Goal: Task Accomplishment & Management: Use online tool/utility

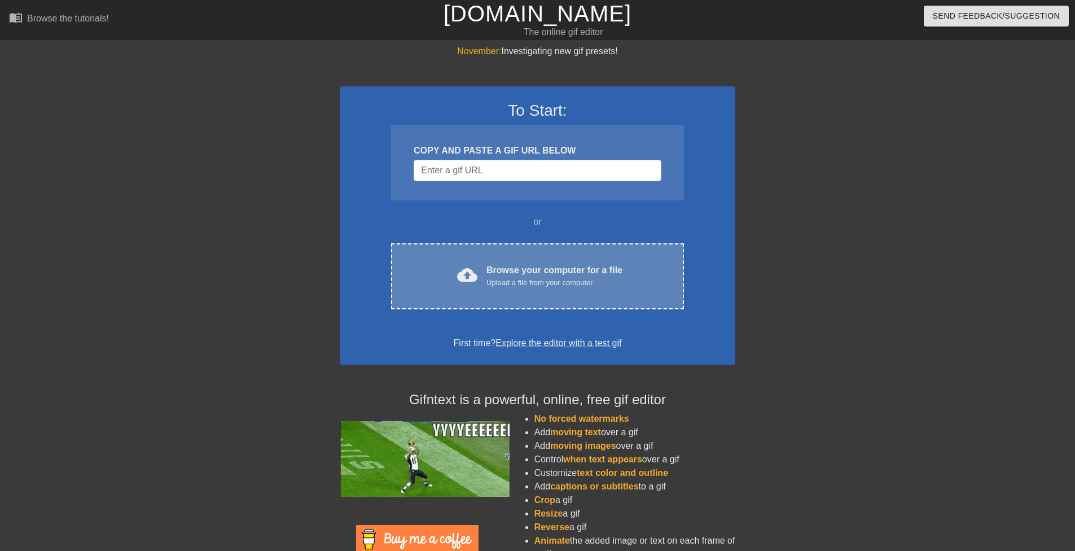
click at [522, 269] on div "Browse your computer for a file Upload a file from your computer" at bounding box center [554, 275] width 136 height 25
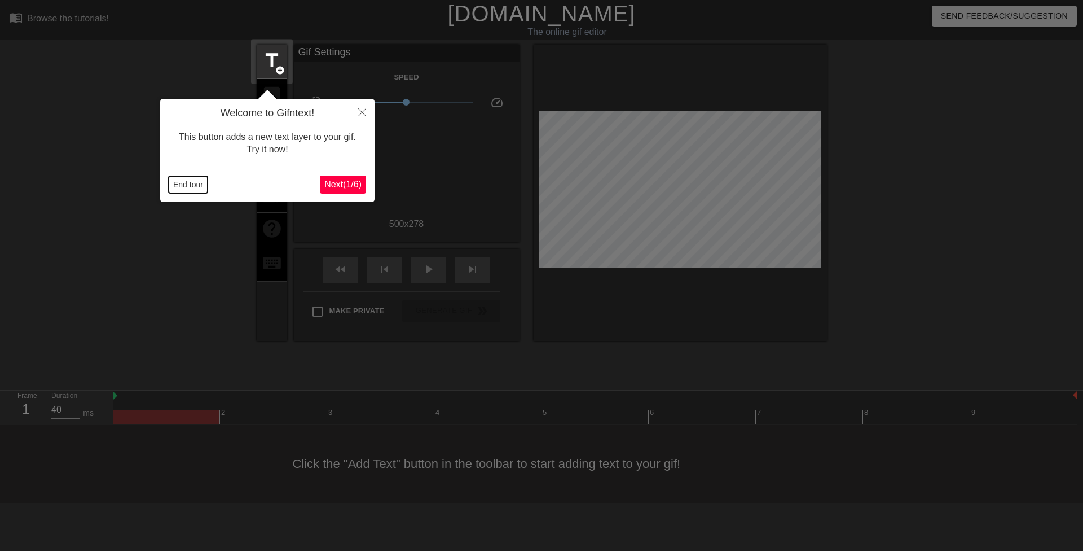
click at [201, 188] on button "End tour" at bounding box center [188, 184] width 39 height 17
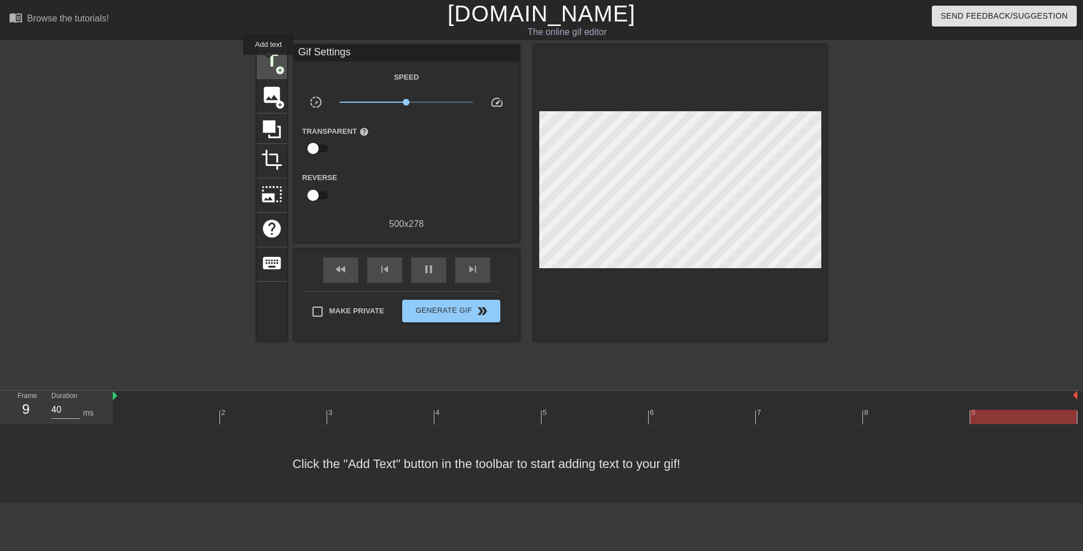
click at [269, 63] on span "title" at bounding box center [271, 60] width 21 height 21
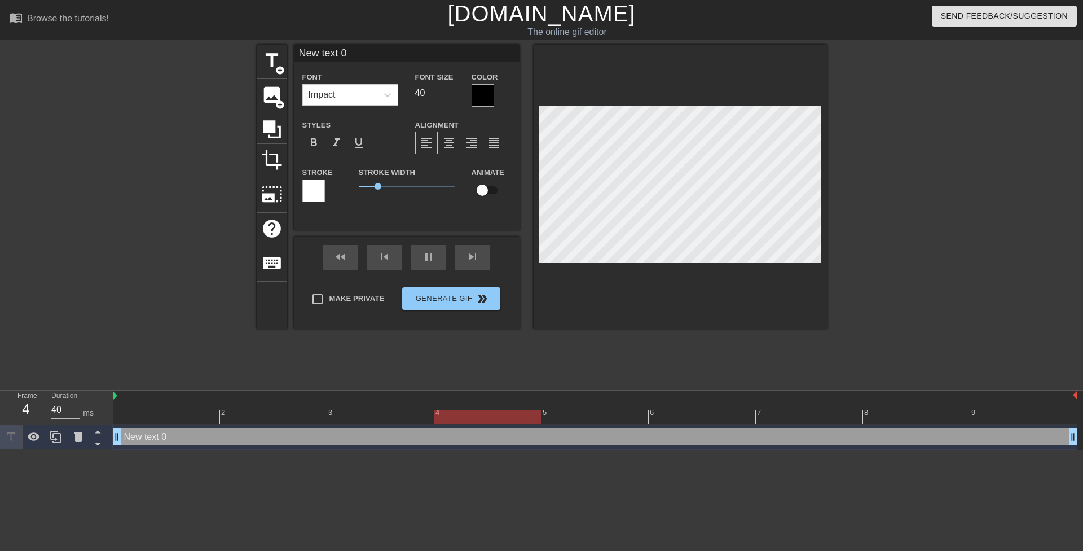
click at [149, 438] on div "New text 0 drag_handle drag_handle" at bounding box center [595, 436] width 965 height 17
drag, startPoint x: 373, startPoint y: 187, endPoint x: 331, endPoint y: 168, distance: 46.7
click at [327, 179] on div "Stroke Stroke Width 0.8 Animate" at bounding box center [407, 188] width 226 height 47
click at [394, 96] on div at bounding box center [387, 95] width 20 height 20
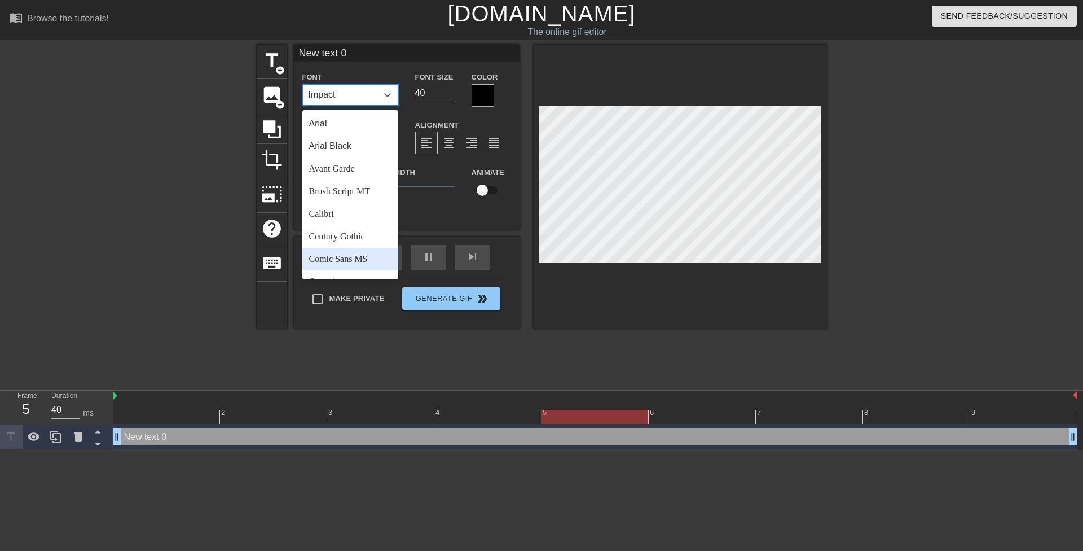
click at [346, 269] on div "Comic Sans MS" at bounding box center [350, 259] width 96 height 23
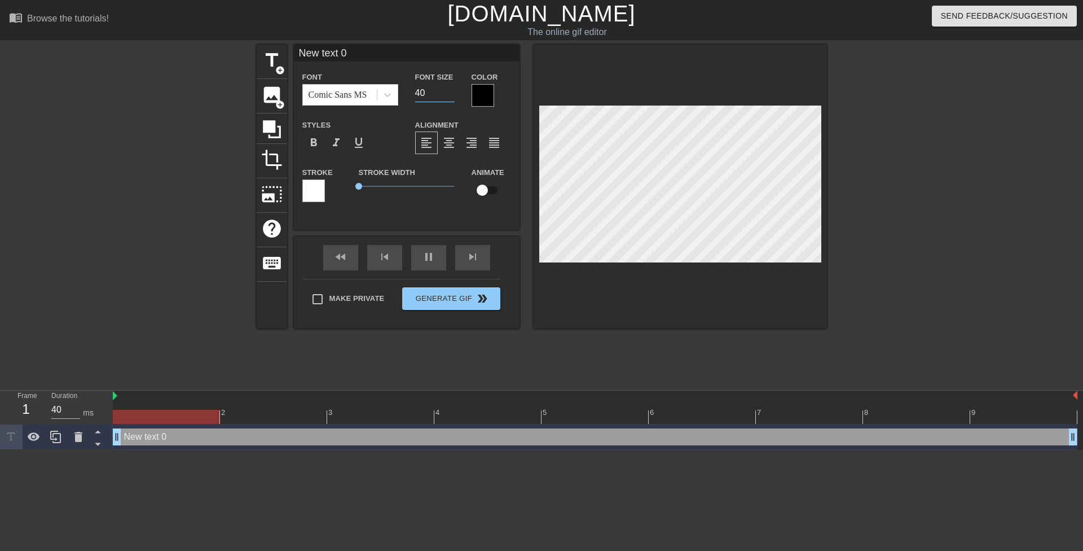
drag, startPoint x: 420, startPoint y: 91, endPoint x: 410, endPoint y: 89, distance: 10.9
click at [410, 89] on div "Font Size 40" at bounding box center [435, 88] width 56 height 37
type input "20"
click at [476, 95] on div at bounding box center [483, 95] width 23 height 23
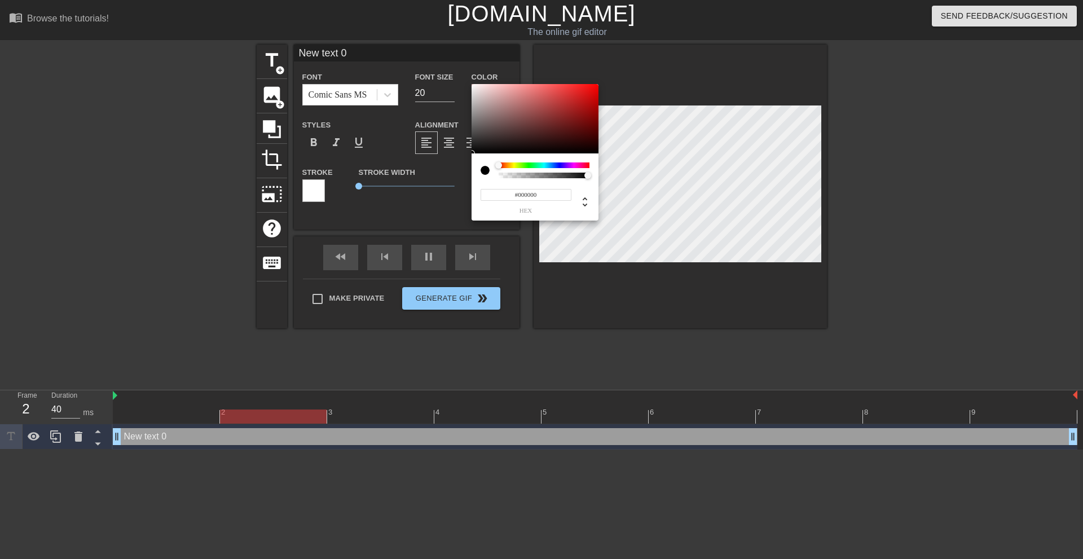
click at [516, 165] on div at bounding box center [544, 165] width 91 height 6
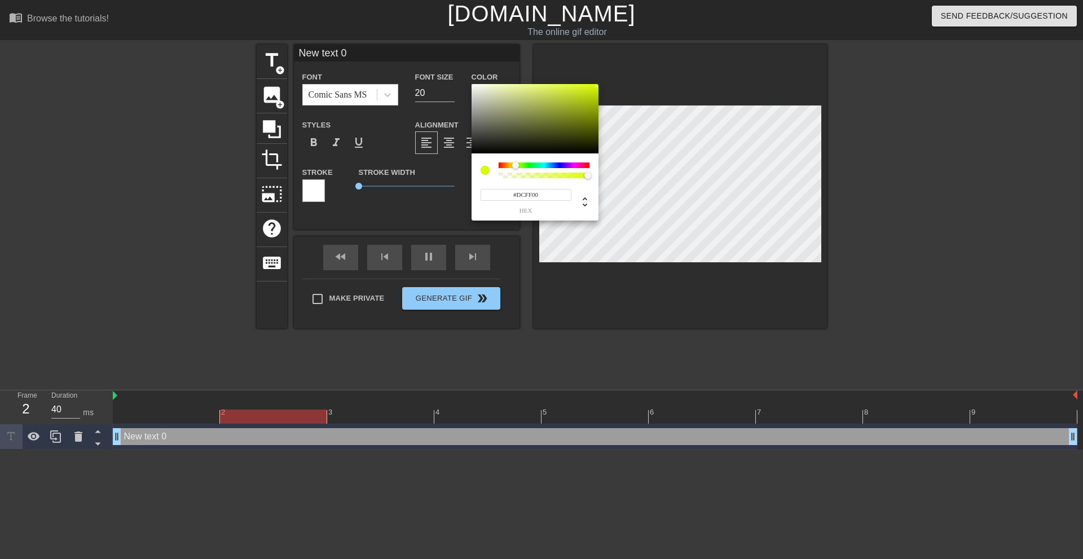
drag, startPoint x: 558, startPoint y: 110, endPoint x: 661, endPoint y: 29, distance: 130.1
click at [661, 29] on div "#DCFF00 hex" at bounding box center [541, 279] width 1083 height 559
type input "#F9FF00"
click at [514, 167] on div at bounding box center [514, 165] width 7 height 7
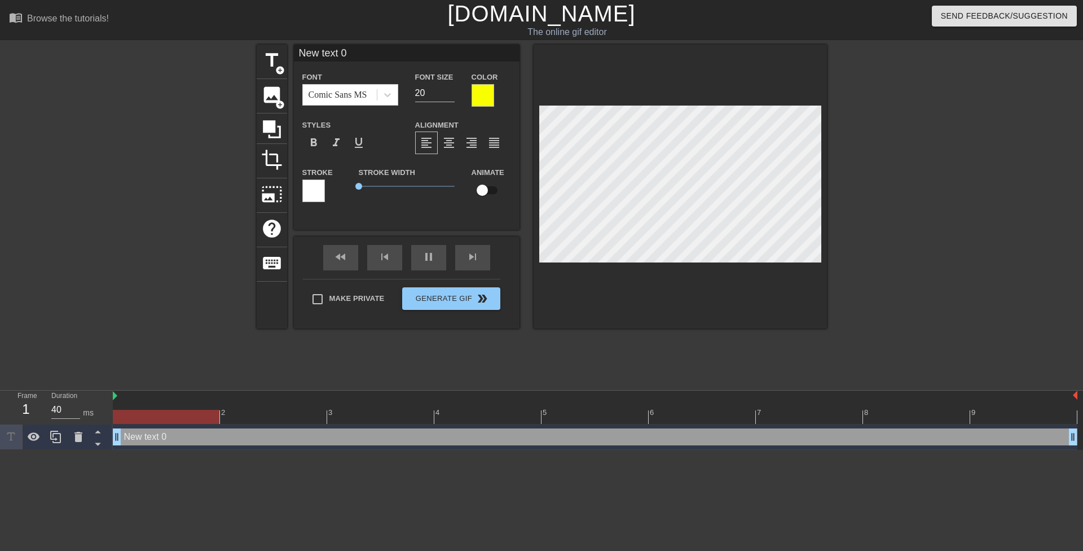
scroll to position [2, 3]
paste textarea "The moment his parents left, Mrs. Fox made the teen give her what her 44 year o…"
type textarea "The moment his parents left, Mrs. Fox made the teen give her what her 44 year o…"
type input "The moment his parents left, Mrs. Fox made the teen give her what her 44 year o…"
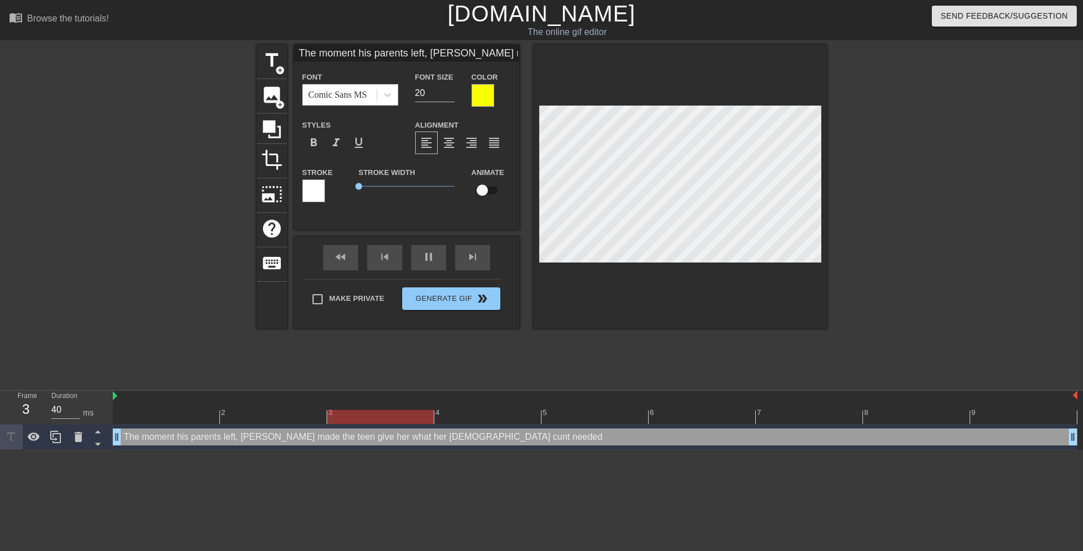
scroll to position [1, 1]
type input "The moment hisparents left, Mrs. Fox made the teen give her what her 44 year ol…"
type textarea "The moment hisparents left, Mrs. Fox made the teen give her what her 44 year ol…"
type input "The moment hisparents left, Mrs. Fox made the teen give her what her 44 year ol…"
type textarea "The moment his parents left, Mrs. Fox made the teen give her what her 44 year o…"
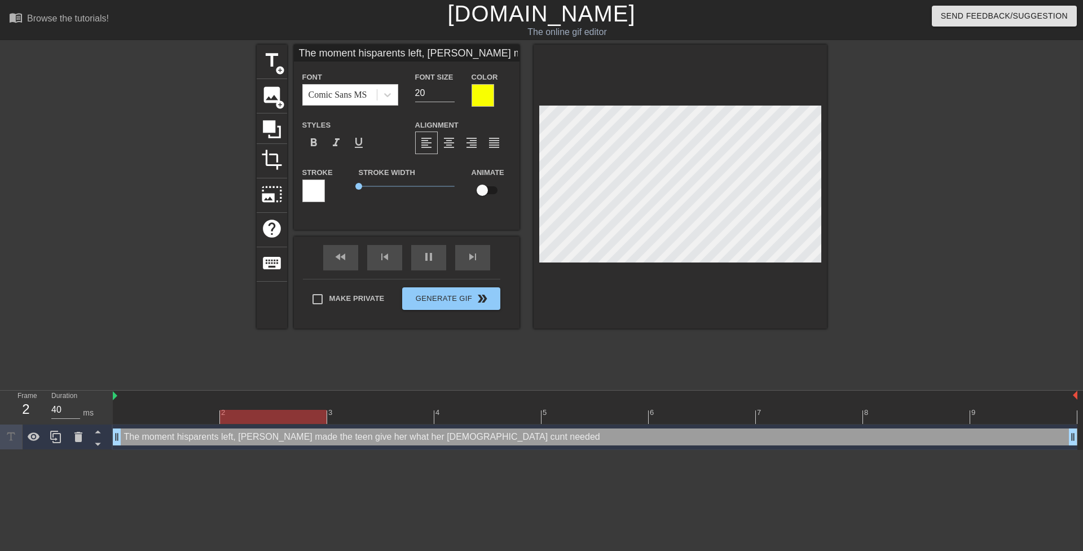
scroll to position [2, 2]
type input "The moment hisparents left,Mrs. Fox made the teen give her what her 44 year old…"
type textarea "The moment his parents left,Mrs. Fox made the teen give her what her 44 year ol…"
type input "The moment hisparents left,Mrs. Fox made the teen give her what her 44 year old…"
type textarea "The moment his parents left, Mrs. Fox made the teen give her what her 44 year o…"
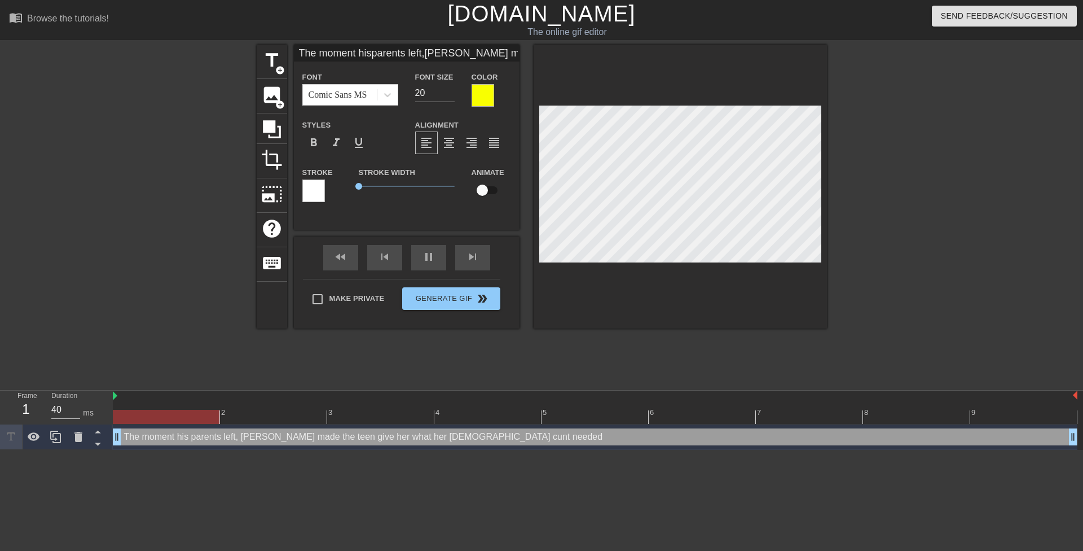
scroll to position [2, 1]
type input "The moment hisparents left,Mrs. Fox madethe teen give her what her 44 year old …"
type textarea "The moment his parents left, Mrs. Fox madethe teen give her what her 44 year ol…"
type input "The moment hisparents left,Mrs. Fox madethe teen give her what her 44 year old …"
type textarea "The moment his parents left, Mrs. Fox made the teen give her what her 44 year o…"
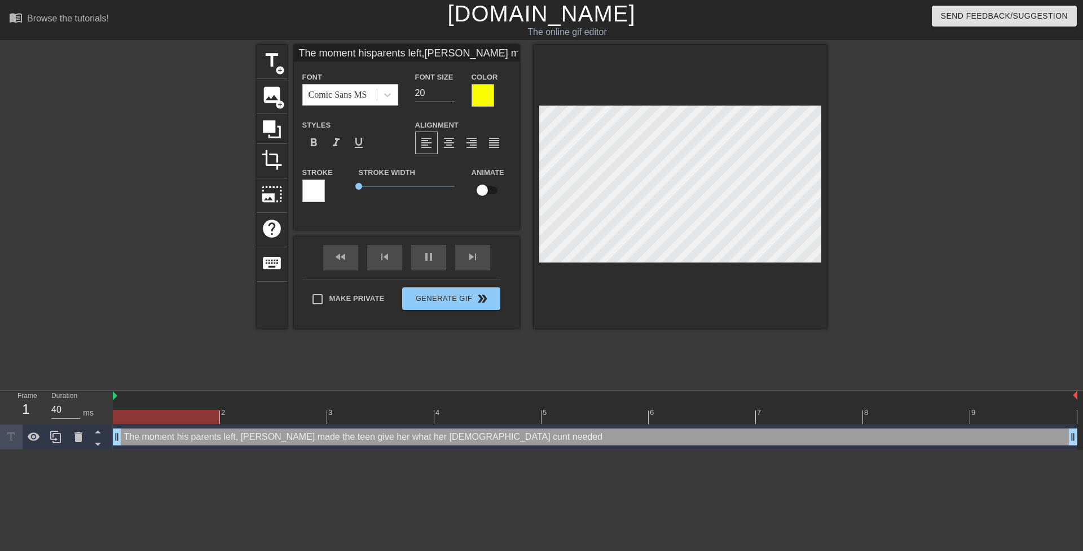
scroll to position [3, 2]
type input "The moment hisparents left,Mrs. Fox madethe teen giveher what her 44 year old c…"
type textarea "The moment his parents left, Mrs. Fox made the teen give her what her 44 year o…"
type input "The moment hisparents left,Mrs. Fox madethe teen giveher what her 44 year old c…"
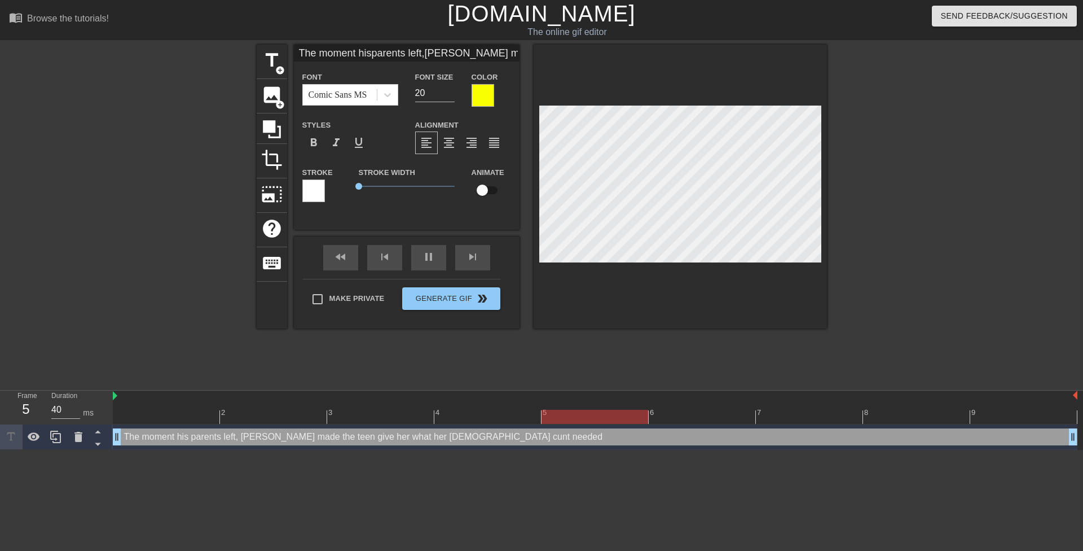
scroll to position [2, 1]
type input "The moment hisparents left,Mrs. Fox madethe teen giveher what her44 year old cu…"
type textarea "The moment his parents left, Mrs. Fox made the teen give her what her44 year ol…"
type input "The moment hisparents left,Mrs. Fox madethe teen giveher what her44 year old cu…"
type textarea "The moment his parents left, Mrs. Fox made the teen give her what her 44 year o…"
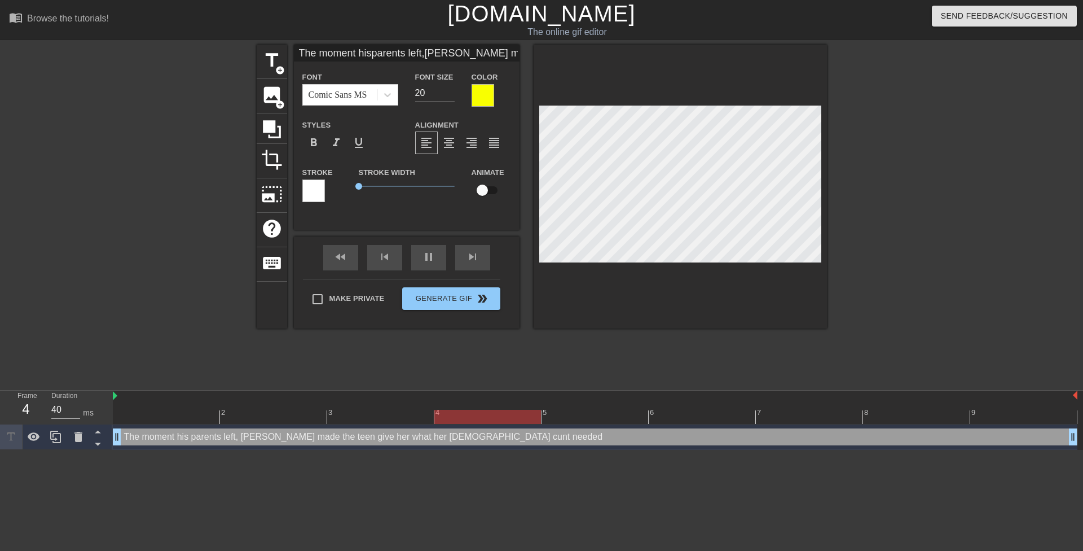
scroll to position [5, 2]
type input "The moment hisparents left,Mrs. Fox madethe teen giveher what her44 year oldcun…"
type textarea "The moment his parents left, Mrs. Fox made the teen give her what her 44 year o…"
type input "The moment hisparents left,Mrs. Fox madethe teen giveher what her44 year oldcun…"
type textarea "The moment his parents left, Mrs. Fox made the teen give her what her 44 year o…"
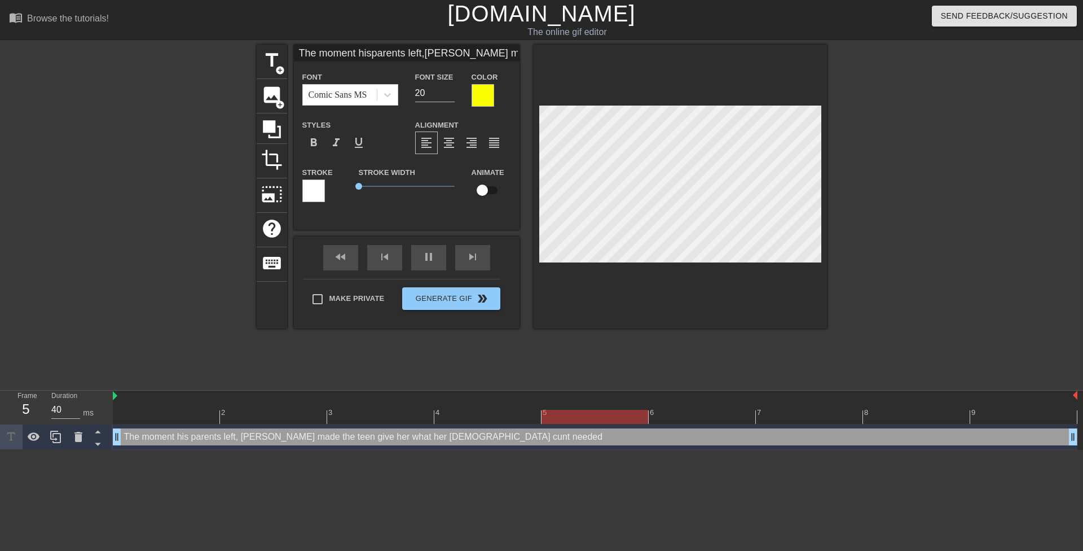
scroll to position [6, 2]
click at [694, 272] on div at bounding box center [680, 187] width 293 height 284
type input "The moment hisparents left,Mrs. Fox madethe teen giveher what her44 year oldcun…"
type textarea "The moment hisparents left, Mrs. Fox made the teen give her what her 44 year ol…"
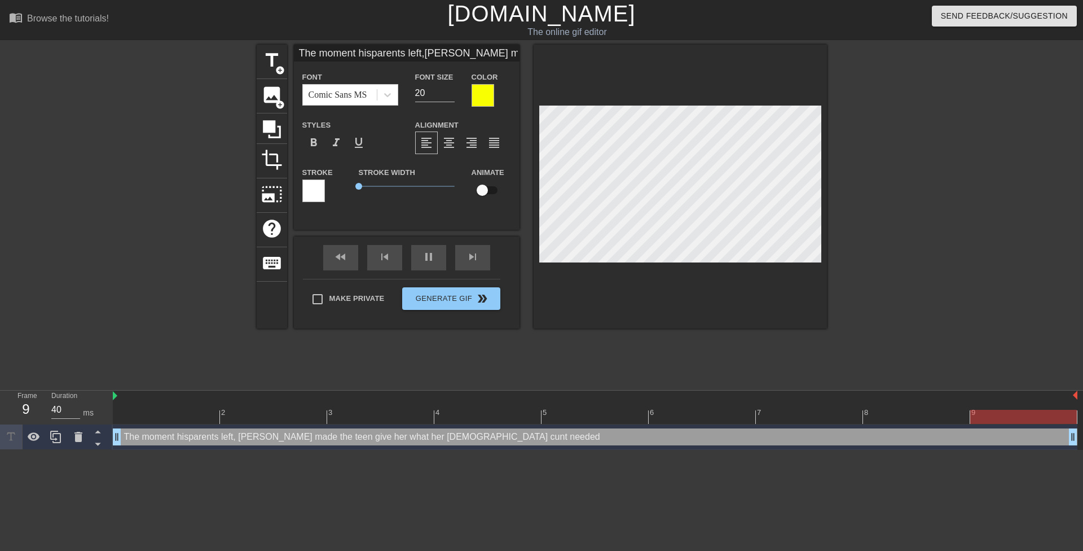
type input "The moment his parents left,Mrs. Fox madethe teen giveher what her44 year oldcu…"
type textarea "The moment his parents left, Mrs. Fox made the teen give her what her 44 year o…"
type input "The moment his parents left,Mrs. Fox madethe teen giveher what her44 year oldcu…"
type textarea "The moment his parents left, Mrs. Fox madethe teen give her what her 44 year ol…"
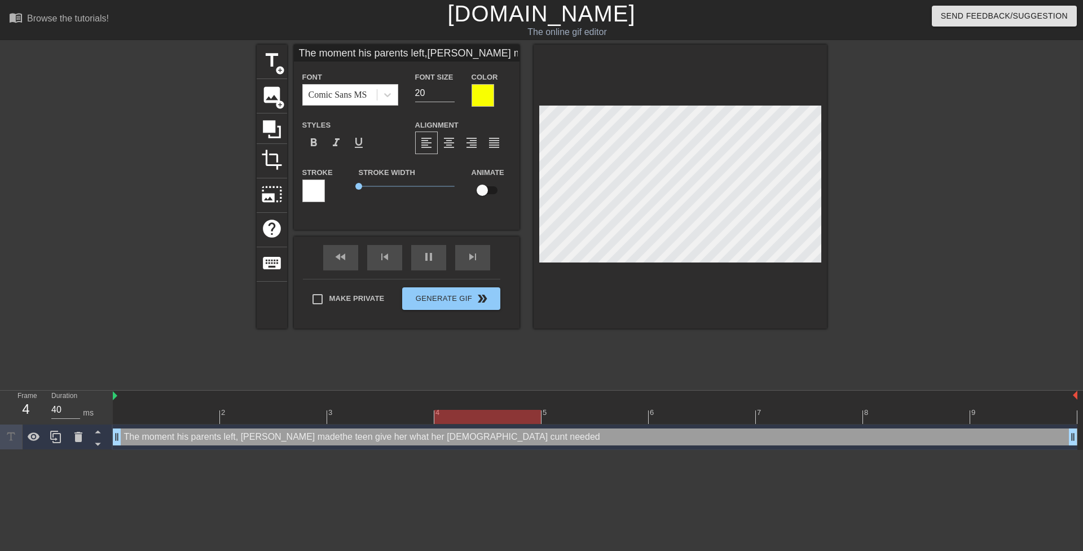
type input "The moment his parents left,Mrs. Fox made the teen giveher what her44 year oldc…"
type textarea "The moment his parents left, Mrs. Fox made the teen give her what her 44 year o…"
type input "The moment his parents left,Mrs. Fox made the teen giveher what her44 year oldc…"
type textarea "The moment his parents left, Mrs. Fox made the teen give her what her44 year ol…"
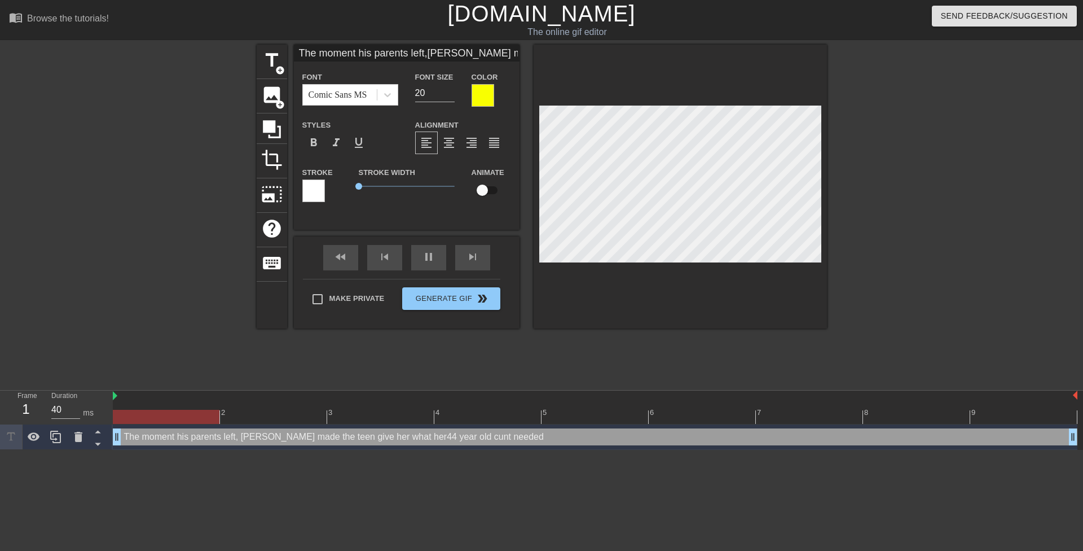
type input "The moment his parents left,Mrs. Fox made the teen giveher what he44 year oldcu…"
type textarea "The moment his parents left, Mrs. Fox made the teen give her what he44 year old…"
type input "The moment his parents left,Mrs. Fox made the teen giveher what her44 year oldc…"
type textarea "The moment his parents left, Mrs. Fox made the teen give her what her44 year ol…"
type input "The moment his parents left,Mrs. Fox made the teen giveher what her 44 year old…"
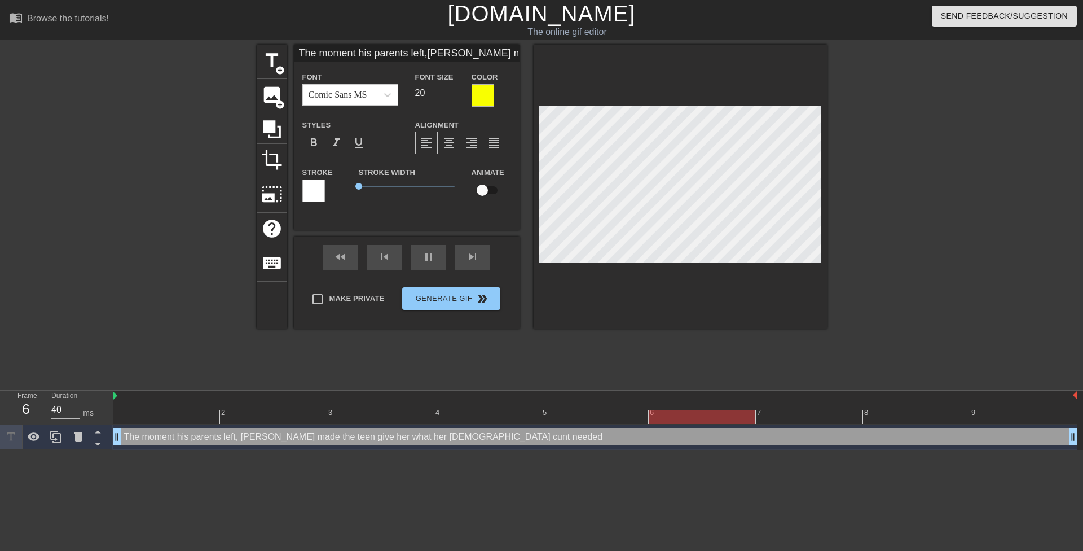
type textarea "The moment his parents left, Mrs. Fox made the teen give her what her 44 year o…"
type input "The moment his parents left,Mrs. Fox made the teen giveher what her 44 year old…"
type textarea "The moment his parents left, Mrs. Fox made the teen give her what her 44 year o…"
type input "The moment his parents left,Mrs. Fox made the teen giveher what her 44 year old…"
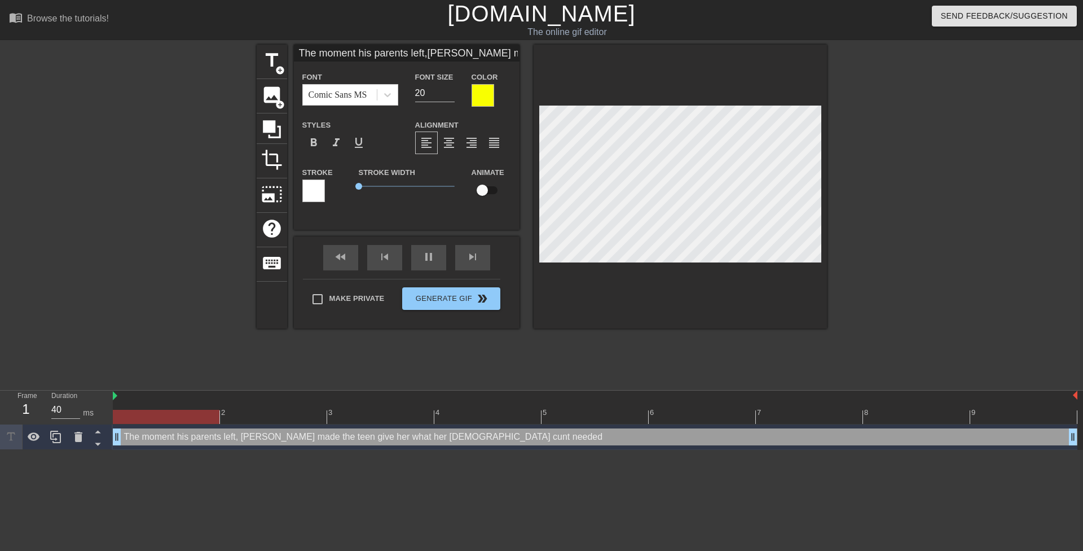
type textarea "The moment his parents left, Mrs. Fox made the teen give her what her 44 year o…"
type input "The moment his parents left,Mrs. Fox made the teen giveher what her 44 year old…"
type textarea "The moment his parents left, Mrs. Fox made the teen give her what her 44 year o…"
type input "The moment his parents left,Mrs. Fox made the teen giveher what her 44 year old…"
type textarea "The moment his parents left, Mrs. Fox made the teen give her what her 44 year o…"
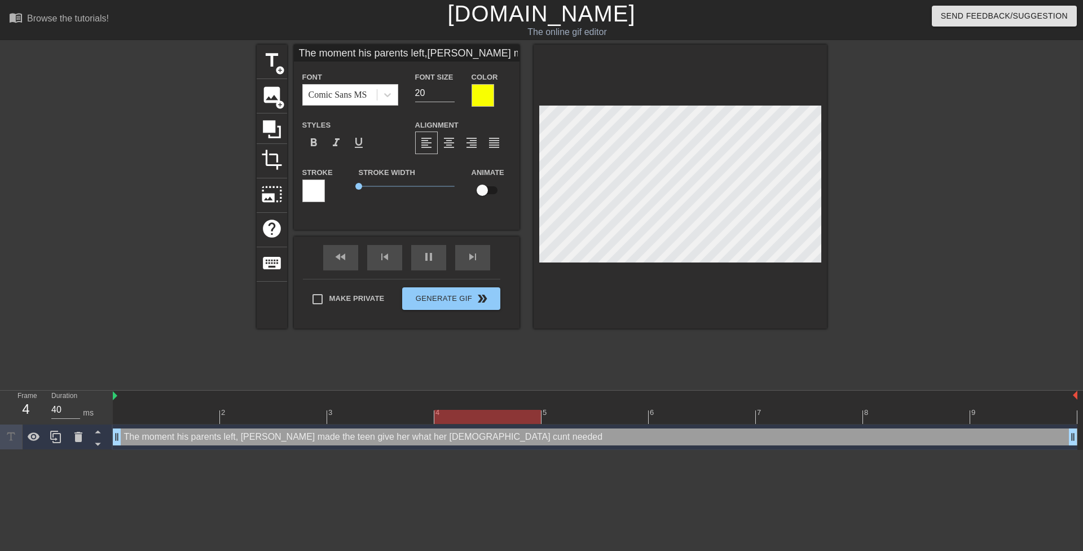
scroll to position [3, 2]
type input "The moment his parents left,Mrs. Fox made the teen giveher what her 44 year old…"
type textarea "The moment his parents left, Mrs. Fox made the teen give her what her 44 year o…"
click at [778, 262] on div at bounding box center [680, 187] width 293 height 284
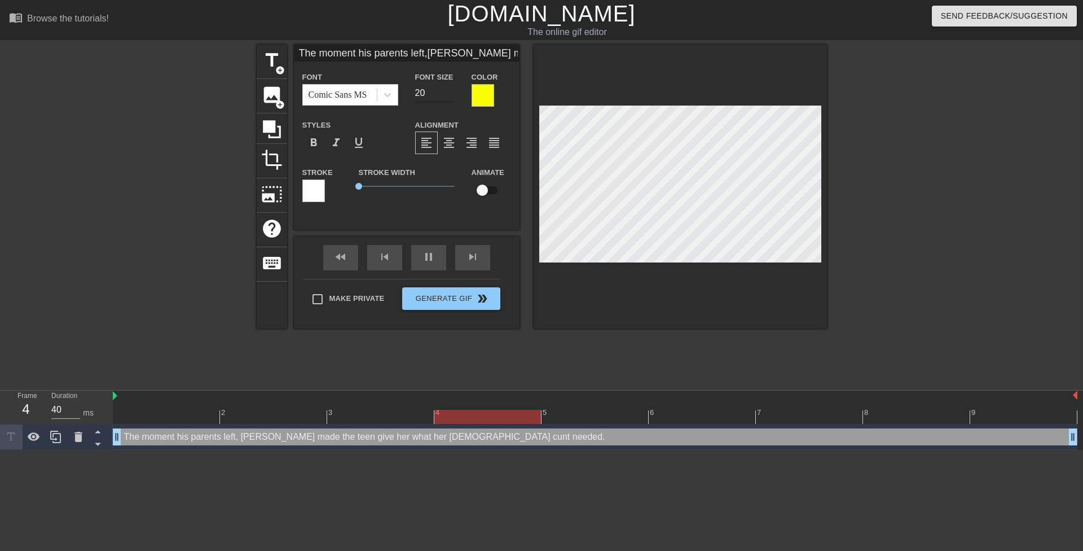
type input "The moment his parents left,Mrs. Fox made the teen giveher what her 44 year old…"
type input "19"
click at [449, 96] on input "19" at bounding box center [434, 93] width 39 height 18
type input "The moment his parents left,Mrs. Fox made the teen giveher what her 44 year old…"
type input "18"
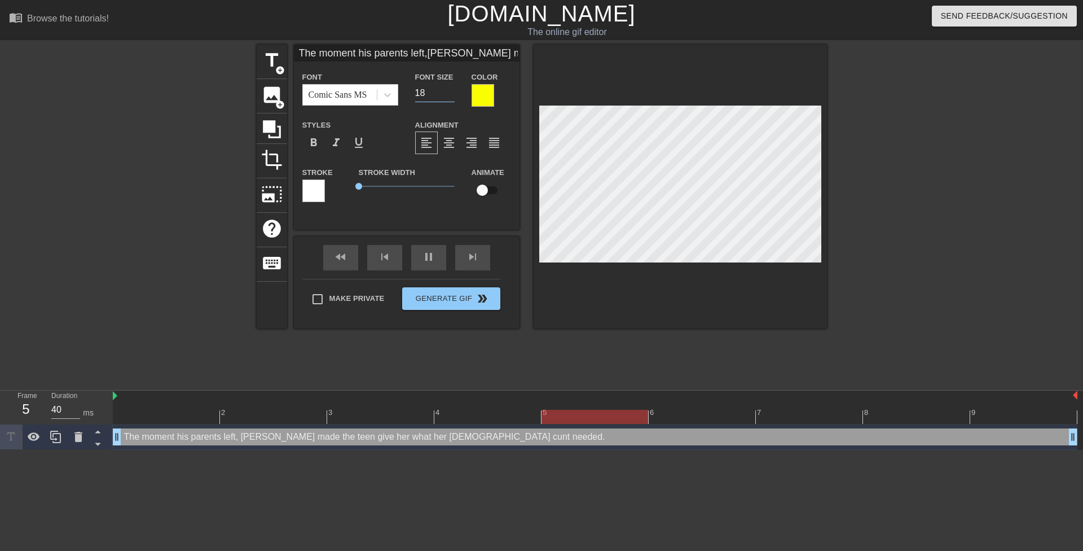
click at [449, 96] on input "18" at bounding box center [434, 93] width 39 height 18
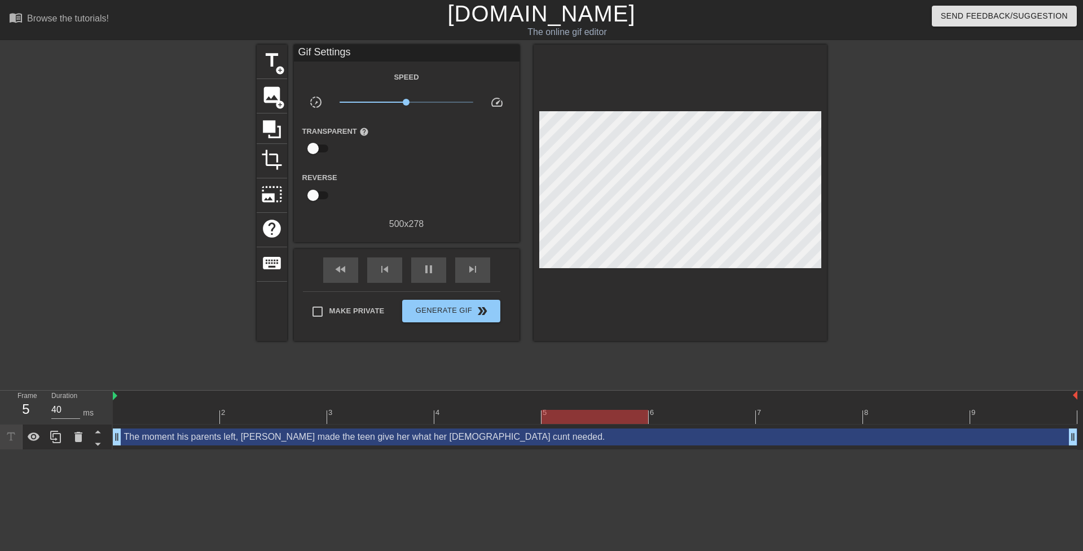
click at [863, 195] on div at bounding box center [925, 214] width 169 height 338
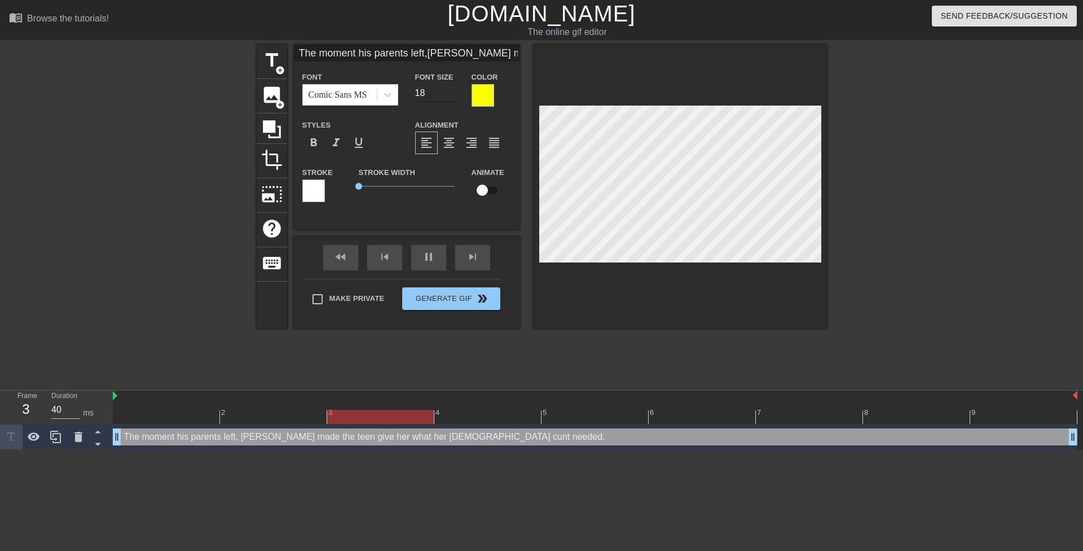
type input "The moment his parents left,Mrs. Fox made the teen giveher what her 44 year old…"
type input "19"
click at [448, 90] on input "19" at bounding box center [434, 93] width 39 height 18
click at [885, 204] on div at bounding box center [925, 214] width 169 height 338
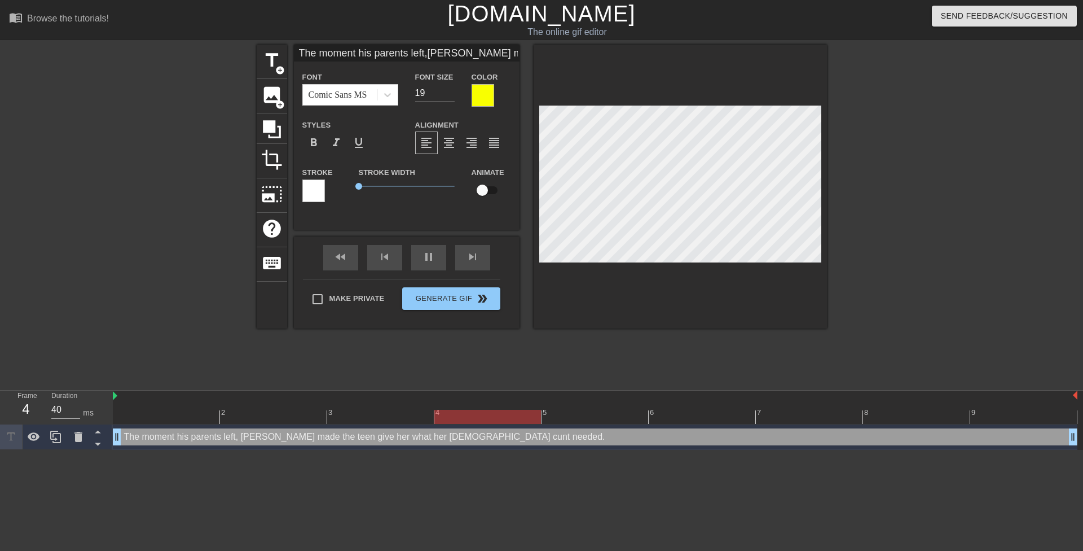
type input "The moment his parents left,Mrs. FoxN made the teen giveher what her 44 year ol…"
type textarea "The moment his parents left, Mrs. FoxN made the teen give her what her 44 year …"
type input "The moment his parents left,Mrs. FoxNe made the teen giveher what her 44 year o…"
type textarea "The moment his parents left, Mrs. FoxNe made the teen give her what her 44 year…"
type input "The moment his parents left,Mrs. FoxNel made the teen giveher what her 44 year …"
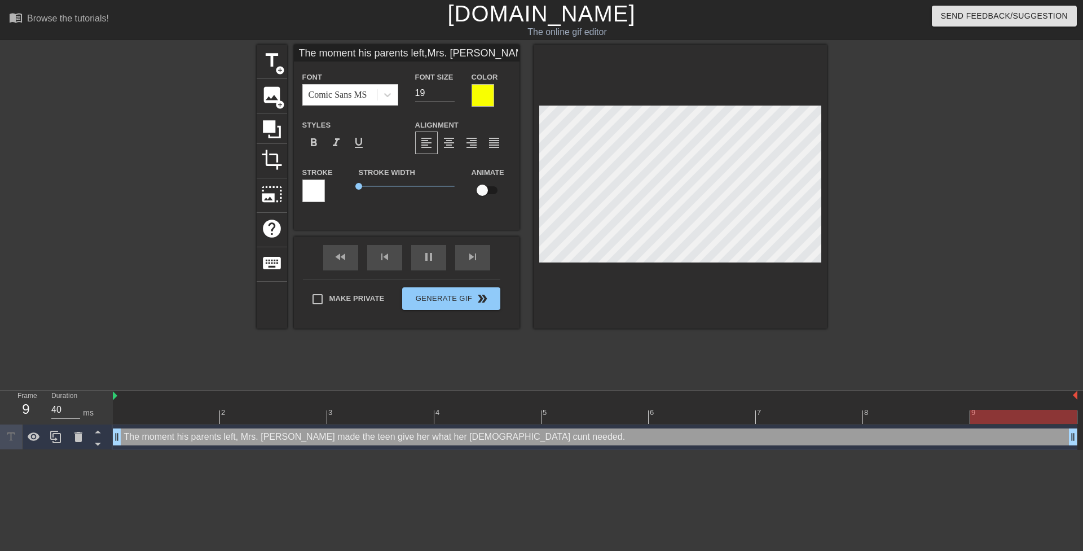
type textarea "The moment his parents left, Mrs. FoxNel made the teen give her what her 44 yea…"
type input "The moment his parents left,Mrs. FoxNels made the teen giveher what her 44 year…"
type textarea "The moment his parents left, Mrs. FoxNels made the teen give her what her 44 ye…"
type input "The moment his parents left,Mrs. FoxNel made the teen giveher what her 44 year …"
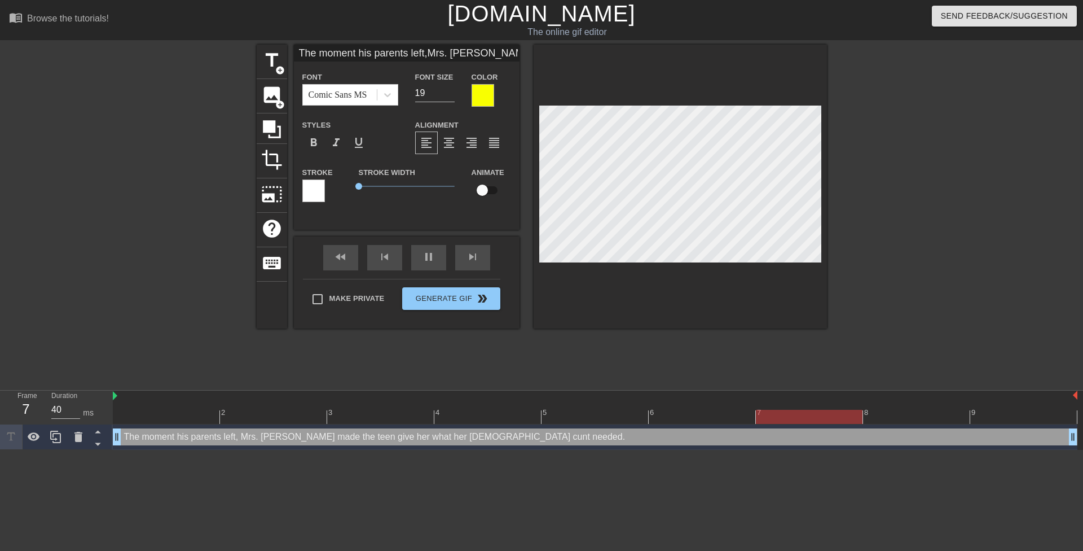
type textarea "The moment his parents left, Mrs. FoxNel made the teen give her what her 44 yea…"
type input "The moment his parents left,Mrs. FoxNe made the teen giveher what her 44 year o…"
type textarea "The moment his parents left, Mrs. FoxNe made the teen give her what her 44 year…"
type input "The moment his parents left,Mrs. FoxN made the teen giveher what her 44 year ol…"
type textarea "The moment his parents left, Mrs. FoxN made the teen give her what her 44 year …"
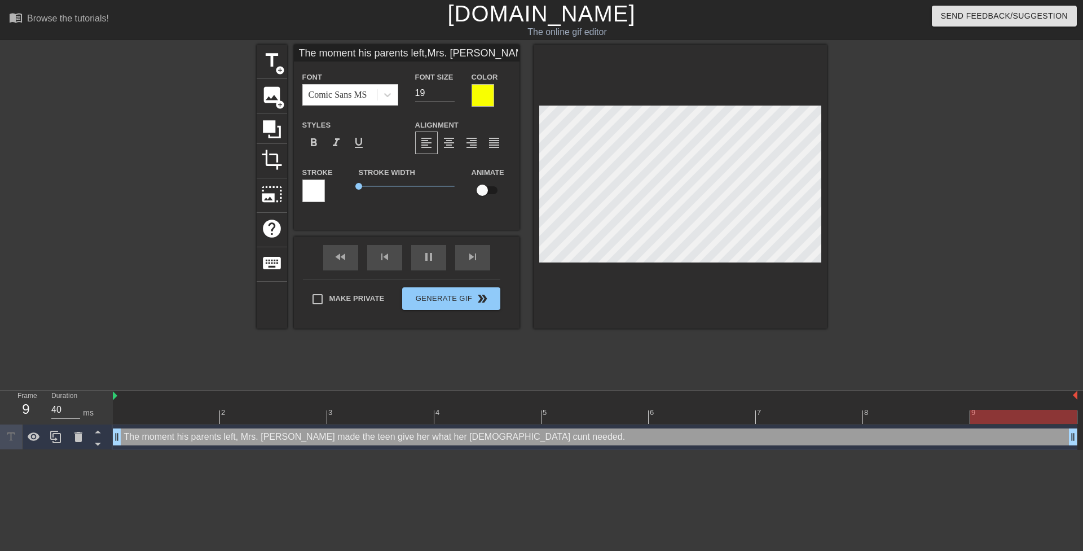
type input "The moment his parents left,Mrs. Fox made the teen giveher what her 44 year old…"
type textarea "The moment his parents left, Mrs. Fox made the teen give her what her 44 year o…"
type input "The moment his parents left,Mrs. Fo made the teen giveher what her 44 year old …"
type textarea "The moment his parents left, Mrs. Fo made the teen give her what her 44 year ol…"
type input "The moment his parents left,Mrs. F made the teen giveher what her 44 year old c…"
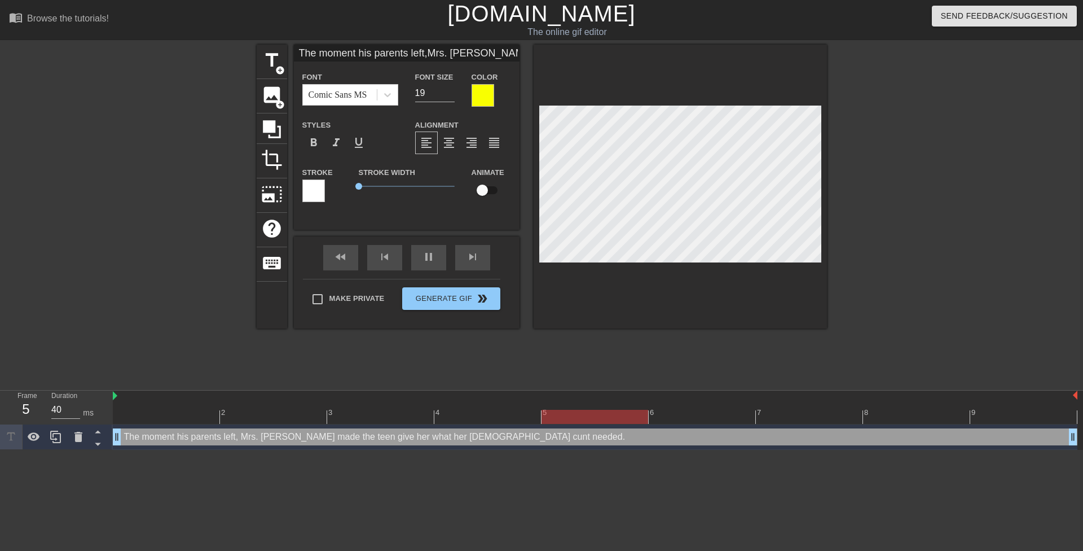
type textarea "The moment his parents left, Mrs. F made the teen give her what her 44 year old…"
type input "The moment his parents left,Mrs. made the teen giveher what her 44 year old cun…"
type textarea "The moment his parents left, Mrs. made the teen give her what her 44 year old c…"
type input "The moment his parents left,Mrs. N made the teen giveher what her 44 year old c…"
type textarea "The moment his parents left, Mrs. N made the teen give her what her 44 year old…"
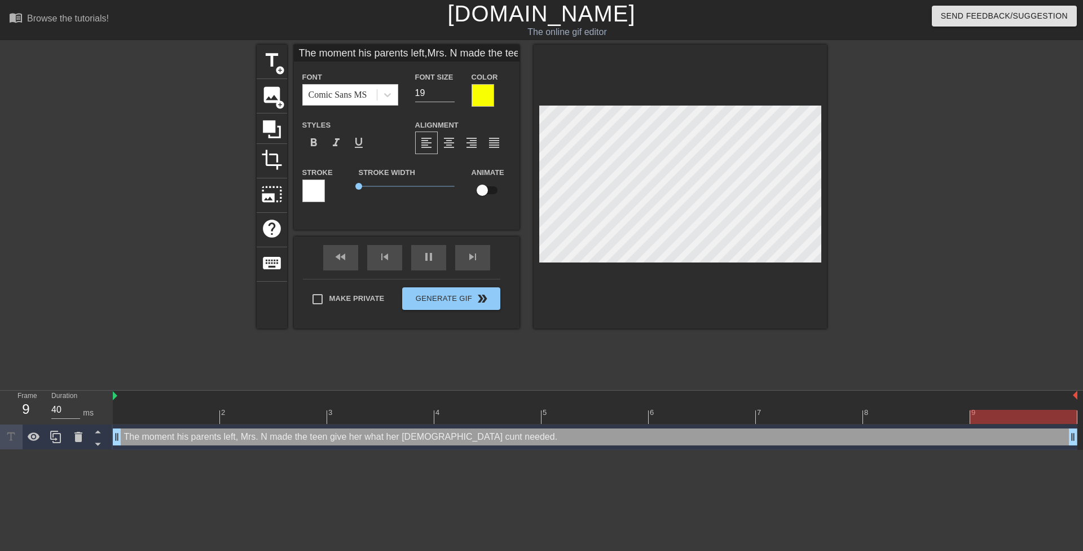
type input "The moment his parents left,Mrs. Ne made the teen giveher what her 44 year old …"
type textarea "The moment his parents left, Mrs. Ne made the teen give her what her 44 year ol…"
type input "The moment his parents left,Mrs. Nel made the teen giveher what her 44 year old…"
type textarea "The moment his parents left, Mrs. Nel made the teen give her what her 44 year o…"
type input "The moment his parents left,Mrs. Nels made the teen giveher what her 44 year ol…"
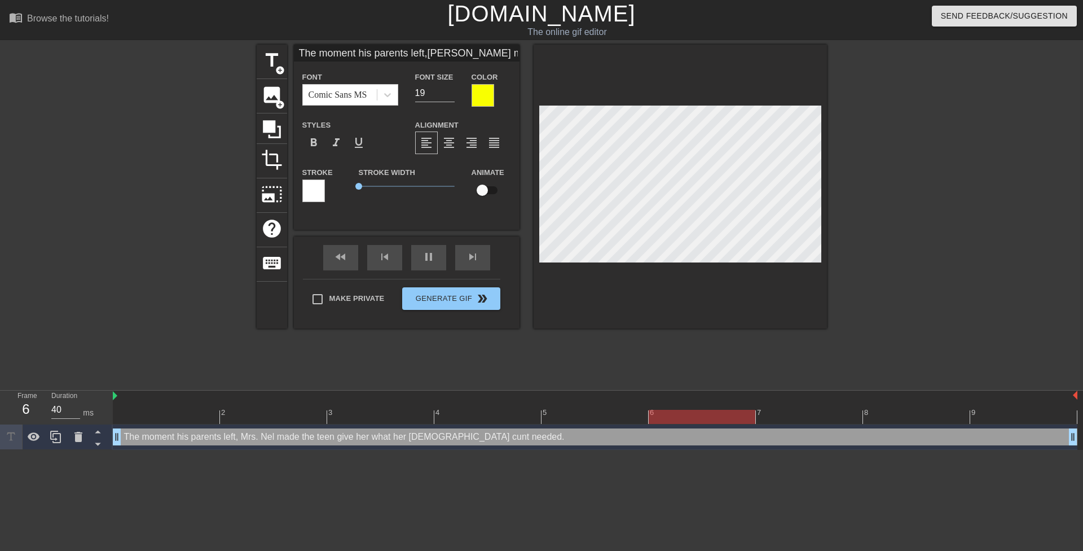
type textarea "The moment his parents left, Mrs. Nels made the teen give her what her 44 year …"
type input "The moment his parents left,Mrs. Nelso made the teen giveher what her 44 year o…"
type textarea "The moment his parents left, Mrs. Nelso made the teen give her what her 44 year…"
type input "The moment his parents left,Mrs. Nelson made the teen giveher what her 44 year …"
type textarea "The moment his parents left, Mrs. Nelson made the teen give her what her 44 yea…"
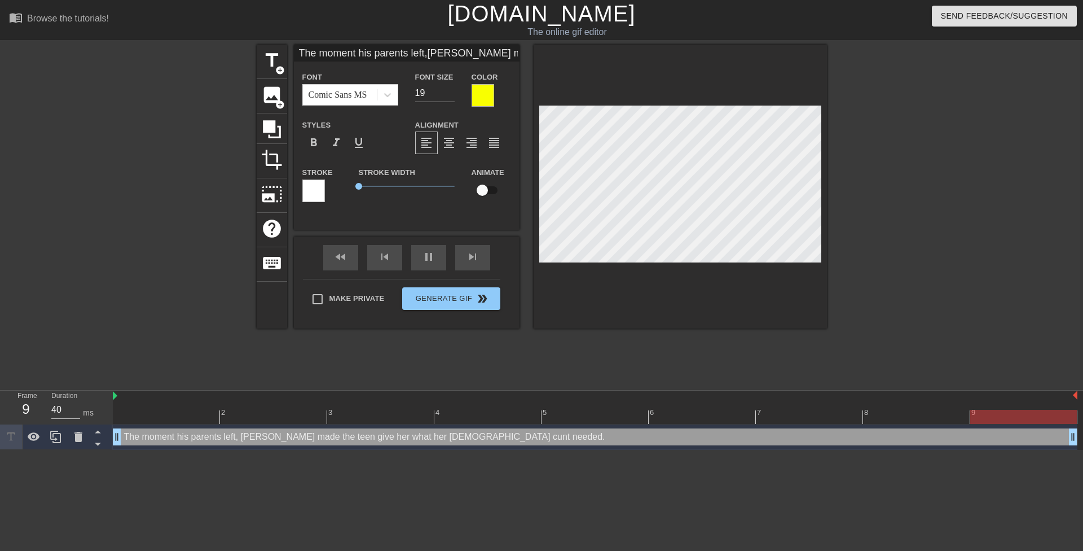
type input "The moment his parents left,Mrs. Nelson made the teengiveher what her 44 year o…"
type textarea "The moment his parents left, Mrs. Nelson made the teengive her what her 44 year…"
type input "The moment his parents left,Mrs. Nelson made the teengiveher what her 44 year o…"
type textarea "The moment his parents left, Mrs. Nelson made the teen give her what her 44 yea…"
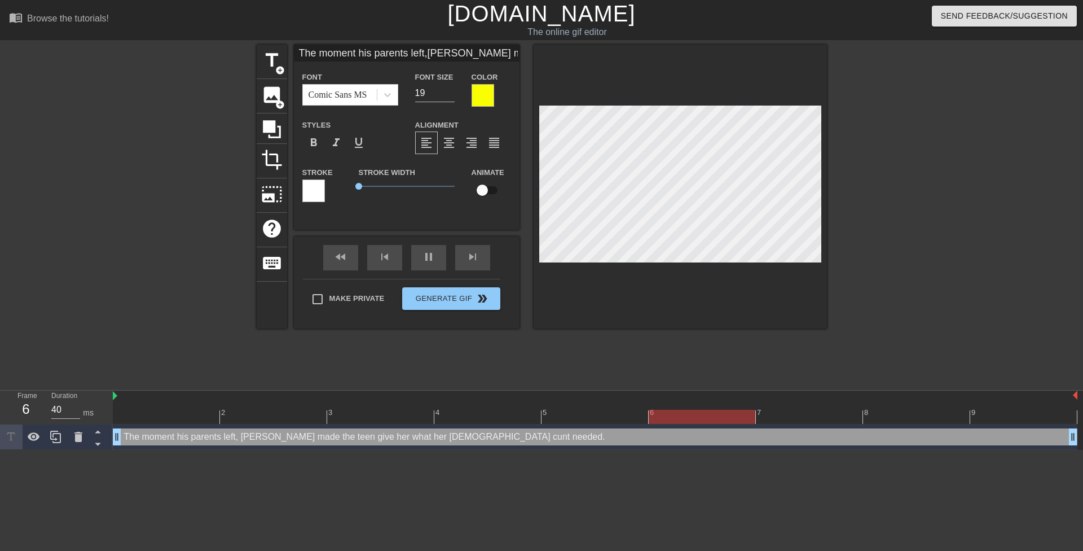
type input "The moment his parents left,Mrs. Nelson made the teengiveher what her 44 year o…"
type textarea "The moment his parents left, Mrs. Nelson made the teen giveher what her 44 year…"
type input "The moment his parents left,Mrs. Nelson made the teengive her what her 44 year …"
type textarea "The moment his parents left, Mrs. Nelson made the teen give her what her 44 yea…"
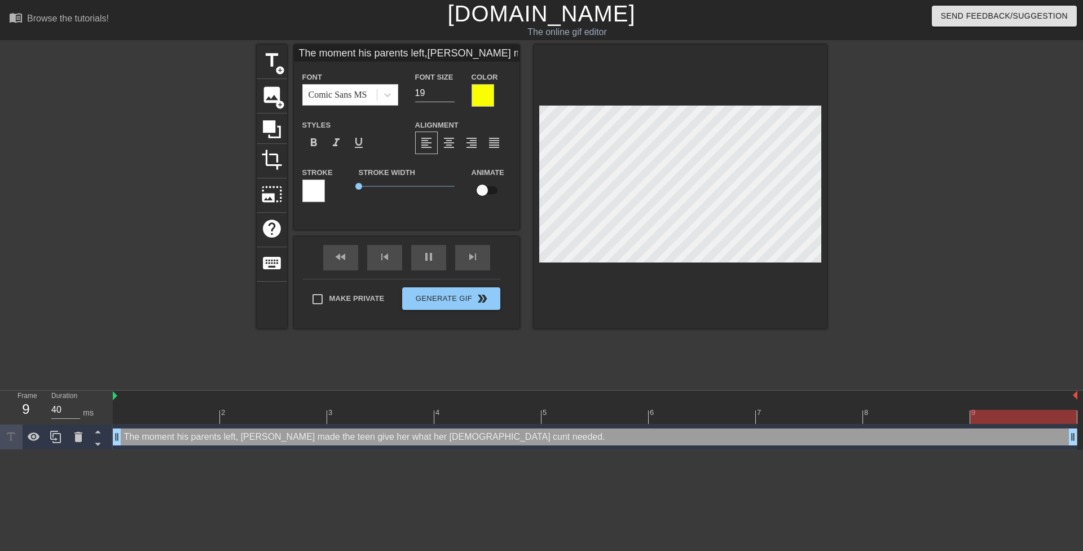
type input "The moment his parents left,Mrs. Nelson made the teengive her what her 44 yearo…"
type textarea "The moment his parents left, Mrs. Nelson made the teen give her what her 44 yea…"
type input "The moment his parents left,Mrs. Nelson made the teengive her what her 44 yearo…"
type textarea "The moment his parents left, Mrs. Nelson made the teen give her what her 44 yea…"
type input "The moment his parents left,Mrs. Nelson made the teengive her what her 44 yearo…"
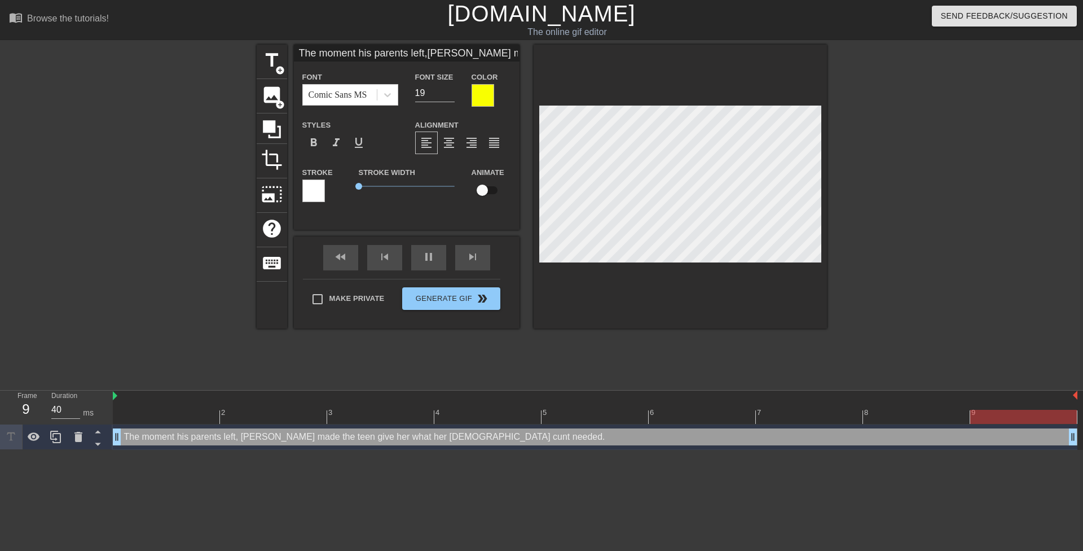
type textarea "The moment his parents left, Mrs. Nelson made the teen give her what her 44 yea…"
type input "The moment his parents left,Mrs. Nelson made the teengive her what her 44 yearo…"
type textarea "The moment his parents left, Mrs. Nelson made the teen give her what her 44 yea…"
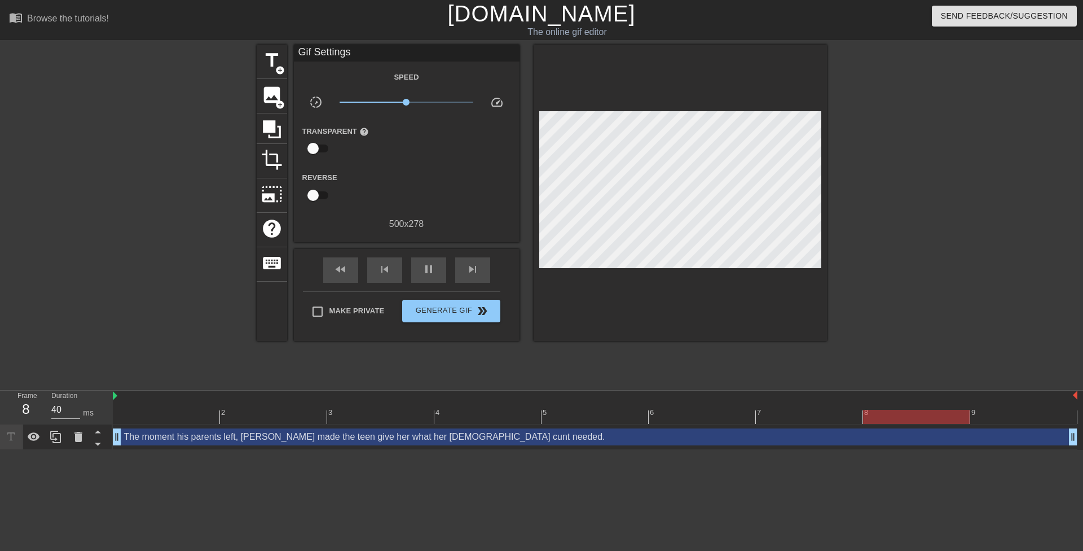
click at [878, 249] on div at bounding box center [925, 214] width 169 height 338
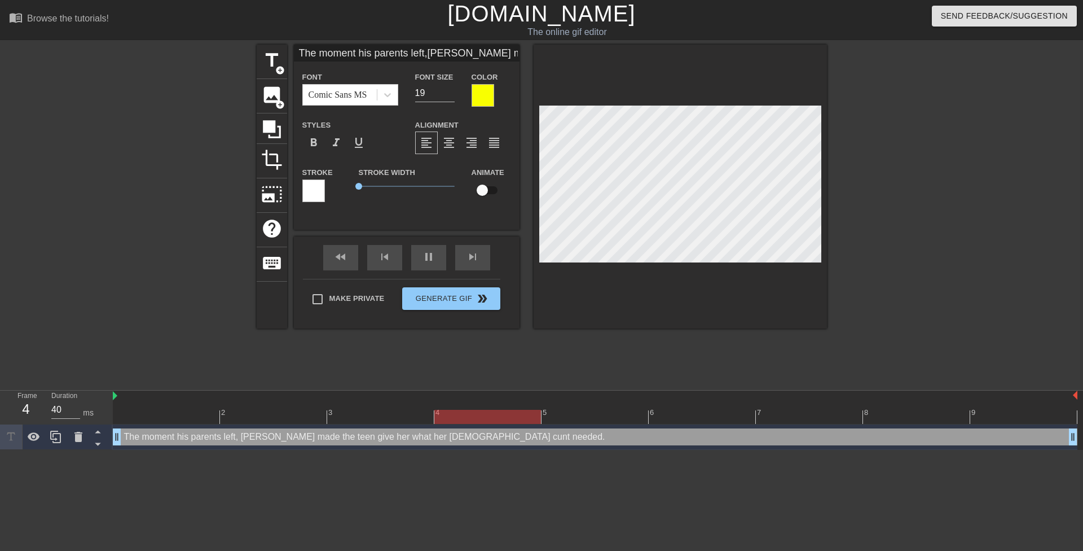
type input "The moment t parents left,Mrs. Nelson made the teengive her what her 44 yearold…"
type textarea "The moment t parents left, Mrs. Nelson made the teen give her what her 44 year …"
type input "The moment th parents left,Mrs. Nelson made the teengive her what her 44 yearol…"
type textarea "The moment th parents left, Mrs. Nelson made the teen give her what her 44 year…"
type input "The moment the parents left,Mrs. Nelson made the teengive her what her 44 yearo…"
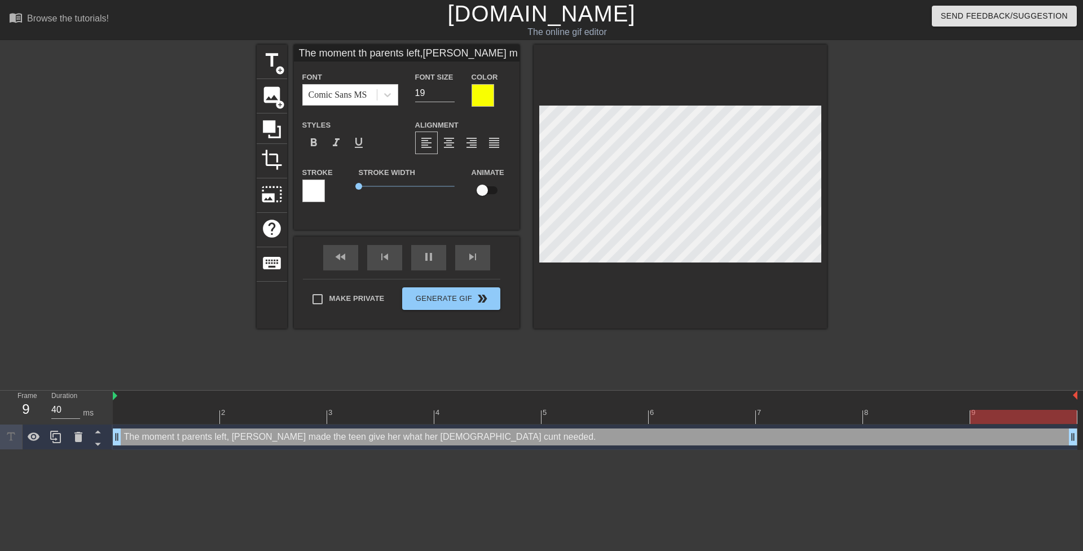
type textarea "The moment the parents left, Mrs. Nelson made the teen give her what her 44 yea…"
type input "The moment the parents left,Mrs. Nelson made the teengive her what her 44 yearo…"
type textarea "The moment the parents left, Mrs. Nelson made the teen give her what her 44 yea…"
type input "The moment the t parents left,Mrs. Nelson made the teengive her what her 44 yea…"
type textarea "The moment the t parents left, Mrs. Nelson made the teen give her what her 44 y…"
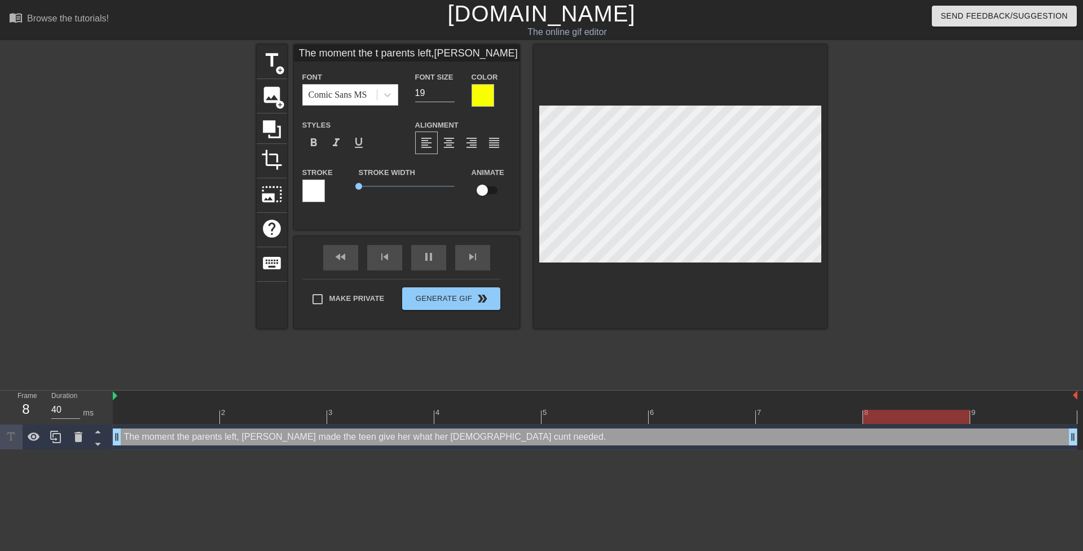
type input "The moment the te parents left,Mrs. Nelson made the teengive her what her 44 ye…"
type textarea "The moment the te parents left, Mrs. Nelson made the teen give her what her 44 …"
type input "The moment the tee parents left,Mrs. Nelson made the teengive her what her 44 y…"
type textarea "The moment the tee parents left, Mrs. Nelson made the teen give her what her 44…"
type input "The moment the teen parents left,Mrs. Nelson made the teengive her what her 44 …"
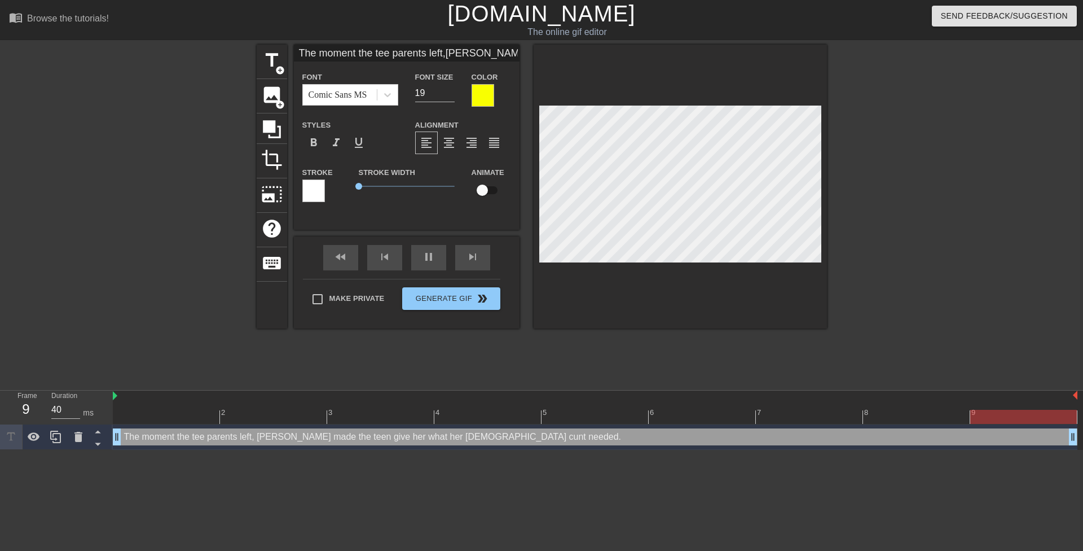
type textarea "The moment the teen parents left, Mrs. Nelson made the teen give her what her 4…"
type input "The moment the teen' parents left,Mrs. Nelson made the teengive her what her 44…"
type textarea "The moment the teen' parents left, Mrs. Nelson made the teen give her what her …"
type input "The moment the teen's parents left,Mrs. Nelson made the teengive her what her 4…"
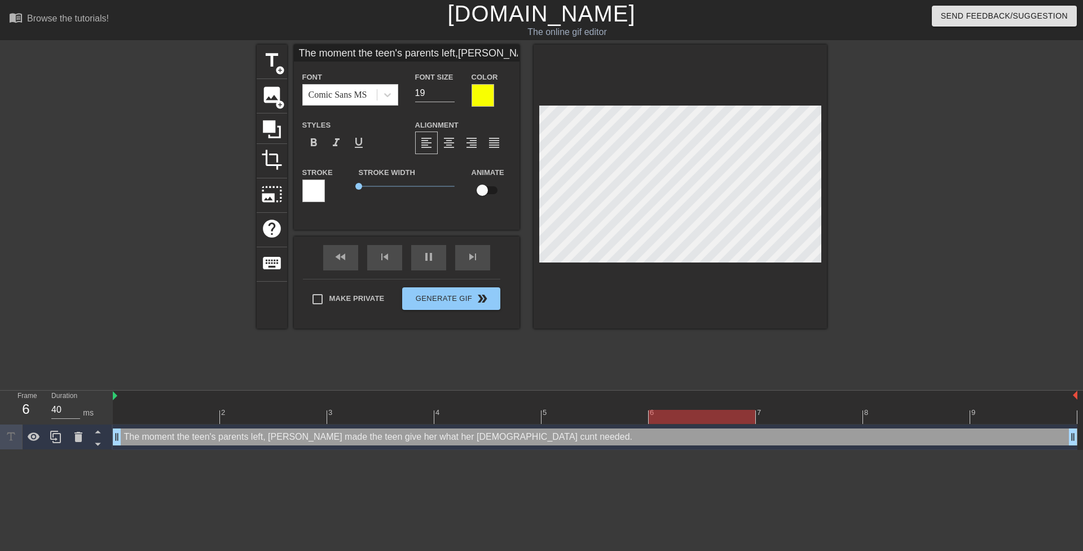
type textarea "The moment the teen's parents left, Mrs. Nelson made the teen give her what her…"
type input "The moment the teen'sparents left,Mrs. Nelson made the teengive her what her 44…"
type textarea "The moment the teen'sparents left, Mrs. Nelson made the teen give her what her …"
type input "The moment the teen'sparents left,Mrs. Nelson made the teengive her what her 44…"
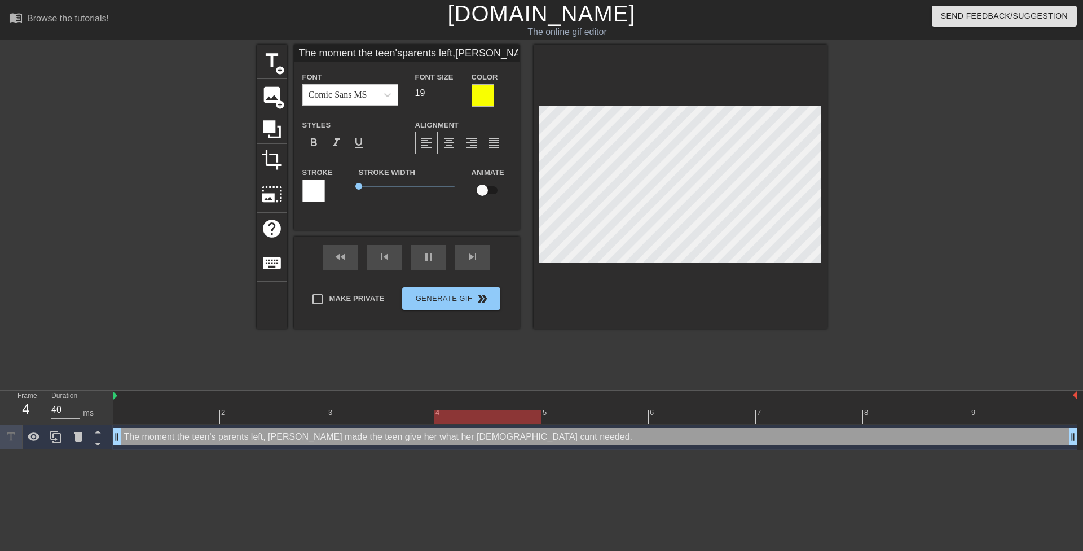
type textarea "The moment the teen's parents left, Mrs. Nelson made the teen give her what her…"
type input "The moment the teen'sparents left,Mrs. Nelson made the teengive her what her 44…"
type textarea "The moment the teen's parents left,Mrs. Nelson made the teen give her what her …"
type input "The moment the teen'sparents left, Mrs. Nelson made the teengive her what her 4…"
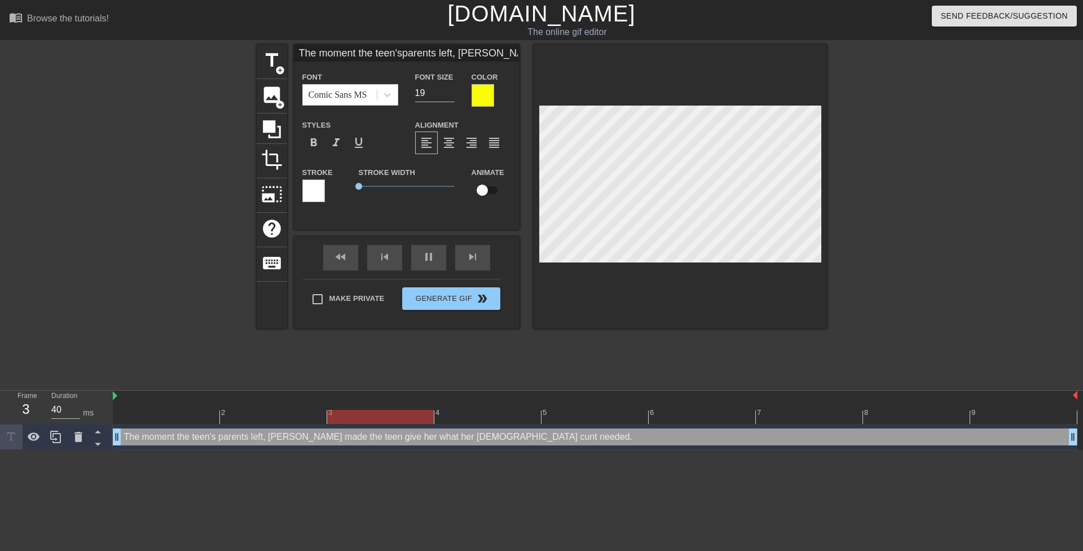
type textarea "The moment the teen's parents left, Mrs. Nelson made the teen give her what her…"
type input "The moment the teen'sparents left, Mrs. Nelsonmade the teengive her what her 44…"
type textarea "The moment the teen's parents left, Mrs. Nelsonmade the teen give her what her …"
type input "The moment the teen'sparents left, Mrs. Nelsonmade the teengive her what her 44…"
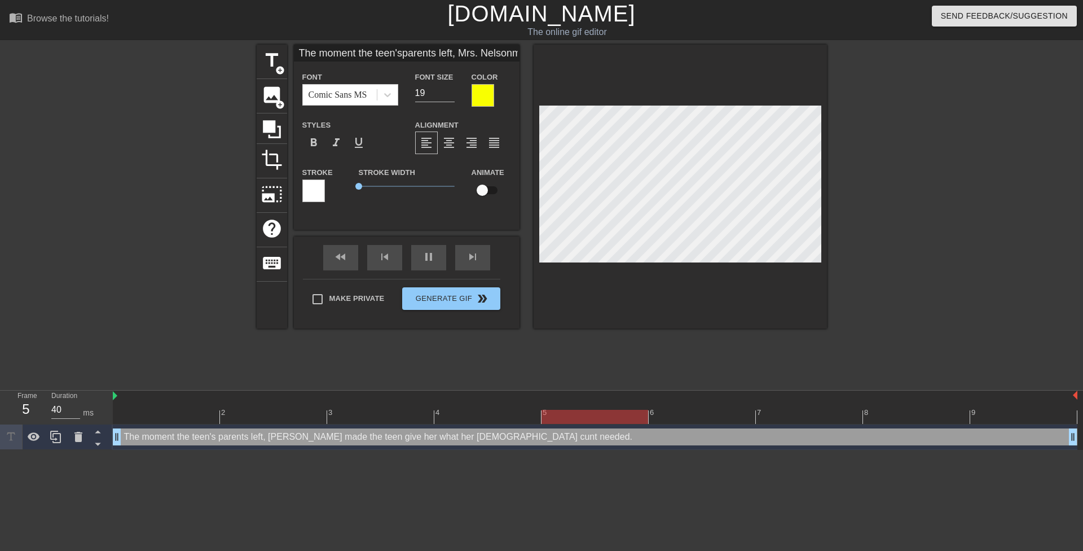
type textarea "The moment the teen's parents left, Mrs. Nelson made the teen give her what her…"
type input "The moment the teen'sparents left, Mrs. Nelsonmade the teengive her what her 44…"
type textarea "The moment the teen's parents left, Mrs. Nelsonmade the teen give her what her …"
type input "The moment the teen'sparents left, Mrs. Nelson made the teengive her what her 4…"
type textarea "The moment the teen's parents left, Mrs. Nelson made the teen give her what her…"
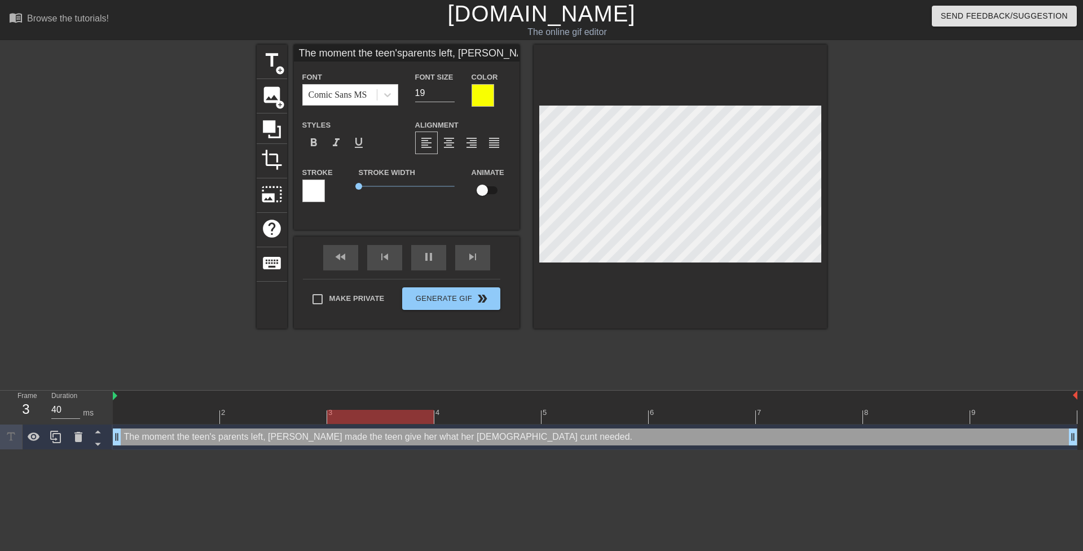
type input "The moment the teen'sparents left,Mrs. Nelson made the teengive her what her 44…"
type textarea "The moment the teen's parents left, Mrs. Nelson made the teen give her what her…"
type input "The moment the teen'sparents left,Mrs. Nelson made the teengive her what her 44…"
type textarea "The moment the teen'sparents left, Mrs. Nelson made the teen give her what her …"
type input "The moment the teen's parents left,Mrs. Nelson made the teengive her what her 4…"
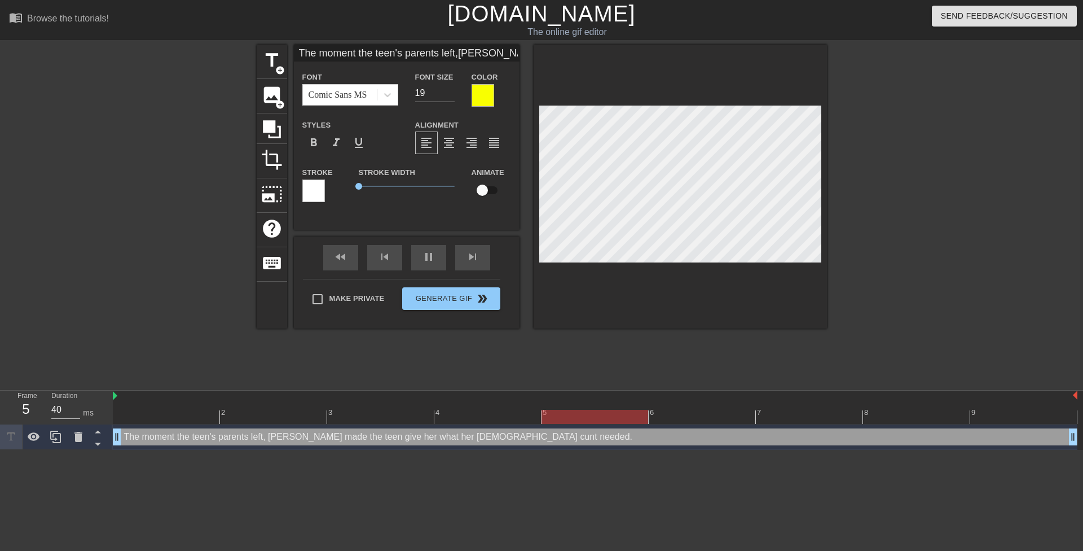
type textarea "The moment the teen's parents left, Mrs. Nelson made the teen give her what her…"
type input "The moment the teen' parents left,Mrs. Nelson made the teengive her what her 44…"
type textarea "The moment the teen' parents left, Mrs. Nelson made the teen give her what her …"
type input "The moment the teen parents left,Mrs. Nelson made the teengive her what her 44 …"
type textarea "The moment the teen parents left, Mrs. Nelson made the teen give her what her 4…"
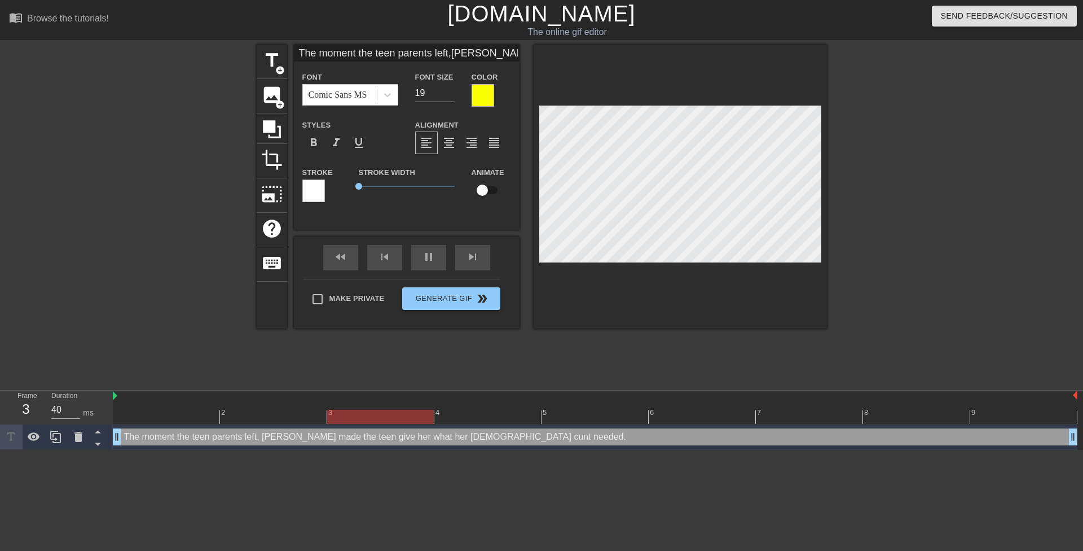
type input "The moment the tee parents left,Mrs. Nelson made the teengive her what her 44 y…"
type textarea "The moment the tee parents left, Mrs. Nelson made the teen give her what her 44…"
type input "The moment the te parents left,Mrs. Nelson made the teengive her what her 44 ye…"
type textarea "The moment the te parents left, Mrs. Nelson made the teen give her what her 44 …"
type input "The moment the t parents left,Mrs. Nelson made the teengive her what her 44 yea…"
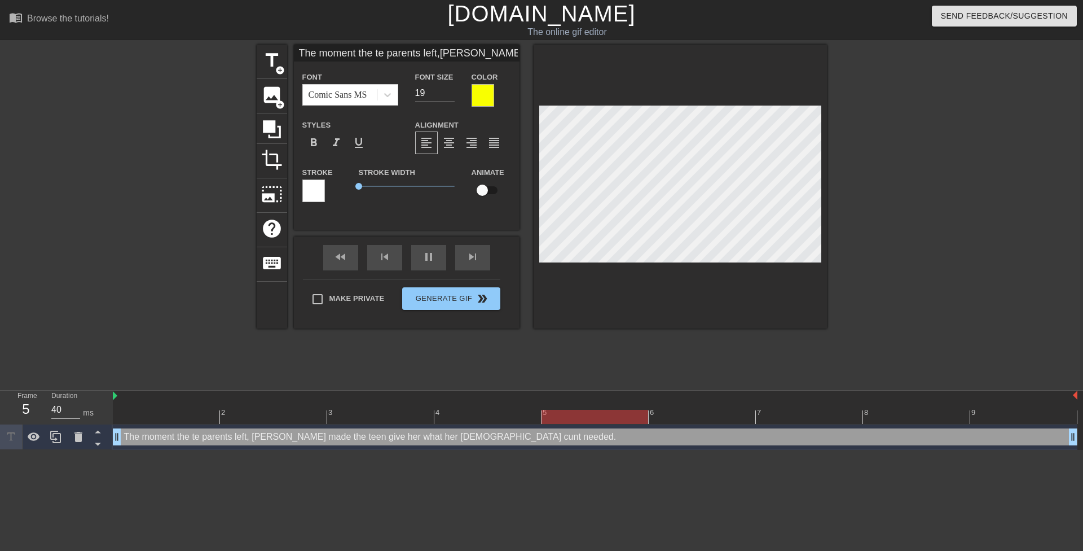
type textarea "The moment the t parents left, Mrs. Nelson made the teen give her what her 44 y…"
type input "The moment the parents left,Mrs. Nelson made the teengive her what her 44 yearo…"
type textarea "The moment the parents left, Mrs. Nelson made the teen give her what her 44 yea…"
type input "The moment the parents left,Mrs. Nelson made the teengive her what her 44 yearo…"
type textarea "The moment the parents left, Mrs. Nelson made the teen give her what her 44 yea…"
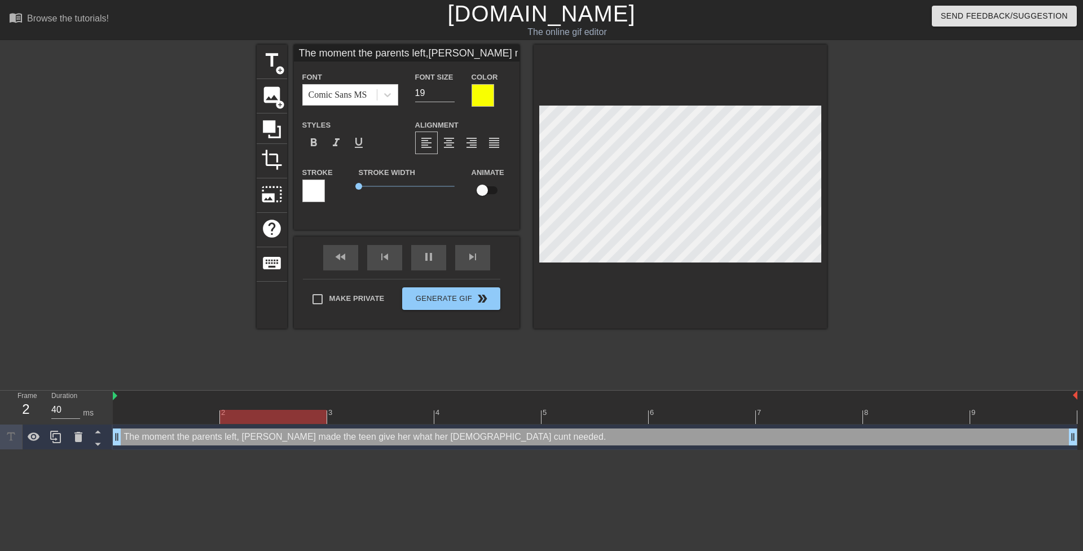
type input "The moment th parents left,Mrs. Nelson made the teengive her what her 44 yearol…"
type textarea "The moment th parents left, Mrs. Nelson made the teen give her what her 44 year…"
type input "The moment t parents left,Mrs. Nelson made the teengive her what her 44 yearold…"
type textarea "The moment t parents left, Mrs. Nelson made the teen give her what her 44 year …"
type input "The moment his parents left,Mrs. Nelson made the teengive her what her 44 yearo…"
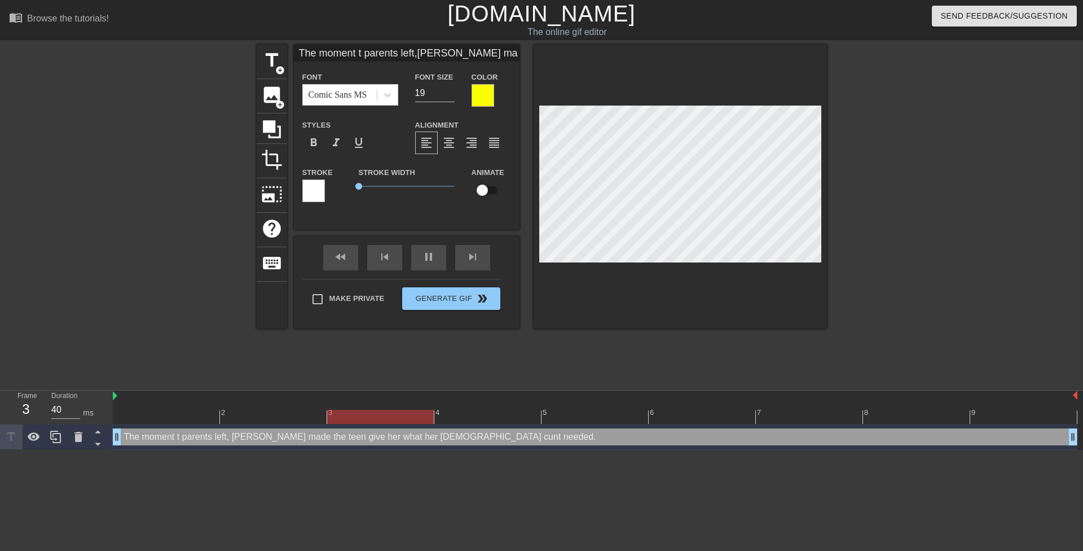
type textarea "The moment his parents left, Mrs. Nelson made the teen give her what her 44 yea…"
type input "The moment t parents left,Mrs. Nelson made the teengive her what her 44 yearold…"
type textarea "The moment t parents left, Mrs. Nelson made the teen give her what her 44 year …"
type input "The moment th parents left,Mrs. Nelson made the teengive her what her 44 yearol…"
type textarea "The moment th parents left, Mrs. Nelson made the teen give her what her 44 year…"
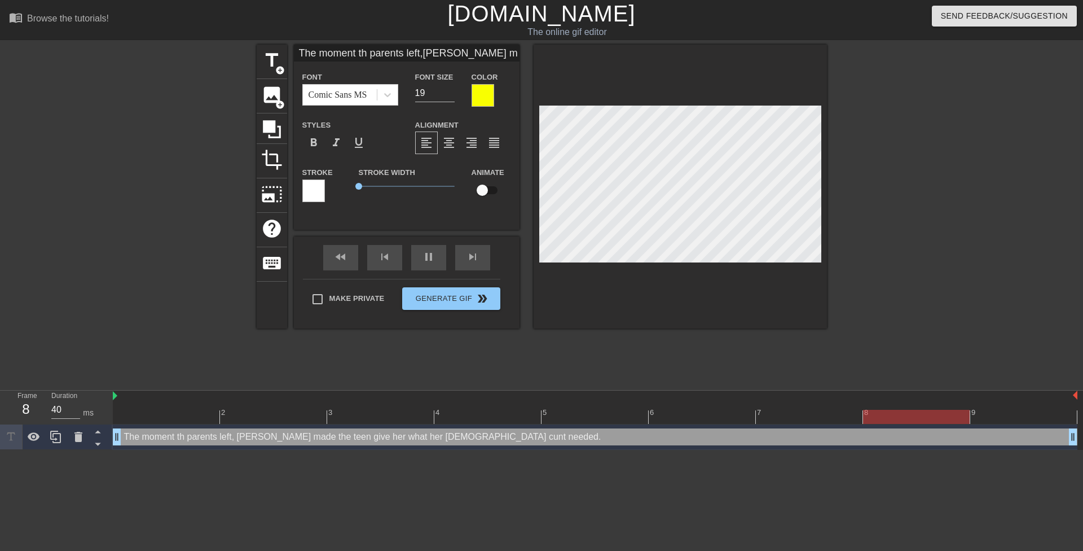
type input "The moment thr parents left,Mrs. Nelson made the teengive her what her 44 yearo…"
type textarea "The moment thr parents left, Mrs. Nelson made the teen give her what her 44 yea…"
type input "The moment th parents left,Mrs. Nelson made the teengive her what her 44 yearol…"
type textarea "The moment the parents left, Mrs. Nelson made the teen give her what her 44 yea…"
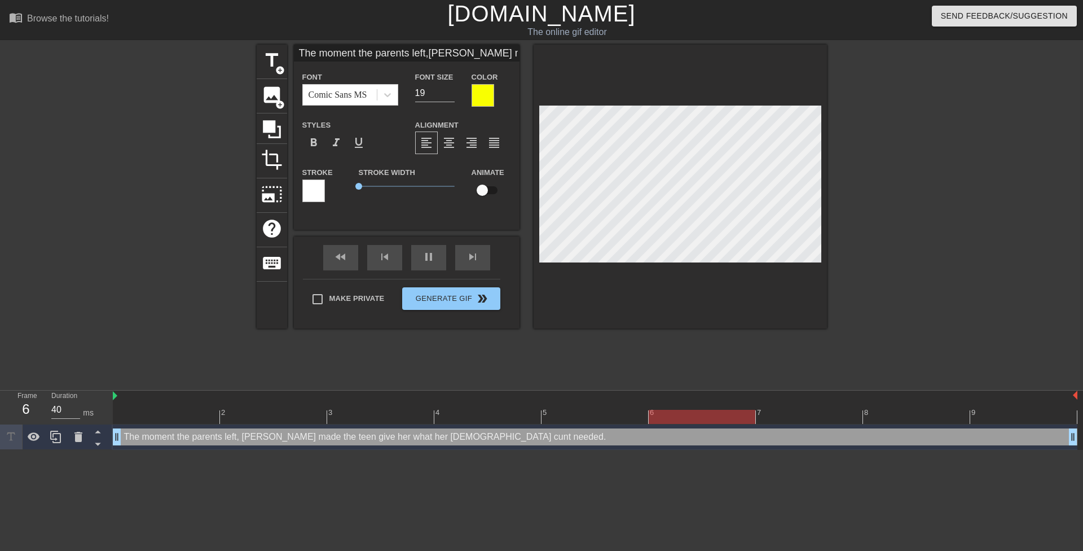
type input "The moment the parents left,Mrs. Nelson made the teengive her what her 44 yearo…"
type textarea "The moment the parents left, Mrs. Nelson made the teen give her what her 44 yea…"
type input "The moment the b parents left,Mrs. Nelson made the teengive her what her 44 yea…"
type textarea "The moment the b parents left, Mrs. Nelson made the teen give her what her 44 y…"
type input "The moment the bo parents left,Mrs. Nelson made the teengive her what her 44 ye…"
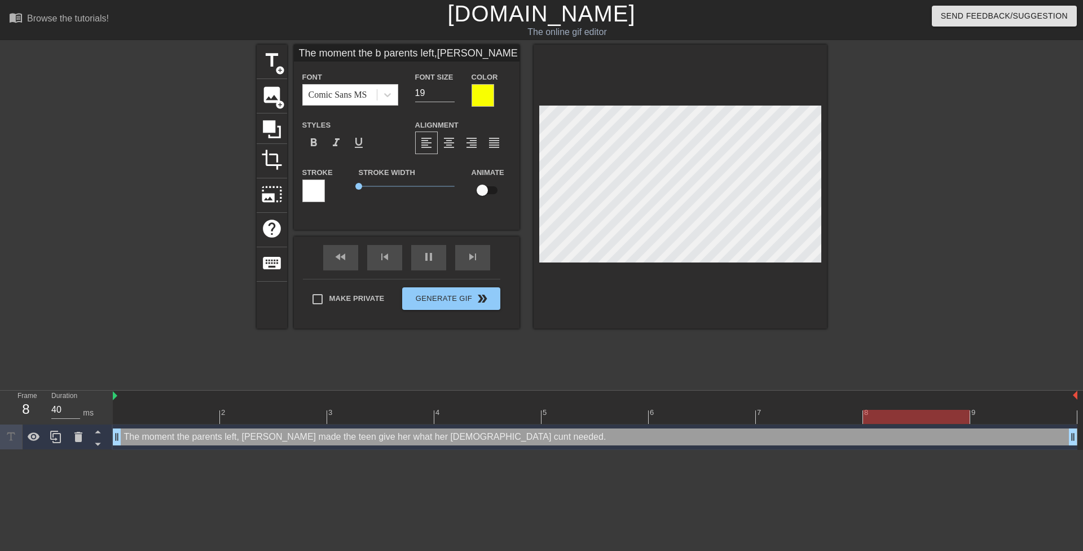
type textarea "The moment the bo parents left, Mrs. Nelson made the teen give her what her 44 …"
type input "The moment the boy parents left,Mrs. Nelson made the teengive her what her 44 y…"
type textarea "The moment the boy parents left, Mrs. Nelson made the teen give her what her 44…"
type input "The moment the boy' parents left,Mrs. Nelson made the teengive her what her 44 …"
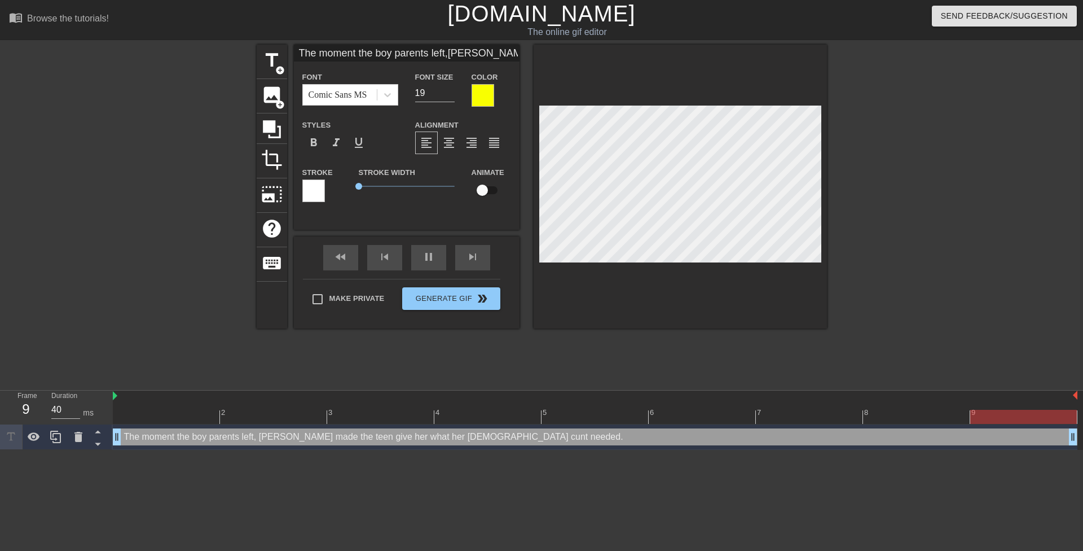
type textarea "The moment the boy' parents left, Mrs. Nelson made the teen give her what her 4…"
type input "The moment the boy's parents left,Mrs. Nelson made the teengive her what her 44…"
type textarea "The moment the boy's parents left, Mrs. Nelson made the teen give her what her …"
type input "The moment the boy'sparents left,Mrs. Nelson made the teengive her what her 44 …"
type textarea "The moment the boy'sparents left, Mrs. Nelson made the teen give her what her 4…"
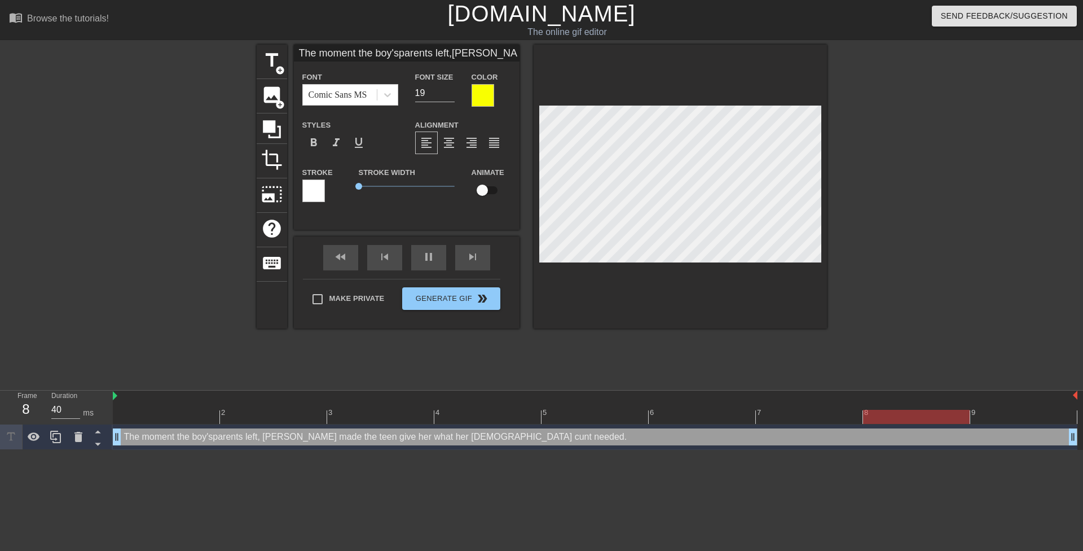
type input "The moment the boy'sparents left,Mrs. Nelson made the teengive her what her 44 …"
type textarea "The moment the boy's parents left, Mrs. Nelson made the teen give her what her …"
type input "The moment the boy'sparents left,Mrs. Nelson made the teengive her what her 44 …"
type textarea "The moment the boy's parents left,Mrs. Nelson made the teen give her what her 4…"
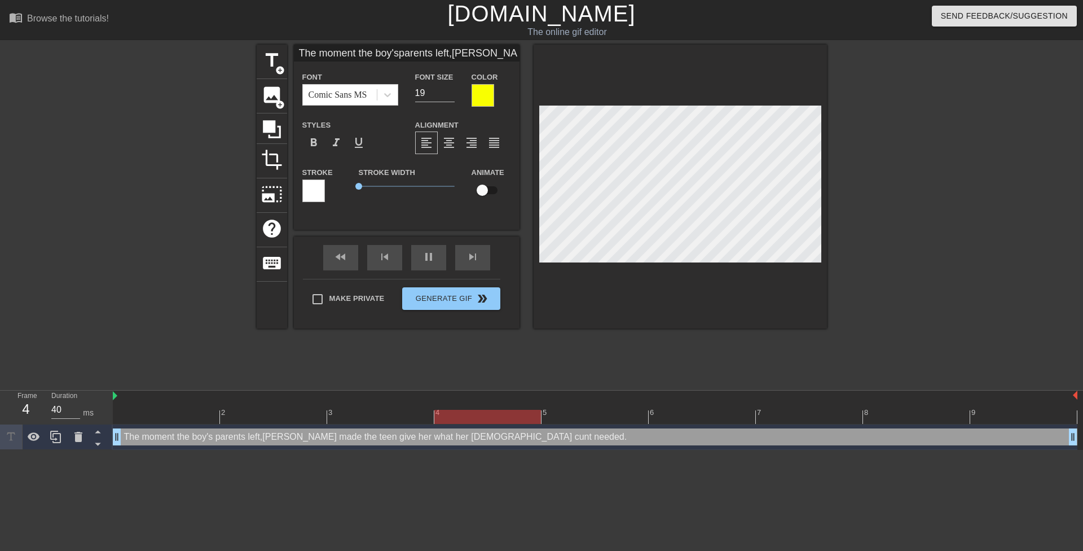
type input "The moment the boy'sparents left, Mrs. Nelson made the teengive her what her 44…"
type textarea "The moment the boy's parents left, Mrs. Nelson made the teen give her what her …"
type input "The moment the boy'sparents left, Mrs. Nelsonmade the teengive her what her 44 …"
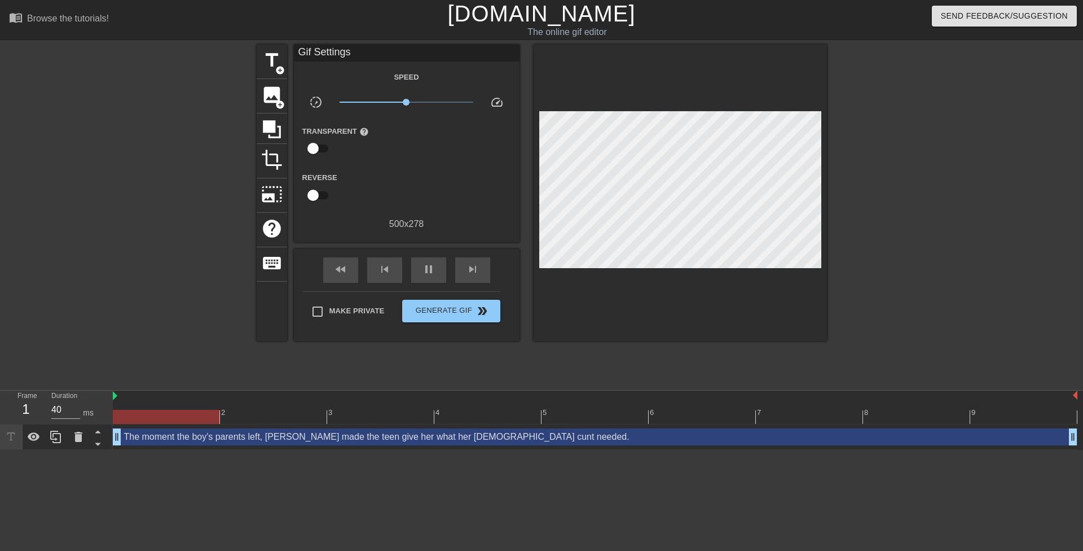
drag, startPoint x: 653, startPoint y: 301, endPoint x: 632, endPoint y: 269, distance: 38.6
click at [652, 300] on div at bounding box center [680, 193] width 293 height 296
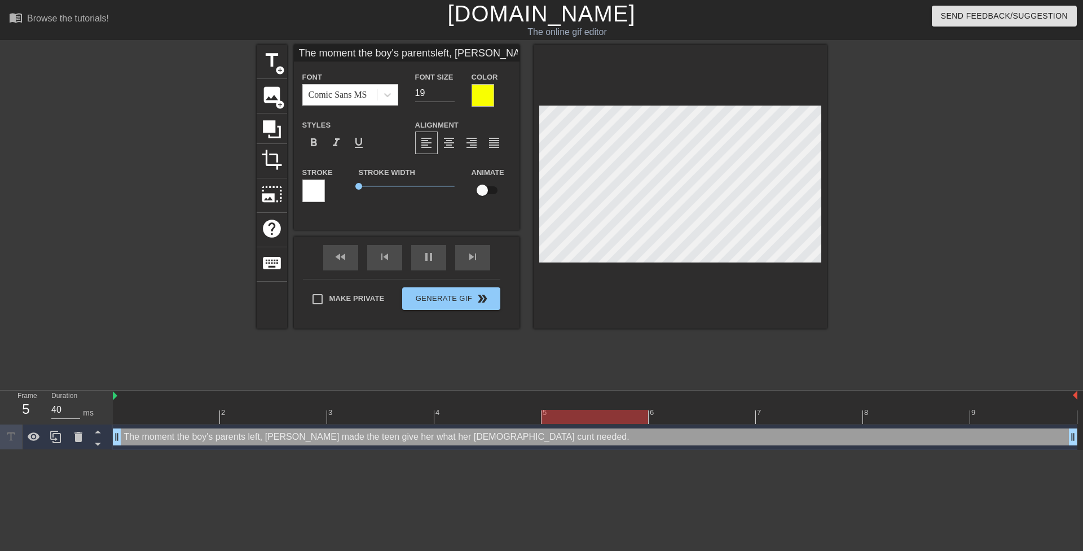
scroll to position [5, 2]
click at [830, 236] on div "title add_circle image add_circle crop photo_size_select_large help keyboard Th…" at bounding box center [541, 214] width 1083 height 338
click at [720, 267] on div at bounding box center [680, 187] width 293 height 284
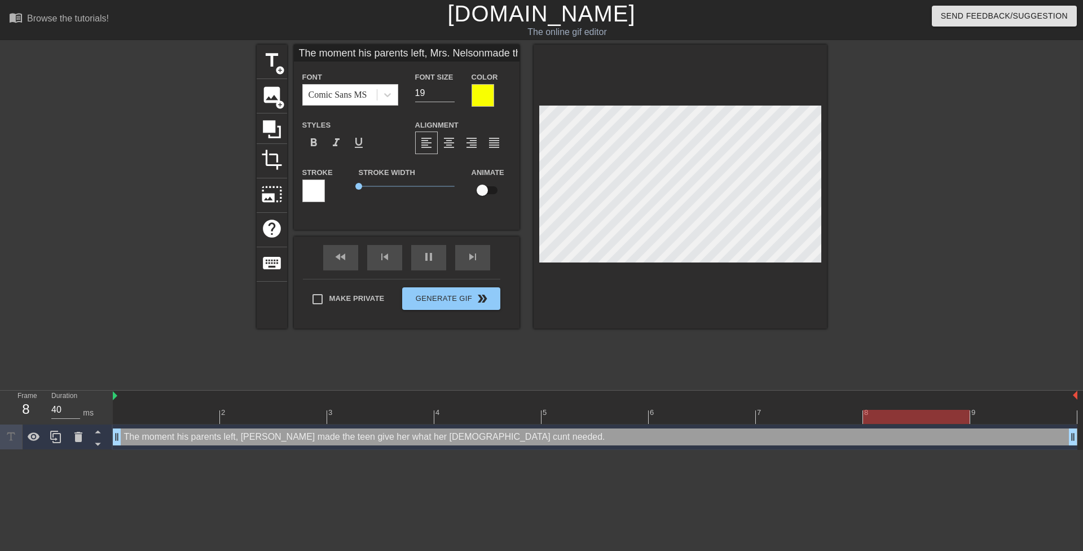
click at [644, 278] on div at bounding box center [680, 187] width 293 height 284
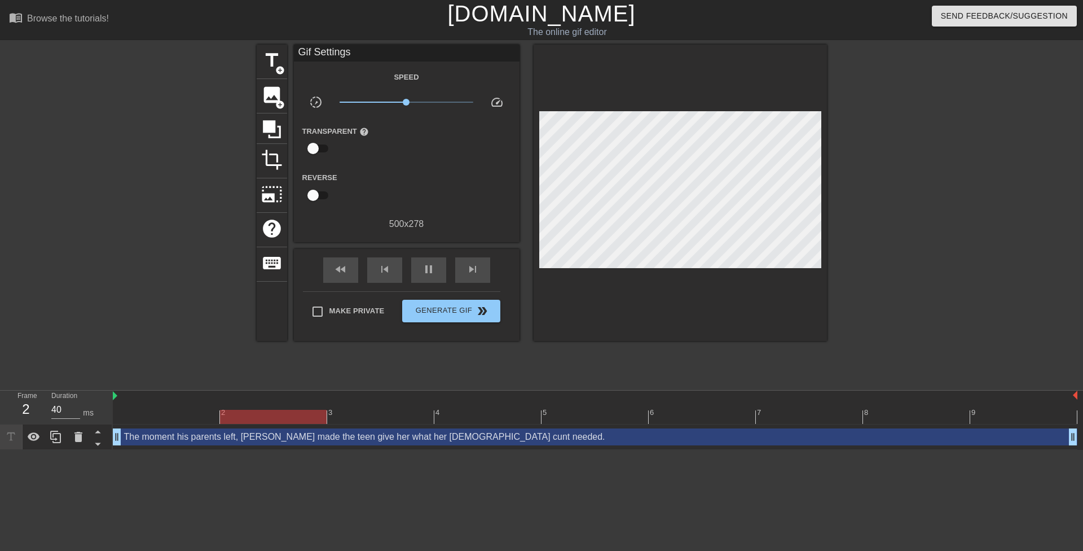
click at [687, 279] on div at bounding box center [680, 193] width 293 height 296
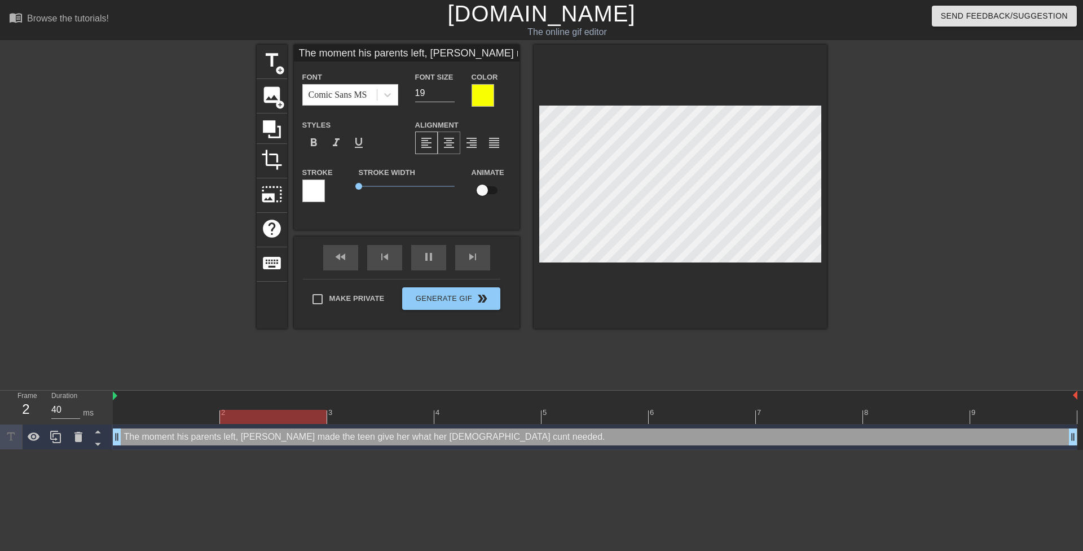
click at [453, 143] on span "format_align_center" at bounding box center [449, 143] width 14 height 14
click at [690, 287] on div at bounding box center [680, 187] width 293 height 284
click at [843, 234] on div at bounding box center [925, 214] width 169 height 338
click at [982, 225] on div at bounding box center [925, 214] width 169 height 338
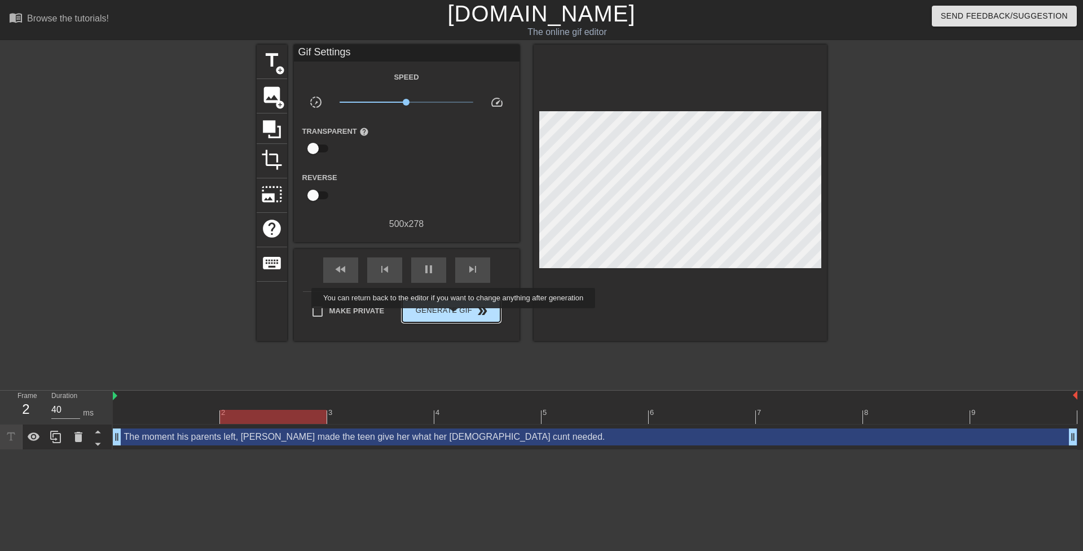
click at [455, 316] on span "Generate Gif double_arrow" at bounding box center [451, 311] width 89 height 14
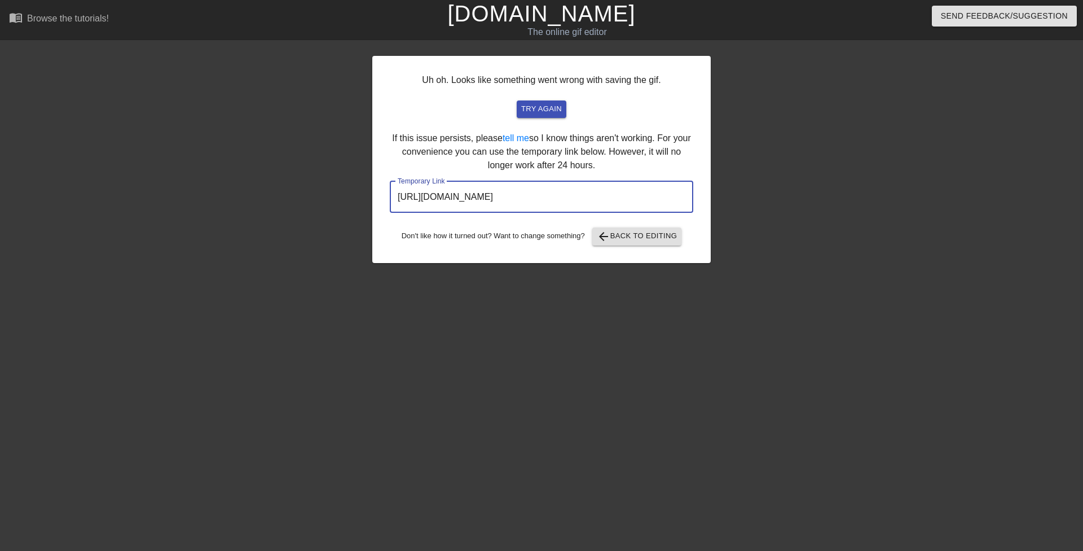
click at [529, 188] on input "https://www.gifntext.com/temp_generations/xrlW51sk.gif" at bounding box center [541, 197] width 303 height 32
click at [550, 113] on span "try again" at bounding box center [541, 109] width 41 height 13
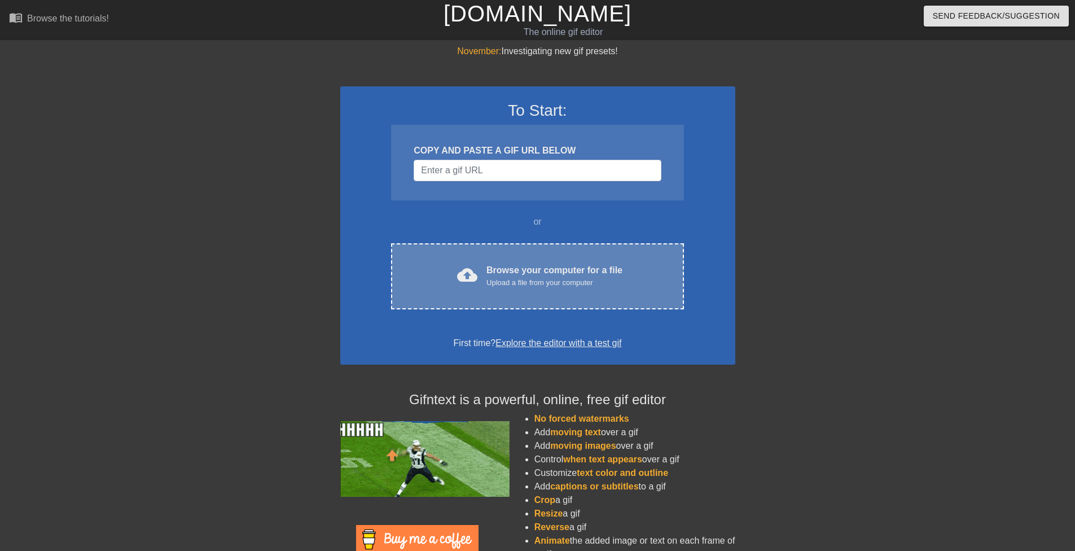
click at [478, 249] on div "cloud_upload Browse your computer for a file Upload a file from your computer C…" at bounding box center [537, 276] width 292 height 66
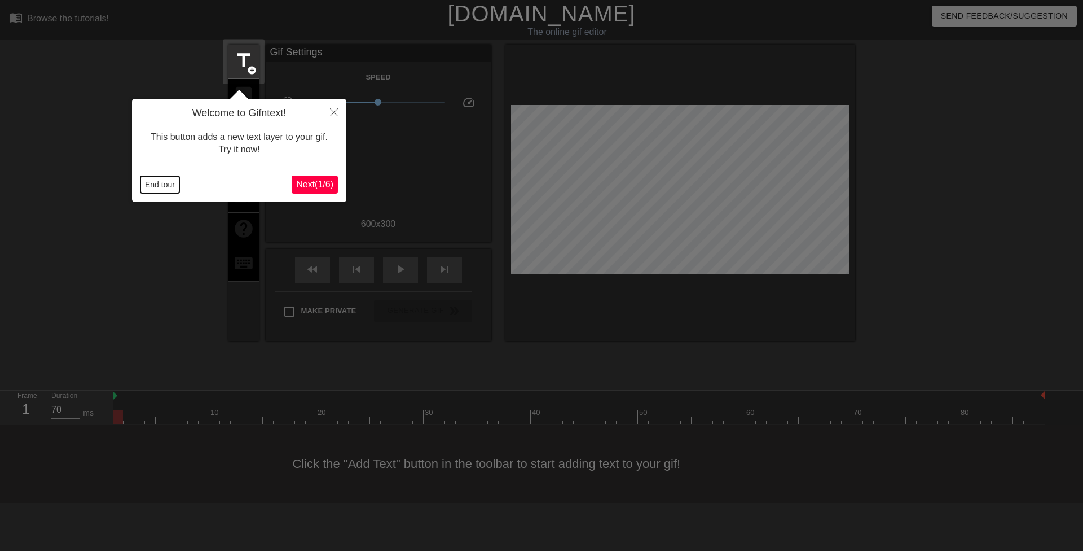
click at [146, 184] on button "End tour" at bounding box center [159, 184] width 39 height 17
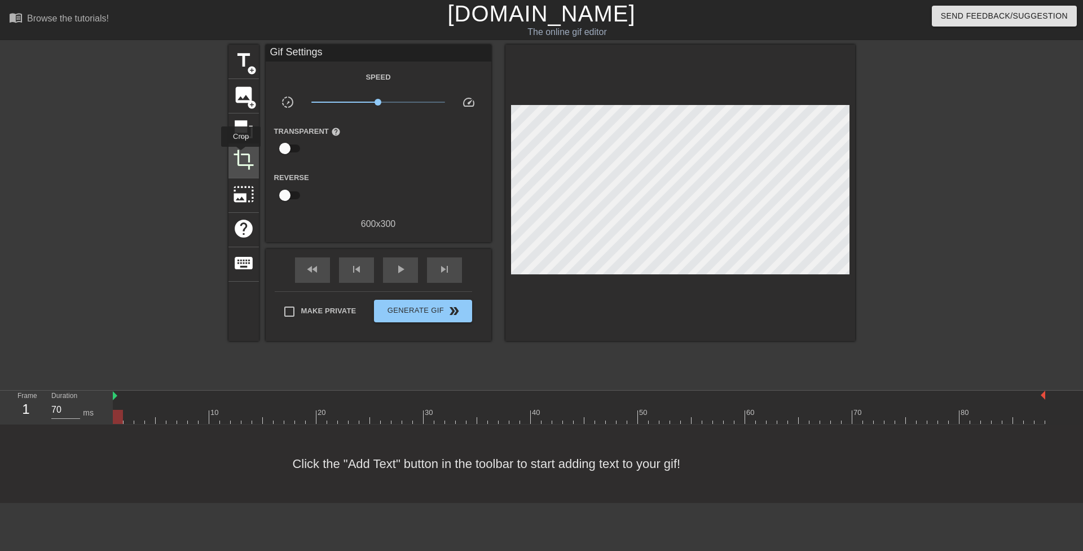
click at [241, 155] on span "crop" at bounding box center [243, 159] width 21 height 21
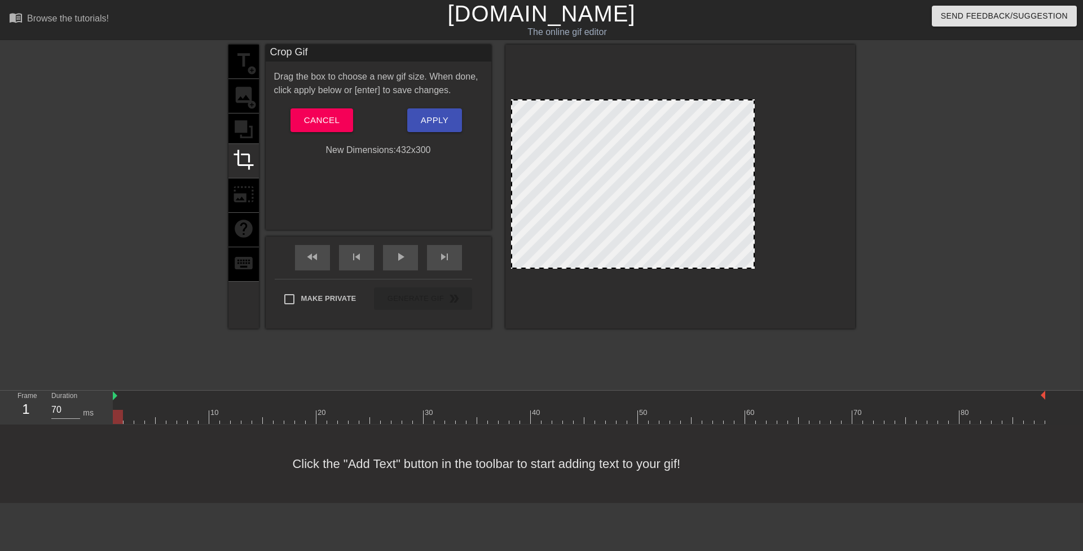
drag, startPoint x: 849, startPoint y: 164, endPoint x: 754, endPoint y: 170, distance: 95.0
click at [754, 170] on div at bounding box center [754, 183] width 6 height 167
drag, startPoint x: 513, startPoint y: 170, endPoint x: 543, endPoint y: 169, distance: 29.9
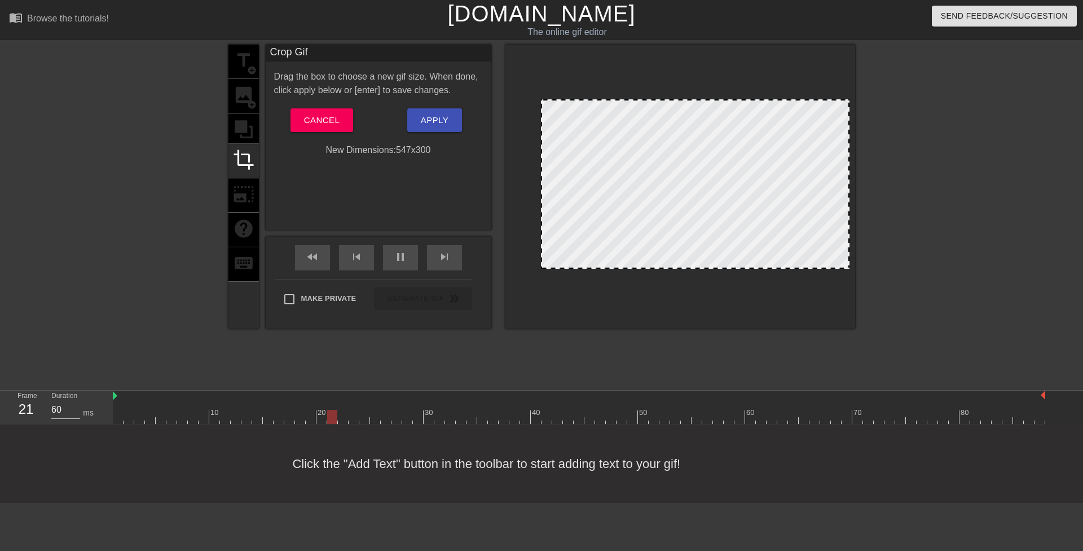
drag, startPoint x: 755, startPoint y: 170, endPoint x: 877, endPoint y: 179, distance: 122.1
click at [877, 179] on div "title add_circle image add_circle crop photo_size_select_large help keyboard Cr…" at bounding box center [541, 214] width 1083 height 338
drag, startPoint x: 542, startPoint y: 183, endPoint x: 534, endPoint y: 183, distance: 7.9
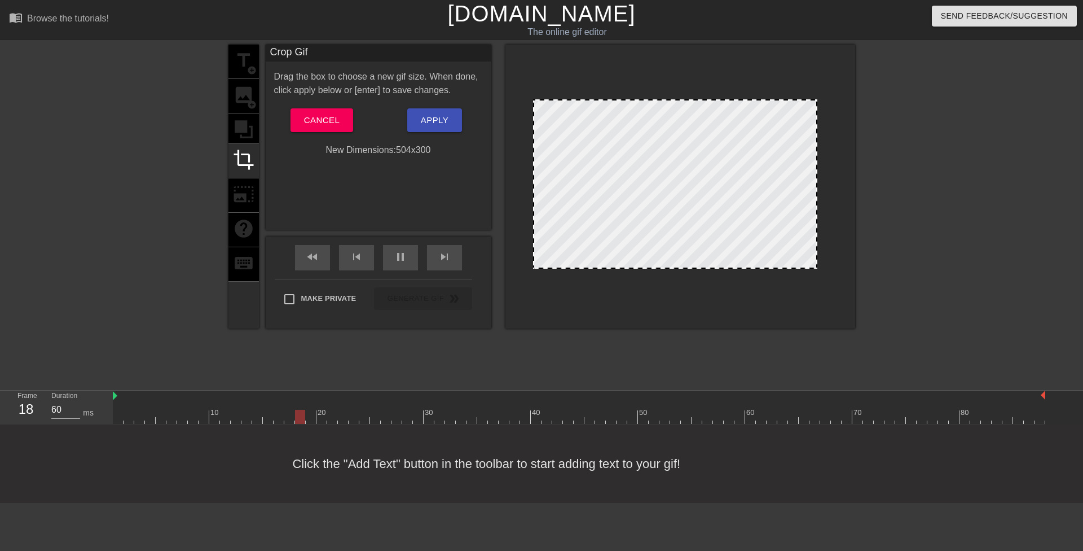
drag, startPoint x: 849, startPoint y: 168, endPoint x: 817, endPoint y: 170, distance: 32.2
click at [817, 170] on div at bounding box center [816, 183] width 6 height 167
click at [433, 120] on span "Apply" at bounding box center [435, 120] width 28 height 15
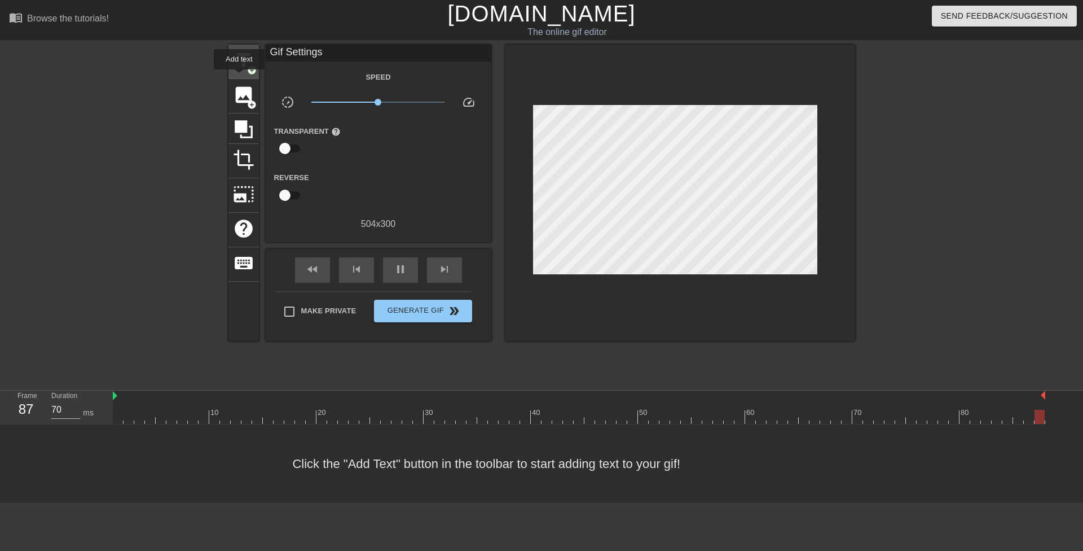
click at [239, 77] on div "title add_circle" at bounding box center [243, 62] width 30 height 34
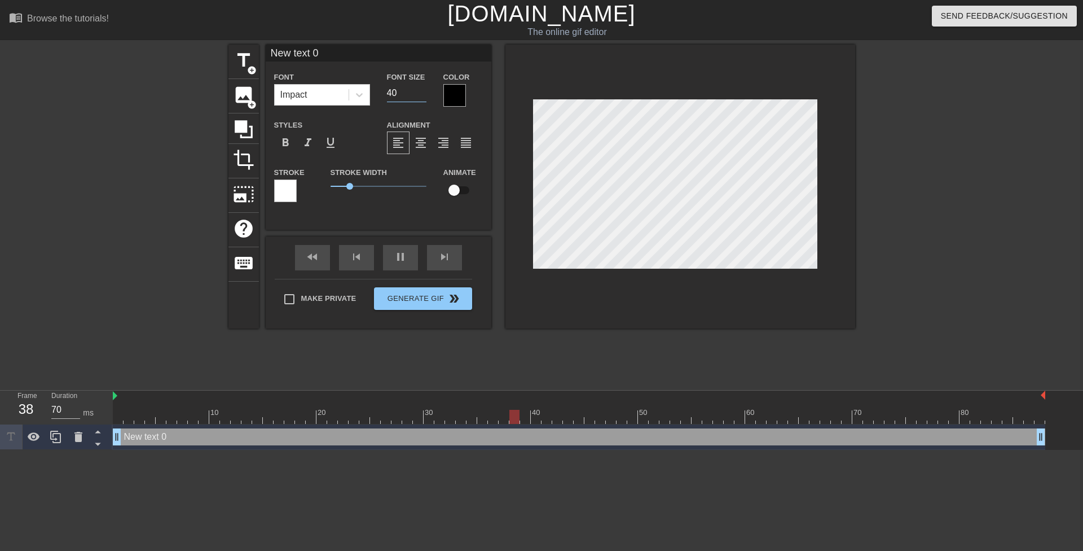
drag, startPoint x: 403, startPoint y: 92, endPoint x: 382, endPoint y: 91, distance: 20.9
click at [382, 91] on div "Font Size 40" at bounding box center [407, 88] width 56 height 37
type input "70"
type input "20"
type input "70"
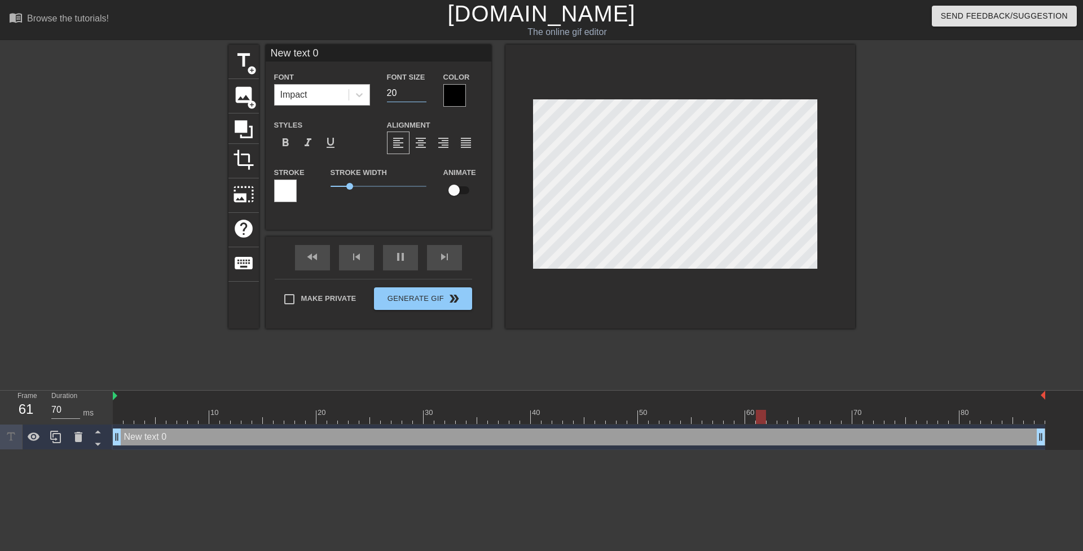
type input "20"
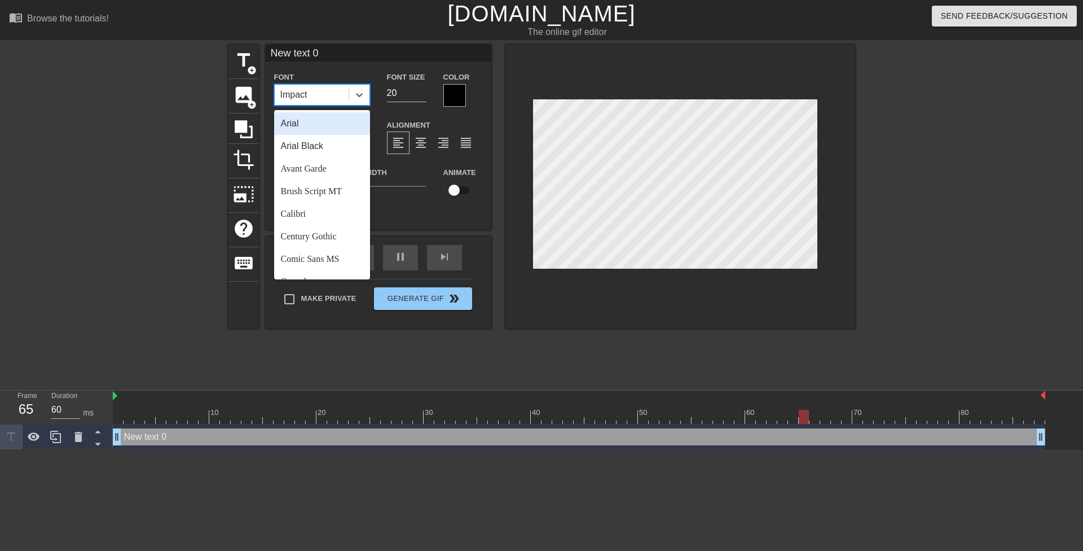
drag, startPoint x: 369, startPoint y: 94, endPoint x: 352, endPoint y: 155, distance: 63.4
click at [369, 94] on div "Impact" at bounding box center [322, 94] width 96 height 21
click at [351, 257] on div "Comic Sans MS" at bounding box center [322, 259] width 96 height 23
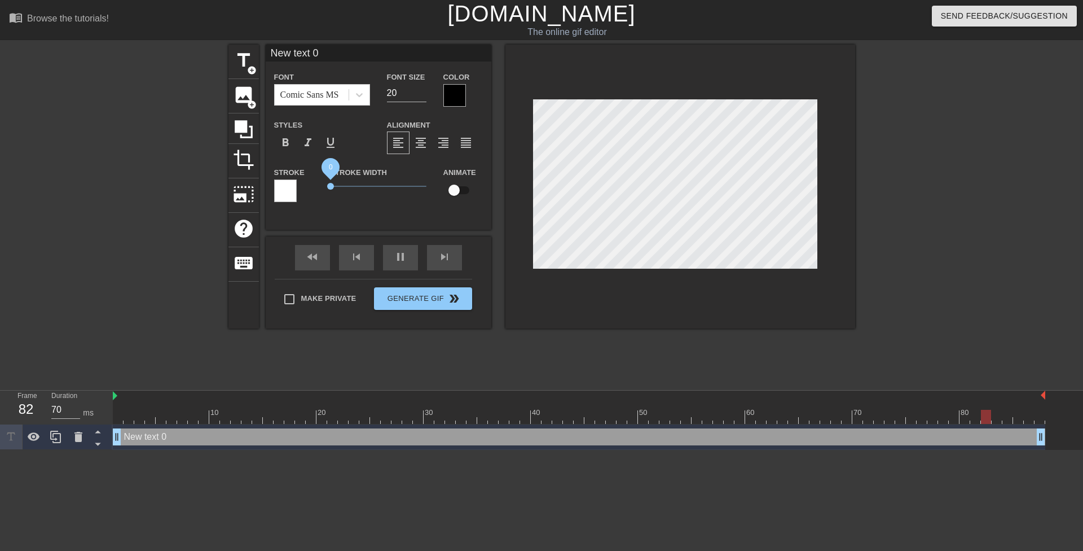
drag, startPoint x: 349, startPoint y: 187, endPoint x: 292, endPoint y: 186, distance: 57.5
click at [292, 186] on div "Stroke Stroke Width 0 Animate" at bounding box center [379, 188] width 226 height 47
click at [455, 98] on div at bounding box center [454, 95] width 23 height 23
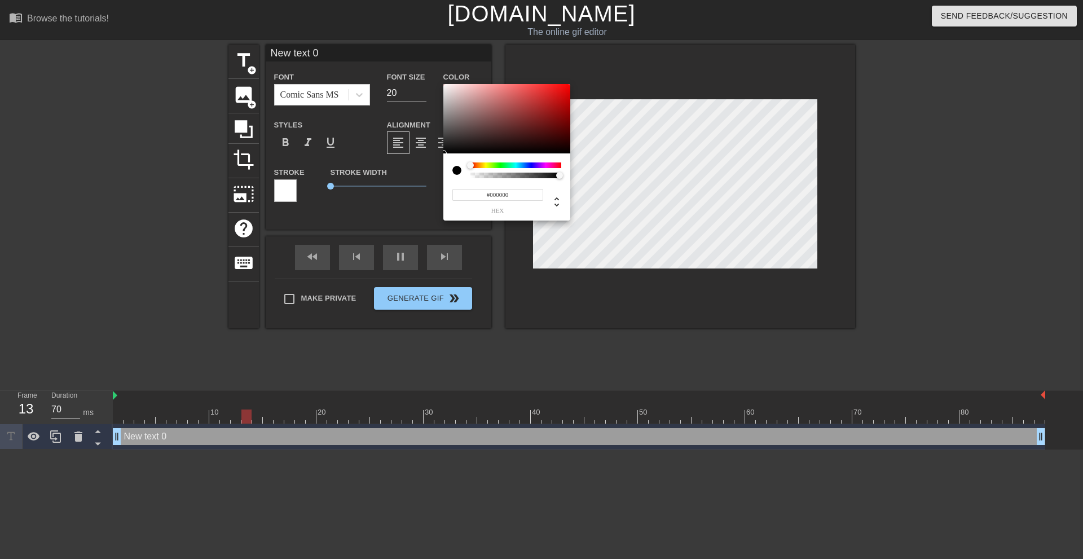
click at [486, 164] on div at bounding box center [515, 165] width 91 height 6
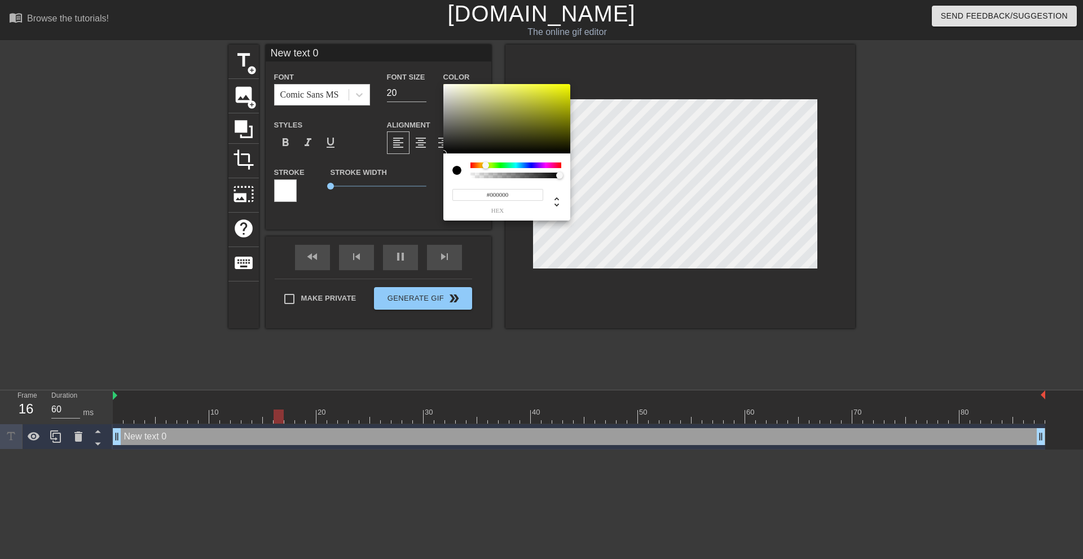
type input "70"
type input "#9FA318"
type input "60"
type input "#F3FA00"
type input "70"
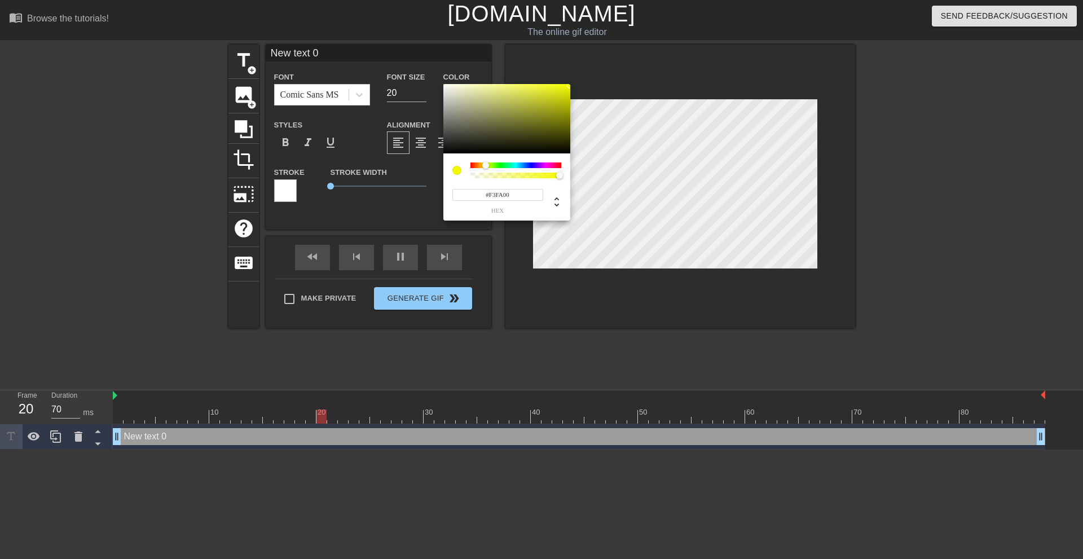
type input "#F8FF00"
drag, startPoint x: 596, startPoint y: 82, endPoint x: 659, endPoint y: 48, distance: 71.4
click at [659, 48] on div "#F8FF00 hex" at bounding box center [541, 279] width 1083 height 559
type input "70"
type input "#FFFC00"
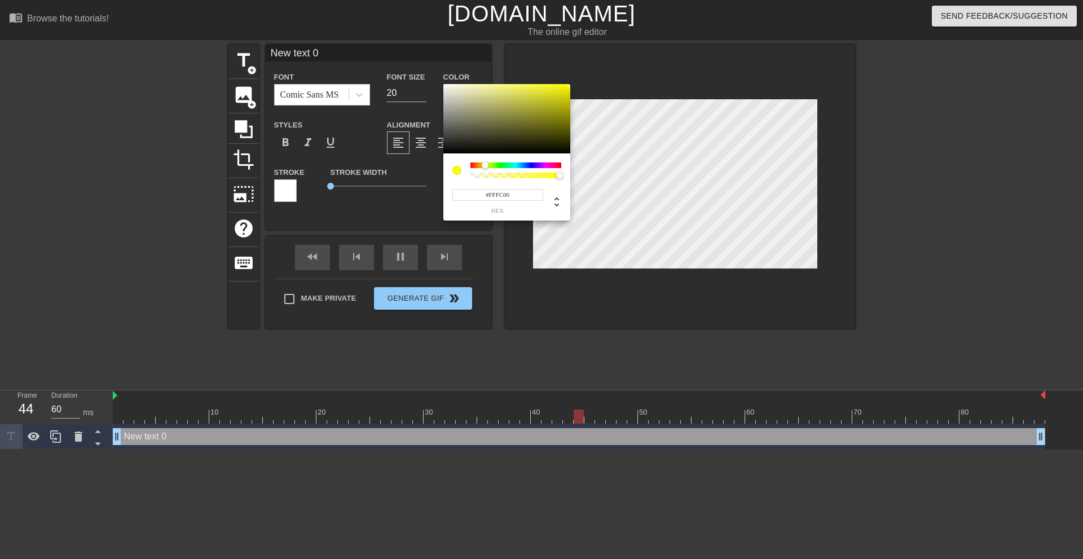
type input "70"
type input "#F9FF00"
type input "60"
type input "#EFFF00"
type input "70"
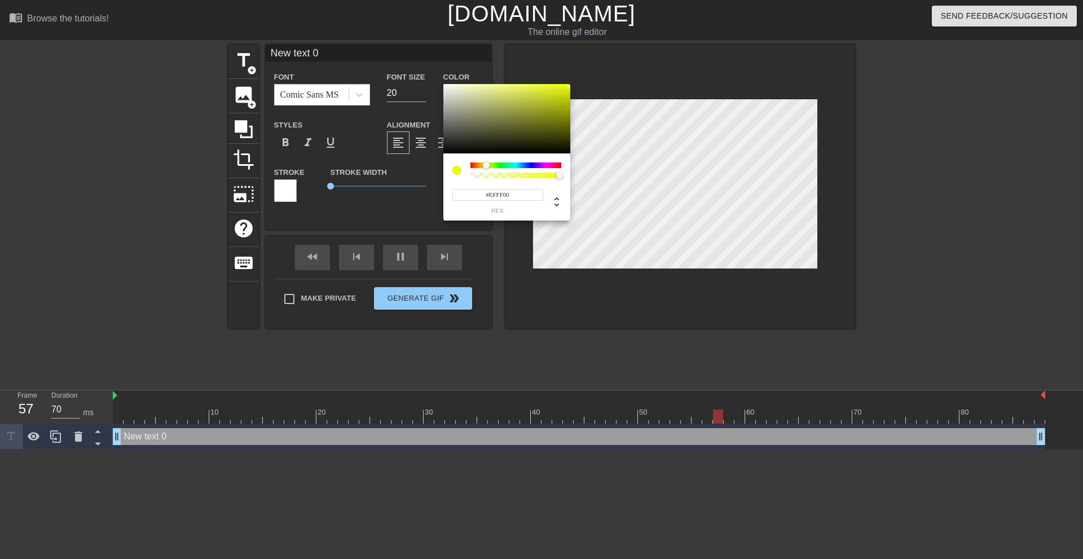
type input "#F9FF00"
click at [486, 166] on div at bounding box center [485, 165] width 7 height 7
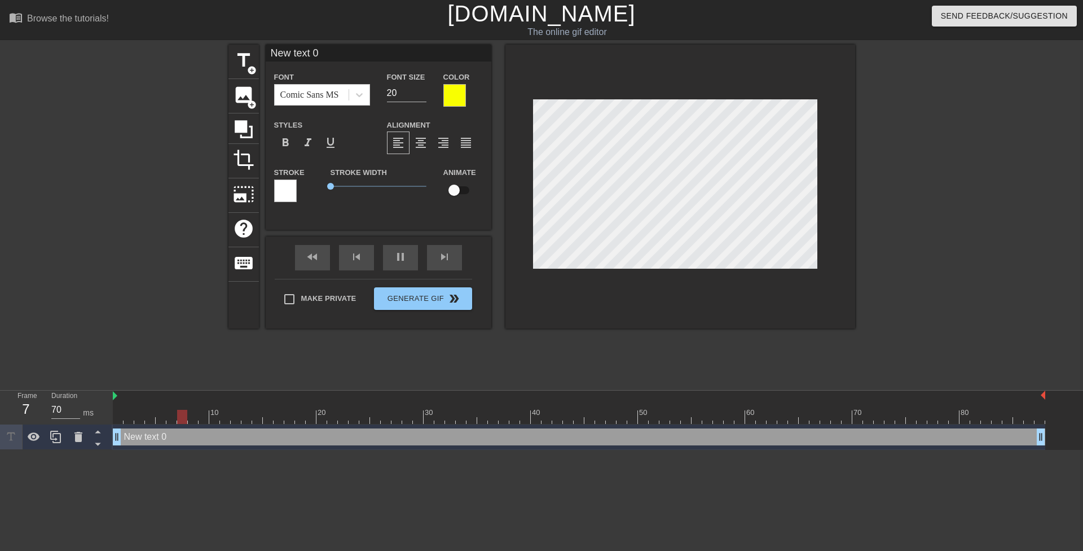
type input "60"
type input "Mrs. Amber has a strict no pulling out policy with her teenage students."
type textarea "Mrs. Amber has a strict no pulling out policy with her teenage students."
type input "70"
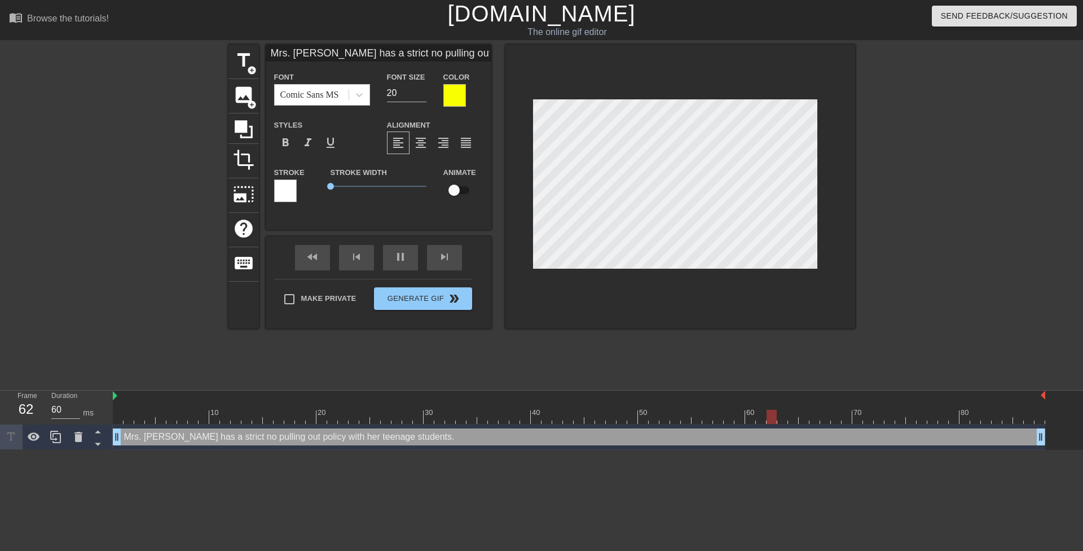
type input "T has a strict no pulling out policy with her teenage students."
type textarea "T has a strict no pulling out policy with her teenage students."
type input "60"
type input "Th has a strict no pulling out policy with her teenage students."
type textarea "Th has a strict no pulling out policy with her teenage students."
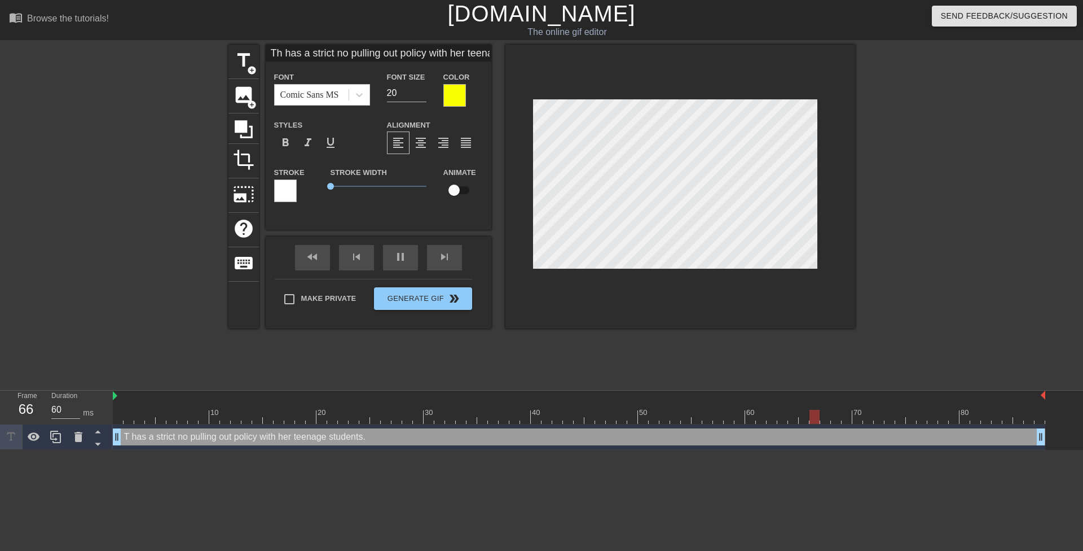
type input "The has a strict no pulling out policy with her teenage students."
type textarea "The has a strict no pulling out policy with her teenage students."
type input "70"
type input "The has a strict no pulling out policy with her teenage students."
type textarea "The has a strict no pulling out policy with her teenage students."
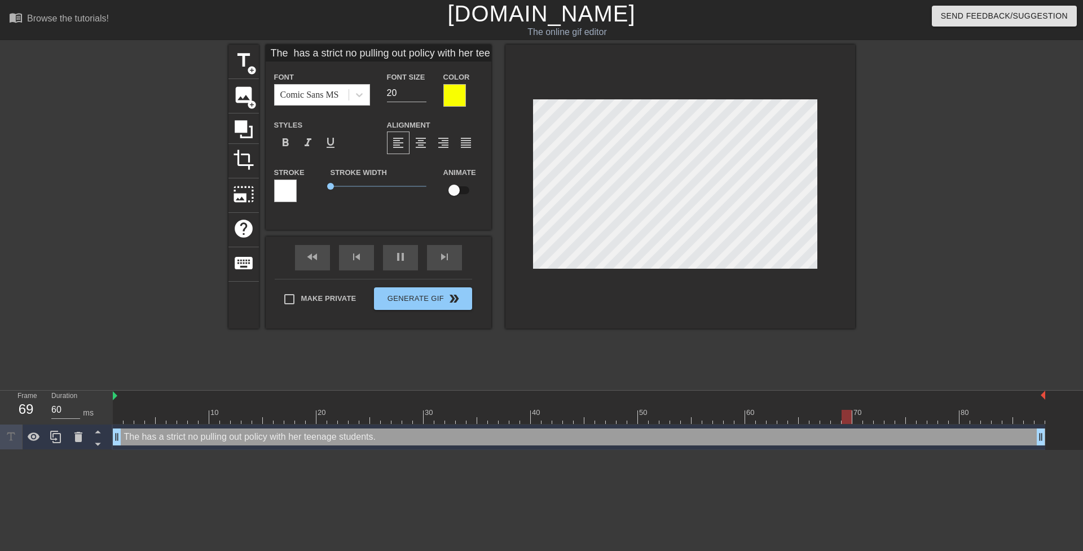
type input "70"
type input "The l has a strict no pulling out policy with her teenage students."
type textarea "The l has a strict no pulling out policy with her teenage students."
type input "70"
type input "The lo has a strict no pulling out policy with her teenage students."
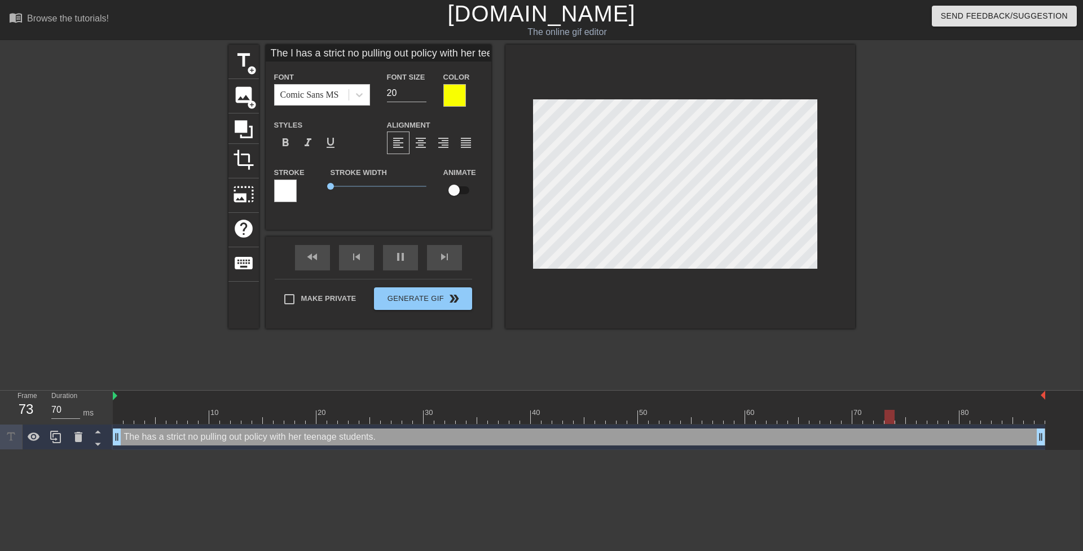
type textarea "The lo has a strict no pulling out policy with her teenage students."
type input "The loc has a strict no pulling out policy with her teenage students."
type textarea "The loc has a strict no pulling out policy with her teenage students."
type input "60"
type input "The loca has a strict no pulling out policy with her teenage students."
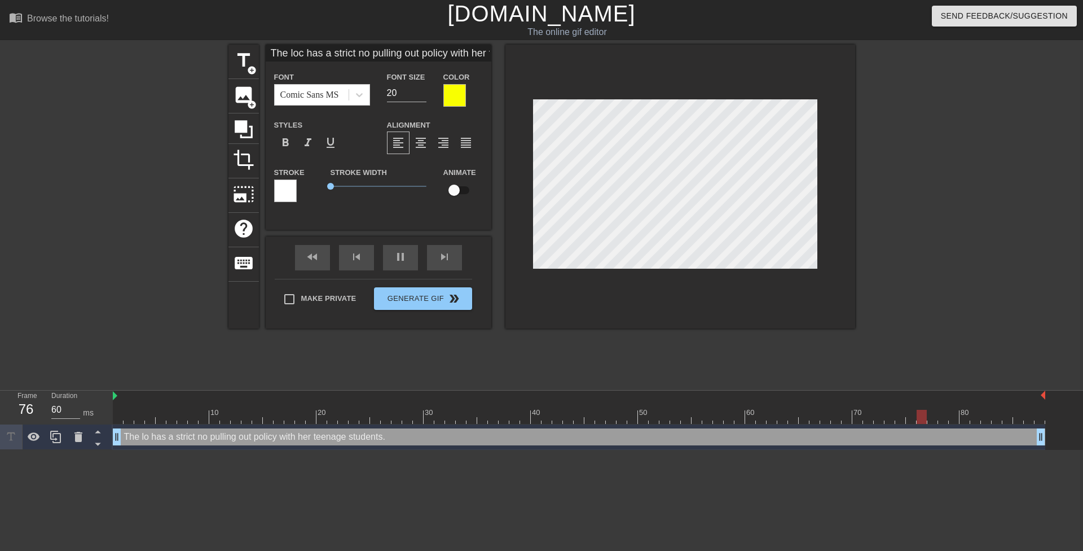
type textarea "The loca has a strict no pulling out policy with her teenage students."
type input "70"
type input "The local has a strict no pulling out policy with her teenage students."
type textarea "The local has a strict no pulling out policy with her teenage students."
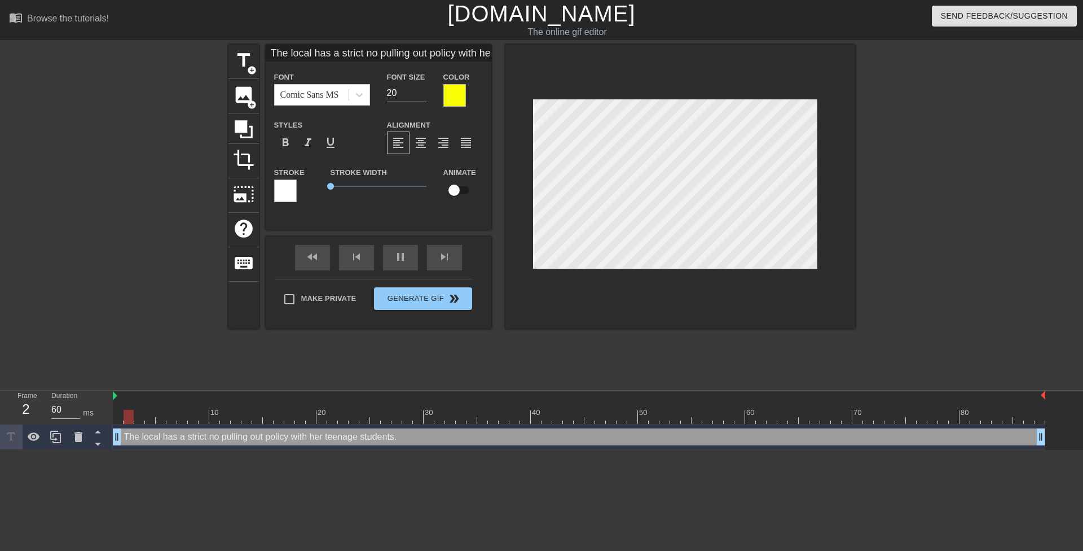
type input "70"
type input "The local has a strict no pulling out policy with her teenage students."
type textarea "The local has a strict no pulling out policy with her teenage students."
type input "70"
type input "The local h has a strict no pulling out policy with her teenage students."
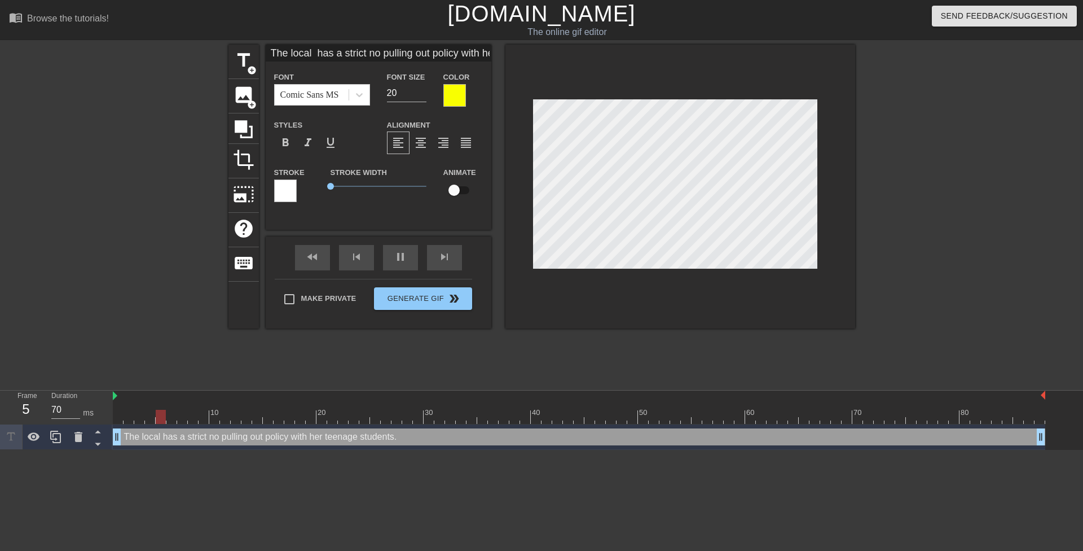
type textarea "The local h has a strict no pulling out policy with her teenage students."
type input "The local hi has a strict no pulling out policy with her teenage students."
type textarea "The local hi has a strict no pulling out policy with her teenage students."
type input "70"
type input "The local hig has a strict no pulling out policy with her teenage students."
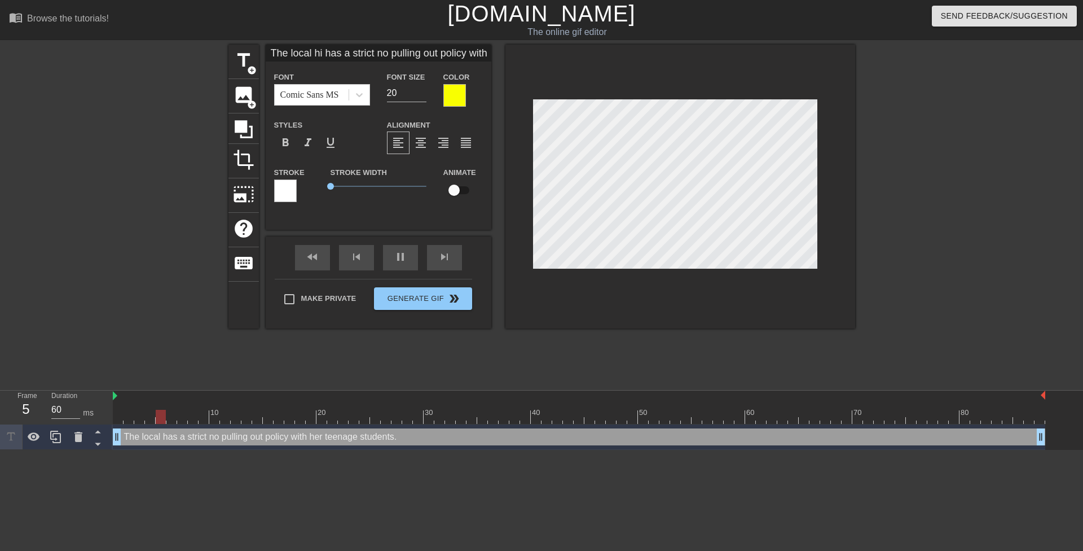
type textarea "The local hig has a strict no pulling out policy with her teenage students."
type input "The local high has a strict no pulling out policy with her teenage students."
type textarea "The local high has a strict no pulling out policy with her teenage students."
type input "70"
type input "The local highs has a strict no pulling out policy with her teenage students."
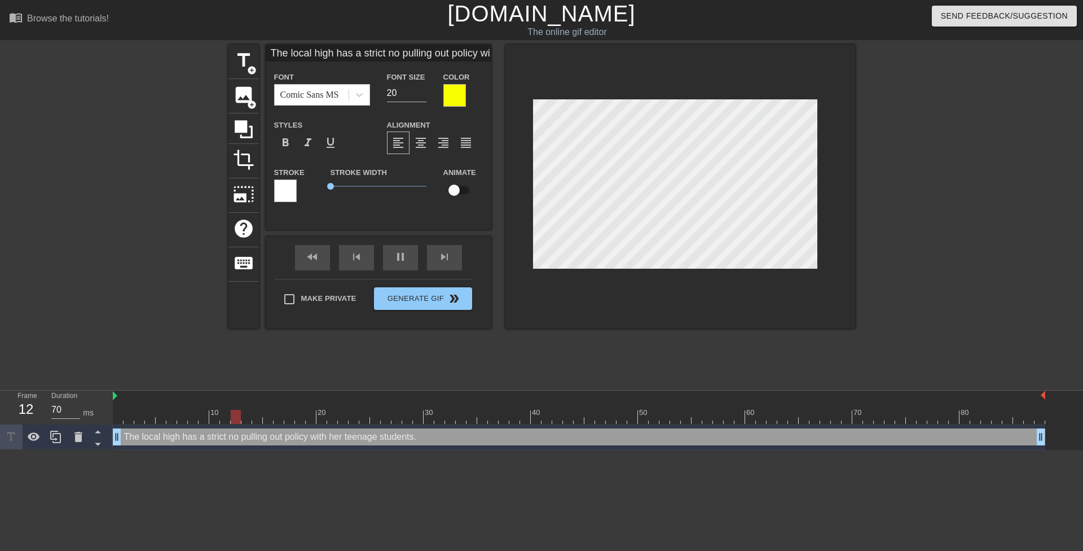
type textarea "The local highs has a strict no pulling out policy with her teenage students."
type input "The local highsc has a strict no pulling out policy with her teenage students."
type textarea "The local highsc has a strict no pulling out policy with her teenage students."
type input "70"
type input "The local highsch has a strict no pulling out policy with her teenage students."
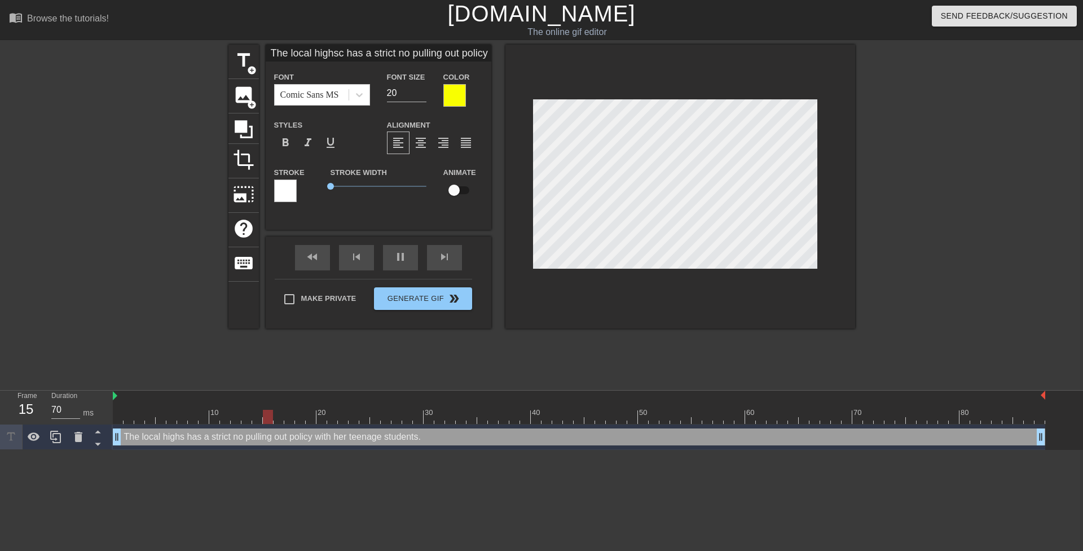
type textarea "The local highsch has a strict no pulling out policy with her teenage students."
type input "60"
type input "The local highscho has a strict no pulling out policy with her teenage students."
type textarea "The local highscho has a strict no pulling out policy with her teenage students."
type input "70"
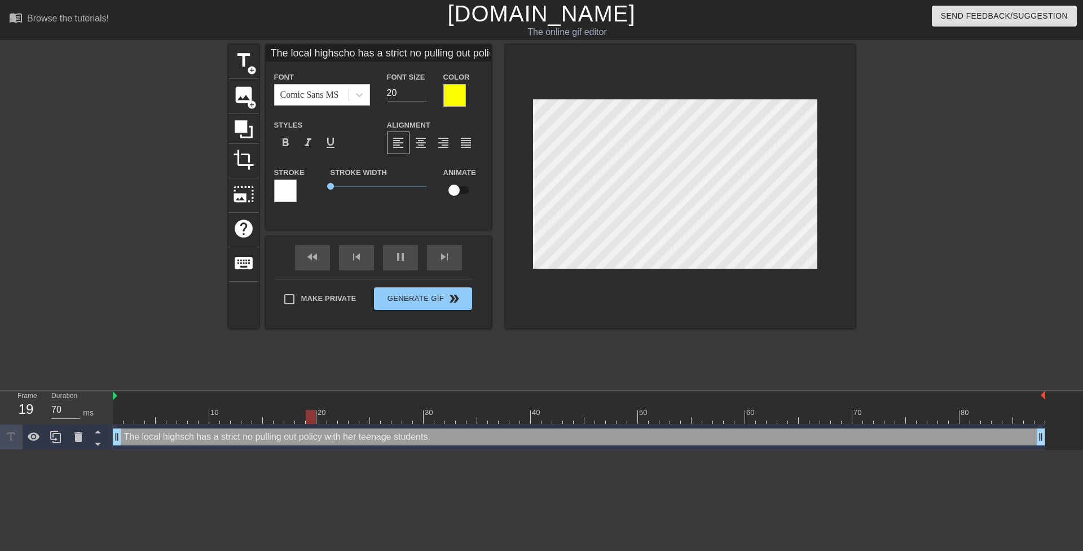
scroll to position [1, 6]
type input "The local highschol has a strict no pulling out policy with her teenage student…"
type textarea "The local highschol has a strict no pulling out policy with her teenage student…"
type input "70"
type input "The local highschol has a strict no pulling out policy with her teenage student…"
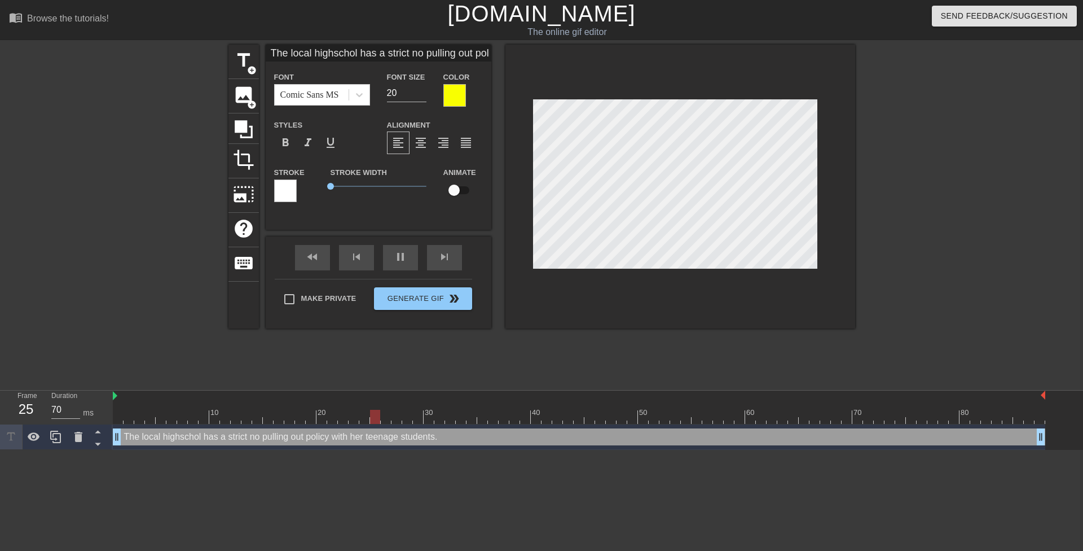
type textarea "The local highschol has a strict no pulling out policy with her teenage student…"
type input "70"
type input "The local highschol has a strict no pulling out policy with her teenage student…"
type textarea "The local highschol has a strict no pulling out policy with her teenage student…"
type input "60"
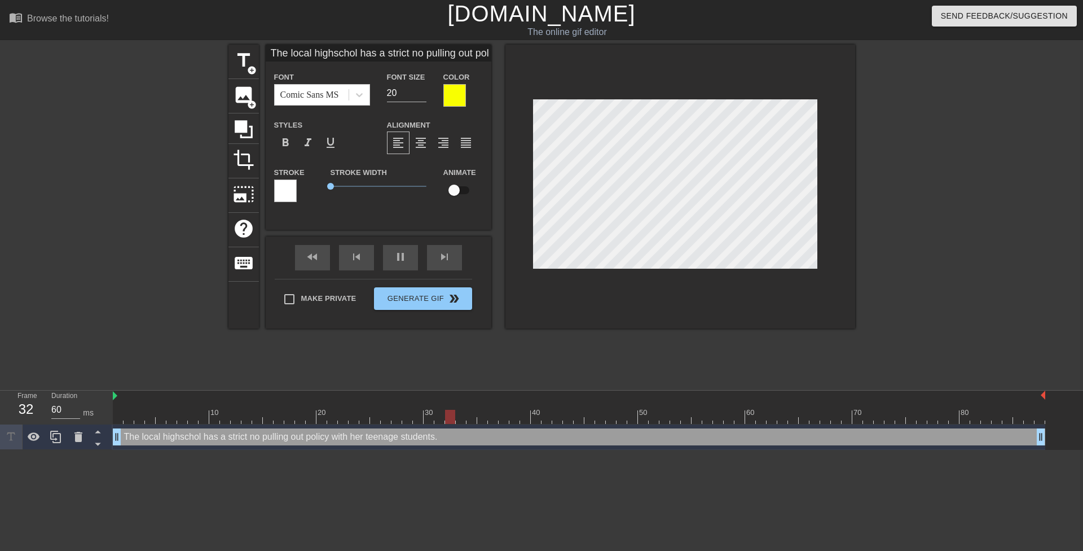
type input "The local highscho has a strict no pulling out policy with her teenage students."
type textarea "The local highscho has a strict no pulling out policy with her teenage students."
type input "70"
type input "The local highschoo has a strict no pulling out policy with her teenage student…"
type textarea "The local highschoo has a strict no pulling out policy with her teenage student…"
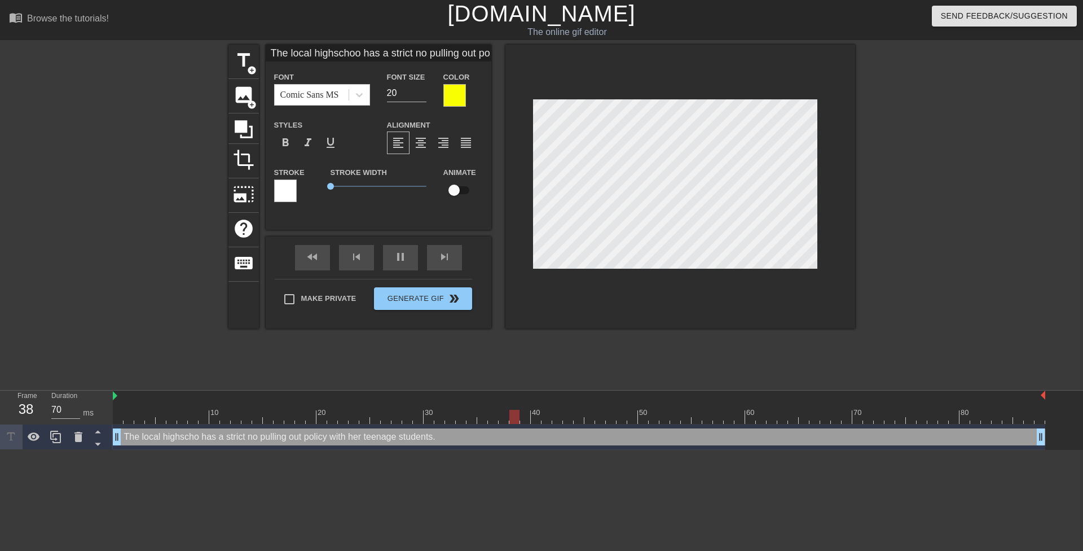
type input "60"
type input "The local highschool has a strict no pulling out policy with her teenage studen…"
type textarea "The local highschool has a strict no pulling out policy with her teenage studen…"
type input "70"
type input "The local highschool has a strict no pulling out policy with her teenage studen…"
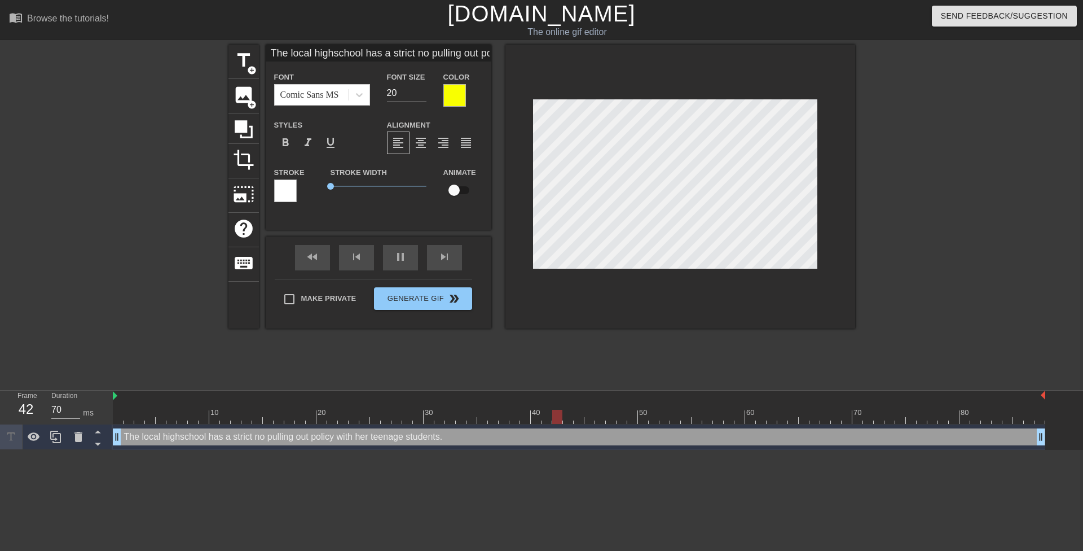
type textarea "The local highschool has a strict no pulling out policy with her teenage studen…"
type input "60"
type input "The local highschool t has a strict no pulling out policy with her teenage stud…"
type textarea "The local highschool t has a strict no pulling out policy with her teenage stud…"
type input "70"
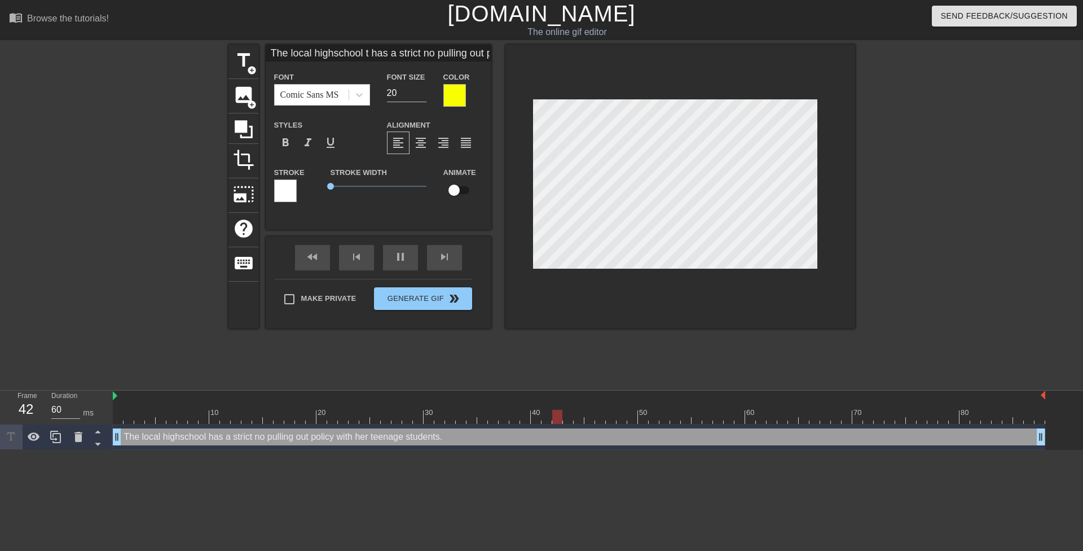
type input "The local highschool te has a strict no pulling out policy with her teenage stu…"
type textarea "The local highschool te has a strict no pulling out policy with her teenage stu…"
type input "The local highschool tea has a strict no pulling out policy with her teenage st…"
type textarea "The local highschool tea has a strict no pulling out policy with her teenage st…"
type input "60"
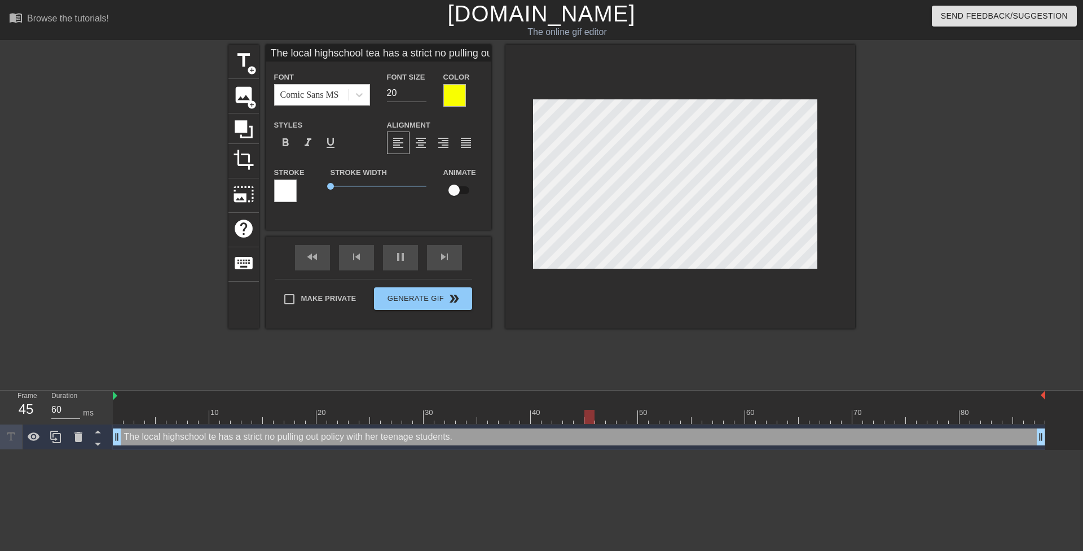
type input "The local highschool teac has a strict no pulling out policy with her teenage s…"
type textarea "The local highschool teac has a strict no pulling out policy with her teenage s…"
type input "70"
type input "The local highschool teach has a strict no pulling out policy with her teenage …"
type textarea "The local highschool teach has a strict no pulling out policy with her teenage …"
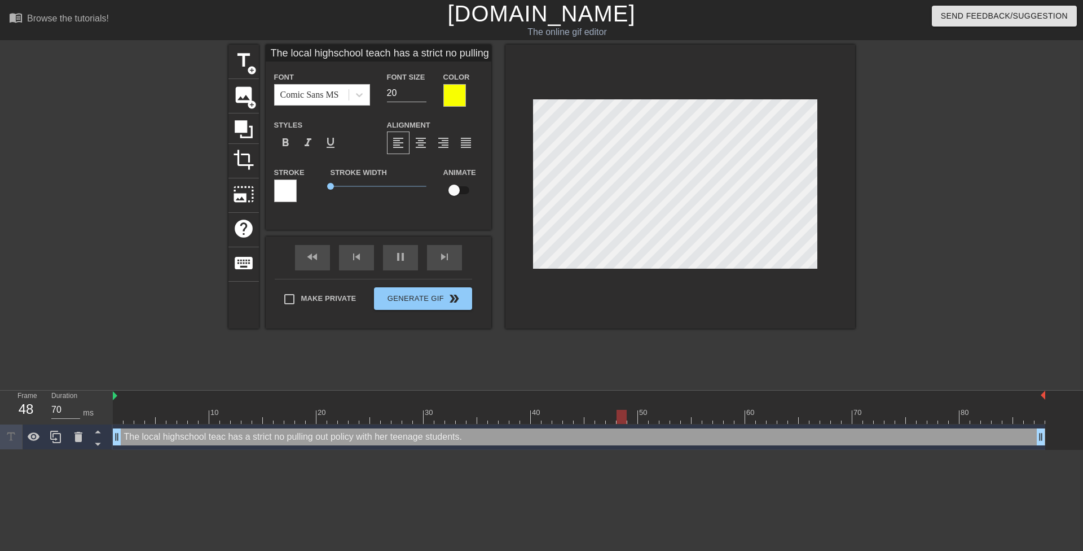
type input "60"
type textarea "The local highschool teache has a strict no pulling out policy with her teenage…"
type input "The local highschool teache has a strict no pulling out policy with her teenage…"
type input "70"
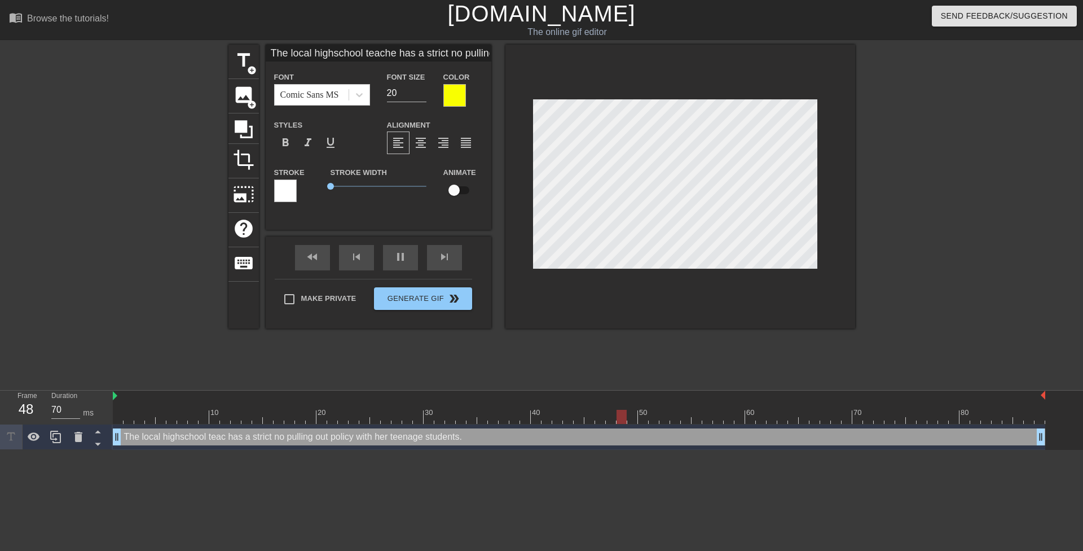
type input "The local highschool teacher has a strict no pulling out policy with her teenag…"
type textarea "The local highschool teacher has a strict no pulling out policy with her teenag…"
type input "The local highschool teacherf has a strict no pulling out policy with her teena…"
type textarea "The local highschool teacherf has a strict no pulling out policy with her teena…"
type input "70"
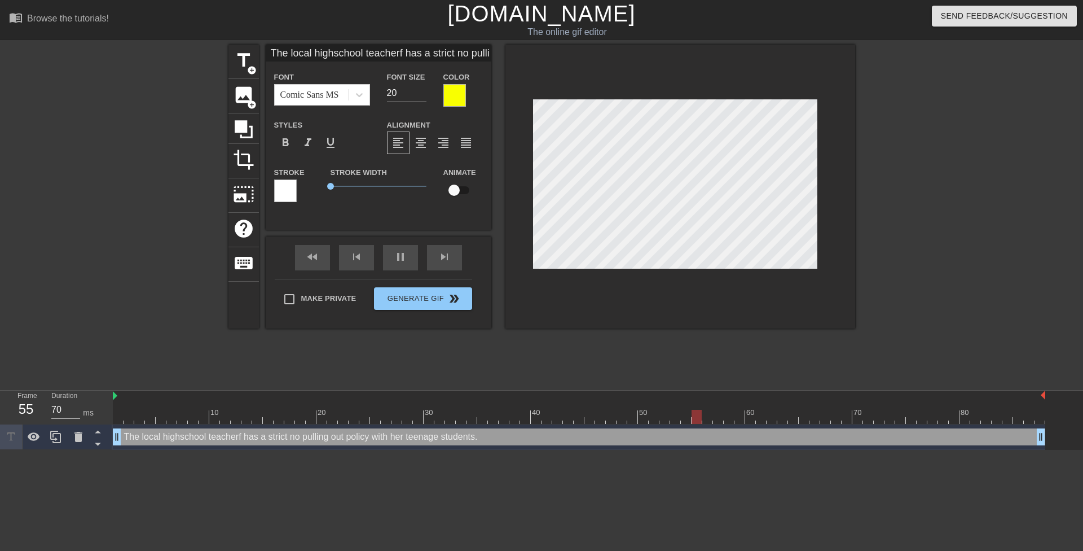
type input "The local highschool teacher has a strict no pulling out policy with her teenag…"
type textarea "The local highschool teacher has a strict no pulling out policy with her teenag…"
type input "70"
type input "The local highschool teacher has a strict no pulling out policy with her teenag…"
type textarea "The local highschool teacher has a strict no pulling out policy with her teenag…"
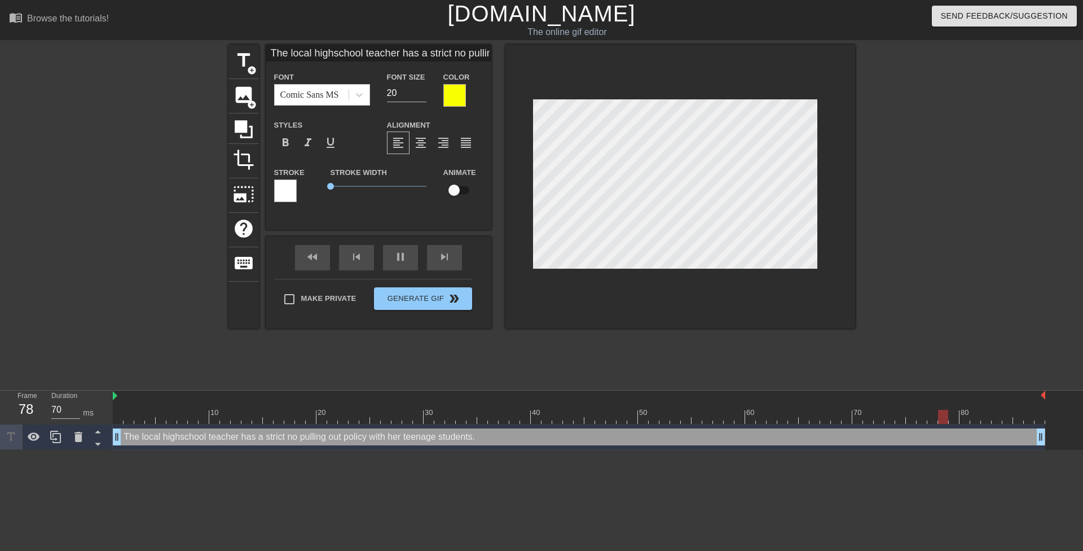
scroll to position [2, 2]
type input "60"
type textarea "The local highschool teacher has a strict no pulling out policy with her teenag…"
type input "60"
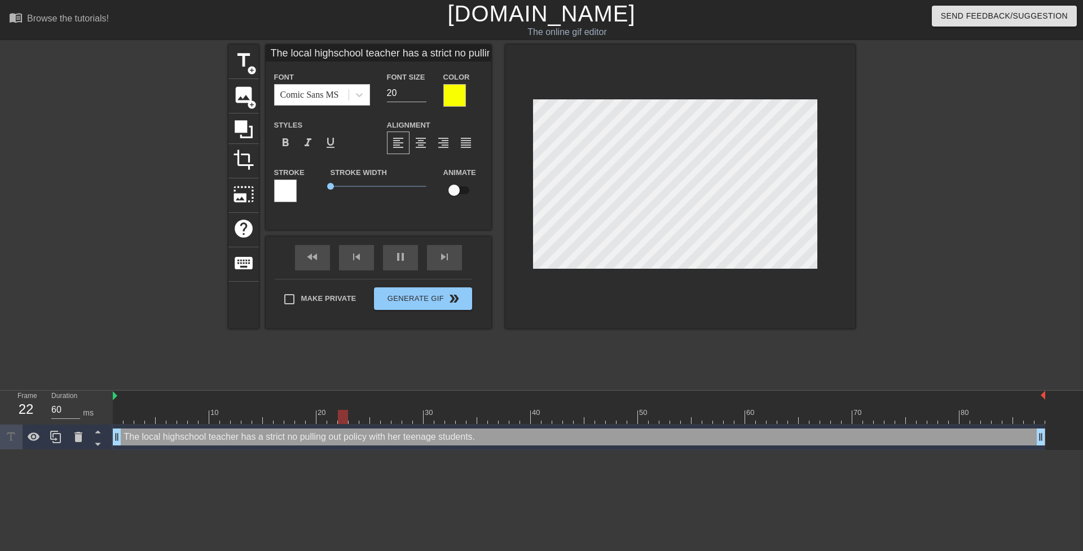
type input "The local highschool teacherhas a strict no pulling out policy with her teenage…"
type textarea "The local highschool teacher has a strict no pulling out policy with her teenag…"
type input "70"
type input "The local highschool teacherhas a strict no pulling out policy with her teenage…"
type textarea "The local highschool teacher has a strict no pulling out policy with her teenag…"
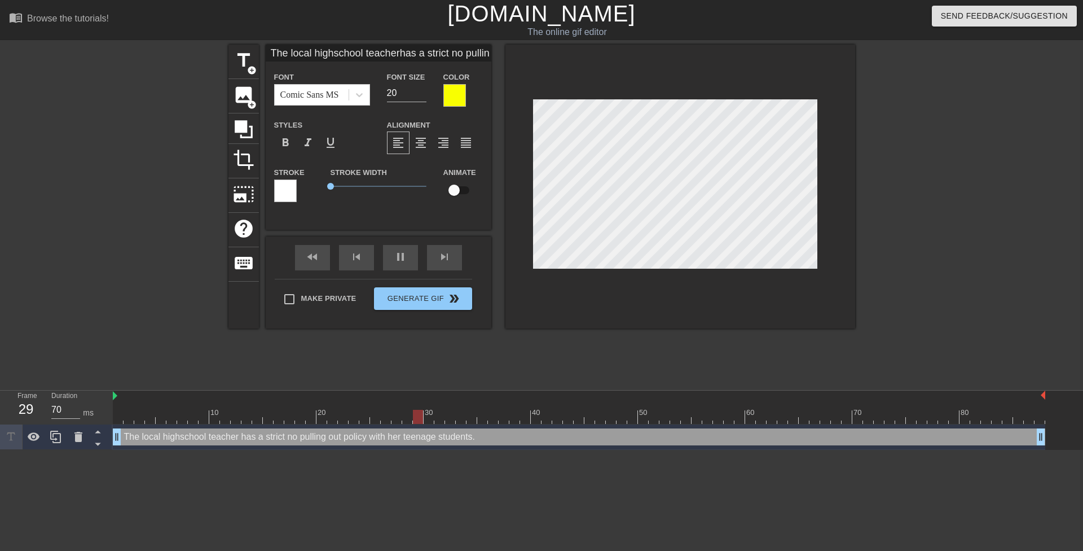
type input "60"
type input "The local highschool teacherhas a strict no pulling out policy with her teenage…"
type textarea "The local highschool teacher has a strict no pulling out policy with her teenag…"
click at [918, 194] on div at bounding box center [953, 214] width 169 height 338
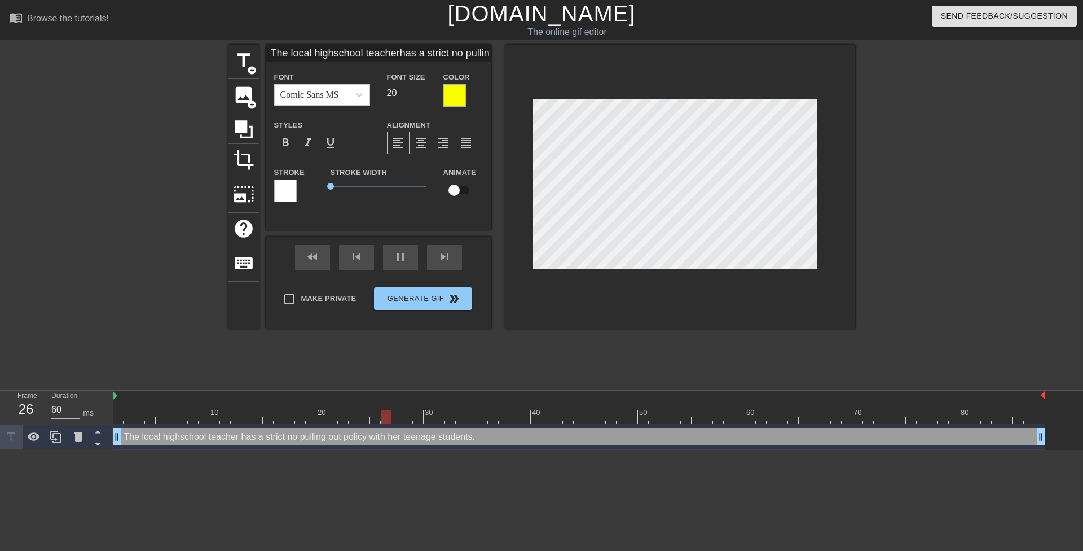
type input "70"
type input "The local highschool teacherhas a strict no pulling out policywith her teenage …"
type textarea "The local highschool teacher has a strict no pulling out policywith her teenage…"
type input "60"
type input "The local highschool teacherhas a strict no pulling out policywith her teenage …"
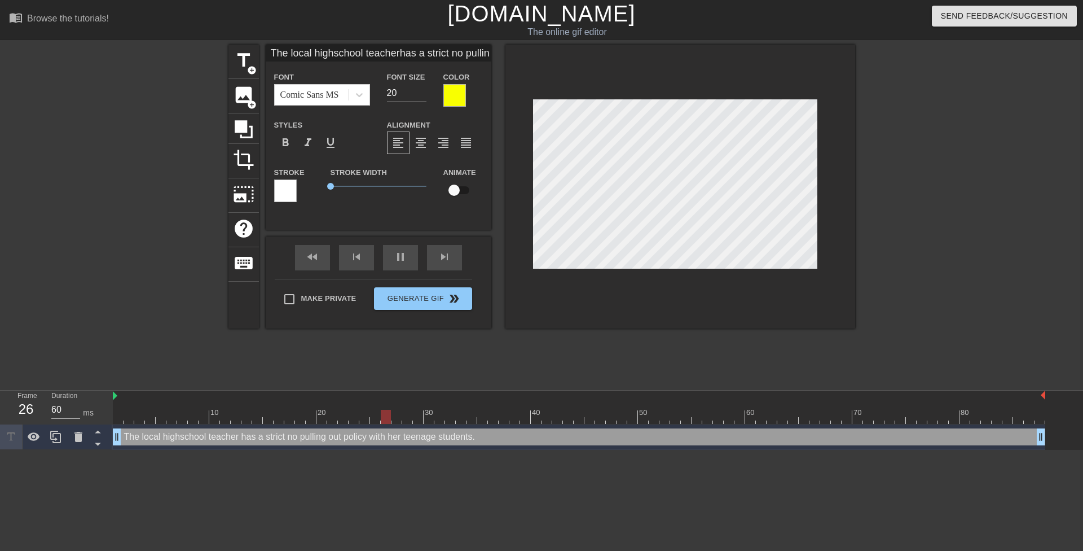
type textarea "The local highschool teacher has a strict no pulling out policy with her teenag…"
click at [878, 148] on div at bounding box center [953, 214] width 169 height 338
click at [865, 143] on div "title add_circle image add_circle crop photo_size_select_large help keyboard Th…" at bounding box center [541, 214] width 1083 height 338
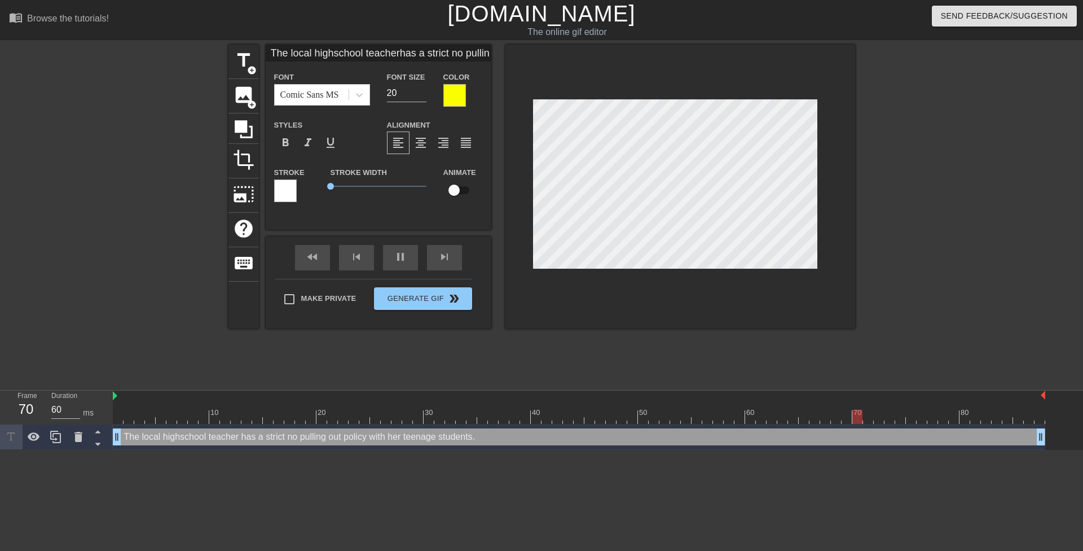
type input "70"
type input "Th local highschool teacherhas a strict no pulling out policywith her teenage s…"
type textarea "Th local highschool teacher has a strict no pulling out policy with her teenage…"
type input "70"
type input "Thi local highschool teacherhas a strict no pulling out policywith her teenage …"
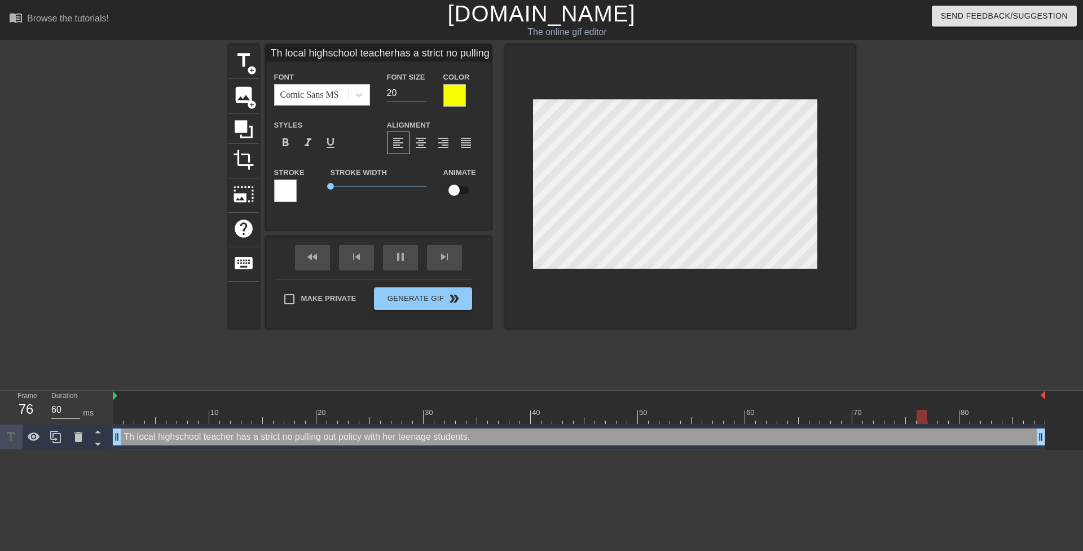
type textarea "Thi local highschool teacher has a strict no pulling out policy with her teenag…"
type input "This local highschool teacherhas a strict no pulling out policywith her teenage…"
type textarea "This local highschool teacher has a strict no pulling out policy with her teena…"
type input "60"
type textarea "This local highschool teacher has a strict no pulling out policy with her teena…"
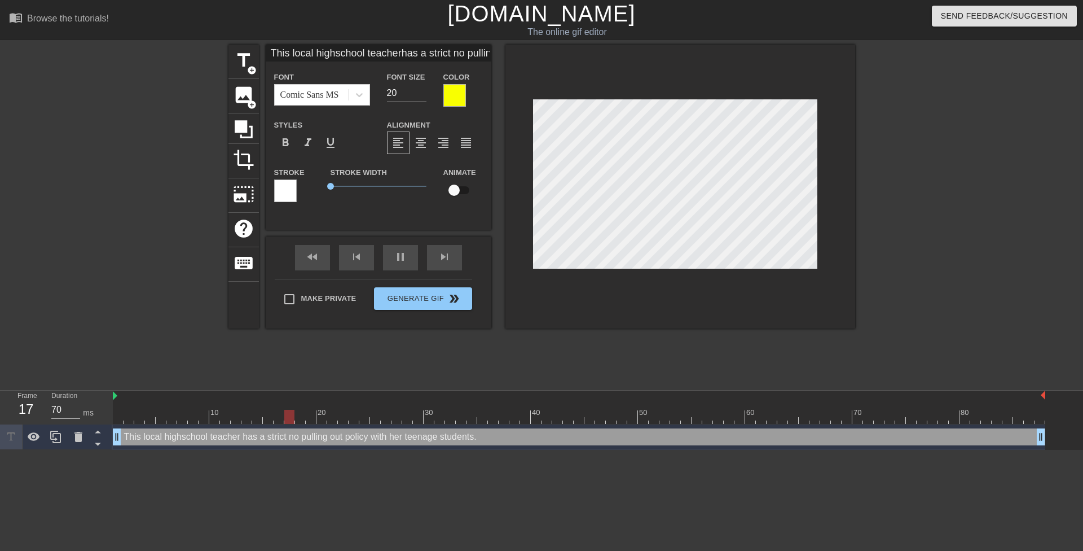
scroll to position [2, 7]
type input "60"
type input "This local highschool mteacherhas a strict no pulling out policywith her teenag…"
type textarea "This local highschool mteacher has a strict no pulling out policy with her teen…"
type input "70"
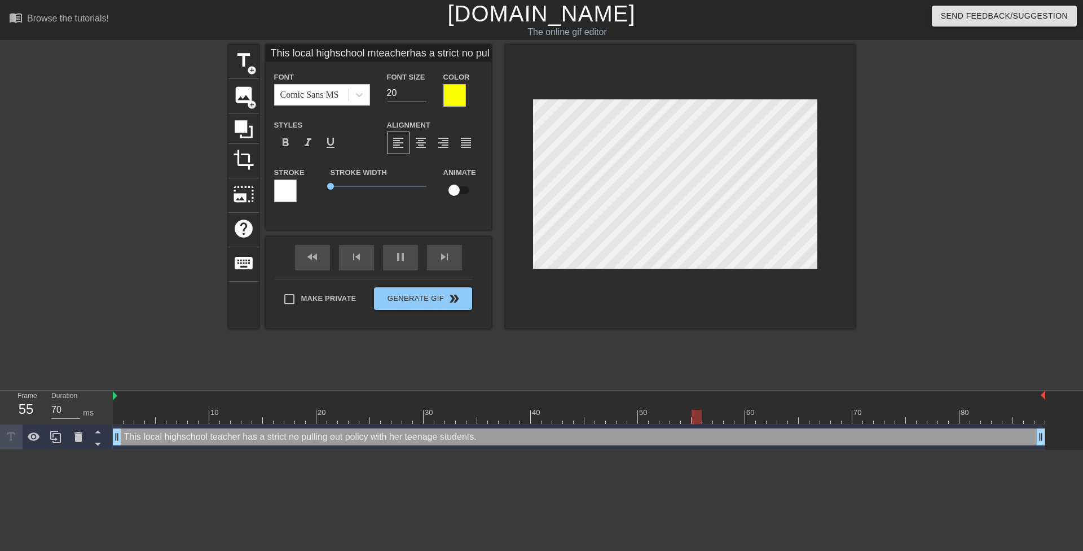
type textarea "This local highschool mateacher has a strict no pulling out policy with her tee…"
type input "This local highschool mateacherhas a strict no pulling out policywith her teena…"
type input "60"
type input "This local highschool matteacherhas a strict no pulling out policywith her teen…"
type textarea "This local highschool matteacher has a strict no pulling out policy with her te…"
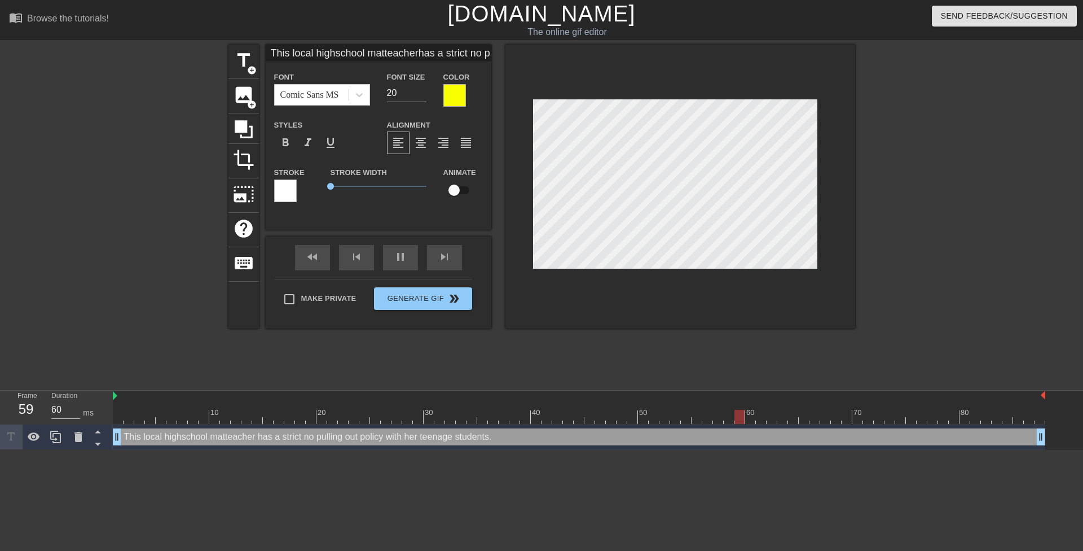
type input "70"
type input "This local highschool mathteacherhas a strict no pulling out policywith her tee…"
type textarea "This local highschool mathteacher has a strict no pulling out policy with her t…"
type input "70"
type input "This local highschool math teacherhas a strict no pulling out policywith her te…"
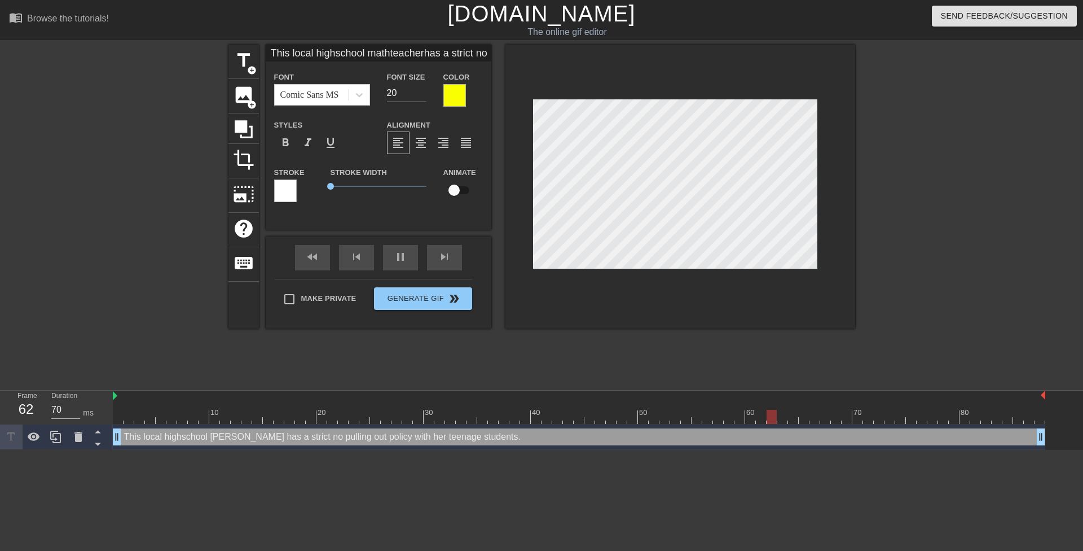
type textarea "This local highschool math teacher has a strict no pulling out policy with her …"
click at [943, 166] on div at bounding box center [953, 214] width 169 height 338
click at [919, 134] on div at bounding box center [953, 214] width 169 height 338
type input "70"
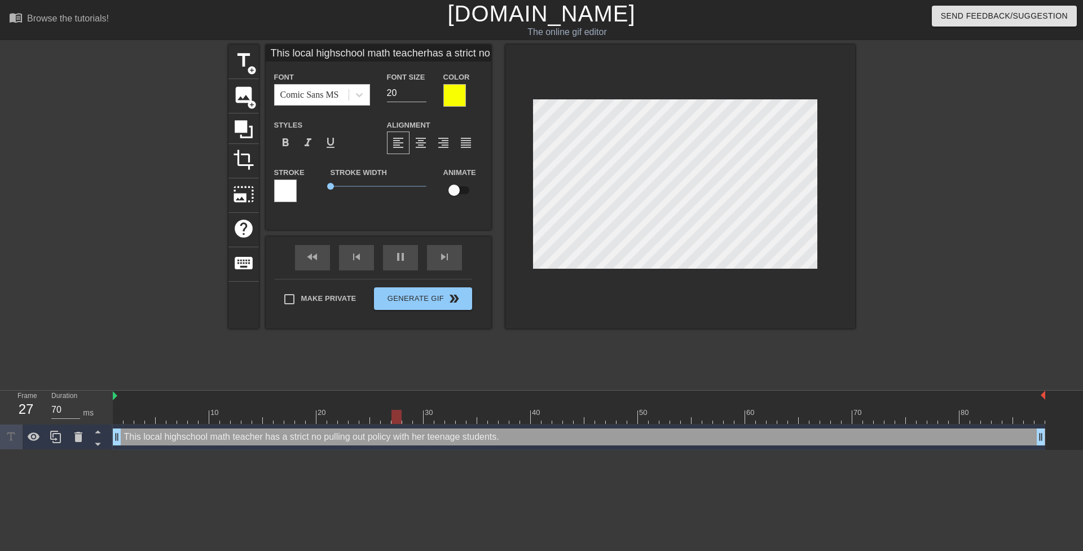
type input "This local highschoolmath teacherhas a strict no pulling out policywith her tee…"
type textarea "This local highschoolmath teacher has a strict no pulling out policy with her t…"
type input "This local highschoolmath teacherhas a strict no pulling out policywith her tee…"
type textarea "This local highschool math teacher has a strict no pulling out policy with her …"
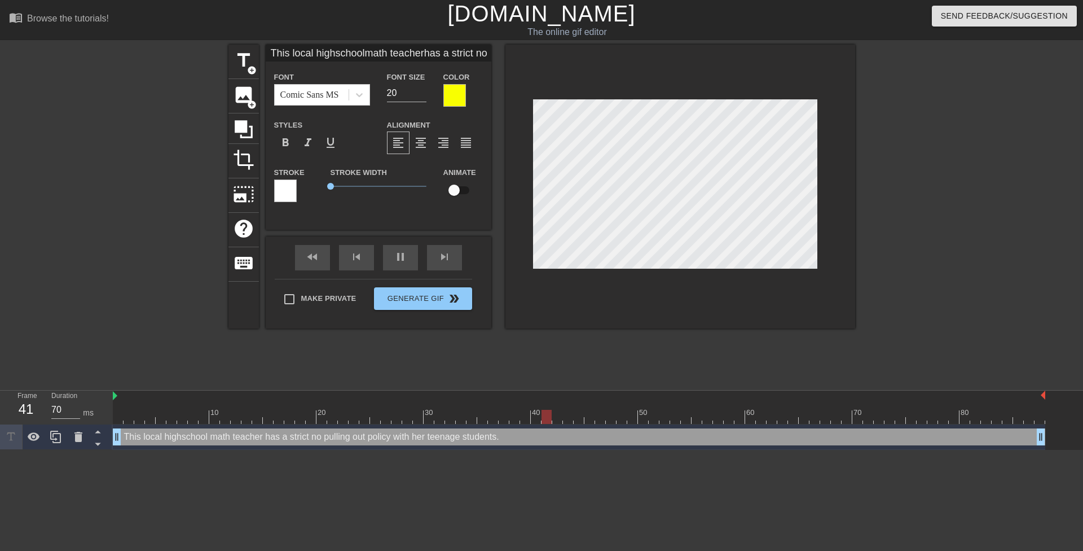
drag, startPoint x: 910, startPoint y: 147, endPoint x: 852, endPoint y: 152, distance: 57.7
click at [909, 147] on div at bounding box center [953, 214] width 169 height 338
type input "70"
type input "This local highschoole teacherhas a strict no pulling out policywith her teenag…"
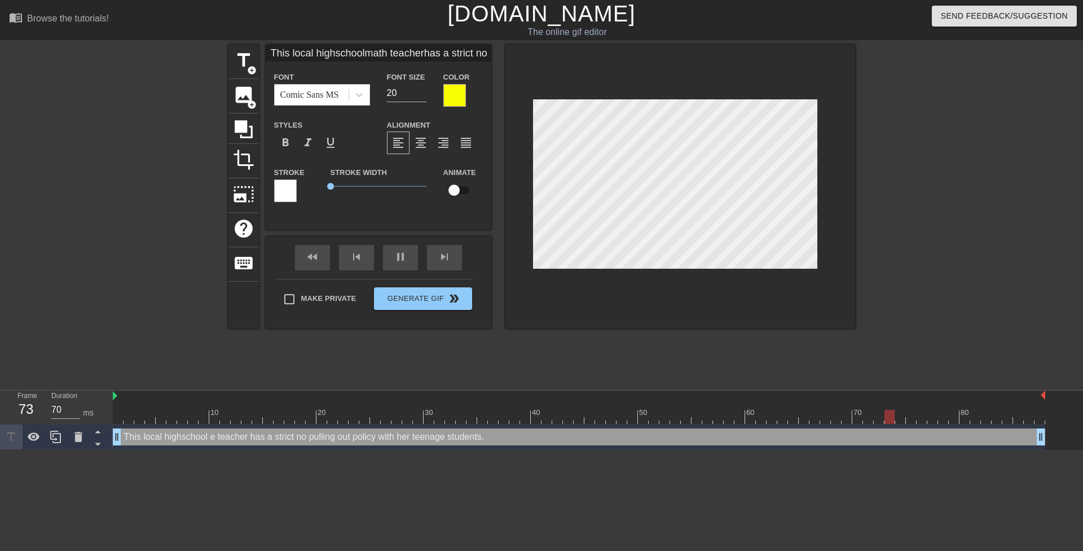
type textarea "This local highschool e teacher has a strict no pulling out policy with her tee…"
type input "70"
type input "This local highschoolen teacherhas a strict no pulling out policywith her teena…"
type textarea "This local highschool en teacher has a strict no pulling out policy with her te…"
type input "70"
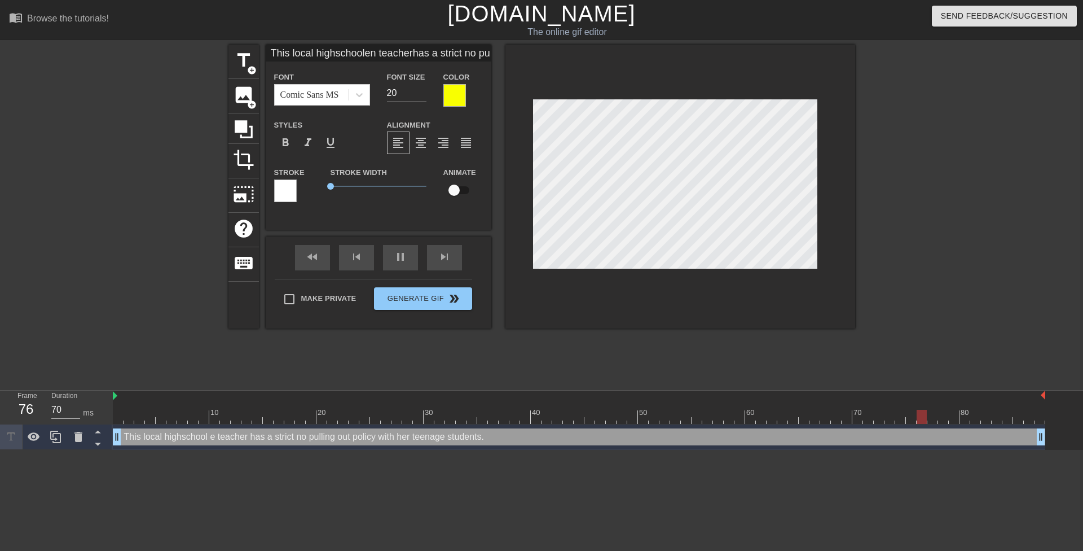
type input "This local highschooleng teacherhas a strict no pulling out policywith her teen…"
type textarea "This local highschool eng teacher has a strict no pulling out policy with her t…"
type input "60"
type input "This local highschoolengl teacherhas a strict no pulling out policywith her tee…"
type textarea "This local highschool engl teacher has a strict no pulling out policy with her …"
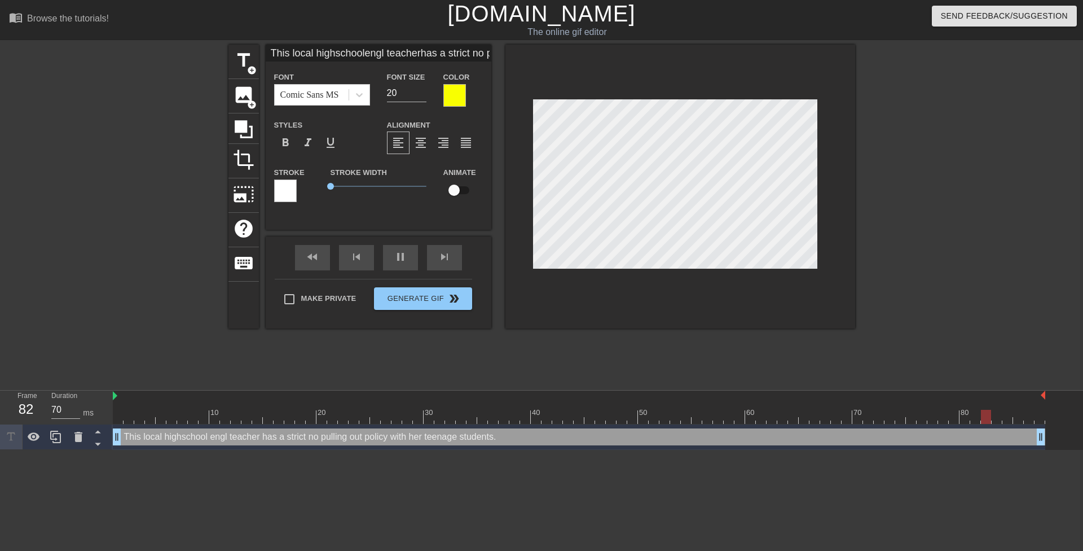
type input "60"
type input "This local highschoolengli teacherhas a strict no pulling out policywith her te…"
type textarea "This local highschool engli teacher has a strict no pulling out policy with her…"
type input "70"
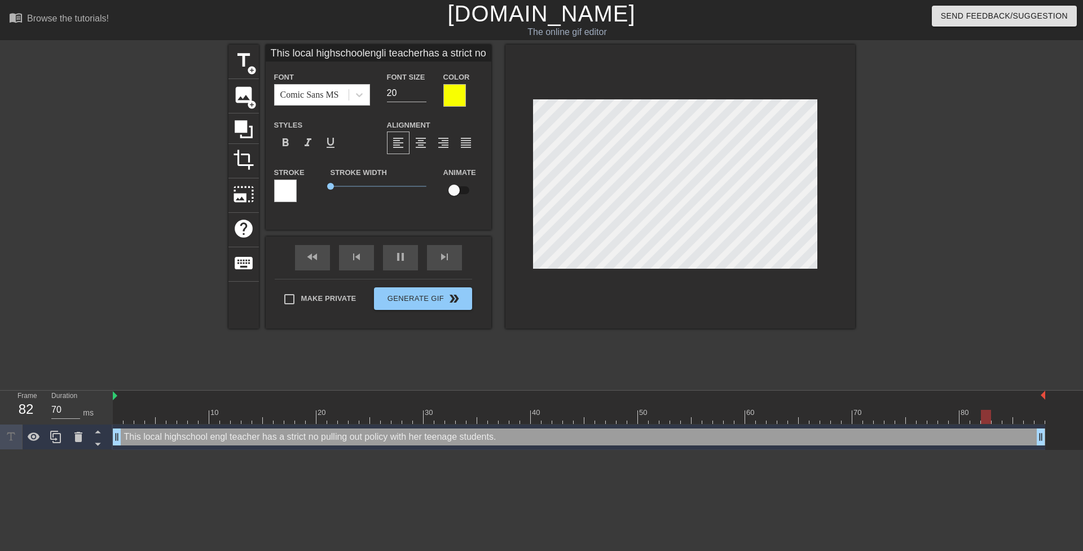
type input "This local highschoolenglis teacherhas a strict no pulling out policywith her t…"
type textarea "This local highschool englis teacher has a strict no pulling out policy with he…"
type input "60"
type input "This local highschoolenglish teacherhas a strict no pulling out policywith her …"
type textarea "This local highschool english teacher has a strict no pulling out policy with h…"
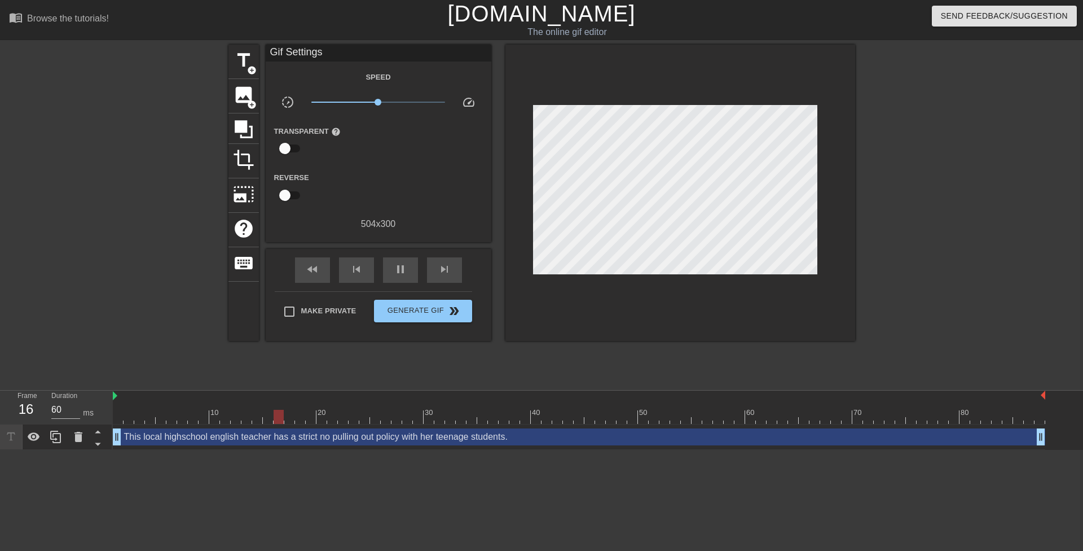
drag, startPoint x: 946, startPoint y: 173, endPoint x: 851, endPoint y: 170, distance: 95.4
click at [945, 173] on div at bounding box center [953, 214] width 169 height 338
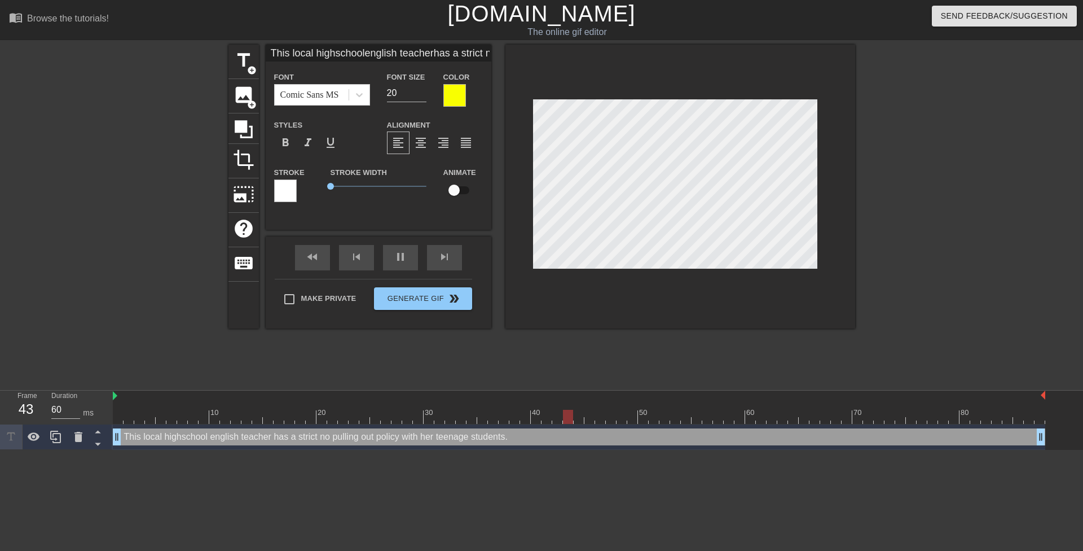
scroll to position [2, 1]
drag, startPoint x: 934, startPoint y: 162, endPoint x: 921, endPoint y: 162, distance: 13.0
click at [933, 162] on div at bounding box center [953, 214] width 169 height 338
type input "70"
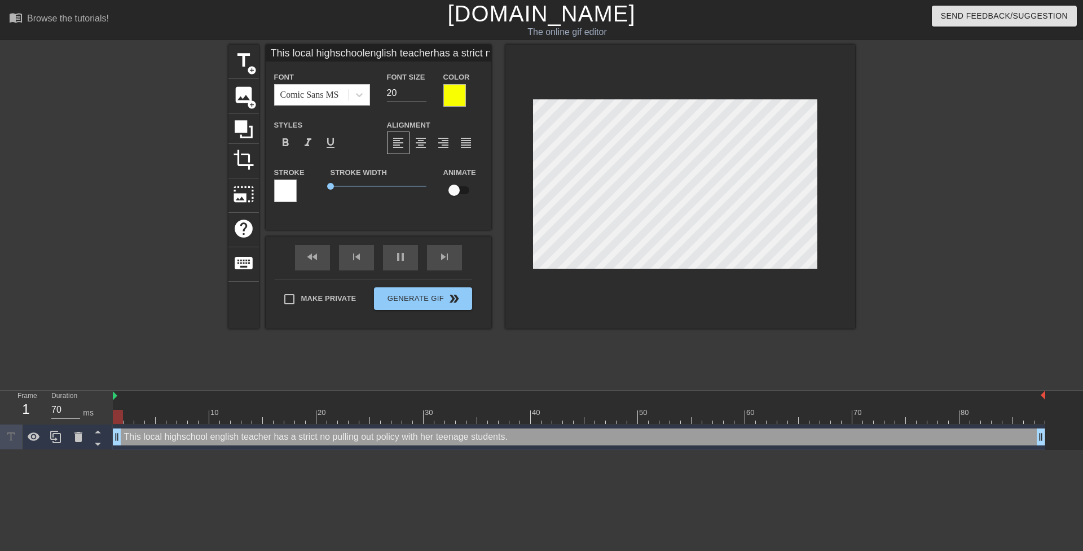
type input "This local highschoolteacherhas a strict no pulling out policywith her teenage …"
type textarea "This local highschool teacher has a strict no pulling out policy with her teena…"
type input "70"
type input "This local highschoolteacherhas a strict no pulling out policywith her teenage …"
type textarea "This local highschoolteacher has a strict no pulling out policy with her teenag…"
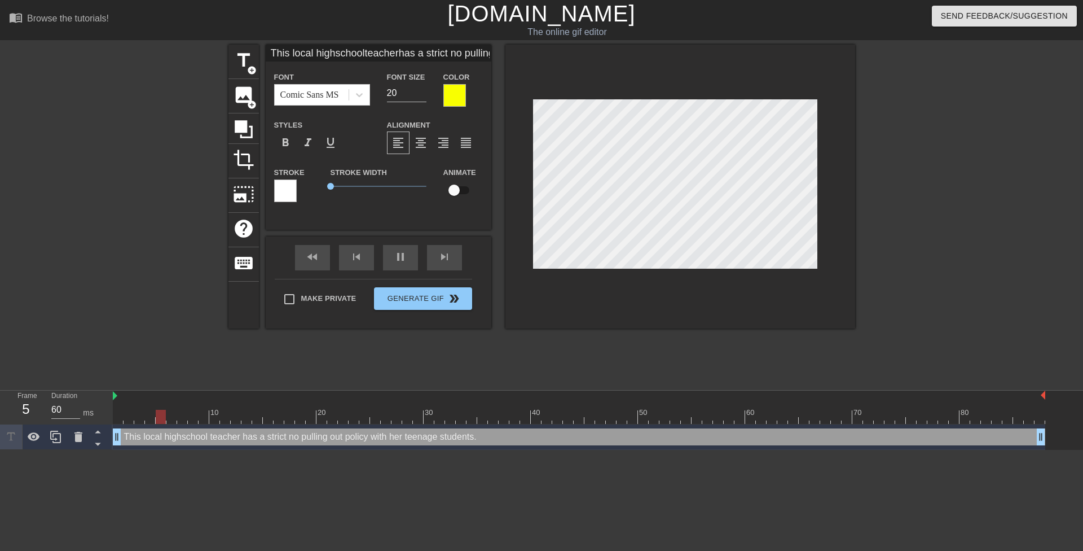
scroll to position [2, 6]
type input "70"
type input "This local highschool teacherhas a strict no pulling out policywith her teenage…"
type textarea "This local highschool teacher has a strict no pulling out policy with her teena…"
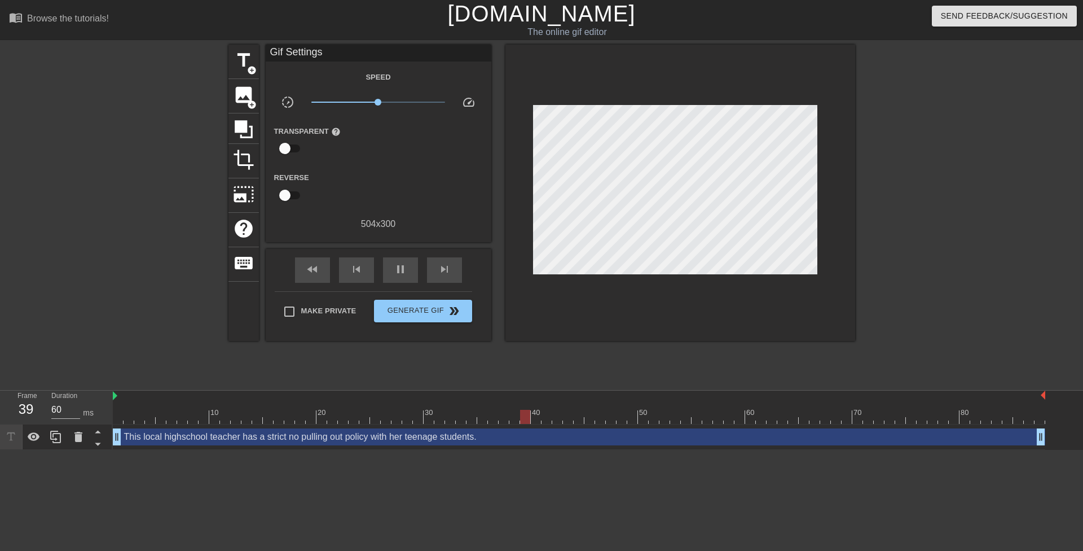
click at [905, 156] on div at bounding box center [953, 214] width 169 height 338
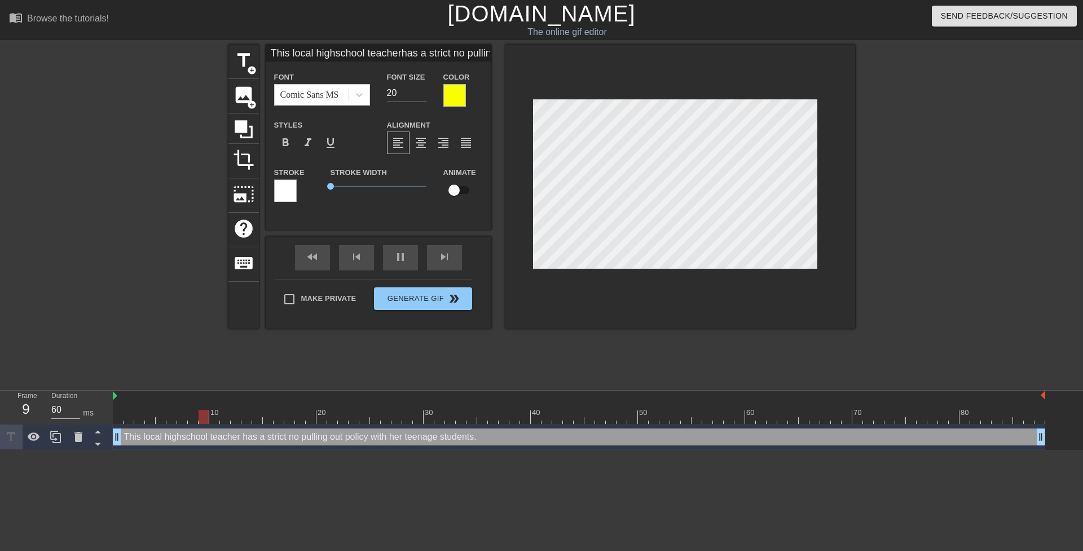
click at [940, 143] on div at bounding box center [953, 214] width 169 height 338
type input "70"
type input "This local high school teacherhas a strict no pulling out policywith her teenag…"
type textarea "This local high school teacher has a strict no pulling out policy with her teen…"
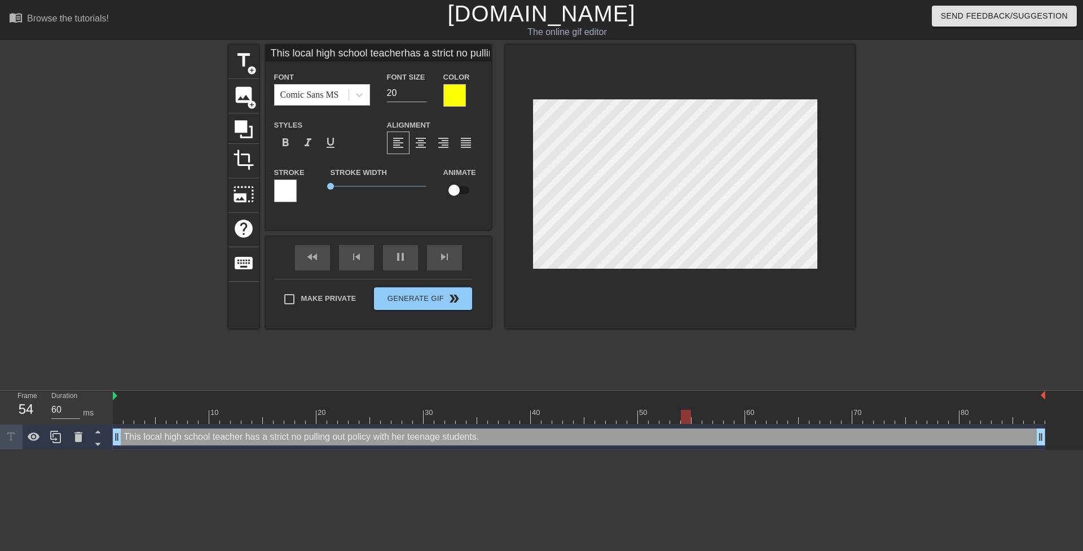
scroll to position [2, 2]
type input "60"
click at [922, 134] on div at bounding box center [953, 214] width 169 height 338
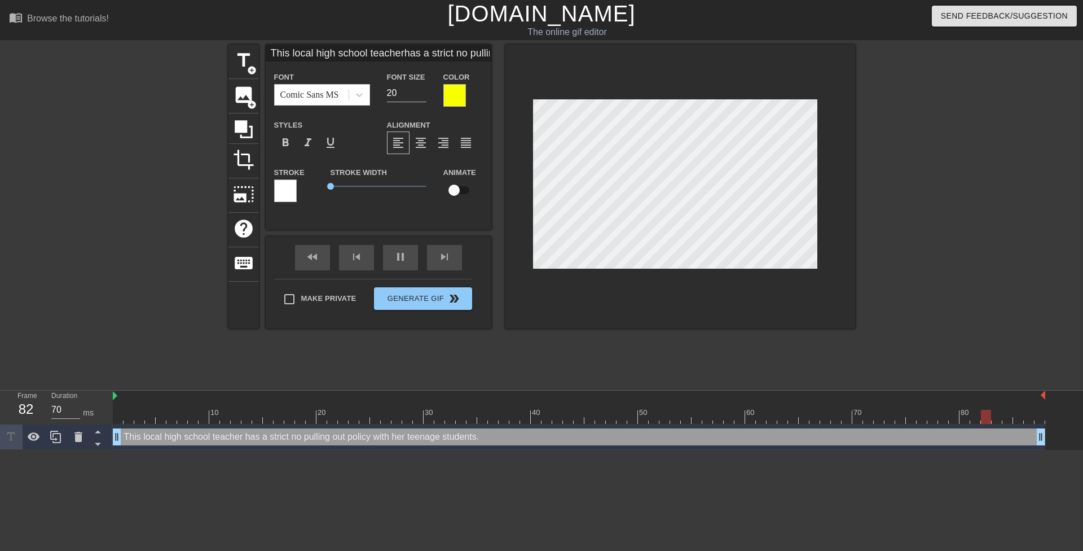
click at [908, 145] on div at bounding box center [953, 214] width 169 height 338
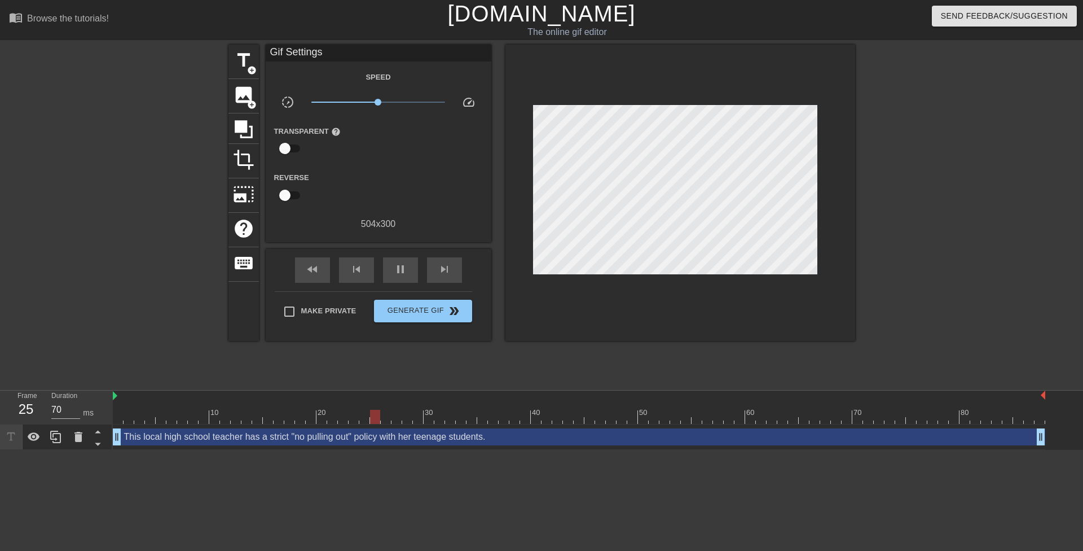
click at [886, 158] on div at bounding box center [953, 214] width 169 height 338
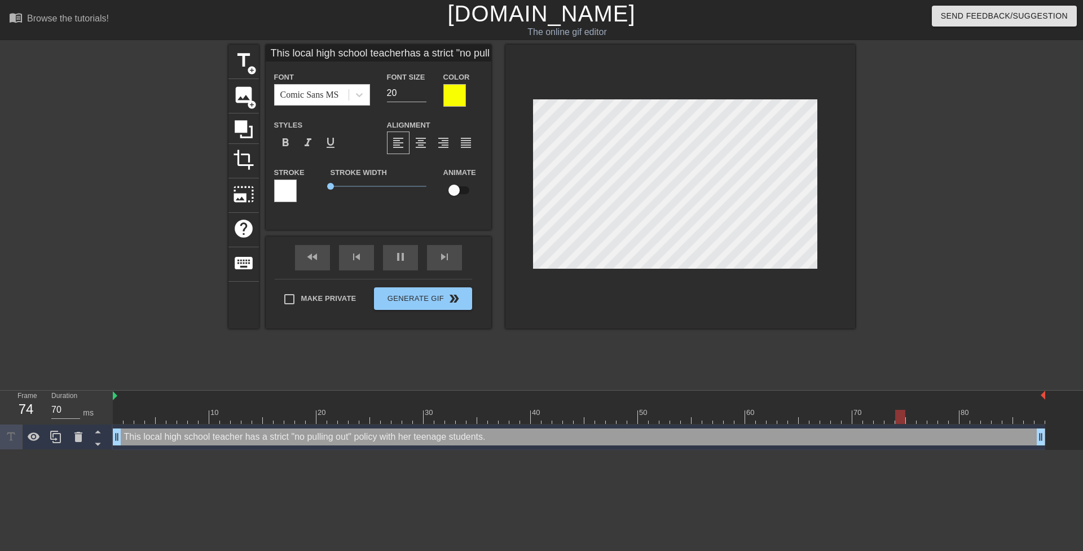
click at [935, 150] on div at bounding box center [953, 214] width 169 height 338
click at [969, 124] on div at bounding box center [953, 214] width 169 height 338
click at [937, 150] on div at bounding box center [953, 214] width 169 height 338
click at [55, 434] on icon at bounding box center [55, 436] width 11 height 12
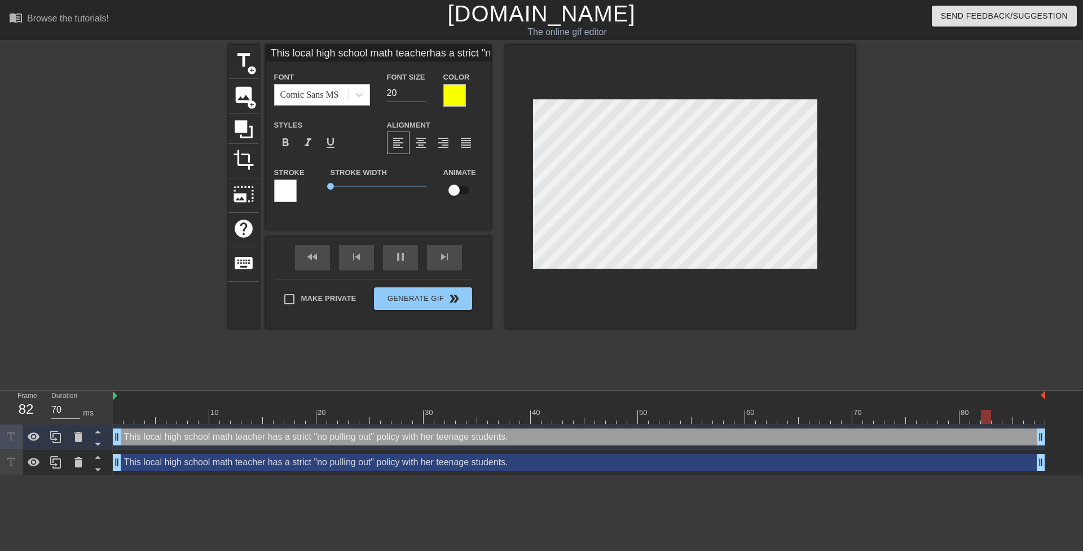
click at [266, 463] on div "This local high school math teacher has a strict "no pulling out" policy with h…" at bounding box center [579, 462] width 932 height 17
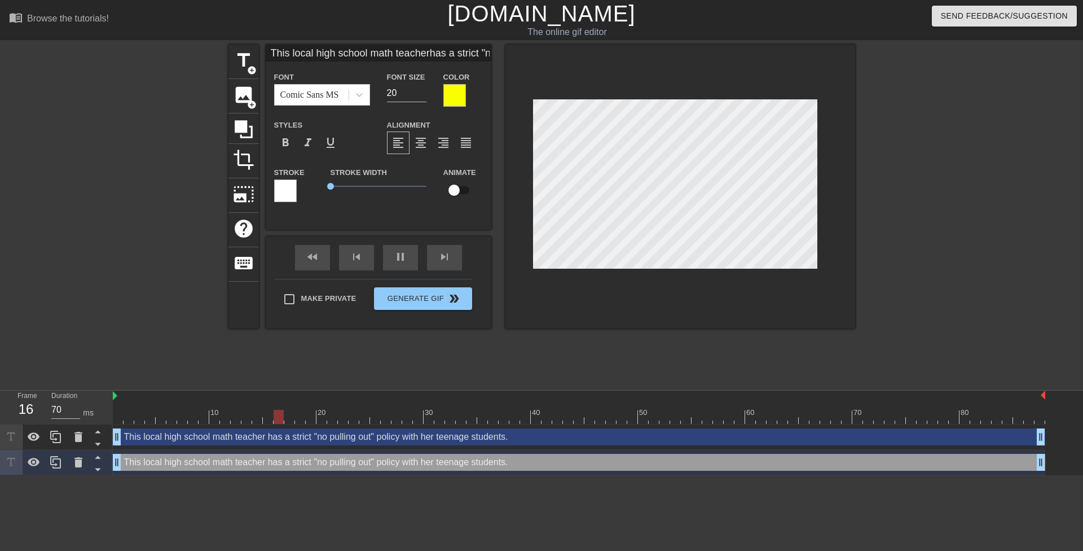
click at [292, 186] on div at bounding box center [285, 190] width 23 height 23
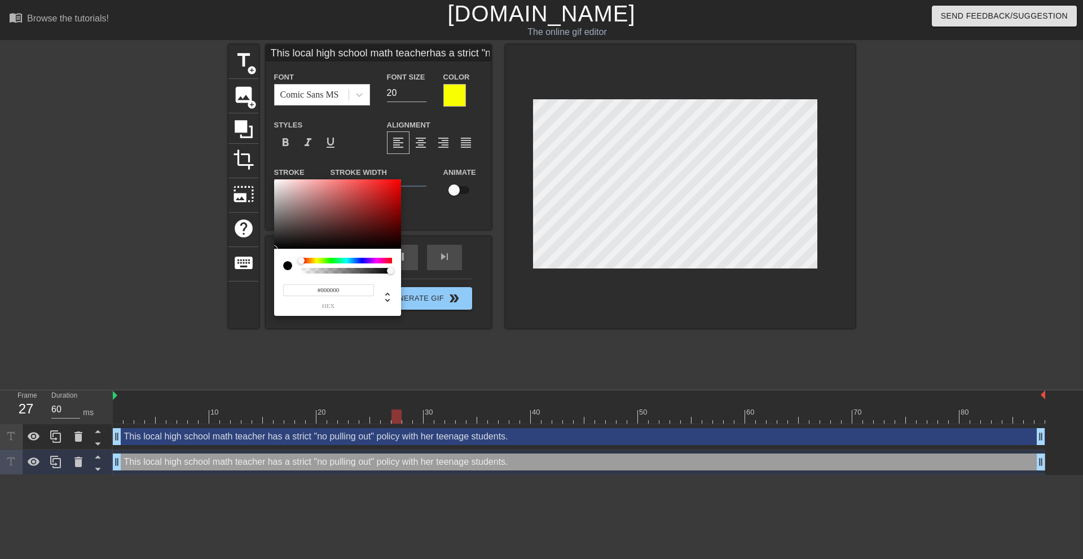
drag, startPoint x: 301, startPoint y: 226, endPoint x: 246, endPoint y: 279, distance: 76.2
click at [246, 279] on div "#000000 hex" at bounding box center [541, 279] width 1083 height 559
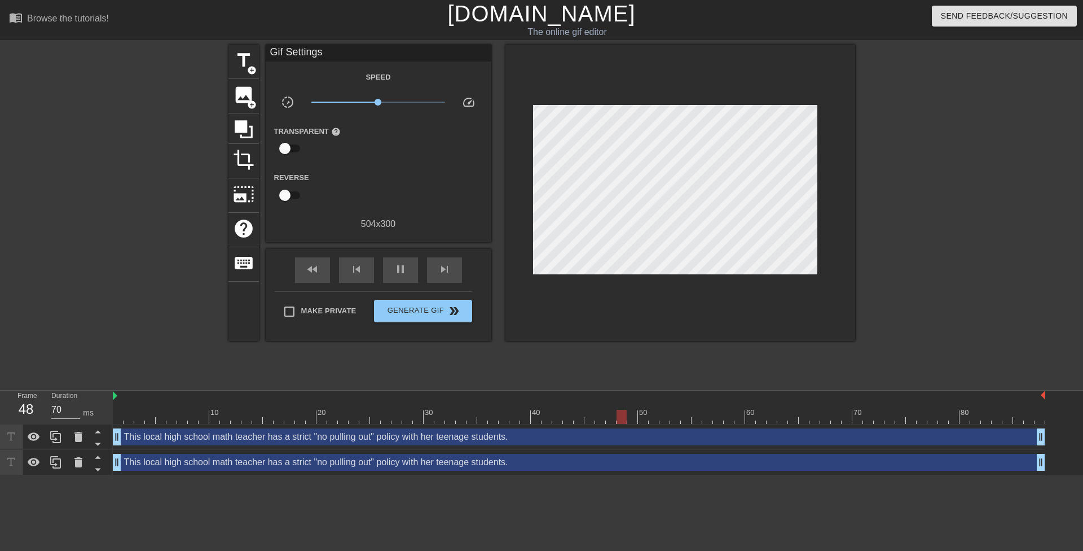
click at [305, 460] on div "This local high school math teacher has a strict "no pulling out" policy with h…" at bounding box center [579, 462] width 932 height 17
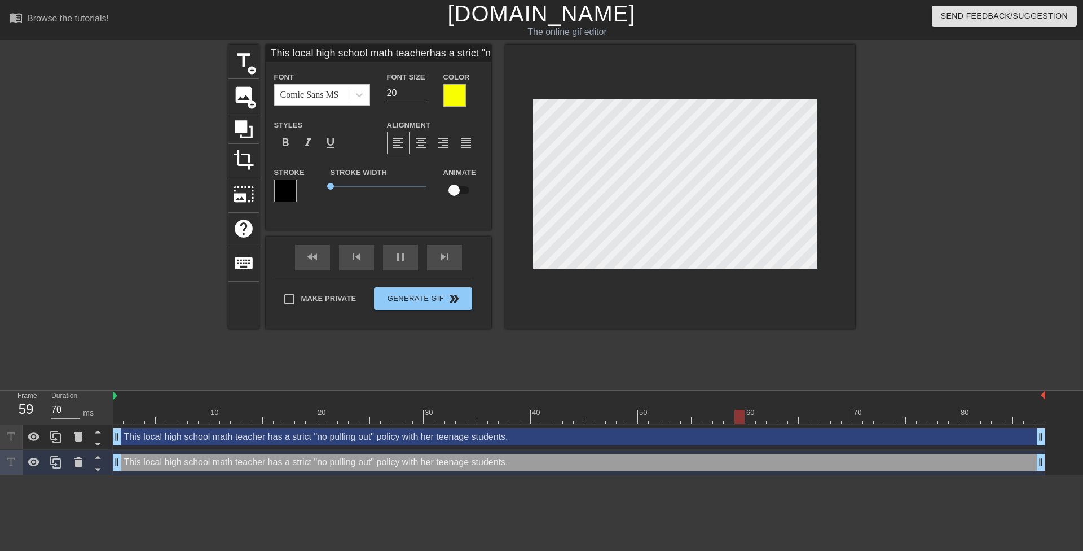
click at [463, 83] on div "Color" at bounding box center [462, 88] width 39 height 37
click at [463, 96] on div at bounding box center [454, 95] width 23 height 23
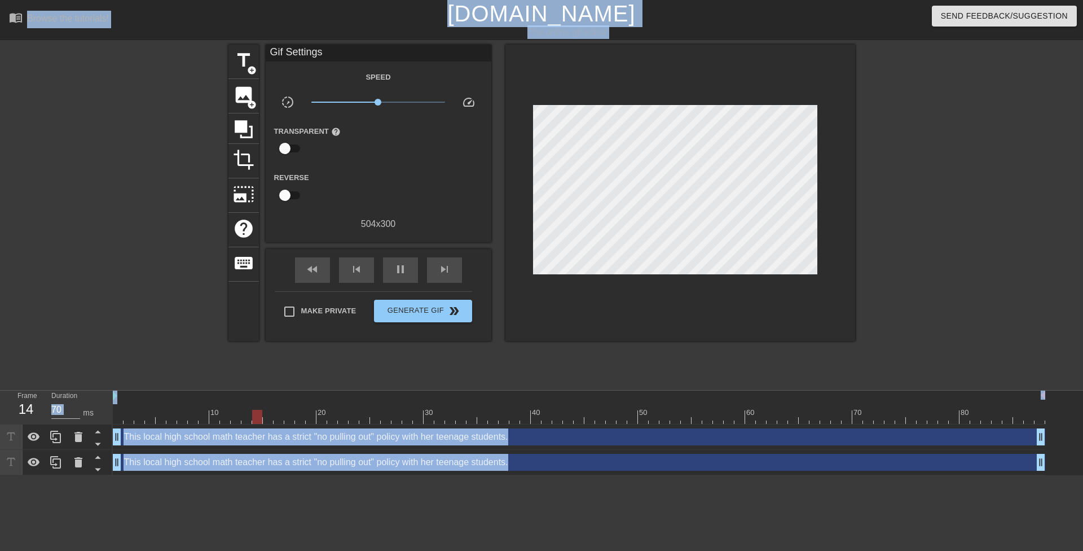
click at [328, 464] on div "This local high school math teacher has a strict "no pulling out" policy with h…" at bounding box center [579, 462] width 932 height 17
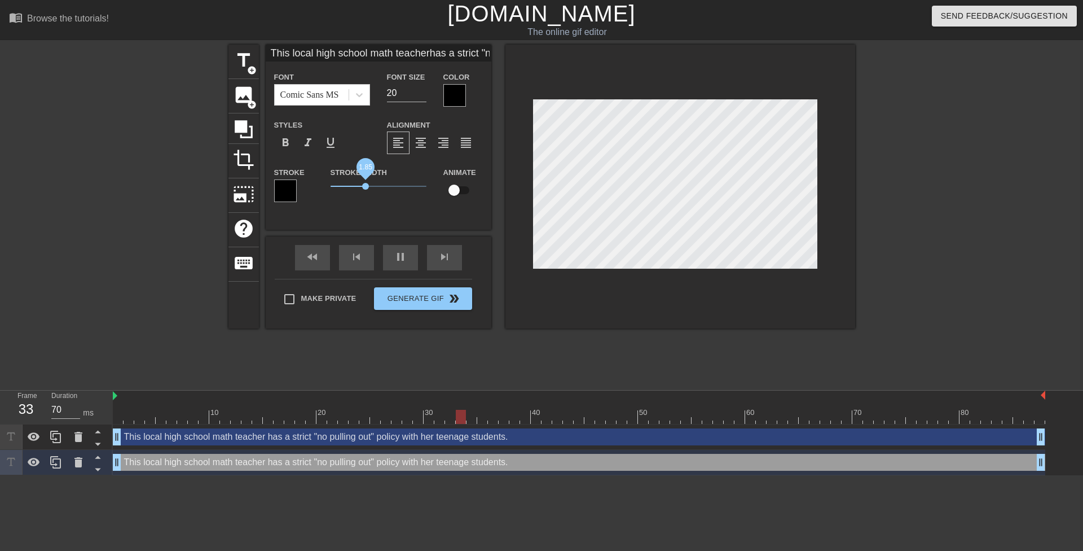
drag, startPoint x: 332, startPoint y: 188, endPoint x: 366, endPoint y: 187, distance: 33.9
click at [366, 187] on span "1.85" at bounding box center [365, 186] width 7 height 7
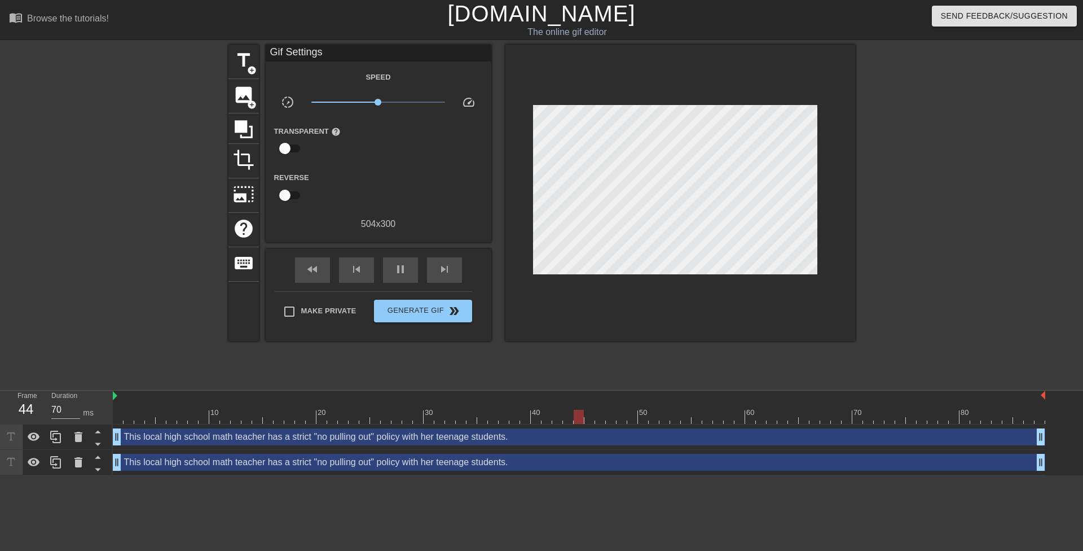
click at [607, 350] on div "title add_circle image add_circle crop photo_size_select_large help keyboard Gi…" at bounding box center [541, 214] width 627 height 338
click at [447, 302] on button "Generate Gif double_arrow" at bounding box center [423, 311] width 98 height 23
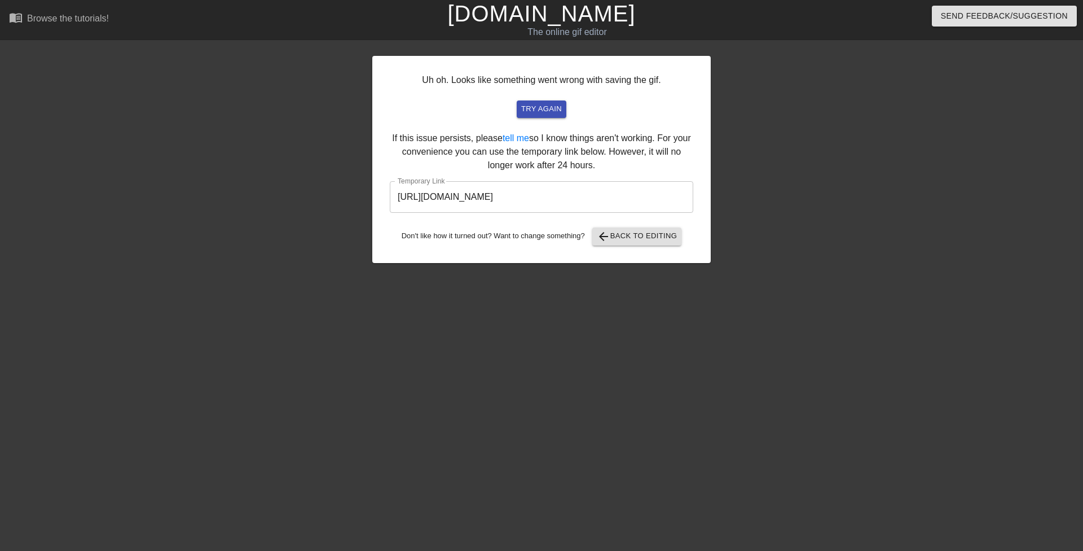
click at [494, 204] on input "https://www.gifntext.com/temp_generations/V5Bn2e7i.gif" at bounding box center [541, 197] width 303 height 32
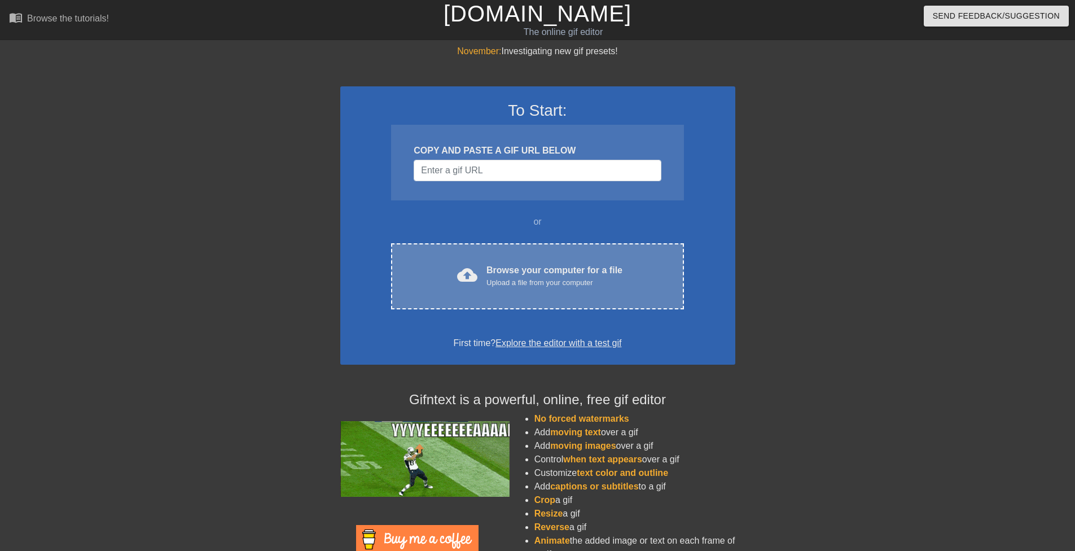
click at [494, 259] on div "cloud_upload Browse your computer for a file Upload a file from your computer C…" at bounding box center [537, 276] width 292 height 66
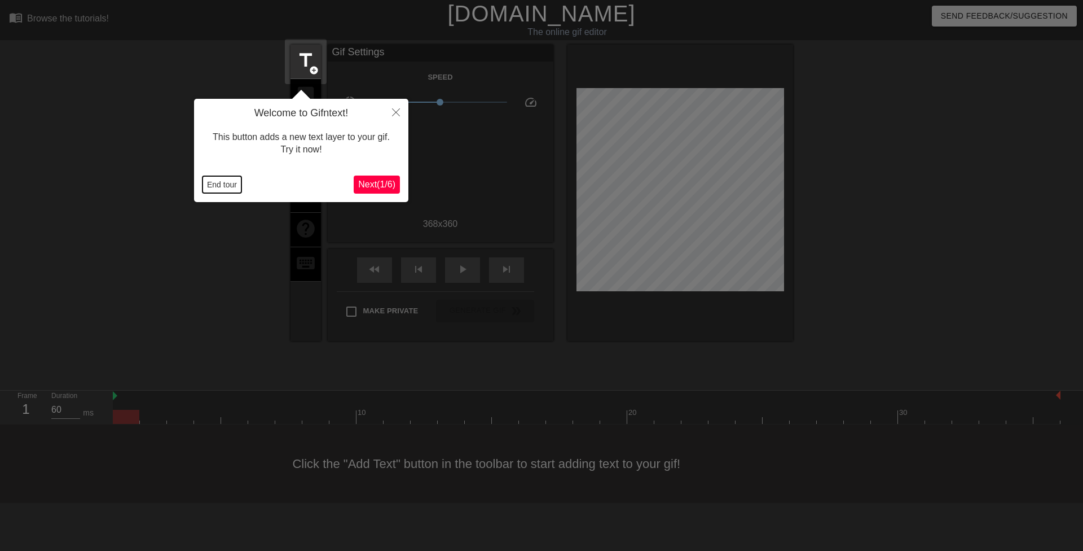
click at [225, 187] on button "End tour" at bounding box center [222, 184] width 39 height 17
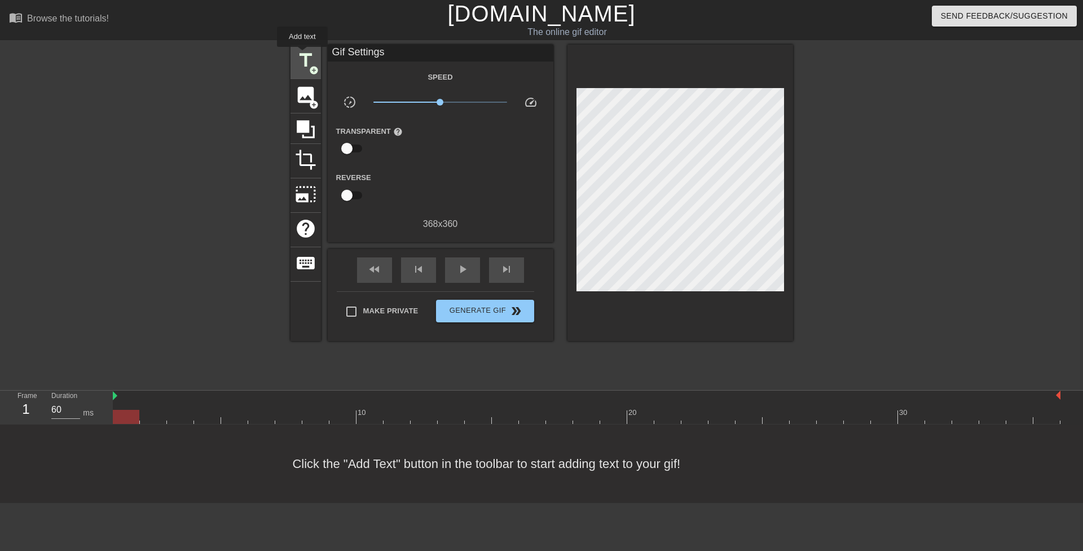
click at [302, 55] on span "title" at bounding box center [305, 60] width 21 height 21
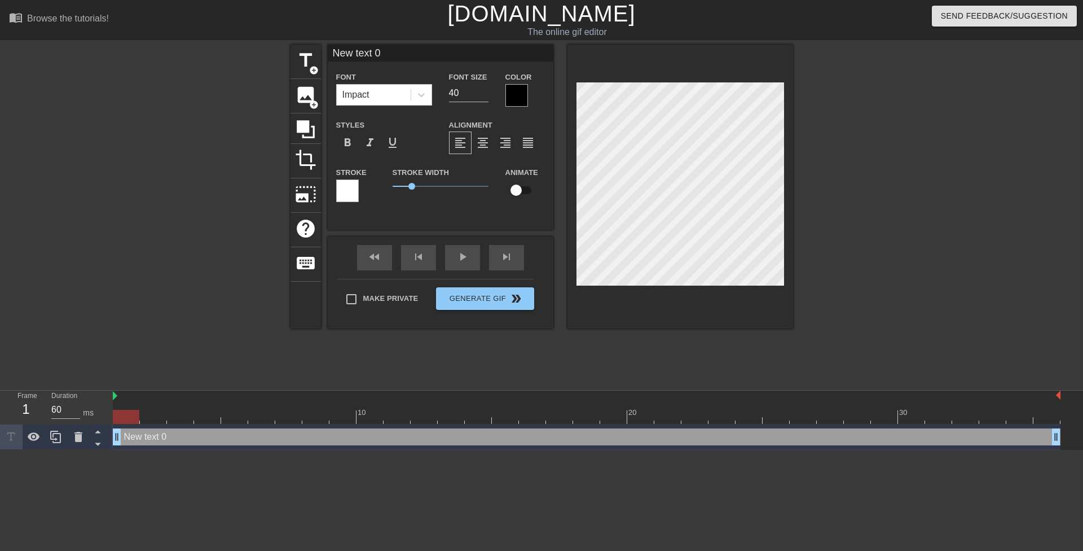
click at [149, 434] on div "New text 0 drag_handle drag_handle" at bounding box center [587, 436] width 948 height 17
click at [424, 96] on icon at bounding box center [421, 94] width 11 height 11
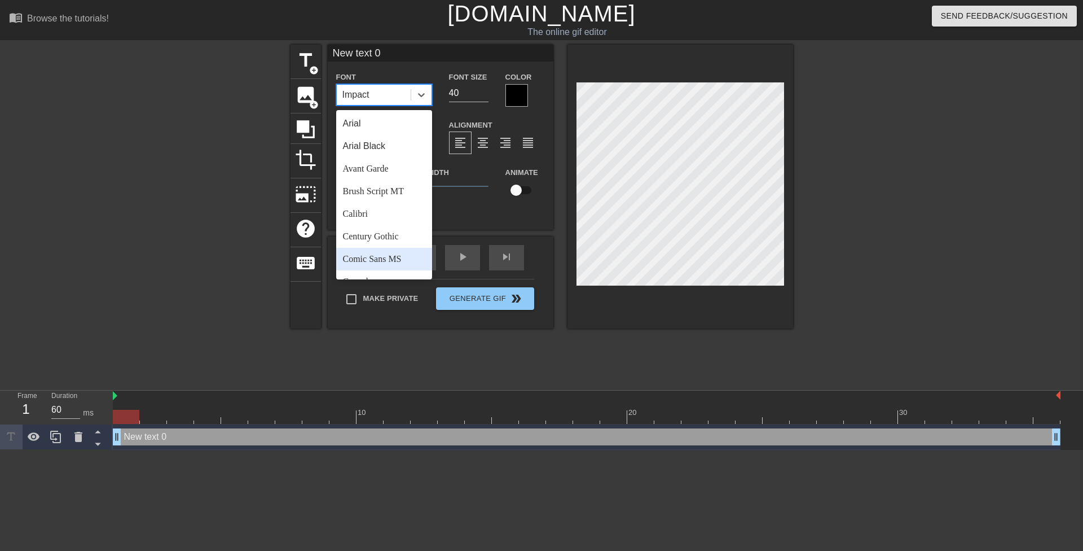
click at [387, 260] on div "Comic Sans MS" at bounding box center [384, 259] width 96 height 23
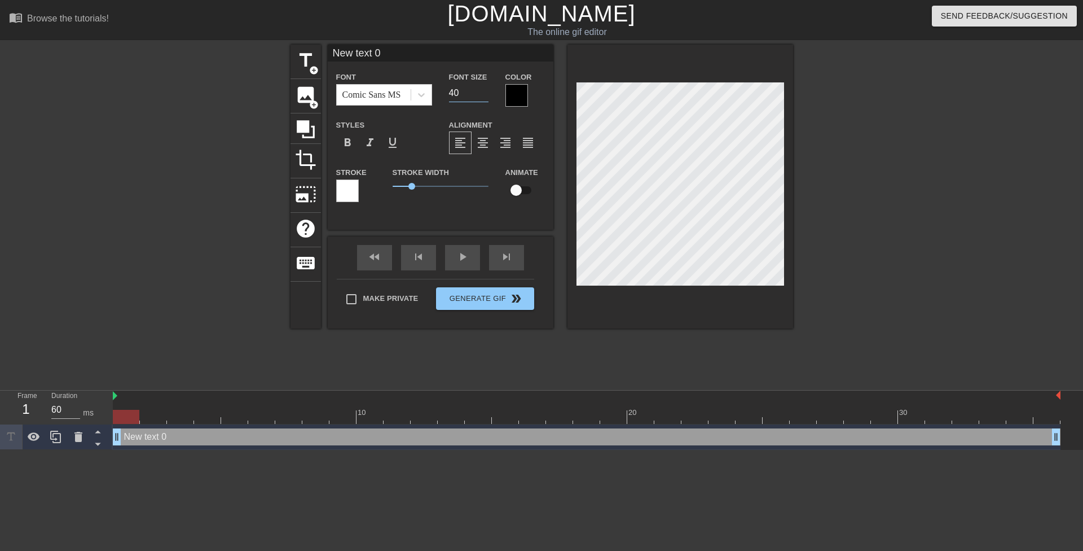
drag, startPoint x: 453, startPoint y: 90, endPoint x: 445, endPoint y: 87, distance: 8.4
click at [445, 87] on div "Font Size 40" at bounding box center [469, 88] width 56 height 37
type input "20"
drag, startPoint x: 407, startPoint y: 187, endPoint x: 373, endPoint y: 182, distance: 34.3
click at [374, 183] on div "Stroke Stroke Width 0.75 Animate" at bounding box center [441, 188] width 226 height 47
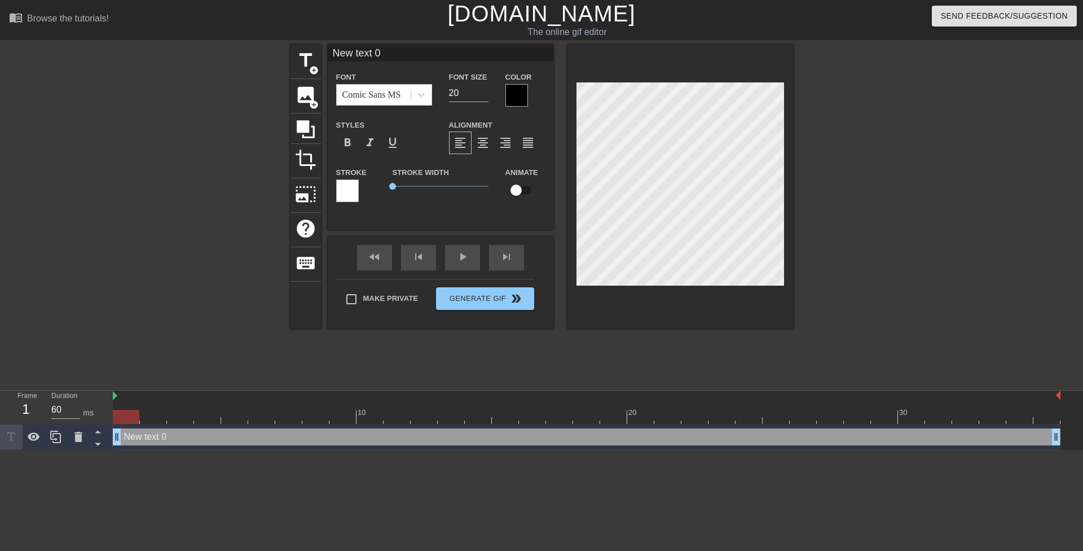
click at [512, 96] on div at bounding box center [516, 95] width 23 height 23
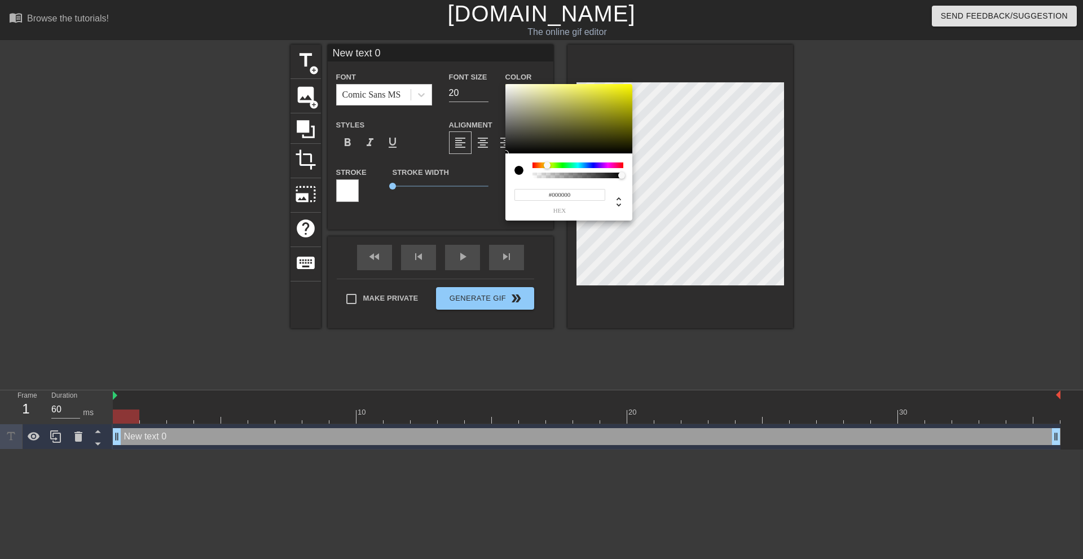
click at [548, 165] on div at bounding box center [578, 165] width 91 height 6
drag, startPoint x: 570, startPoint y: 143, endPoint x: 686, endPoint y: 42, distance: 153.9
click at [686, 42] on div "#EFFF00 hex" at bounding box center [541, 279] width 1083 height 559
type input "#F9FF00"
click at [548, 166] on div at bounding box center [547, 165] width 7 height 7
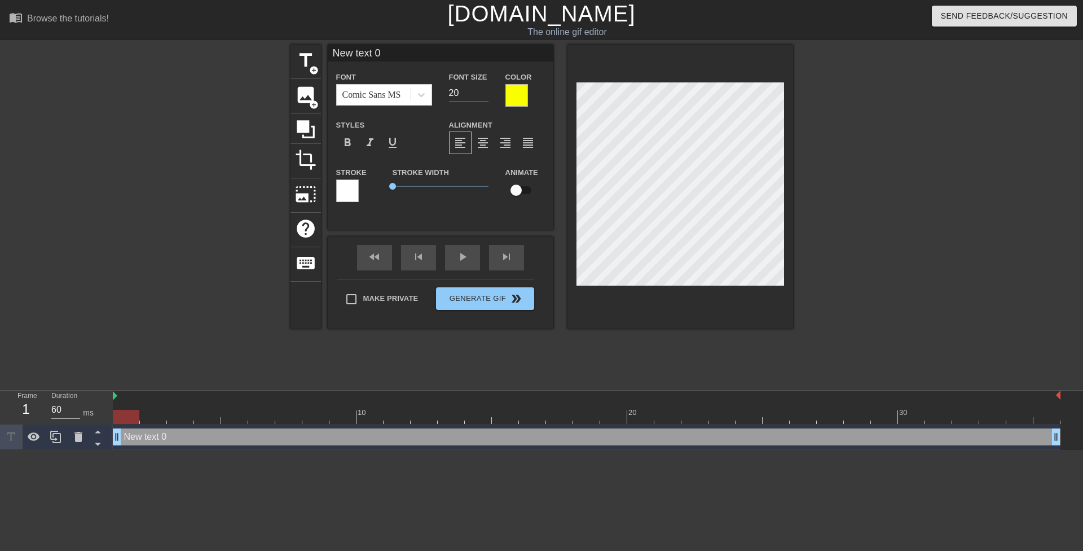
type input "He couldn't believe it only took one lunch period and two loads in her pussy to…"
type textarea "He couldn't believe it only took one lunch period and two loads in her pussy to…"
click at [856, 187] on div at bounding box center [891, 214] width 169 height 338
click at [833, 185] on div "title add_circle image add_circle crop photo_size_select_large help keyboard He…" at bounding box center [541, 214] width 1083 height 338
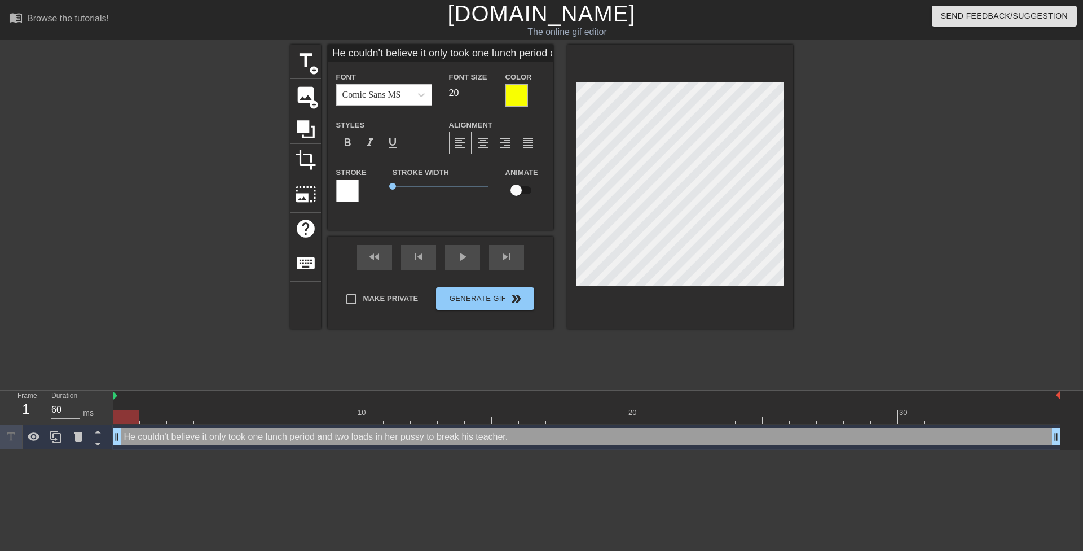
type input "He couldn't believeit only took one lunch period and two loads in her pussy to …"
type textarea "He couldn't believeit only took one lunch period and two loads in her pussy to …"
type input "He couldn't believeit only took one lunch period and two loads in her pussy to …"
type textarea "He couldn't believe it only took one lunch period and two loads in her pussy to…"
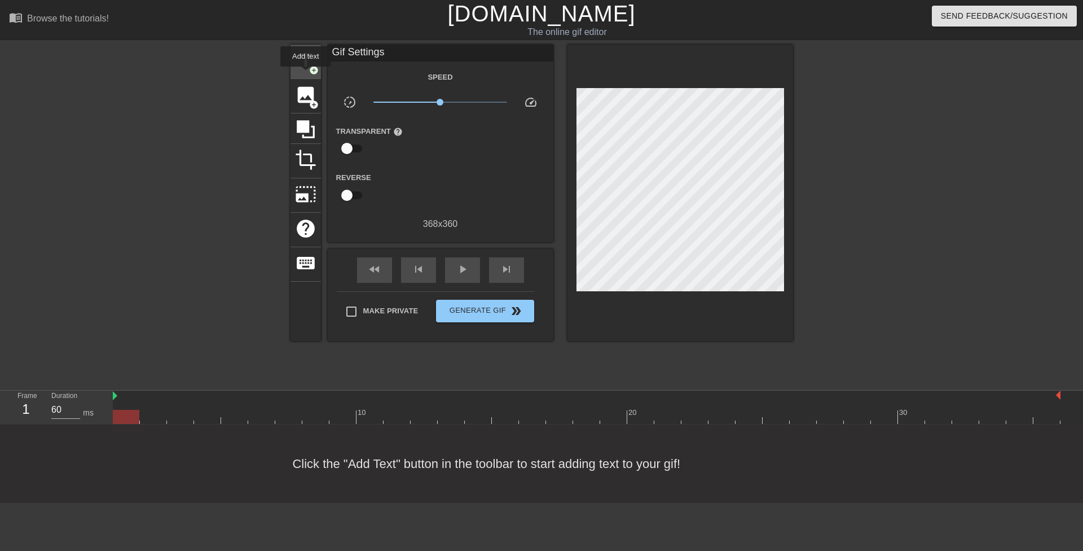
click at [304, 60] on span "title" at bounding box center [305, 60] width 21 height 21
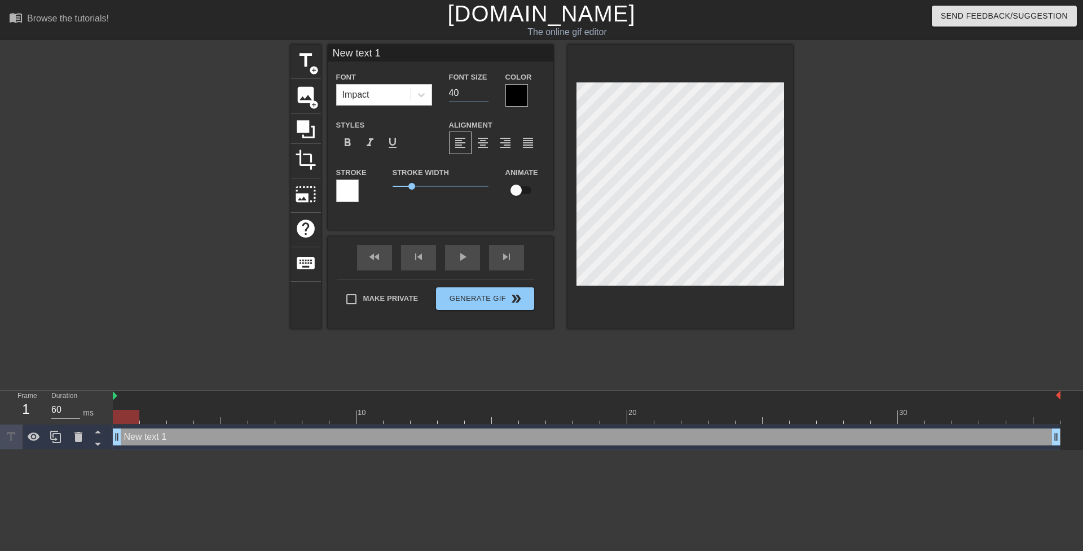
drag, startPoint x: 452, startPoint y: 92, endPoint x: 440, endPoint y: 91, distance: 12.5
click at [441, 91] on div "Font Size 40" at bounding box center [469, 88] width 56 height 37
type input "20"
click at [415, 103] on div at bounding box center [421, 95] width 20 height 20
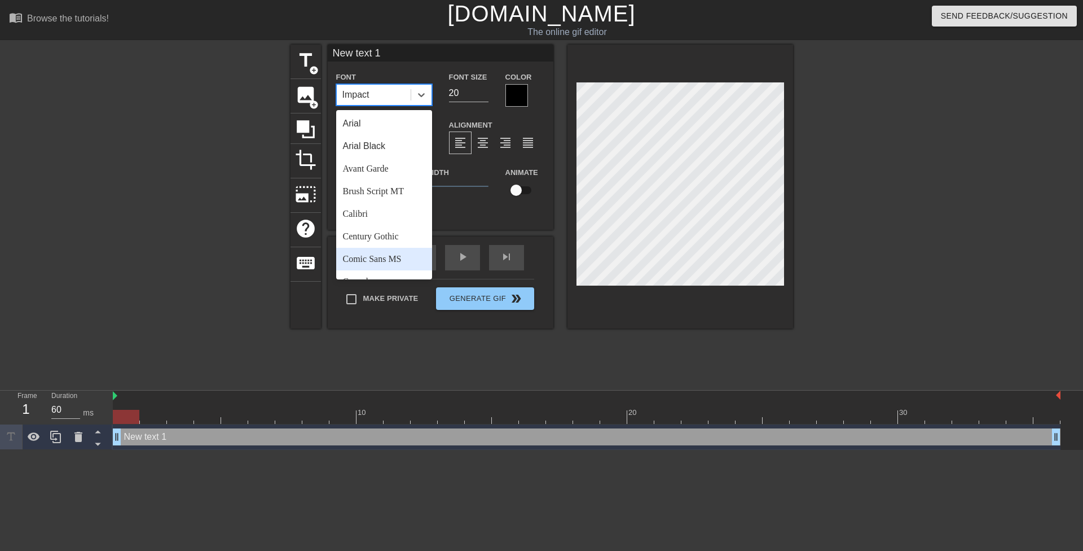
click at [388, 261] on div "Comic Sans MS" at bounding box center [384, 259] width 96 height 23
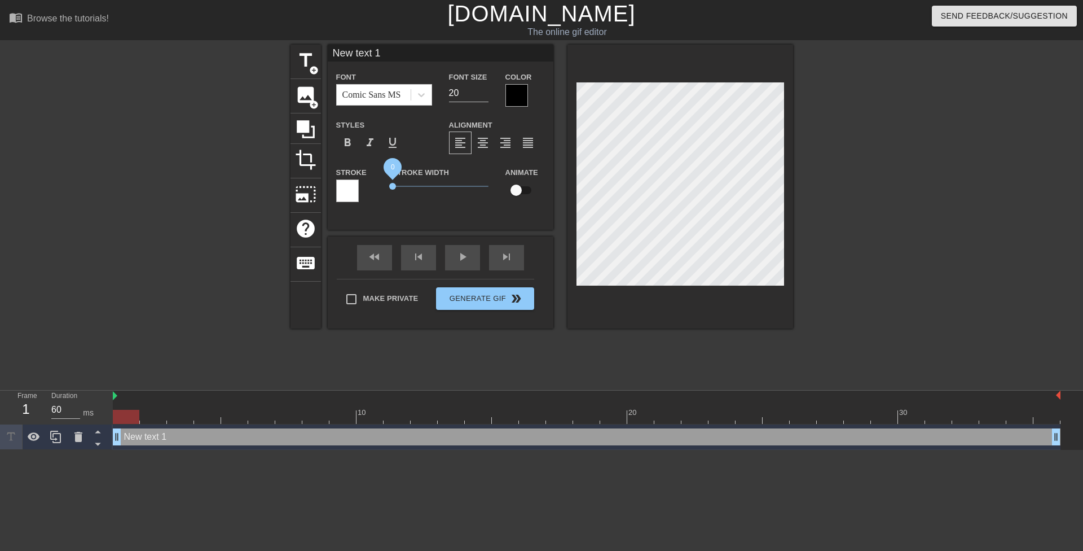
drag, startPoint x: 412, startPoint y: 184, endPoint x: 376, endPoint y: 177, distance: 36.7
click at [385, 183] on div "Stroke Width 0" at bounding box center [440, 188] width 113 height 47
click at [508, 95] on div at bounding box center [516, 95] width 23 height 23
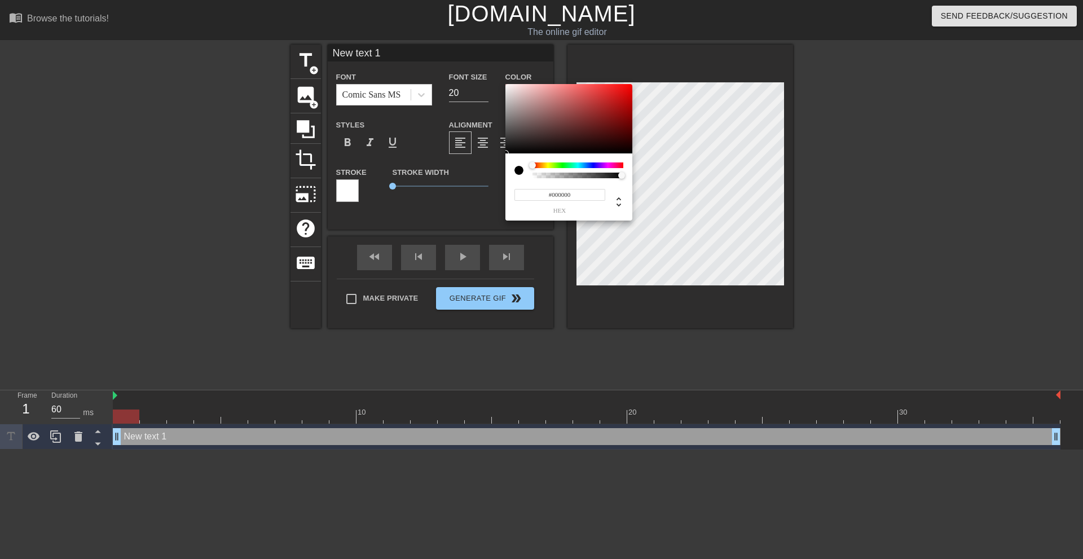
click at [547, 165] on div at bounding box center [578, 165] width 91 height 6
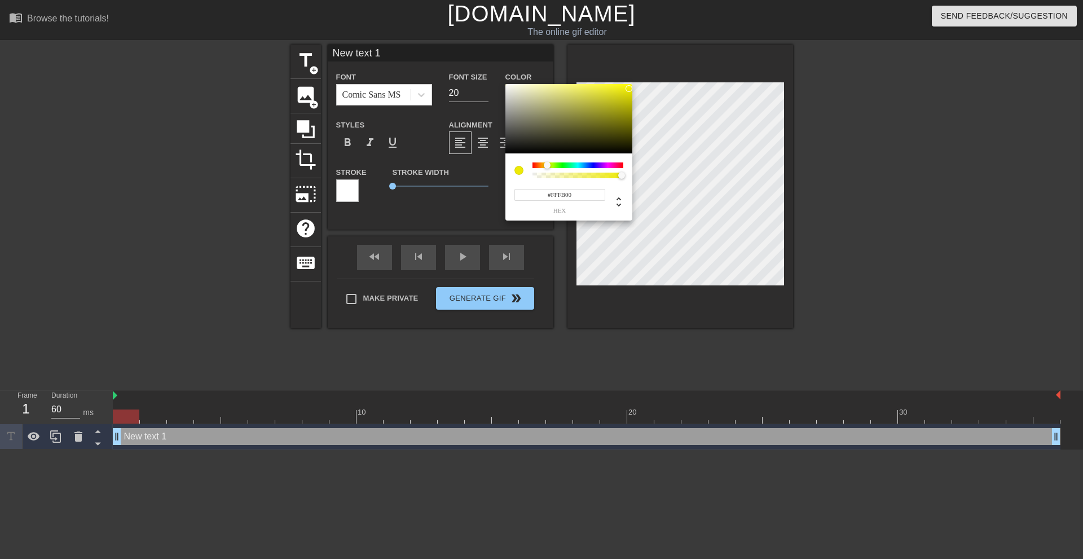
drag, startPoint x: 648, startPoint y: 77, endPoint x: 688, endPoint y: 59, distance: 44.2
click at [688, 59] on div "#FFFB00 hex" at bounding box center [541, 279] width 1083 height 559
type input "#F9FF00"
click at [548, 166] on div at bounding box center [547, 165] width 7 height 7
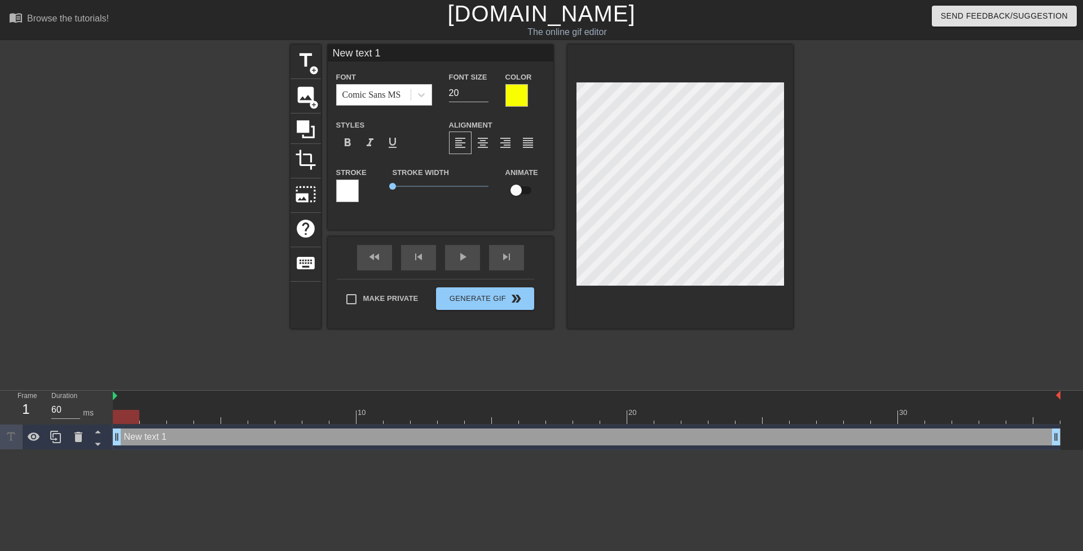
type input "He couldn't believe it only took one lunch period and two loads in her pussy to…"
type textarea "He couldn't believe it only took one lunch period and two loads in her pussy to…"
type input "He couldn't believe [PERSON_NAME] took one lunch period and two loads in her pu…"
type textarea "He couldn't believe [PERSON_NAME] took one lunch period and two loads in her pu…"
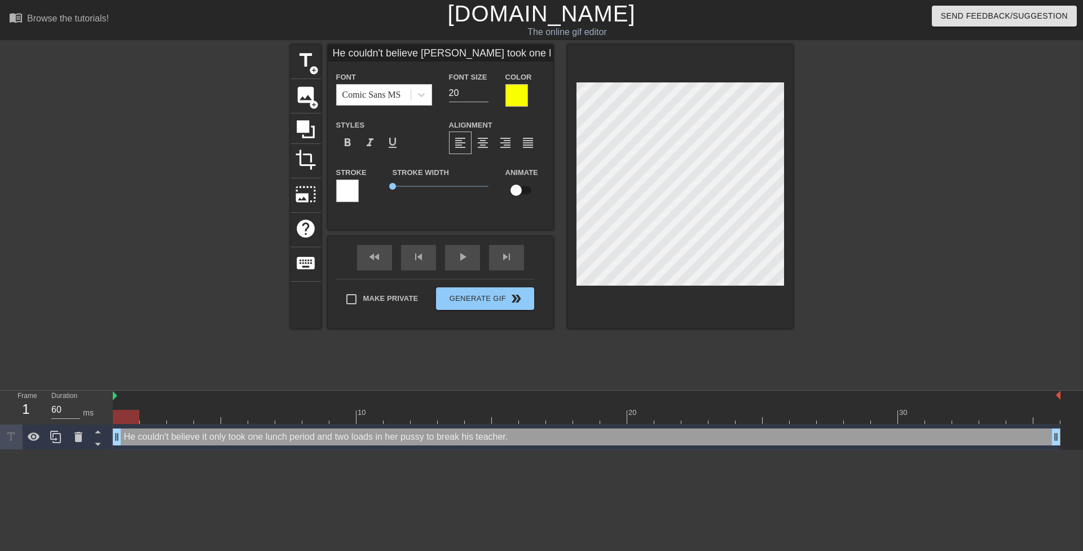
type input "He couldn't believe [PERSON_NAME] took one lunch period and two loads in her pu…"
type textarea "He couldn't believe it only took one lunch period and two loads in her pussy to…"
type input "He couldn't believe [PERSON_NAME] took one lunchperiod and two loads in her pus…"
type textarea "He couldn't believe it only took one lunchperiod and two loads in her pussy to …"
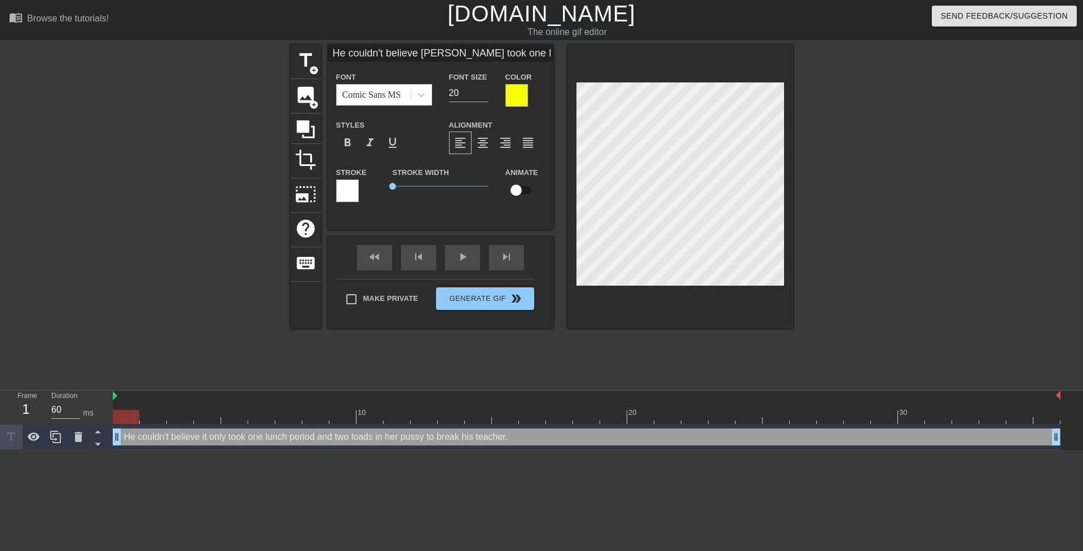
type input "He couldn't believe [PERSON_NAME] took one lunchperiod and two loads in her pus…"
type textarea "He couldn't believe it only took one lunch period and two loads in her pussy to…"
type input "He couldn't believe [PERSON_NAME] took one lunchperiod and two loadsin her puss…"
type textarea "He couldn't believe it only took one lunch period and two loadsin her pussy to …"
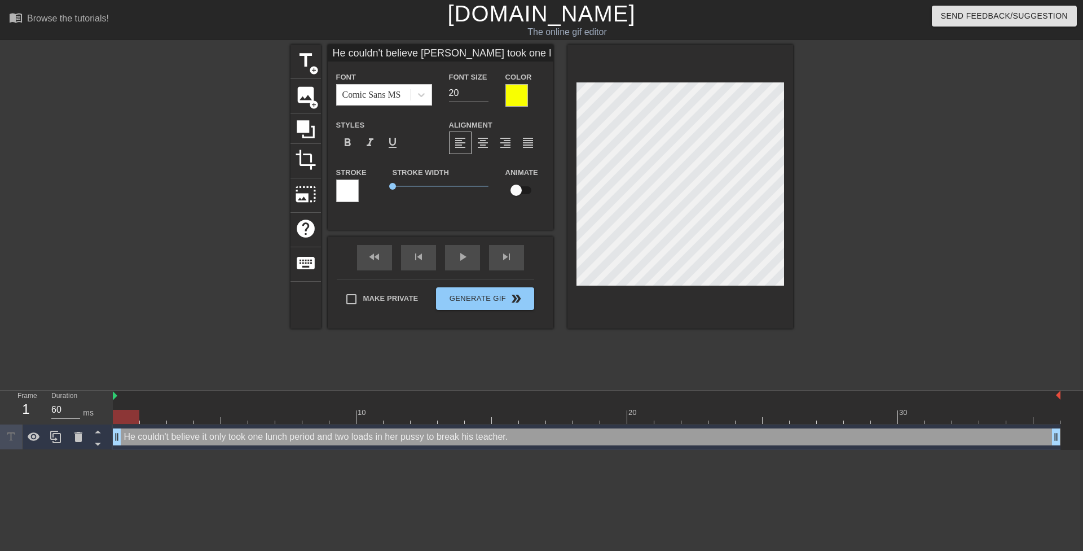
type input "He couldn't believe [PERSON_NAME] took one lunchperiod and two loadsin her puss…"
type textarea "He couldn't believe it only took one lunch period and two loads in her pussy to…"
type input "He couldn't believe [PERSON_NAME] took one lunchperiod and two loadsin her puss…"
type textarea "He couldn't believe it only took one lunch period and two loads in her pussy to…"
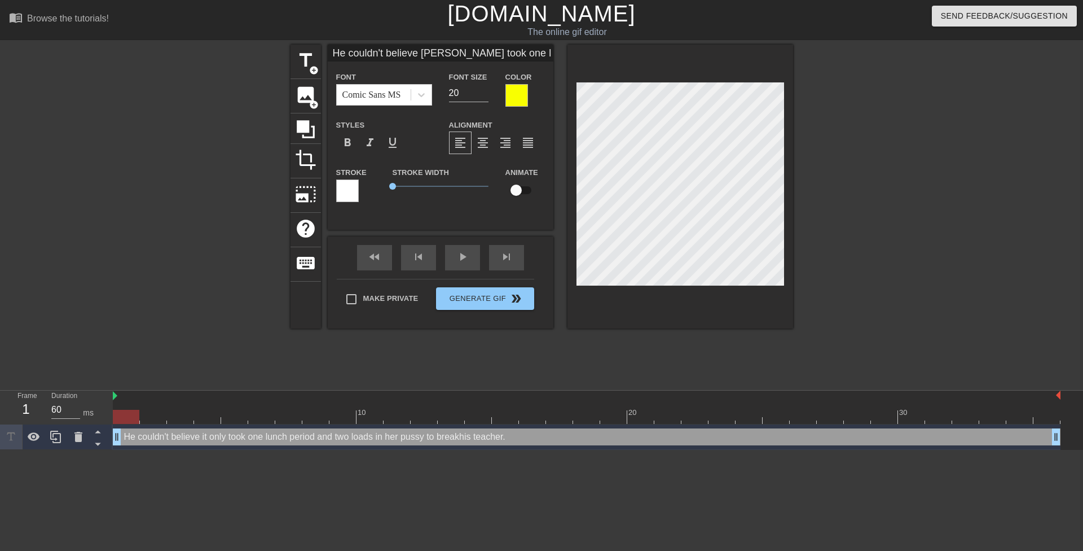
scroll to position [4, 2]
type input "He couldn't believe [PERSON_NAME] took one lunchperiod and two loadsin her puss…"
type textarea "He couldn't believe it only took one lunch period and two loads in her pussy to…"
click at [851, 199] on div at bounding box center [891, 214] width 169 height 338
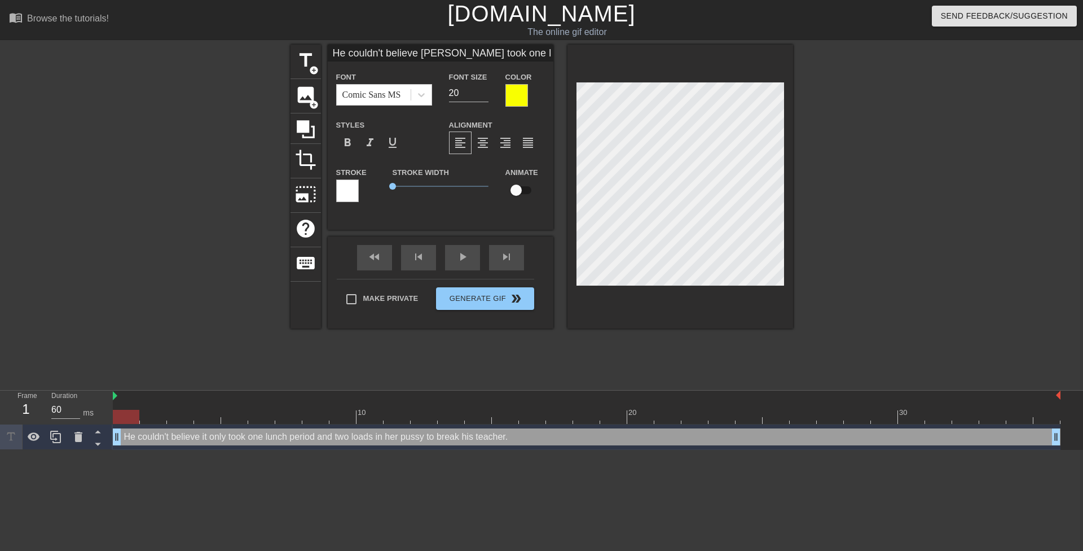
type input "T couldn't believe [PERSON_NAME] took one lunchperiod and two loadsin her pussy…"
type textarea "T couldn't believe it only took one lunch period and two loads in her pussy to …"
type input "Th couldn't believe [PERSON_NAME] took one lunchperiod and two loadsin her puss…"
type textarea "Th couldn't believe it only took one lunch period and two loads in her pussy to…"
type input "The couldn't believe [PERSON_NAME] took one lunchperiod and two loadsin her pus…"
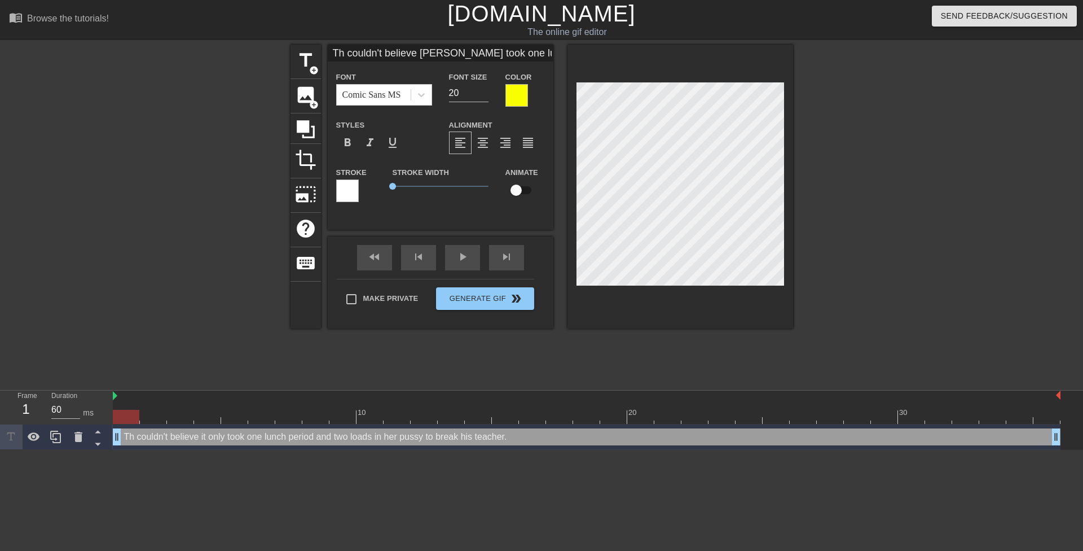
type textarea "The couldn't believe it only took one lunch period and two loads in her pussy t…"
type input "The couldn't believe [PERSON_NAME] took one lunchperiod and two loadsin her pus…"
type textarea "The couldn't believe it only took one lunch period and two loads in her pussy t…"
type input "The t couldn't believe [PERSON_NAME] took one lunchperiod and two loadsin her p…"
type textarea "The t couldn't believe it only took one lunch period and two loads in her pussy…"
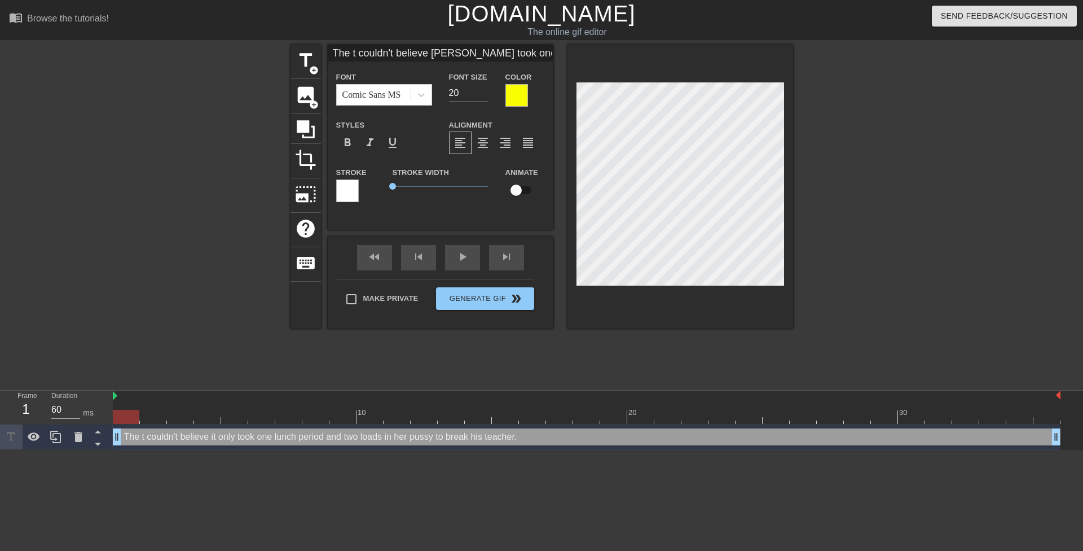
type input "The couldn't believe [PERSON_NAME] took one lunchperiod and two loadsin her pus…"
type textarea "The couldn't believe it only took one lunch period and two loads in her pussy t…"
type input "The s couldn't believe [PERSON_NAME] took one lunchperiod and two loadsin her p…"
type textarea "The s couldn't believe it only took one lunch period and two loads in her pussy…"
type input "The sc couldn't believe [PERSON_NAME] took one lunchperiod and two loadsin her …"
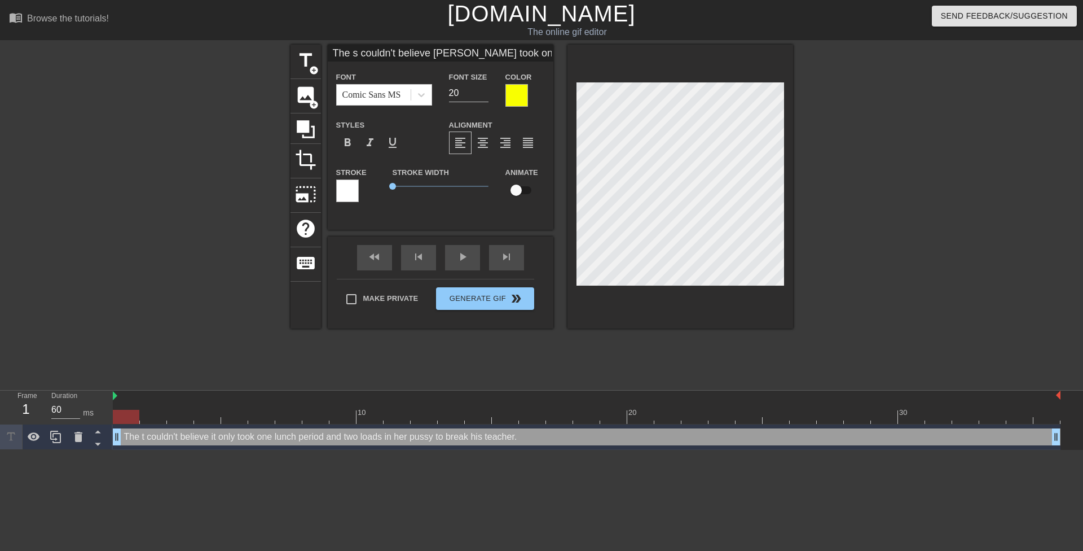
type textarea "The sc couldn't believe it only took one lunch period and two loads in her puss…"
type input "The sch couldn't believe [PERSON_NAME] took one lunchperiod and two loadsin her…"
type textarea "The sch couldn't believe it only took one lunch period and two loads in her pus…"
type input "The scho couldn't believe [PERSON_NAME] took one lunchperiod and two loadsin he…"
type textarea "The scho couldn't believe it only took one lunch period and two loads in her pu…"
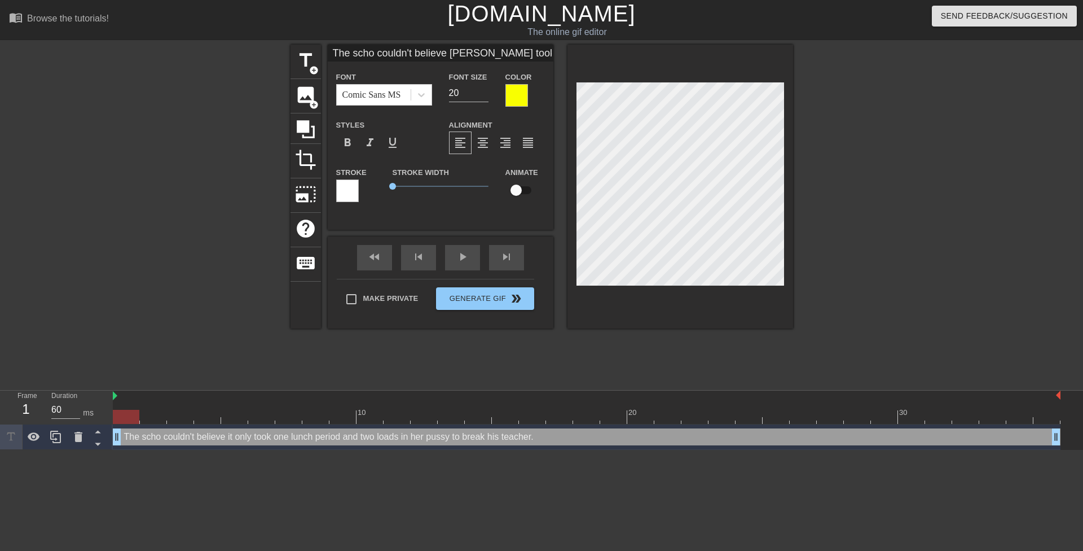
type input "The schoo couldn't believe [PERSON_NAME] took one lunchperiod and two loadsin h…"
type textarea "The schoo couldn't believe it only took one lunch period and two loads in her p…"
type input "The school couldn't believe [PERSON_NAME] took one lunchperiod and two loadsin …"
type textarea "The school couldn't believe it only took one lunch period and two loads in her …"
type input "The school couldn't believe [PERSON_NAME] took one lunchperiod and two loadsin …"
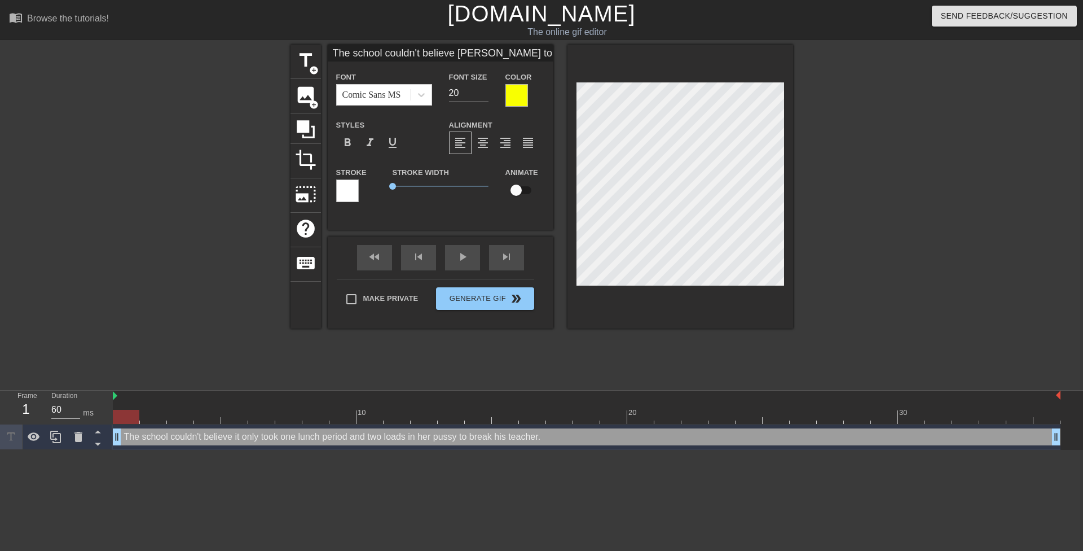
type textarea "The school couldn't believe it only took one lunch period and two loads in her …"
type input "The school b couldn't believe [PERSON_NAME] took one lunchperiod and two loadsi…"
type textarea "The school b couldn't believe it only took one lunch period and two loads in he…"
type input "The school bu couldn't believe [PERSON_NAME] took one lunchperiod and two loads…"
type textarea "The school bu couldn't believe it only took one lunch period and two loads in h…"
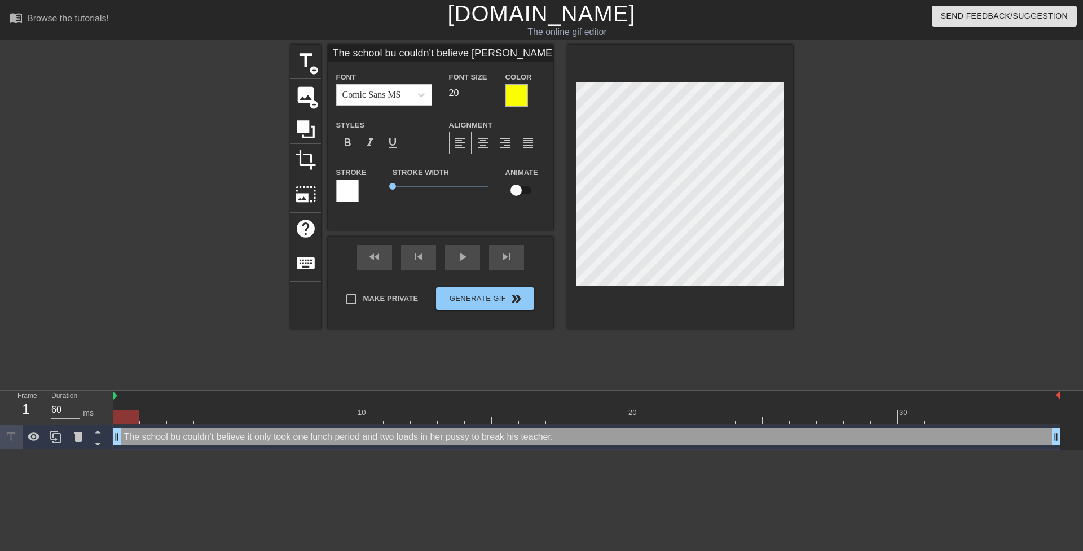
type input "The school bul couldn't believe [PERSON_NAME] took one lunchperiod and two load…"
type textarea "The school bul couldn't believe it only took one lunch period and two loads in …"
type input "The school bull couldn't believe [PERSON_NAME] took one lunchperiod and two loa…"
type textarea "The school bully couldn't believe it only took one lunch period and two loads i…"
type input "The school bully couldn't believe [PERSON_NAME] took one lunchperiod and two lo…"
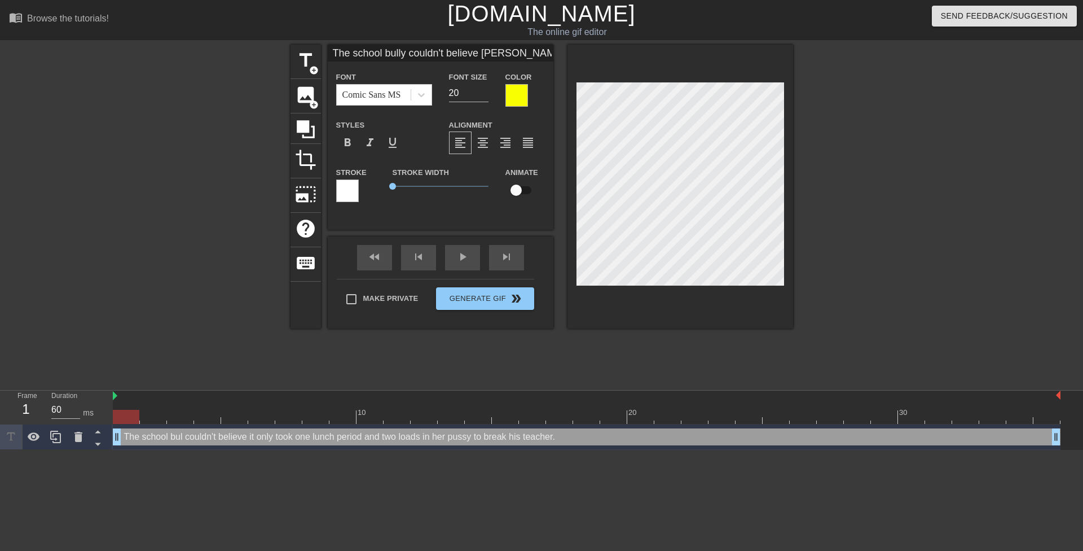
scroll to position [2, 5]
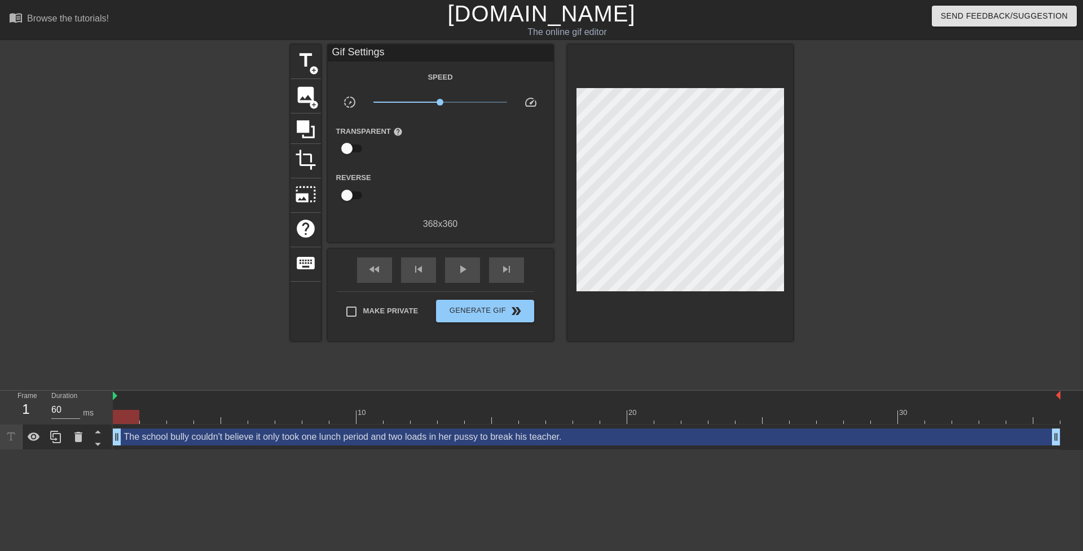
drag, startPoint x: 966, startPoint y: 220, endPoint x: 796, endPoint y: 249, distance: 172.9
click at [965, 220] on div at bounding box center [891, 214] width 169 height 338
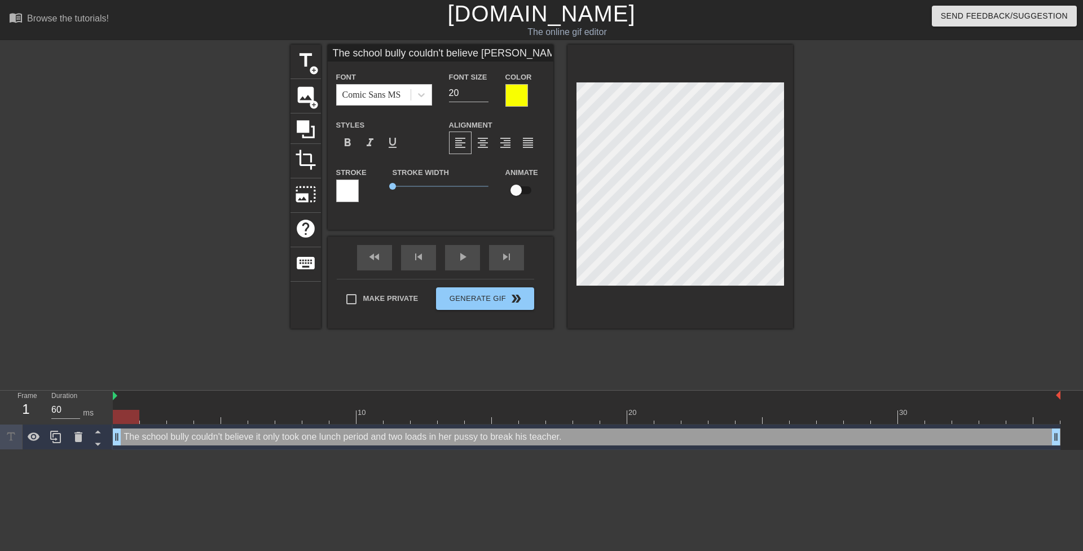
type input "The school bullycouldn't believe [PERSON_NAME] took one lunchperiod and two loa…"
type textarea "The school bullycouldn't believe it only took one lunch period and two loads in…"
type input "The school bullycouldn't believe [PERSON_NAME] took one lunchperiod and two loa…"
type textarea "The school bully couldn't believe it only took one lunch period and two loads i…"
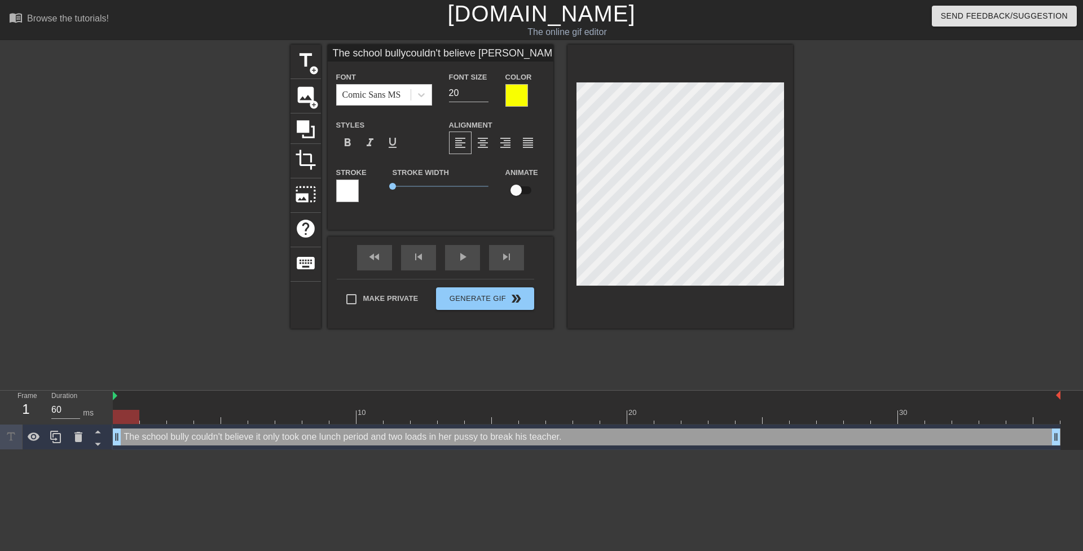
click at [798, 231] on div "title add_circle image add_circle crop photo_size_select_large help keyboard Th…" at bounding box center [541, 214] width 1083 height 338
type input "The school bullycouldn't believe [PERSON_NAME] took one lunchperiod and two loa…"
type textarea "The school bullycouldn't believe it only took one lunch period and two loads in…"
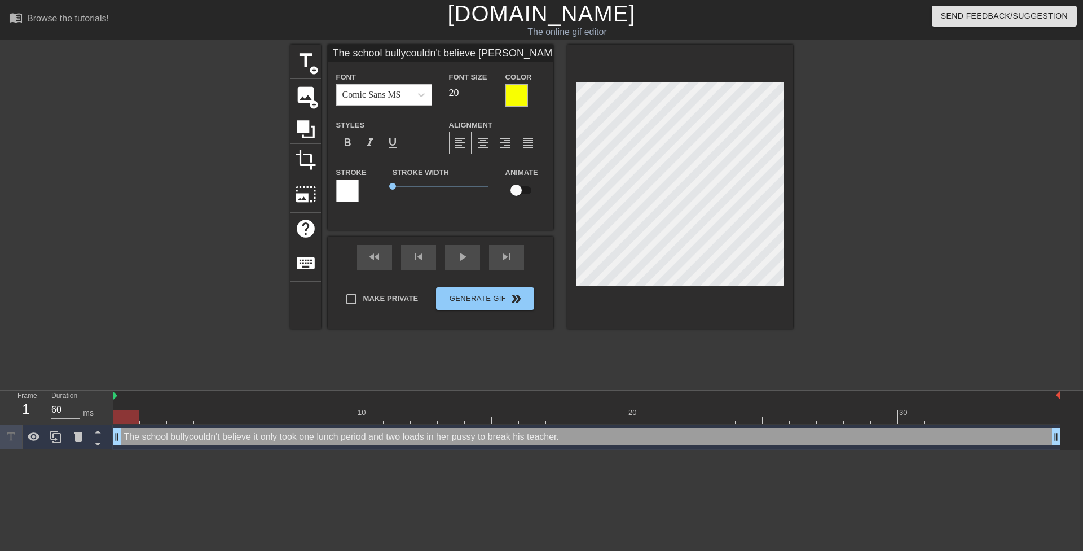
type input "The school bully couldn't believe [PERSON_NAME] took one lunchperiod and two lo…"
type textarea "The school bully couldn't believe it only took one lunch period and two loads i…"
click at [837, 235] on div at bounding box center [891, 214] width 169 height 338
click at [849, 254] on div at bounding box center [891, 214] width 169 height 338
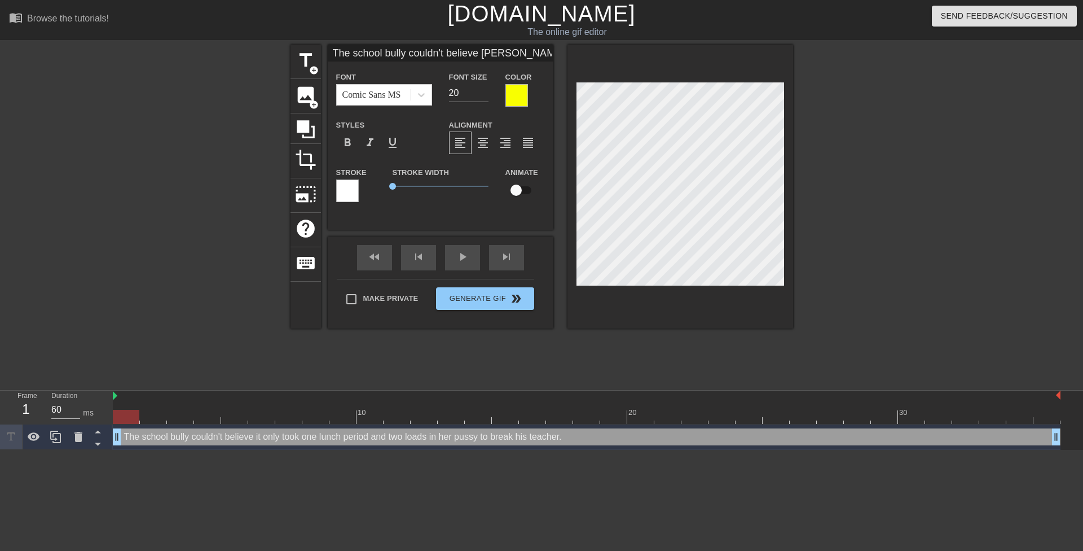
type input "The school bullycouldn't believe [PERSON_NAME] took one lunchperiod and two loa…"
type textarea "The school bullycouldn't believe it only took one lunch period and two loads in…"
type input "The school bullycouldn't believe [PERSON_NAME] took one lunchperiod and two loa…"
type textarea "The school bully couldn't believe it only took one lunch period and two loads i…"
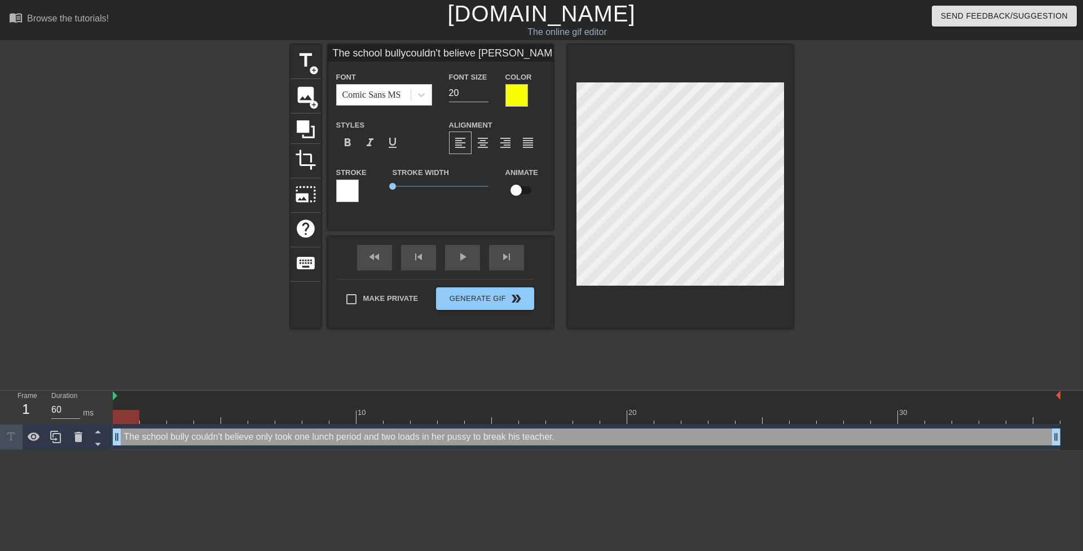
type input "The school bullycouldn't believe only took one lunchperiod and two loadsin her …"
type textarea "The school bully couldn't believe only took one lunch period and two loads in h…"
type input "The school bullycouldn't believeonly took one lunchperiod and two loadsin her p…"
type textarea "The school bully couldn't believe only took one lunch period and two loads in h…"
type input "The school bullycouldn't believeonly took one lunchperiod and two loadsin her p…"
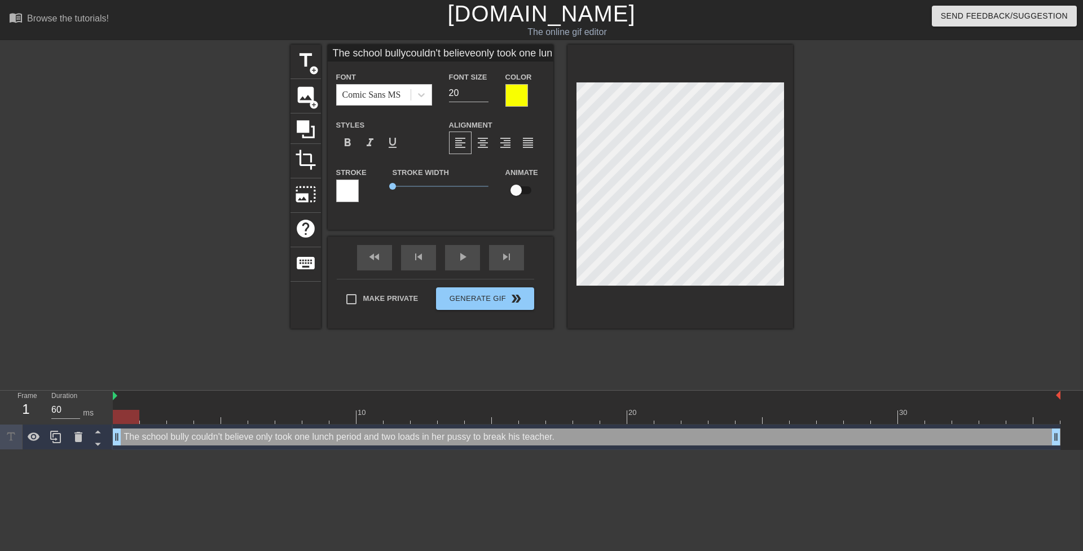
type textarea "The school bully couldn't believe only took one lunch period and two loads in h…"
type input "The school bullycouldn't believetonly took one lunchperiod and two loadsin her …"
type textarea "The school bully couldn't believe t only took one lunch period and two loads in…"
type input "The school bullycouldn't believethonly took one lunchperiod and two loadsin her…"
type textarea "The school bully couldn't believe th only took one lunch period and two loads i…"
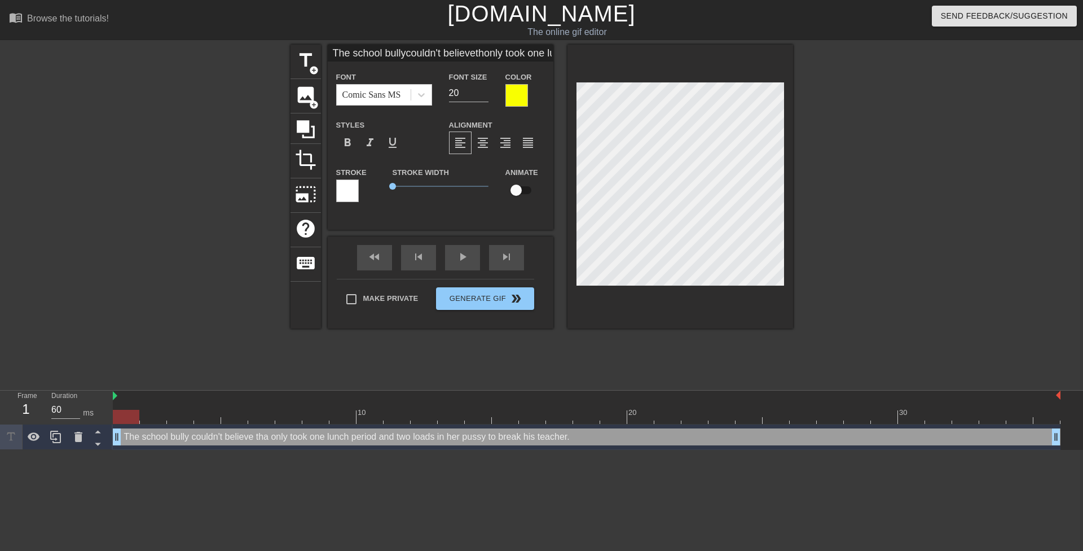
type input "The school bullycouldn't believethaonly took one lunchperiod and two loadsin he…"
type textarea "The school bully couldn't believe tha only took one lunch period and two loads …"
type input "The school bullycouldn't believethatonly took one lunchperiod and two loadsin h…"
type textarea "The school bully couldn't believe that only took one lunch period and two loads…"
type input "The school bullycouldn't believethat only took one lunchperiod and two loadsin …"
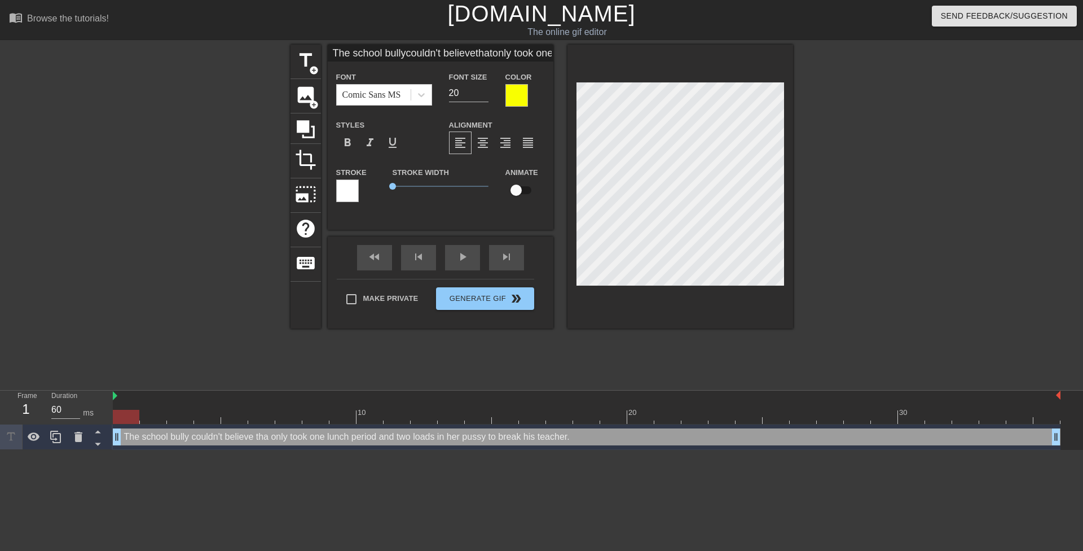
type textarea "The school bully couldn't believe that only took one lunch period and two loads…"
type input "The school bullycouldn't believethat ionly took one lunchperiod and two loadsin…"
type textarea "The school bully couldn't believe that i only took one lunch period and two loa…"
type input "The school bullycouldn't believethat itonly took one lunchperiod and two loadsi…"
type textarea "The school bully couldn't believe that it only took one lunch period and two lo…"
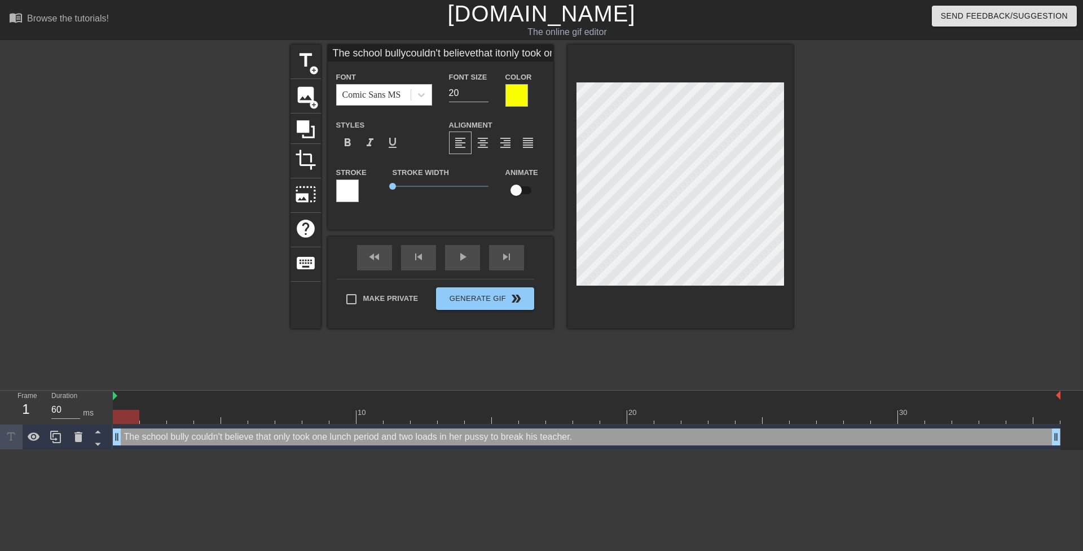
type input "The school bullycouldn't believethat it only took one lunchperiod and two loads…"
type textarea "The school bully couldn't believe that it only took one lunch period and two lo…"
type input "The school bullycouldn't believethat it oonly took one lunchperiod and two load…"
type textarea "The school bully couldn't believe that it o only took one lunch period and two …"
type input "The school bullycouldn't believethat it ononly took one lunchperiod and two loa…"
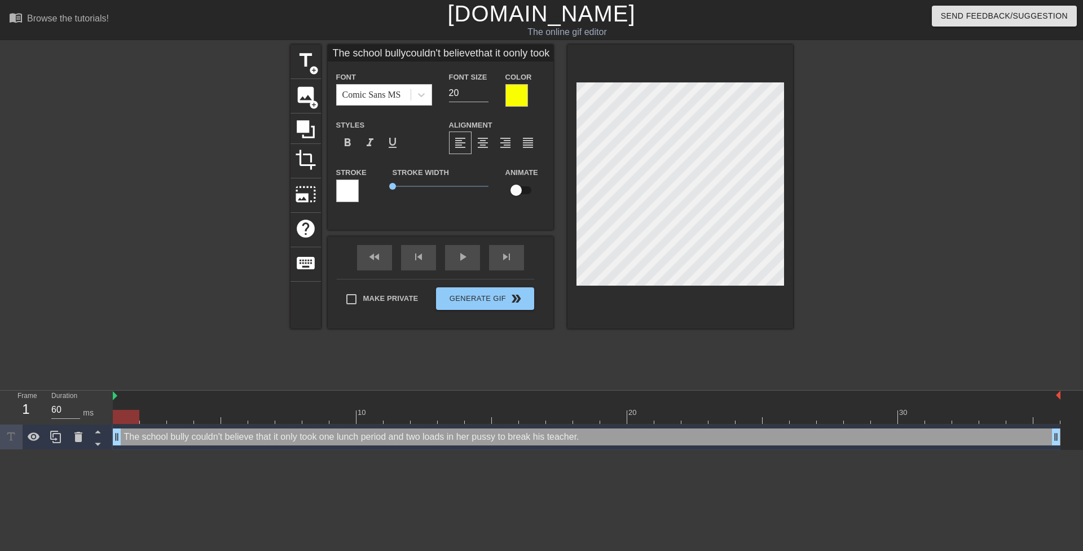
type textarea "The school bully couldn't believe that it on only took one lunch period and two…"
type input "The school bullycouldn't believethat it onlonly took one lunchperiod and two lo…"
type textarea "The school bully couldn't believe that it onl only took one lunch period and tw…"
type input "The school bullycouldn't believethat it onlyonly took one lunchperiod and two l…"
type textarea "The school bully couldn't believe that it only only took one lunch period and t…"
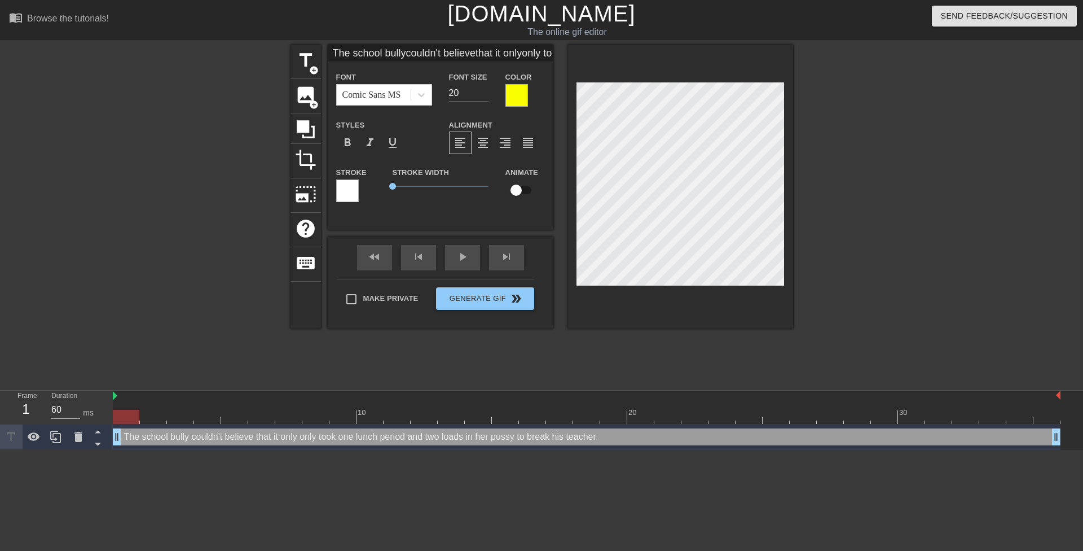
type input "The school bullycouldn't believethat it only only took one lunchperiod and two …"
type textarea "The school bully couldn't believe that it only only took one lunch period and t…"
type input "The school bullycouldn't believethat it only tonly took one lunchperiod and two…"
type textarea "The school bully couldn't believe that it only t only took one lunch period and…"
type input "The school bullycouldn't believethat it only toonly took one lunchperiod and tw…"
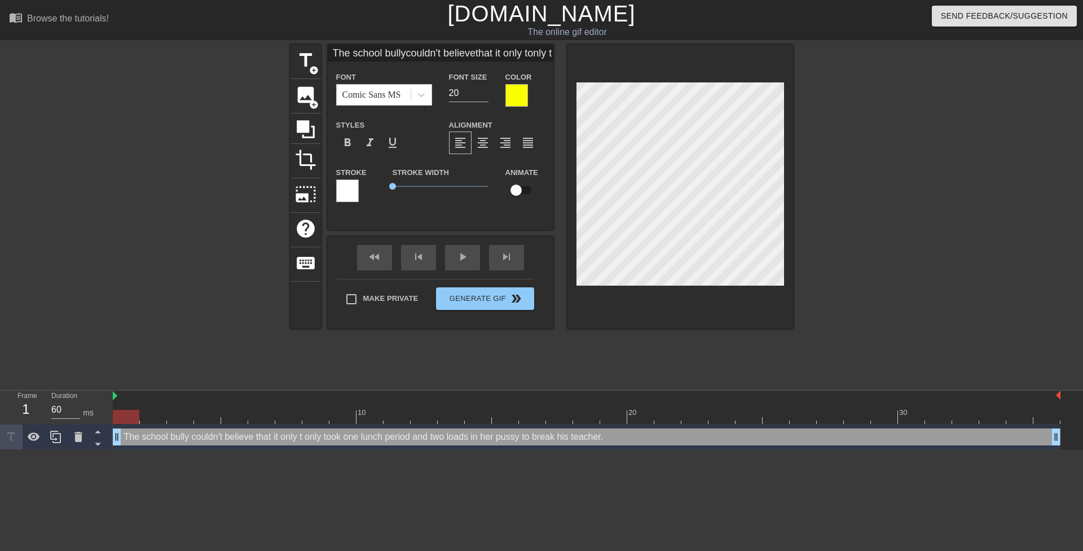
type textarea "The school bully couldn't believe that it only to only took one lunch period an…"
type input "The school bullycouldn't believethat it only tooonly took one lunchperiod and t…"
type textarea "The school bully couldn't believe that it only too only took one lunch period a…"
type input "The school bullycouldn't believethat it only tookonly took one lunchperiod and …"
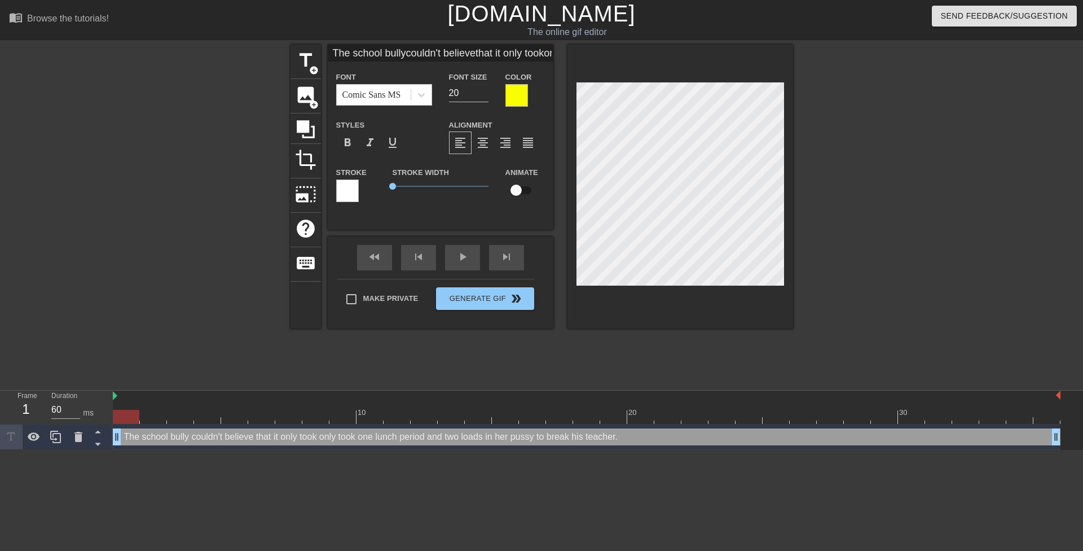
type textarea "The school bully couldn't believe that it only took only took one lunch period …"
type input "The school bullycouldn't believethat it only tookone lunchperiod and two loadsi…"
type textarea "The school bully couldn't believe that it only took one lunch period and two lo…"
type input "The school bullycouldn't believethat it only tookone lunchperiod and two loadsi…"
type textarea "The school bully couldn't believe that it only took one lunchperiod and two loa…"
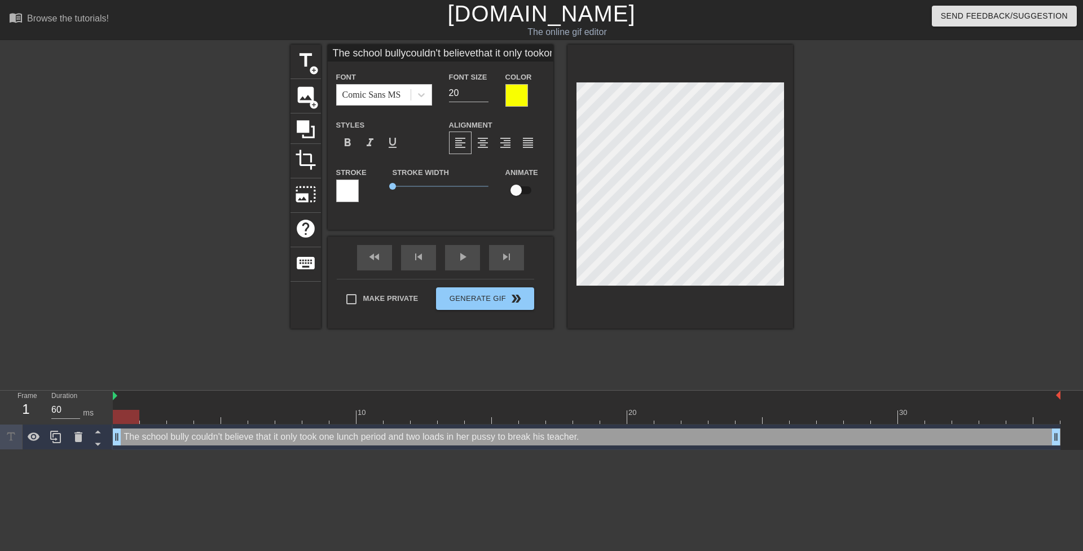
scroll to position [5, 3]
type input "The school bullycouldn't believethat it only tookone lunch period and two loads…"
type textarea "The school bully couldn't believe that it only took one lunch period and two lo…"
type input "The school bullycouldn't believethat it only tookone lunch periodand two loadsi…"
type textarea "The school bully couldn't believe that it only took one lunch periodand two loa…"
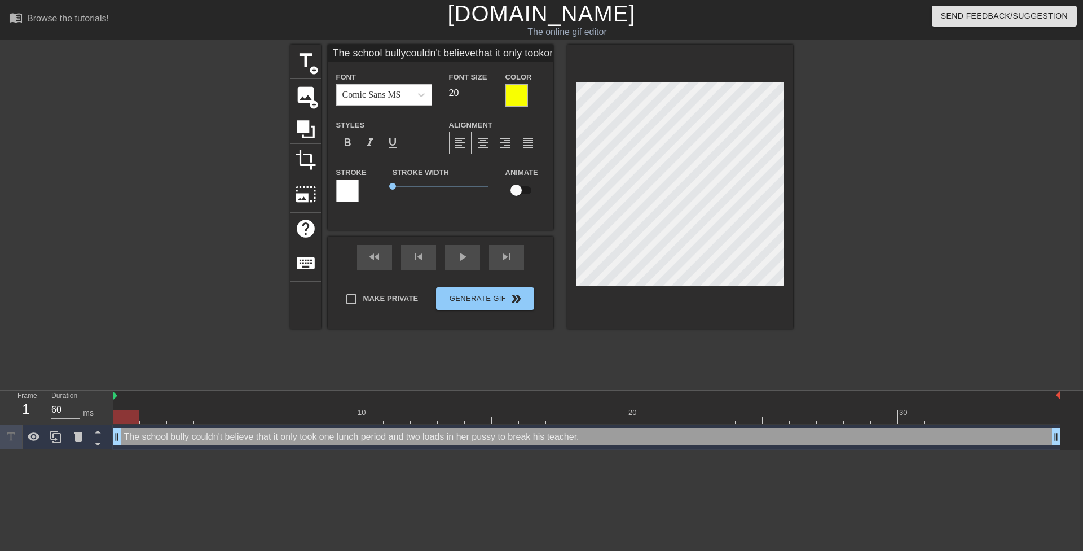
type input "The school bullycouldn't believethat it only tookone lunch periodand two loadsi…"
type textarea "The school bully couldn't believe that it only took one lunch period and two lo…"
click at [871, 252] on div at bounding box center [891, 214] width 169 height 338
type input "The school bullycouldn't believethat it only tookone lunch periodand two loadsi…"
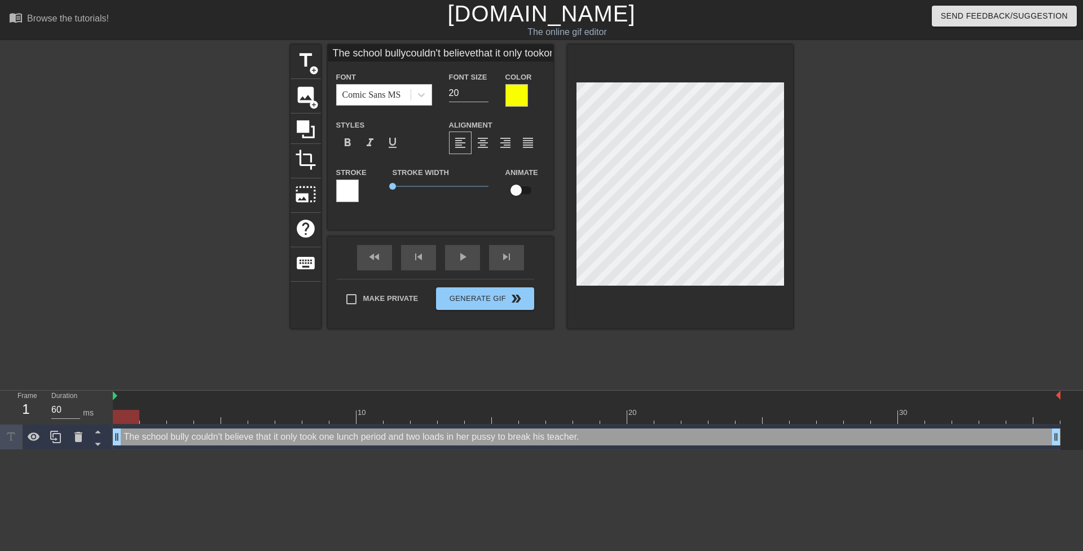
type textarea "The school bully couldn't believe that it only took one lunch period and two lo…"
type input "The school bullycouldn't believethat it only tookone lunch periodand two loads …"
type textarea "The school bully couldn't believe that it only took one lunch period and two lo…"
type input "The school bullycouldn't believethat it only tookone lunch periodand two loads …"
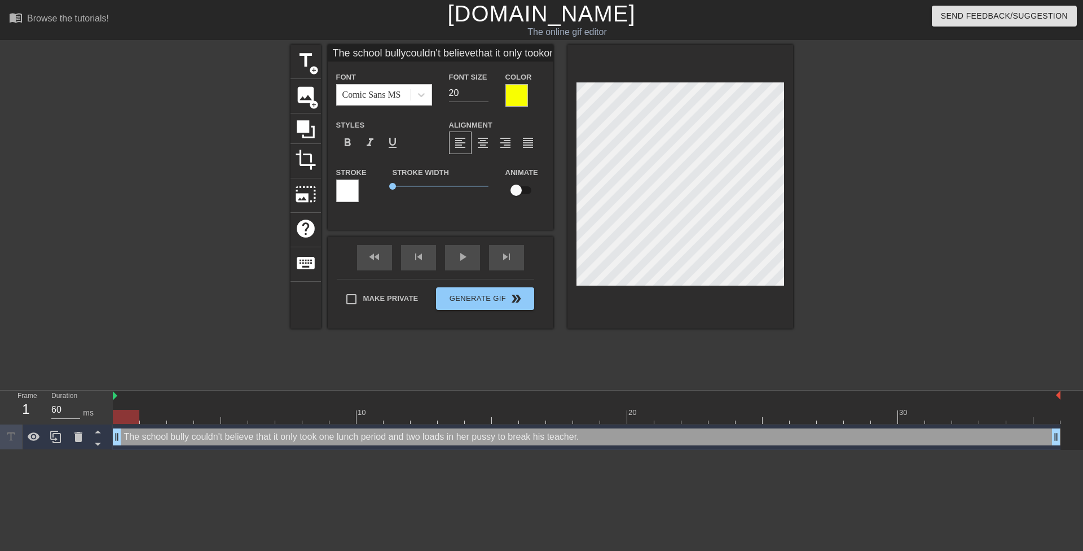
type textarea "The school bully couldn't believe that it only took one lunch period and two lo…"
type input "The school bullycouldn't believethat it only tookone lunch periodand two loads …"
type textarea "The school bully couldn't believe that it only took one lunch period and two lo…"
click at [846, 245] on div at bounding box center [891, 214] width 169 height 338
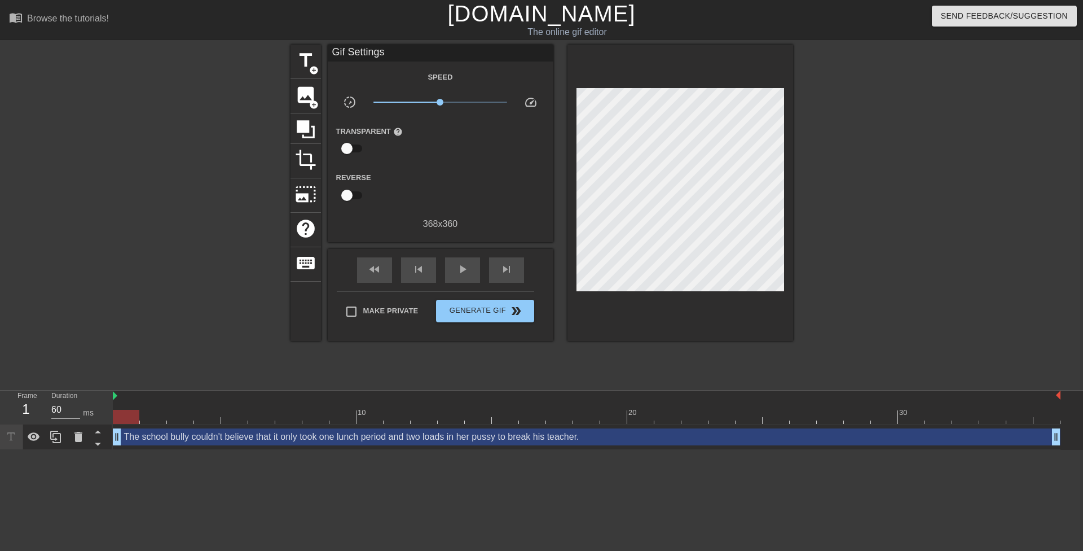
click at [861, 239] on div at bounding box center [891, 214] width 169 height 338
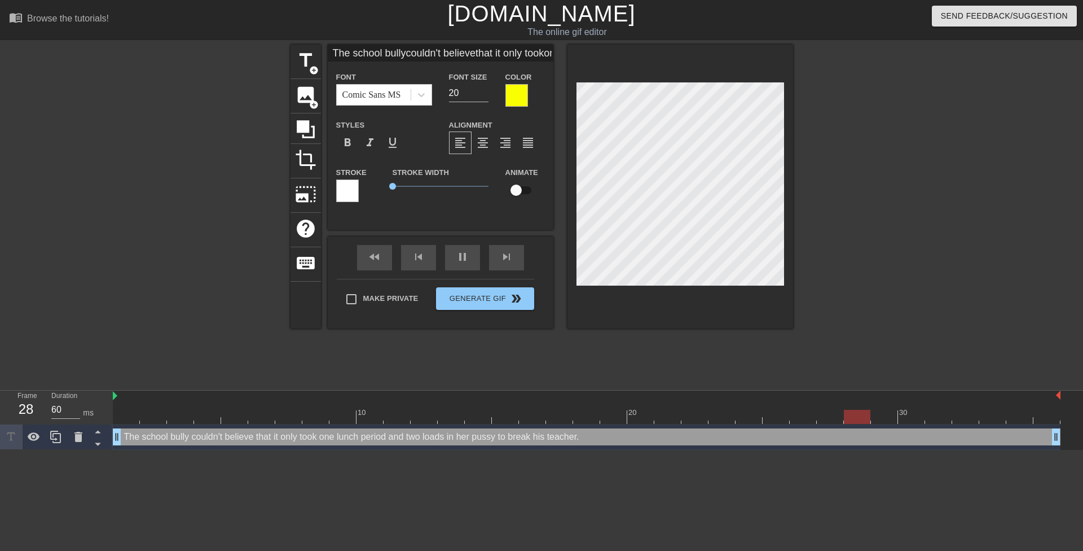
scroll to position [5, 3]
type input "60"
type input "The school bullycouldn't believethat it only tookone lunch periodand th loads i…"
type textarea "The school bully couldn't believe that it only took one lunch period and th loa…"
type input "The school bullycouldn't believethat it only tookone lunch periodand thr loads …"
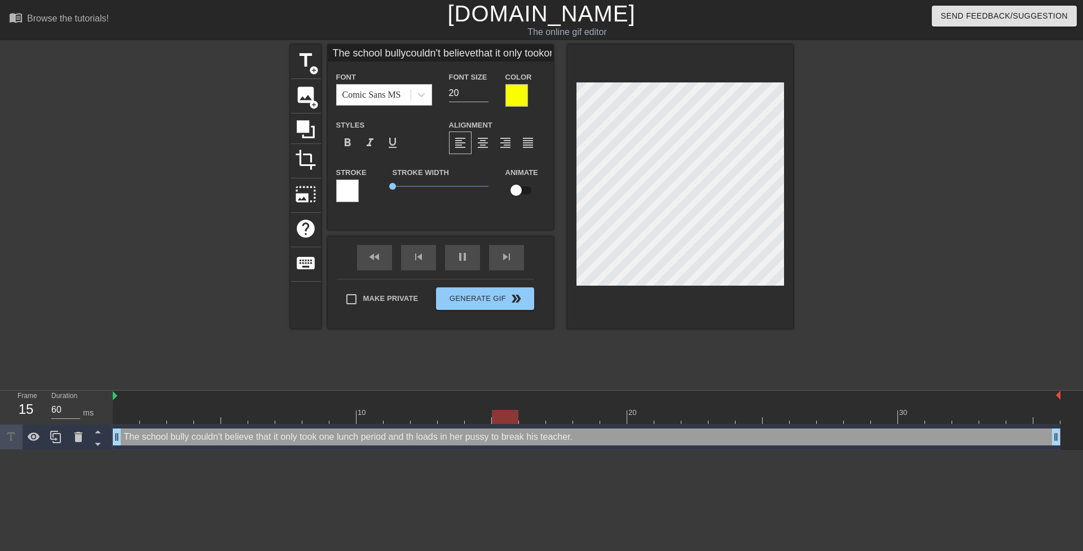
type textarea "The school bully couldn't believe that it only took one lunch period and thr lo…"
type input "The school bullycouldn't believethat it only tookone lunch periodand thre loads…"
type textarea "The school bully couldn't believe that it only took one lunch period and thre l…"
type input "The school bullycouldn't believethat it only tookone lunch periodand three load…"
type textarea "The school bully couldn't believe that it only took one lunch period and three …"
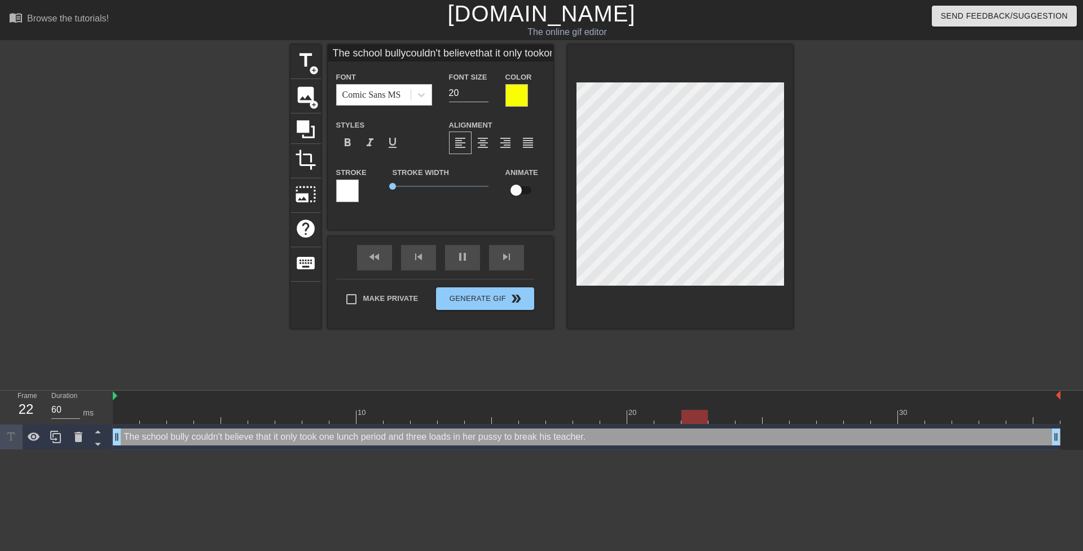
scroll to position [5, 3]
click at [888, 269] on div at bounding box center [891, 214] width 169 height 338
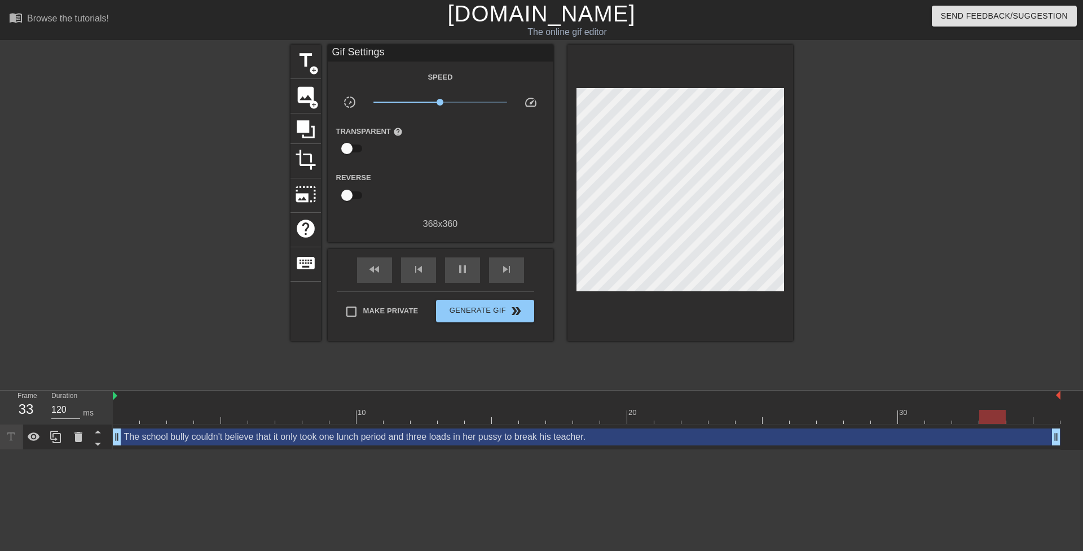
type input "60"
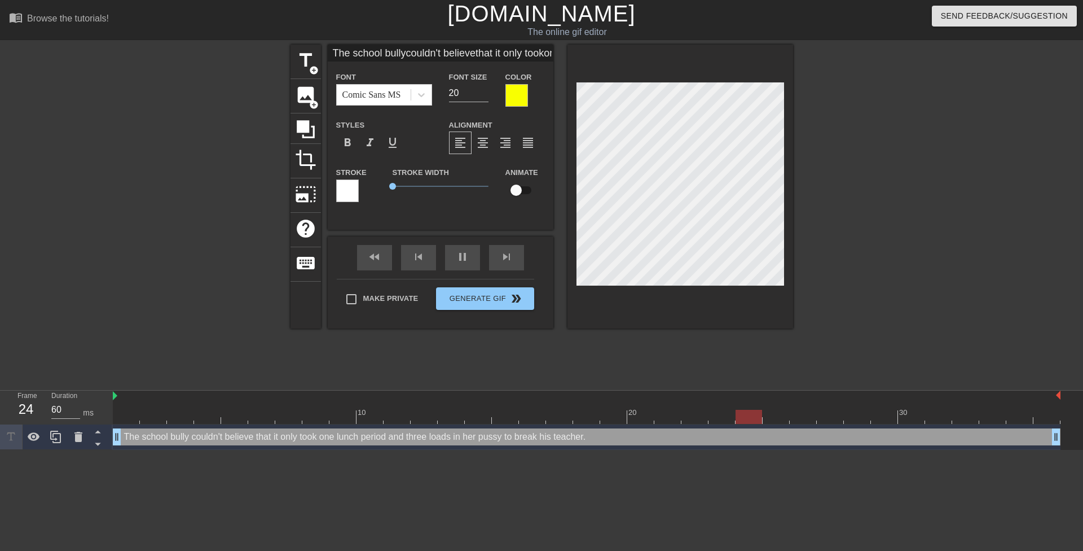
type input "The school bullycouldn't believethat it only tookone lunch periodand three load…"
type textarea "The school bully couldn't believe that it only took one lunch period and three …"
type input "The school bullycouldn't believethat it only tookone lunch periodand three load…"
type textarea "The school bully couldn't believe that it only took one lunch period and three …"
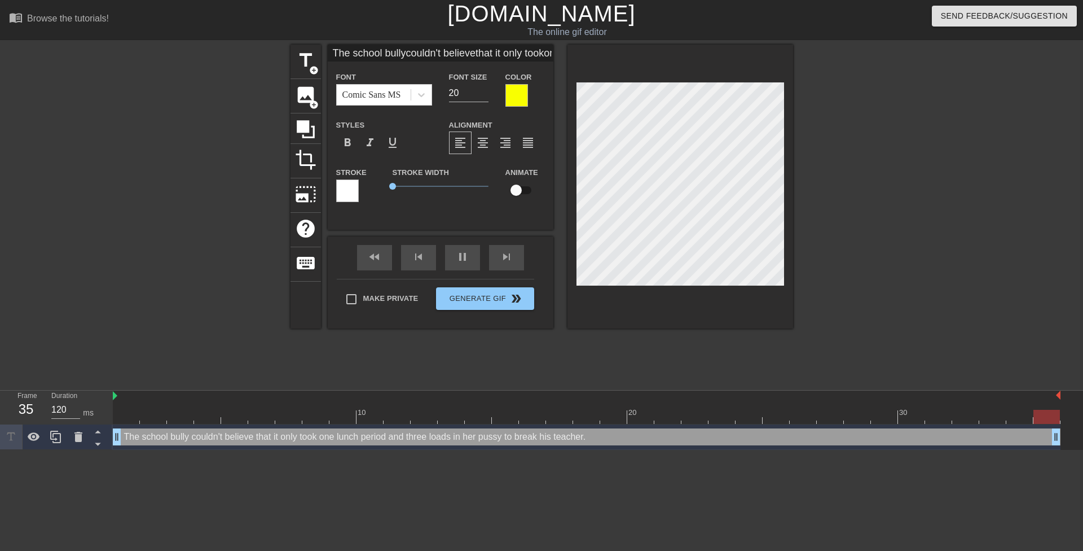
type input "60"
type textarea "The school bully couldn't believe that it only took one lunch period and three …"
type input "The school bullycouldn't believethat it only tookone lunch periodand three load…"
type textarea "The school bully couldn't believe that it only took one lunch period and three …"
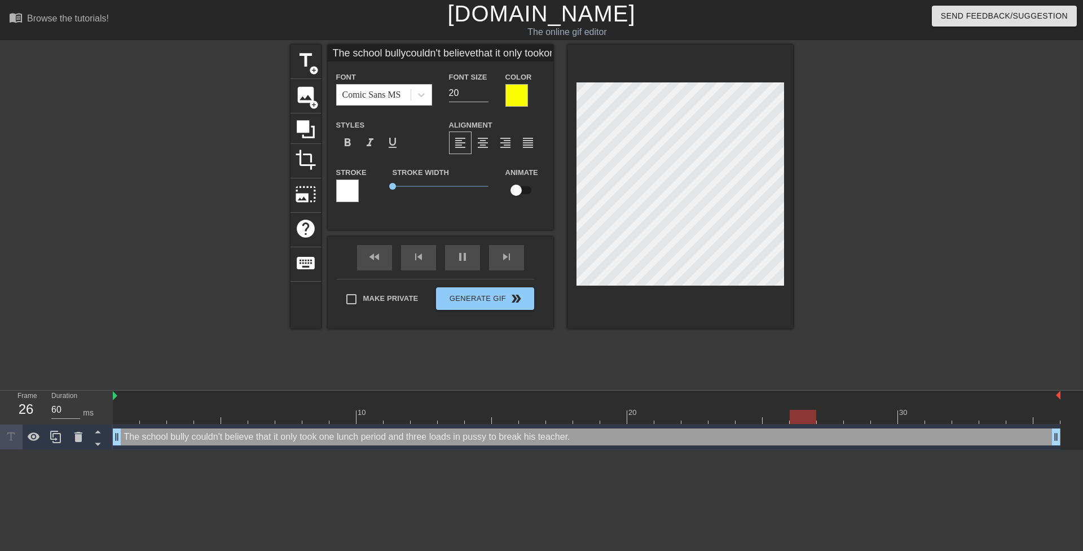
type input "The school bullycouldn't believethat it only tookone lunch periodand three load…"
type textarea "The school bully couldn't believe that it only took one lunch period and three …"
type input "60"
type input "The school bullycouldn't believethat it only tookone lunch periodand three load…"
type textarea "The school bully couldn't believe that it only took one lunch period and three …"
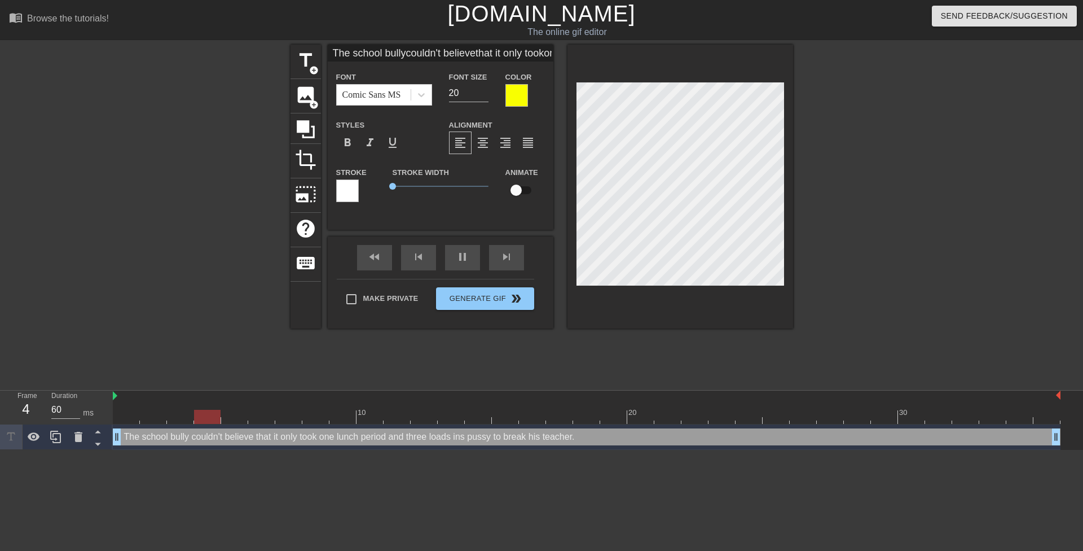
type input "The school bullycouldn't believethat it only tookone lunch periodand three load…"
type textarea "The school bully couldn't believe that it only took one lunch period and three …"
type input "The school bullycouldn't believethat it only tookone lunch periodand three load…"
type textarea "The school bully couldn't believe that it only took one lunch period and three …"
type input "The school bullycouldn't believethat it only tookone lunch periodand three load…"
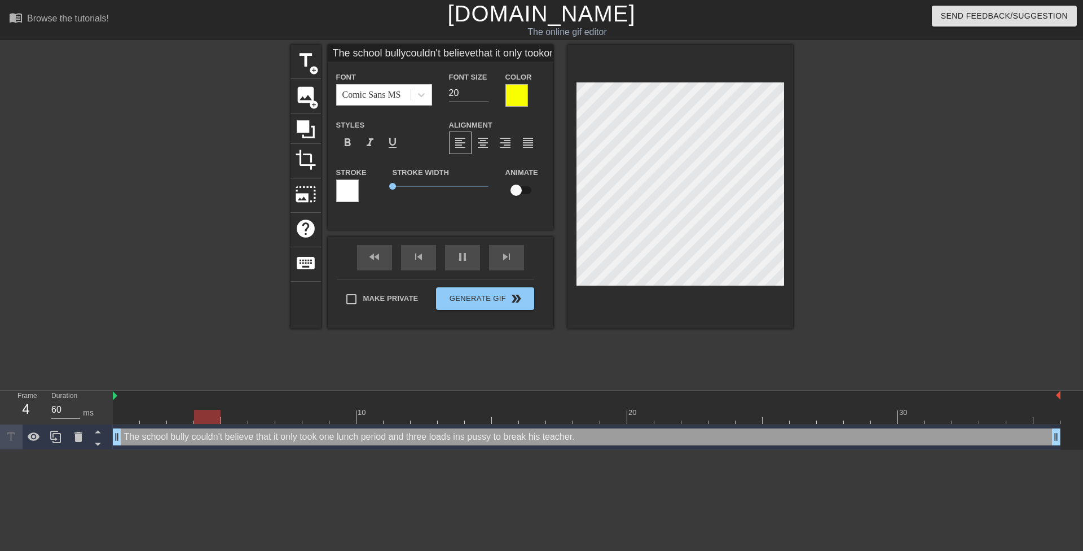
type textarea "The school bully couldn't believe that it only took one lunch period and three …"
type input "The school bullycouldn't believethat it only tookone lunch periodand three load…"
type textarea "The school bully couldn't believe that it only took one lunch period and three …"
type input "The school bullycouldn't believethat it only tookone lunch periodand three load…"
type textarea "The school bully couldn't believe that it only took one lunch period and three …"
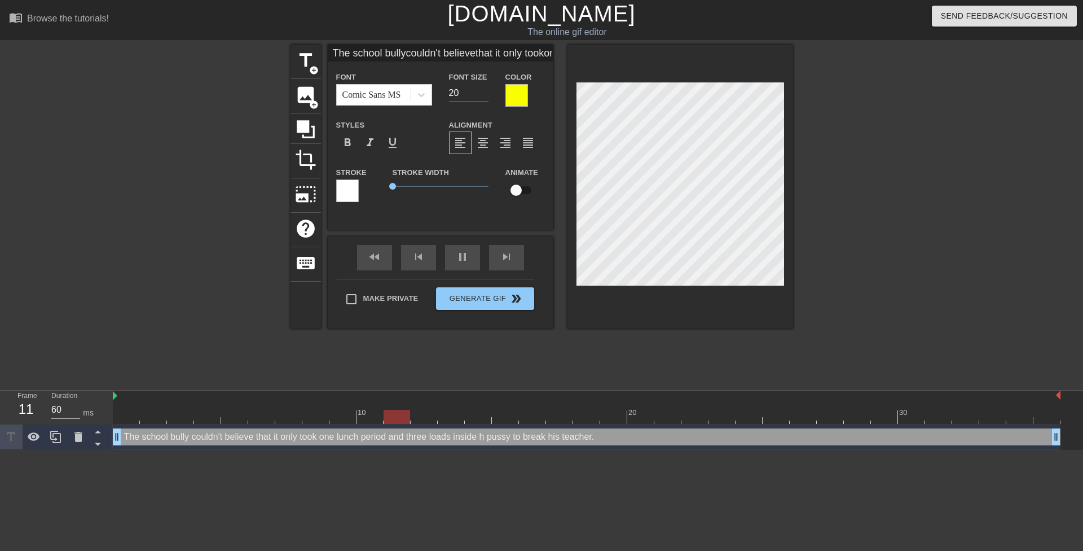
type input "The school bullycouldn't believethat it only tookone lunch periodand three load…"
type textarea "The school bully couldn't believe that it only took one lunch period and three …"
type input "The school bullycouldn't believethat it only tookone lunch periodand three load…"
type textarea "The school bully couldn't believe that it only took one lunch period and three …"
type input "The school bullycouldn't believethat it only tookone lunch periodand three load…"
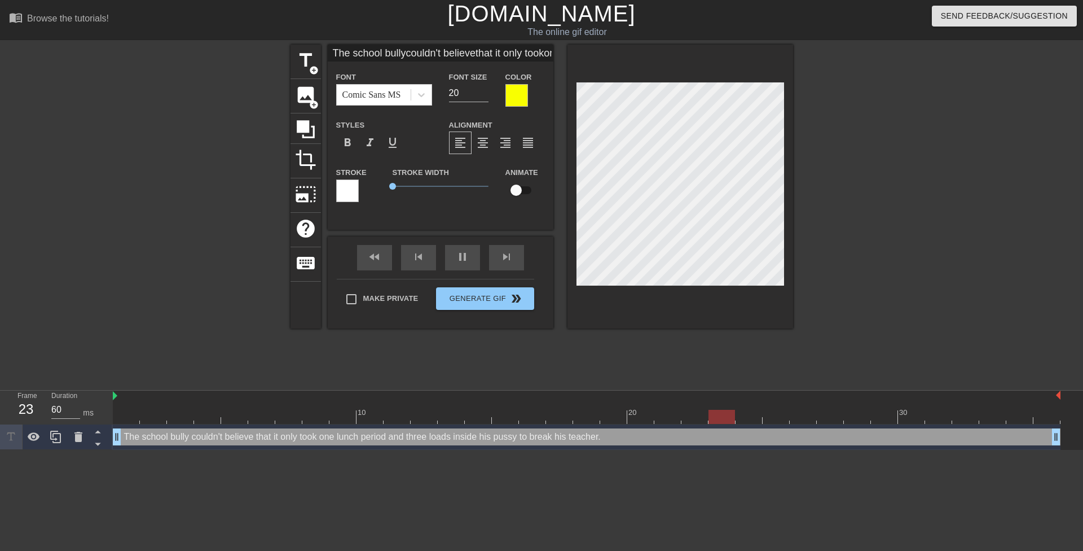
type textarea "The school bully couldn't believe that it only took one lunch period and three …"
type input "The school bullycouldn't believethat it only tookone lunch periodand three load…"
type textarea "The school bully couldn't believe that it only took one lunch period and three …"
type input "The school bullycouldn't believethat it only tookone lunch periodand three load…"
type textarea "The school bully couldn't believe that it only took one lunch period and three …"
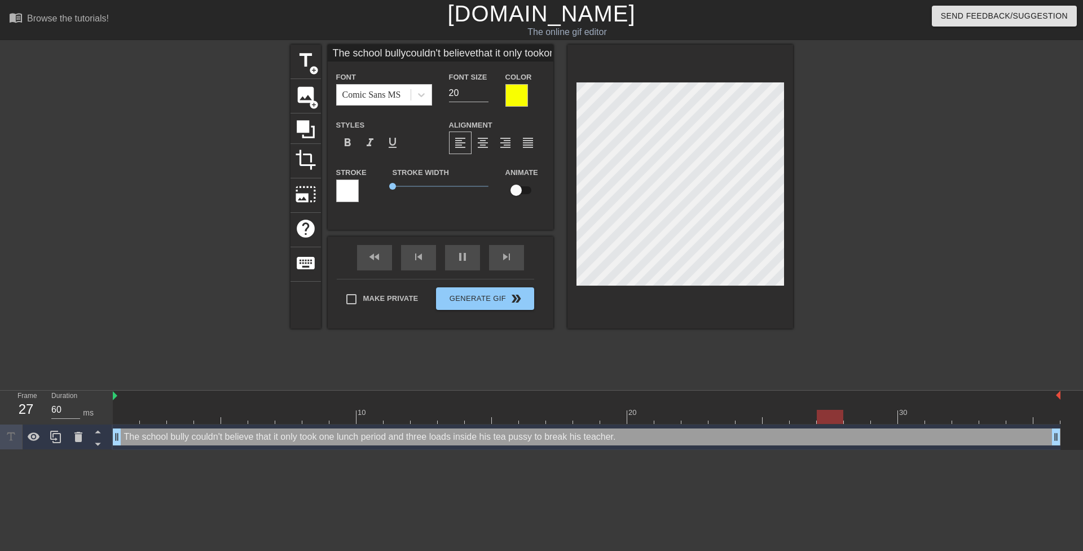
type input "The school bullycouldn't believethat it only tookone lunch periodand three load…"
type textarea "The school bully couldn't believe that it only took one lunch period and three …"
type input "120"
type input "The school bullycouldn't believethat it only tookone lunch periodand three load…"
type textarea "The school bully couldn't believe that it only took one lunch period and three …"
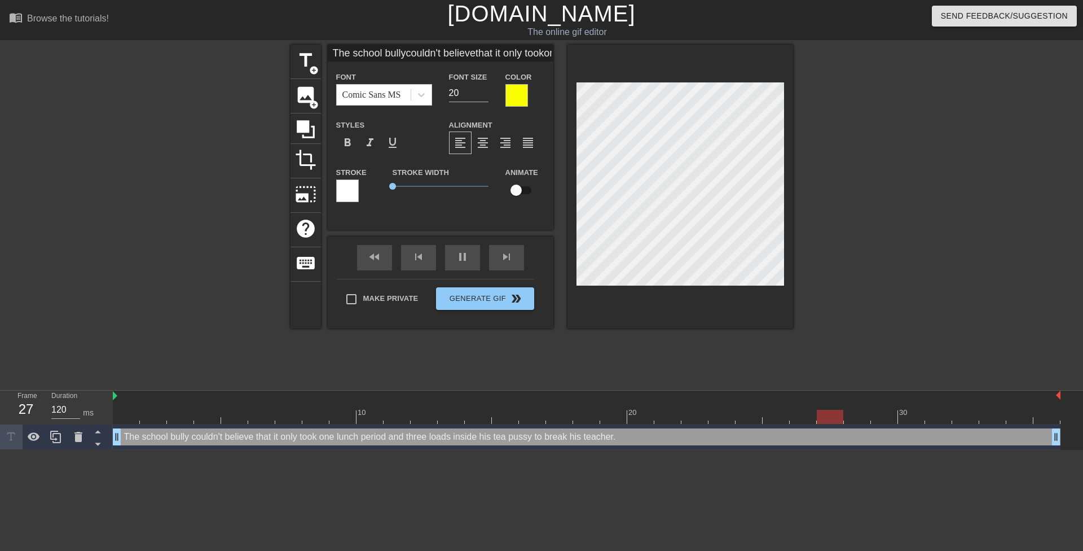
type input "60"
type input "The school bullycouldn't believethat it only tookone lunch periodand three load…"
type textarea "The school bully couldn't believe that it only took one lunch period and three …"
type input "The school bullycouldn't believethat it only tookone lunch periodand three load…"
type textarea "The school bully couldn't believe that it only took one lunch period and three …"
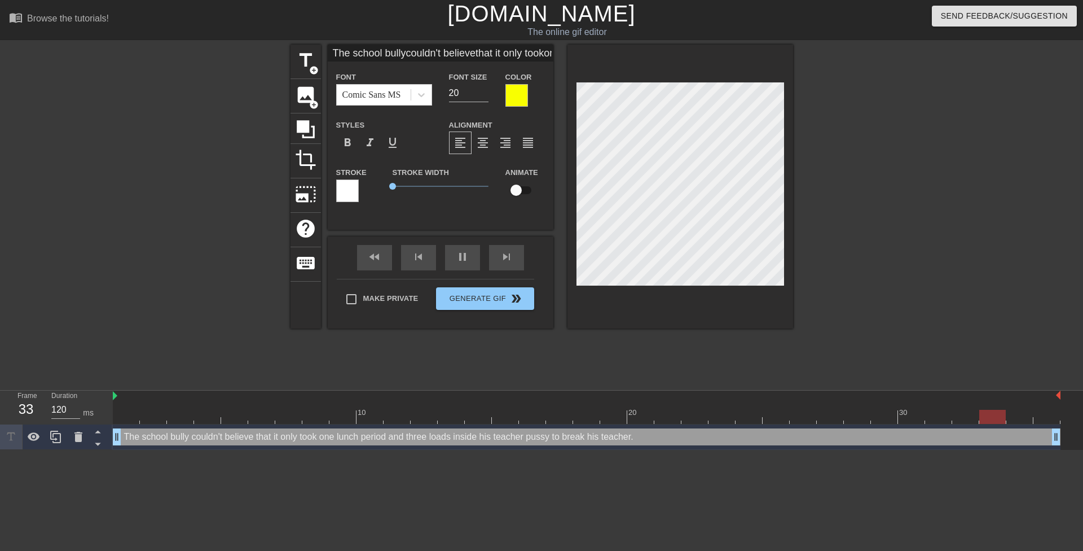
type input "60"
type input "The school bullycouldn't believethat it only tookone lunch periodand three load…"
type textarea "The school bully couldn't believe that it only took one lunch period and three …"
type input "The school bullycouldn't believethat it only tookone lunch periodand three load…"
type textarea "The school bully couldn't believe that it only took one lunch period and three …"
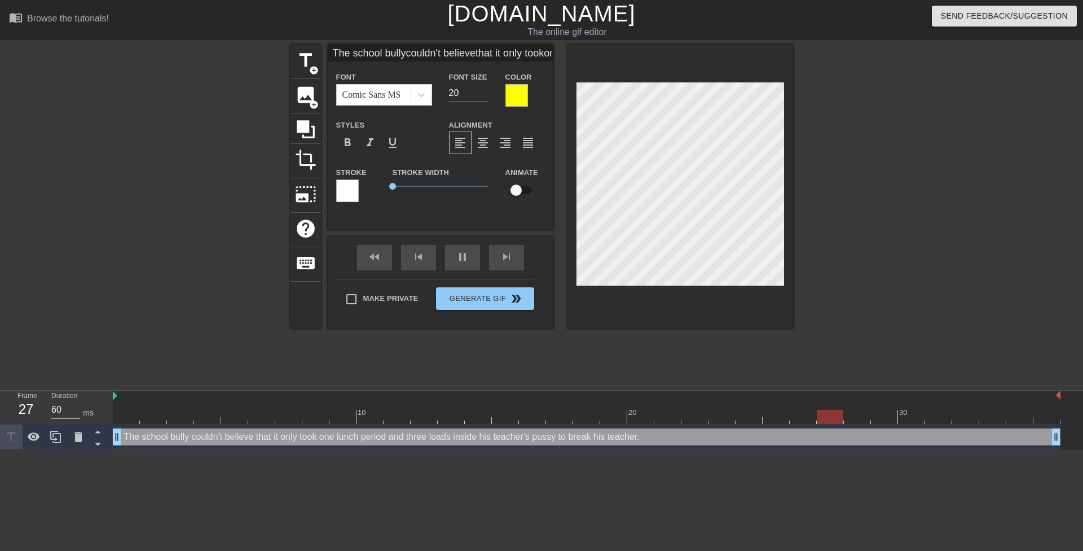
click at [899, 283] on div at bounding box center [891, 214] width 169 height 338
type input "60"
type input "The school bullycouldn't believethat it only tookone lunch periodand three load…"
type textarea "The school bully couldn't believe that it only took one lunch period and three …"
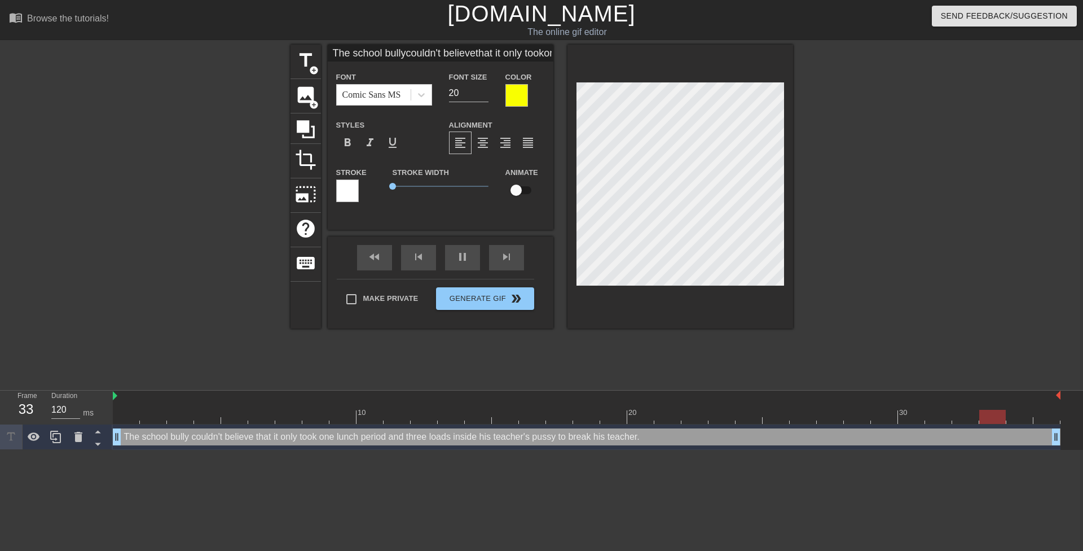
type input "60"
type textarea "The school bully couldn't believe that it only took one lunch period and three …"
type input "60"
type input "The school bullycouldn't believethat it only tookone lunch periodand three load…"
type textarea "The school bully couldn't believe that it only took one lunch period and three …"
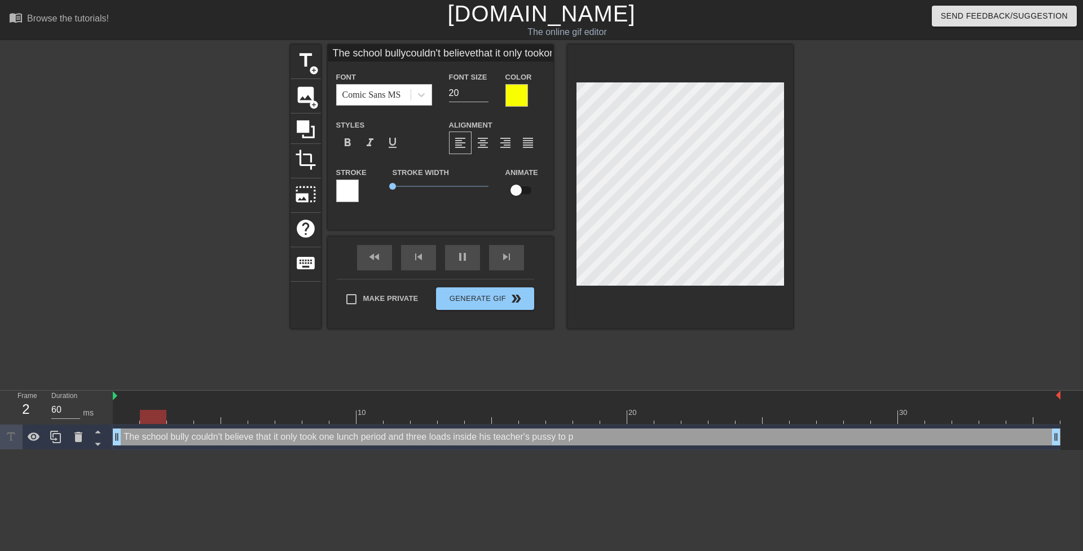
type input "The school bullycouldn't believethat it only tookone lunch periodand three load…"
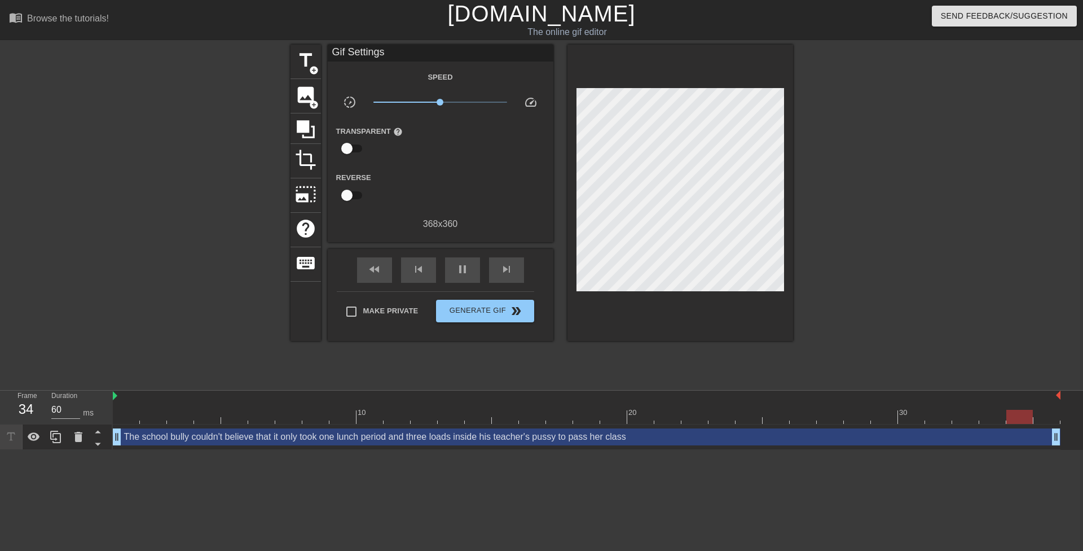
drag, startPoint x: 912, startPoint y: 221, endPoint x: 792, endPoint y: 224, distance: 119.6
click at [909, 221] on div at bounding box center [891, 214] width 169 height 338
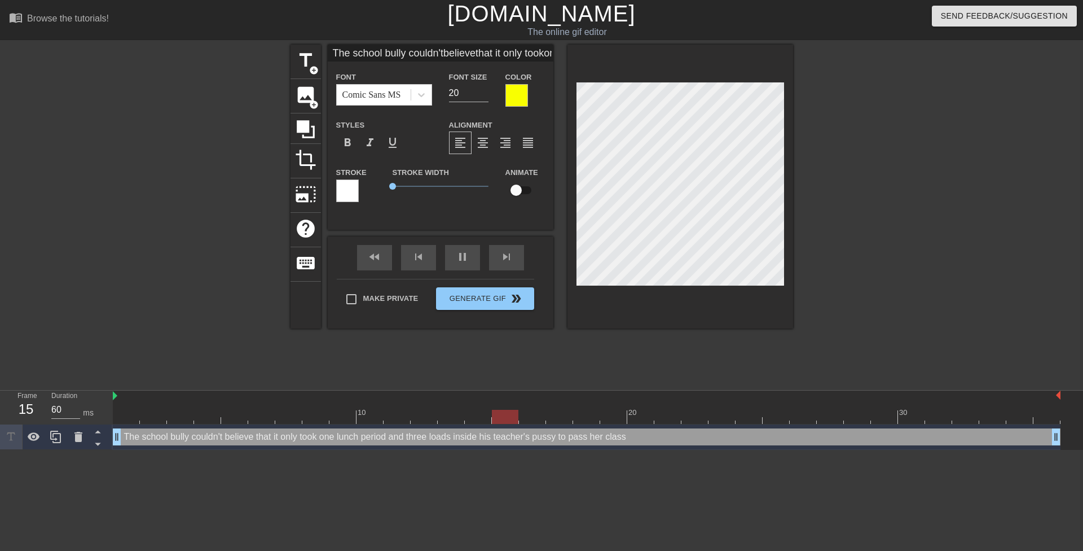
scroll to position [2, 2]
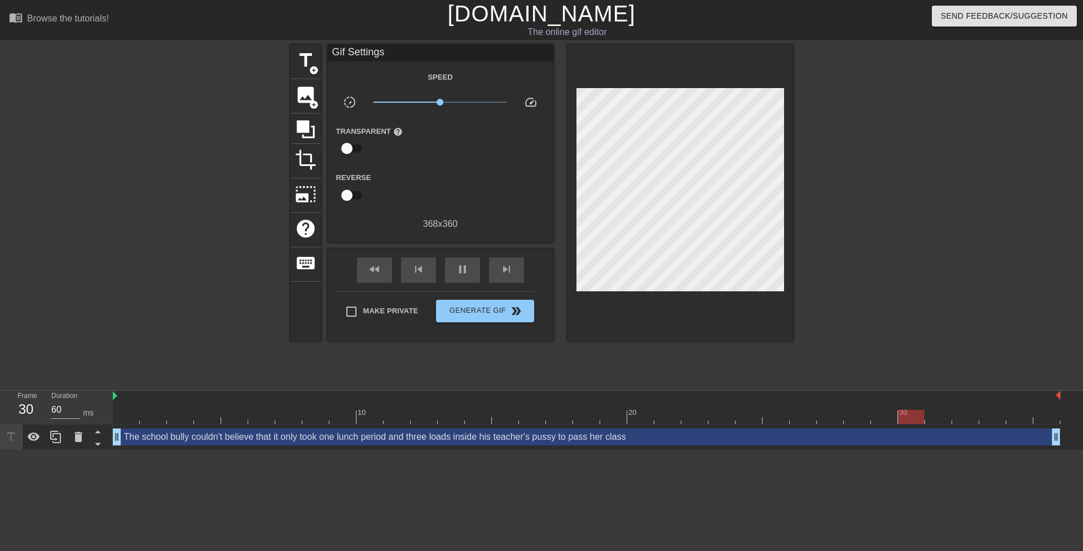
drag, startPoint x: 852, startPoint y: 229, endPoint x: 791, endPoint y: 231, distance: 60.9
click at [852, 229] on div at bounding box center [891, 214] width 169 height 338
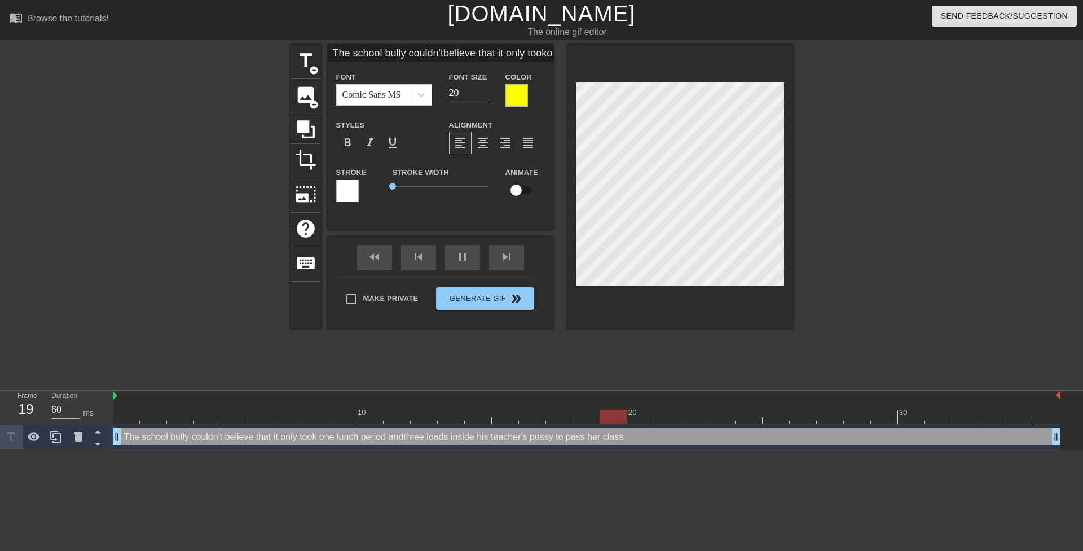
scroll to position [3, 2]
click at [855, 239] on div at bounding box center [891, 214] width 169 height 338
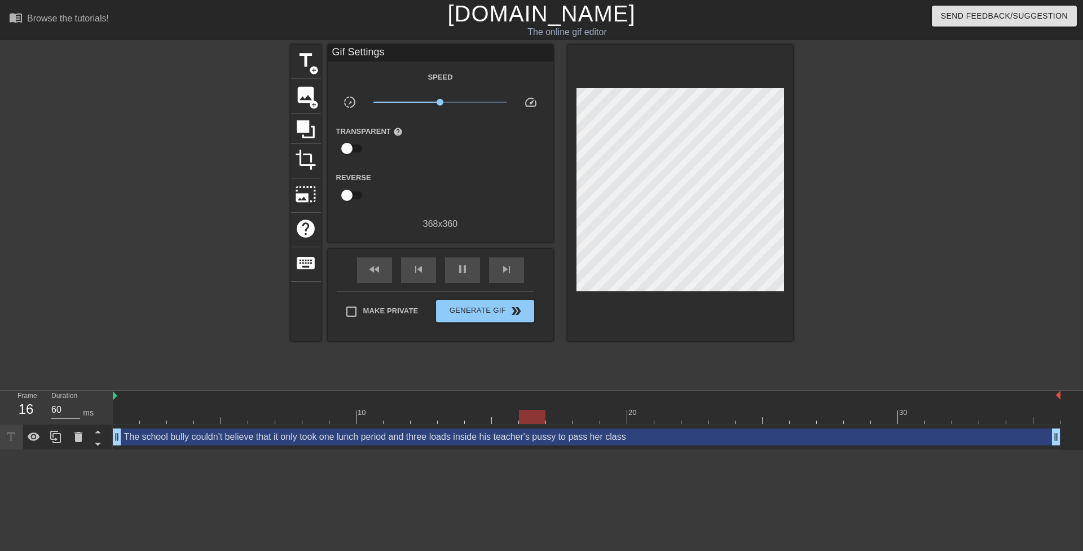
click at [863, 258] on div at bounding box center [891, 214] width 169 height 338
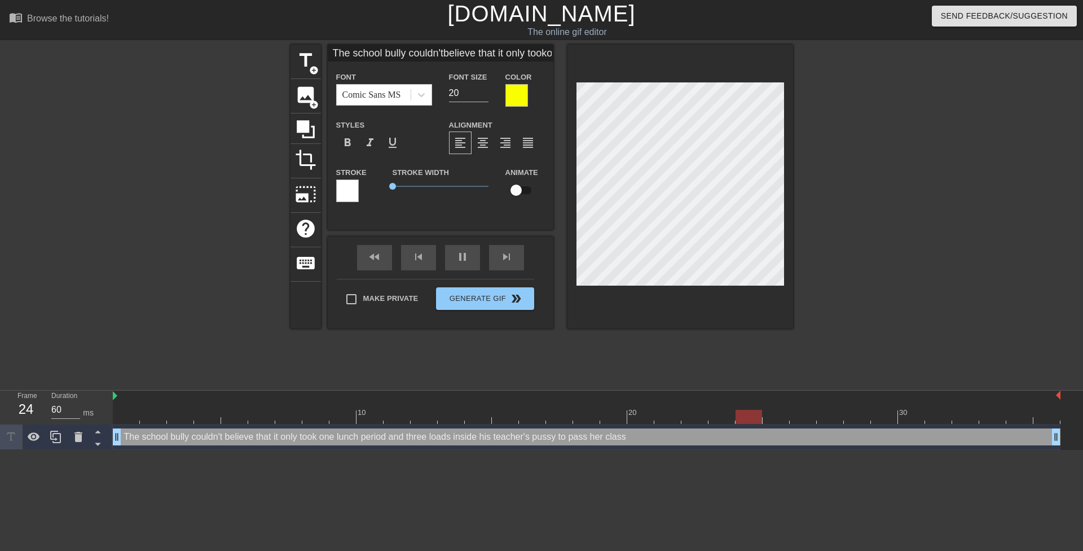
click at [888, 249] on div at bounding box center [891, 214] width 169 height 338
click at [844, 263] on div at bounding box center [891, 214] width 169 height 338
click at [868, 252] on div at bounding box center [891, 214] width 169 height 338
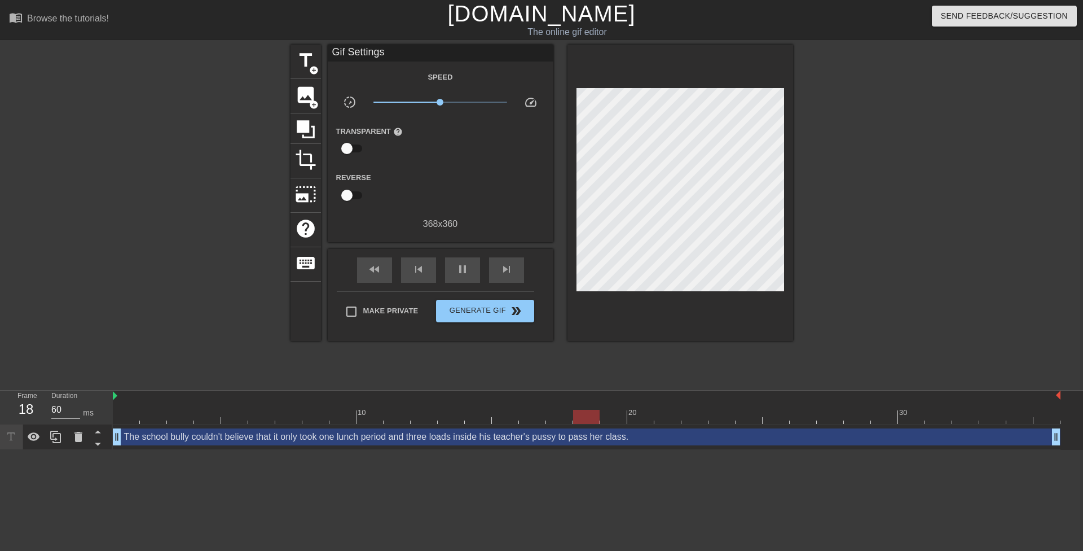
click at [898, 259] on div at bounding box center [891, 214] width 169 height 338
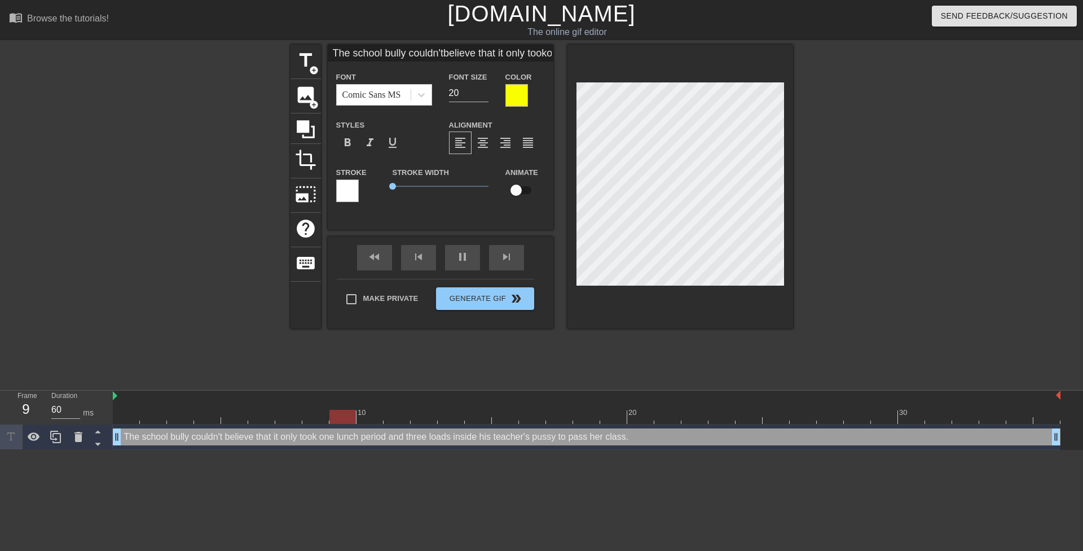
click at [638, 354] on div "title add_circle image add_circle crop photo_size_select_large help keyboard Th…" at bounding box center [542, 214] width 503 height 338
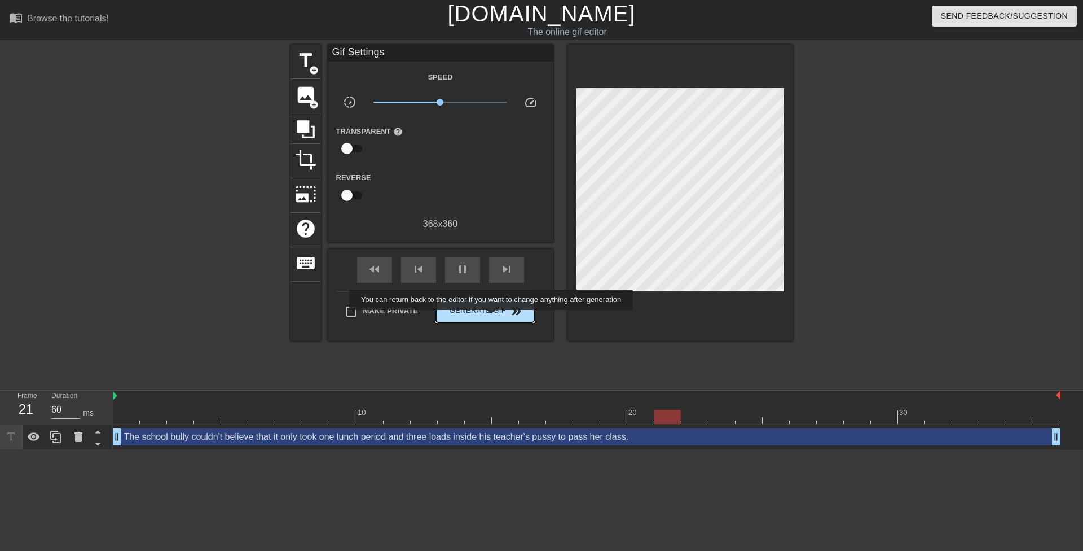
click at [492, 316] on span "Generate Gif double_arrow" at bounding box center [485, 311] width 89 height 14
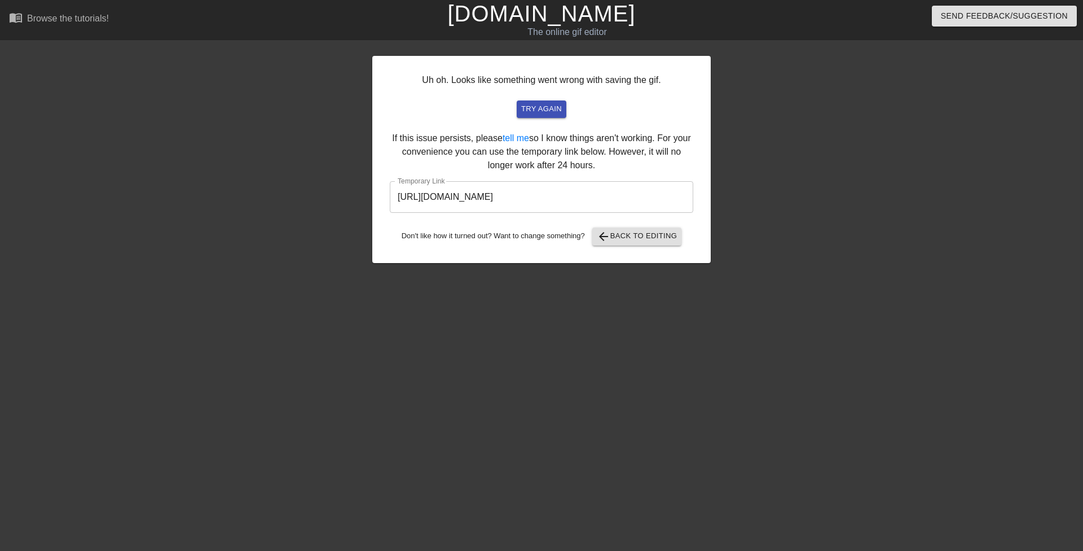
click at [571, 185] on input "[URL][DOMAIN_NAME]" at bounding box center [541, 197] width 303 height 32
click at [571, 188] on input "[URL][DOMAIN_NAME]" at bounding box center [541, 197] width 303 height 32
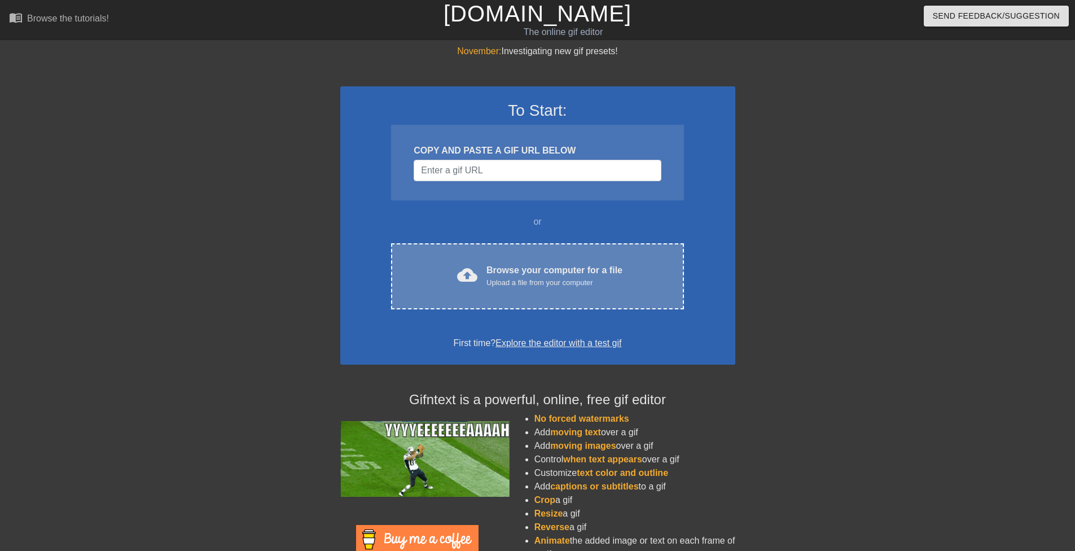
click at [475, 293] on div "cloud_upload Browse your computer for a file Upload a file from your computer C…" at bounding box center [537, 276] width 292 height 66
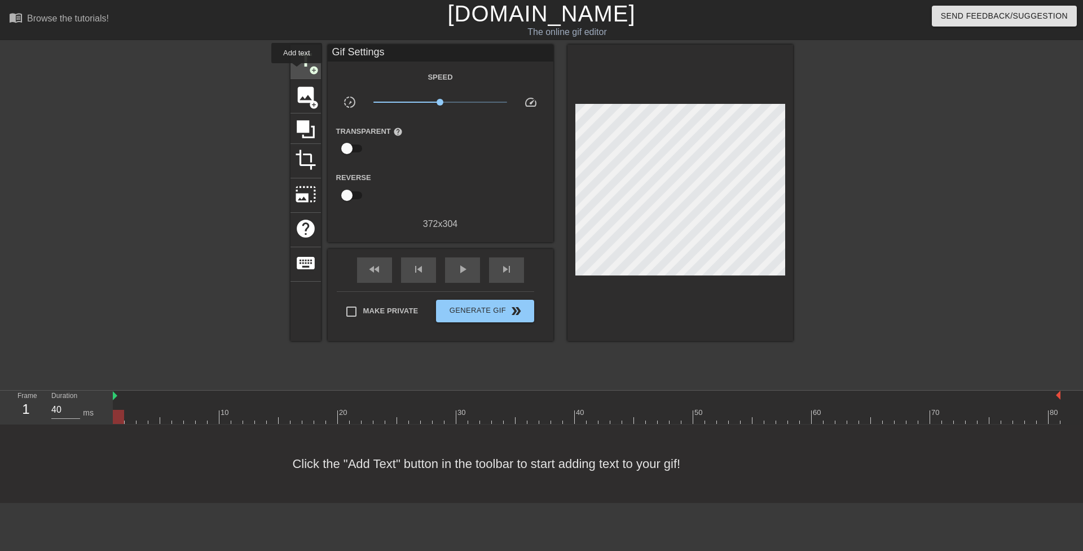
click at [297, 71] on div "title add_circle" at bounding box center [306, 62] width 30 height 34
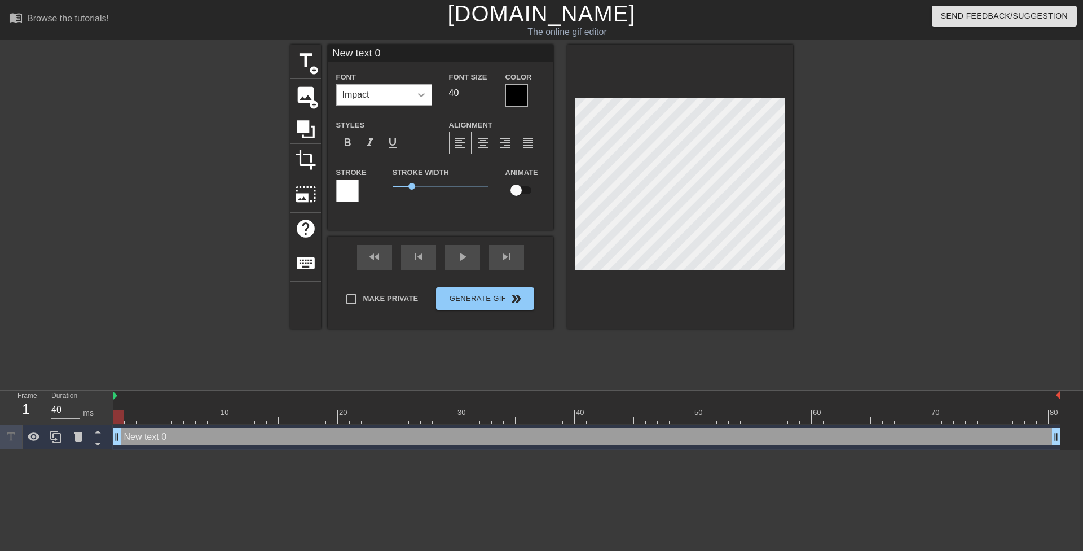
click at [425, 96] on icon at bounding box center [421, 94] width 11 height 11
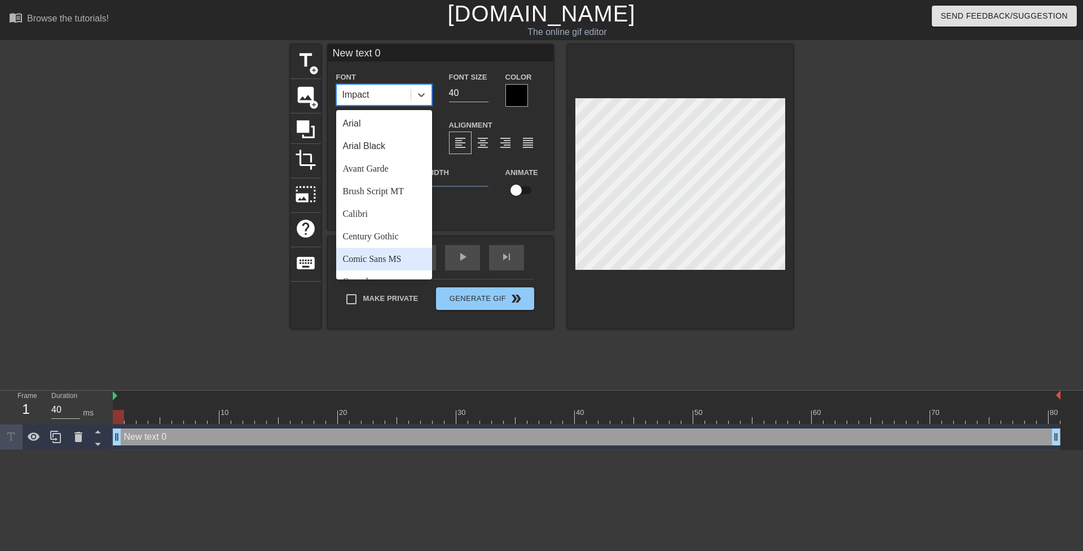
click at [401, 256] on div "Comic Sans MS" at bounding box center [384, 259] width 96 height 23
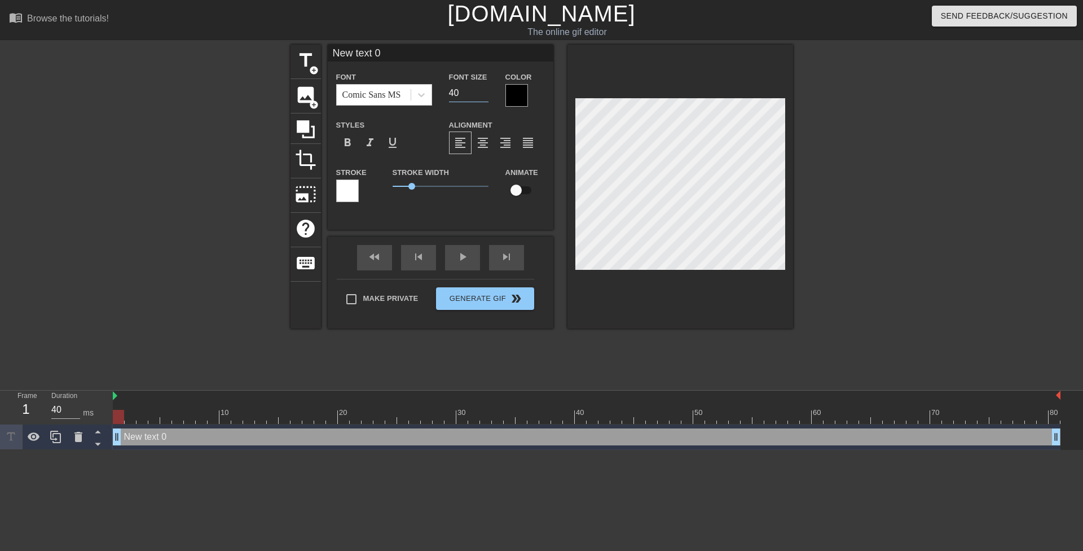
drag, startPoint x: 455, startPoint y: 94, endPoint x: 446, endPoint y: 95, distance: 9.1
click at [446, 95] on div "Font Size 40" at bounding box center [469, 88] width 56 height 37
type input "20"
drag, startPoint x: 377, startPoint y: 188, endPoint x: 360, endPoint y: 181, distance: 18.4
click at [362, 186] on div "Stroke Stroke Width 0 Animate" at bounding box center [441, 188] width 226 height 47
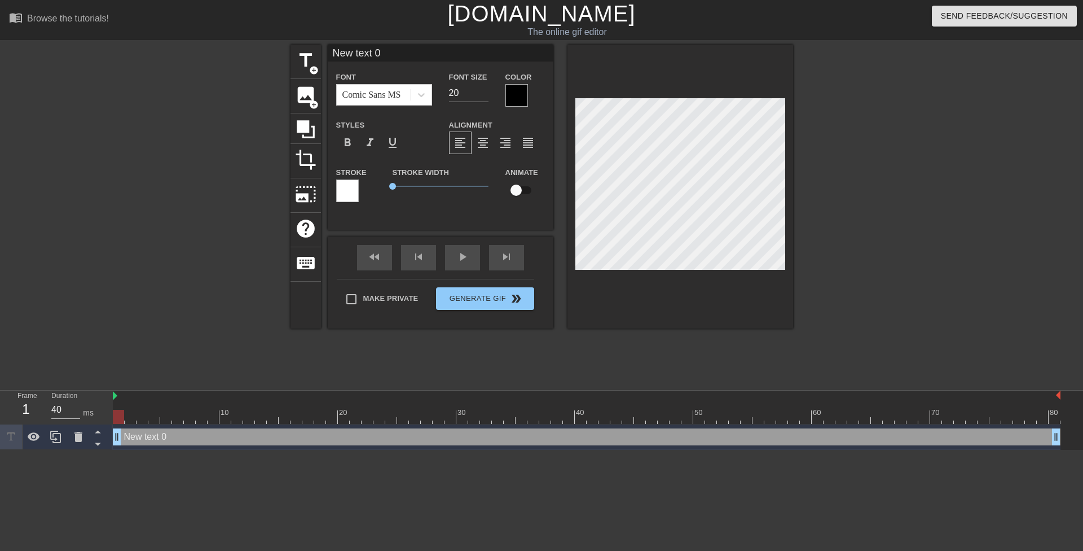
click at [520, 93] on div at bounding box center [516, 95] width 23 height 23
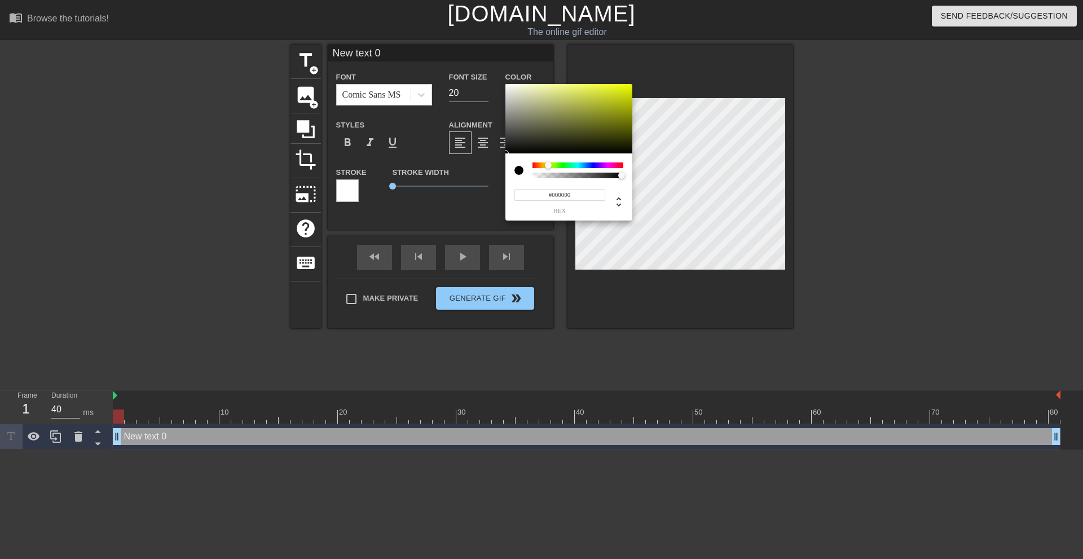
click at [548, 166] on div at bounding box center [578, 165] width 91 height 6
drag, startPoint x: 618, startPoint y: 104, endPoint x: 687, endPoint y: 56, distance: 84.2
click at [687, 56] on div "#F0FF00 hex" at bounding box center [541, 279] width 1083 height 559
type input "#F9FF00"
click at [548, 168] on div at bounding box center [547, 165] width 7 height 7
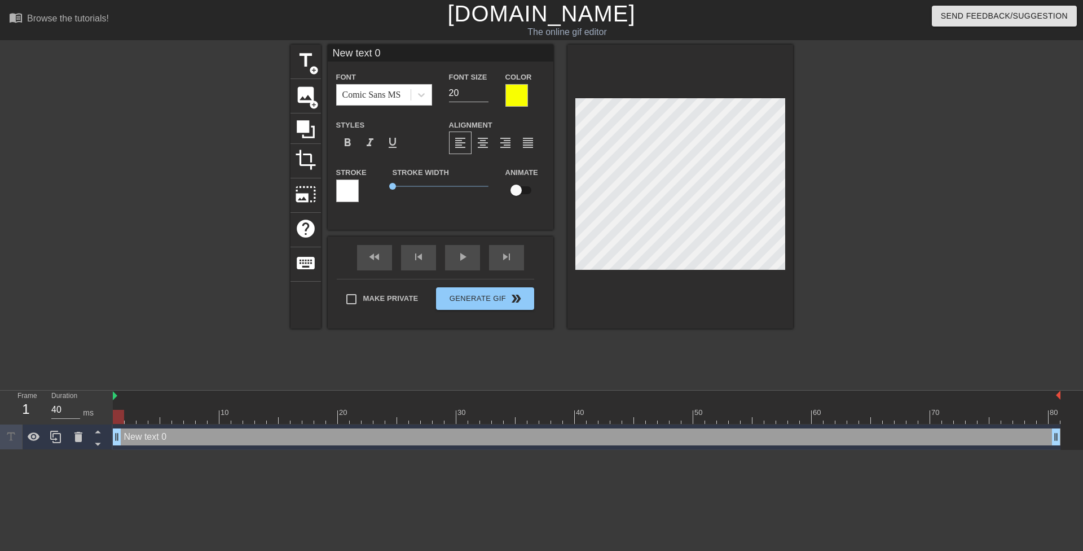
type input "He may not have his driver's license yet, but"
type textarea "He may not have his driver's license yet, but"
type input "He may not havehis driver's license yet, but"
type textarea "He may not havehis driver's license yet, but"
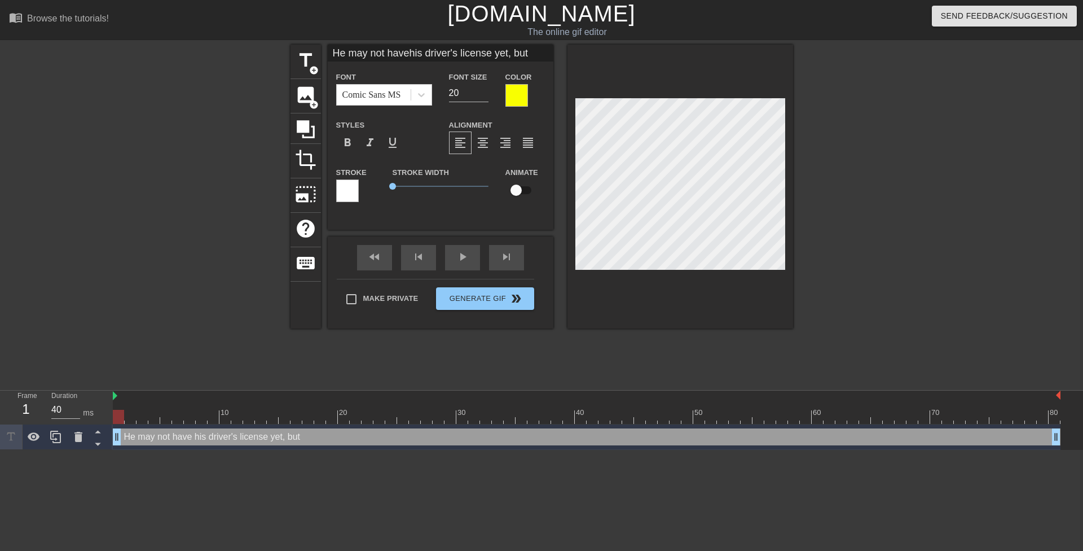
type input "He may not havehis driver's license yet, but"
type textarea "He may not have his driver's license yet, but"
type input "He may not havehis driver's license yet, but"
type textarea "He may not havehis driver's license yet, but"
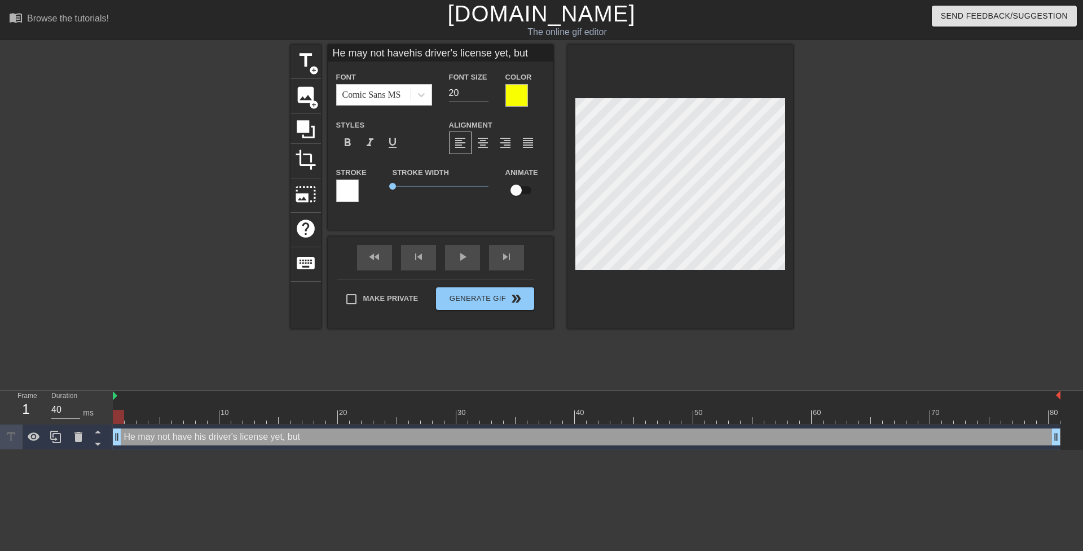
scroll to position [2, 5]
type input "He may not have his driver's license yet, but"
type textarea "He may not have his driver's license yet, but"
type input "He may not have hisdriver's license yet, but"
type textarea "He may not have hisdriver's license yet, but"
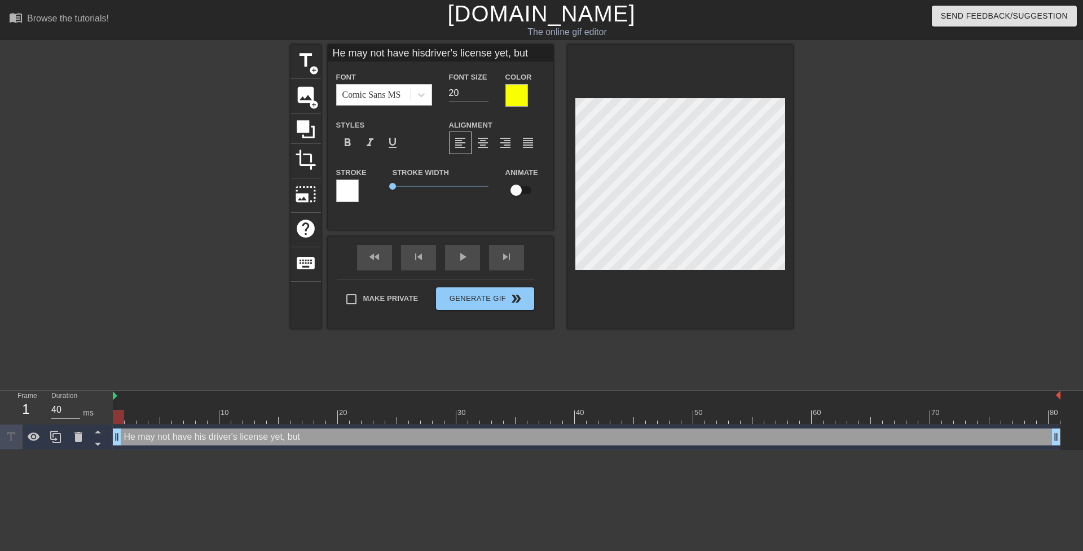
type input "He may not have hisdriver's license yet, but"
type textarea "He may not have his driver's license yet, but"
type input "He may not have hisdriver's license yet,but"
type textarea "He may not have his driver's license yet,but"
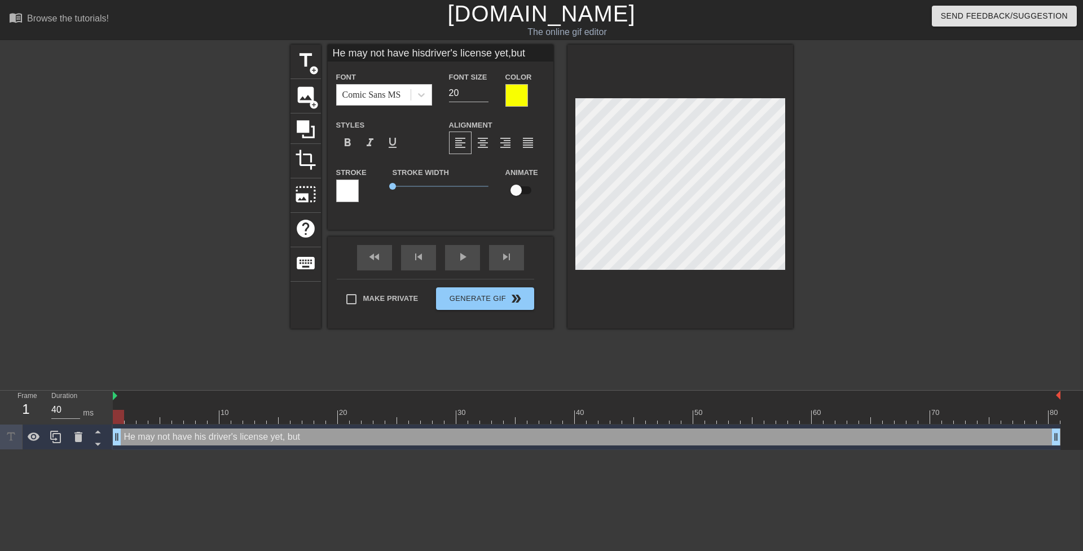
type input "He may not have hisdriver's license yet,but"
type textarea "He may not have his driver's license yet, but"
type input "He may not have hisdriver's license yet,but t"
type textarea "He may not have his driver's license yet, but t"
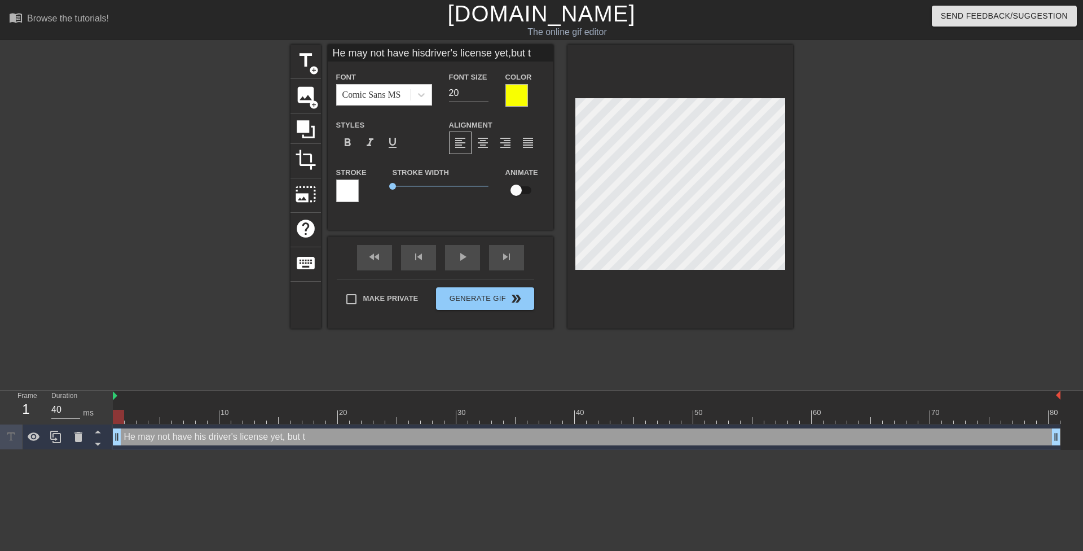
type input "He may not have hisdriver's license yet,but th"
type textarea "He may not have his driver's license yet, but th"
type input "He may not have hisdriver's license yet,but thi"
type textarea "He may not have his driver's license yet, but thi"
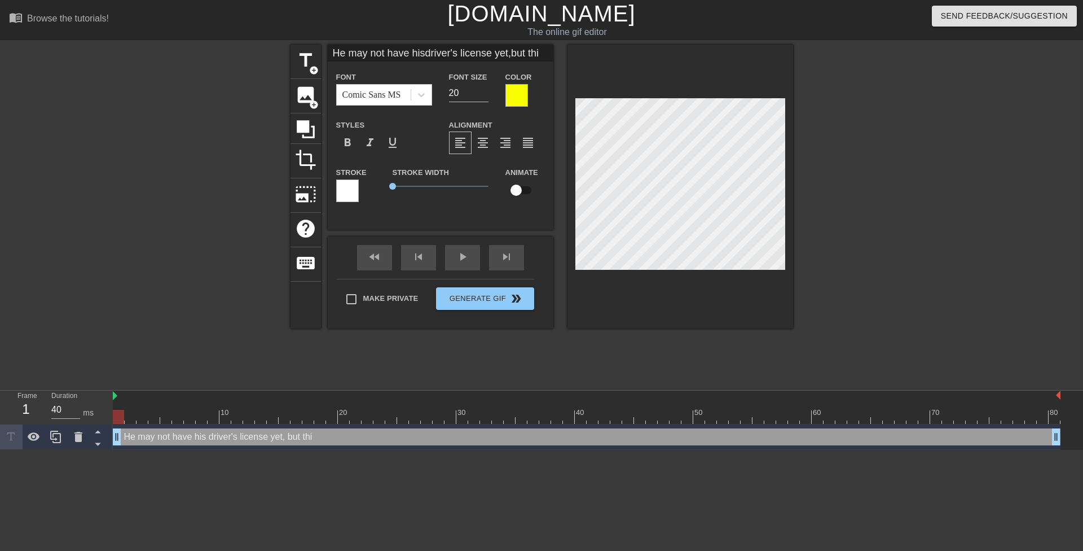
type input "He may not have hisdriver's license yet,but this"
type textarea "He may not have his driver's license yet, but this"
type input "He may not have hisdriver's license yet,but this"
type textarea "He may not have his driver's license yet, but this"
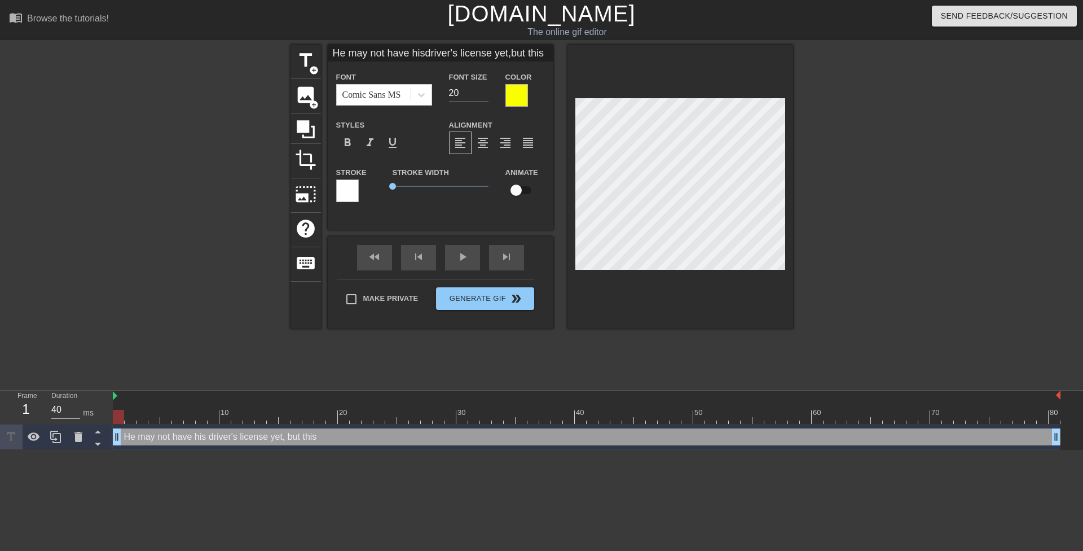
type input "He may not have hisdriver's license yet,but this t"
type textarea "He may not have his driver's license yet, but this t"
type input "He may not have hisdriver's license yet,but this te"
type textarea "He may not have his driver's license yet, but this te"
type input "He may not have hisdriver's license yet,but this tee"
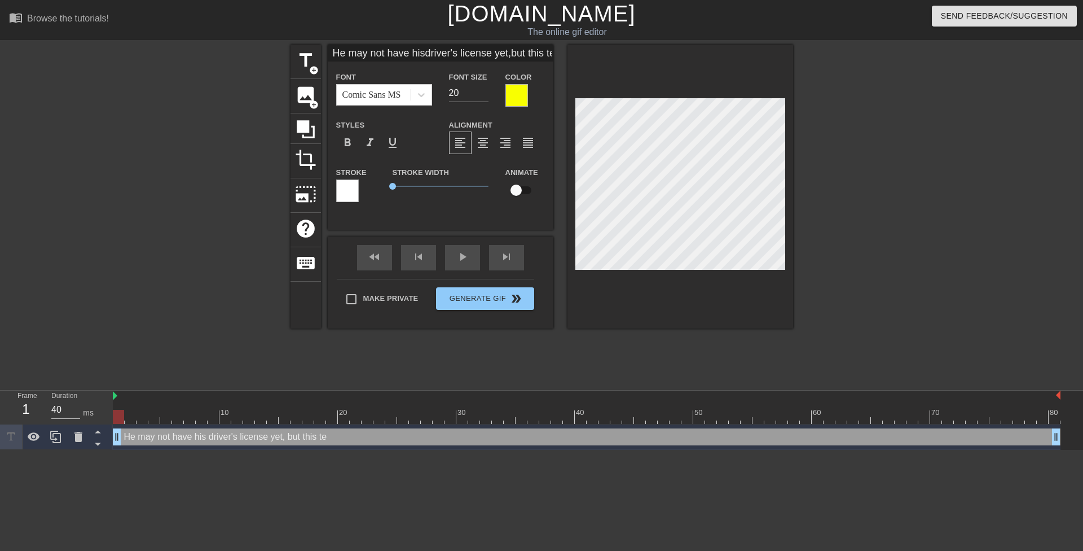
type textarea "He may not have his driver's license yet, but this tee"
type input "He may not have hisdriver's license yet,but this teen"
type textarea "He may not have his driver's license yet, but this teen"
type input "He may not have hisdriver's license yet,but this teena"
type textarea "He may not have his driver's license yet, but this teena"
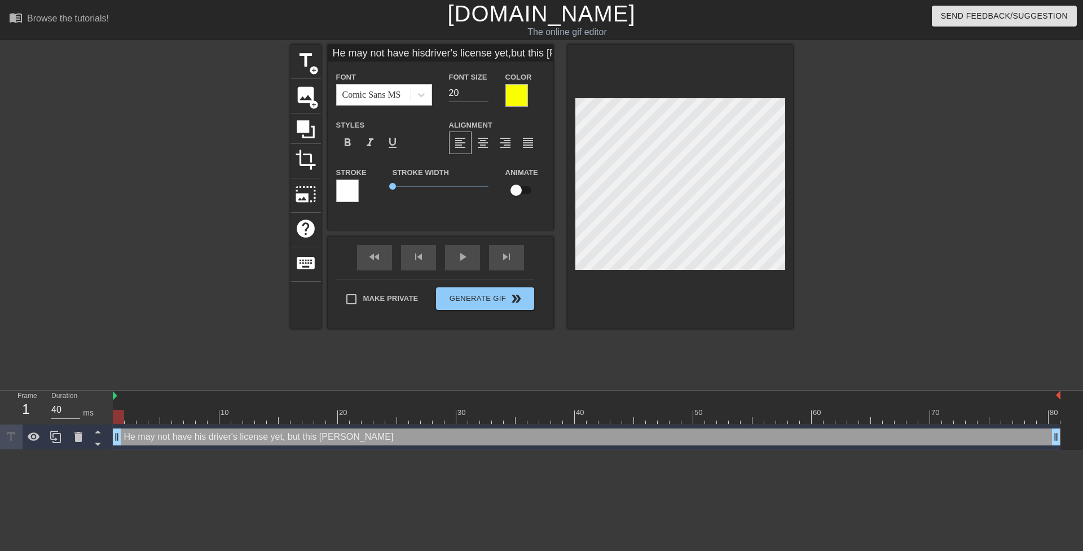
type input "He may not have hisdriver's license yet,but this teenag"
type textarea "He may not have his driver's license yet, but this teenag"
type input "He may not have hisdriver's license yet,but this teenage"
type textarea "He may not have his driver's license yet, but this teenage"
type input "He may not have hisdriver's license yet,but this teenager"
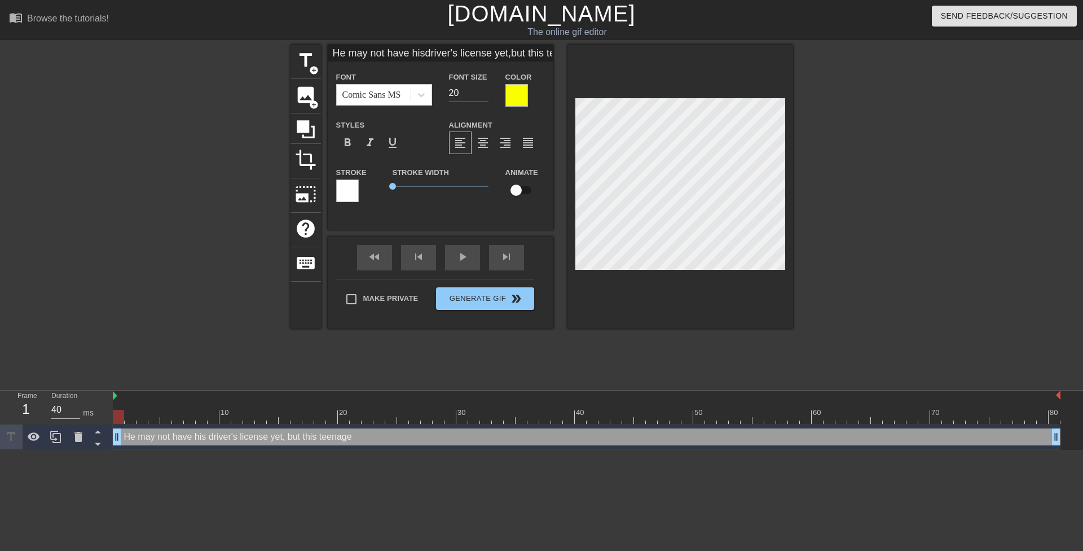
type textarea "He may not have his driver's license yet, but this teenager"
type input "He may not have hisdriver's license yet,but this teenager"
type textarea "He may not have his driver's license yet, but this teenager"
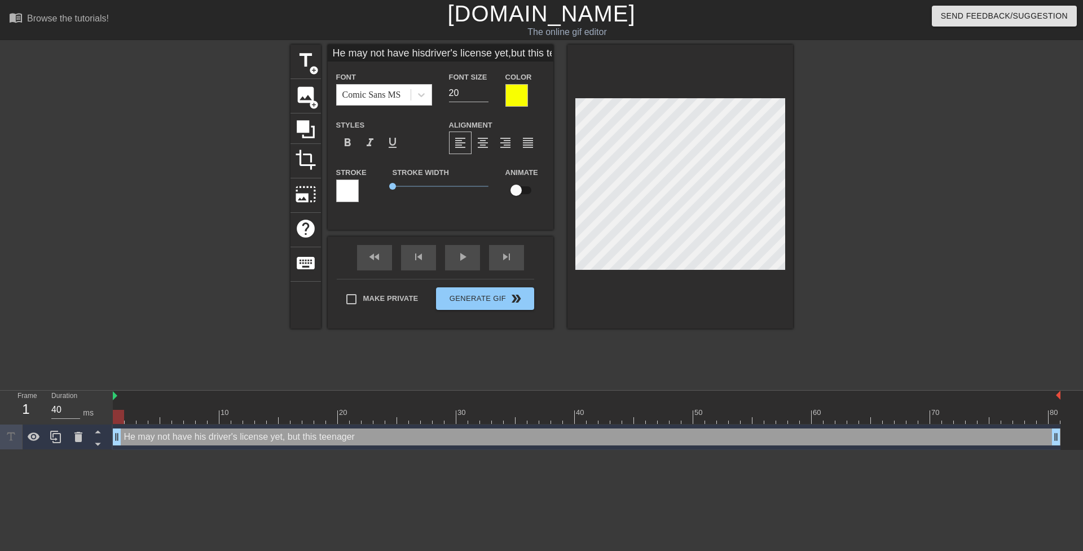
type input "He may not have hisdriver's license yet,but this teenagerk"
type textarea "He may not have his driver's license yet, but this teenager k"
type input "He may not have hisdriver's license yet,but this teenagerkn"
type textarea "He may not have his driver's license yet, but this teenager kn"
type input "He may not have hisdriver's license yet,but this teenagerkno"
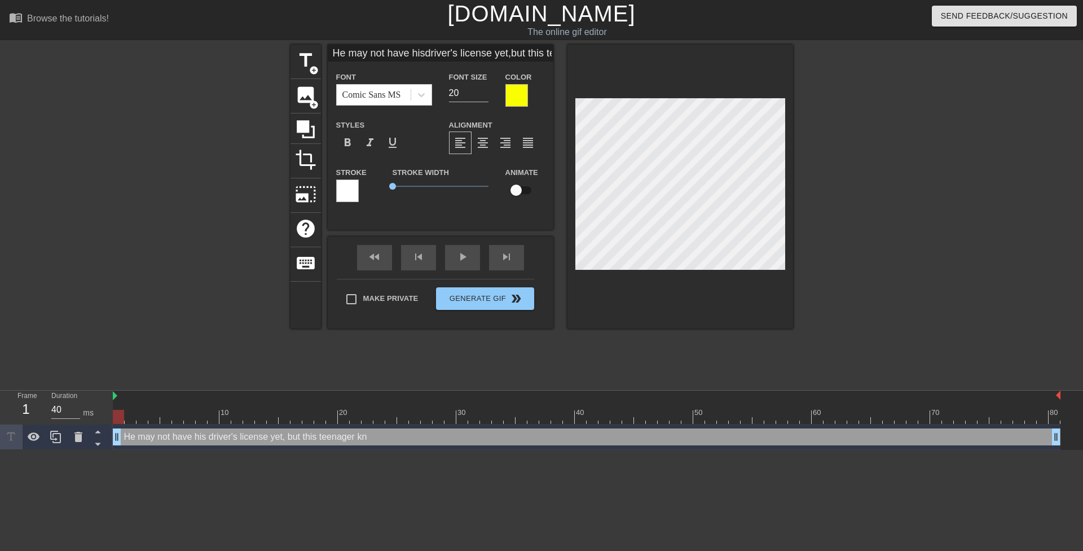
type textarea "He may not have his driver's license yet, but this teenager kno"
type input "He may not have hisdriver's license yet,but this teenagerknow"
type textarea "He may not have his driver's license yet, but this teenager know"
type input "He may not have hisdriver's license yet,but this teenagerknoww"
type textarea "He may not have his driver's license yet, but this teenager knoww"
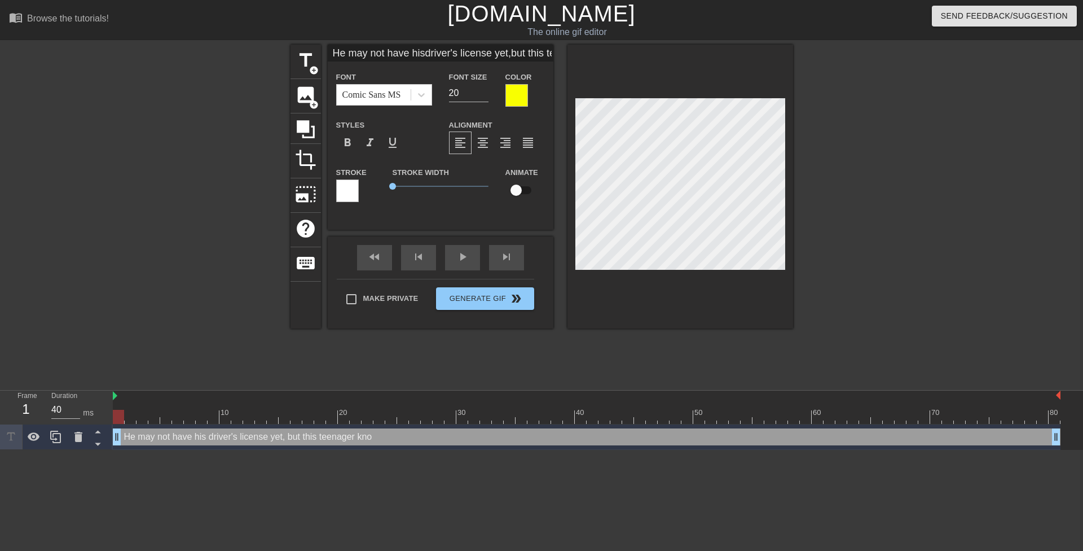
scroll to position [3, 2]
type input "He may not have hisdriver's license yet,but this teenagerknow"
type textarea "He may not have his driver's license yet, but this teenager know"
type input "He may not have hisdriver's license yet,but this teenagerknows"
type textarea "He may not have his driver's license yet, but this teenager knows"
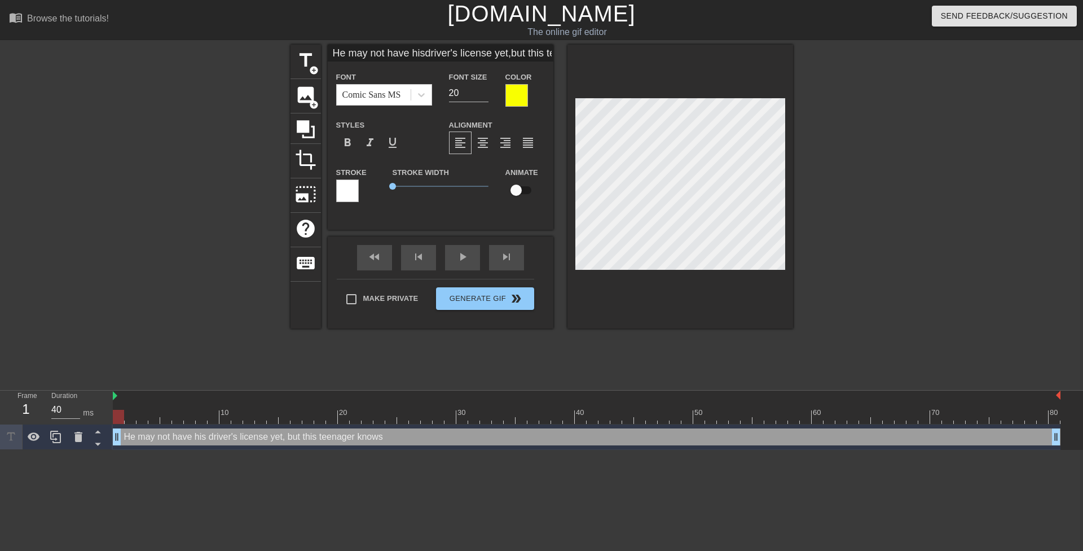
type input "He may not have hisdriver's license yet,but this teenagerknows"
type textarea "He may not have his driver's license yet, but this teenager knows"
type input "He may not have hisdriver's license yet,but this teenagerknows w"
type textarea "He may not have his driver's license yet, but this teenager knows w"
type input "He may not have hisdriver's license yet,but this teenagerknows wh"
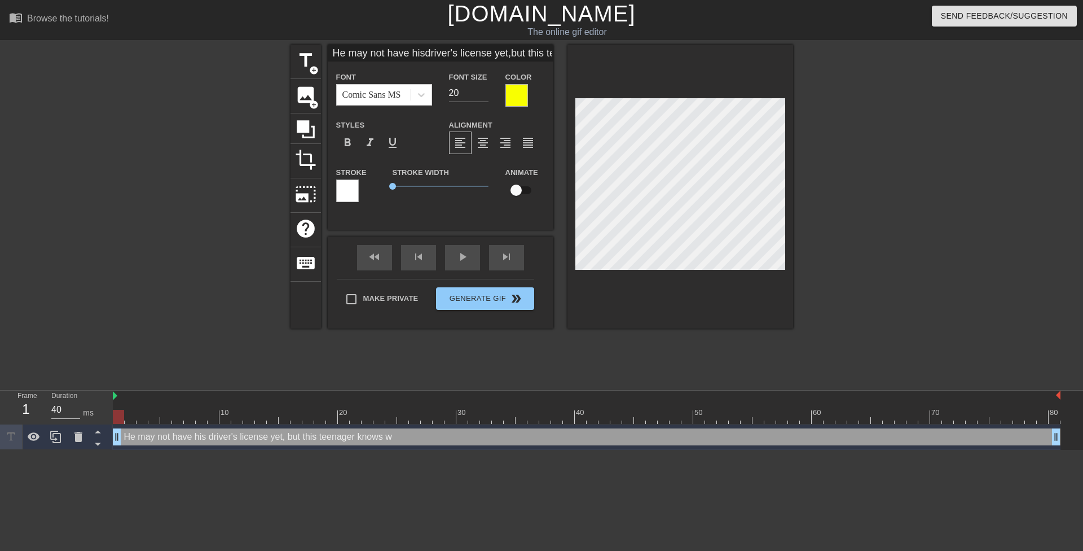
type textarea "He may not have his driver's license yet, but this teenager knows wh"
type input "He may not have hisdriver's license yet,but this teenagerknows w"
type textarea "He may not have his driver's license yet, but this teenager knows w"
type input "He may not have hisdriver's license yet,but this teenagerknows"
type textarea "He may not have his driver's license yet, but this teenager knows"
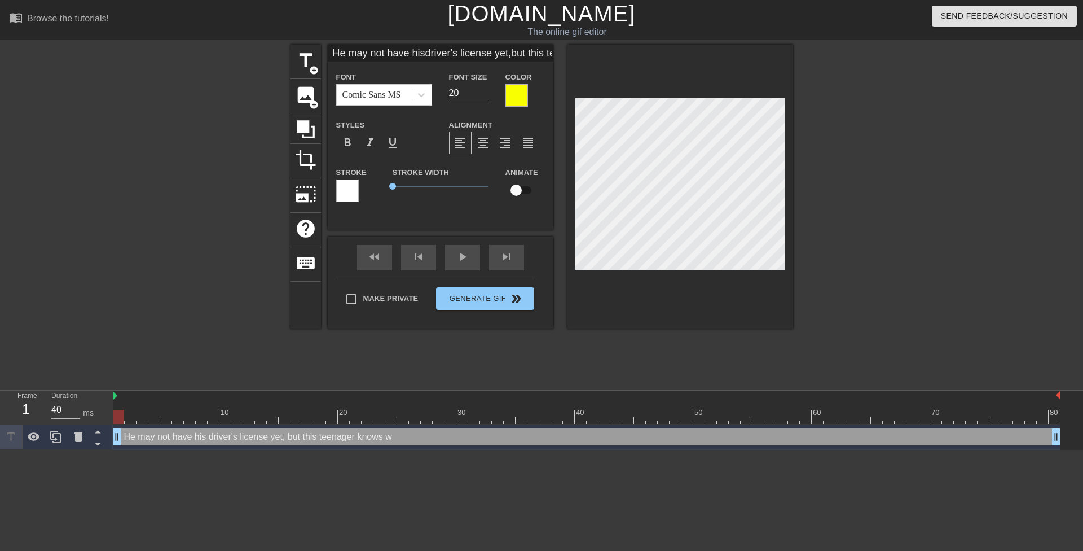
type input "He may not have hisdriver's license yet,but this teenagerknows h"
type textarea "He may not have his driver's license yet, but this teenager knows h"
type input "He may not have hisdriver's license yet,but this teenagerknows ho"
type textarea "He may not have his driver's license yet, but this teenager knows ho"
type input "He may not have hisdriver's license yet,but this teenagerknows how"
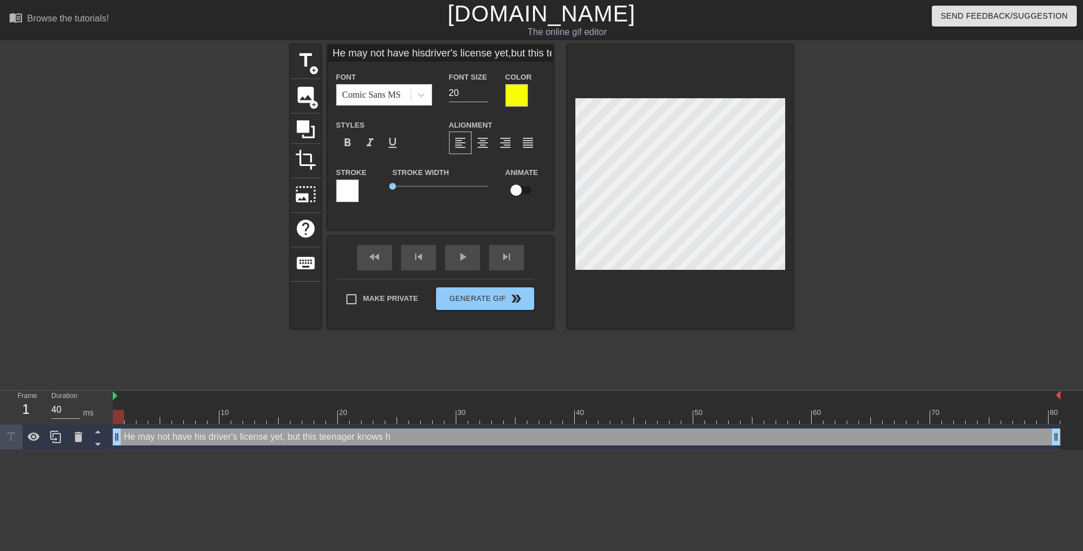
type textarea "He may not have his driver's license yet, but this teenager knows how"
type input "He may not have hisdriver's license yet,but this teenagerknows how"
type textarea "He may not have his driver's license yet, but this teenager knows how"
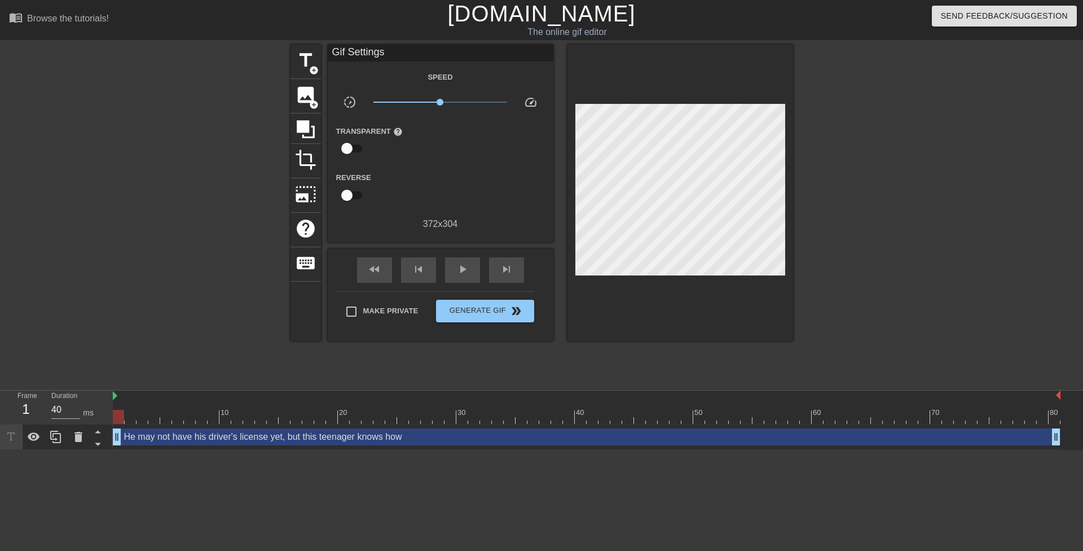
drag, startPoint x: 875, startPoint y: 206, endPoint x: 795, endPoint y: 200, distance: 80.3
click at [870, 205] on div at bounding box center [891, 214] width 169 height 338
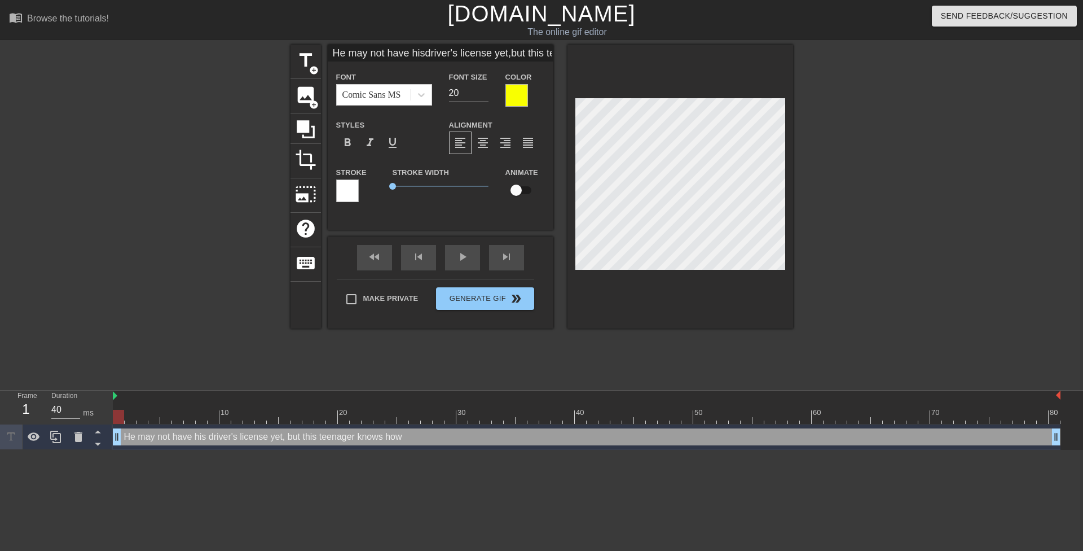
type input "He may not have hisdriver's license yet,but this teenagerknows how g"
type textarea "He may not have his driver's license yet, but this teenager knows how g"
type input "He may not have hisdriver's license yet,but this teenagerknows how go"
type textarea "He may not have his driver's license yet, but this teenager knows how go"
type input "He may not have hisdriver's license yet,but this teenagerknows how goo"
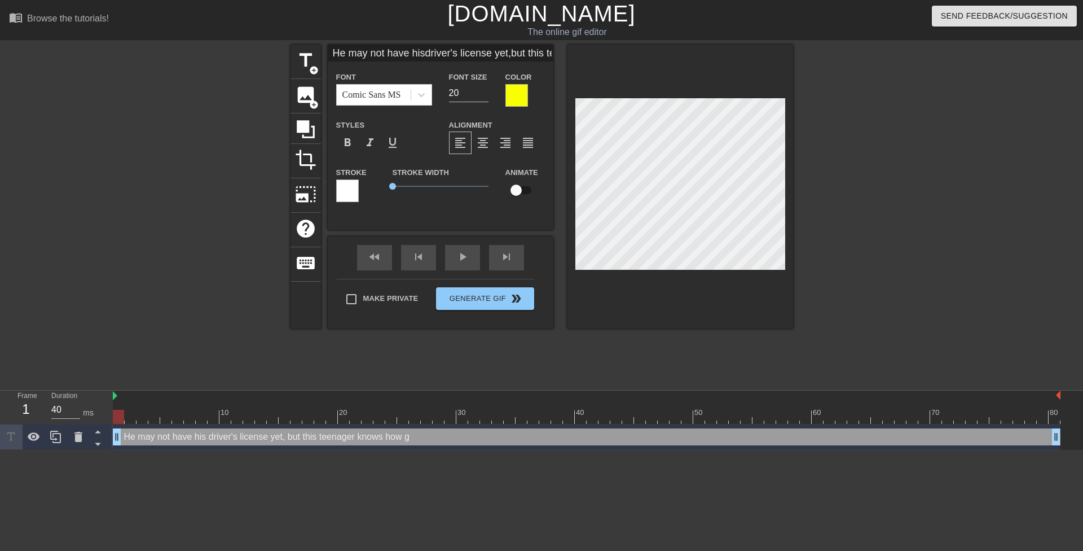
type textarea "He may not have his driver's license yet, but this teenager knows how goo"
type input "He may not have hisdriver's license yet,but this teenagerknows how good"
type textarea "He may not have his driver's license yet, but this teenager knows how good"
type input "He may not have hisdriver's license yet,but this teenagerknows how good"
type textarea "He may not have his driver's license yet, but this teenager knows how good"
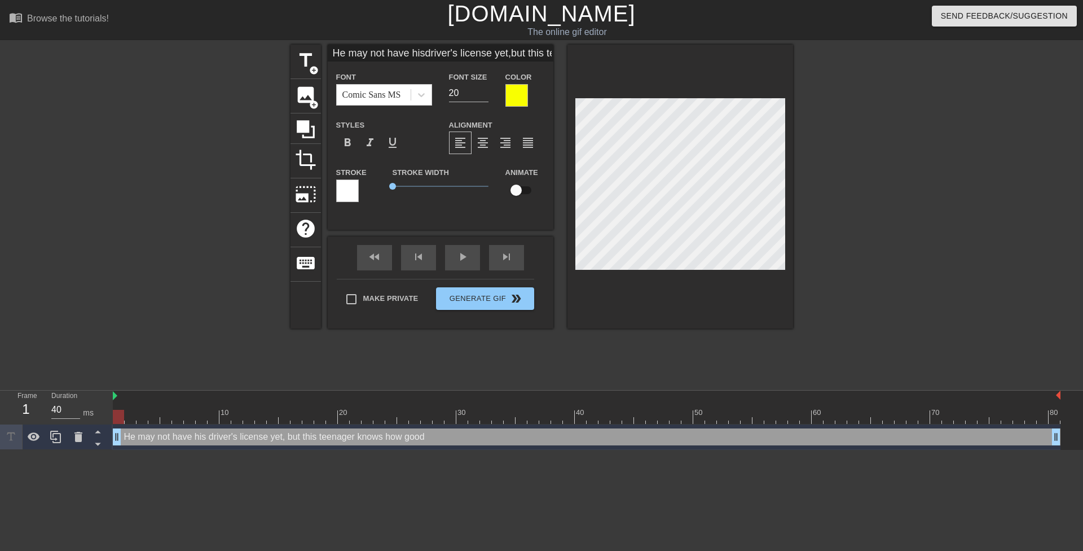
type input "He may not have hisdriver's license yet,but this teenagerknows how good i"
type textarea "He may not have his driver's license yet, but this teenager knows how good i"
type input "He may not have hisdriver's license yet,but this teenagerknows how good it"
type textarea "He may not have his driver's license yet, but this teenager knows how good it"
type input "He may not have hisdriver's license yet,but this teenagerknows how good it"
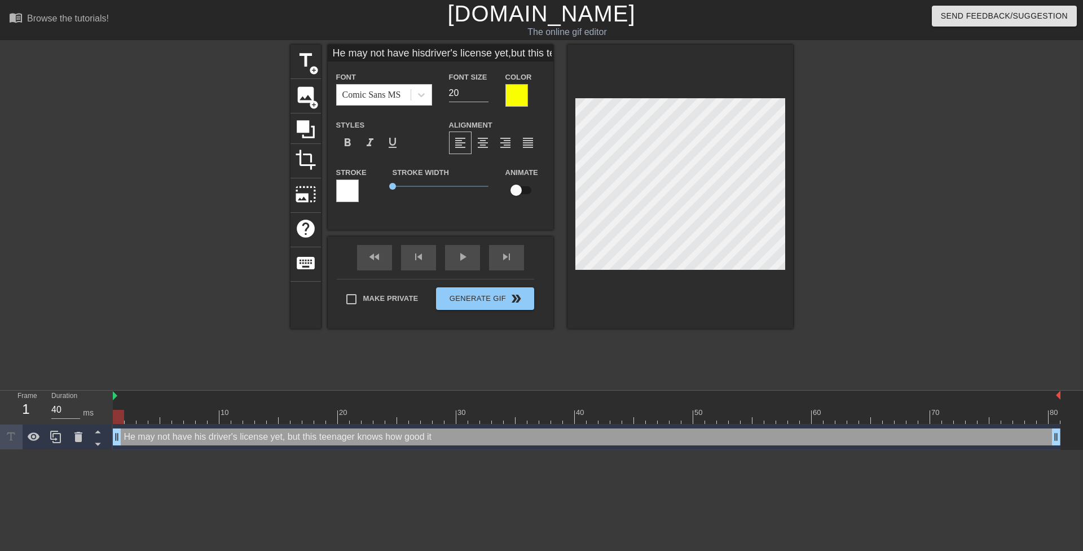
type textarea "He may not have his driver's license yet, but this teenager knows how good it"
type input "He may not have hisdriver's license yet,but this teenagerknows how good itf"
type textarea "He may not have his driver's license yet, but this teenager knows how good it f"
type input "He may not have hisdriver's license yet,but this teenagerknows how good itfe"
type textarea "He may not have his driver's license yet, but this teenager knows how good it fe"
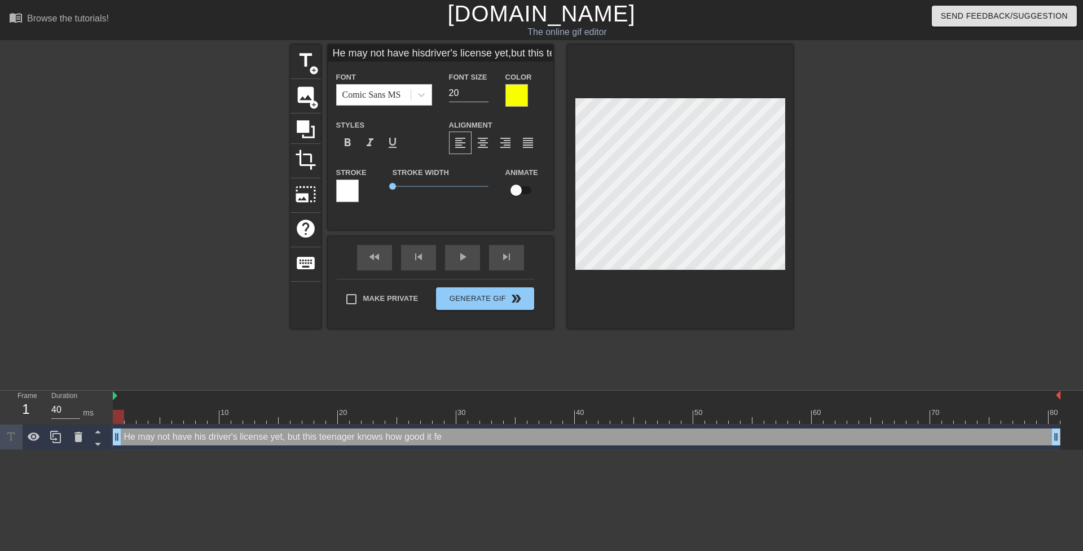
type input "He may not have hisdriver's license yet,but this teenagerknows how good itfee"
type textarea "He may not have his driver's license yet, but this teenager knows how good it f…"
type input "He may not have hisdriver's license yet,but this teenagerknows how good itfeel"
type textarea "He may not have his driver's license yet, but this teenager knows how good it f…"
type input "He may not have hisdriver's license yet,but this teenagerknows how good itfeels"
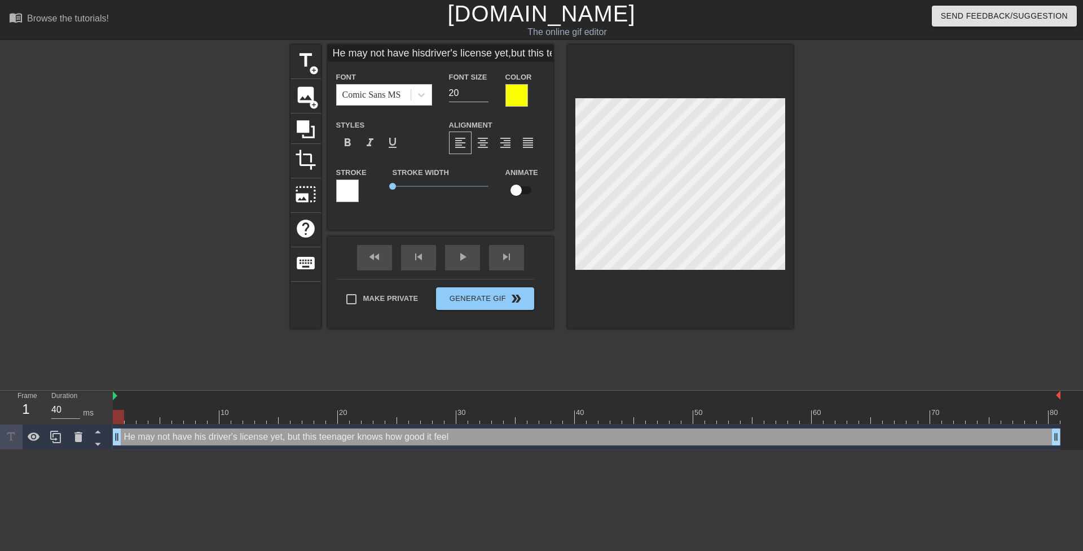
type textarea "He may not have his driver's license yet, but this teenager knows how good it f…"
type input "He may not have hisdriver's license yet,but this teenagerknows how good itfeels"
type textarea "He may not have his driver's license yet, but this teenager knows how good it f…"
type input "He may not have hisdriver's license yet,but this teenagerknows how good itfeels…"
type textarea "He may not have his driver's license yet, but this teenager knows how good it f…"
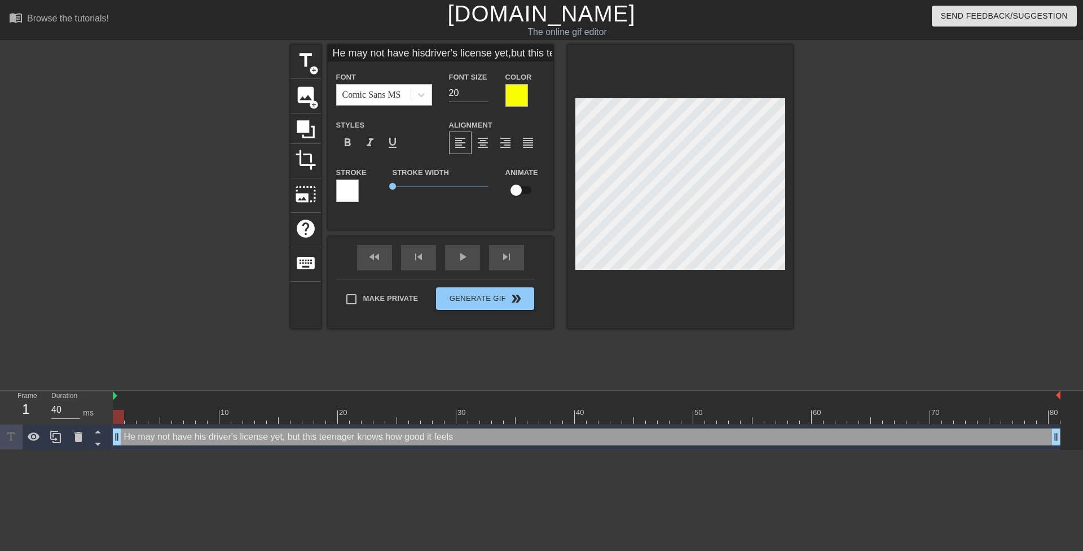
type input "He may not have hisdriver's license yet,but this teenagerknows how good itfeels…"
type textarea "He may not have his driver's license yet, but this teenager knows how good it f…"
type input "He may not have hisdriver's license yet,but this teenagerknows how good itfeels…"
type textarea "He may not have his driver's license yet, but this teenager knows how good it f…"
type input "He may not have hisdriver's license yet,but this teenagerknows how good itfeels…"
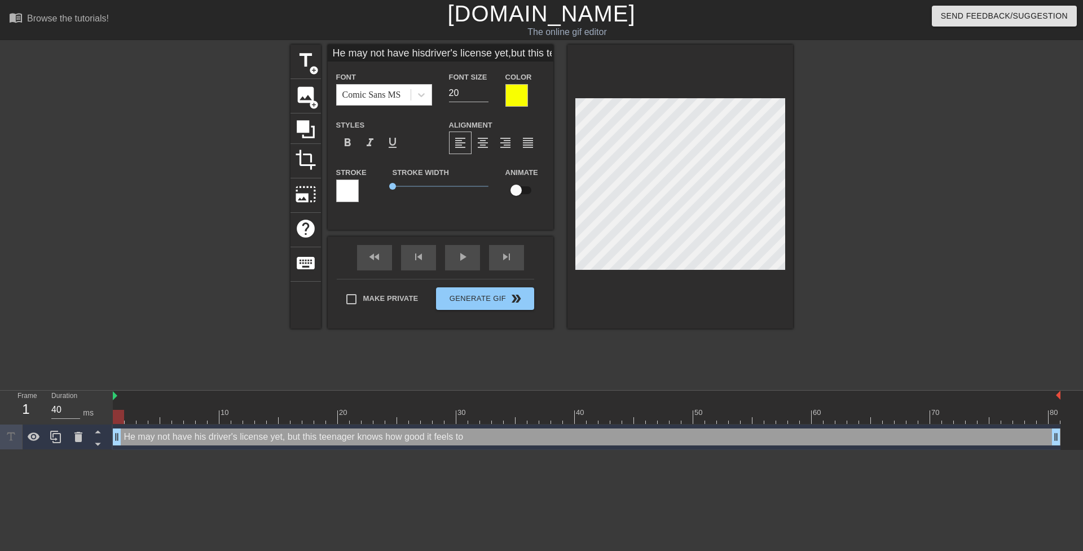
type textarea "He may not have his driver's license yet, but this teenager knows how good it f…"
type input "He may not have hisdriver's license yet,but this teenagerknows how good itfeels…"
type textarea "He may not have his driver's license yet, but this teenager knows how good it f…"
type input "He may not have hisdriver's license yet,but this teenagerknows how good itfeels…"
type textarea "He may not have his driver's license yet, but this teenager knows how good it f…"
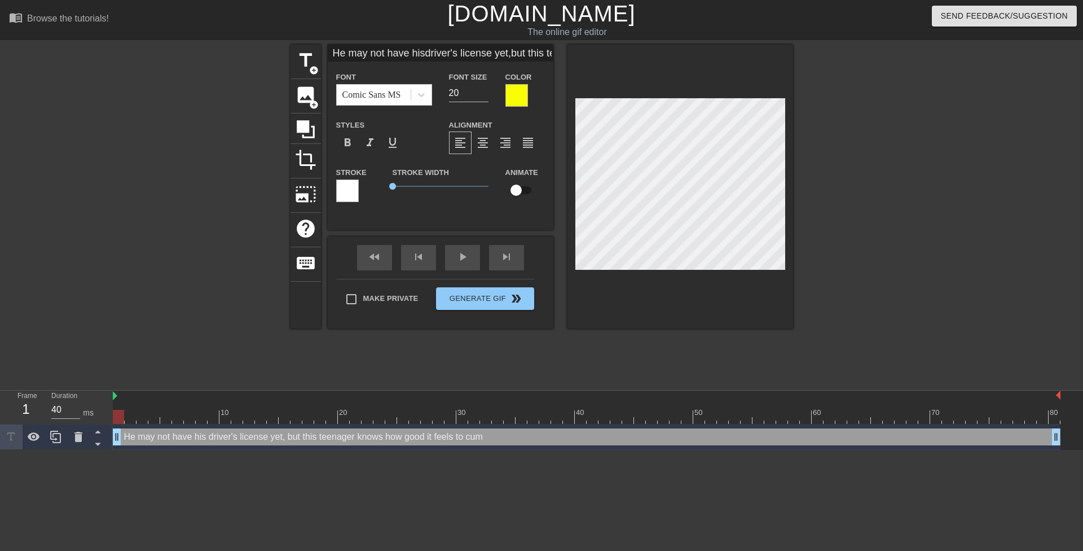
type input "He may not have hisdriver's license yet,but this teenagerknows how good itfeels…"
type textarea "He may not have his driver's license yet, but this teenager knows how good it f…"
type input "He may not have hisdriver's license yet,but this teenagerknows how good itfeels…"
type textarea "He may not have his driver's license yet, but this teenager knows how good it f…"
type input "He may not have hisdriver's license yet,but this teenagerknows how good itfeels…"
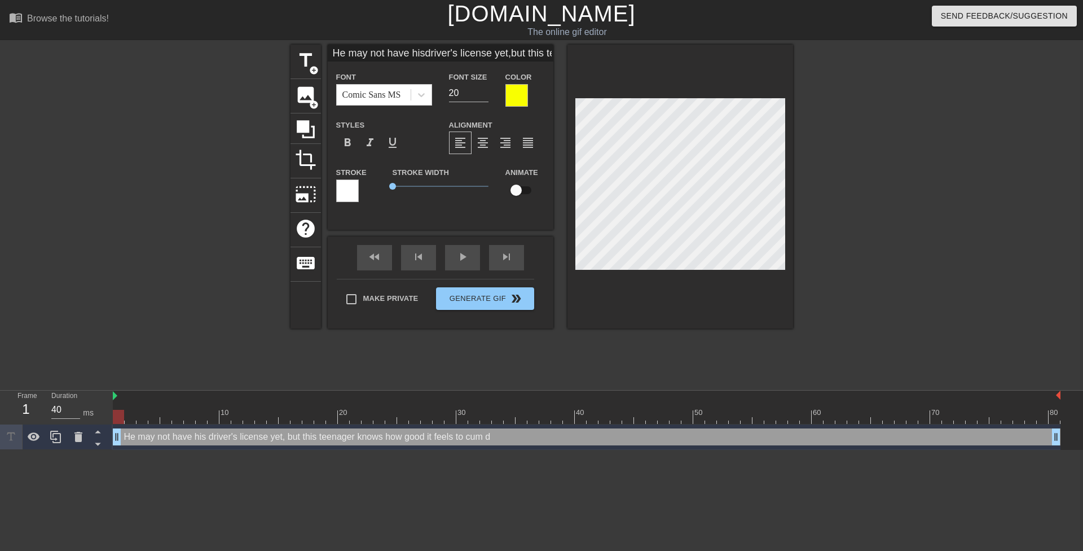
type textarea "He may not have his driver's license yet, but this teenager knows how good it f…"
type input "He may not have hisdriver's license yet,but this teenagerknows how good itfeels…"
type textarea "He may not have his driver's license yet, but this teenager knows how good it f…"
type input "He may not have hisdriver's license yet,but this teenagerknows how good itfeels…"
type textarea "He may not have his driver's license yet, but this teenager knows how good it f…"
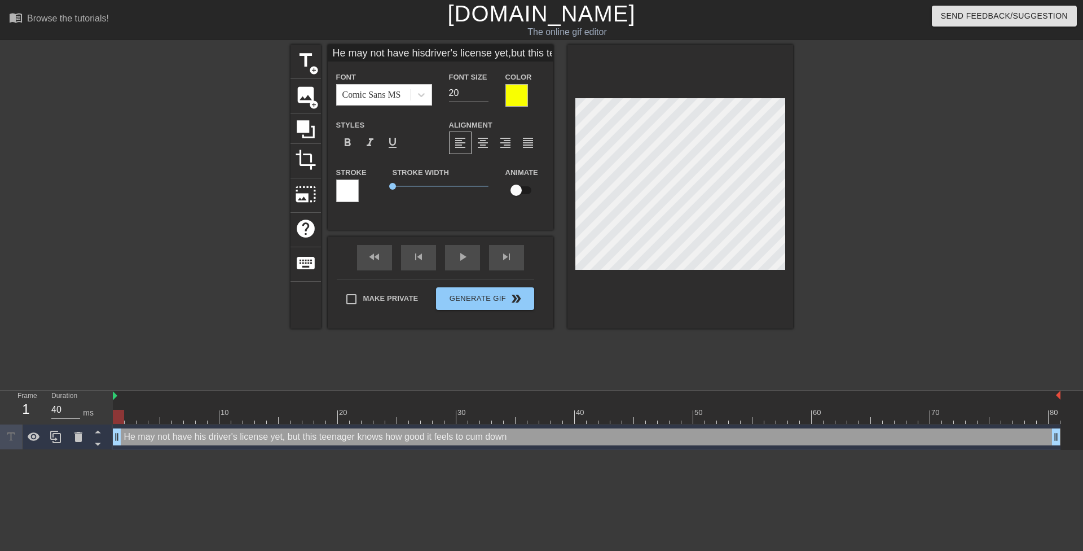
type input "He may not have hisdriver's license yet,but this teenagerknows how good itfeels…"
type textarea "He may not have his driver's license yet, but this teenager knows how good it f…"
type input "He may not have hisdriver's license yet,but this teenagerknows how good itfeels…"
type textarea "He may not have his driver's license yet, but this teenager knows how good it f…"
type input "He may not have hisdriver's license yet,but this teenagerknows how good itfeels…"
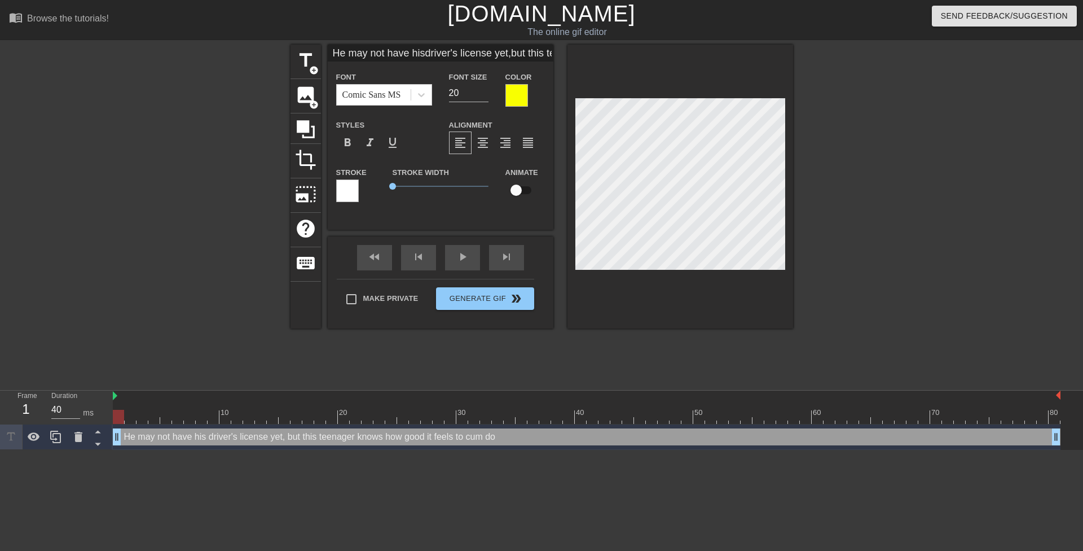
type textarea "He may not have his driver's license yet, but this teenager knows how good it f…"
type input "He may not have hisdriver's license yet,but this teenagerknows how good itfeels…"
type textarea "He may not have his driver's license yet, but this teenager knows how good it f…"
type input "He may not have hisdriver's license yet,but this teenagerknows how good itfeels…"
type textarea "He may not have his driver's license yet, but this teenager knows how good it f…"
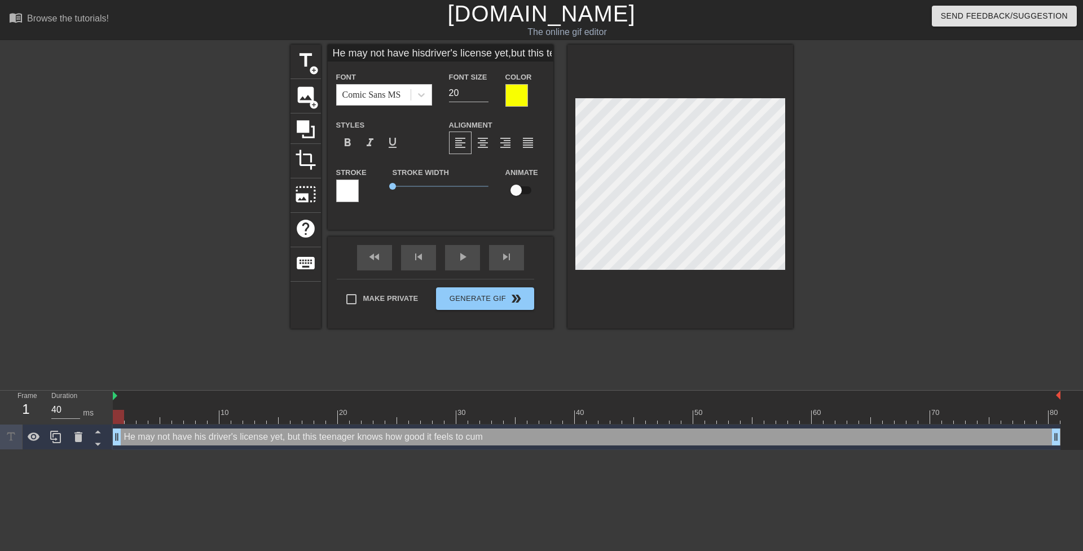
type input "He may not have hisdriver's license yet,but this teenagerknows how good itfeels…"
type textarea "He may not have his driver's license yet, but this teenager knows how good it f…"
type input "He may not have hisdriver's license yet,but this teenagerknows how good itfeels…"
type textarea "He may not have his driver's license yet, but this teenager knows how good it f…"
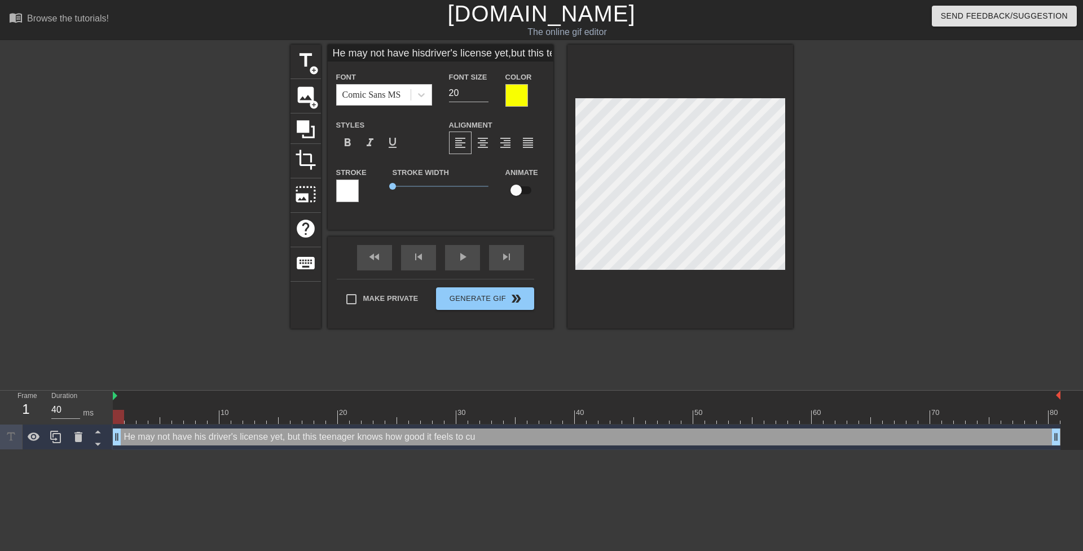
type input "He may not have hisdriver's license yet,but this teenagerknows how good itfeels…"
type textarea "He may not have his driver's license yet, but this teenager knows how good it f…"
type input "He may not have hisdriver's license yet,but this teenagerknows how good itfeels…"
type textarea "He may not have his driver's license yet, but this teenager knows how good it f…"
type input "He may not have hisdriver's license yet,but this teenagerknows how good itfeels…"
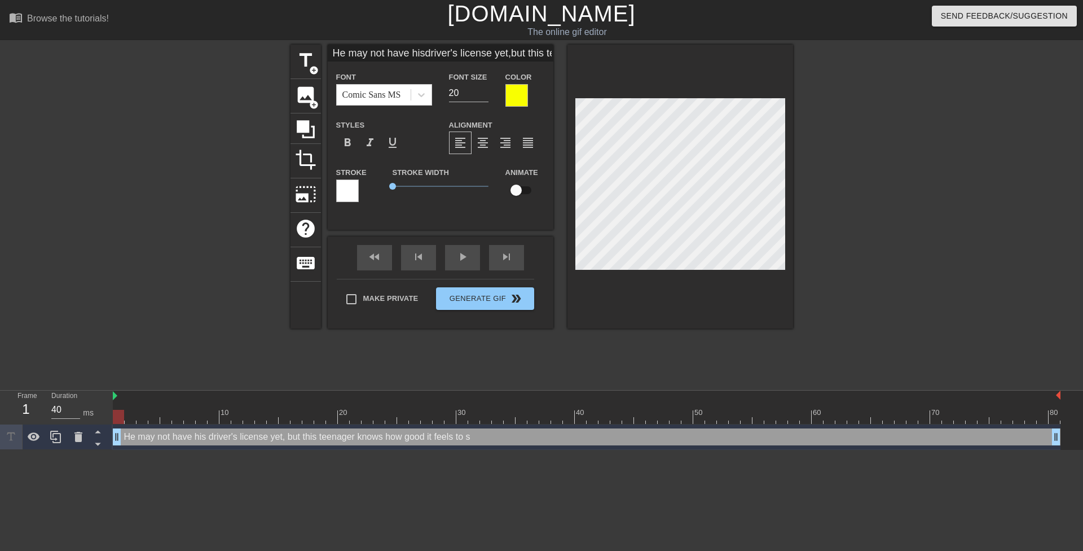
type textarea "He may not have his driver's license yet, but this teenager knows how good it f…"
type input "He may not have hisdriver's license yet,but this teenagerknows how good itfeels…"
type textarea "He may not have his driver's license yet, but this teenager knows how good it f…"
type input "He may not have hisdriver's license yet,but this teenagerknows how good itfeels…"
type textarea "He may not have his driver's license yet, but this teenager knows how good it f…"
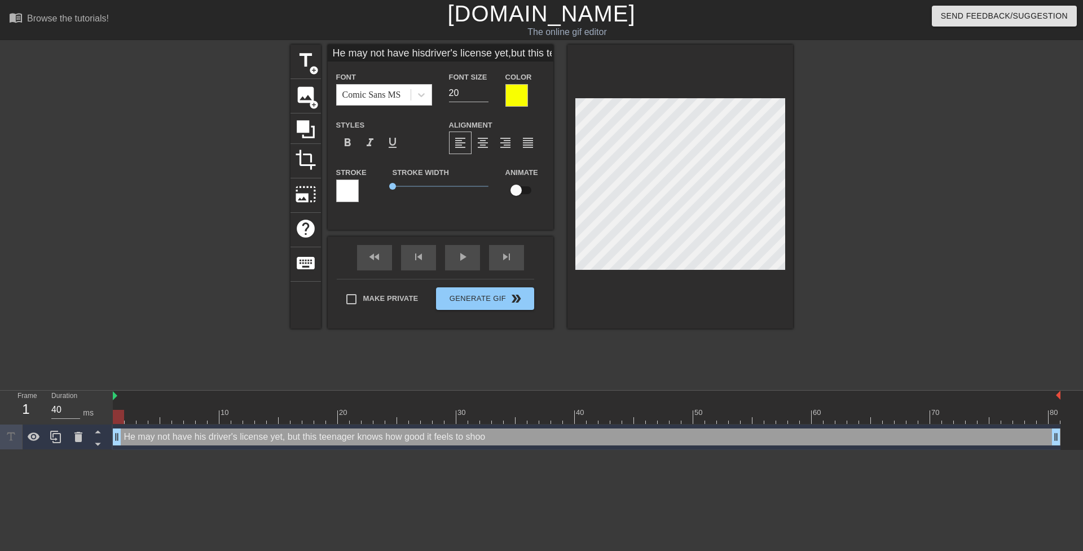
type input "He may not have hisdriver's license yet,but this teenagerknows how good itfeels…"
type textarea "He may not have his driver's license yet, but this teenager knows how good it f…"
type input "He may not have hisdriver's license yet,but this teenagerknows how good itfeels…"
type textarea "He may not have his driver's license yet, but this teenager knows how good it f…"
type input "He may not have hisdriver's license yet,but this teenagerknows how good itfeels…"
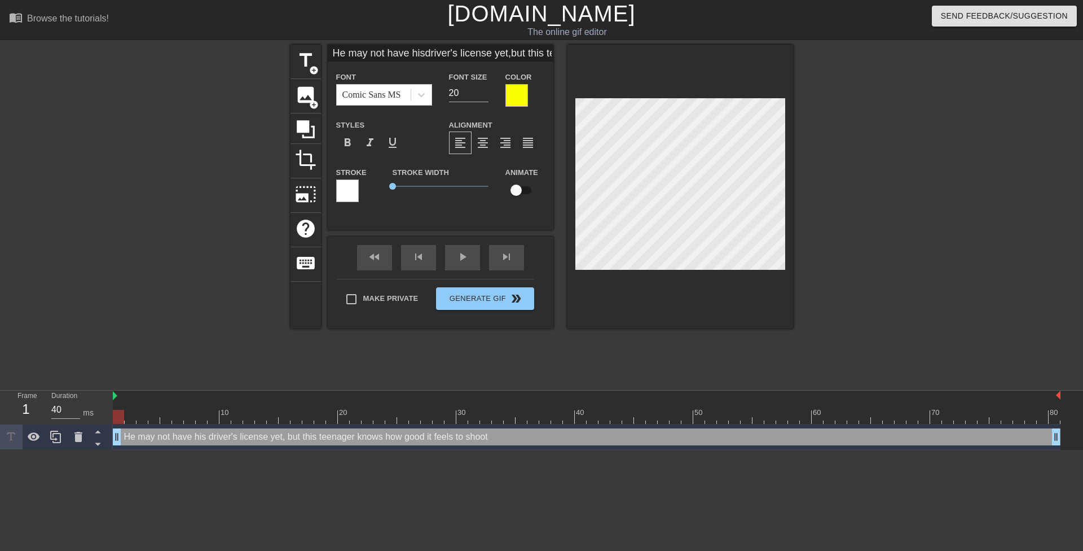
type textarea "He may not have his driver's license yet, but this teenager knows how good it f…"
type input "He may not have hisdriver's license yet,but this teenagerknows how good itfeels…"
type textarea "He may not have his driver's license yet, but this teenager knows how good it f…"
type input "He may not have hisdriver's license yet,but this teenagerknows how good itfeels…"
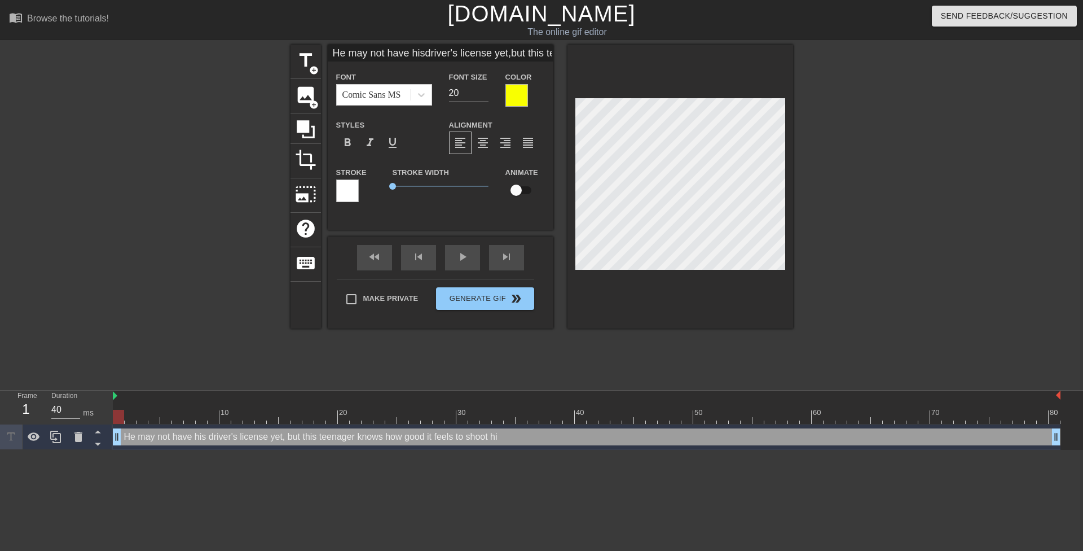
type textarea "He may not have his driver's license yet, but this teenager knows how good it f…"
type input "He may not have hisdriver's license yet,but this teenagerknows how good itfeels…"
type textarea "He may not have his driver's license yet, but this teenager knows how good it f…"
type input "He may not have hisdriver's license yet,but this teenagerknows how good itfeels…"
type textarea "He may not have his driver's license yet, but this teenager knows how good it f…"
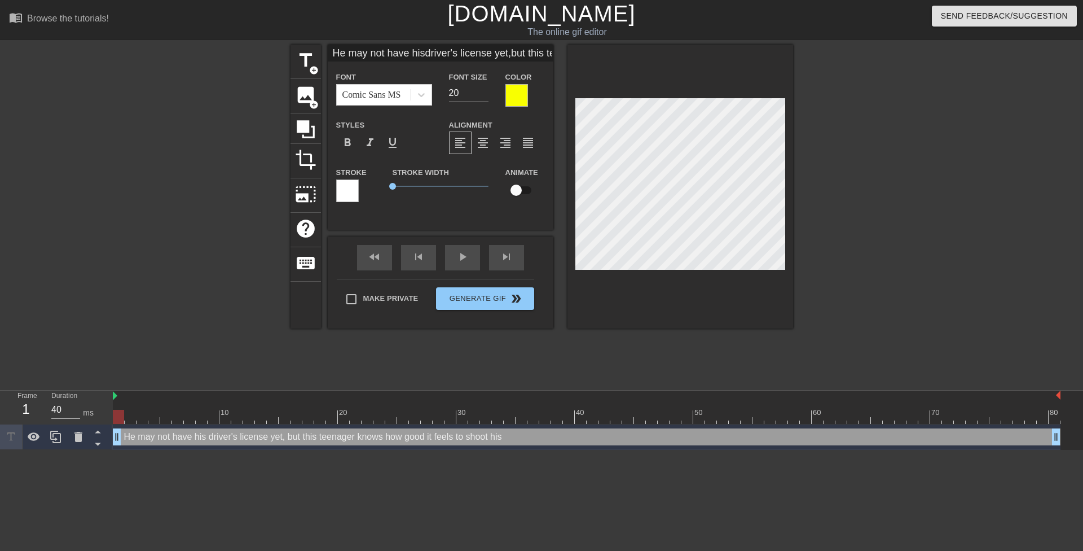
type input "He may not have hisdriver's license yet,but this teenagerknows how good itfeels…"
type textarea "He may not have his driver's license yet, but this teenager knows how good it f…"
type input "He may not have hisdriver's license yet,but this teenagerknows how good itfeels…"
type textarea "He may not have his driver's license yet, but this teenager knows how good it f…"
type input "He may not have hisdriver's license yet,but this teenagerknows how good itfeels…"
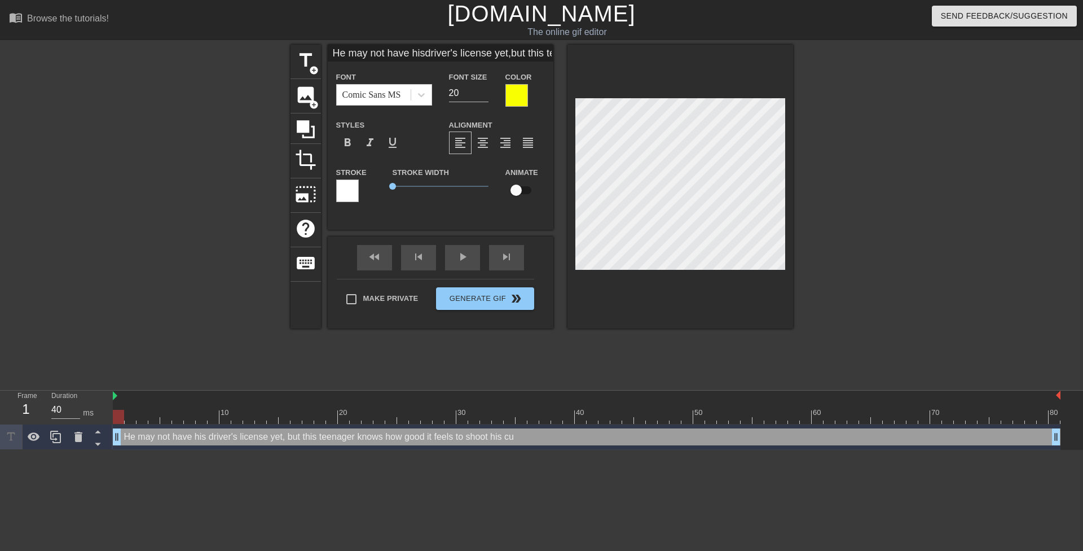
type textarea "He may not have his driver's license yet, but this teenager knows how good it f…"
type input "He may not have hisdriver's license yet,but this teenagerknows how good itfeels…"
type textarea "He may not have his driver's license yet, but this teenager knows how good it f…"
type input "He may not have hisdriver's license yet,but this teenagerknows how good itfeels…"
type textarea "He may not have his driver's license yet, but this teenager knows how good it f…"
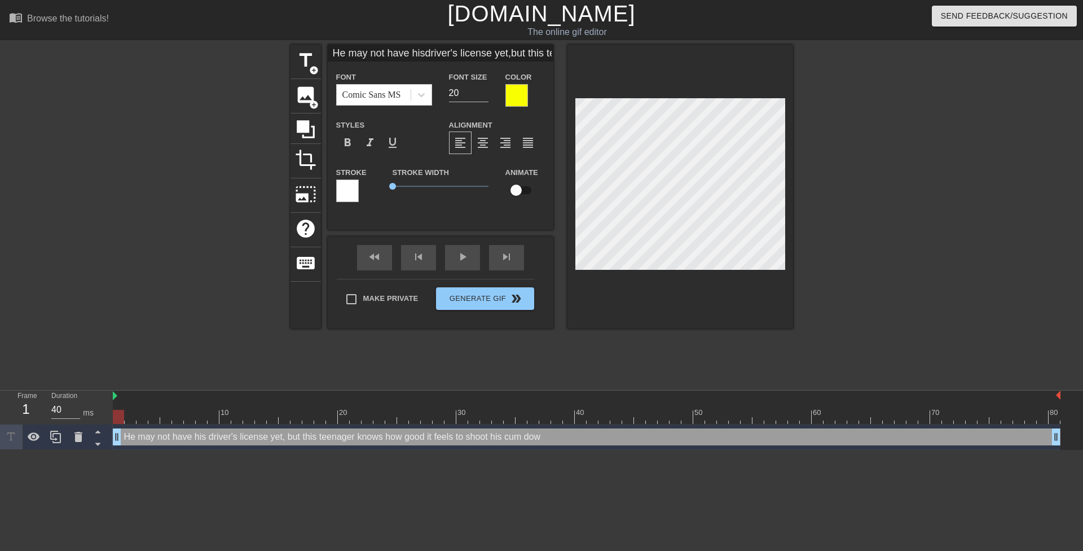
scroll to position [5, 3]
type input "He may not have hisdriver's license yet,but this teenagerknows how good itfeels…"
type textarea "He may not have his driver's license yet, but this teenager knows how good it f…"
type input "He may not have hisdriver's license yet,but this teenagerknows how good itfeels…"
type textarea "He may not have his driver's license yet, but this teenager knows how good it f…"
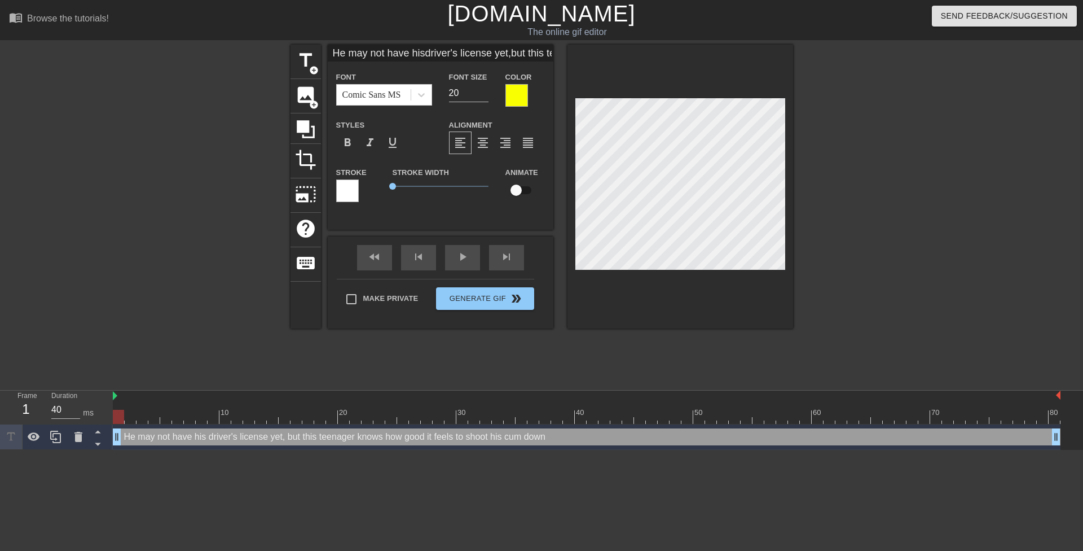
type input "He may not have hisdriver's license yet,but this teenagerknows how good itfeels…"
type textarea "He may not have his driver's license yet, but this teenager knows how good it f…"
type input "He may not have hisdriver's license yet,but this teenagerknows how good itfeels…"
type textarea "He may not have his driver's license yet, but this teenager knows how good it f…"
type input "He may not have hisdriver's license yet,but this teenagerknows how good itfeels…"
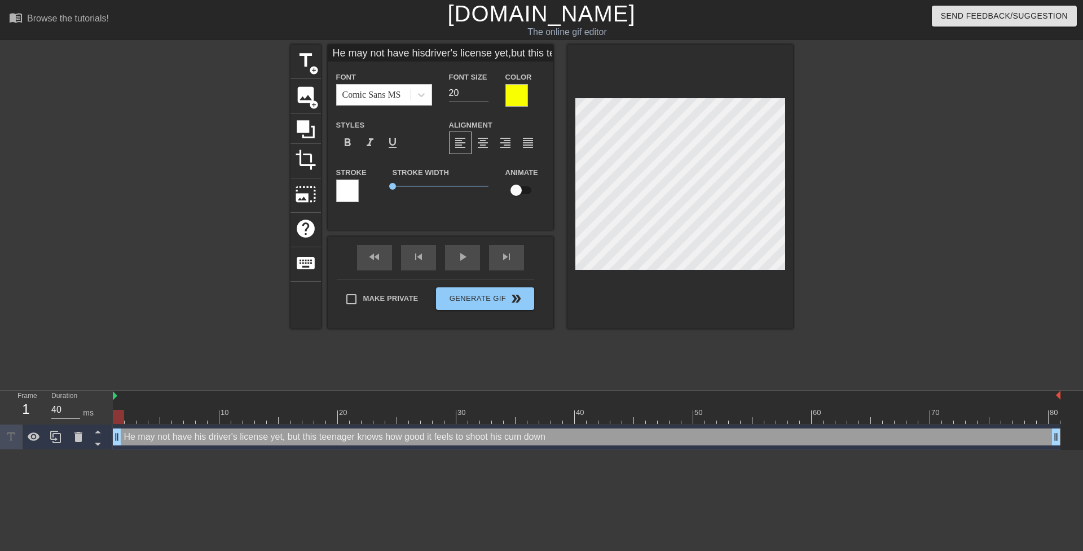
type textarea "He may not have his driver's license yet, but this teenager knows how good it f…"
type input "He may not have hisdriver's license yet,but this teenagerknows how good itfeels…"
type textarea "He may not have his driver's license yet, but this teenager knows how good it f…"
type input "He may not have hisdriver's license yet,but this teenagerknows how good itfeels…"
type textarea "He may not have his driver's license yet, but this teenager knows how good it f…"
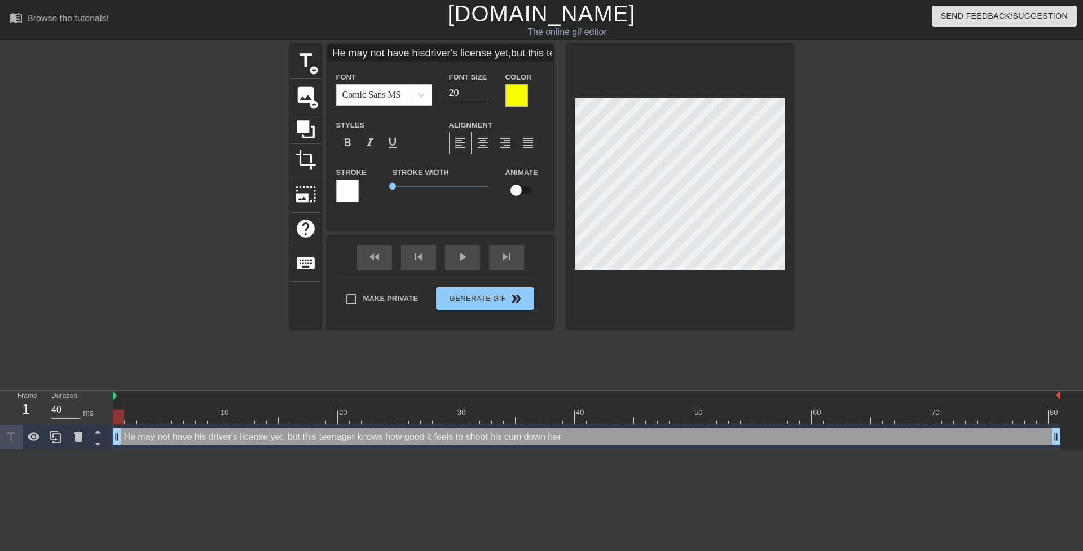
type input "He may not have hisdriver's license yet,but this teenagerknows how good itfeels…"
type textarea "He may not have his driver's license yet, but this teenager knows how good it f…"
type input "He may not have hisdriver's license yet,but this teenagerknows how good itfeels…"
type textarea "He may not have his driver's license yet, but this teenager knows how good it f…"
type input "He may not have hisdriver's license yet,but this teenagerknows how good itfeels…"
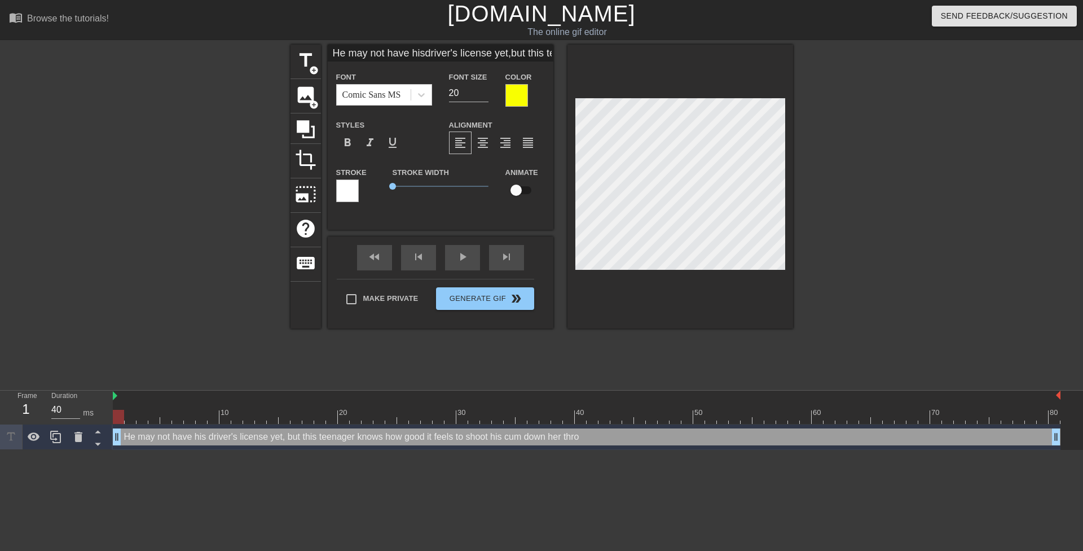
type textarea "He may not have his driver's license yet, but this teenager knows how good it f…"
type input "He may not have hisdriver's license yet,but this teenagerknows how good itfeels…"
type textarea "He may not have his driver's license yet, but this teenager knows how good it f…"
click at [896, 199] on div at bounding box center [891, 214] width 169 height 338
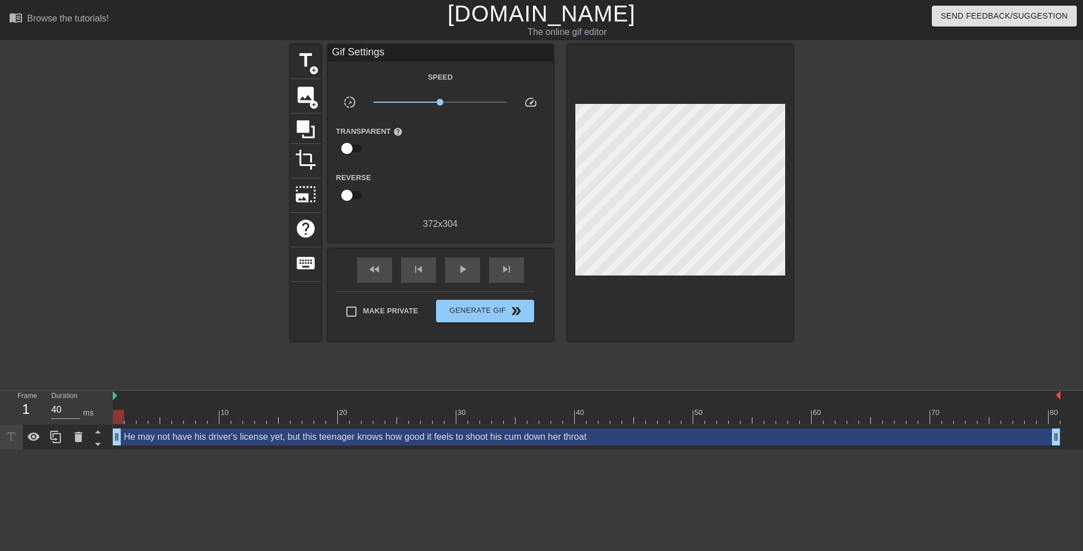
click at [870, 208] on div at bounding box center [891, 214] width 169 height 338
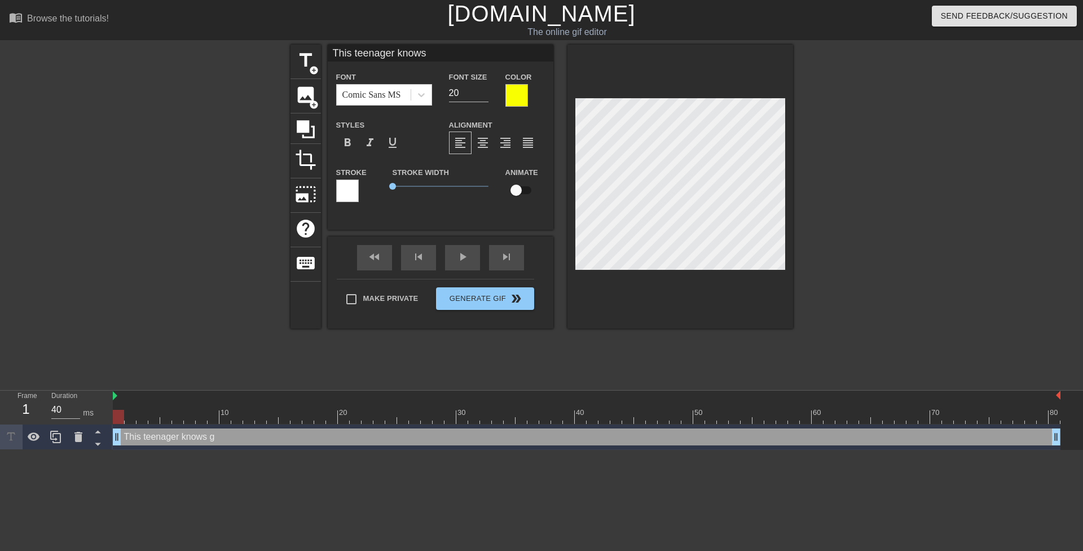
scroll to position [2, 6]
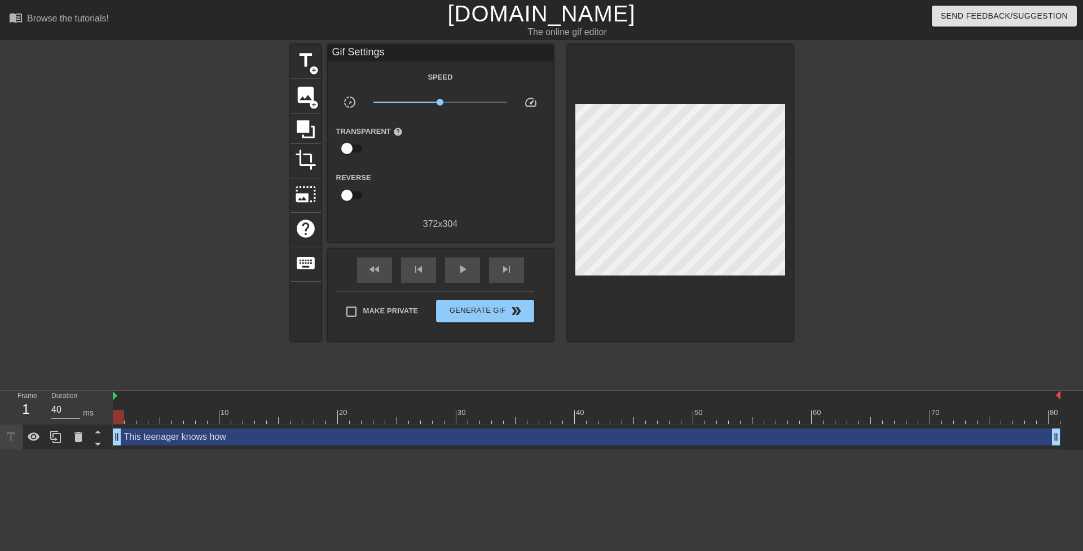
drag, startPoint x: 866, startPoint y: 235, endPoint x: 787, endPoint y: 240, distance: 79.2
click at [862, 234] on div at bounding box center [891, 214] width 169 height 338
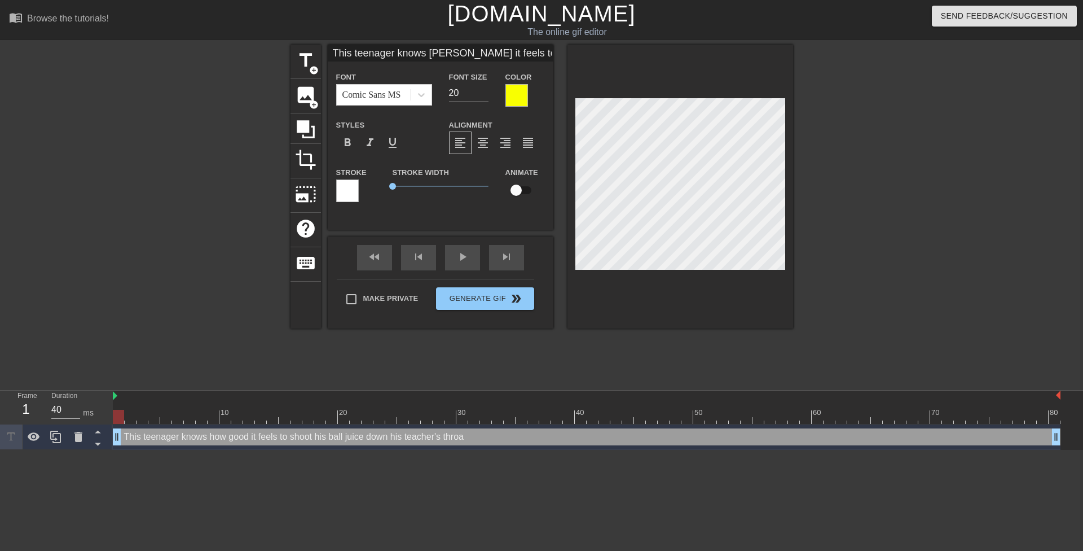
scroll to position [3, 2]
drag, startPoint x: 987, startPoint y: 174, endPoint x: 908, endPoint y: 192, distance: 80.9
click at [987, 174] on div "title add_circle image add_circle crop photo_size_select_large help keyboard Th…" at bounding box center [541, 214] width 1083 height 338
click at [835, 246] on div at bounding box center [891, 214] width 169 height 338
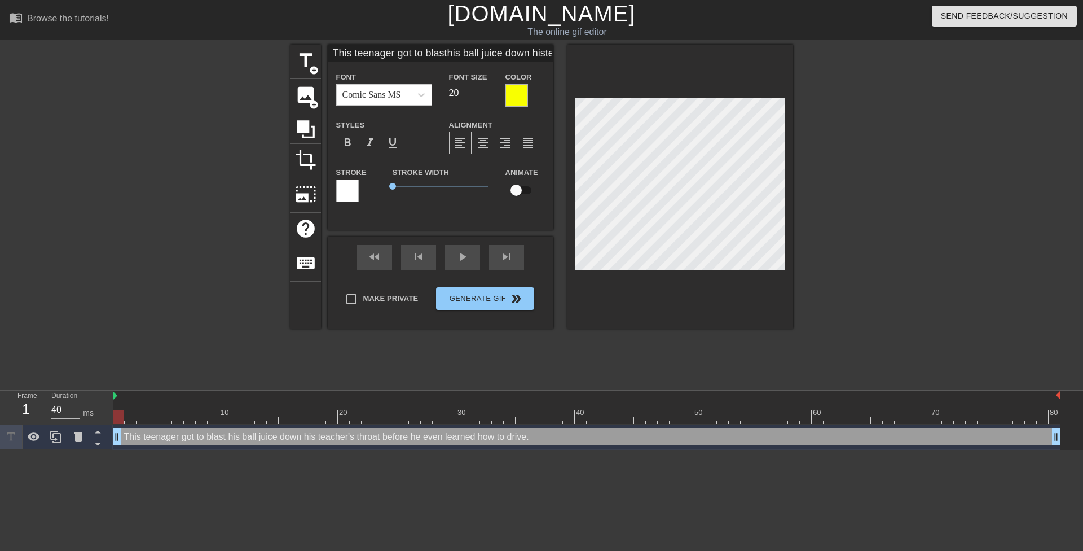
click at [850, 243] on div at bounding box center [891, 214] width 169 height 338
click at [876, 262] on div at bounding box center [891, 214] width 169 height 338
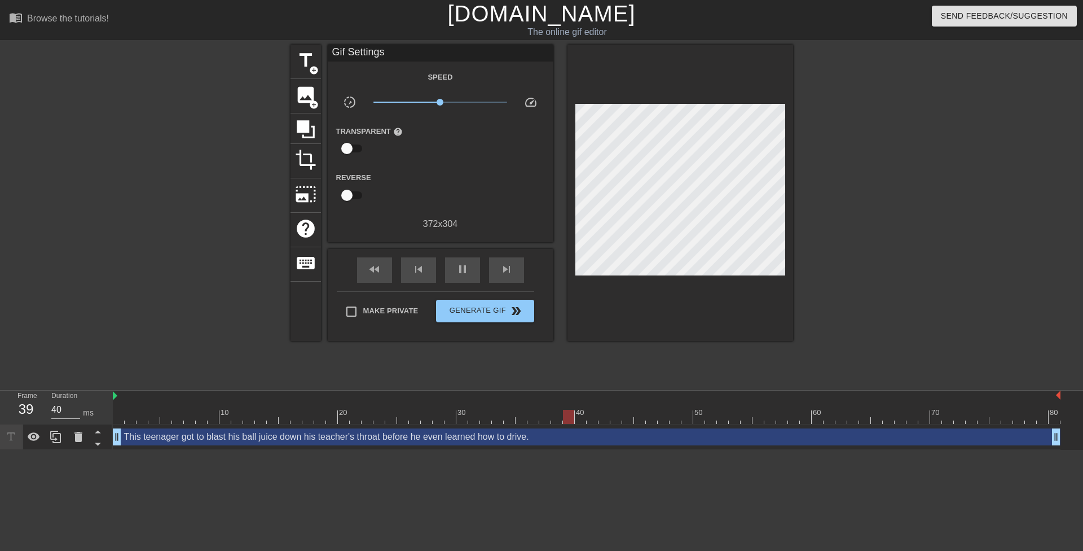
click at [877, 248] on div at bounding box center [891, 214] width 169 height 338
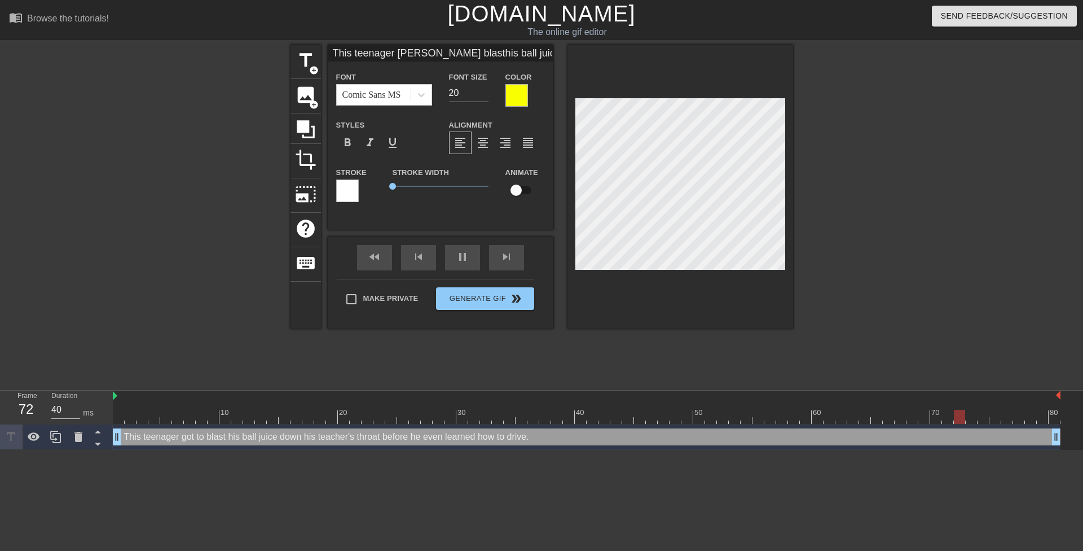
scroll to position [3, 3]
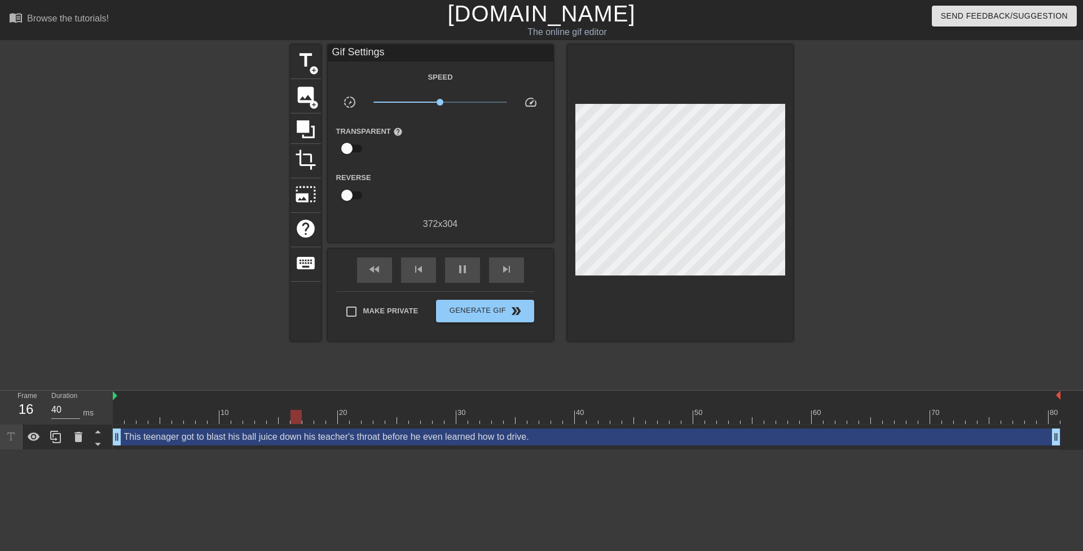
click at [897, 240] on div at bounding box center [891, 214] width 169 height 338
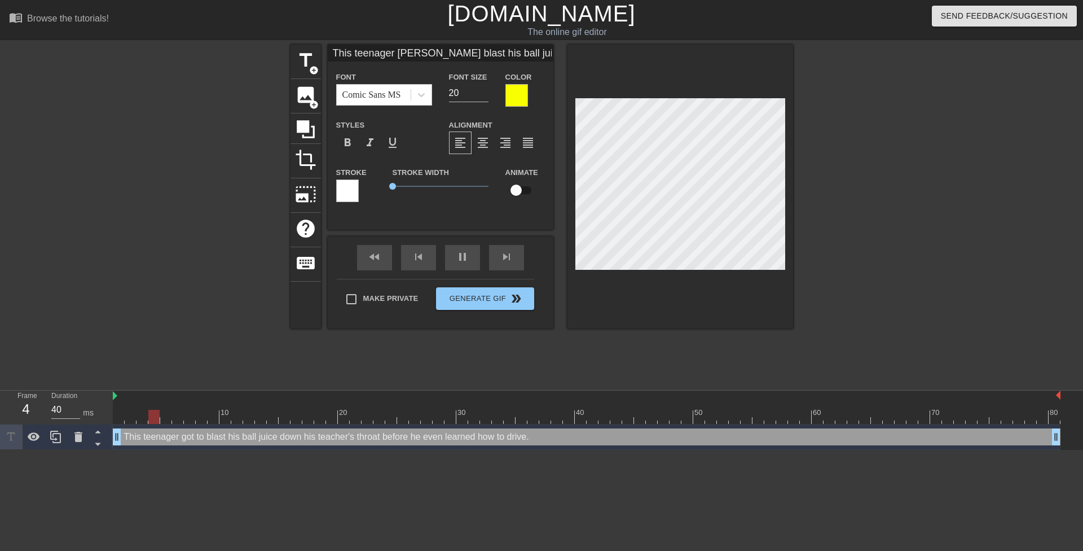
scroll to position [5, 2]
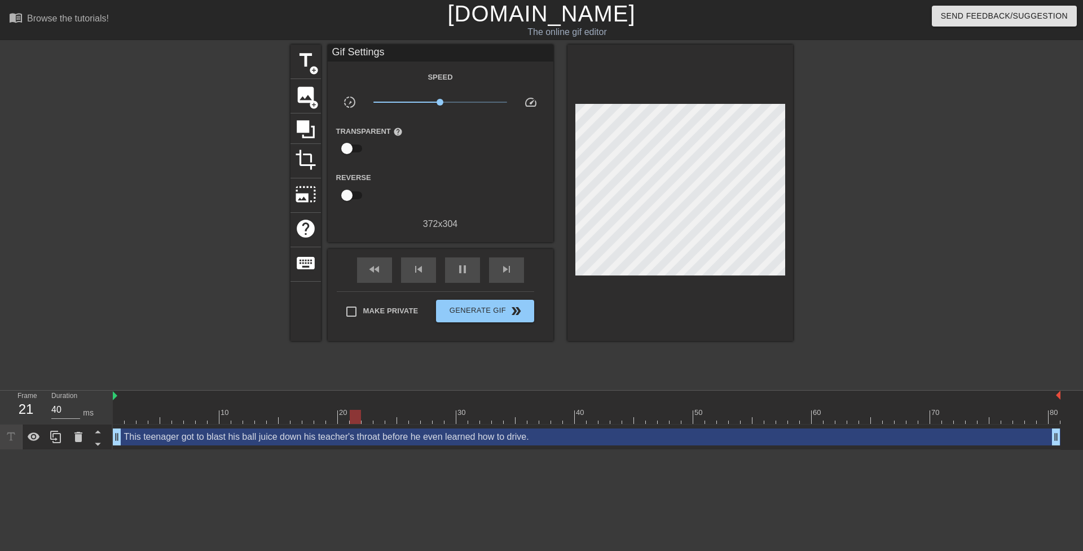
click at [836, 256] on div at bounding box center [891, 214] width 169 height 338
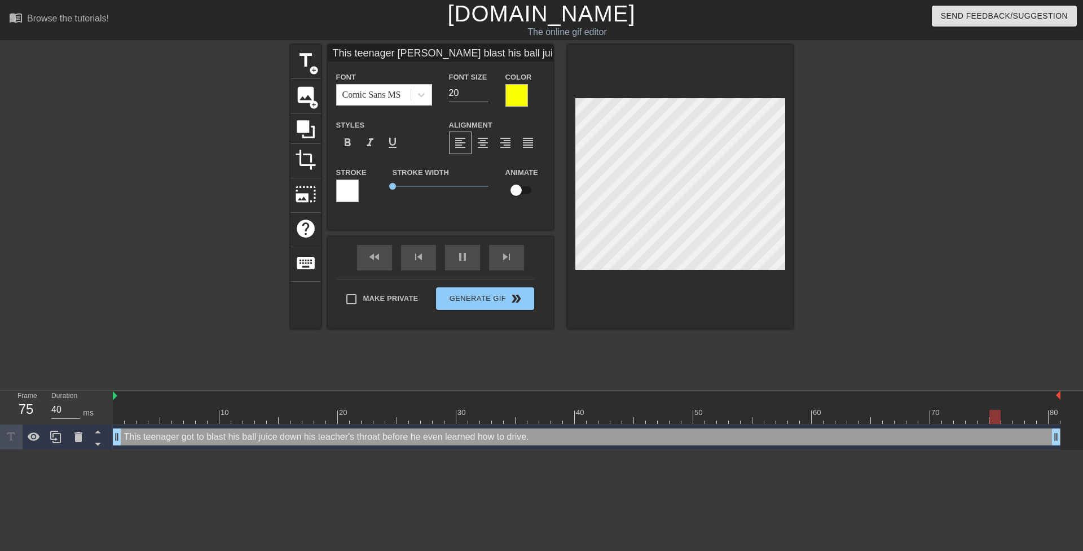
scroll to position [5, 1]
click at [835, 256] on div at bounding box center [891, 214] width 169 height 338
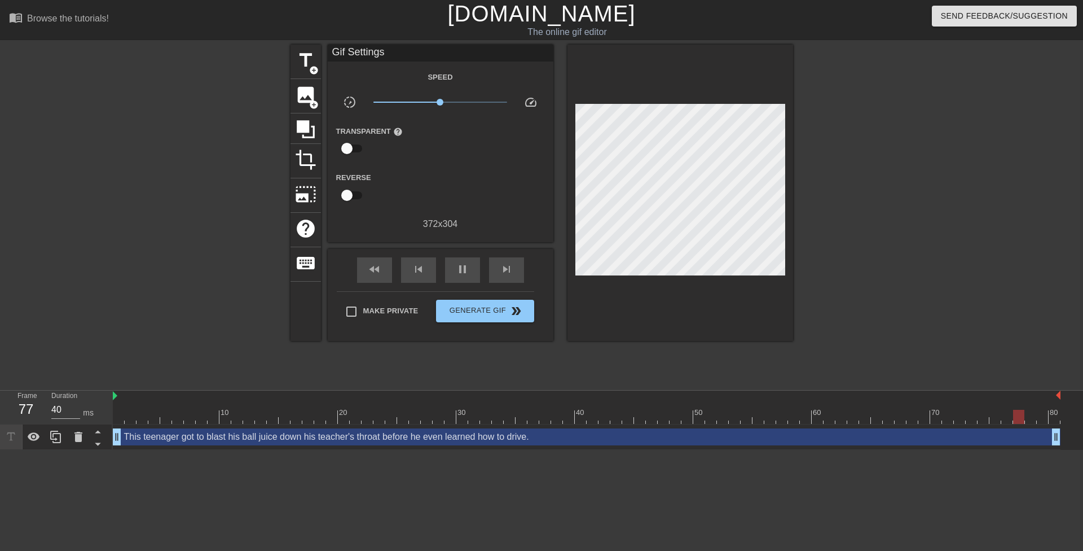
drag, startPoint x: 850, startPoint y: 252, endPoint x: 792, endPoint y: 254, distance: 57.6
click at [851, 252] on div at bounding box center [891, 214] width 169 height 338
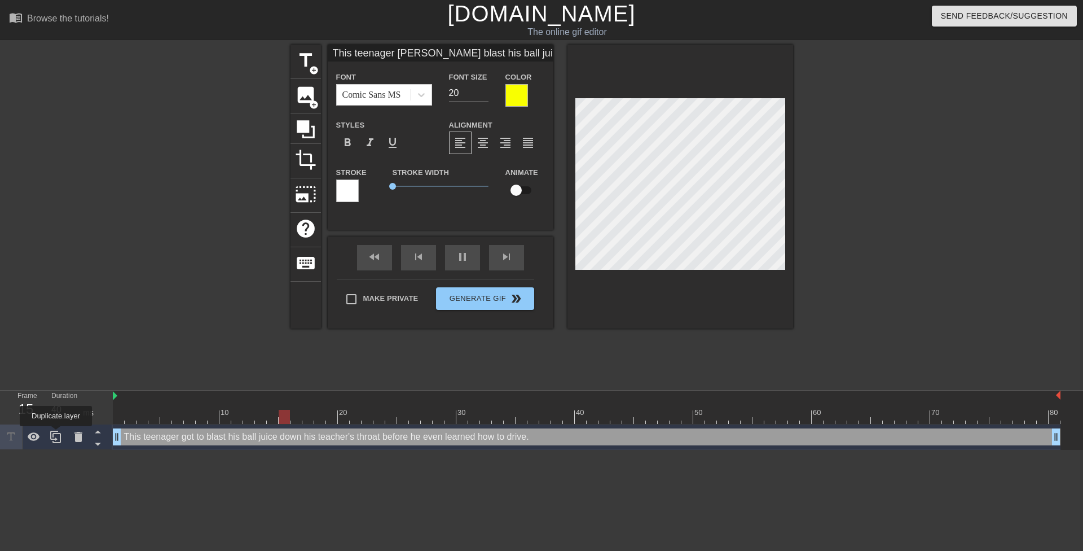
click at [55, 434] on icon at bounding box center [55, 436] width 11 height 12
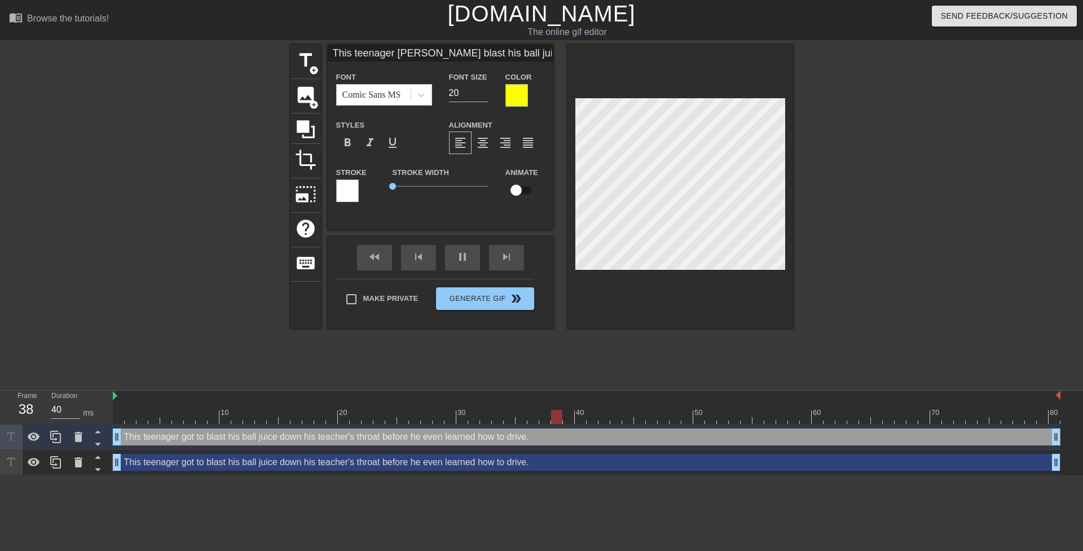
click at [184, 461] on div "This teenager got to blast his ball juice down his teacher's throat before he e…" at bounding box center [587, 462] width 948 height 17
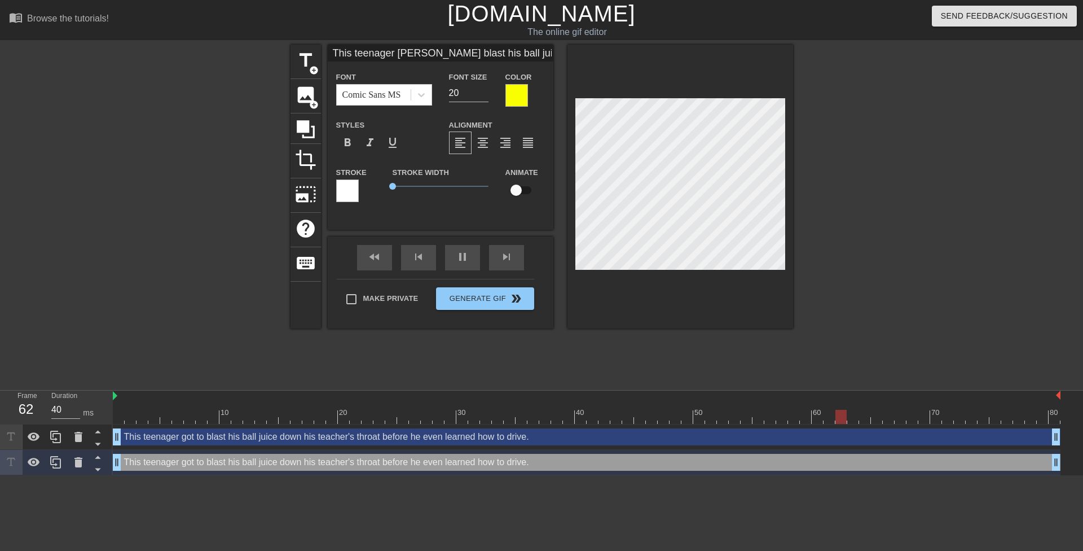
click at [353, 191] on div at bounding box center [347, 190] width 23 height 23
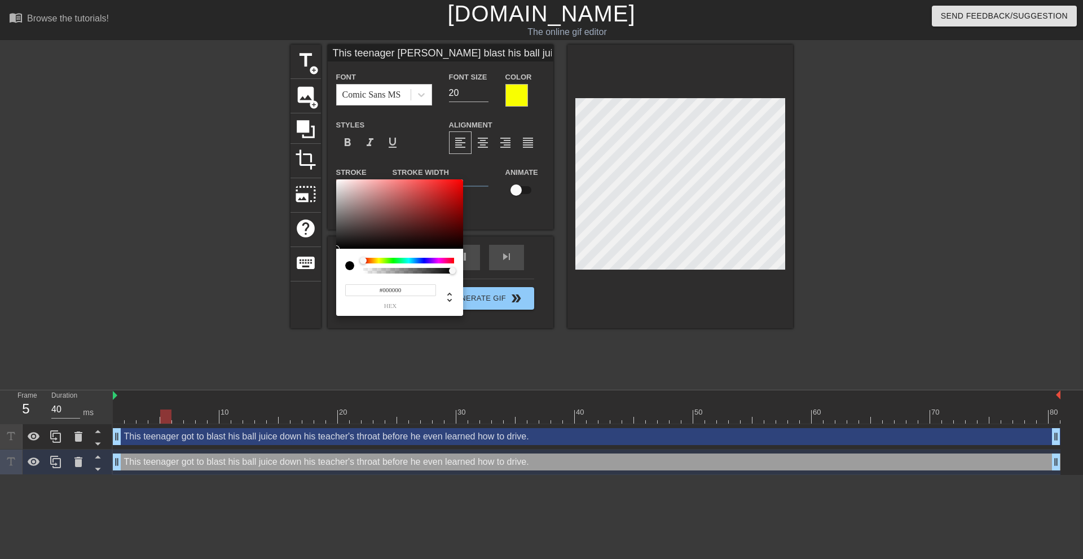
drag, startPoint x: 332, startPoint y: 257, endPoint x: 291, endPoint y: 291, distance: 53.7
click at [291, 291] on div "#000000 hex" at bounding box center [541, 279] width 1083 height 559
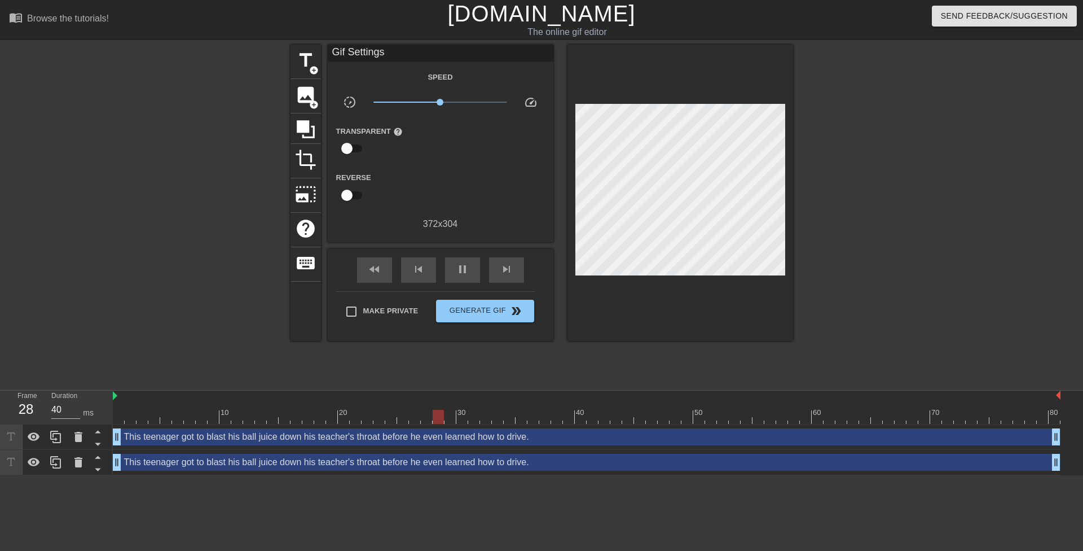
click at [306, 465] on div "This teenager got to blast his ball juice down his teacher's throat before he e…" at bounding box center [587, 462] width 948 height 17
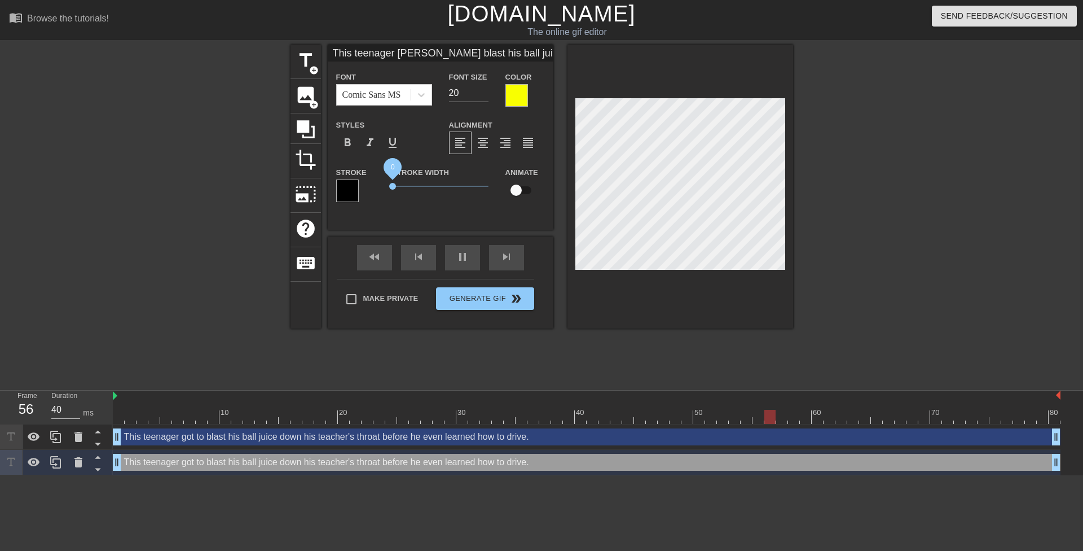
click at [394, 189] on span "0" at bounding box center [392, 186] width 7 height 7
click at [398, 189] on span "0.15" at bounding box center [395, 186] width 7 height 7
click at [511, 97] on div at bounding box center [516, 95] width 23 height 23
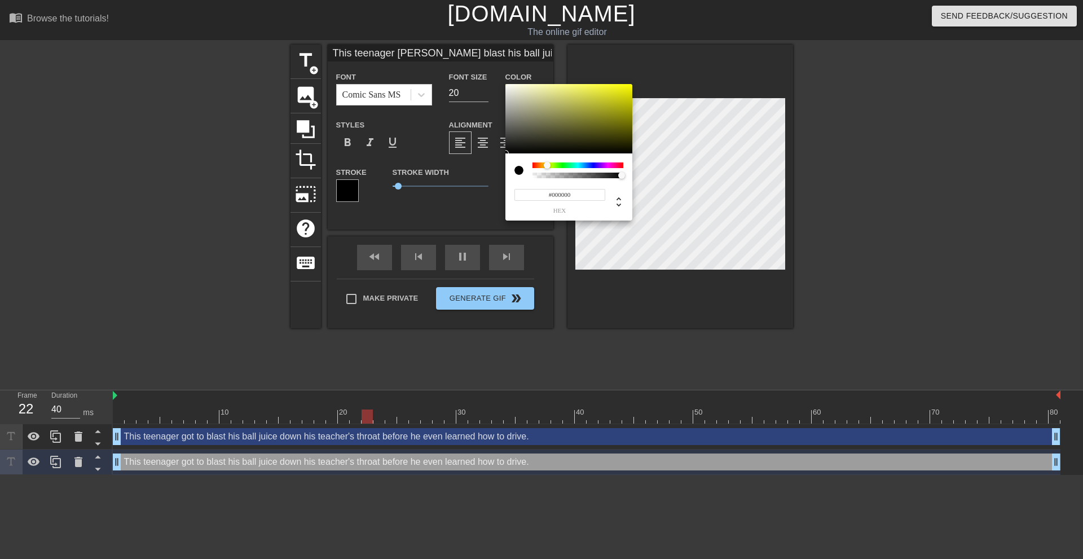
drag, startPoint x: 501, startPoint y: 156, endPoint x: 415, endPoint y: 249, distance: 126.1
click at [428, 228] on div "#000000 hex" at bounding box center [541, 279] width 1083 height 559
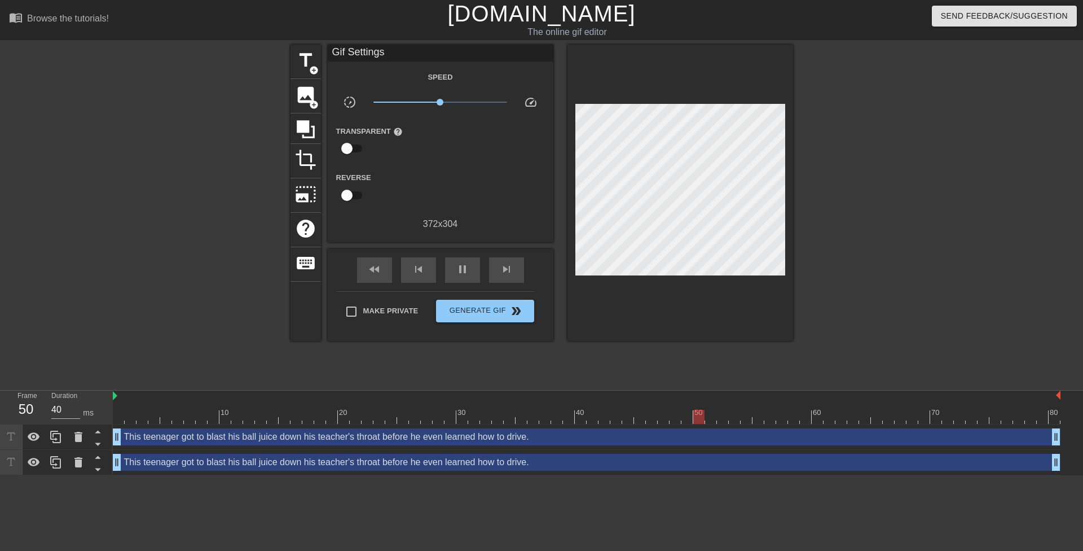
click at [443, 462] on div "This teenager got to blast his ball juice down his teacher's throat before he e…" at bounding box center [587, 462] width 948 height 17
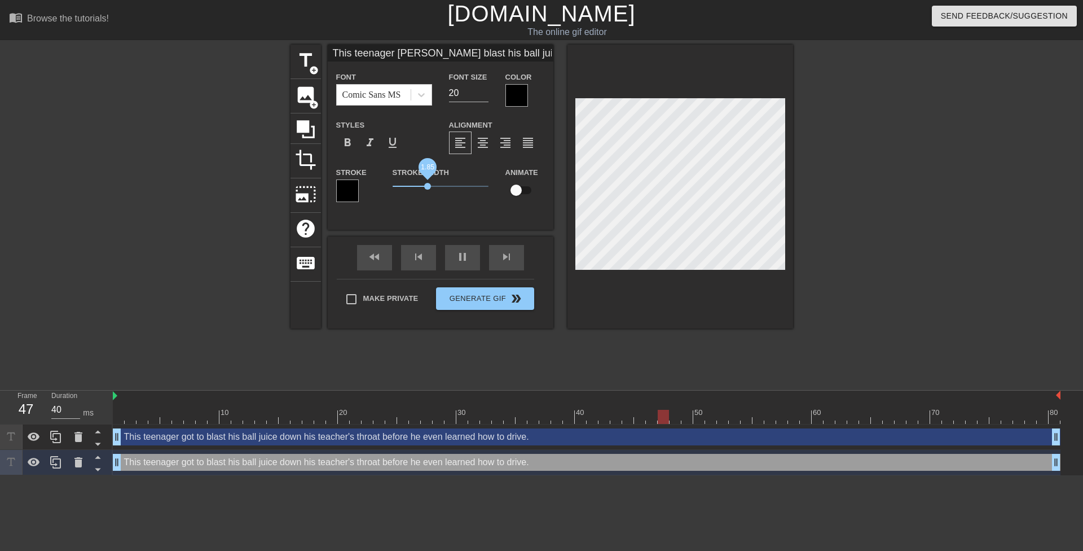
drag, startPoint x: 398, startPoint y: 189, endPoint x: 428, endPoint y: 189, distance: 29.3
click at [428, 189] on span "1.85" at bounding box center [427, 186] width 7 height 7
click at [483, 95] on input "19" at bounding box center [468, 93] width 39 height 18
click at [487, 442] on div "This teenager got to blast his ball juice down his teacher's throat before he e…" at bounding box center [587, 436] width 948 height 17
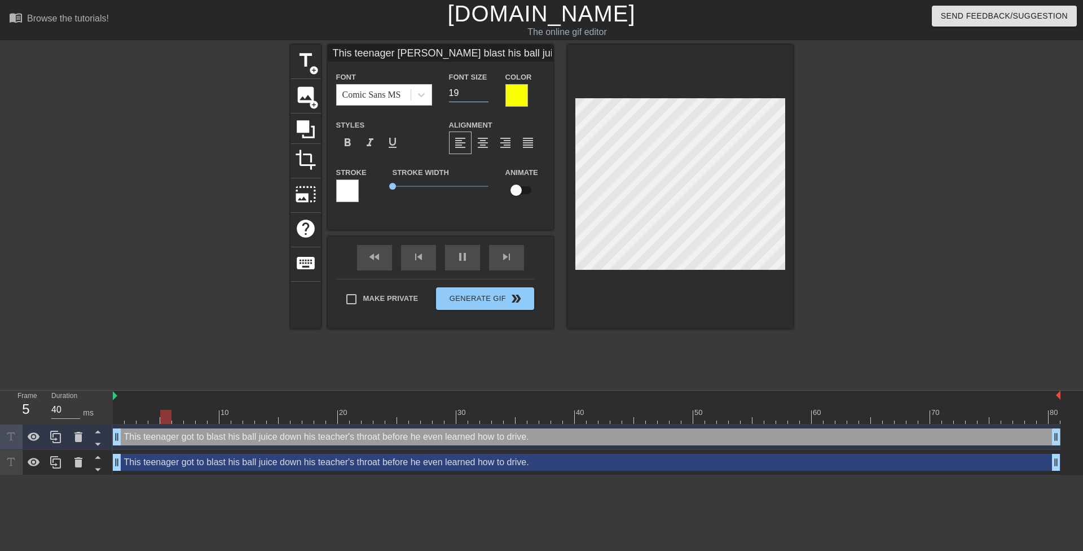
click at [483, 95] on input "19" at bounding box center [468, 93] width 39 height 18
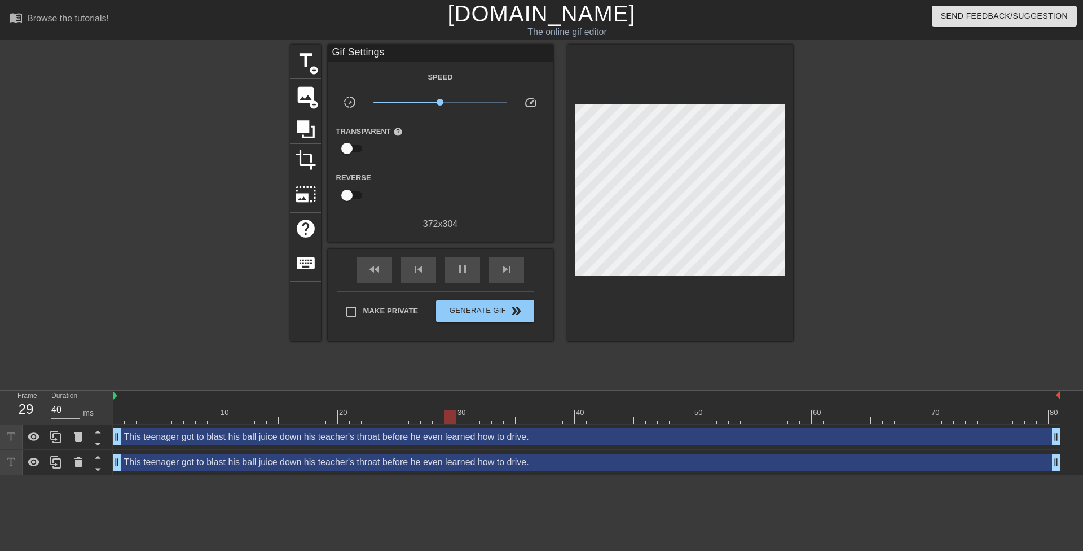
click at [877, 220] on div at bounding box center [891, 214] width 169 height 338
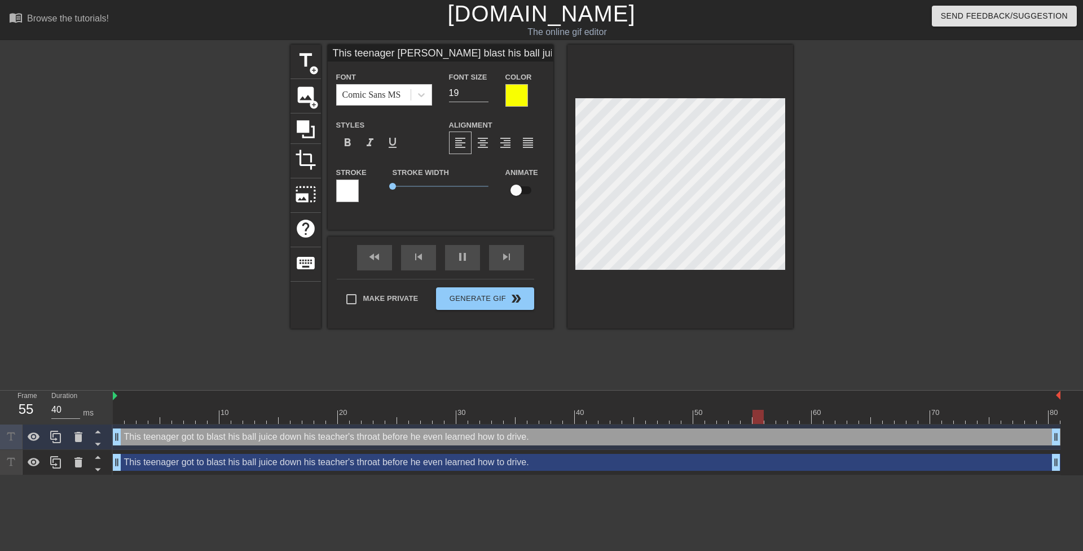
click at [627, 463] on div "This teenager got to blast his ball juice down his teacher's throat before he e…" at bounding box center [587, 462] width 948 height 17
click at [623, 466] on div "This teenager got to blast his ball juice down his teacher's throat before he e…" at bounding box center [587, 462] width 948 height 17
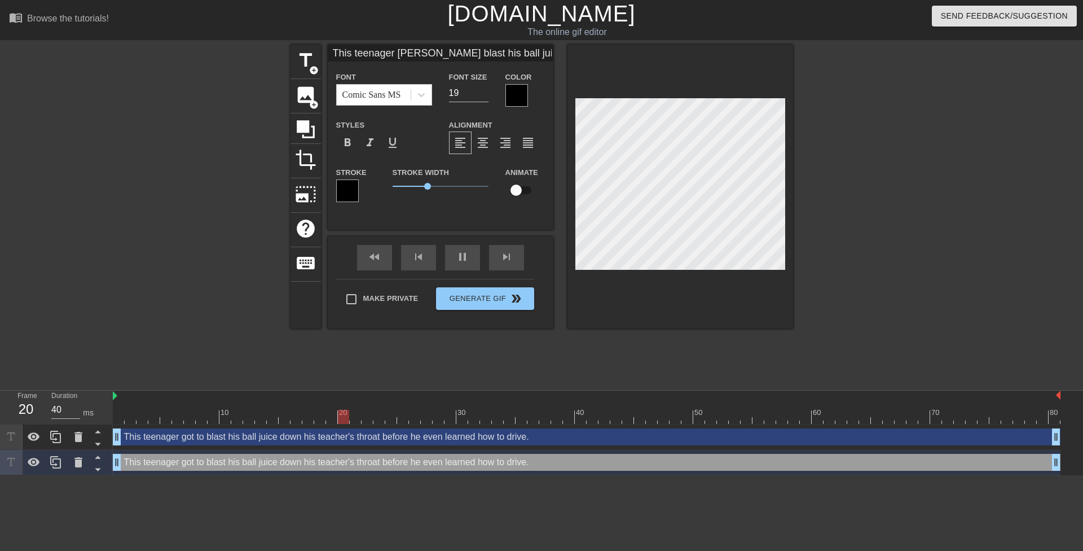
click at [600, 353] on div "title add_circle image add_circle crop photo_size_select_large help keyboard Th…" at bounding box center [542, 214] width 503 height 338
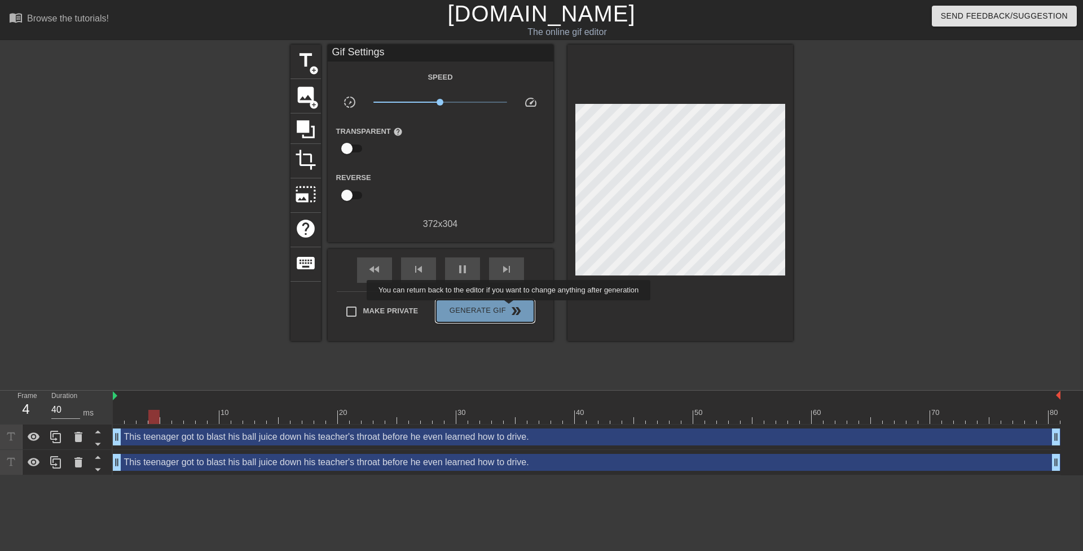
click at [510, 307] on span "double_arrow" at bounding box center [516, 311] width 14 height 14
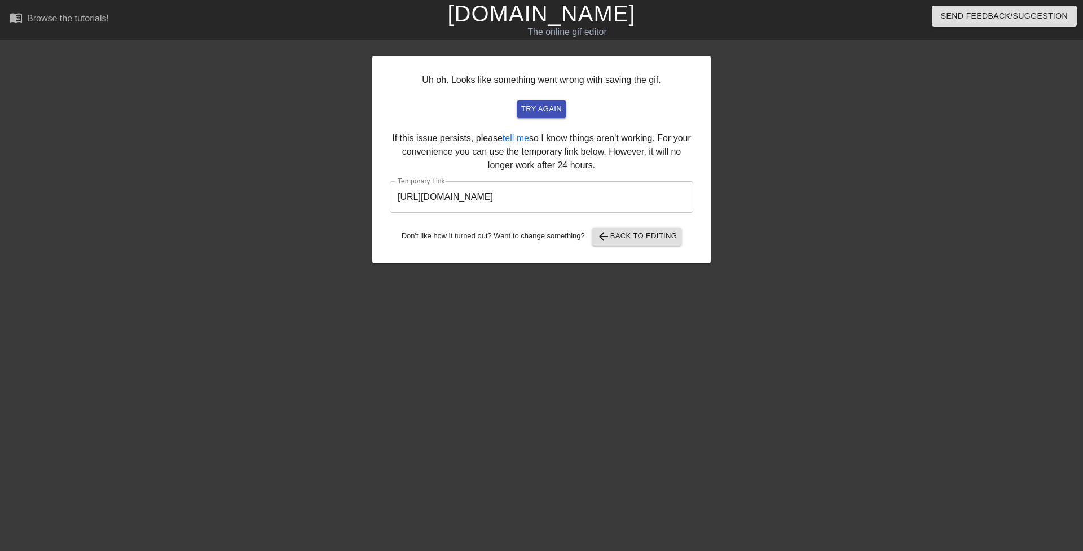
click at [560, 199] on input "https://www.gifntext.com/temp_generations/nwqdQ5X3.gif" at bounding box center [541, 197] width 303 height 32
click at [526, 116] on button "try again" at bounding box center [542, 108] width 50 height 17
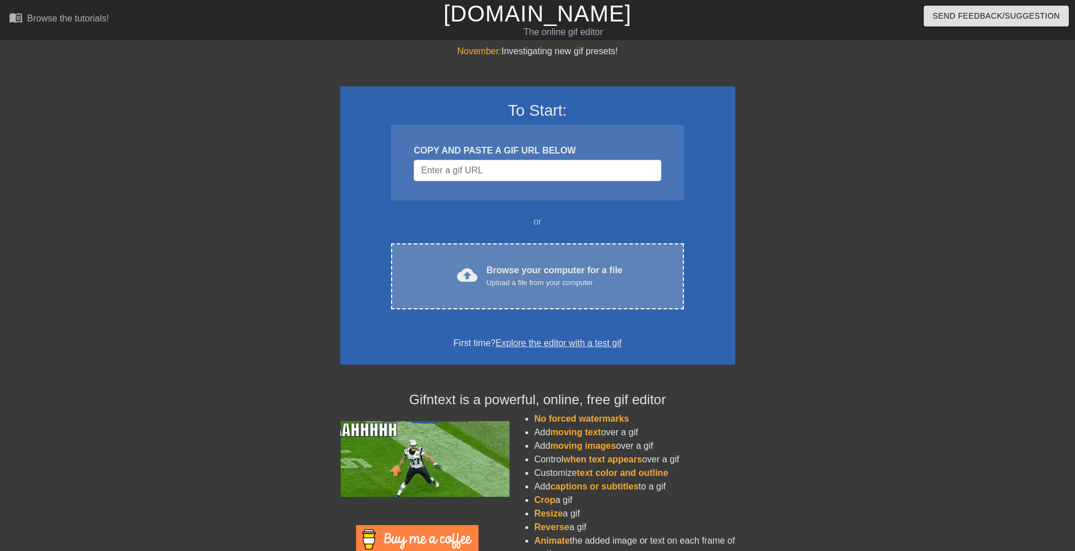
click at [524, 263] on div "Browse your computer for a file Upload a file from your computer" at bounding box center [554, 275] width 136 height 25
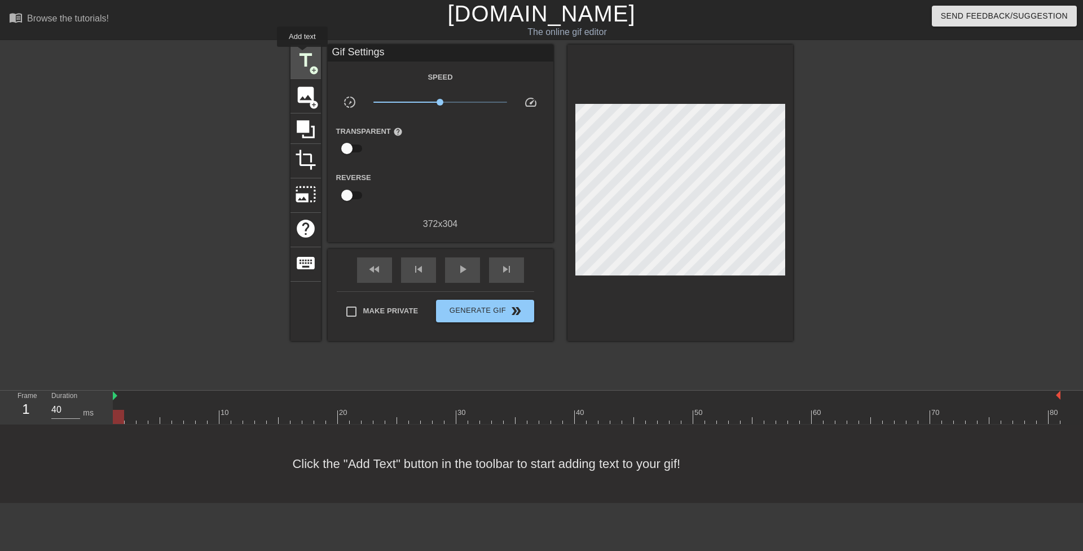
click at [302, 55] on span "title" at bounding box center [305, 60] width 21 height 21
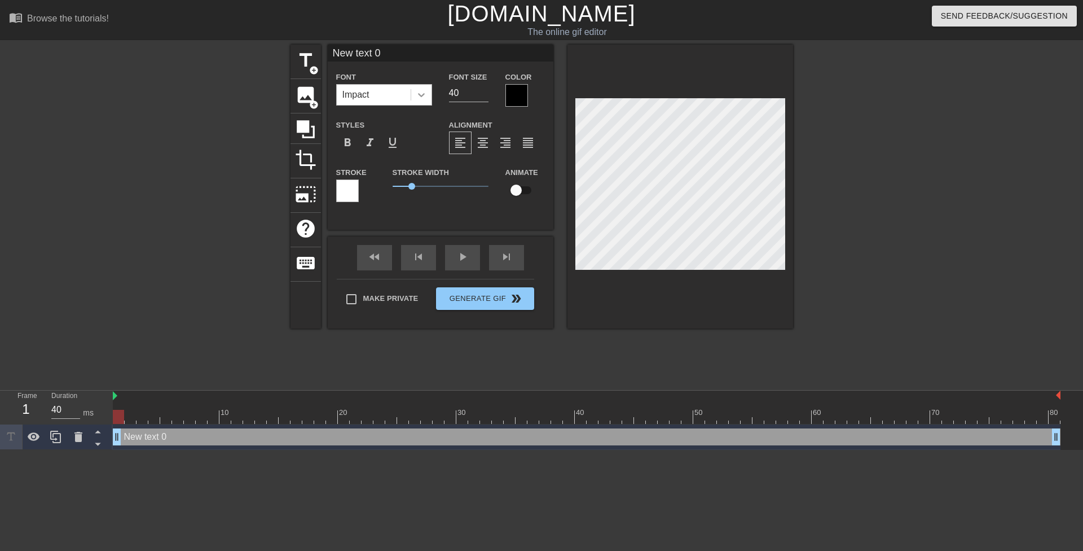
click at [426, 100] on icon at bounding box center [421, 94] width 11 height 11
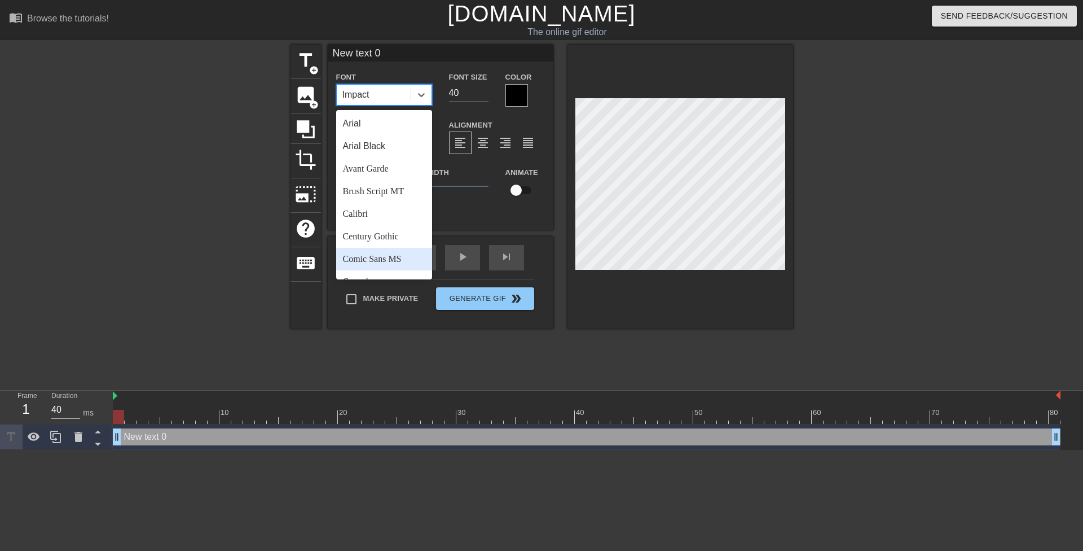
click at [402, 256] on div "Comic Sans MS" at bounding box center [384, 259] width 96 height 23
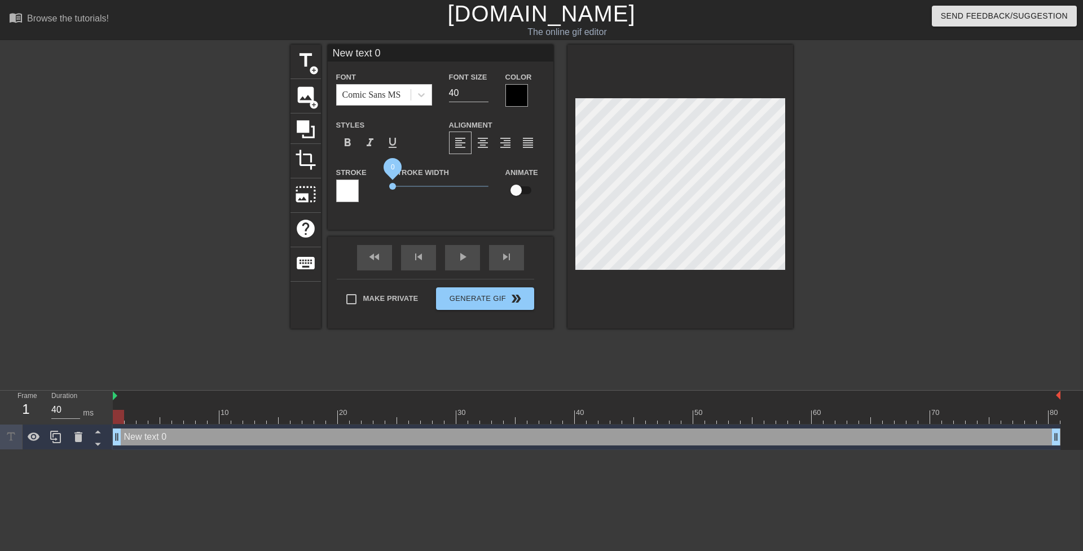
drag, startPoint x: 411, startPoint y: 184, endPoint x: 385, endPoint y: 161, distance: 35.6
click at [377, 187] on div "Stroke Stroke Width 0 Animate" at bounding box center [441, 188] width 226 height 47
drag, startPoint x: 455, startPoint y: 92, endPoint x: 445, endPoint y: 90, distance: 10.3
click at [445, 90] on div "Font Size 40" at bounding box center [469, 88] width 56 height 37
drag, startPoint x: 461, startPoint y: 93, endPoint x: 439, endPoint y: 95, distance: 22.7
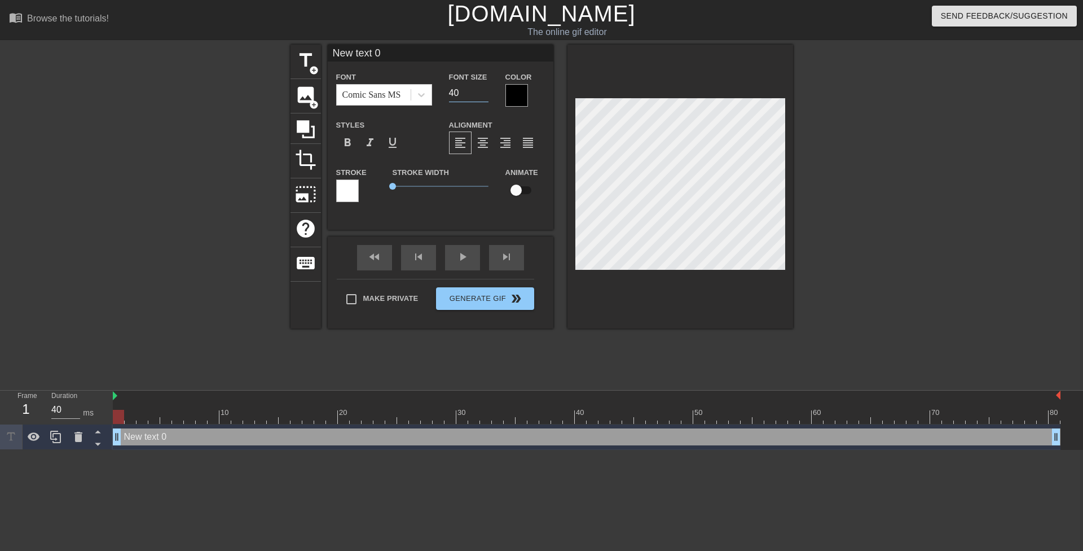
click at [439, 95] on div "Font Comic Sans MS Font Size 40 Color" at bounding box center [441, 88] width 226 height 37
type input "20"
click at [527, 88] on div at bounding box center [516, 95] width 23 height 23
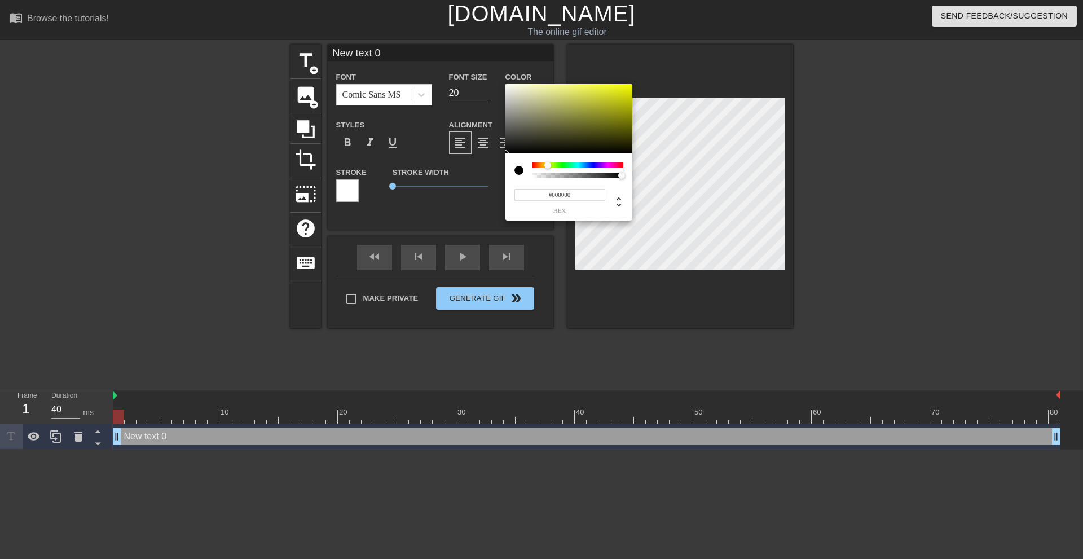
click at [548, 165] on div at bounding box center [578, 165] width 91 height 6
drag, startPoint x: 624, startPoint y: 81, endPoint x: 670, endPoint y: 51, distance: 54.1
click at [670, 51] on div "#F8FF00 hex" at bounding box center [541, 279] width 1083 height 559
type input "#F9FF00"
click at [548, 166] on div at bounding box center [547, 165] width 7 height 7
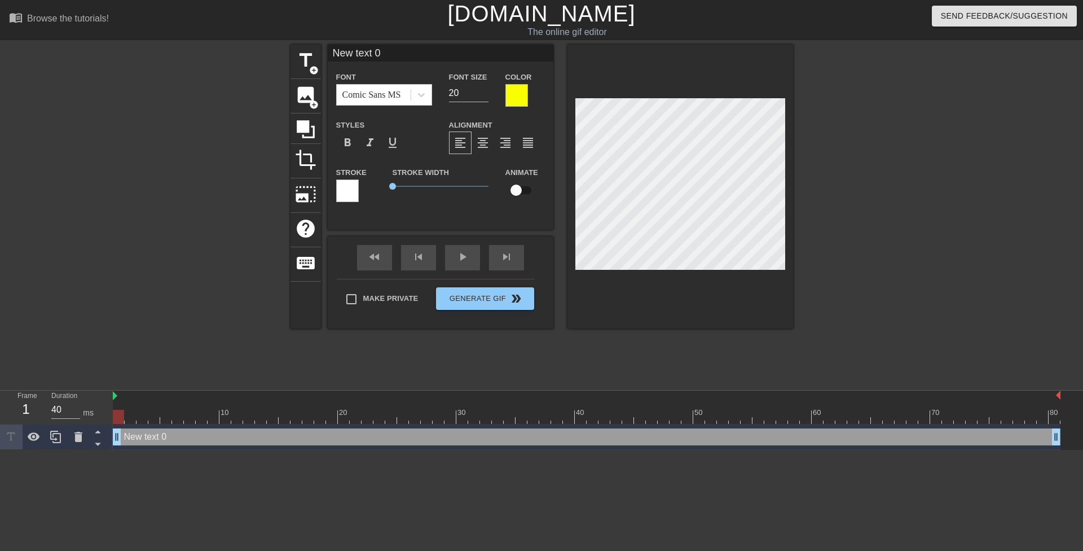
scroll to position [1, 3]
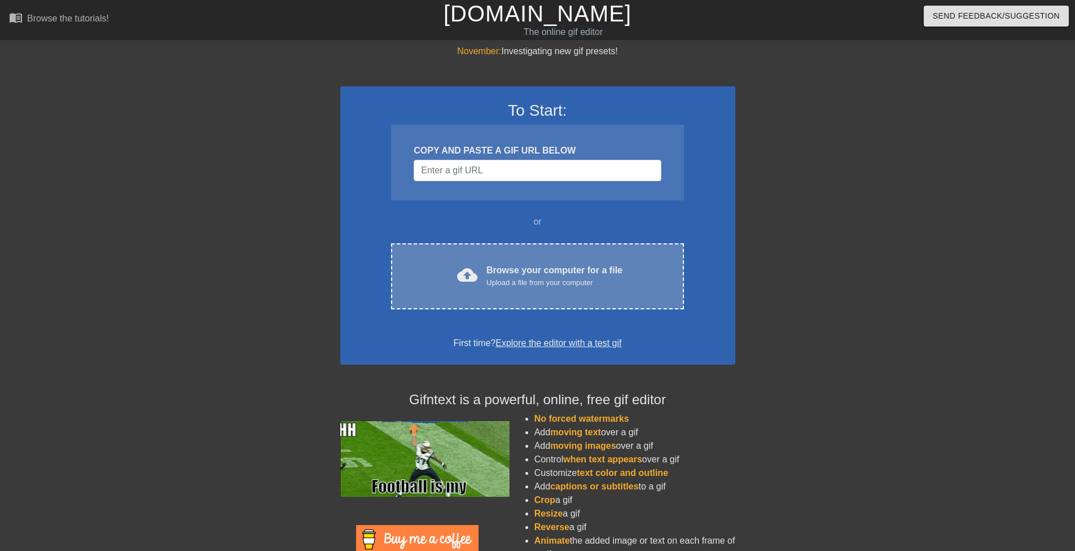
click at [523, 262] on div "cloud_upload Browse your computer for a file Upload a file from your computer C…" at bounding box center [537, 276] width 292 height 66
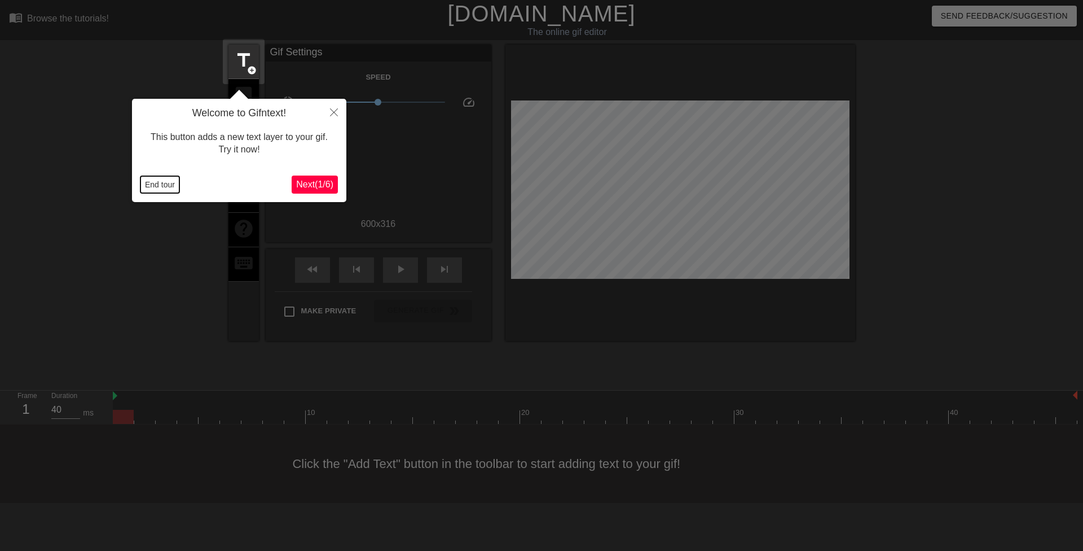
click at [165, 186] on button "End tour" at bounding box center [159, 184] width 39 height 17
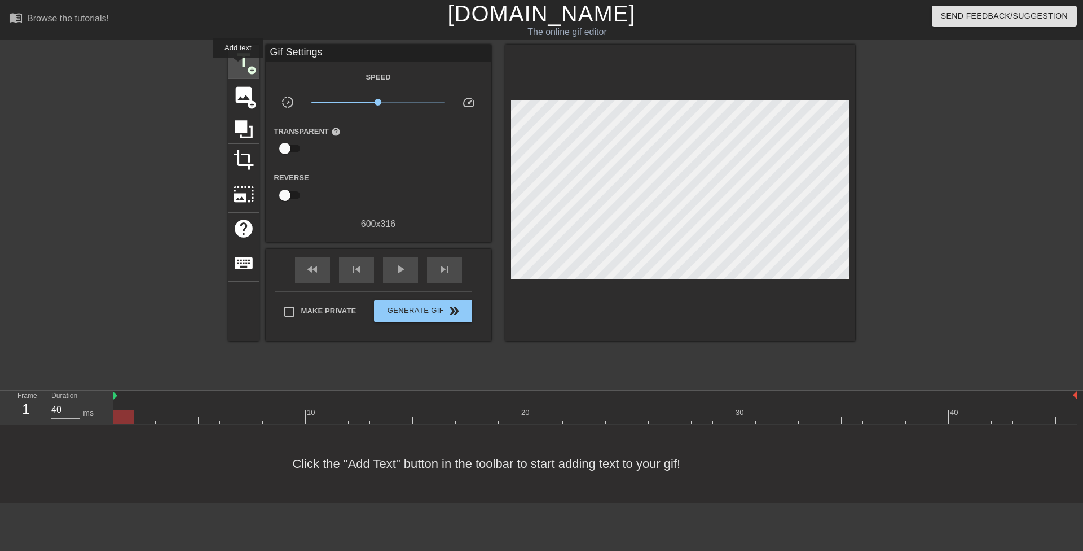
click at [238, 66] on span "title" at bounding box center [243, 60] width 21 height 21
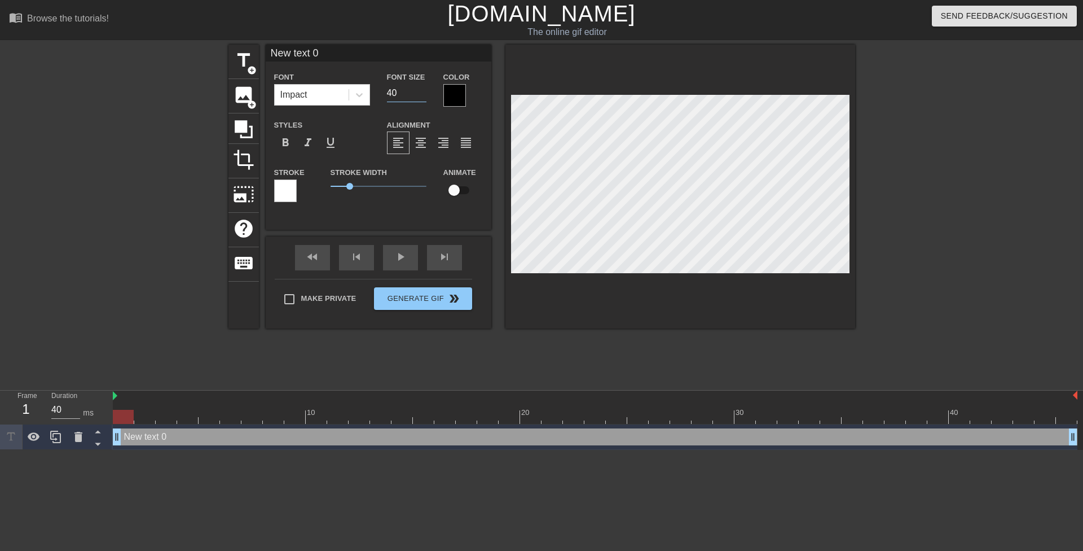
drag, startPoint x: 392, startPoint y: 91, endPoint x: 383, endPoint y: 87, distance: 9.6
click at [383, 87] on div "Font Size 40" at bounding box center [407, 88] width 56 height 37
type input "20"
click at [363, 96] on icon at bounding box center [359, 94] width 11 height 11
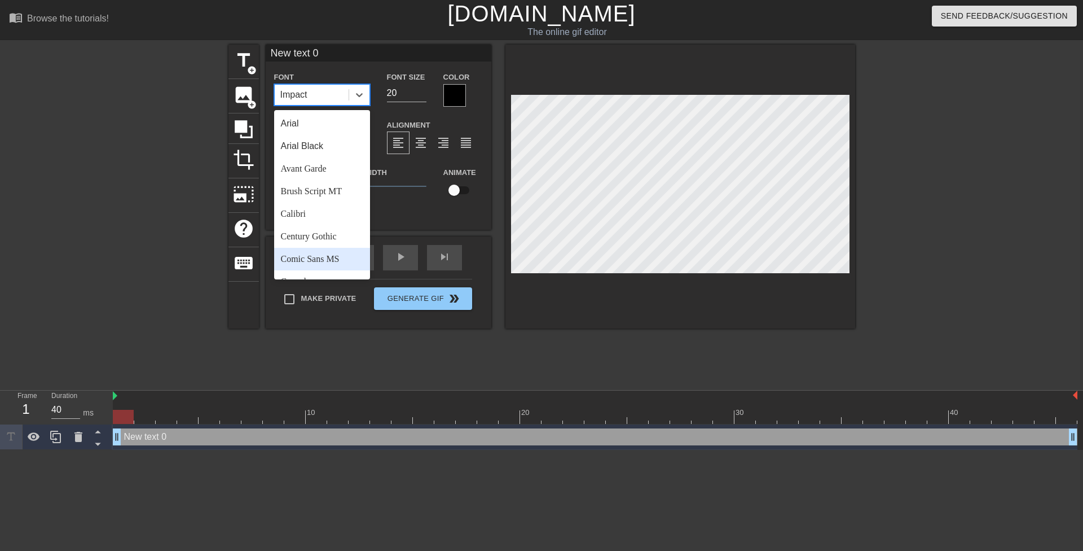
click at [338, 257] on div "Comic Sans MS" at bounding box center [322, 259] width 96 height 23
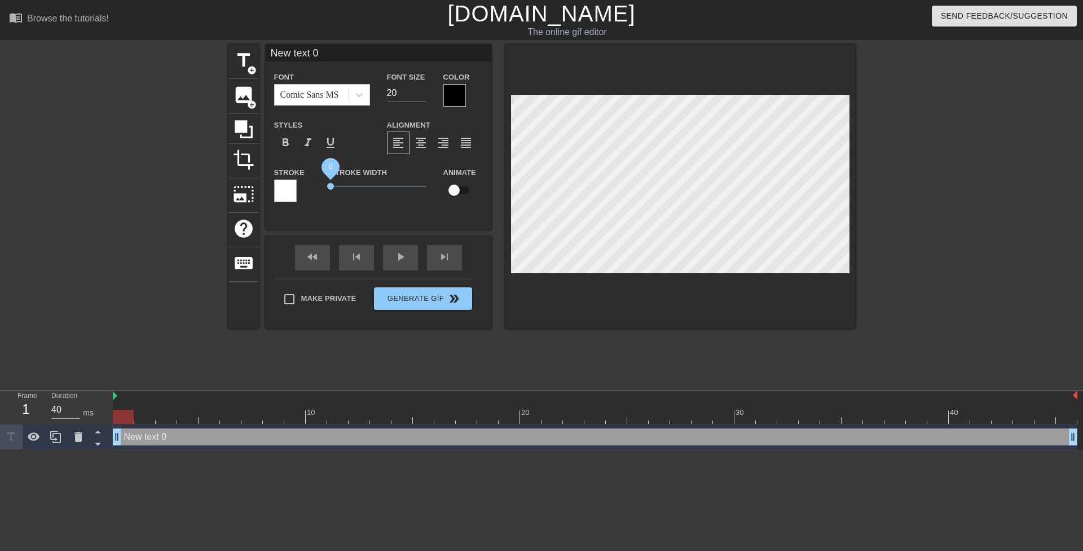
drag, startPoint x: 328, startPoint y: 187, endPoint x: 290, endPoint y: 182, distance: 38.2
click at [300, 187] on div "Stroke Stroke Width 0 Animate" at bounding box center [379, 188] width 226 height 47
click at [455, 95] on div at bounding box center [454, 95] width 23 height 23
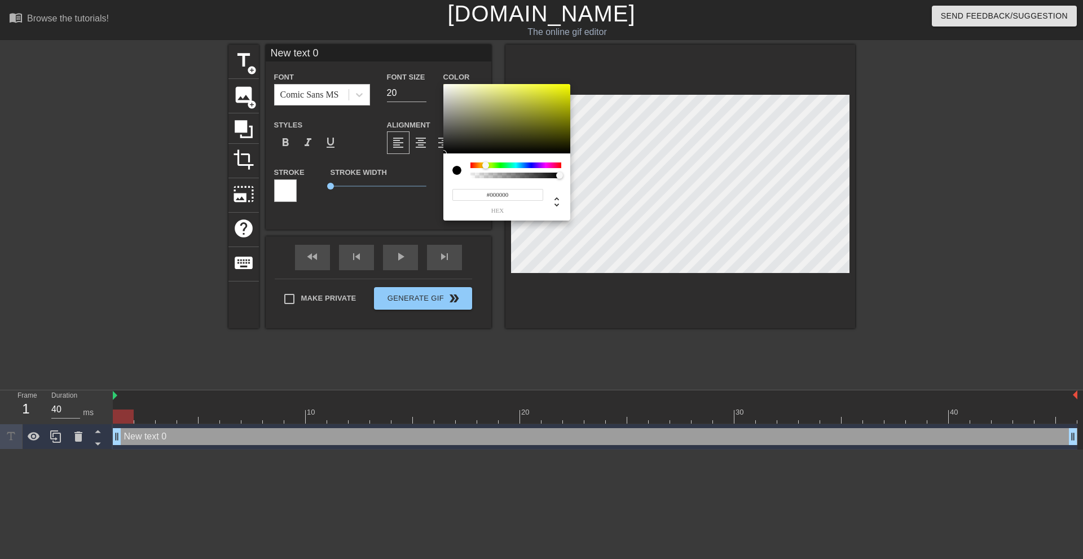
click at [486, 166] on div at bounding box center [515, 165] width 91 height 6
drag, startPoint x: 535, startPoint y: 111, endPoint x: 612, endPoint y: 68, distance: 87.9
click at [612, 68] on div "#F8FF00 hex" at bounding box center [541, 279] width 1083 height 559
type input "#F9FF00"
click at [486, 166] on div at bounding box center [485, 165] width 7 height 7
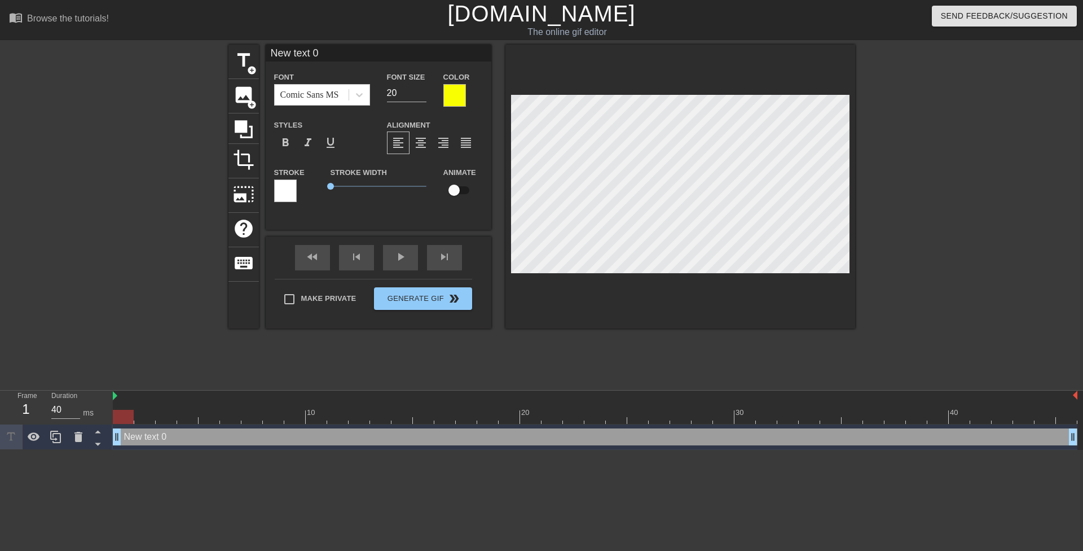
scroll to position [1, 2]
type input "M"
type textarea "M"
type input "Mr"
type textarea "Mr"
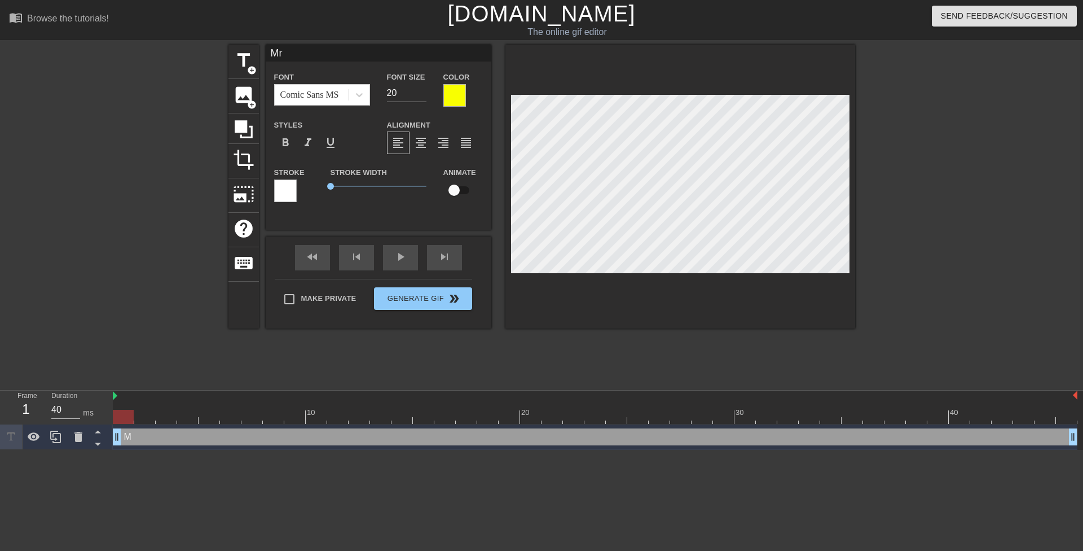
type input "Mrs"
type textarea "Mrs"
type input "Mrs."
type textarea "Mrs."
type input "Mrs."
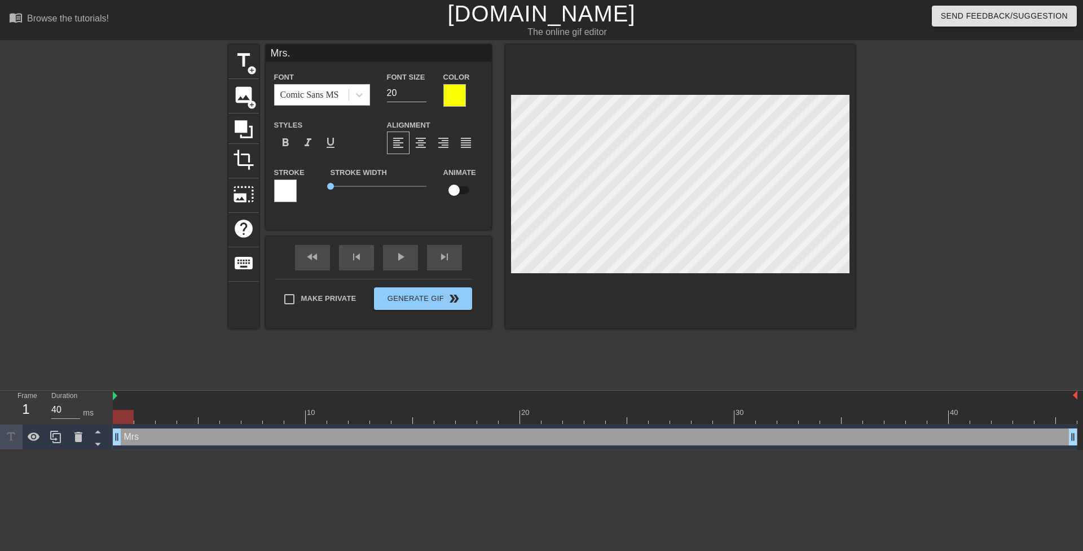
type textarea "Mrs."
type input "Mrs. A"
type textarea "Mrs. A"
type input "Mrs. An"
type textarea "Mrs. And"
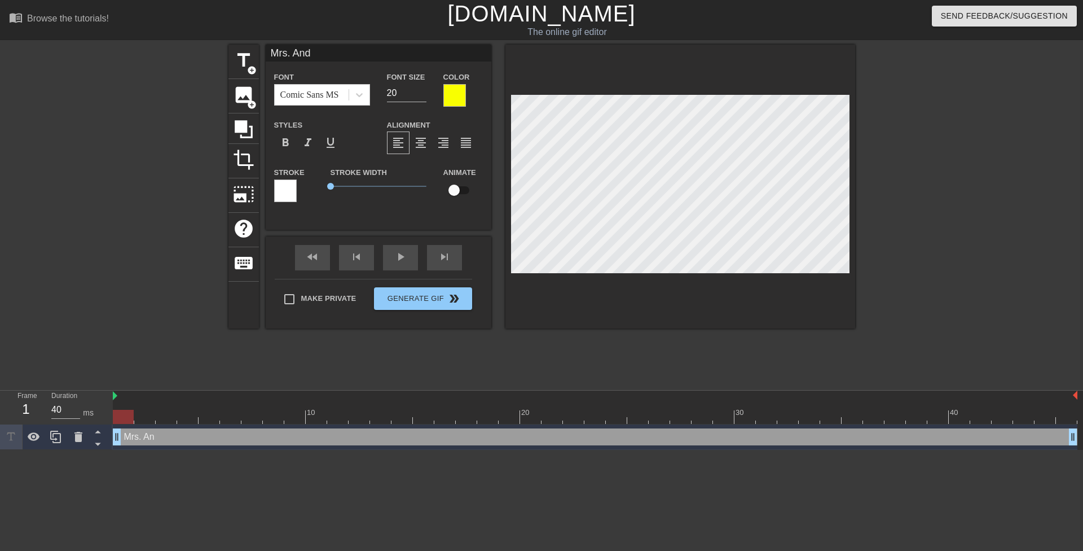
type input "Mrs. Ande"
type textarea "Mrs. Ande"
type input "Mrs. Ander"
type textarea "Mrs. Ander"
type input "Mrs. Andero"
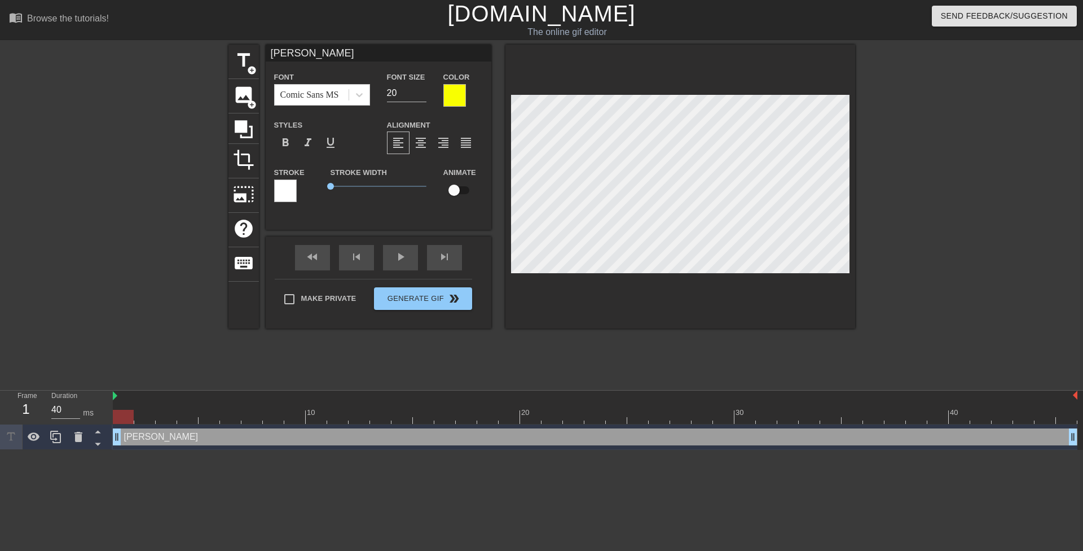
type textarea "Mrs. Andero"
type input "Mrs. Anderon"
type textarea "Mrs. Anderon"
type input "Mrs. Andero"
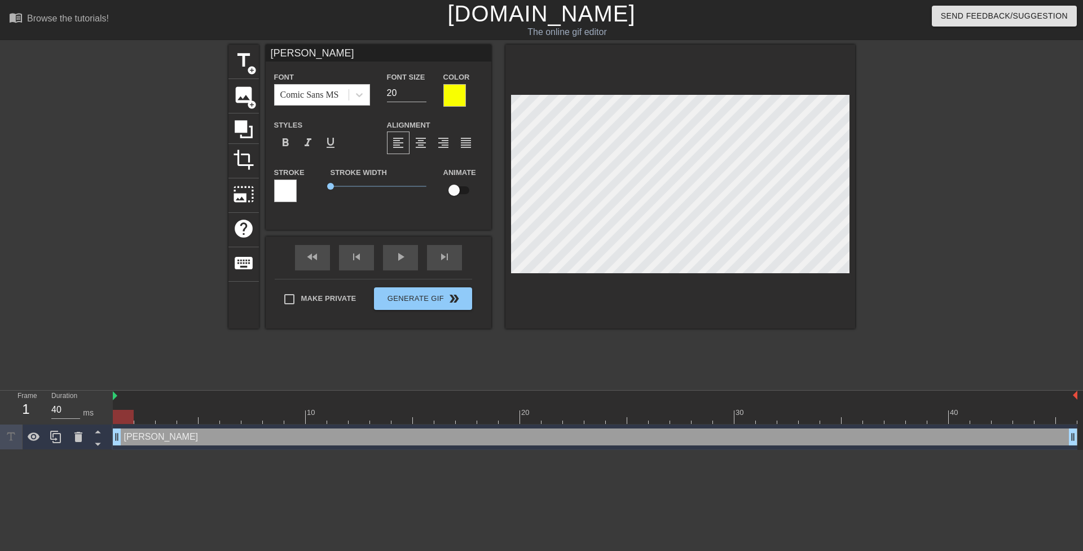
type textarea "Mrs. Andero"
type input "Mrs. Ander"
type textarea "Mrs. Ander"
type input "Mrs. Anders"
type textarea "Mrs. Anders"
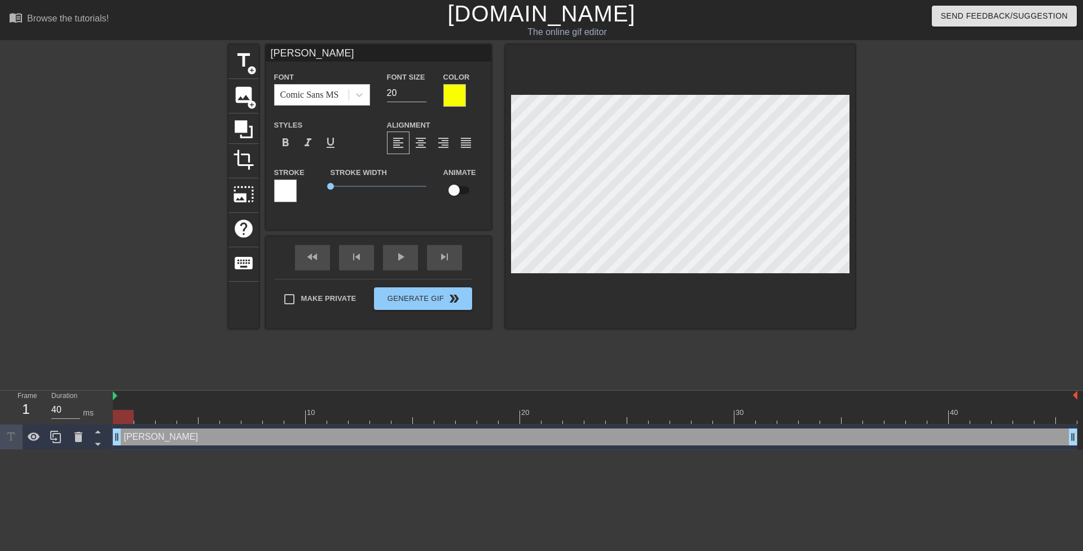
type input "Mrs. Anderso"
type textarea "Mrs. Anderso"
type input "Mrs. Anderson"
type textarea "Mrs. Anderson"
type input "Mrs. Anderson"
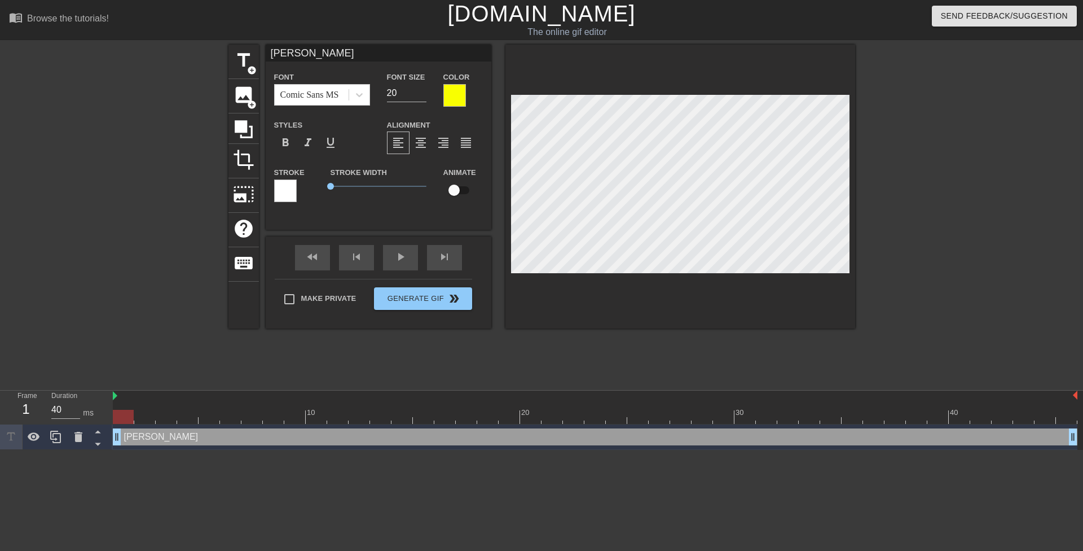
type textarea "Mrs. Anderson"
type input "Mrs. Anderson"
type textarea "Mrs. Anderson"
type input "Mrs. Anderson"
type textarea "Mrs. Anderson"
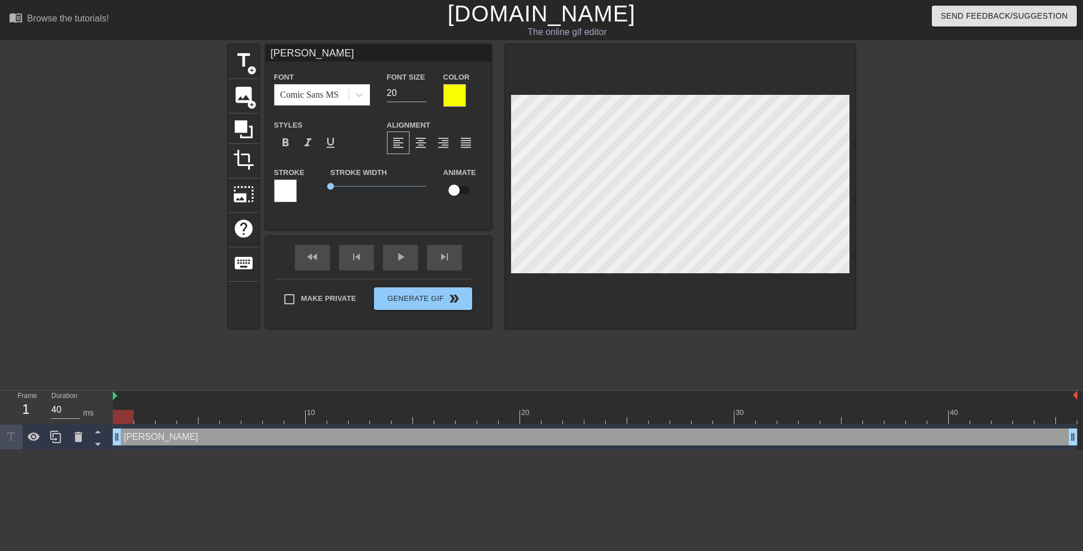
type input "Mrs. Anderson m"
type textarea "Mrs. Anderson m"
type input "Mrs. Anderson ma"
type textarea "Mrs. Anderson ma"
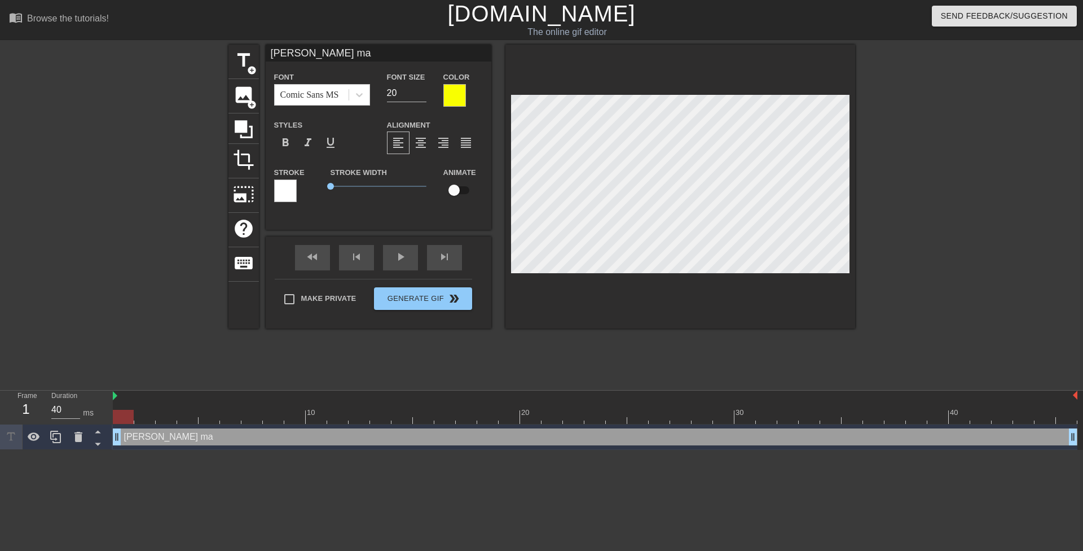
type input "Mrs. Anderson may"
type textarea "Mrs. Anderson may"
type input "Mrs. Anderson may"
type textarea "Mrs. Anderson may"
type input "Mrs. Anderson may b"
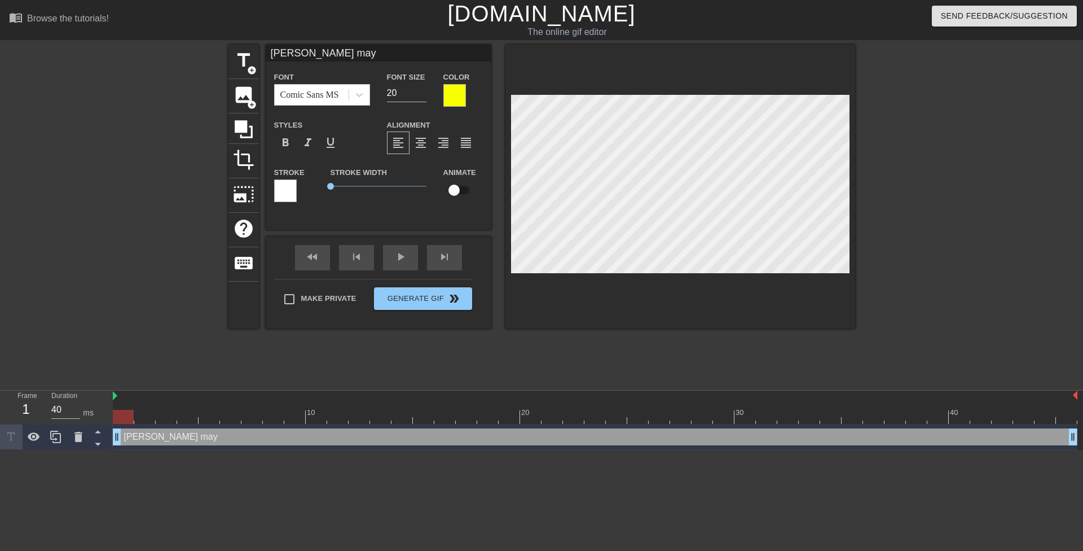
type textarea "Mrs. Anderson may b"
type input "Mrs. Anderson may be"
type textarea "Mrs. Anderson may be"
type input "Mrs. Anderson may be"
type textarea "Mrs. Anderson may be"
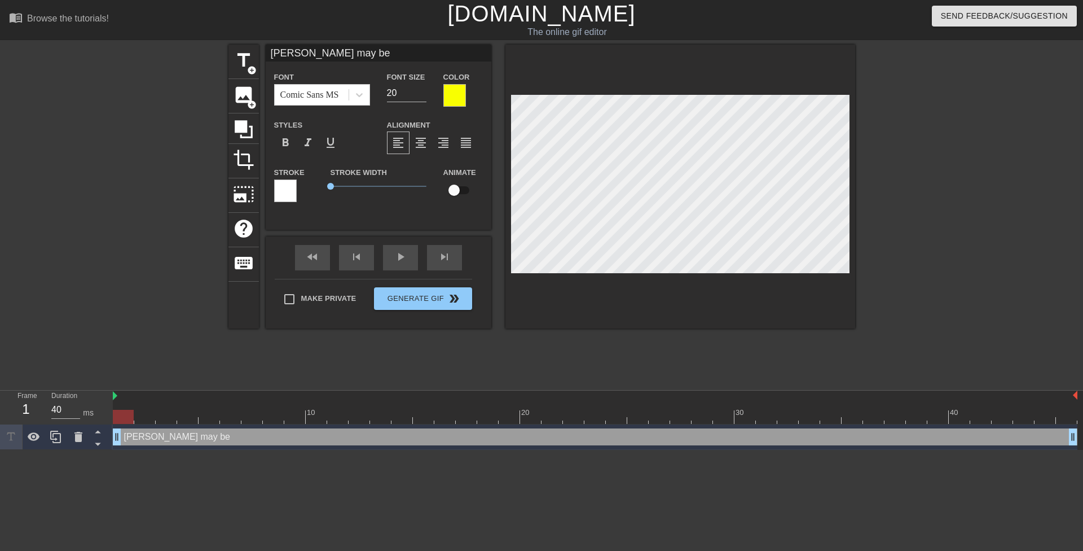
scroll to position [1, 6]
type input "Mrs. Anderson may be a"
type textarea "Mrs. Anderson may be a"
type input "Mrs. Anderson may be a"
type textarea "Mrs. Anderson may be a"
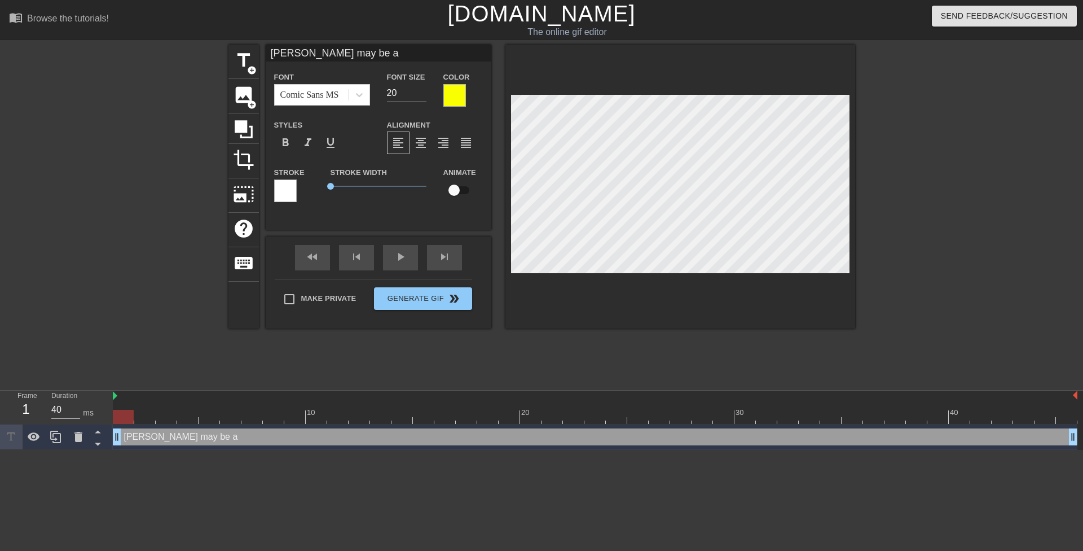
scroll to position [2, 1]
type input "Mrs. Anderson may be a4"
type textarea "Mrs. Anderson may be a 4"
click at [517, 345] on div "title add_circle image add_circle crop photo_size_select_large help keyboard Mr…" at bounding box center [541, 214] width 627 height 338
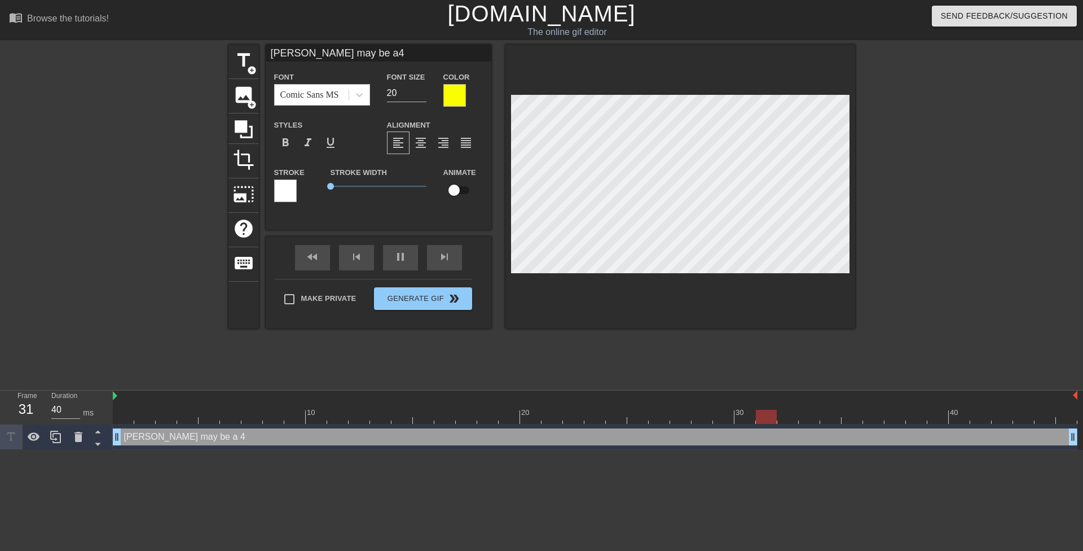
type input "Mrs. Anderson may be a42"
type textarea "Mrs. Anderson may be a 42"
type input "Mrs. Anderson may be a42"
type textarea "Mrs. Anderson may be a 42"
type input "Mrs. Anderson may be a42 y"
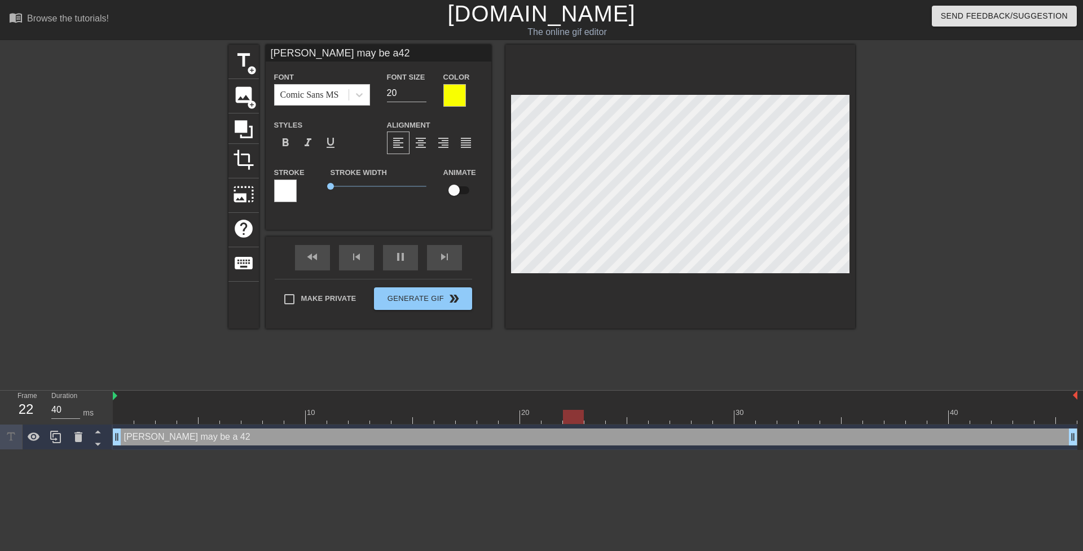
type textarea "Mrs. Anderson may be a 42 y"
type input "Mrs. Anderson may be a42 ye"
type textarea "Mrs. Anderson may be a 42 ye"
type input "Mrs. Anderson may be a42 yea"
type textarea "Mrs. Anderson may be a 42 yea"
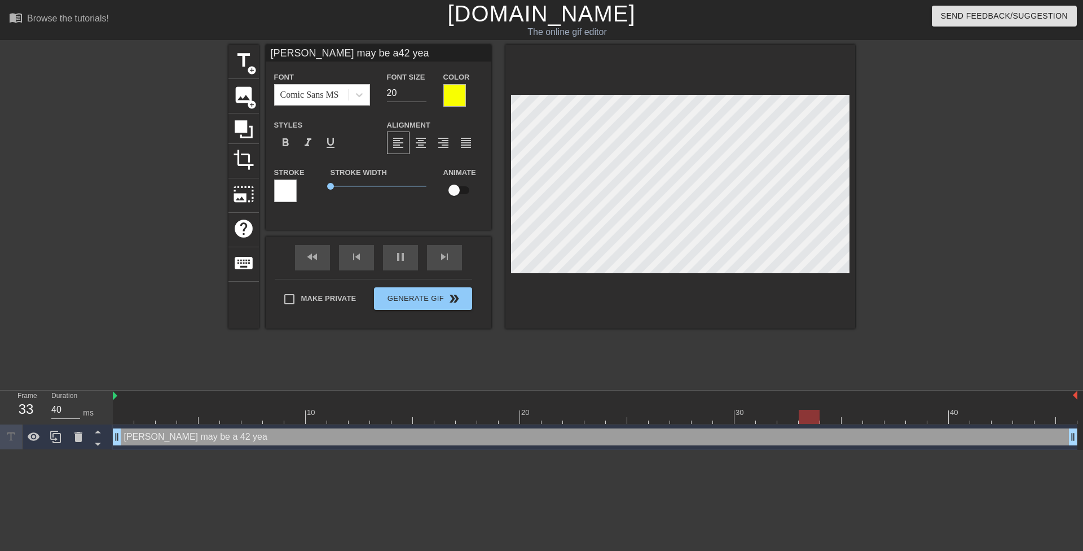
type input "Mrs. Anderson may be a42 year"
type textarea "Mrs. Anderson may be a 42 year"
type input "Mrs. Anderson may be a42 year"
type textarea "Mrs. Anderson may be a 42 year"
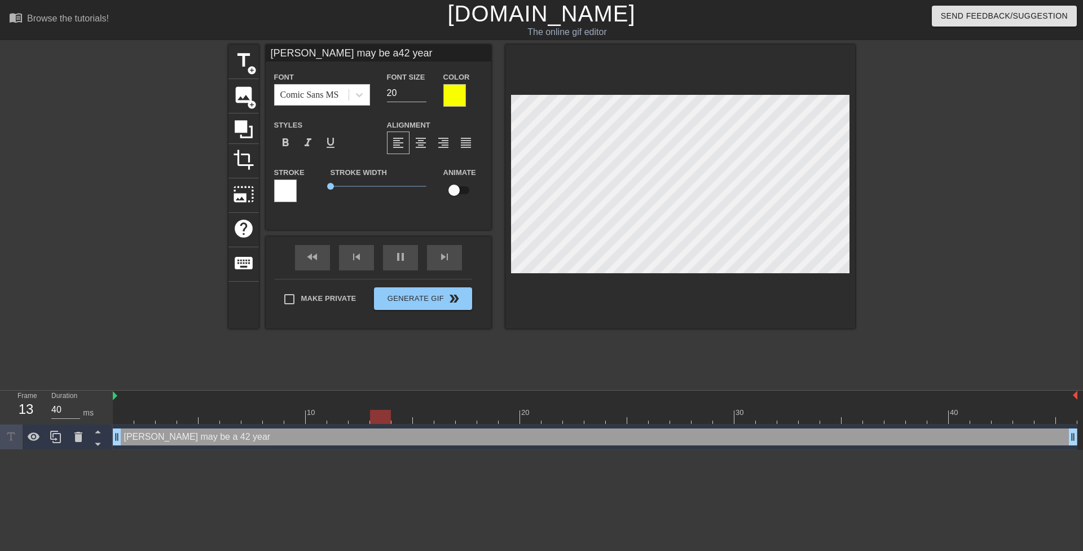
type input "Mrs. Anderson may be a42 year o"
type textarea "Mrs. Anderson may be a 42 year o"
type input "Mrs. Anderson may be a42 year ol"
type textarea "Mrs. Anderson may be a 42 year ol"
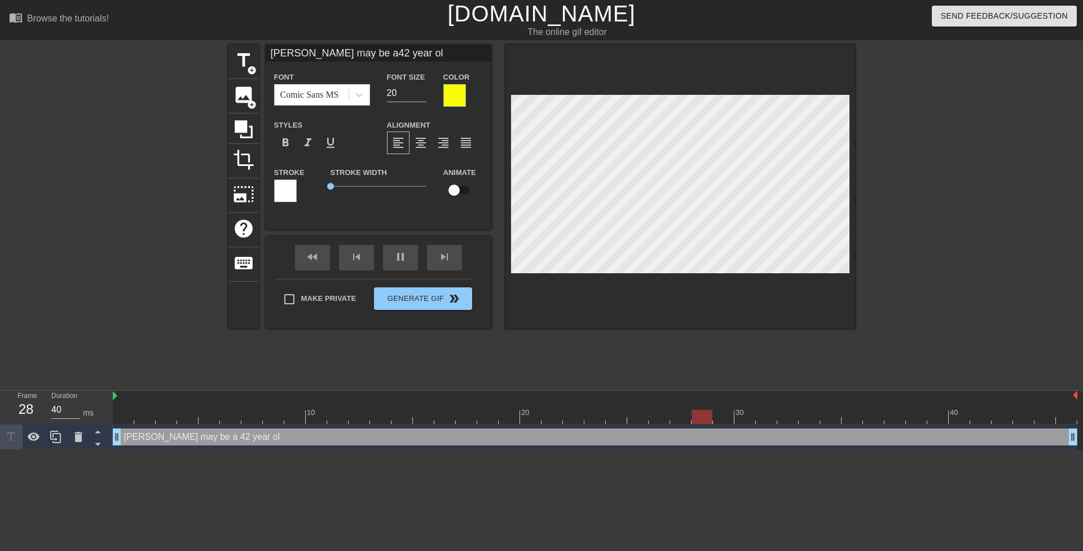
type input "Mrs. Anderson may be a42 year old"
type textarea "Mrs. Anderson may be a 42 year old"
type input "Mrs. Anderson may be a42 year old"
type textarea "Mrs. Anderson may be a 42 year old"
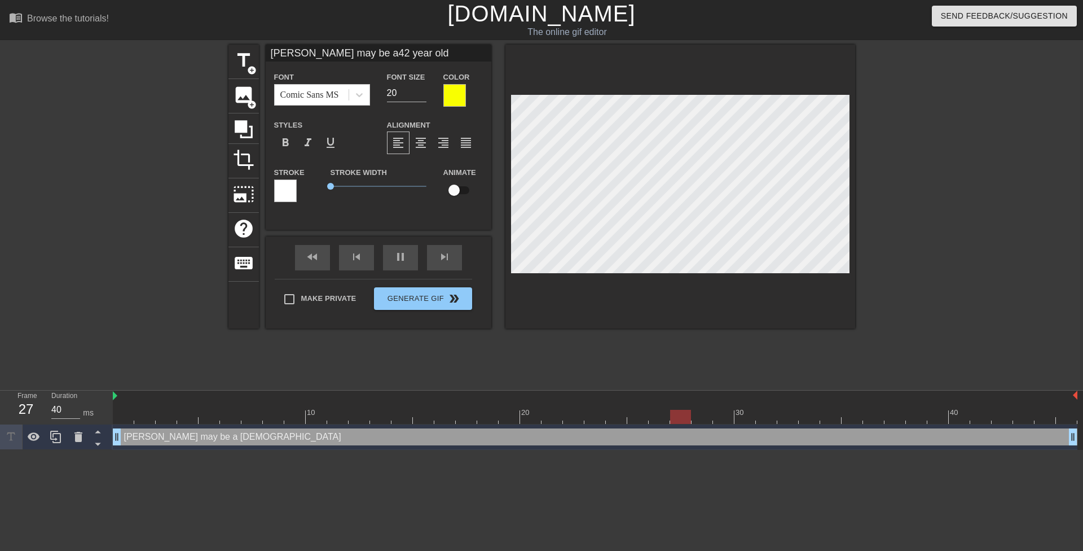
type input "Mrs. Anderson may be a42 year old m"
type textarea "Mrs. Anderson may be a 42 year old m"
type input "Mrs. Anderson may be a42 year old ma"
type textarea "Mrs. Anderson may be a 42 year old ma"
type input "Mrs. Anderson may be a42 year old mat"
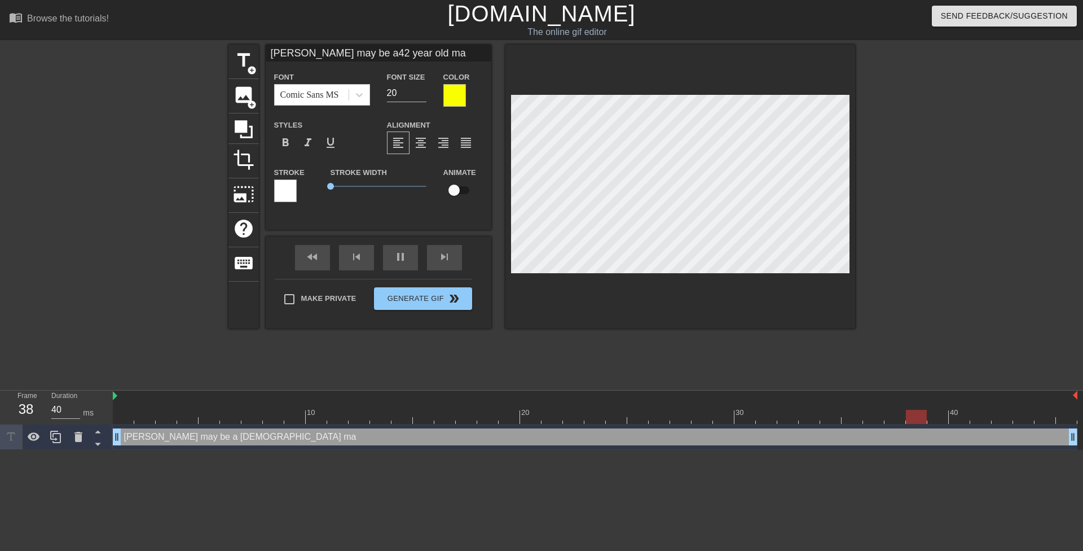
type textarea "Mrs. Anderson may be a 42 year old mat"
type input "Mrs. Anderson may be a42 year old math"
type textarea "Mrs. Anderson may be a 42 year old math"
type input "Mrs. Anderson may be a42 year old math"
type textarea "Mrs. Anderson may be a 42 year old math"
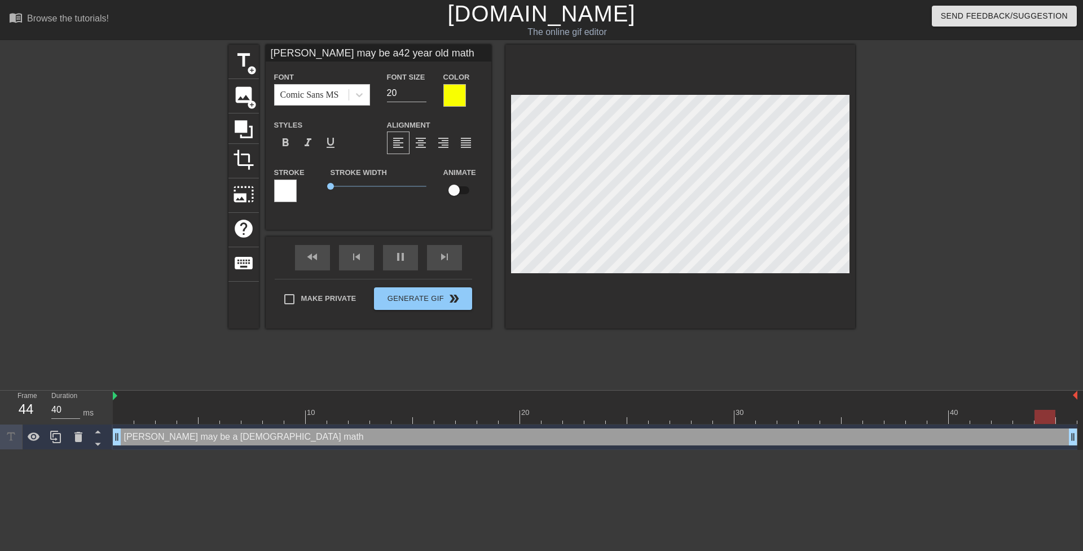
type input "Mrs. Anderson may be a42 year old math t"
type textarea "Mrs. Anderson may be a 42 year old math t"
type input "Mrs. Anderson may be a42 year old math te"
type textarea "Mrs. Anderson may be a 42 year old math te"
type input "Mrs. Anderson may be a42 year old math tea"
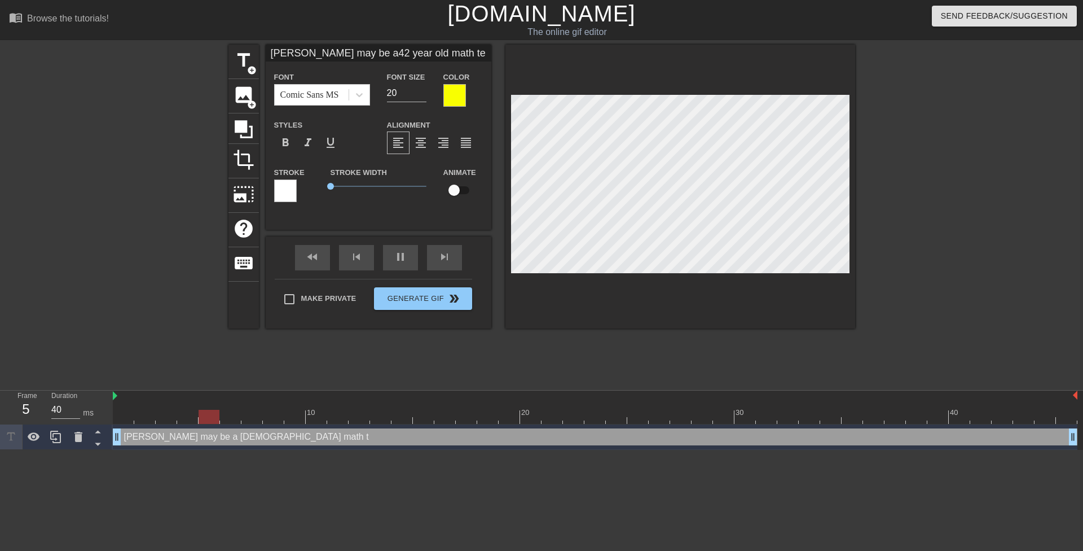
type textarea "Mrs. Anderson may be a 42 year old math tea"
type input "Mrs. Anderson may be a42 year old math teac"
type textarea "Mrs. Anderson may be a 42 year old math teac"
type input "Mrs. Anderson may be a42 year old math teach"
type textarea "Mrs. Anderson may be a 42 year old math teach"
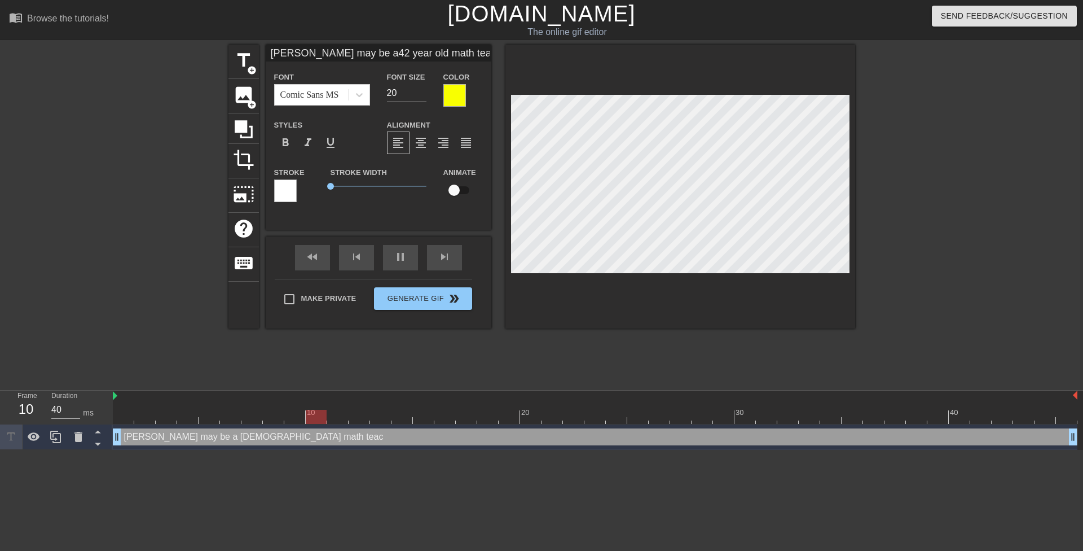
type input "Mrs. Anderson may be a42 year old math teache"
type textarea "Mrs. Anderson may be a 42 year old math teache"
type input "Mrs. Anderson may be a42 year old math teacher"
type textarea "Mrs. Anderson may be a 42 year old math teacher"
type input "Mrs. Anderson may be a42 year old math teacher"
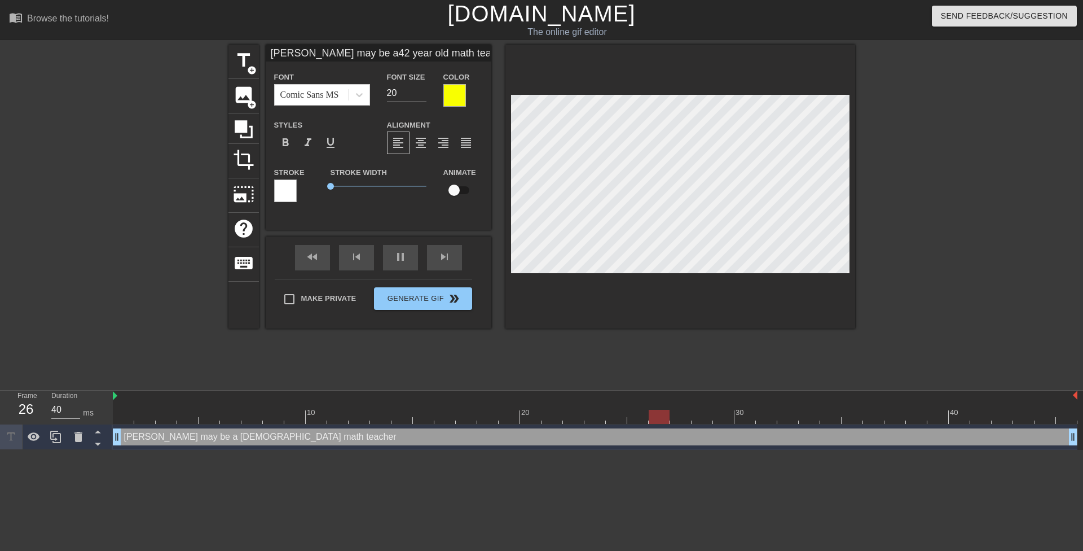
type textarea "Mrs. Anderson may be a 42 year old math teacher"
type input "Mrs. Anderson may be a42 year old math teacherw"
type textarea "Mrs. Anderson may be a 42 year old math teacher w"
type input "Mrs. Anderson may be a42 year old math teacherwu"
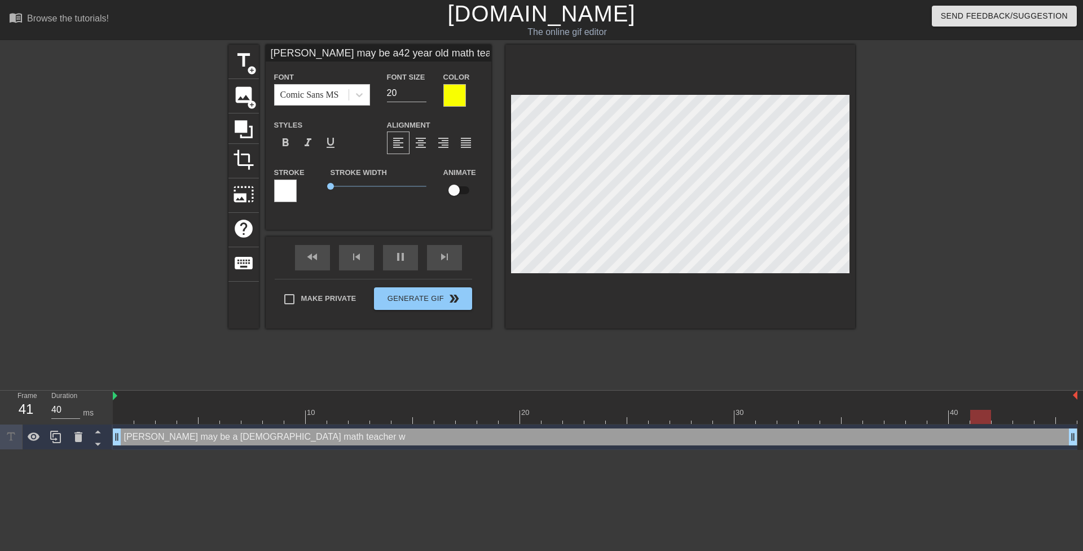
type textarea "Mrs. Anderson may be a 42 year old math teacher wu"
type input "Mrs. Anderson may be a42 year old math teacherw"
type textarea "Mrs. Anderson may be a 42 year old math teacher w"
type input "Mrs. Anderson may be a42 year old math teacherwi"
type textarea "Mrs. Anderson may be a 42 year old math teacher wi"
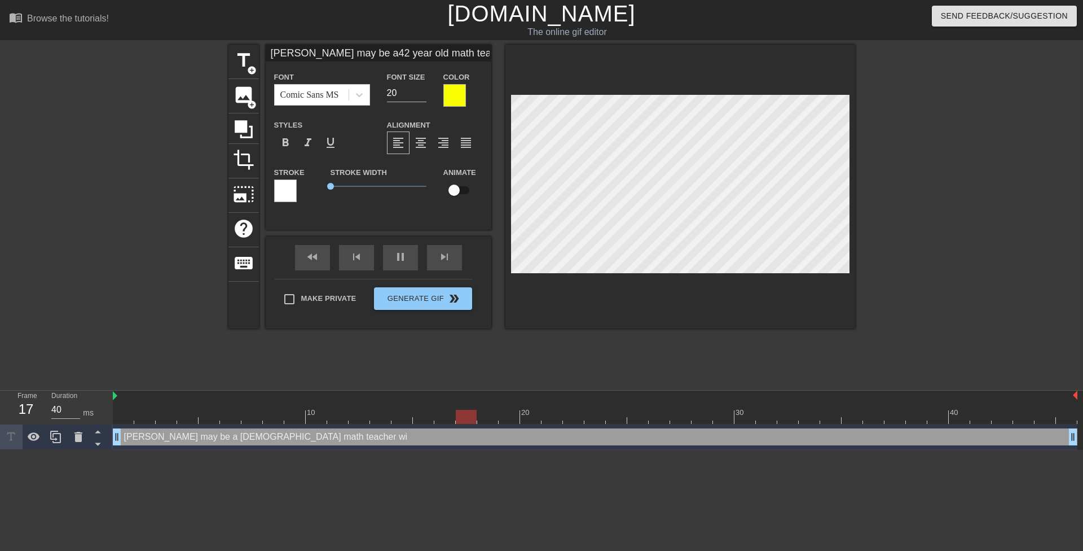
type input "Mrs. Anderson may be a42 year old math teacherwit"
type textarea "Mrs. Anderson may be a 42 year old math teacher wit"
type input "Mrs. Anderson may be a42 year old math teacherwith"
type textarea "Mrs. Anderson may be a 42 year old math teacher with"
type input "Mrs. Anderson may be a42 year old math teacherwith"
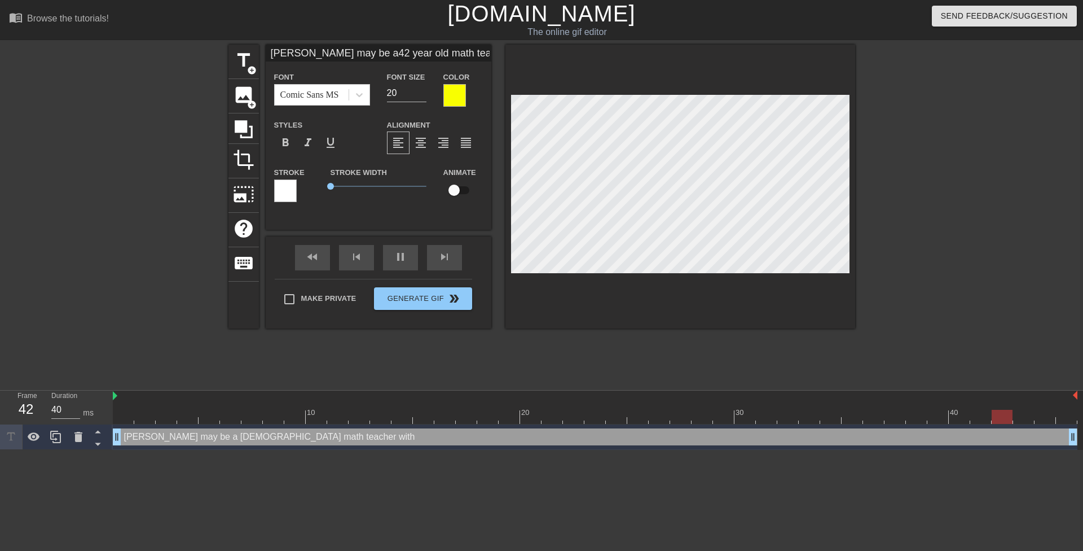
type textarea "Mrs. Anderson may be a 42 year old math teacher with"
type input "Mrs. Anderson may be a42 year old math teacherwith a"
type textarea "Mrs. Anderson may be a 42 year old math teacher with a"
type input "Mrs. Anderson may be a42 year old math teacherwith a"
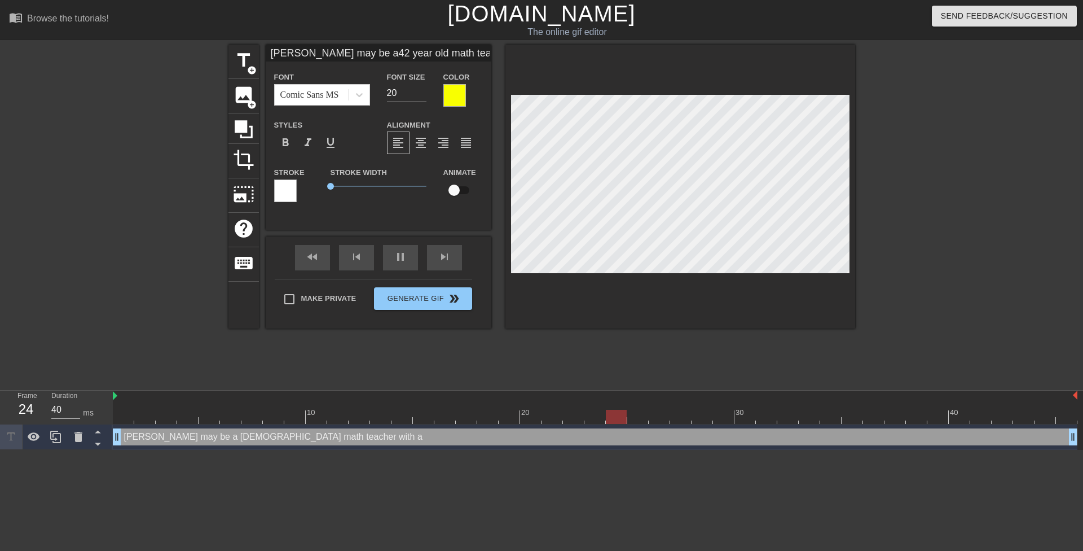
type textarea "Mrs. Anderson may be a 42 year old math teacher with a"
type input "Mrs. Anderson may be a42 year old math teacherwith a h"
type textarea "Mrs. Anderson may be a 42 year old math teacher with a h"
type input "Mrs. Anderson may be a42 year old math teacherwith a hu"
type textarea "Mrs. Anderson may be a 42 year old math teacher with a hu"
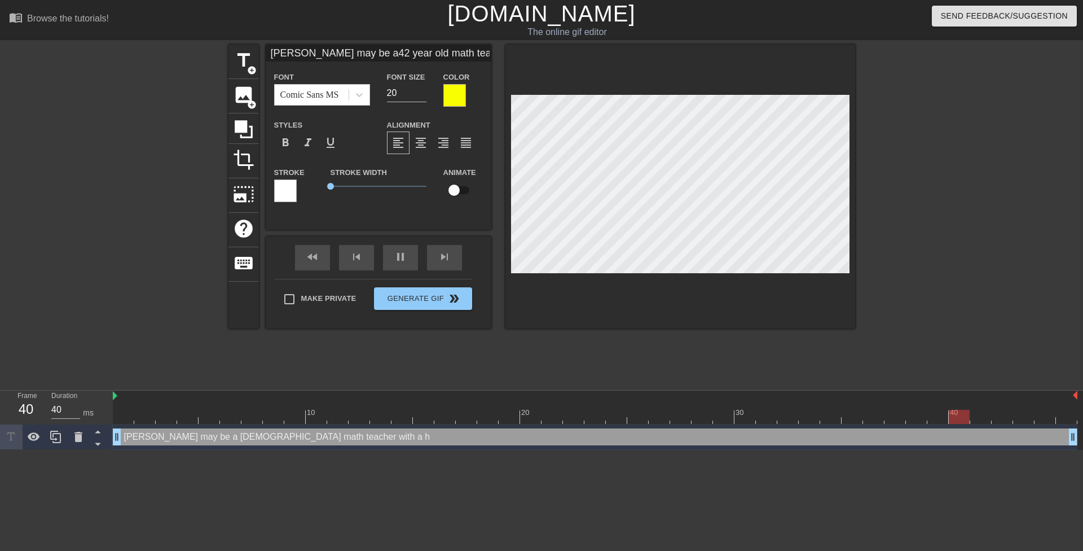
type input "Mrs. Anderson may be a42 year old math teacherwith a hus"
type textarea "Mrs. Anderson may be a 42 year old math teacher with a hus"
type input "Mrs. Anderson may be a42 year old math teacherwith a husb"
type textarea "Mrs. Anderson may be a 42 year old math teacher with a husb"
type input "Mrs. Anderson may be a42 year old math teacherwith a husba"
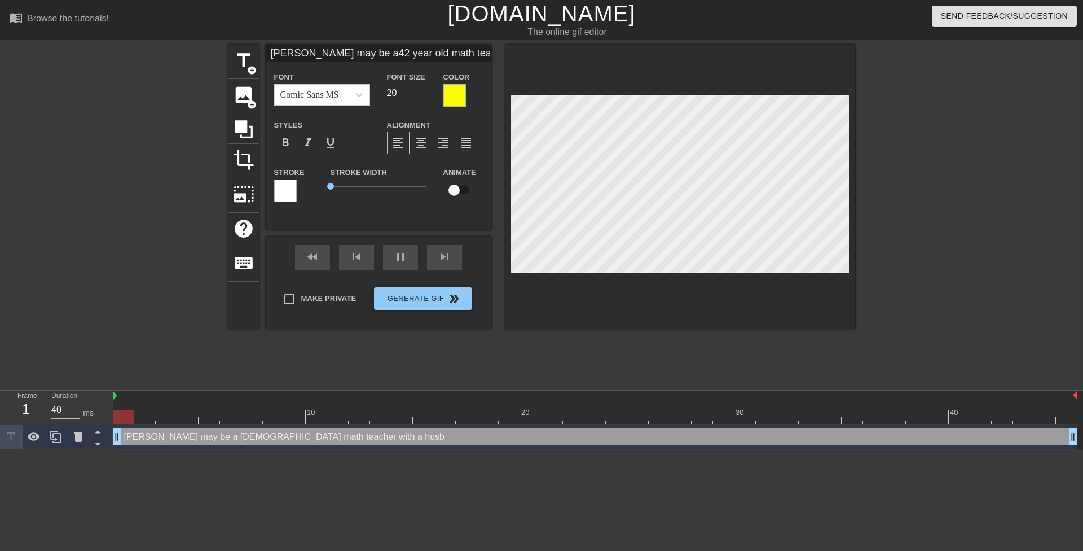
type textarea "Mrs. Anderson may be a 42 year old math teacher with a husban"
type input "Mrs. Anderson may be a42 year old math teacherwith a husband"
type textarea "Mrs. Anderson may be a 42 year old math teacher with a husband"
type input "Mrs. Anderson may be a42 year old math teacherwith a husband"
type textarea "Mrs. Anderson may be a 42 year old math teacher with a husband"
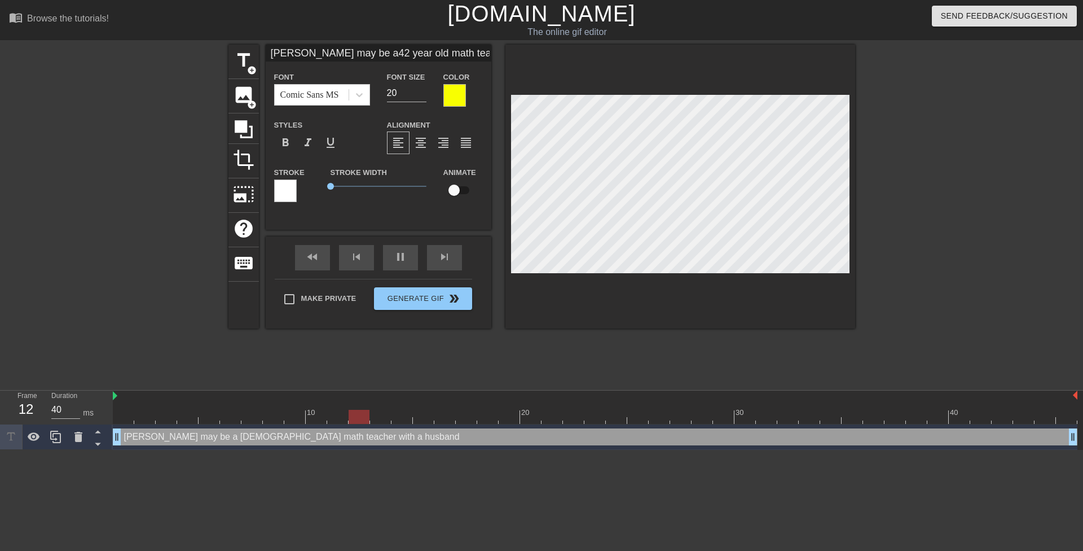
type input "Mrs. Anderson may be a42 year old math teacherwith a husband a"
type textarea "Mrs. Anderson may be a 42 year old math teacher with a husband a"
type input "Mrs. Anderson may be a42 year old math teacherwith a husband an"
type textarea "Mrs. Anderson may be a 42 year old math teacher with a husband an"
type input "Mrs. Anderson may be a42 year old math teacherwith a husband and"
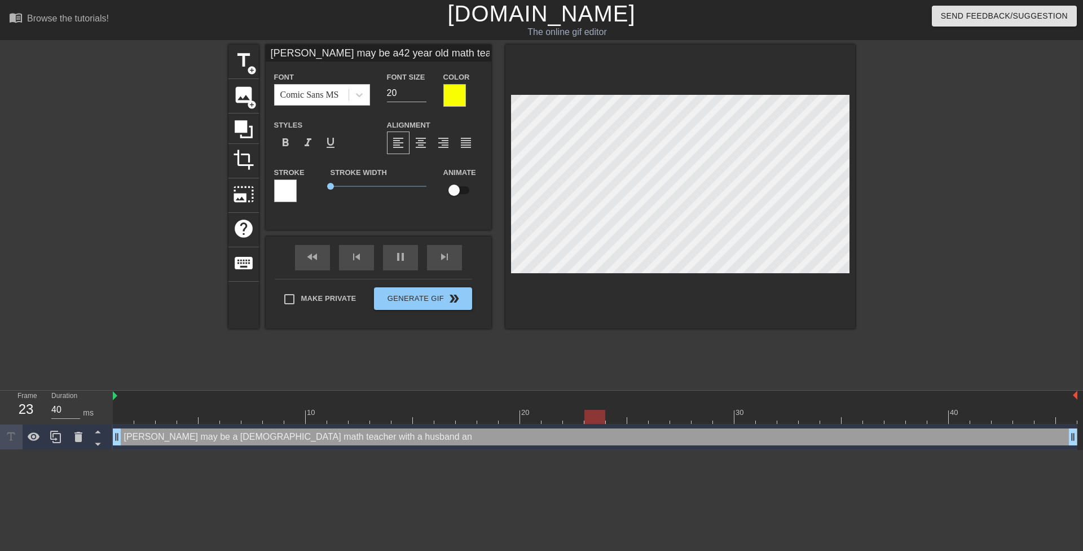
type textarea "Mrs. Anderson may be a 42 year old math teacher with a husband and"
type input "Mrs. Anderson may be a42 year old math teacherwith a husband and"
type textarea "Mrs. Anderson may be a 42 year old math teacher with a husband and"
type input "Mrs. Anderson may be a42 year old math teacherwith a husband and 2"
type textarea "Mrs. Anderson may be a 42 year old math teacher with a husband and 2"
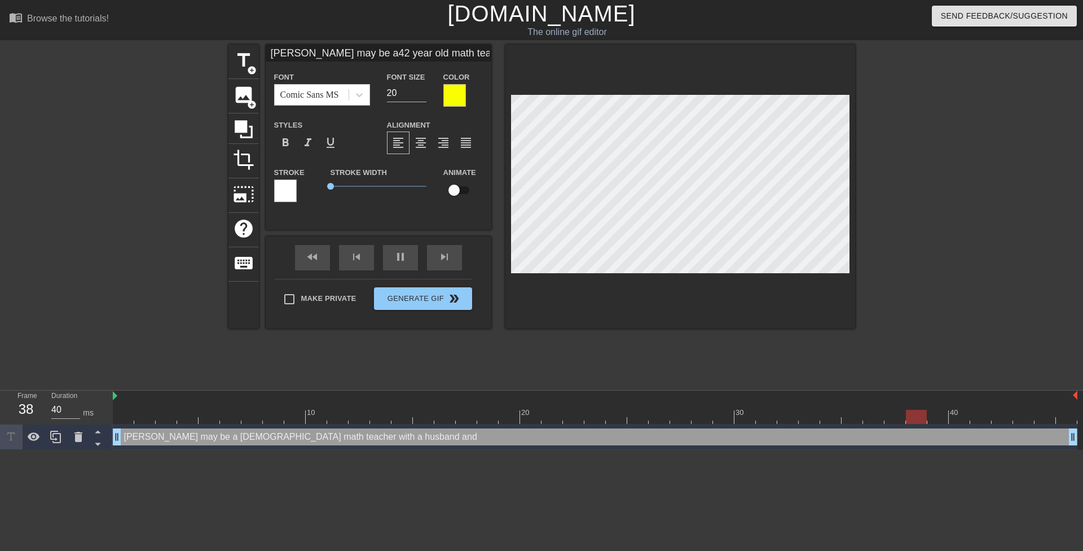
scroll to position [2, 6]
type input "Mrs. Anderson may be a42 year old math teacherwith a husband and 2"
type textarea "Mrs. Anderson may be a 42 year old math teacher with a husband and 2"
type input "Mrs. Anderson may be a42 year old math teacherwith a husband and 2 i"
type textarea "Mrs. Anderson may be a 42 year old math teacher with a husband and 2 i"
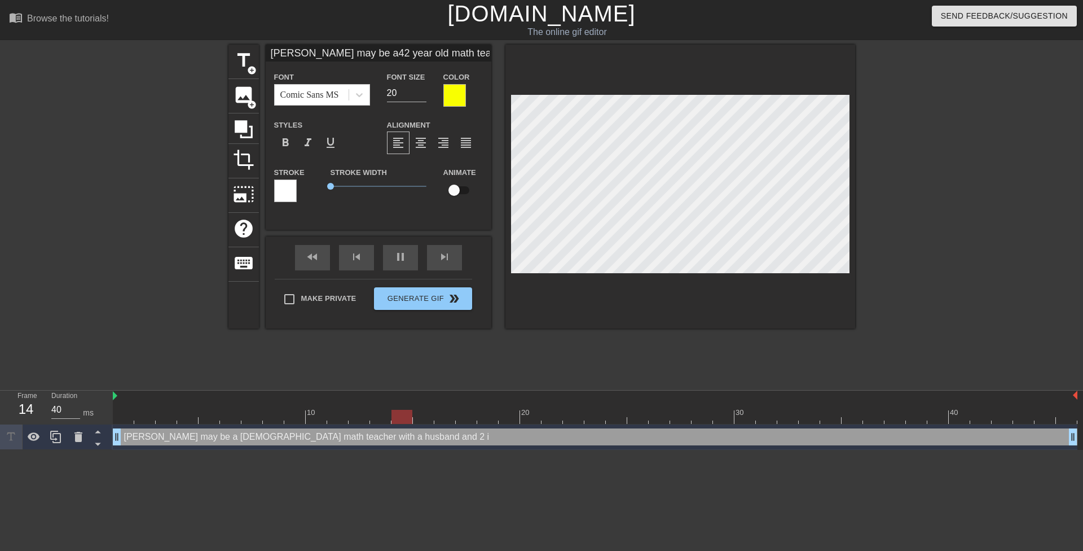
type input "Mrs. Anderson may be a42 year old math teacherwith a husband and 2"
type textarea "Mrs. Anderson may be a 42 year old math teacher with a husband and 2"
type input "Mrs. Anderson may be a42 year old math teacherwith a husband and 2 k"
type textarea "Mrs. Anderson may be a 42 year old math teacher with a husband and 2 k"
type input "Mrs. Anderson may be a42 year old math teacherwith a husband and 2 ki"
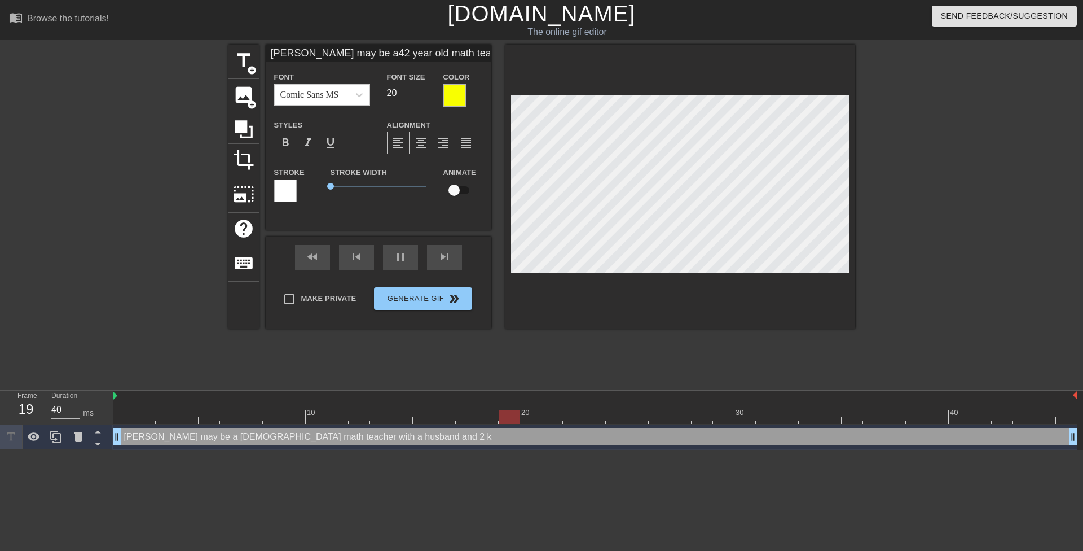
type textarea "Mrs. Anderson may be a 42 year old math teacher with a husband and 2 ki"
type input "Mrs. Anderson may be a42 year old math teacherwith a husband and 2 kid"
type textarea "Mrs. Anderson may be a 42 year old math teacher with a husband and 2 kid"
type input "Mrs. Anderson may be a42 year old math teacherwith a husband and 2 kids"
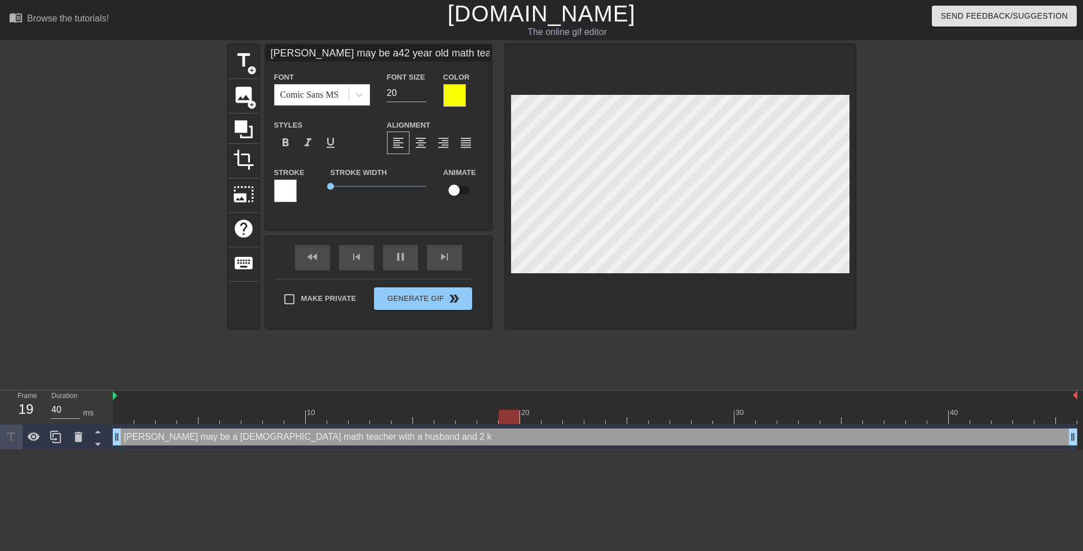
type textarea "Mrs. Anderson may be a 42 year old math teacher with a husband and 2 kids"
type input "Mrs. Anderson may be a42 year old math teacherwith a husband and 2 kids."
type textarea "Mrs. Anderson may be a 42 year old math teacher with a husband and 2 kids."
type input "Mrs. Anderson may be a42 year old math teacherwith a husband and 2 kids"
type textarea "Mrs. Anderson may be a 42 year old math teacher with a husband and 2 kids"
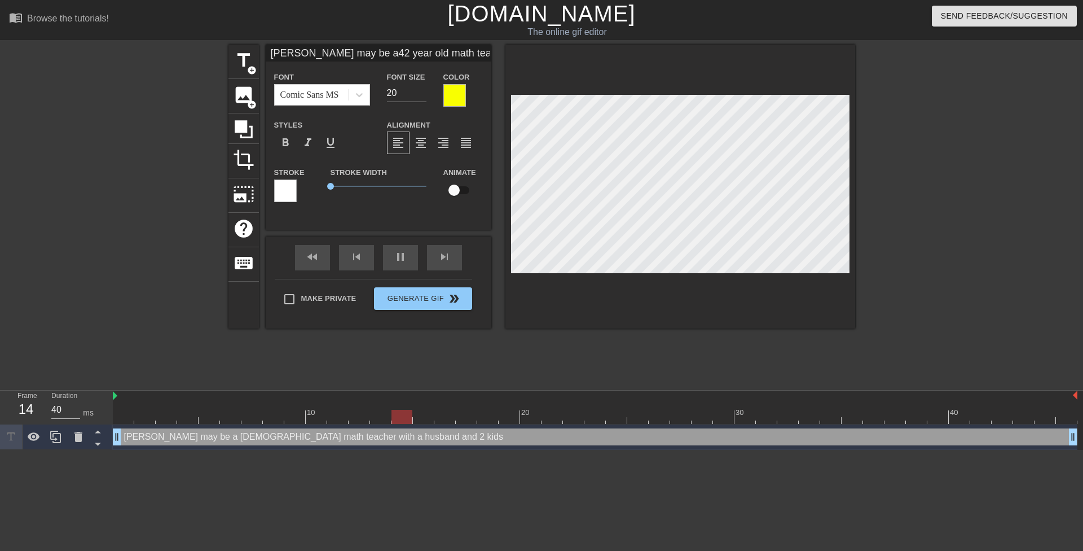
type input "Mrs. Anderson may be a42 year old math teacherwith a husband and 2 kids,"
type textarea "Mrs. Anderson may be a 42 year old math teacher with a husband and 2 kids,"
type input "Mrs. Anderson may be a42 year old math teacherwith a husband and 2 kids,"
type textarea "Mrs. Anderson may be a 42 year old math teacher with a husband and 2 kids,"
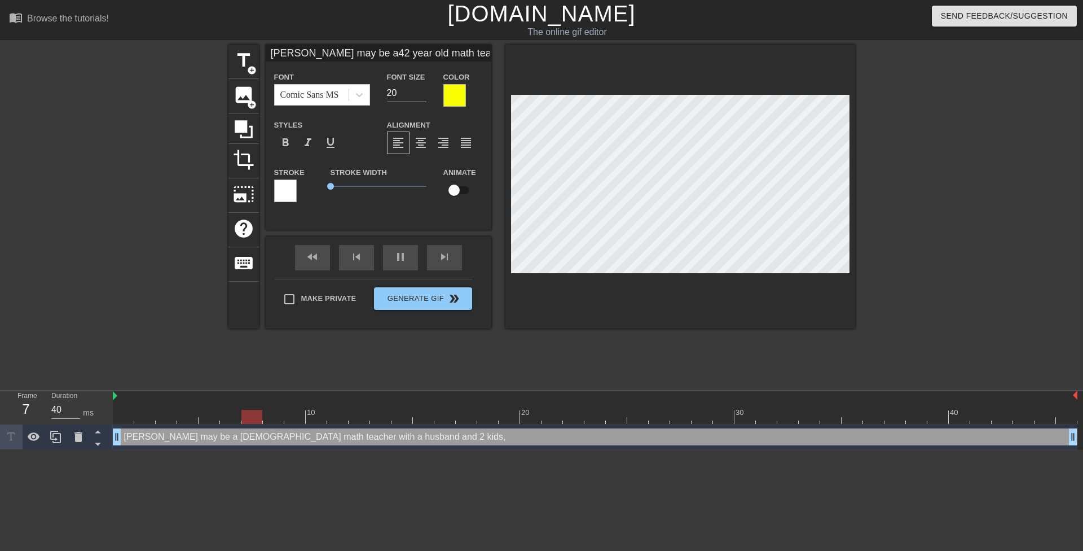
type input "Mrs. Anderson may be a42 year old math teacherwith a husband and 2 kids,b"
type textarea "Mrs. Anderson may be a 42 year old math teacher with a husband and 2 kids, b"
type input "Mrs. Anderson may be a42 year old math teacherwith a husband and 2 kids,bu"
type textarea "Mrs. Anderson may be a 42 year old math teacher with a husband and 2 kids, bu"
type input "Mrs. Anderson may be a42 year old math teacherwith a husband and 2 kids,but"
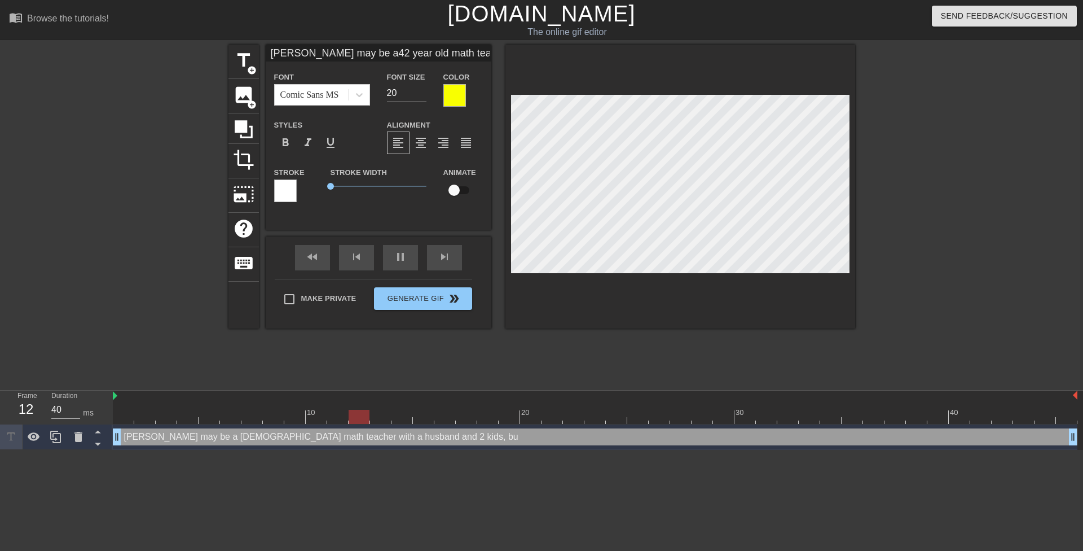
type textarea "Mrs. Anderson may be a 42 year old math teacher with a husband and 2 kids, but"
type input "Mrs. Anderson may be a42 year old math teacherwith a husband and 2 kids,but"
type textarea "Mrs. Anderson may be a 42 year old math teacher with a husband and 2 kids, but"
type input "Mrs. Anderson may be a42 year old math teacherwith a husband and 2 kids,but s"
type textarea "Mrs. Anderson may be a 42 year old math teacher with a husband and 2 kids, but s"
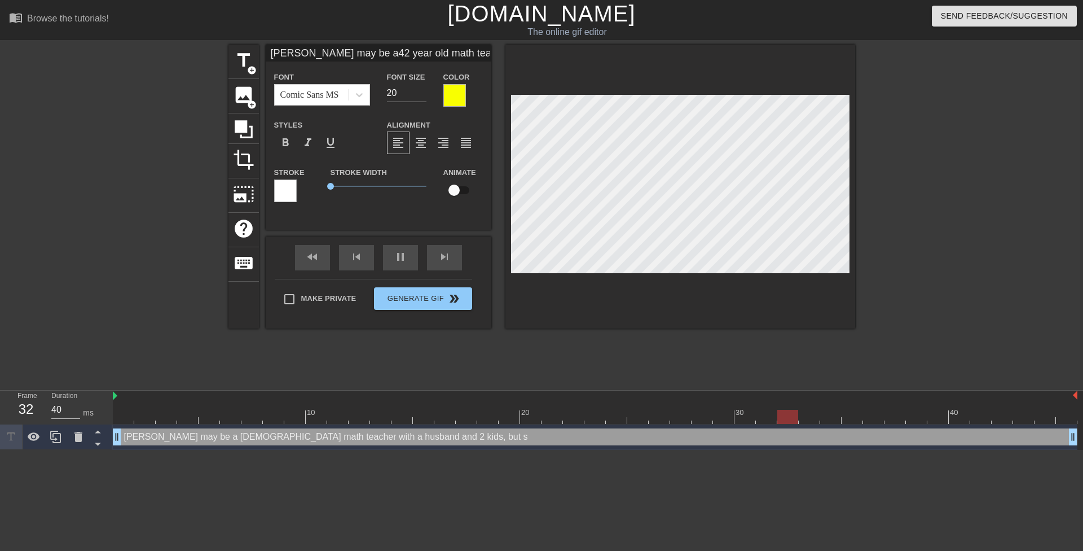
type input "Mrs. Anderson may be a42 year old math teacherwith a husband and 2 kids,but sh"
type textarea "Mrs. Anderson may be a 42 year old math teacher with a husband and 2 kids, but …"
type input "Mrs. Anderson may be a42 year old math teacherwith a husband and 2 kids,but she"
type textarea "Mrs. Anderson may be a 42 year old math teacher with a husband and 2 kids, but …"
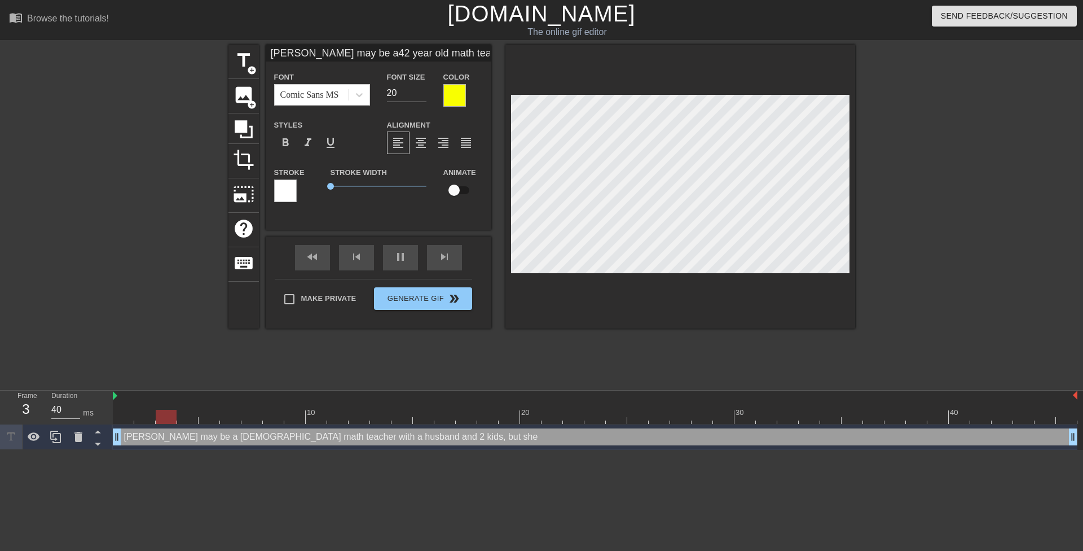
type input "Mrs. Anderson may be a42 year old math teacherwith a husband and 2 kids,but she'"
type textarea "Mrs. Anderson may be a 42 year old math teacher with a husband and 2 kids, but …"
type input "Mrs. Anderson may be a42 year old math teacherwith a husband and 2 kids,but she…"
type textarea "Mrs. Anderson may be a 42 year old math teacher with a husband and 2 kids, but …"
type input "Mrs. Anderson may be a42 year old math teacherwith a husband and 2 kids,but she…"
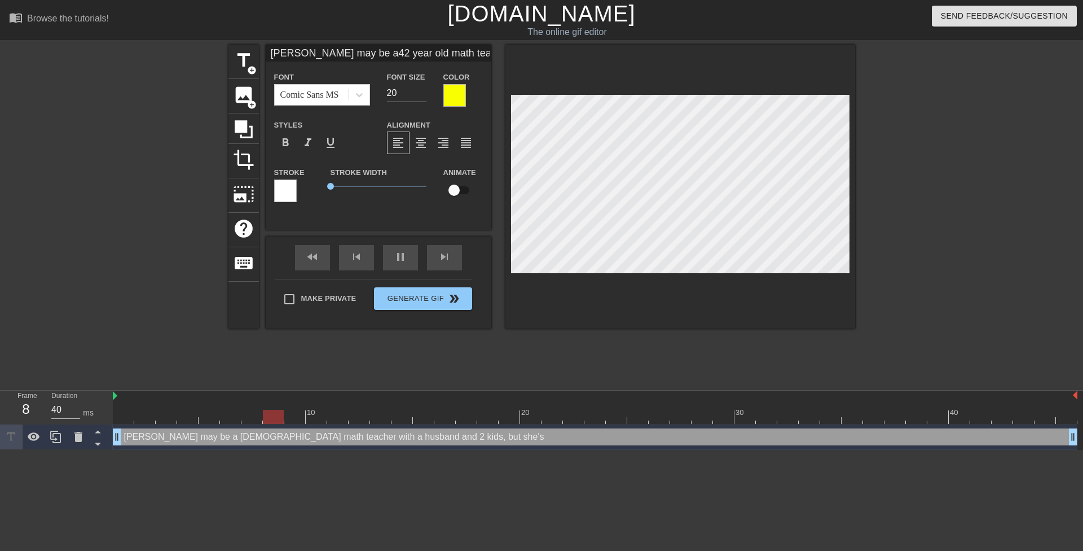
type textarea "Mrs. Anderson may be a 42 year old math teacher with a husband and 2 kids, but …"
type input "Mrs. Anderson may be a42 year old math teacherwith a husband and 2 kids,but she…"
type textarea "Mrs. Anderson may be a 42 year old math teacher with a husband and 2 kids, but …"
type input "Mrs. Anderson may be a42 year old math teacherwith a husband and 2 kids,but she…"
type textarea "Mrs. Anderson may be a 42 year old math teacher with a husband and 2 kids, but …"
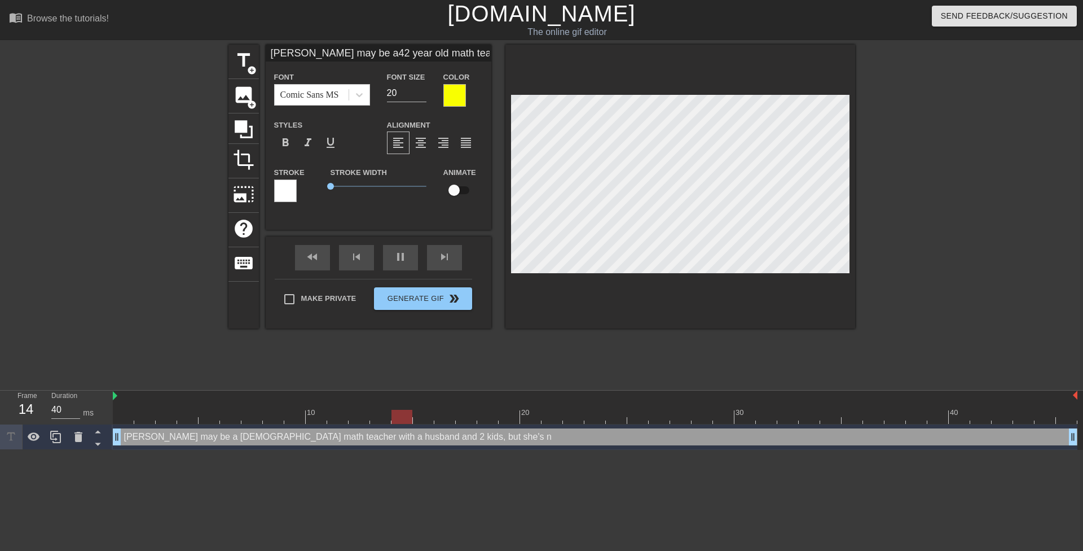
type input "Mrs. Anderson may be a42 year old math teacherwith a husband and 2 kids,but she…"
type textarea "Mrs. Anderson may be a 42 year old math teacher with a husband and 2 kids, but …"
type input "Mrs. Anderson may be a42 year old math teacherwith a husband and 2 kids,but she…"
type textarea "Mrs. Anderson may be a 42 year old math teacher with a husband and 2 kids, but …"
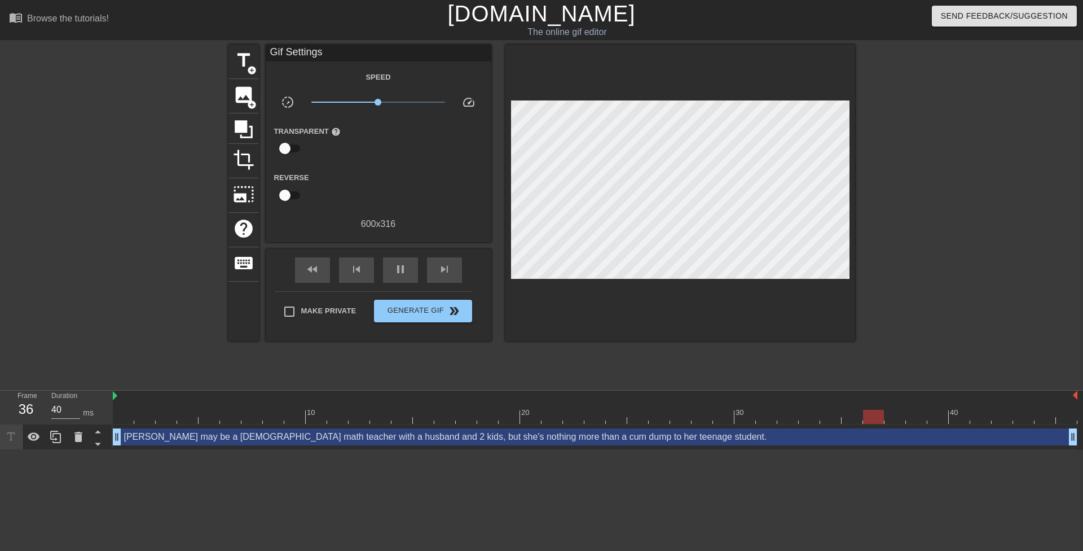
click at [894, 245] on div at bounding box center [953, 214] width 169 height 338
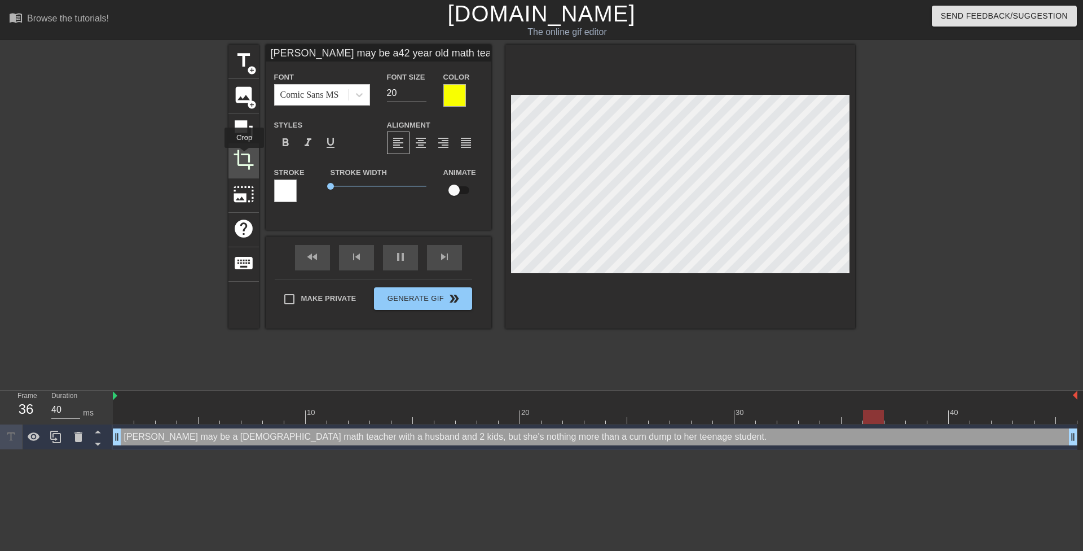
click at [244, 156] on span "crop" at bounding box center [243, 159] width 21 height 21
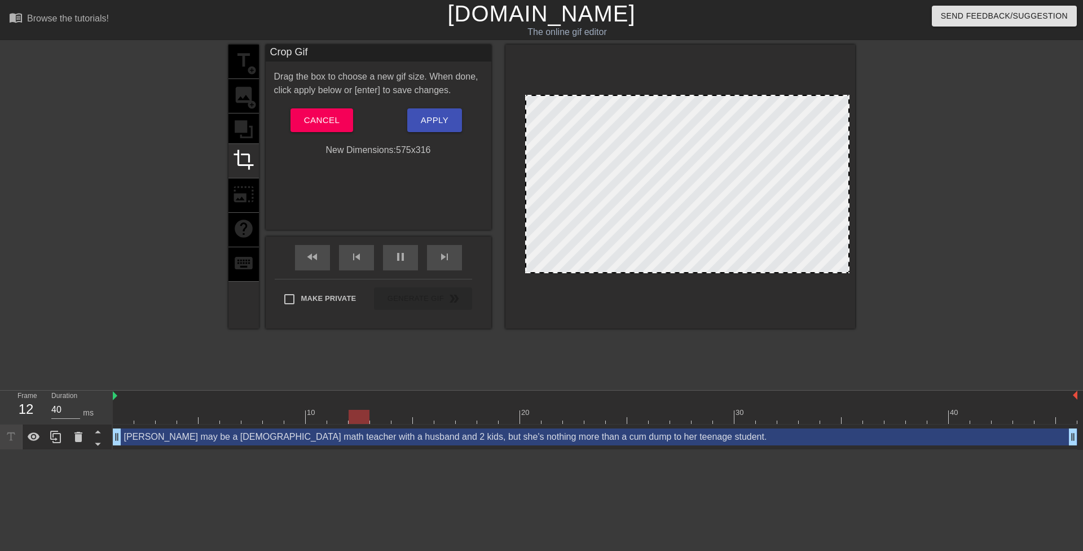
drag, startPoint x: 511, startPoint y: 175, endPoint x: 525, endPoint y: 175, distance: 14.1
click at [525, 175] on div at bounding box center [526, 184] width 6 height 176
drag, startPoint x: 601, startPoint y: 216, endPoint x: 614, endPoint y: 213, distance: 13.4
click at [614, 213] on div at bounding box center [687, 184] width 324 height 178
click at [786, 219] on div at bounding box center [687, 184] width 324 height 178
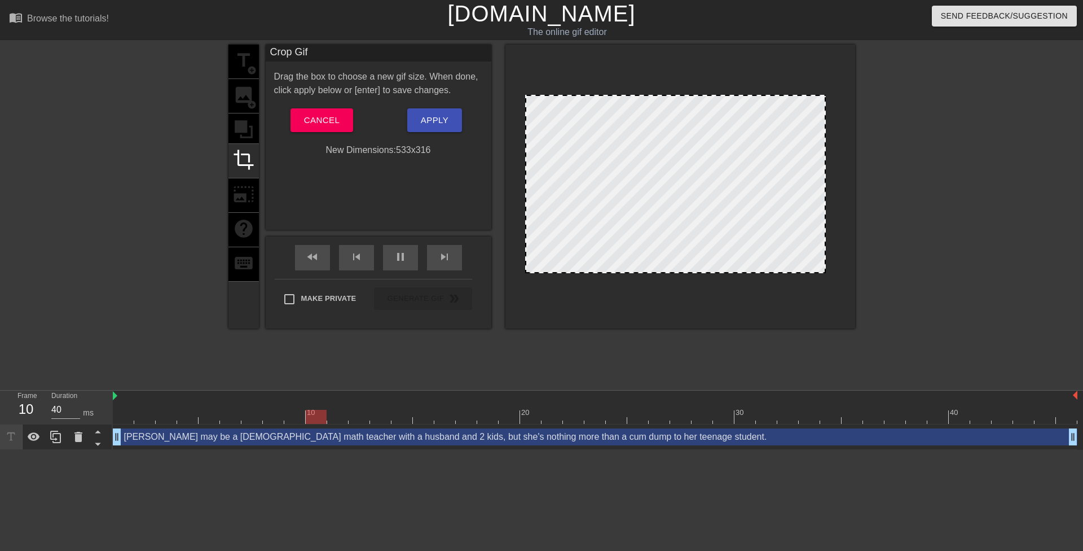
drag, startPoint x: 848, startPoint y: 197, endPoint x: 824, endPoint y: 197, distance: 23.7
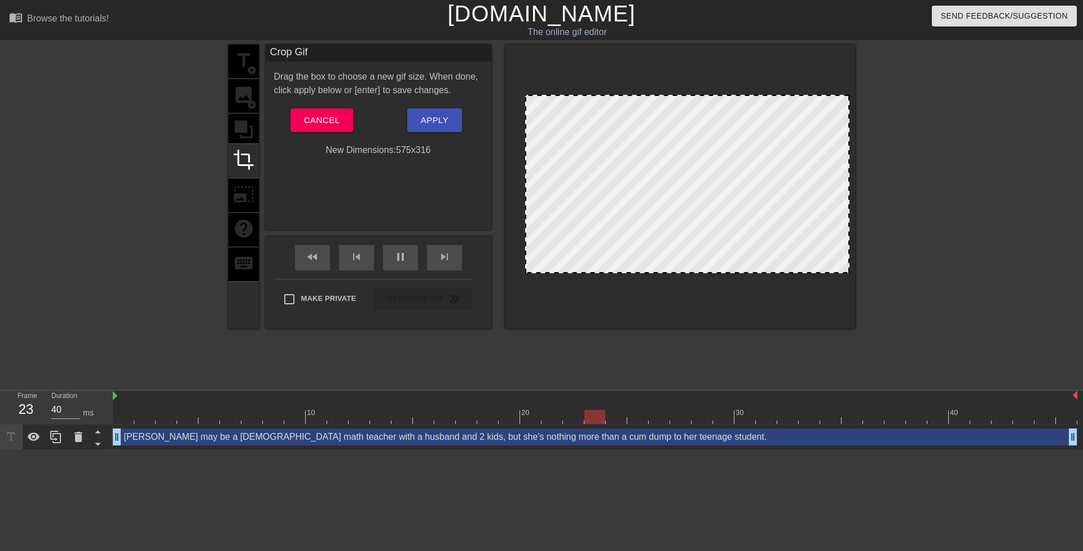
drag, startPoint x: 825, startPoint y: 198, endPoint x: 860, endPoint y: 196, distance: 35.0
click at [860, 196] on div "title add_circle image add_circle crop photo_size_select_large help keyboard Cr…" at bounding box center [541, 214] width 1083 height 338
click at [619, 217] on div at bounding box center [687, 184] width 324 height 178
click at [444, 122] on span "Apply" at bounding box center [435, 120] width 28 height 15
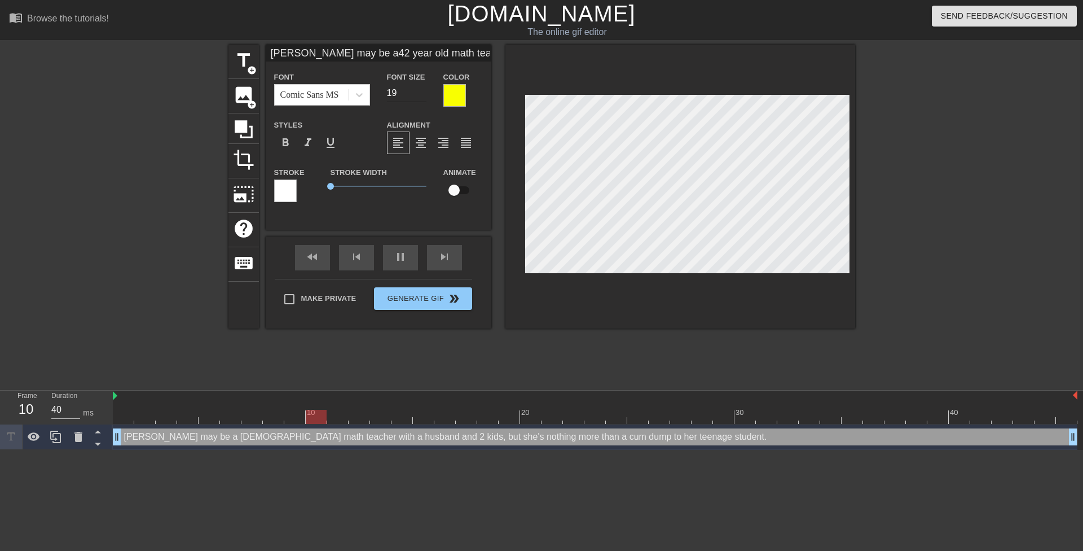
click at [421, 96] on input "19" at bounding box center [406, 93] width 39 height 18
click at [245, 157] on span "crop" at bounding box center [243, 159] width 21 height 21
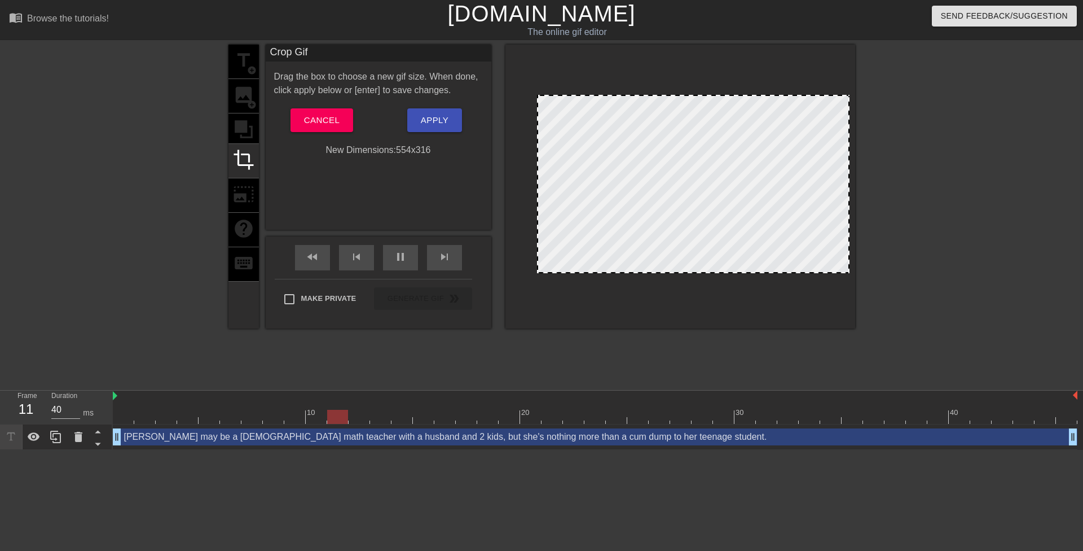
drag, startPoint x: 524, startPoint y: 191, endPoint x: 536, endPoint y: 190, distance: 11.9
click at [536, 190] on div at bounding box center [538, 184] width 6 height 176
click at [446, 118] on span "Apply" at bounding box center [435, 120] width 28 height 15
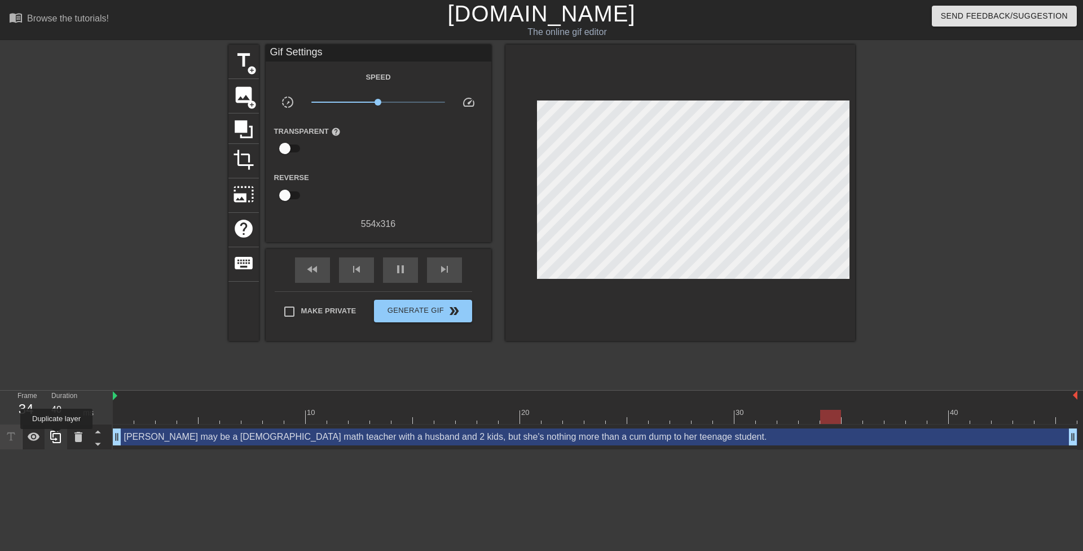
click at [56, 437] on icon at bounding box center [56, 437] width 14 height 14
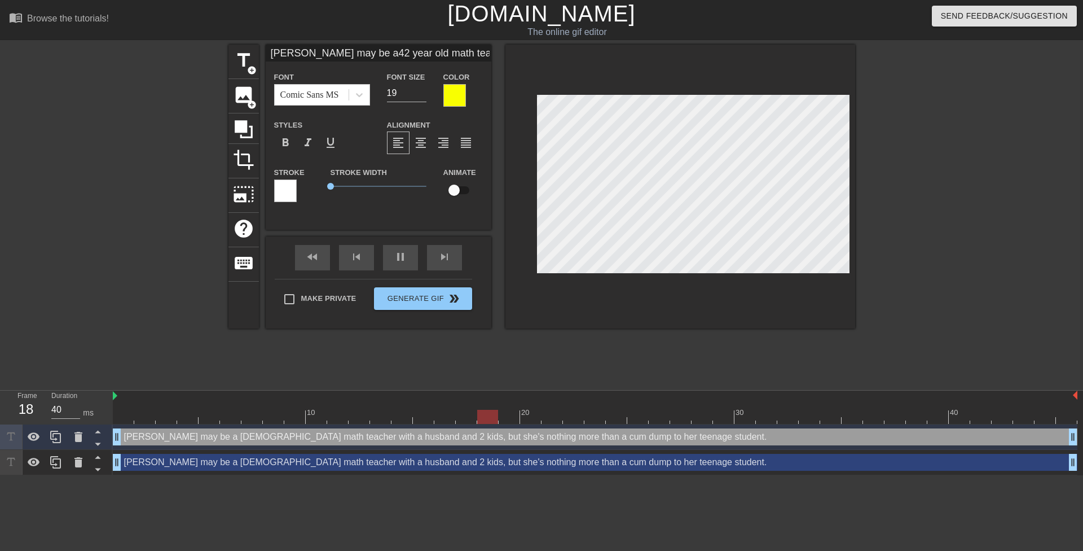
click at [153, 460] on div "Mrs. Anderson may be a 42 year old math teacher with a husband and 2 kids, but …" at bounding box center [595, 462] width 965 height 17
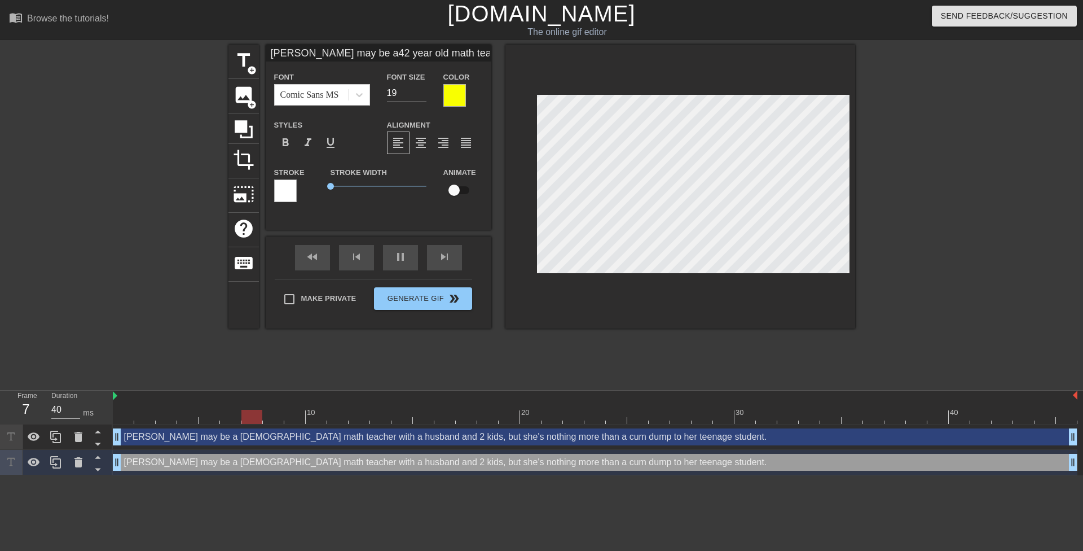
click at [291, 190] on div at bounding box center [285, 190] width 23 height 23
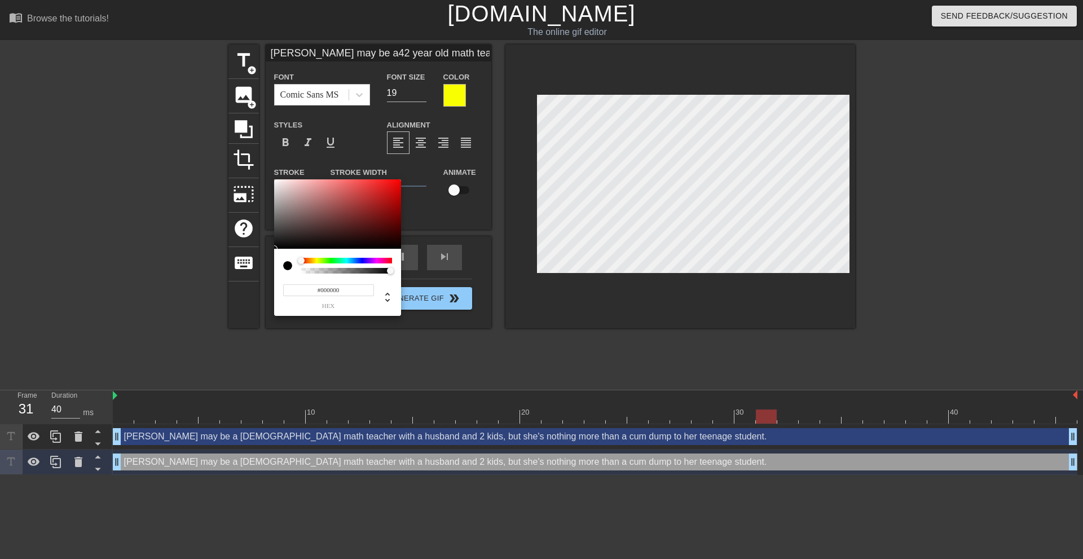
drag, startPoint x: 269, startPoint y: 252, endPoint x: 222, endPoint y: 379, distance: 134.8
click at [233, 294] on div "#000000 hex" at bounding box center [541, 279] width 1083 height 559
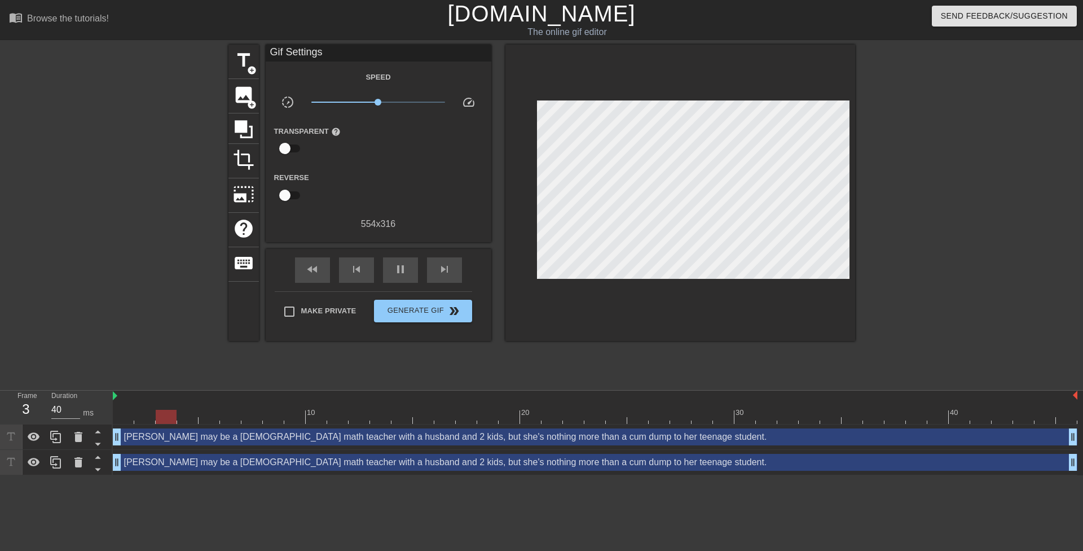
click at [236, 461] on div "Mrs. Anderson may be a 42 year old math teacher with a husband and 2 kids, but …" at bounding box center [595, 462] width 965 height 17
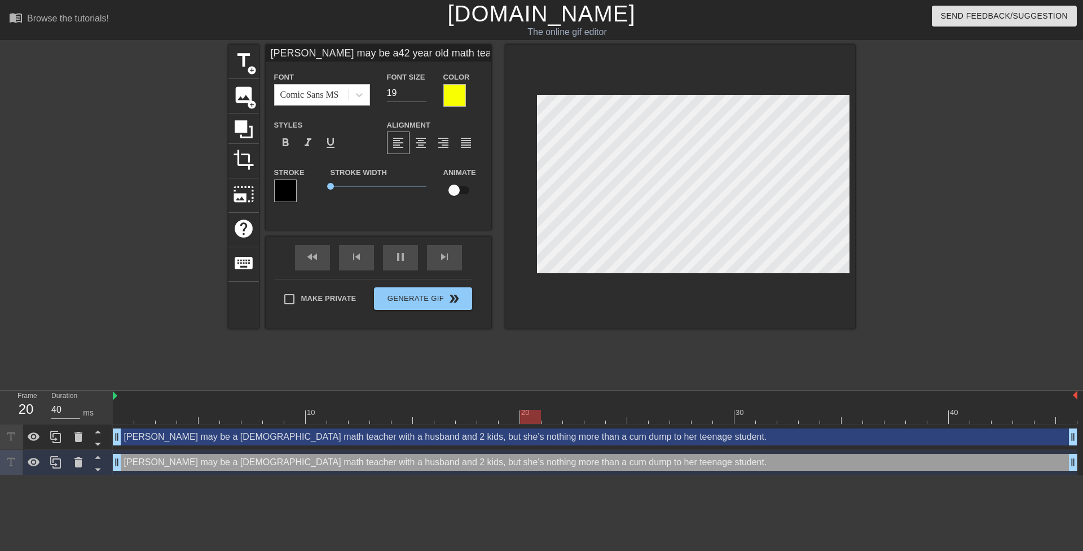
click at [454, 100] on div at bounding box center [454, 95] width 23 height 23
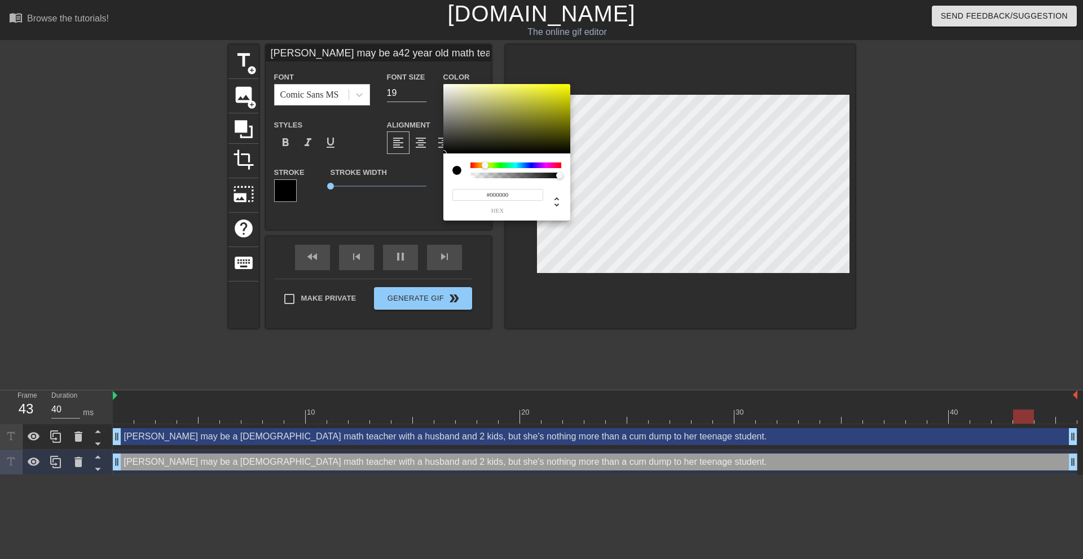
drag, startPoint x: 455, startPoint y: 142, endPoint x: 330, endPoint y: 324, distance: 221.1
click at [366, 247] on div "#000000 hex" at bounding box center [541, 279] width 1083 height 559
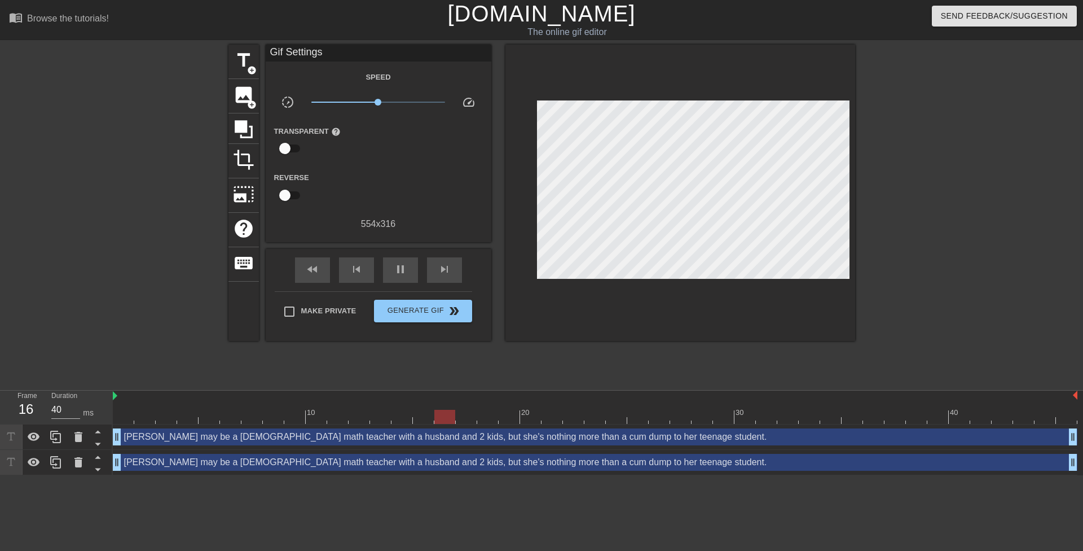
click at [363, 464] on div "Mrs. Anderson may be a 42 year old math teacher with a husband and 2 kids, but …" at bounding box center [595, 462] width 965 height 17
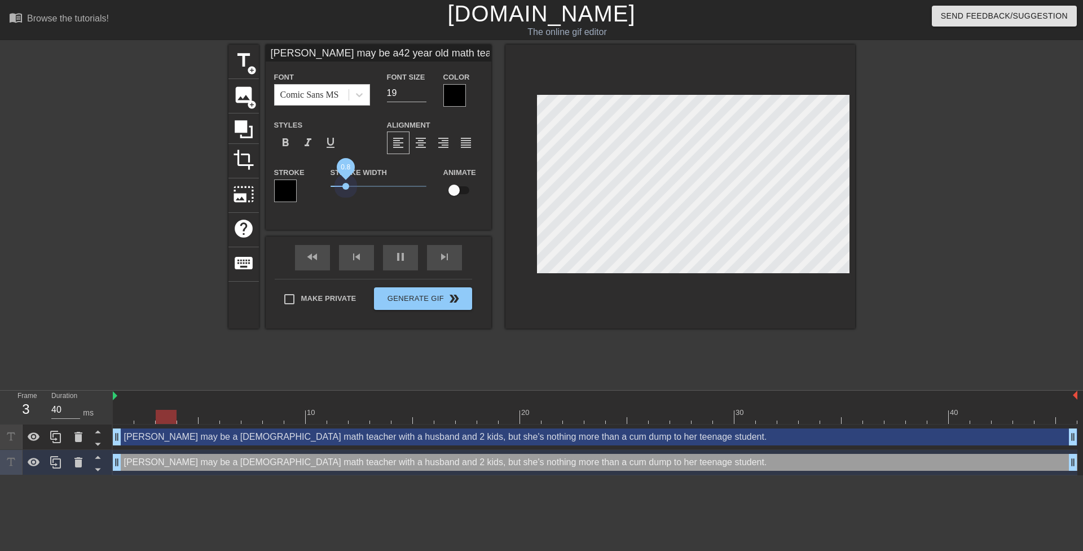
drag, startPoint x: 332, startPoint y: 184, endPoint x: 346, endPoint y: 182, distance: 13.8
click at [346, 182] on span "0.8" at bounding box center [379, 186] width 96 height 14
click at [437, 372] on div "title add_circle image add_circle crop photo_size_select_large help keyboard Mr…" at bounding box center [541, 214] width 627 height 338
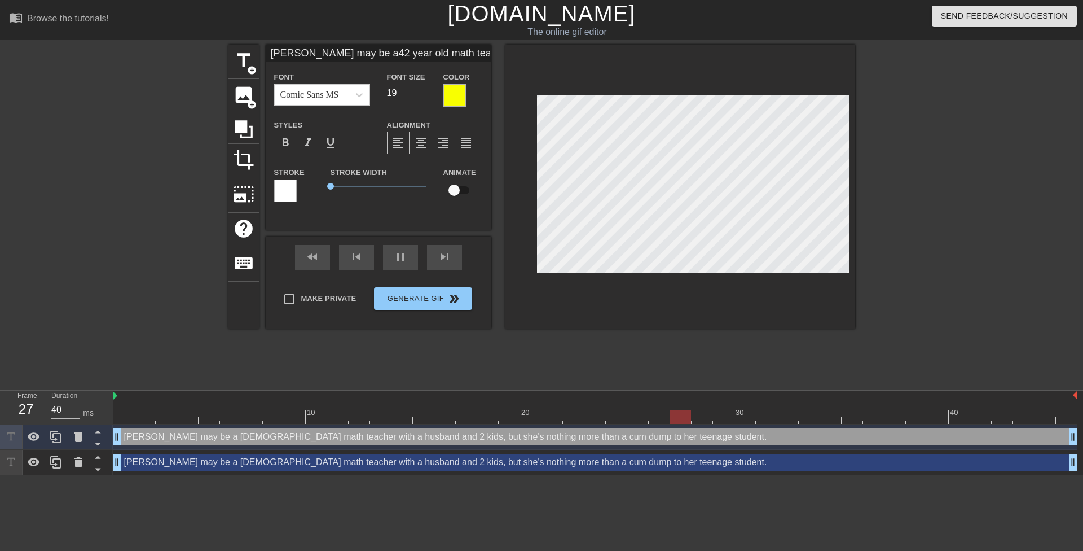
scroll to position [4, 6]
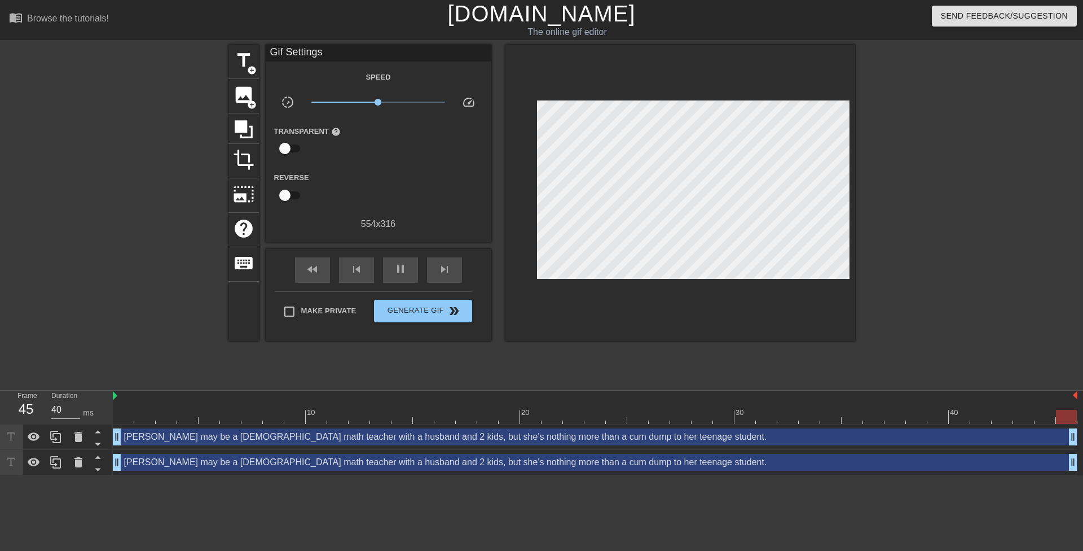
click at [623, 436] on div "Mrs. Anderson may be a 42 year old math teacher with a husband and 2 kids, but …" at bounding box center [595, 436] width 965 height 17
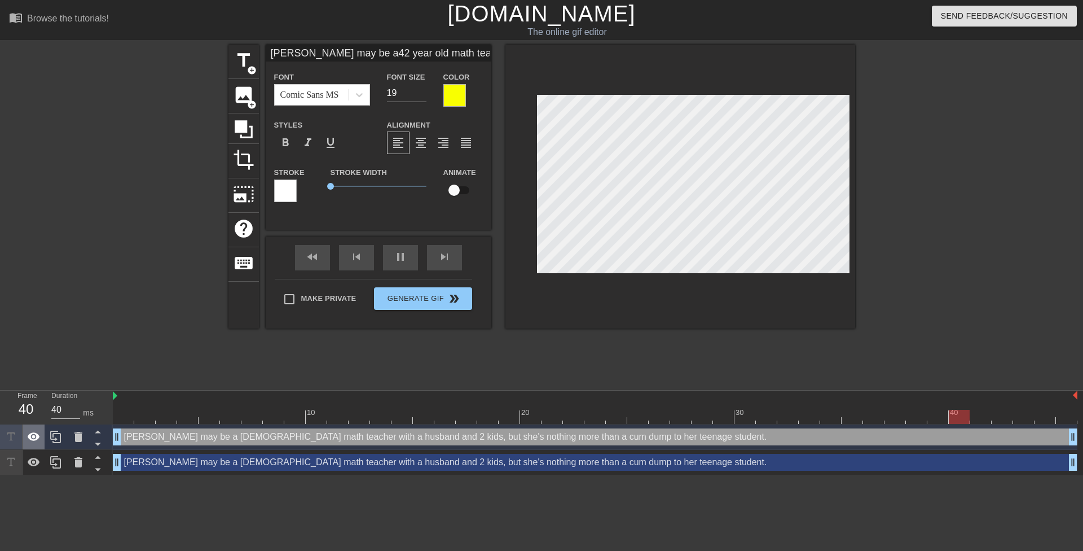
click at [37, 438] on icon at bounding box center [34, 436] width 12 height 8
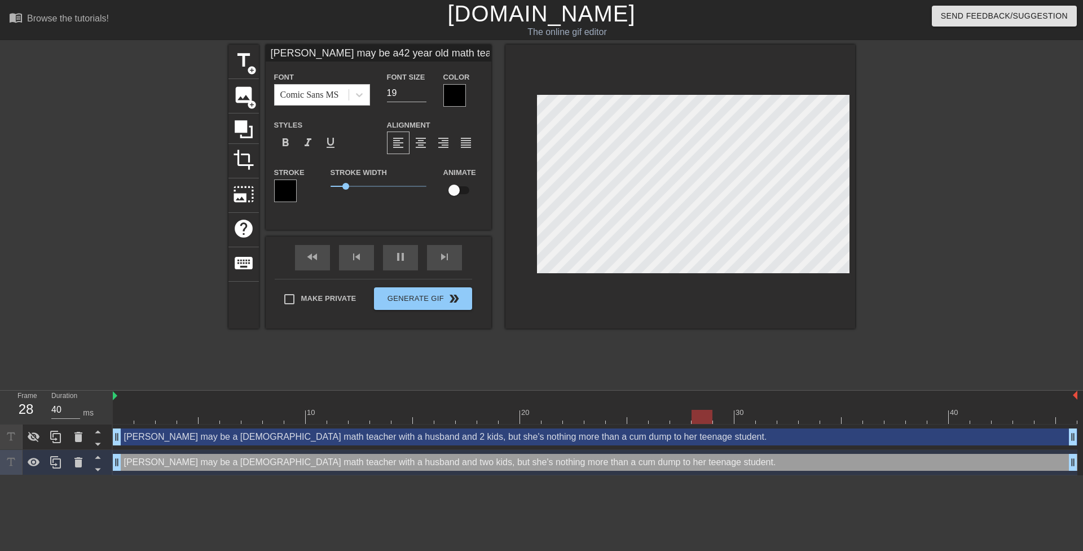
scroll to position [6, 2]
click at [922, 172] on div at bounding box center [953, 214] width 169 height 338
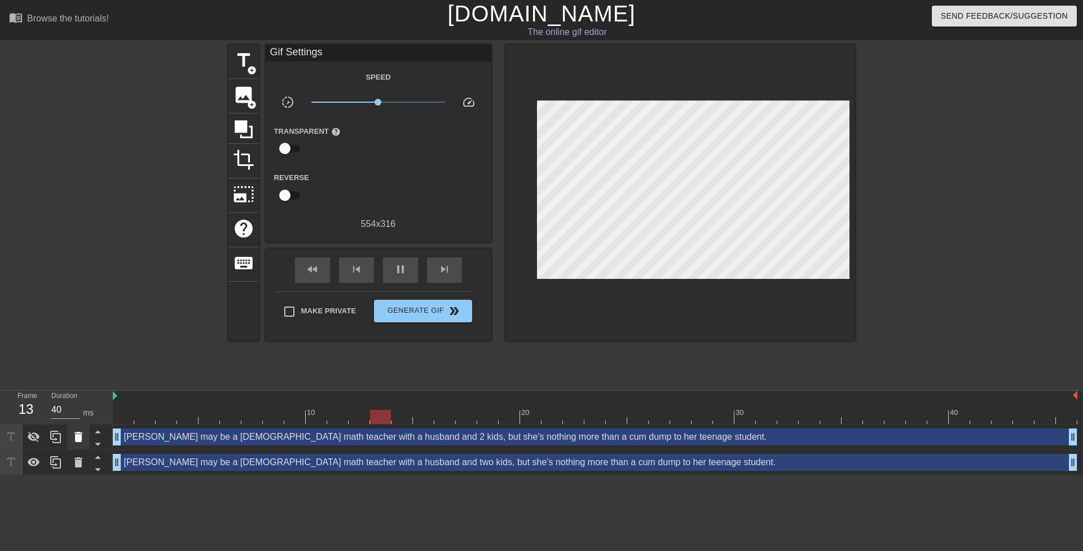
click at [82, 441] on icon at bounding box center [79, 437] width 14 height 14
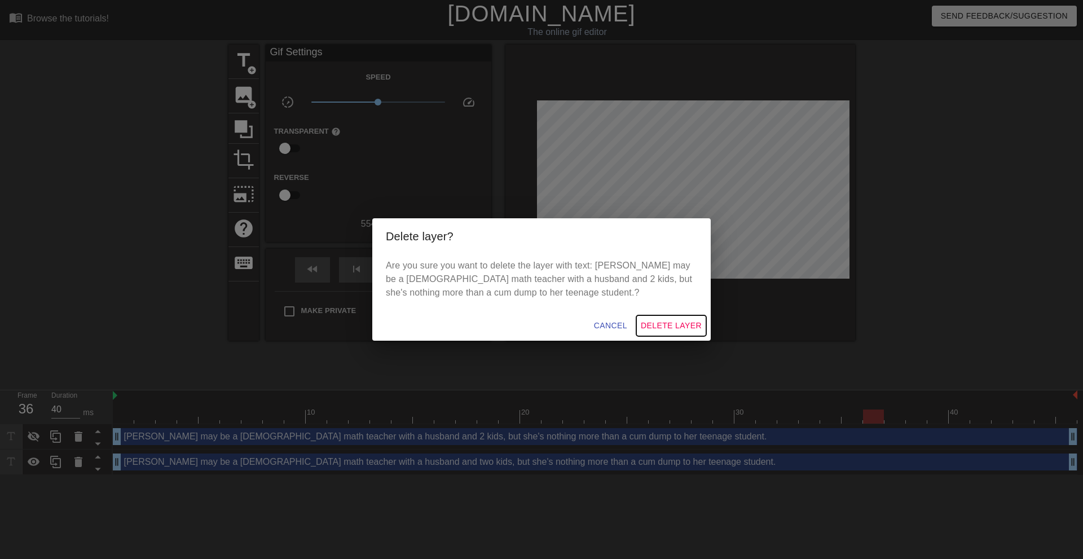
click at [678, 320] on span "Delete Layer" at bounding box center [671, 326] width 61 height 14
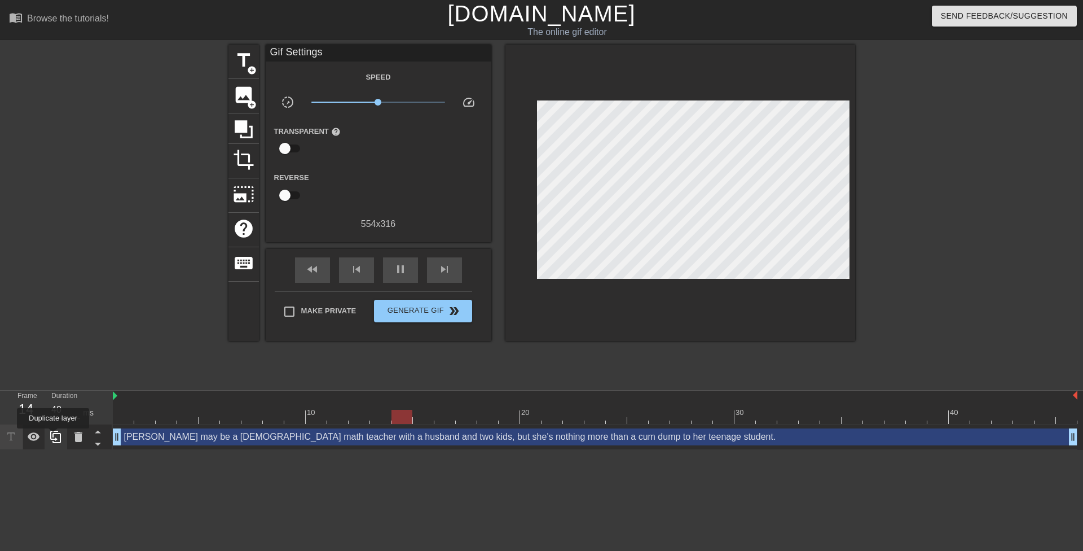
click at [53, 436] on icon at bounding box center [55, 436] width 11 height 12
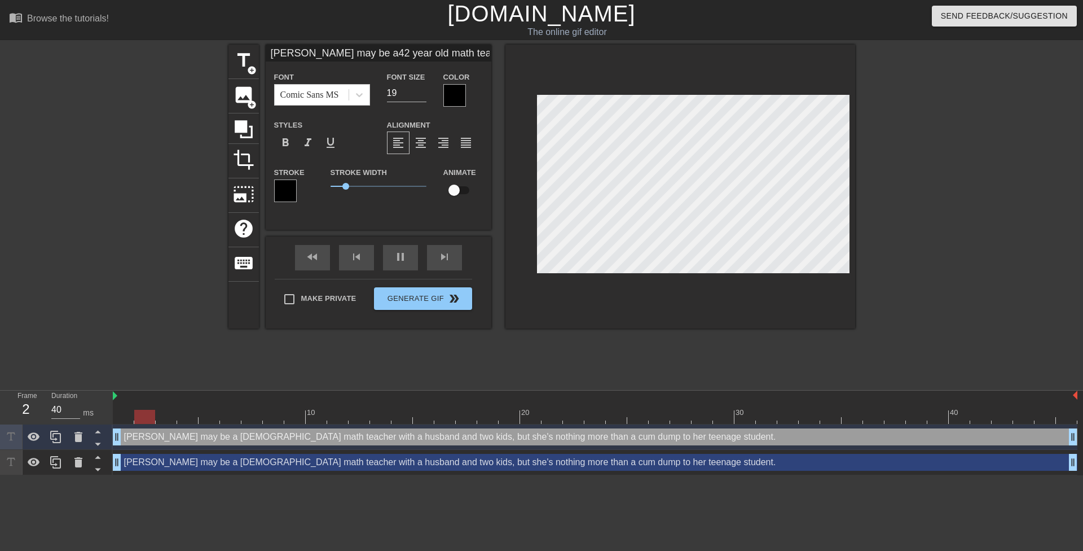
click at [149, 457] on div "Mrs. Anderson may be a 42 year old math teacher with a husband and two kids, bu…" at bounding box center [595, 462] width 965 height 17
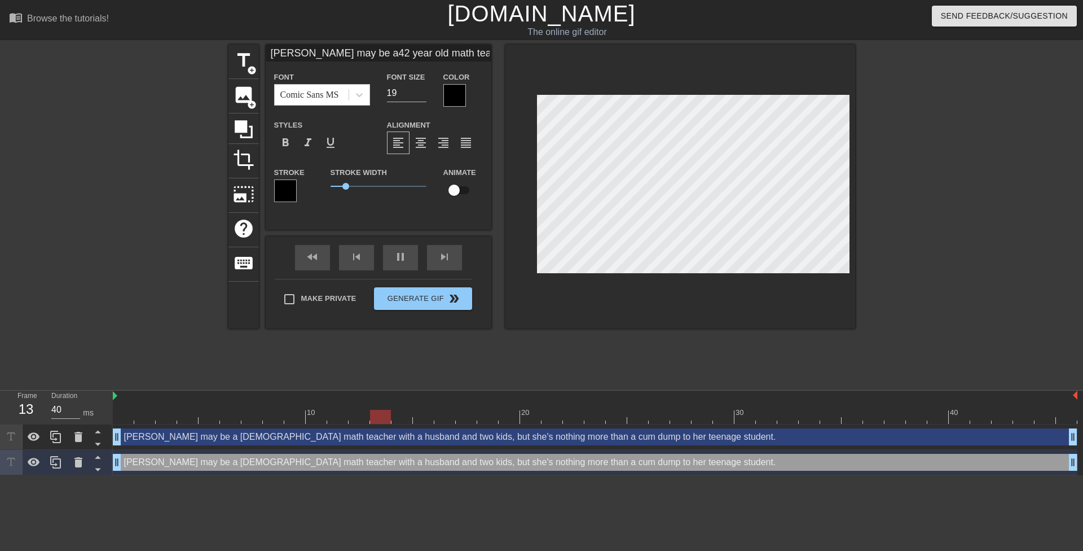
click at [153, 442] on div "Mrs. Anderson may be a 42 year old math teacher with a husband and two kids, bu…" at bounding box center [595, 436] width 965 height 17
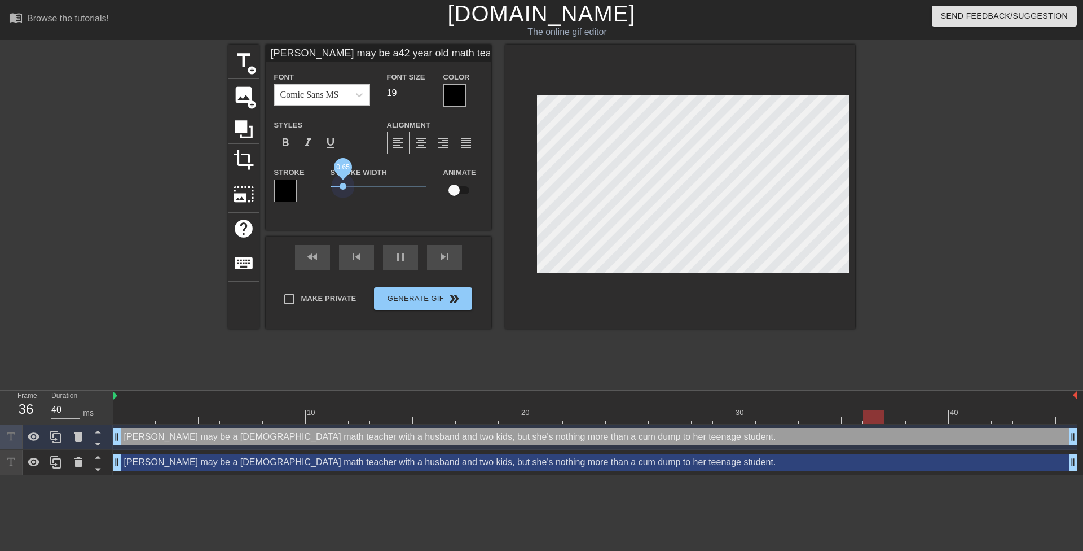
drag, startPoint x: 343, startPoint y: 187, endPoint x: 307, endPoint y: 187, distance: 36.1
click at [309, 187] on div "Stroke Stroke Width 0.65 Animate" at bounding box center [379, 188] width 226 height 47
click at [290, 193] on div at bounding box center [285, 190] width 23 height 23
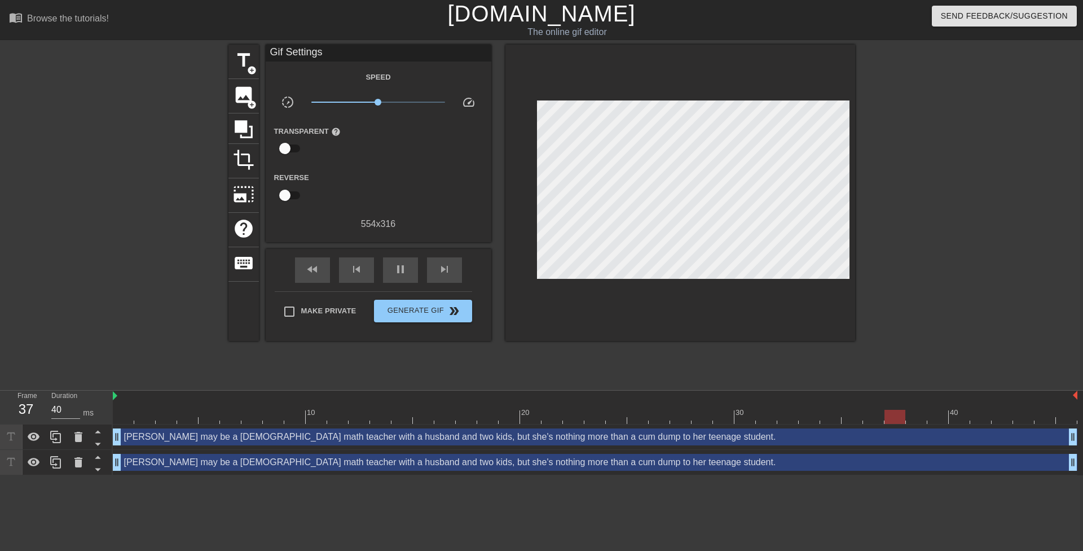
click at [343, 441] on div "Mrs. Anderson may be a 42 year old math teacher with a husband and two kids, bu…" at bounding box center [595, 436] width 965 height 17
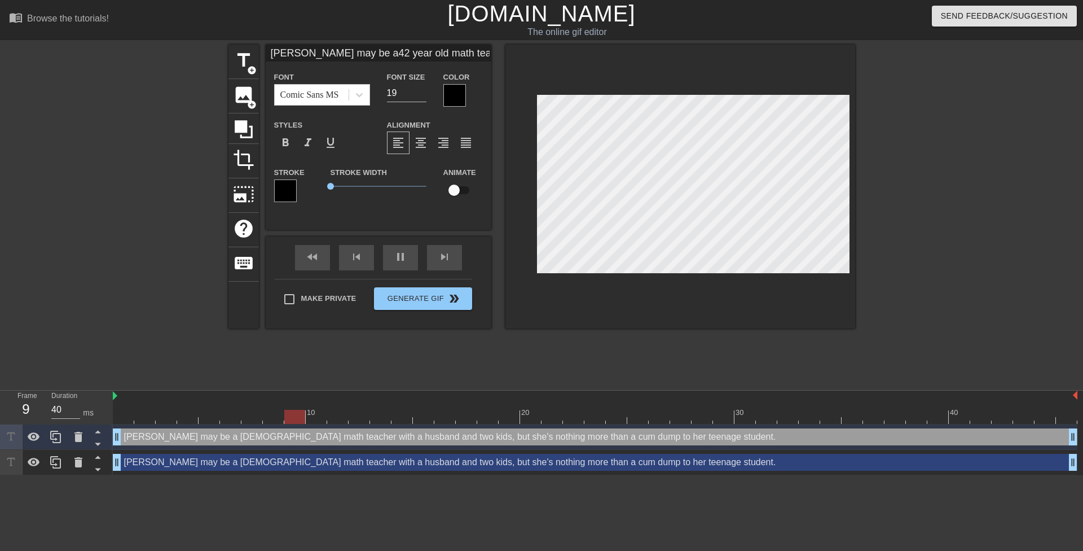
click at [457, 96] on div at bounding box center [454, 95] width 23 height 23
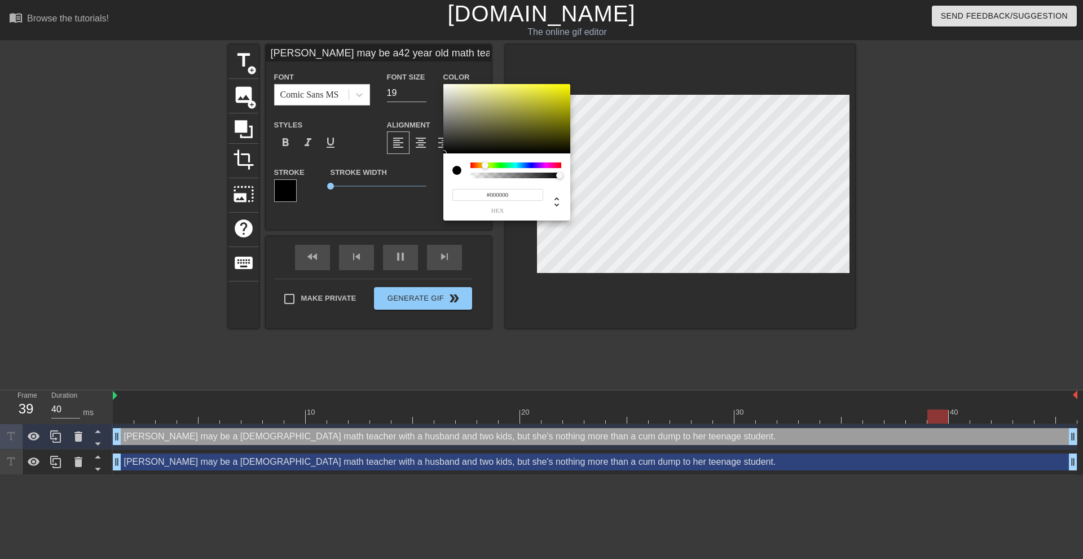
click at [488, 166] on div at bounding box center [515, 165] width 91 height 6
drag, startPoint x: 507, startPoint y: 137, endPoint x: 596, endPoint y: 77, distance: 107.3
click at [610, 62] on div "#D3FF00 hex" at bounding box center [541, 279] width 1083 height 559
click at [486, 165] on div at bounding box center [485, 165] width 7 height 7
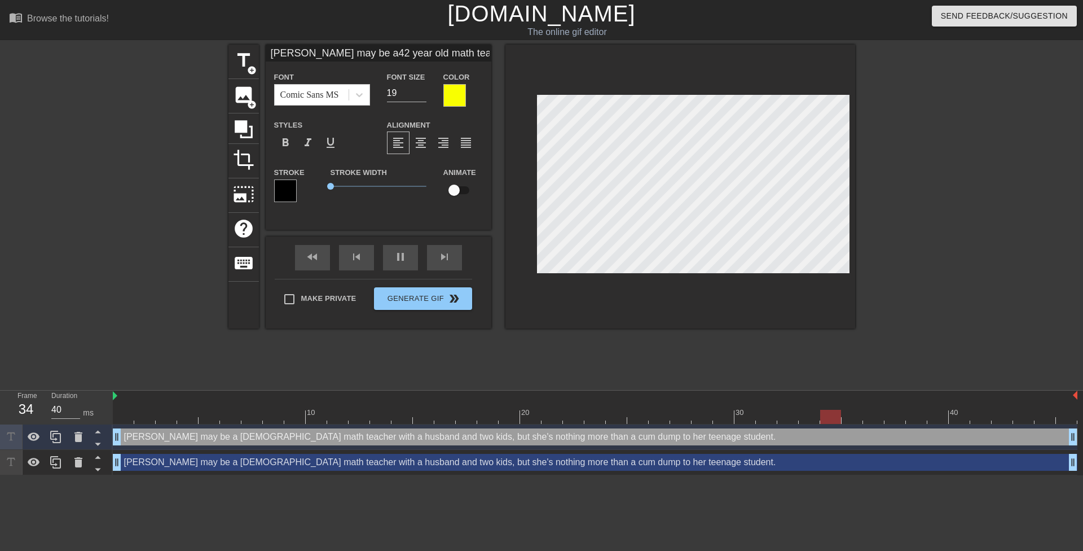
drag, startPoint x: 563, startPoint y: 468, endPoint x: 533, endPoint y: 410, distance: 64.8
click at [563, 467] on div "Mrs. Anderson may be a 42 year old math teacher with a husband and two kids, bu…" at bounding box center [595, 462] width 965 height 17
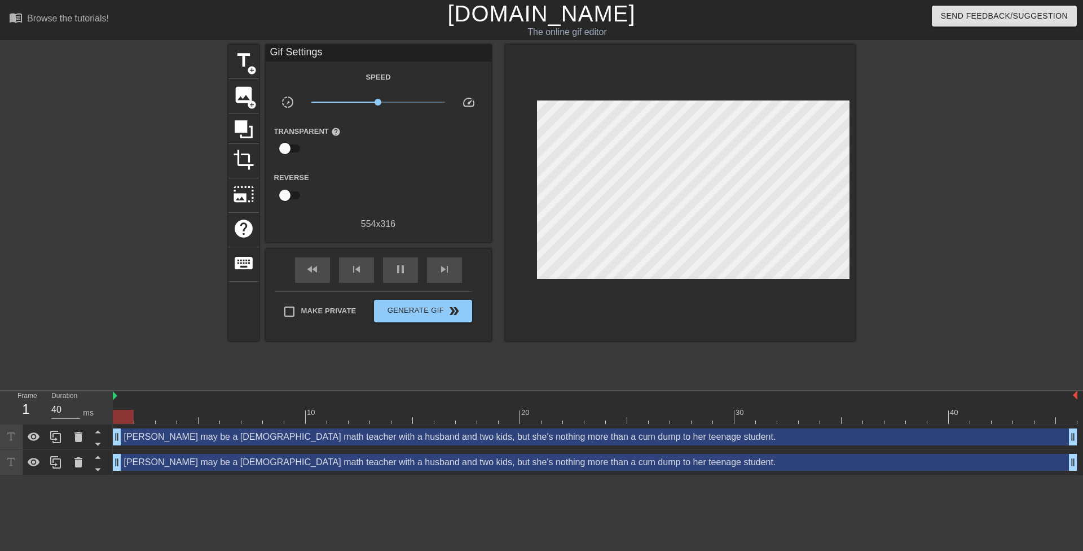
click at [589, 466] on div "Mrs. Anderson may be a 42 year old math teacher with a husband and two kids, bu…" at bounding box center [595, 462] width 965 height 17
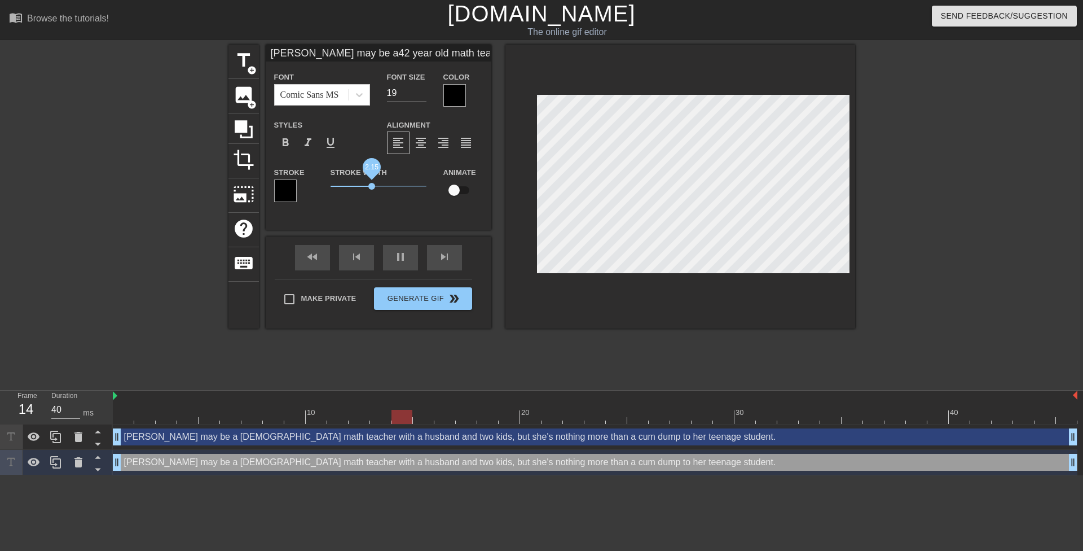
drag, startPoint x: 346, startPoint y: 184, endPoint x: 371, endPoint y: 195, distance: 26.8
click at [371, 195] on div "Stroke Width 2.15" at bounding box center [378, 188] width 113 height 47
click at [403, 227] on div "Mrs. Anderson may be a42 year old math teacherwith a husband and twokids, but s…" at bounding box center [379, 137] width 226 height 185
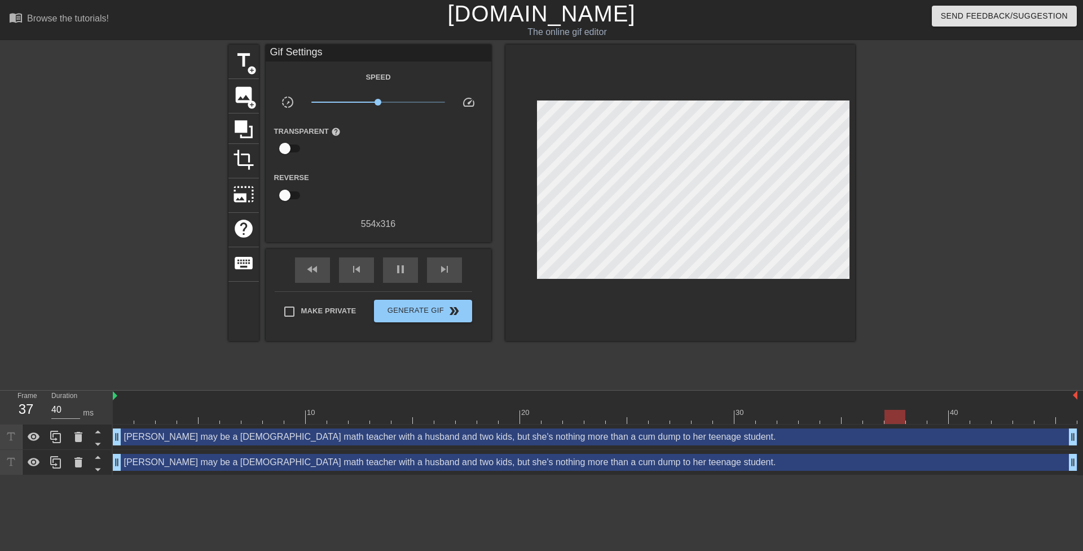
click at [504, 239] on div "title add_circle image add_circle crop photo_size_select_large help keyboard Gi…" at bounding box center [541, 193] width 627 height 296
click at [436, 312] on span "Generate Gif double_arrow" at bounding box center [423, 311] width 89 height 14
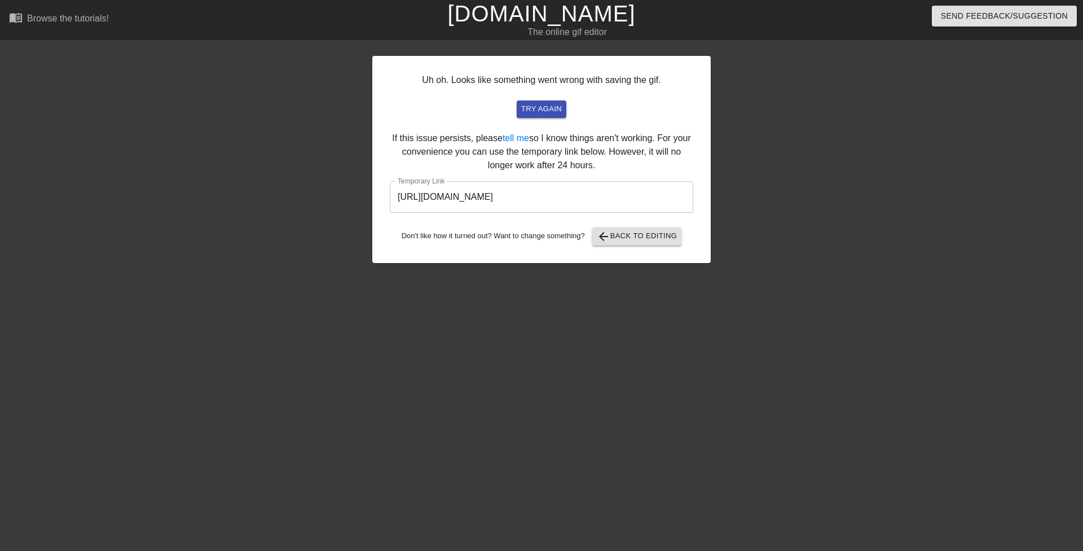
click at [451, 187] on input "https://www.gifntext.com/temp_generations/k2Cp9A4H.gif" at bounding box center [541, 197] width 303 height 32
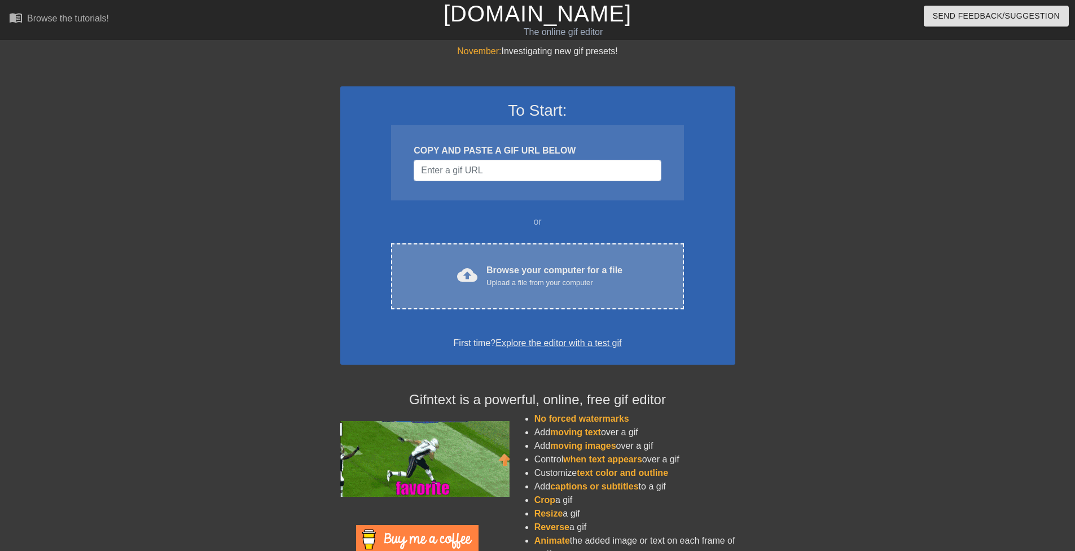
click at [541, 291] on div "cloud_upload Browse your computer for a file Upload a file from your computer C…" at bounding box center [537, 276] width 292 height 66
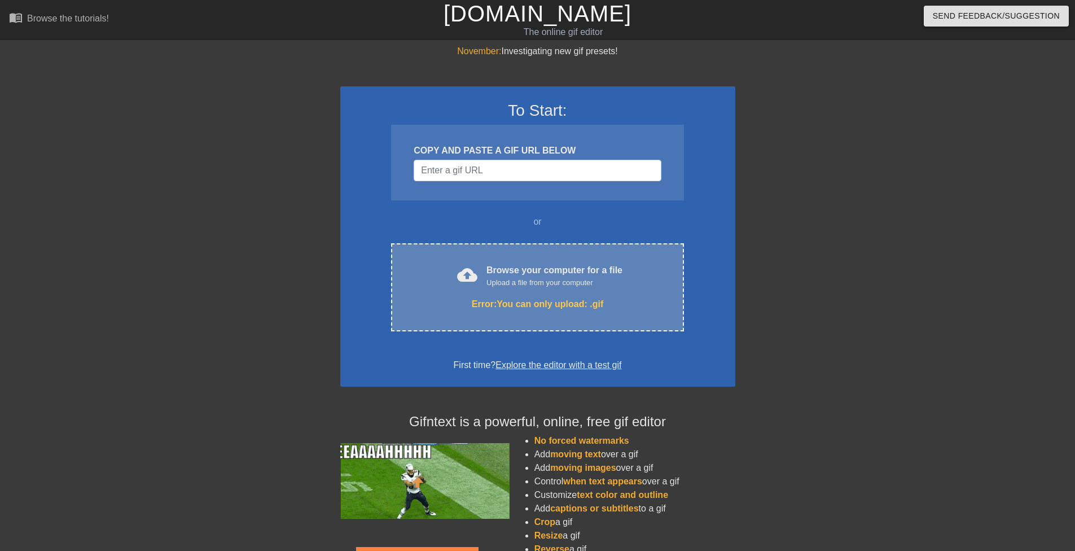
click at [527, 274] on div "Browse your computer for a file Upload a file from your computer" at bounding box center [554, 275] width 136 height 25
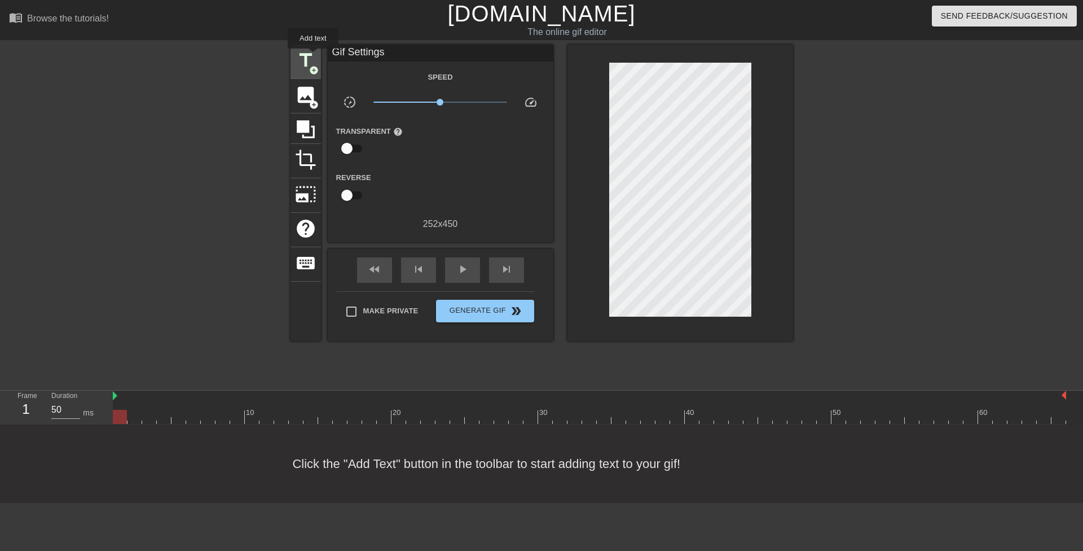
click at [312, 59] on span "title" at bounding box center [305, 60] width 21 height 21
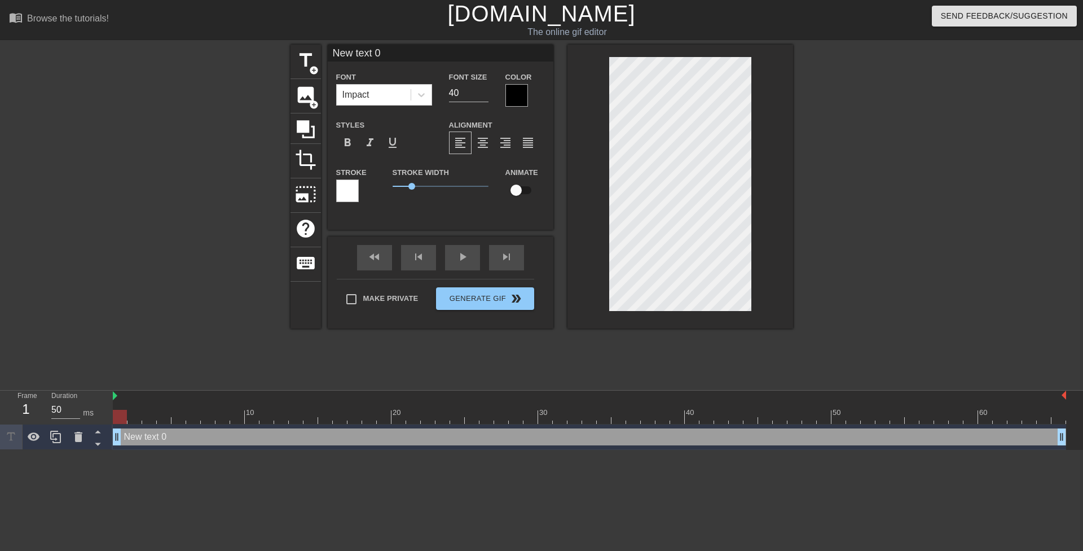
drag, startPoint x: 427, startPoint y: 96, endPoint x: 425, endPoint y: 108, distance: 12.0
click at [428, 98] on div at bounding box center [421, 95] width 20 height 20
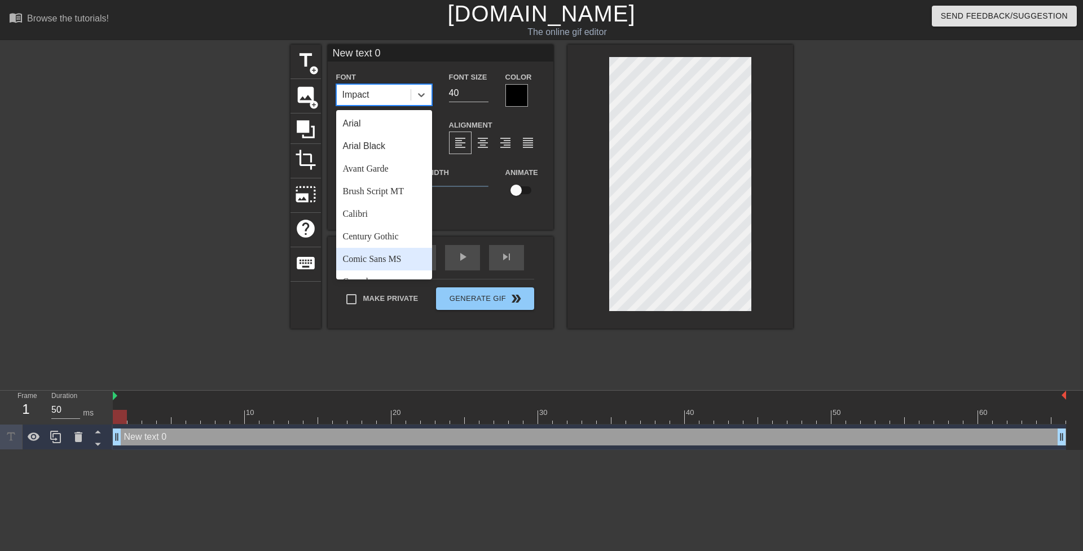
click at [415, 258] on div "Comic Sans MS" at bounding box center [384, 259] width 96 height 23
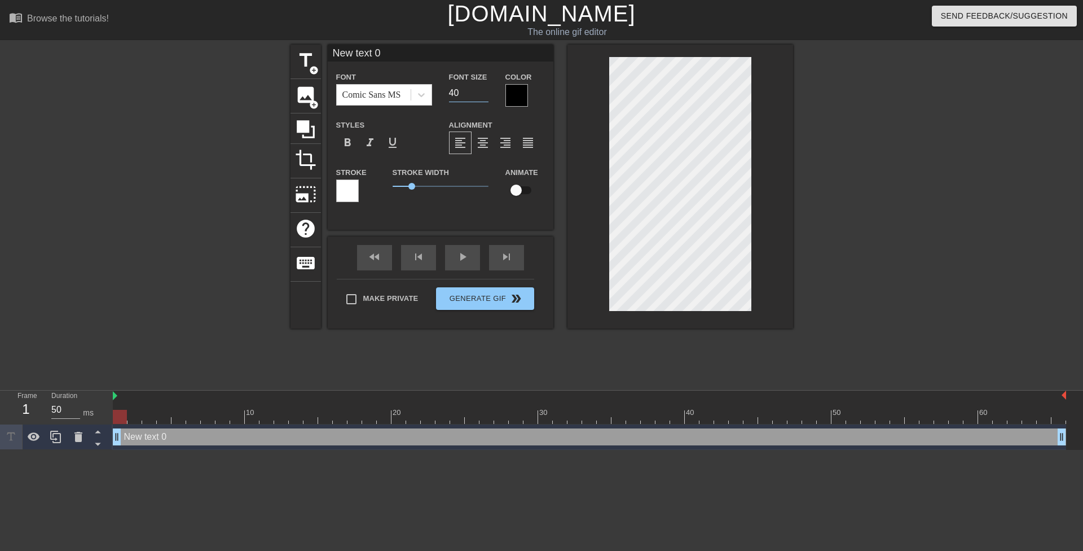
drag, startPoint x: 456, startPoint y: 89, endPoint x: 443, endPoint y: 85, distance: 13.6
click at [443, 85] on div "Font Size 40" at bounding box center [469, 88] width 56 height 37
type input "20"
click at [523, 89] on div at bounding box center [516, 95] width 23 height 23
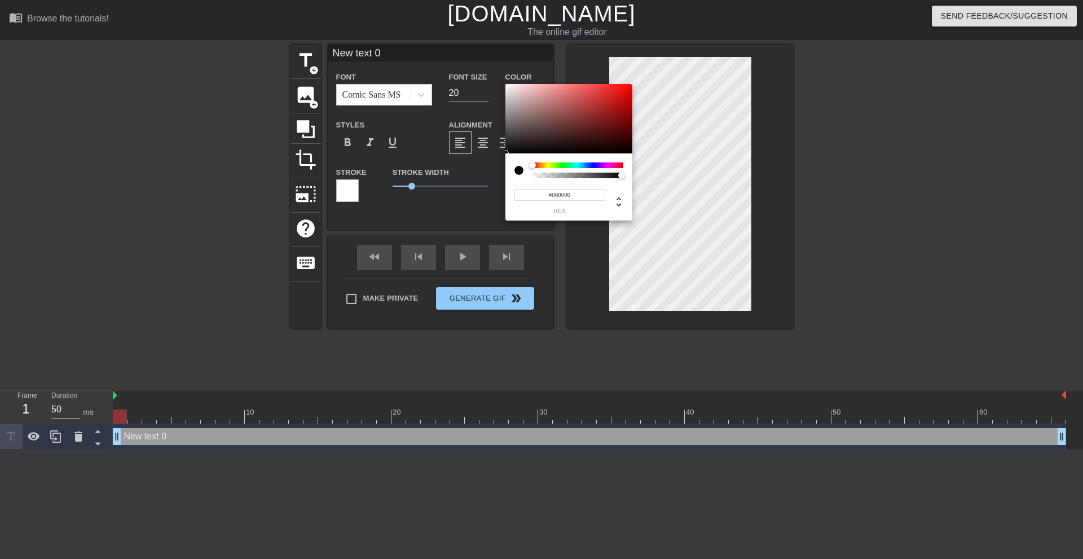
click at [547, 165] on div at bounding box center [578, 165] width 91 height 6
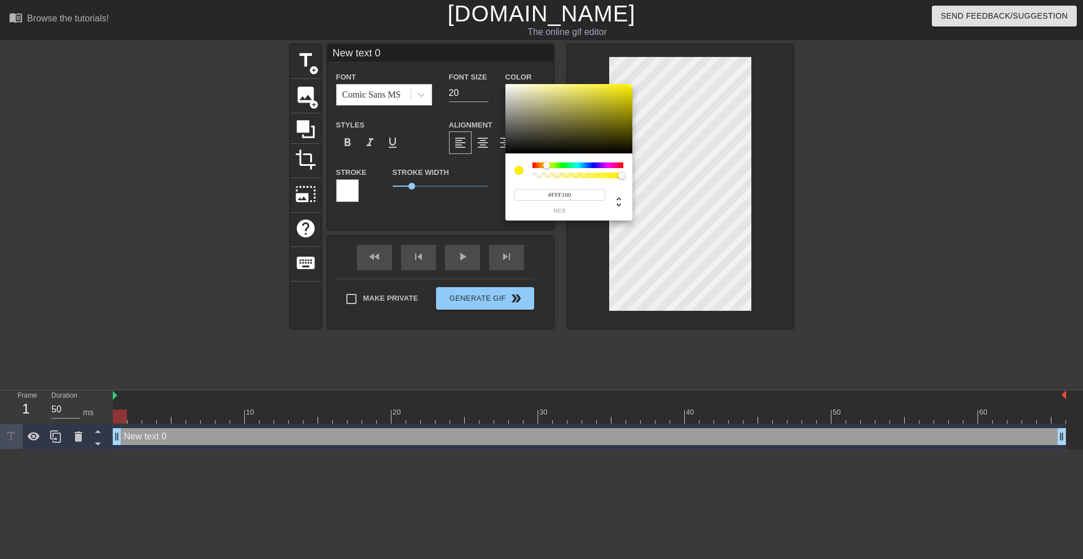
drag, startPoint x: 580, startPoint y: 124, endPoint x: 660, endPoint y: 53, distance: 107.1
click at [660, 53] on div "#FFF100 hex" at bounding box center [541, 279] width 1083 height 559
type input "#F9FF00"
click at [548, 165] on div at bounding box center [547, 165] width 7 height 7
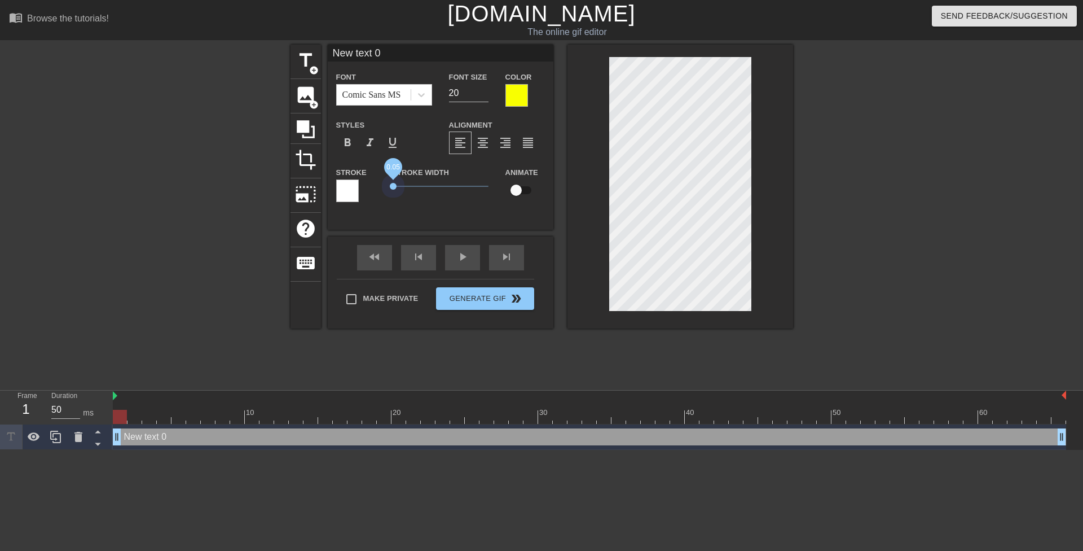
drag, startPoint x: 397, startPoint y: 188, endPoint x: 363, endPoint y: 191, distance: 34.5
click at [364, 191] on div "Stroke Stroke Width 0.05 Animate" at bounding box center [441, 188] width 226 height 47
click at [462, 203] on div "Stroke Width 0" at bounding box center [440, 188] width 113 height 47
type input "O"
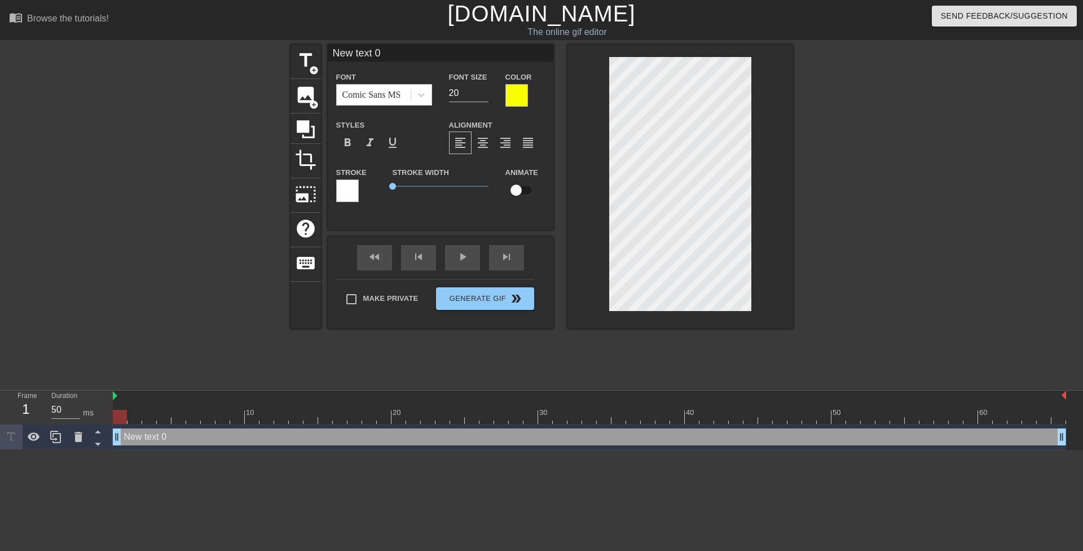
type textarea "O"
type input "Ok"
type textarea "Ok"
type input "Oka"
type textarea "Oka"
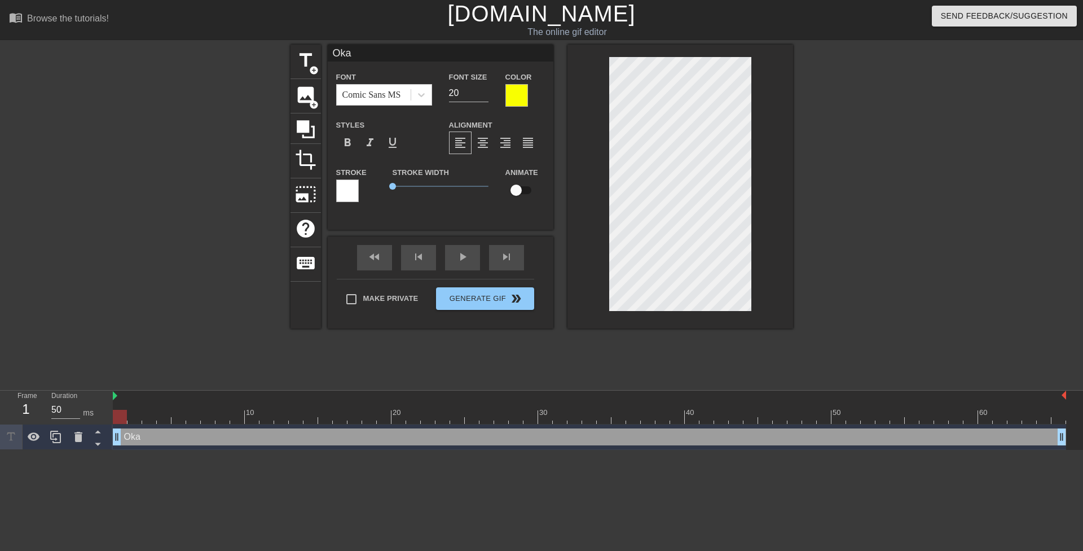
type input "Okay"
type textarea "Okay"
type input "Okay,"
type textarea "Okay,"
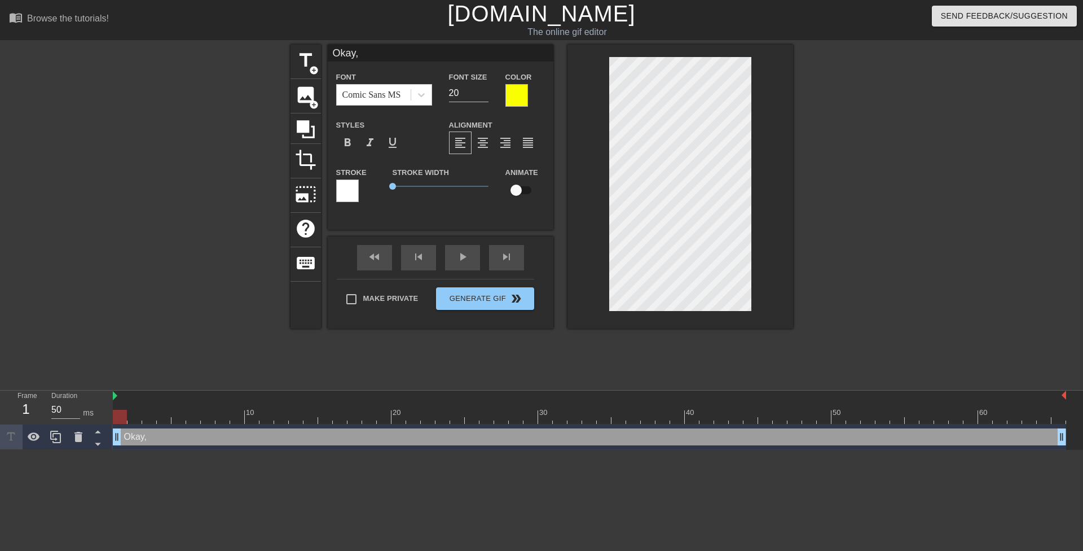
type input "Okay,"
type textarea "Okay,"
type input "Okay, y"
type textarea "Okay, y"
type input "Okay, yo"
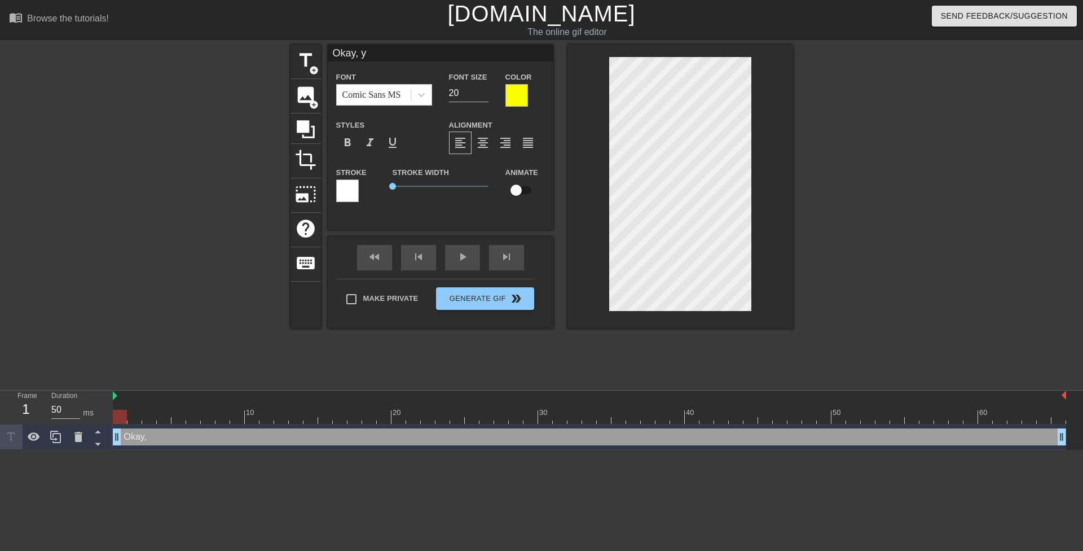
type textarea "Okay, yo"
type input "Okay, you"
type textarea "Okay, you"
type input "Okay, you"
type textarea "Okay, you"
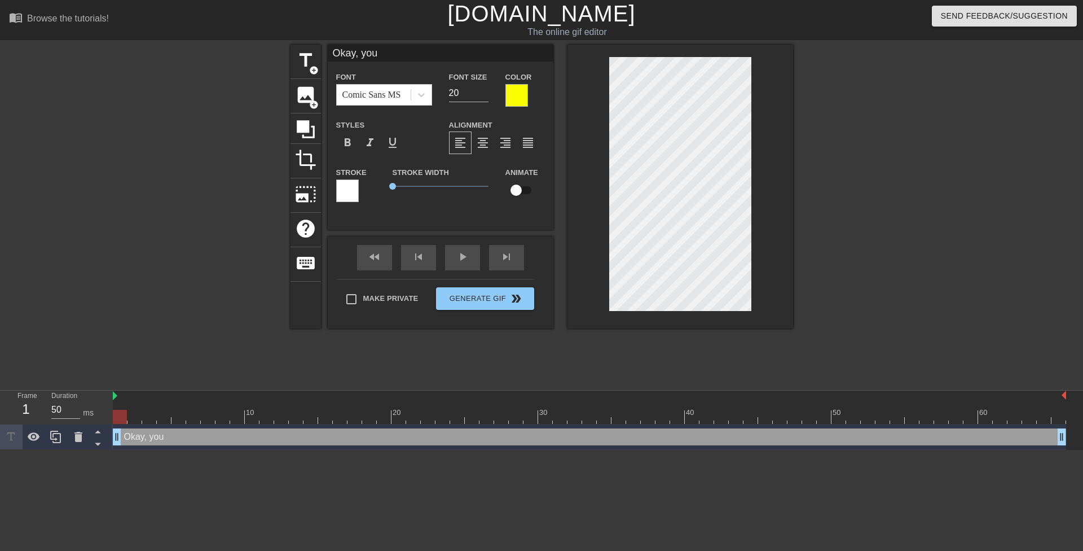
type input "Okay, you c"
type textarea "Okay, you c"
type input "Okay, you ca"
type textarea "Okay, you ca"
type input "Okay, you can"
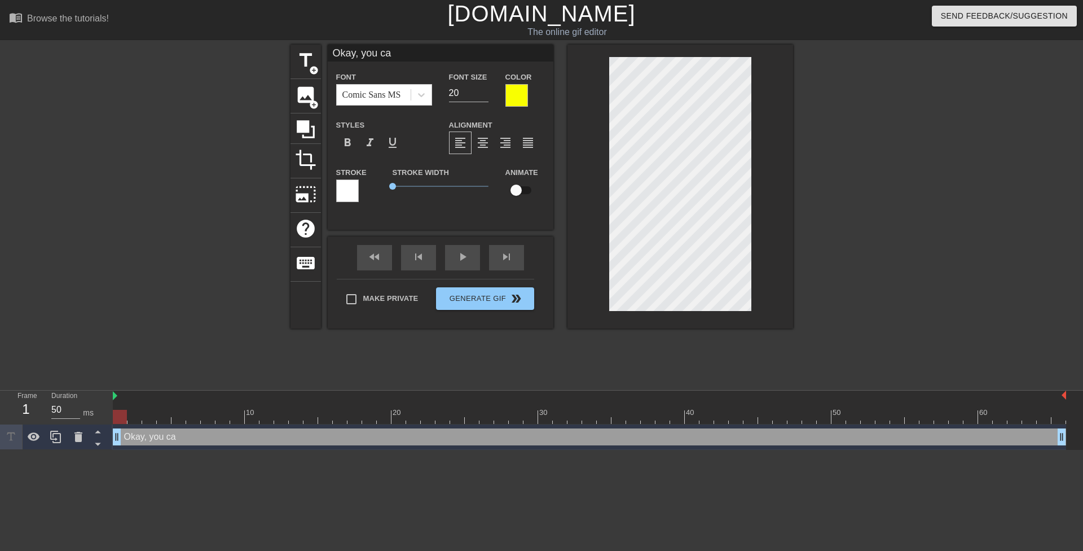
type textarea "Okay, you can"
type input "Okay, you can"
type textarea "Okay, you can"
type input "Okay, you can l"
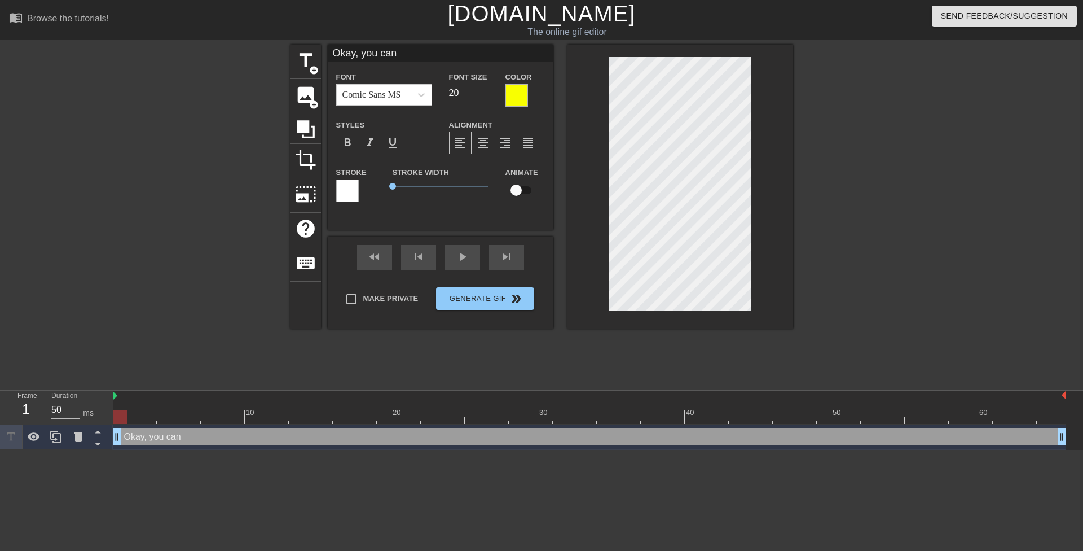
type textarea "Okay, you can l"
type input "Okay, you can lo"
type textarea "Okay, you can lo"
type input "Okay, you can loo"
type textarea "Okay, you can loo"
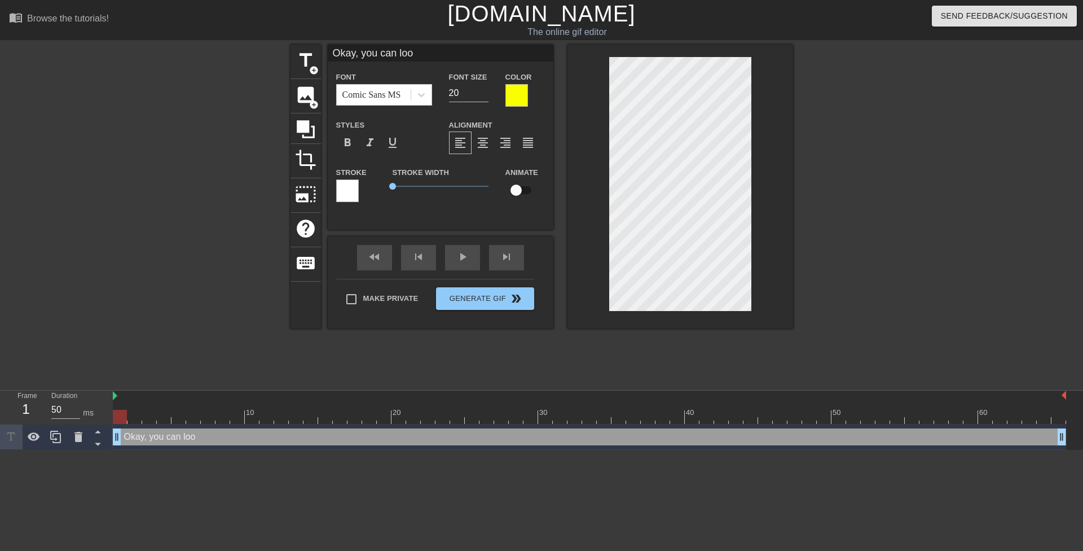
type input "Okay, you can look"
type textarea "Okay, you can look"
type input "Okay, you can look"
type textarea "Okay, you can look"
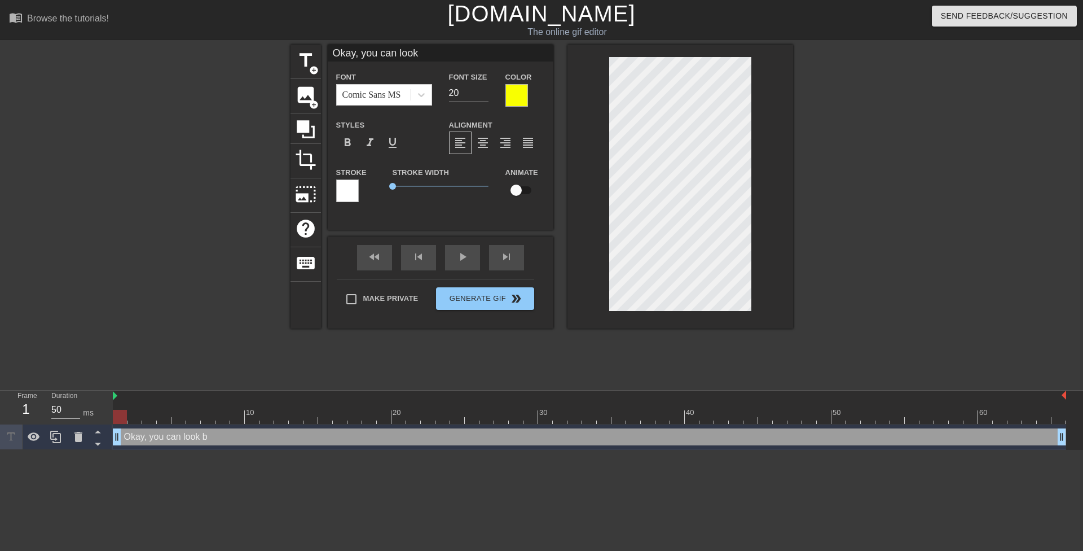
type input "Okay, you can lookb"
type textarea "Okay, you can look b"
type input "Okay, you can lookbu"
type textarea "Okay, you can look bu"
type input "Okay, you can lookbut"
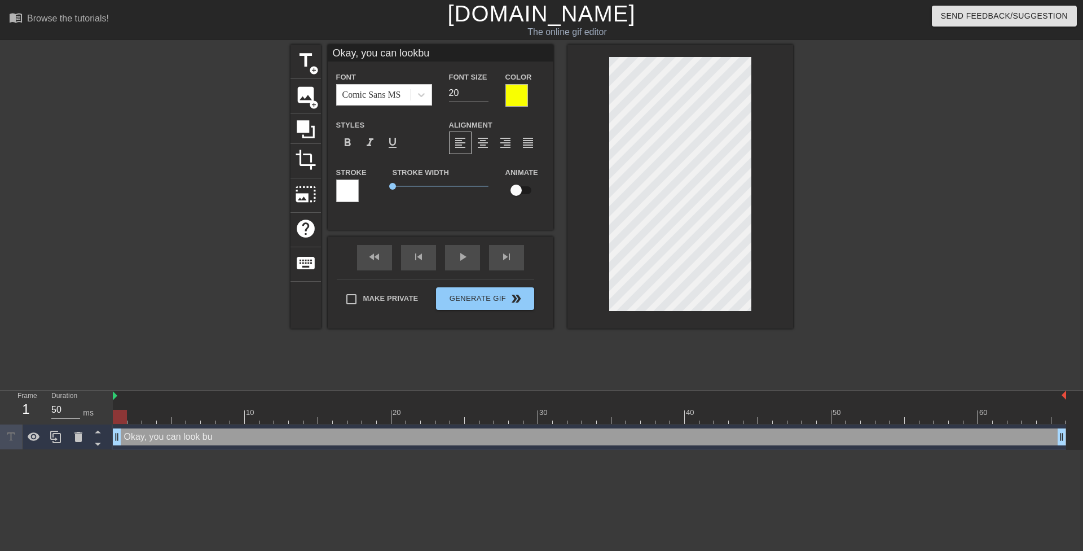
type textarea "Okay, you can look but"
type input "Okay, you can lookbut"
type textarea "Okay, you can look but"
type input "Okay, you can lookbut w"
type textarea "Okay, you can look but w"
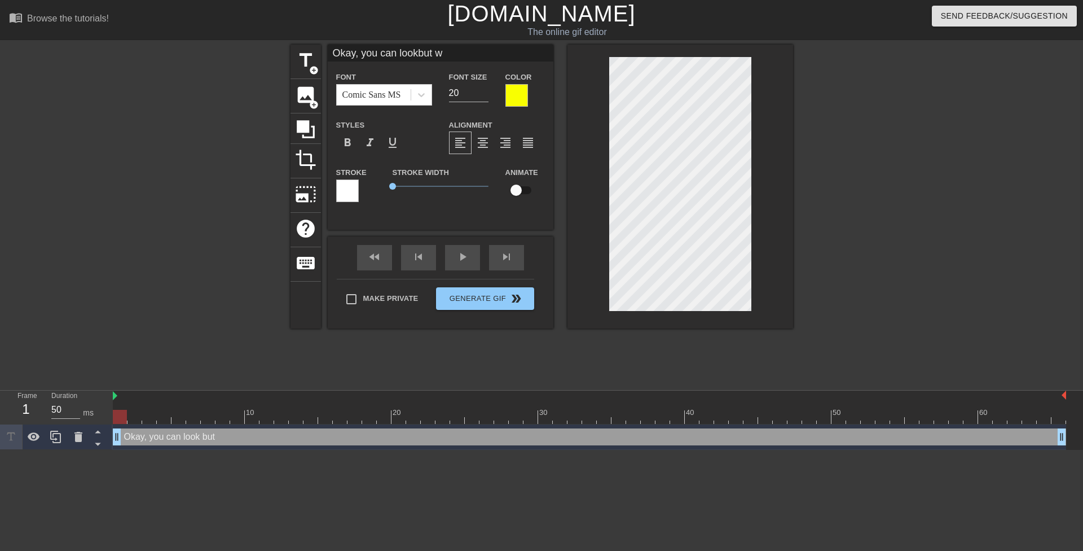
type input "Okay, you can lookbut we"
type textarea "Okay, you can look but we"
type input "Okay, you can lookbut we"
type textarea "Okay, you can look but we"
type input "Okay, you can lookbut we h"
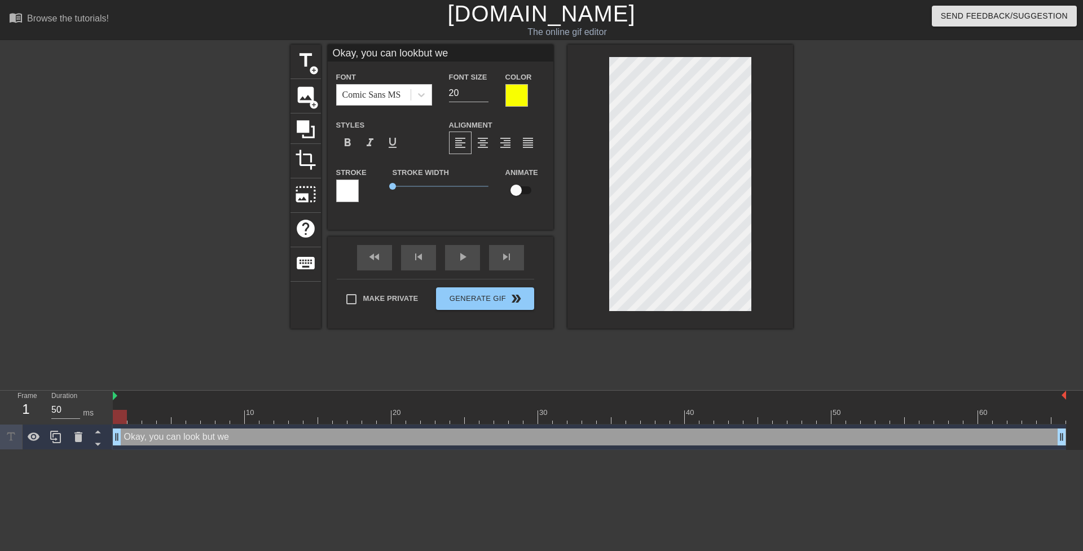
type textarea "Okay, you can look but we h"
type input "Okay, you can lookbut we ha"
type textarea "Okay, you can look but we hav"
type input "Okay, you can lookbut we have"
type textarea "Okay, you can look but we have"
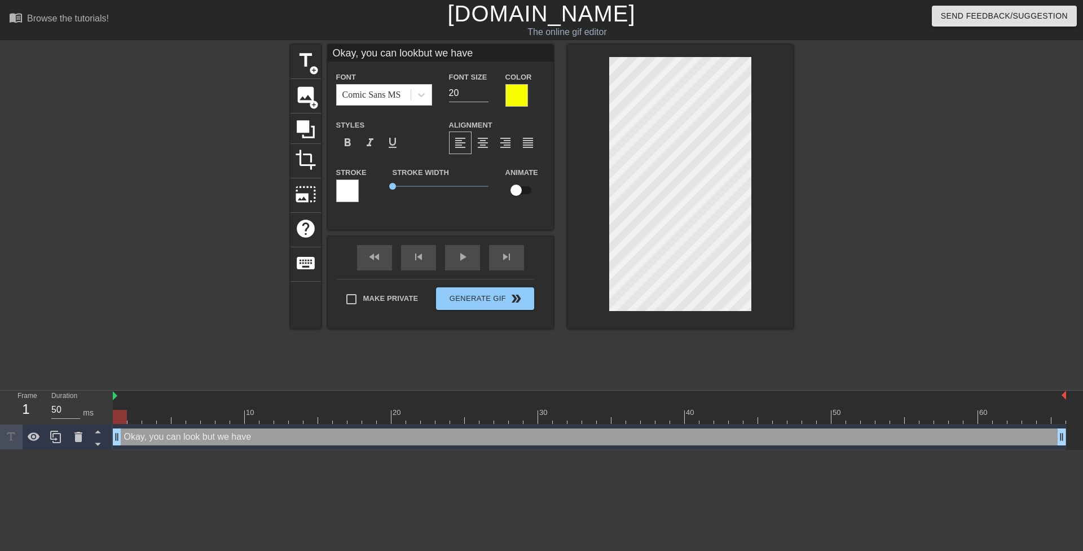
type input "Okay, you can lookbut we have"
type textarea "Okay, you can look but we have"
type input "Okay, you can lookbut we have t"
type textarea "Okay, you can look but we have t"
type input "Okay, you can lookbut we have to"
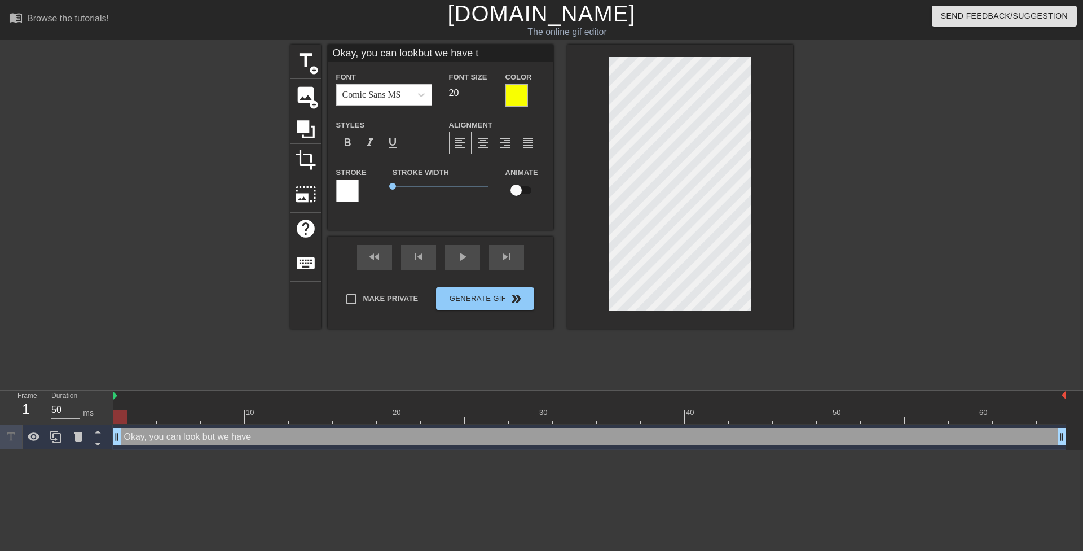
type textarea "Okay, you can look but we have to"
type input "Okay, you can lookbut we have to"
type textarea "Okay, you can look but we have to"
type input "Okay, you can lookbut we have to g"
type textarea "Okay, you can look but we have to ge"
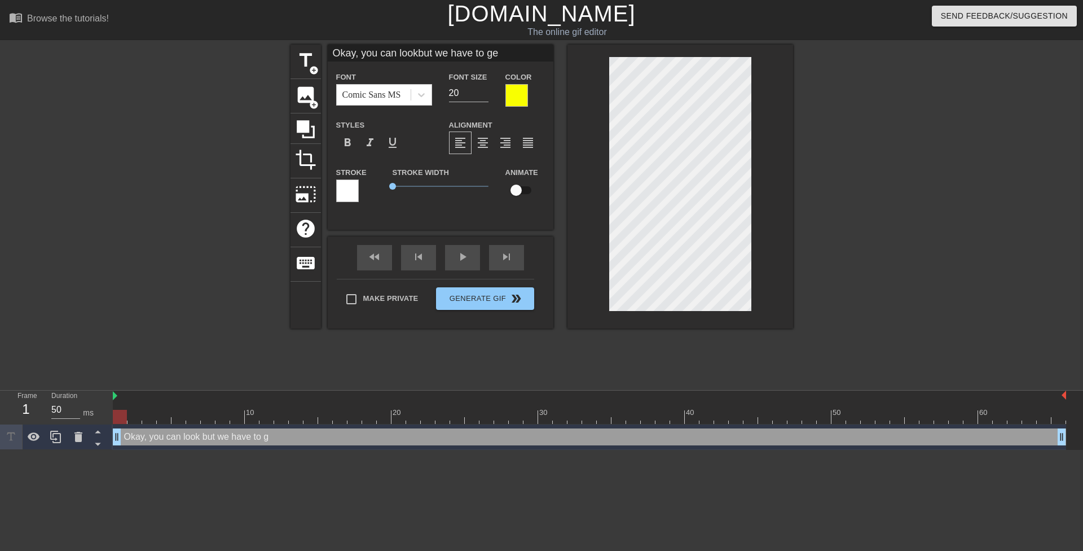
type input "Okay, you can lookbut we have to get"
type textarea "Okay, you can look but we have to get"
type input "Okay, you can lookbut we have to get"
type textarea "Okay, you can look but we have to get"
type input "Okay, you can lookbut we have to getb"
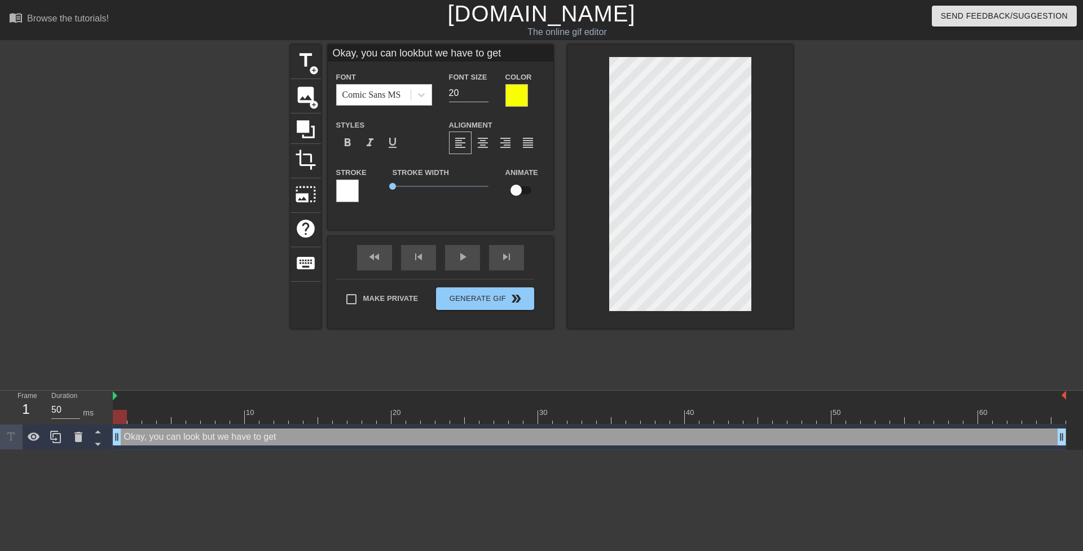
type textarea "Okay, you can look but we have to get b"
type input "Okay, you can lookbut we have to getba"
type textarea "Okay, you can look but we have to get ba"
type input "Okay, you can lookbut we have to getbac"
type textarea "Okay, you can look but we have to get bac"
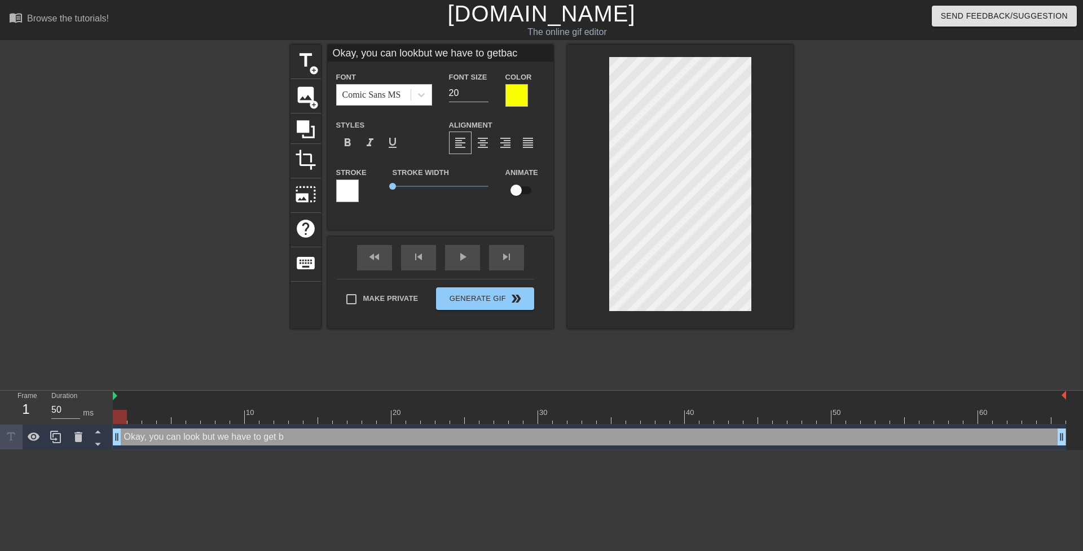
type input "Okay, you can lookbut we have to getback"
type textarea "Okay, you can look but we have to get back"
type input "Okay, you can lookbut we have to getback t"
type textarea "Okay, you can look but we have to get back t"
type input "Okay, you can lookbut we have to getback to"
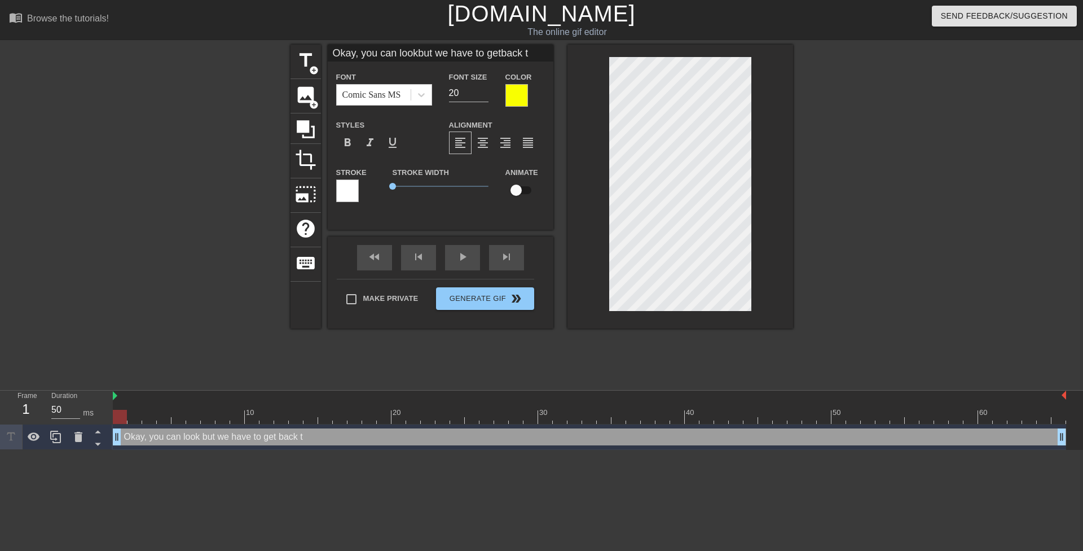
type textarea "Okay, you can look but we have to get back to"
type input "Okay, you can lookbut we have to getback to"
type textarea "Okay, you can look but we have to get back to"
type input "Okay, you can lookbut we have to getback to s"
type textarea "Okay, you can look but we have to get back to s"
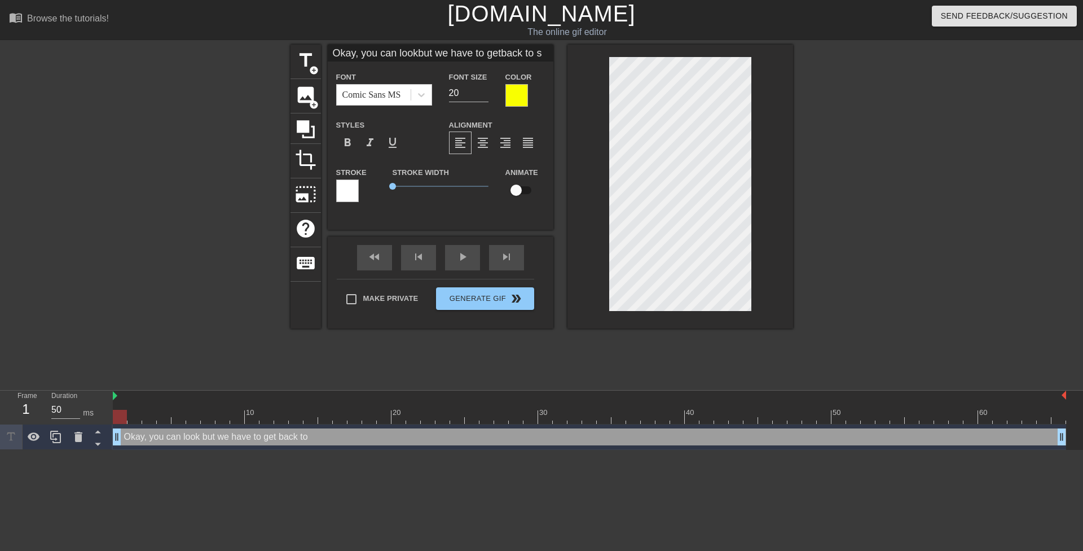
type input "Okay, you can lookbut we have to getback to st"
type textarea "Okay, you can look but we have to get back to st"
type input "Okay, you can lookbut we have to getback to stu"
type textarea "Okay, you can look but we have to get back to stu"
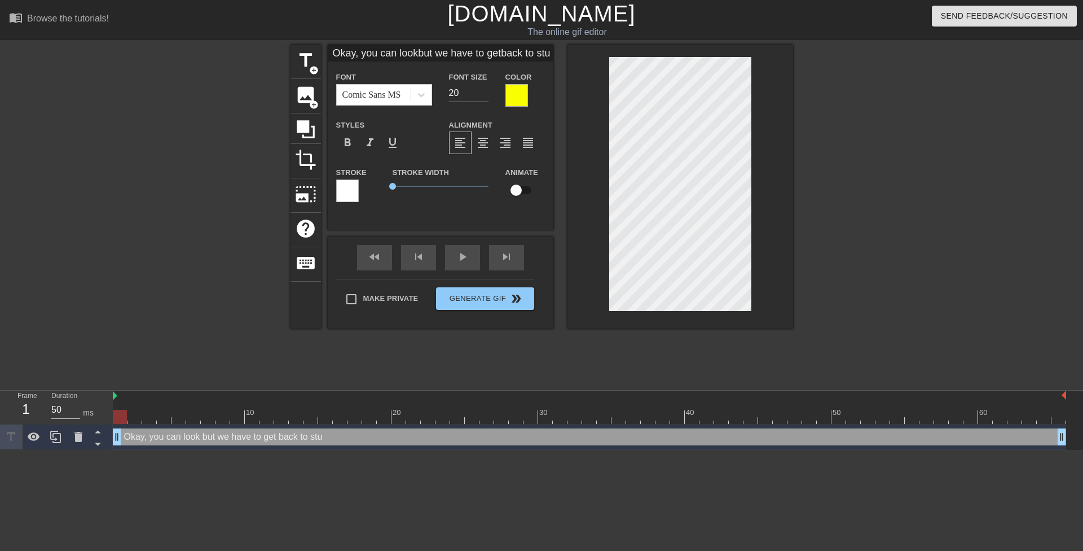
type input "Okay, you can lookbut we have to getback to st"
type textarea "Okay, you can look but we have to get back to st"
type input "Okay, you can lookbut we have to getback to std"
type textarea "Okay, you can look but we have to get back to std"
type input "Okay, you can lookbut we have to getback to st"
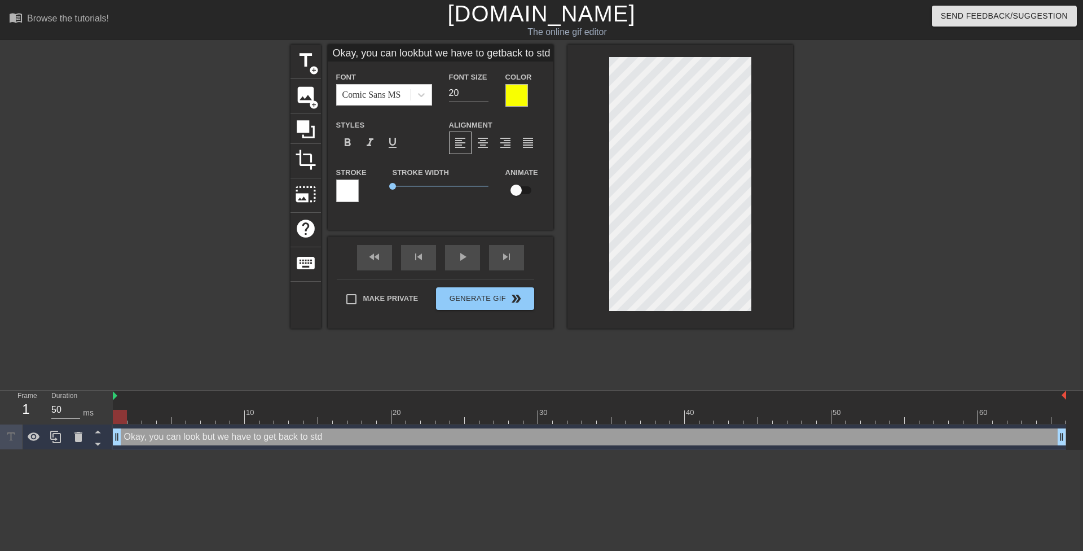
type textarea "Okay, you can look but we have to get back to st"
type input "Okay, you can lookbut we have to getback to stu"
type textarea "Okay, you can look but we have to get back to stu"
type input "Okay, you can lookbut we have to getback to stud"
type textarea "Okay, you can look but we have to get back to stud"
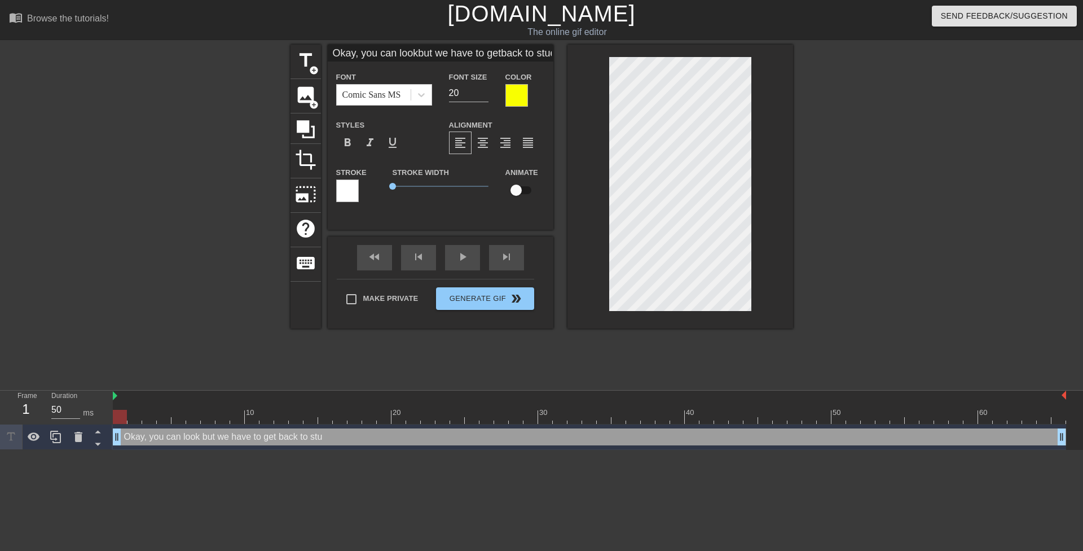
type input "Okay, you can lookbut we have to getback to study"
type textarea "Okay, you can look but we have to get back to study"
type input "Okay, you can lookbut we have to getback to studyi"
type textarea "Okay, you can look but we have to get back to studyi"
type input "Okay, you can lookbut we have to getback to studyin"
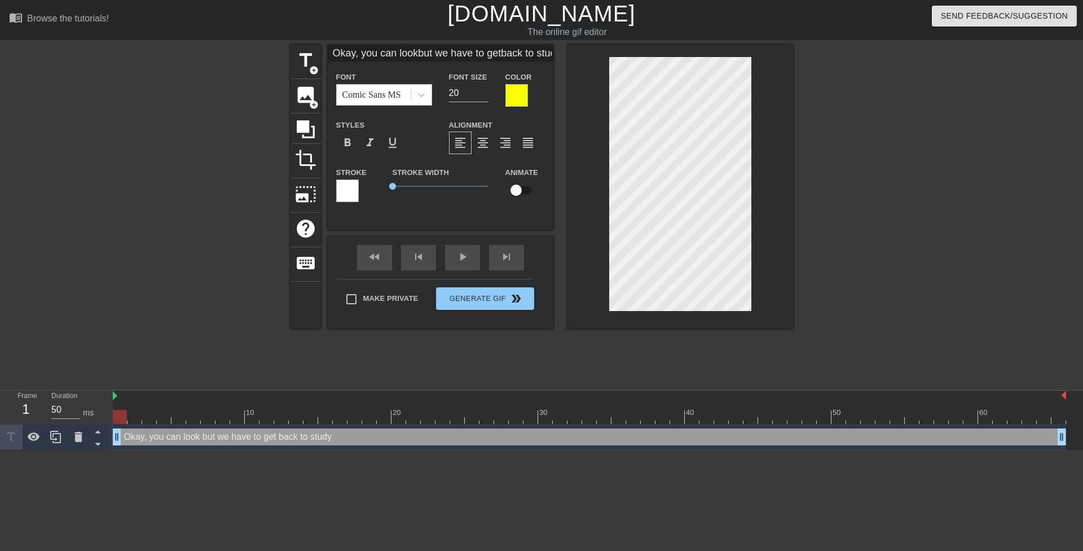
type textarea "Okay, you can look but we have to get back to studyin"
type input "Okay, you can lookbut we have to getback to studying"
type textarea "Okay, you can look but we have to get back to studying"
type input "Okay, you can lookbut we have to getback to studying"
type textarea "Okay, you can look but we have to get back to studying"
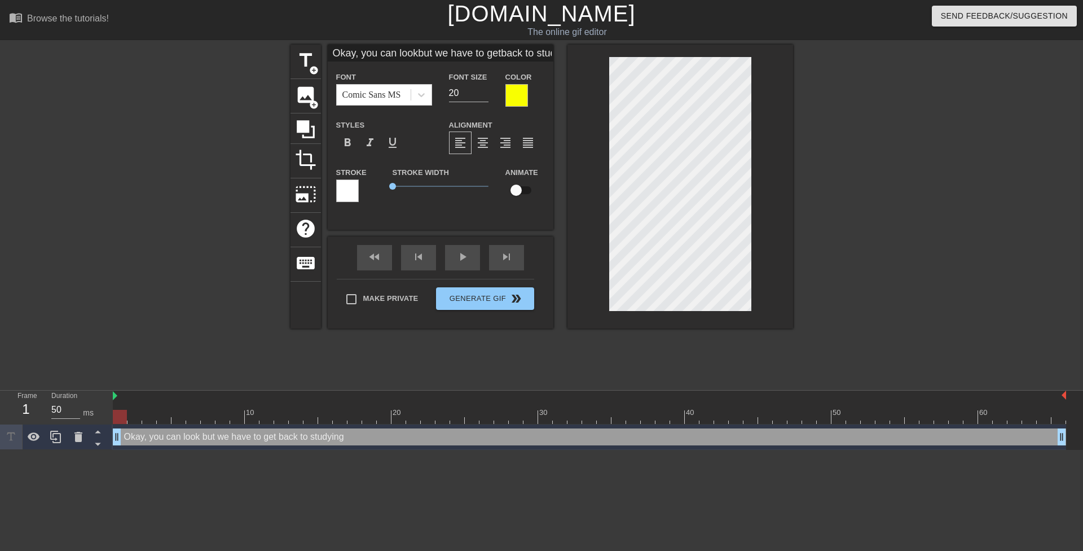
type input "Okay, you can lookbut we have to getback to studyinga"
type textarea "Okay, you can look but we have to get back to studying a"
type input "Okay, you can lookbut we have to getback to studyingaf"
type textarea "Okay, you can look but we have to get back to studying af"
type input "Okay, you can lookbut we have to getback to studyingaft"
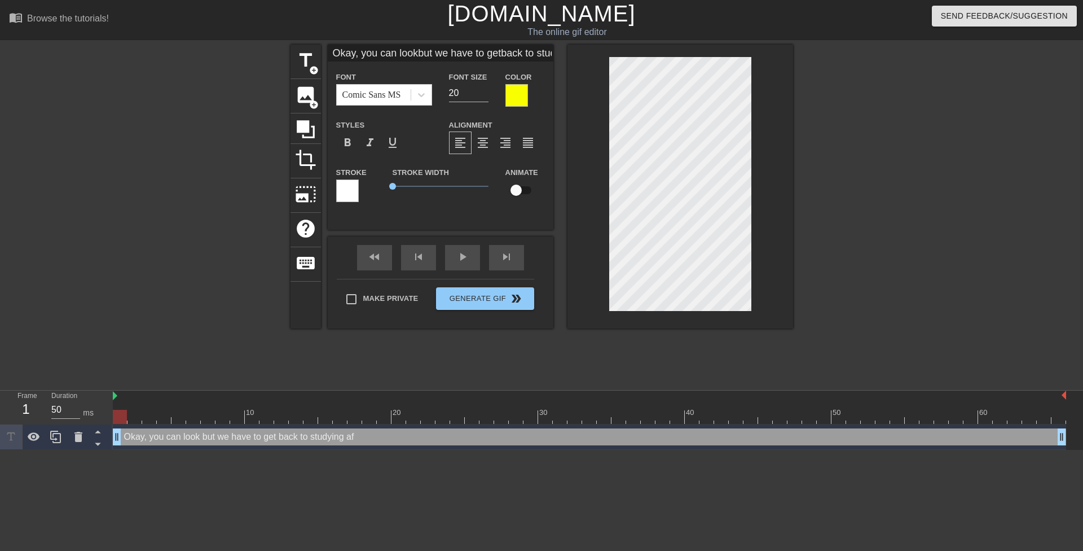
type textarea "Okay, you can look but we have to get back to studying aft"
type input "Okay, you can lookbut we have to getback to studyingafte"
type textarea "Okay, you can look but we have to get back to studying afte"
type input "Okay, you can lookbut we have to getback to studyingafter"
type textarea "Okay, you can look but we have to get back to studying after"
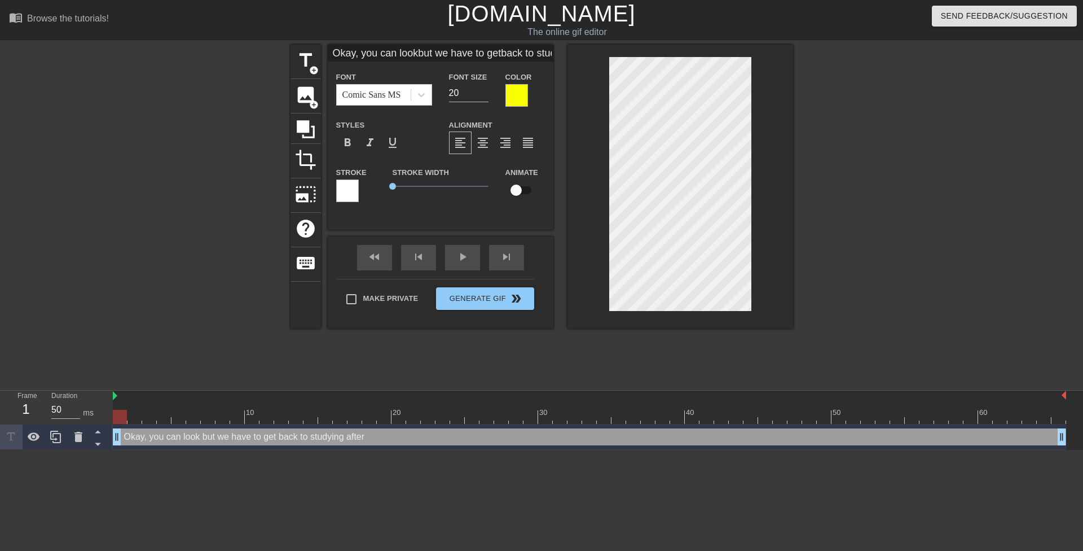
type input "Okay, you can lookbut we have to getback to studyingafter"
type textarea "Okay, you can look but we have to get back to studying after"
type input "Okay, you can lookbut we have to getback to studyingafter t"
type textarea "Okay, you can look but we have to get back to studying after t"
type input "Okay, you can lookbut we have to getback to studyingafter th"
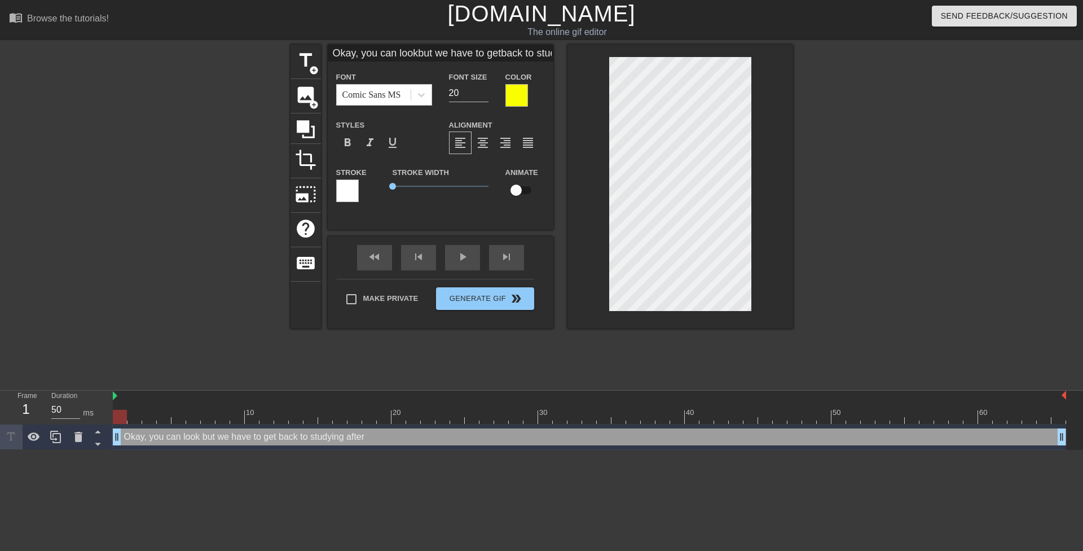
type textarea "Okay, you can look but we have to get back to studying after th"
type input "Okay, you can lookbut we have to getback to studyingafter thi"
type textarea "Okay, you can look but we have to get back to studying after thi"
type input "Okay, you can lookbut we have to getback to studyingafter this"
type textarea "Okay, you can look but we have to get back to studying after this"
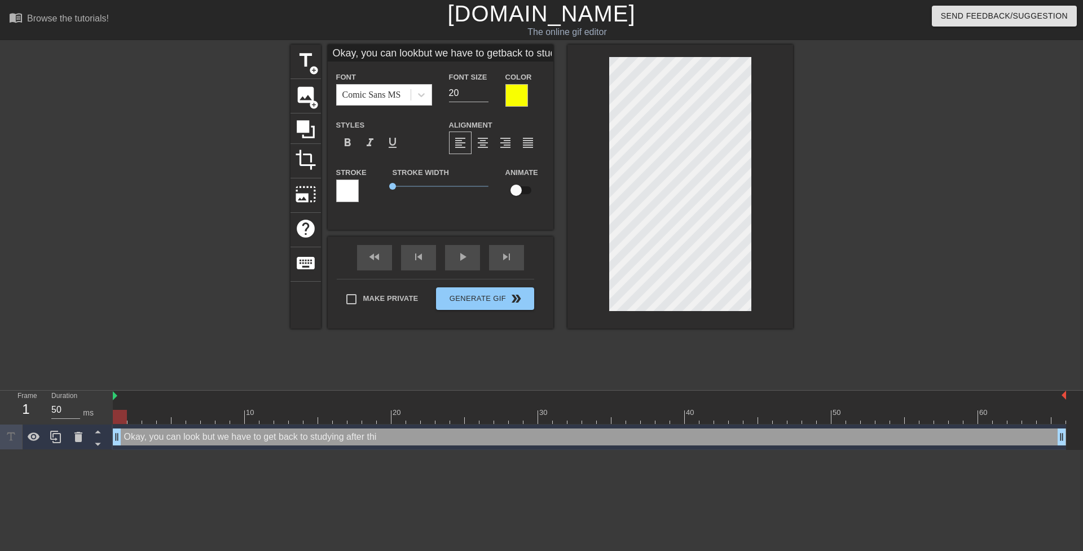
type input "Okay, you can lookbut we have to getback to studyingafter this"
type textarea "Okay, you can look but we have to get back to studying after this"
type input "Okay, you can lookbut we have to getback to studyingafter this o"
type textarea "Okay, you can look but we have to get back to studying after this o"
type input "Okay, you can lookbut we have to getback to studyingafter this ok"
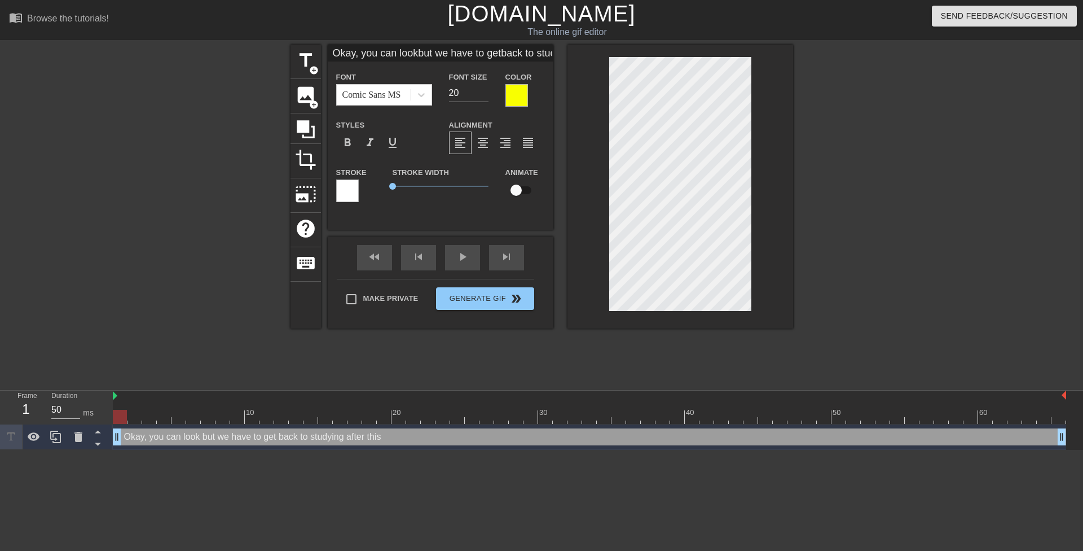
type textarea "Okay, you can look but we have to get back to studying after this ok"
type input "Okay, you can lookbut we have to getback to studyingafter this oka"
type textarea "Okay, you can look but we have to get back to studying after this oka"
type input "Okay, you can lookbut we have to getback to studyingafter this okay"
type textarea "Okay, you can look but we have to get back to studying after this okay"
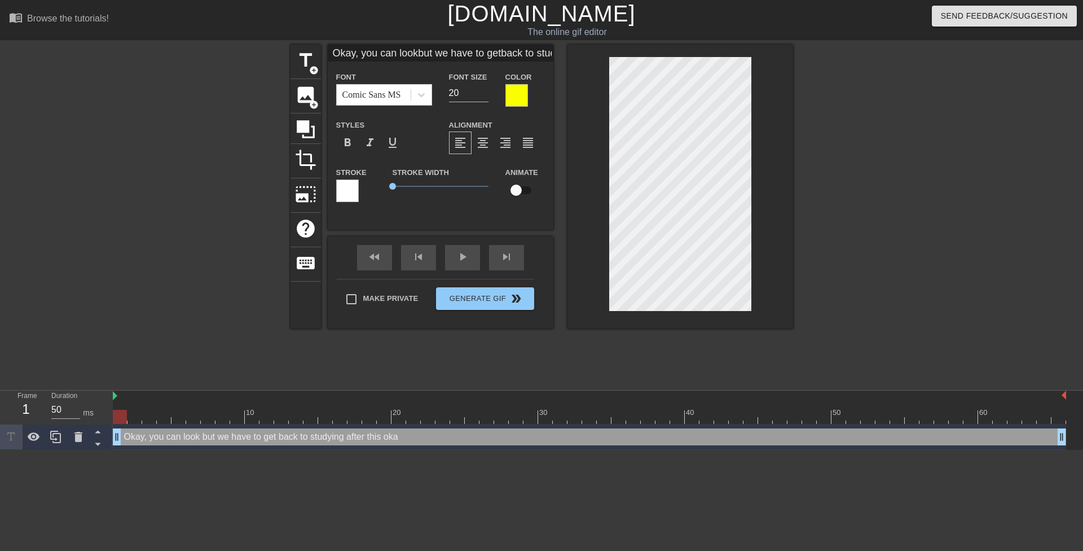
scroll to position [3, 4]
type input "Okay, you can lookbut we have to getback to studyingafter this okay?"
type textarea "Okay, you can look but we have to get back to studying after this okay?"
type input "F, you can lookbut we have to getback to studyingafter this okay?"
type textarea "F, you can look but we have to get back to studying after this okay?"
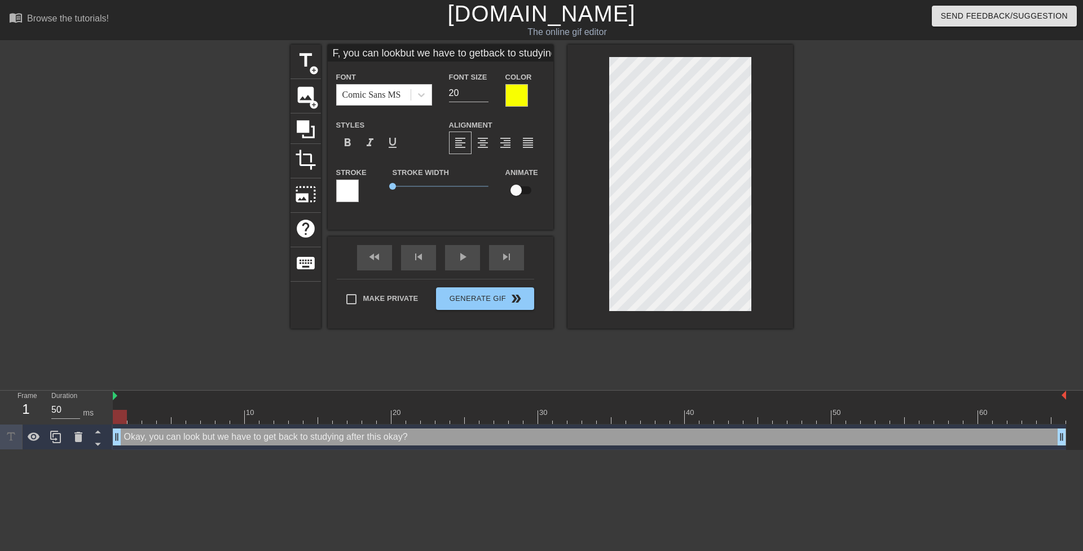
scroll to position [2, 2]
type input "Fi, you can lookbut we have to getback to studyingafter this okay?"
type textarea "Fi, you can look but we have to get back to studying after this okay?"
type input "Fin, you can lookbut we have to getback to studyingafter this okay?"
type textarea "Fin, you can look but we have to get back to studying after this okay?"
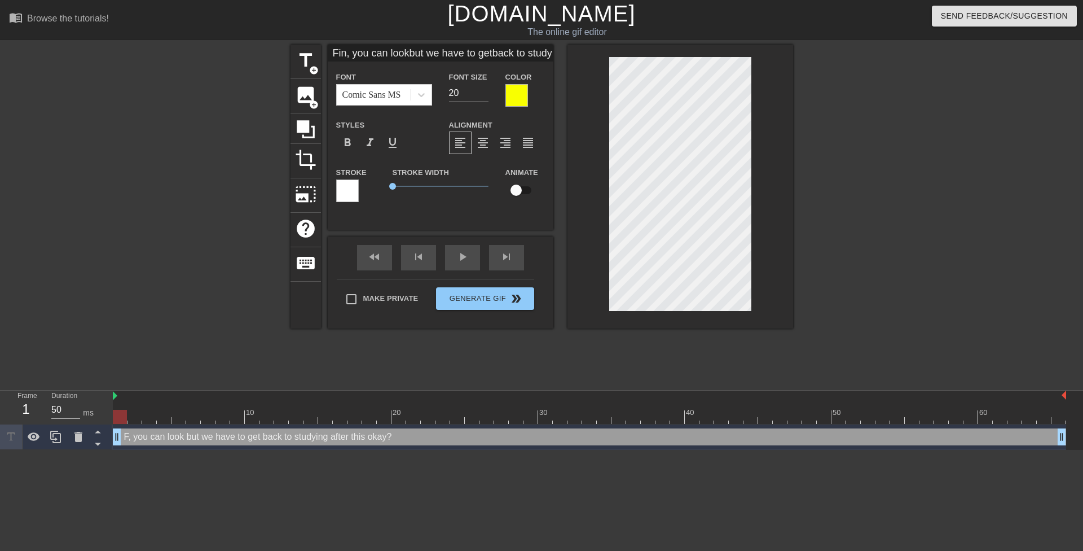
type input "Fine, you can lookbut we have to getback to studyingafter this okay?"
type textarea "Fine, you can look but we have to get back to studying after this okay?"
click at [485, 146] on span "format_align_center" at bounding box center [483, 143] width 14 height 14
drag, startPoint x: 879, startPoint y: 190, endPoint x: 772, endPoint y: 217, distance: 110.1
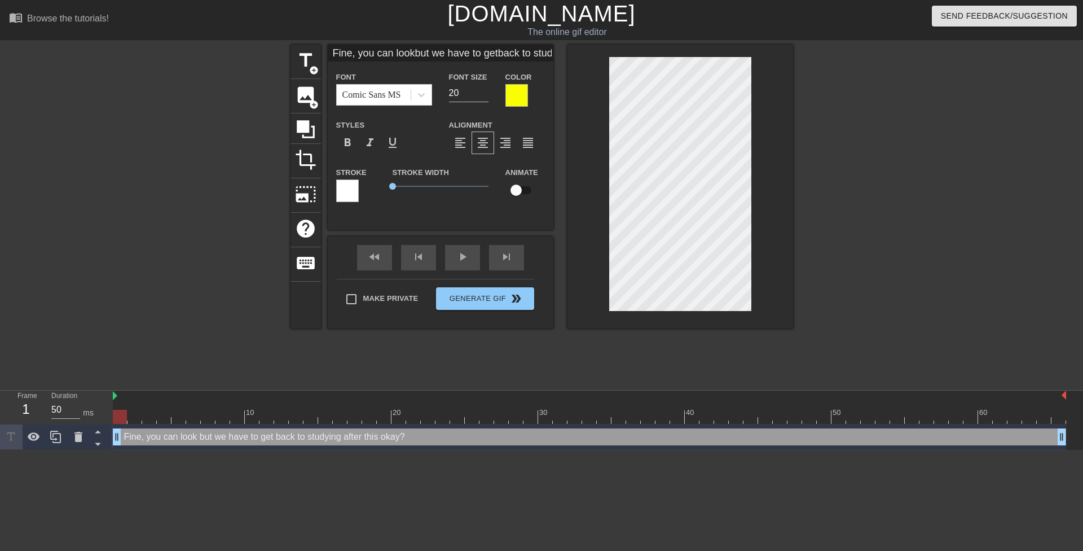
click at [877, 190] on div at bounding box center [891, 214] width 169 height 338
click at [860, 255] on div at bounding box center [891, 214] width 169 height 338
click at [854, 257] on div at bounding box center [891, 214] width 169 height 338
click at [873, 248] on div at bounding box center [891, 214] width 169 height 338
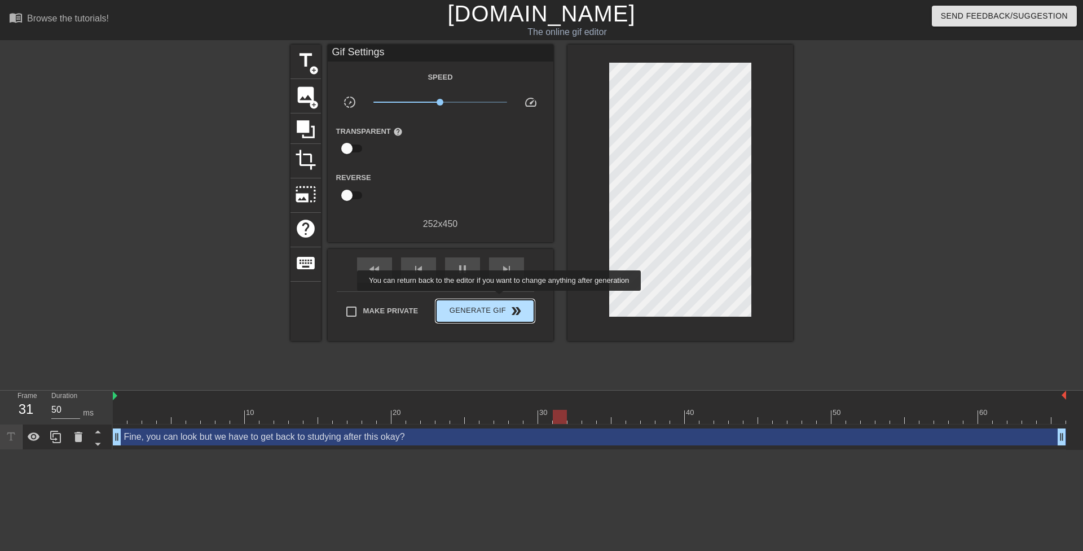
click at [492, 305] on span "Generate Gif double_arrow" at bounding box center [485, 311] width 89 height 14
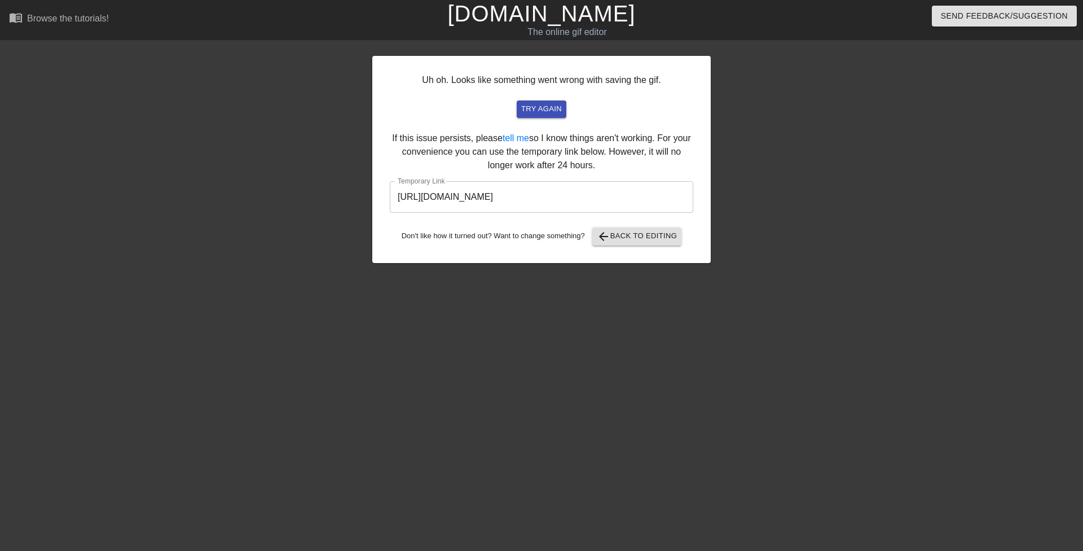
click at [476, 197] on input "https://www.gifntext.com/temp_generations/ZlQkUzGA.gif" at bounding box center [541, 197] width 303 height 32
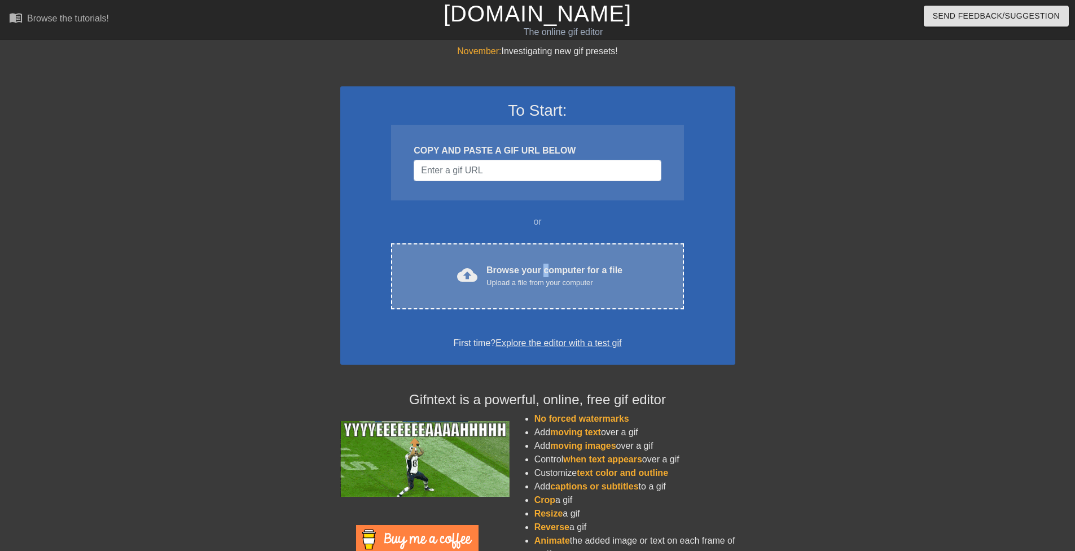
click at [544, 270] on div "Browse your computer for a file Upload a file from your computer" at bounding box center [554, 275] width 136 height 25
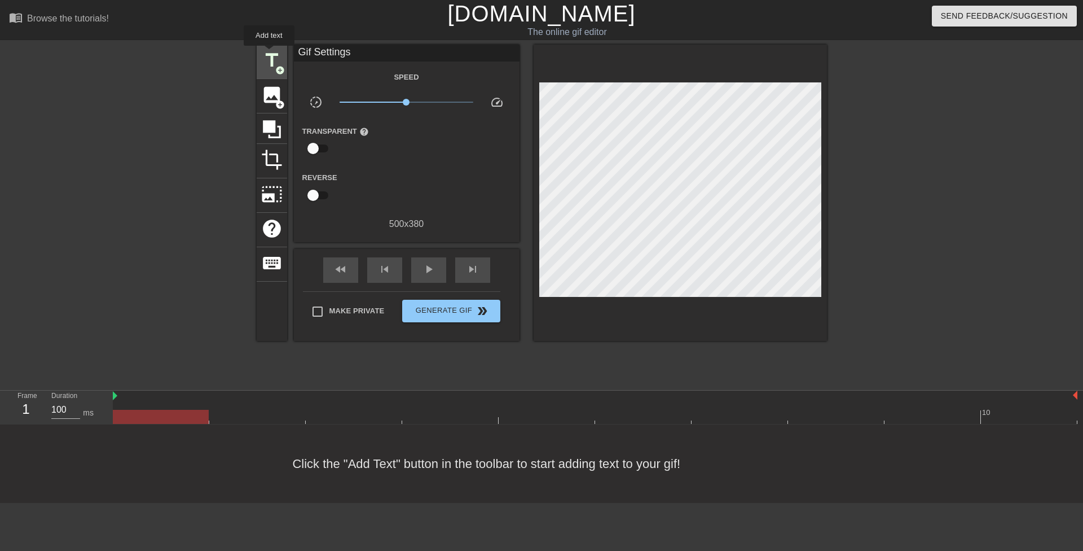
click at [269, 54] on span "title" at bounding box center [271, 60] width 21 height 21
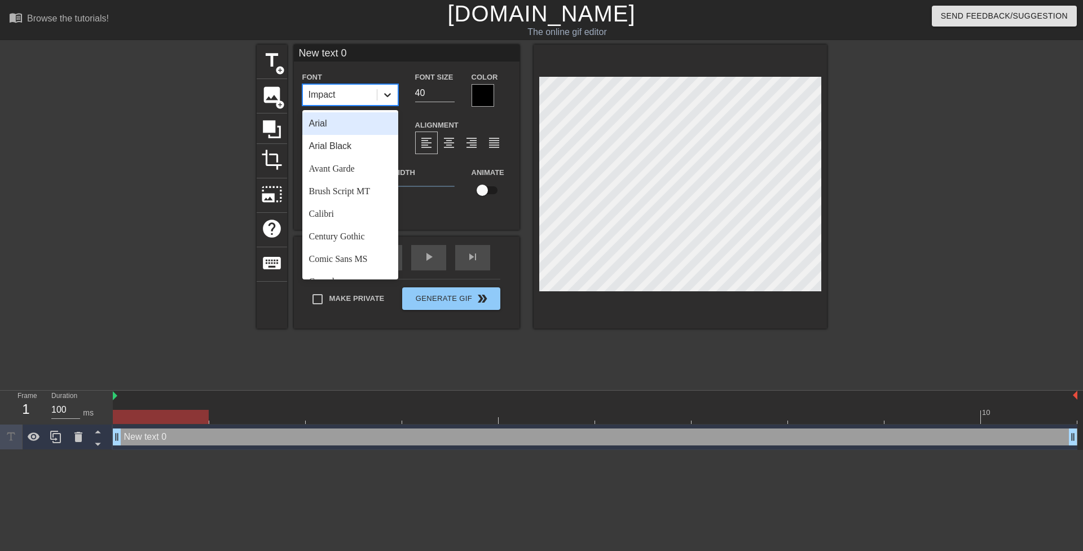
click at [388, 91] on icon at bounding box center [387, 94] width 11 height 11
drag, startPoint x: 354, startPoint y: 262, endPoint x: 353, endPoint y: 249, distance: 13.6
click at [354, 262] on div "Comic Sans MS" at bounding box center [350, 259] width 96 height 23
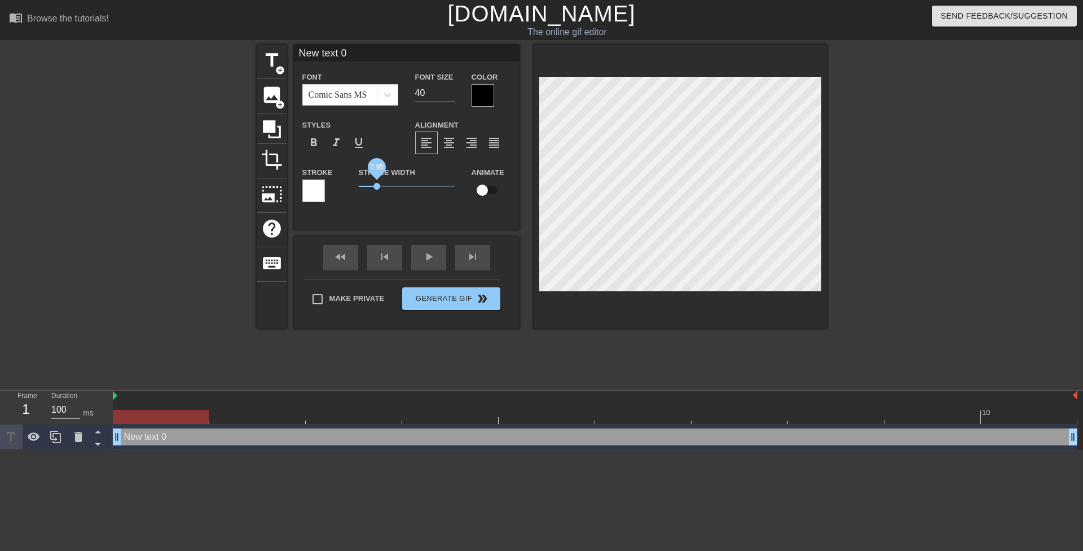
drag, startPoint x: 376, startPoint y: 186, endPoint x: 333, endPoint y: 181, distance: 43.2
click at [335, 182] on div "Stroke Stroke Width 0.95 Animate" at bounding box center [407, 188] width 226 height 47
drag, startPoint x: 419, startPoint y: 89, endPoint x: 412, endPoint y: 87, distance: 7.1
click at [412, 87] on div "Font Size 40" at bounding box center [435, 88] width 56 height 37
type input "20"
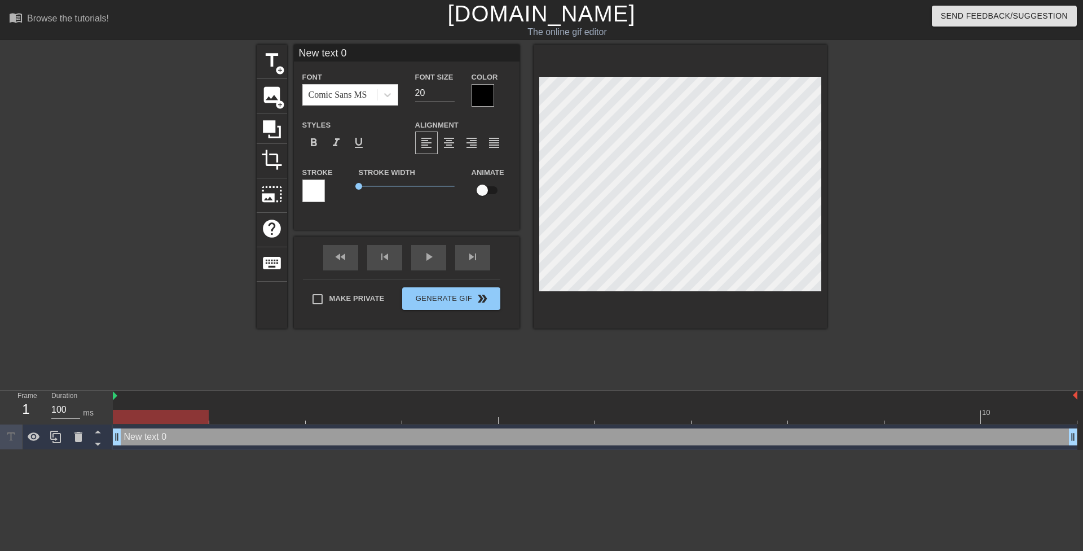
click at [474, 95] on div at bounding box center [483, 95] width 23 height 23
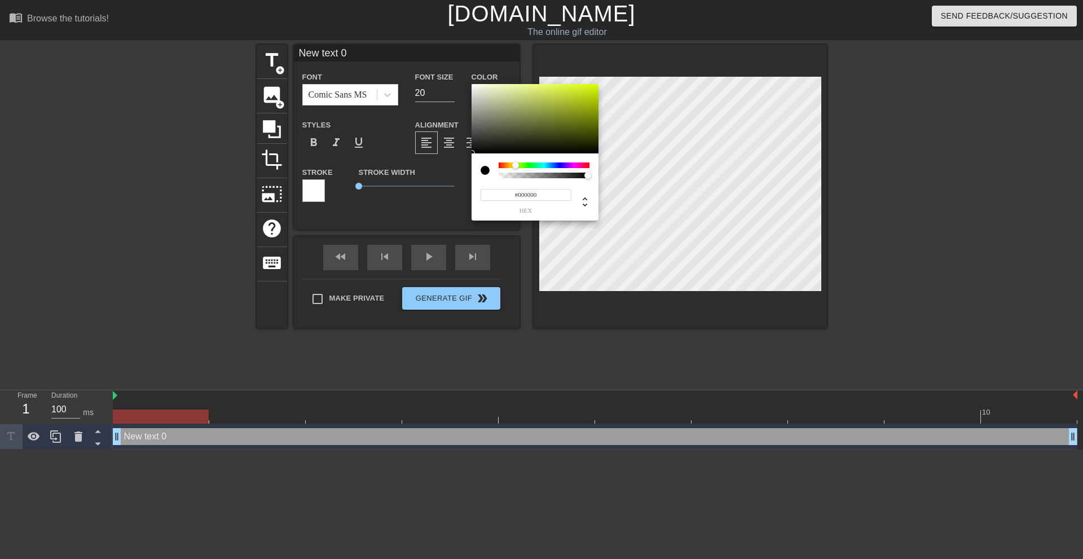
click at [516, 166] on div at bounding box center [544, 165] width 91 height 6
drag, startPoint x: 565, startPoint y: 117, endPoint x: 634, endPoint y: 71, distance: 83.4
click at [634, 71] on div "#DAFF00 hex" at bounding box center [541, 279] width 1083 height 559
type input "#F9FF00"
click at [514, 162] on div at bounding box center [514, 165] width 7 height 7
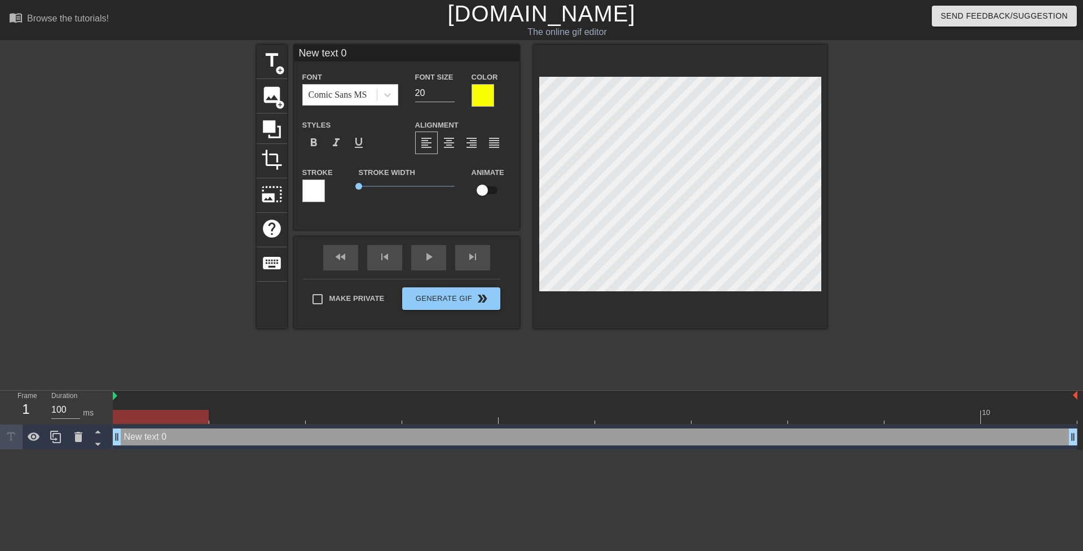
scroll to position [2, 2]
paste textarea "You better keep your mouth shut or that A will become an F"
type textarea "You better keep your mouth shut or that A will become an F"
type input "You better keep your mouth shut or that A will become an F"
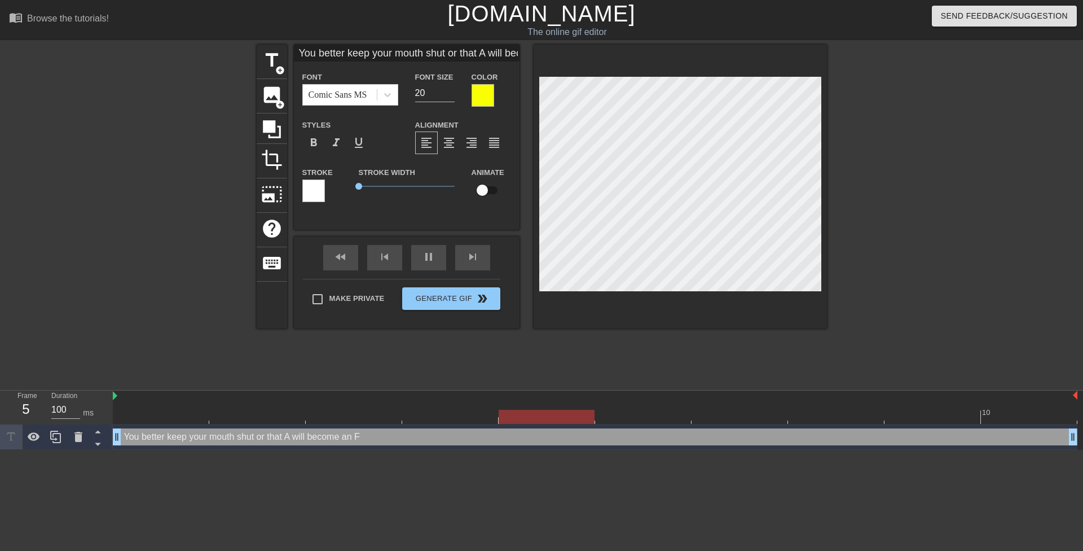
scroll to position [1, 2]
type input "You better keepyour mouth shut or that A will become an F"
type textarea "You better keepyour mouth shut or that A will become an F"
type input "You better keepyour mouth shut or that A will become an F"
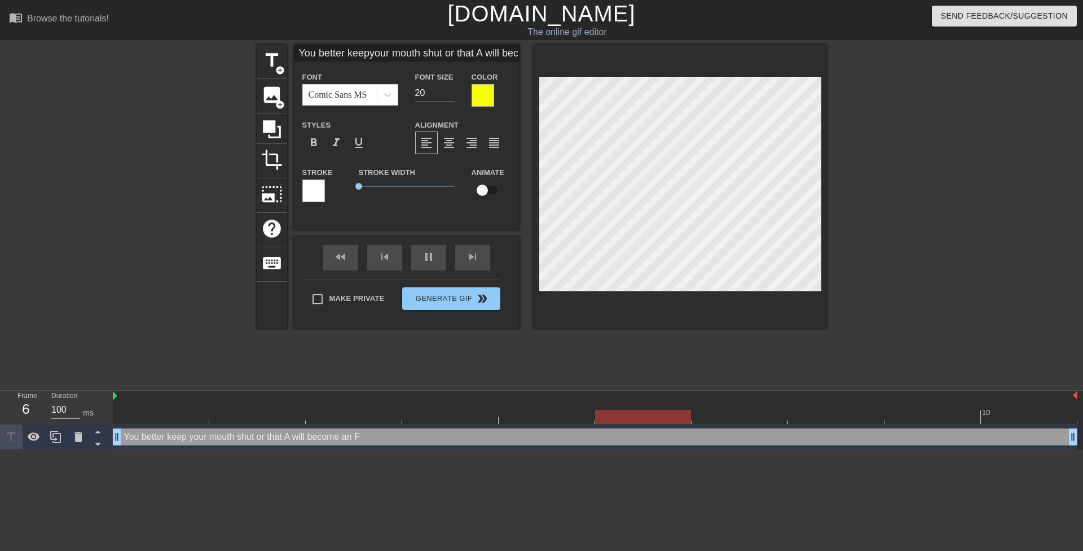
type textarea "You better keep your mouth shut or that A will become an F"
type input "You better keepyour mouth shutor that A will become an F"
type textarea "You better keep your mouth shutor that A will become an F"
type input "You better keepyour mouth shutor that A will become an F"
type textarea "You better keep your mouth shut or that A will become an F"
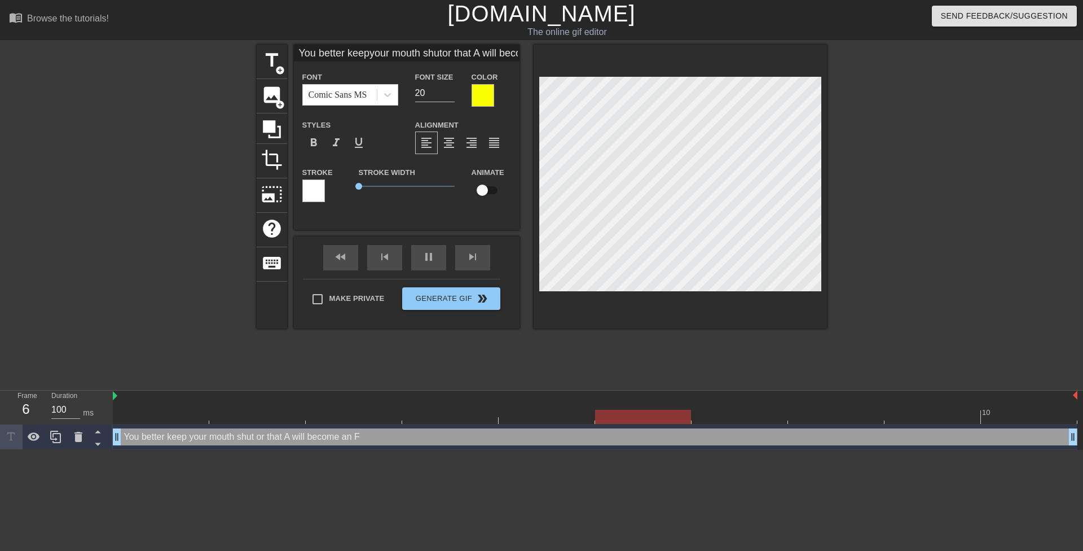
scroll to position [2, 1]
type input "You better keepyour mouth shutor that A willbecome an F"
type textarea "You better keep your mouth shut or that A willbecome an F"
type input "You better keepyour mouth shutor that A willbecome an F"
type textarea "You better keep your mouth shut or that A will become an F"
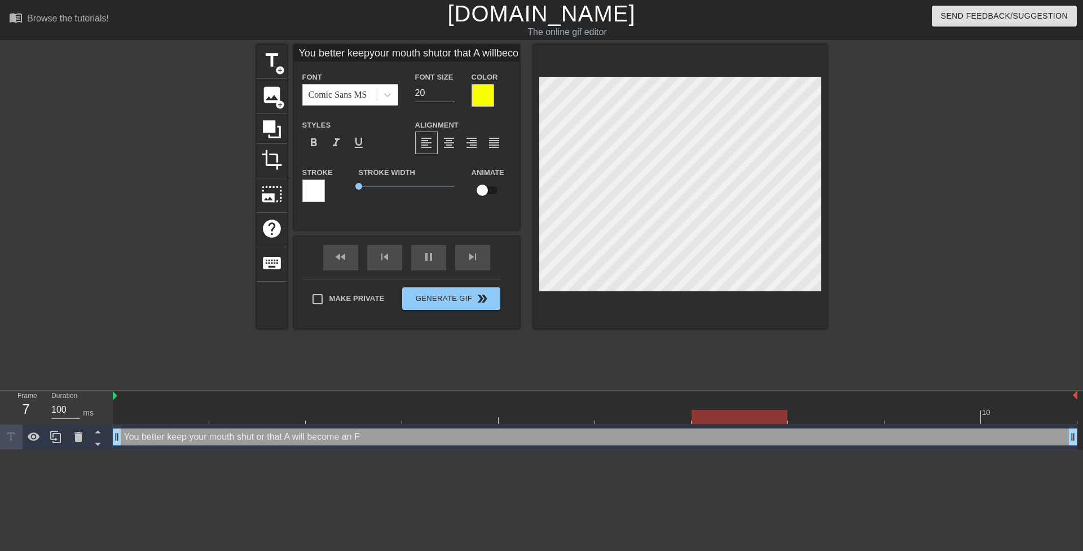
type input "You better keepyour mouth shutor that A willbecome an F"
type textarea "You better keep your mouth shut or that A will become an F"
type input "You better keepyour mouth shutor e"
type textarea "You better keep your mouth shut or e"
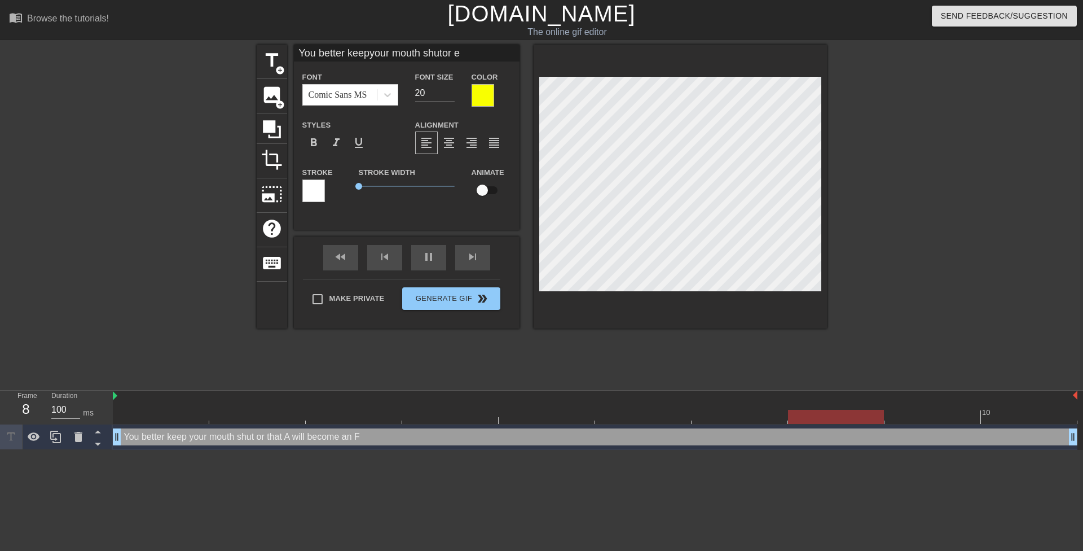
scroll to position [3, 2]
type input "You better keepyour mouth shutor el"
type textarea "You better keep your mouth shut or el"
type input "You better keepyour mouth shutor els"
type textarea "You better keep your mouth shut or els"
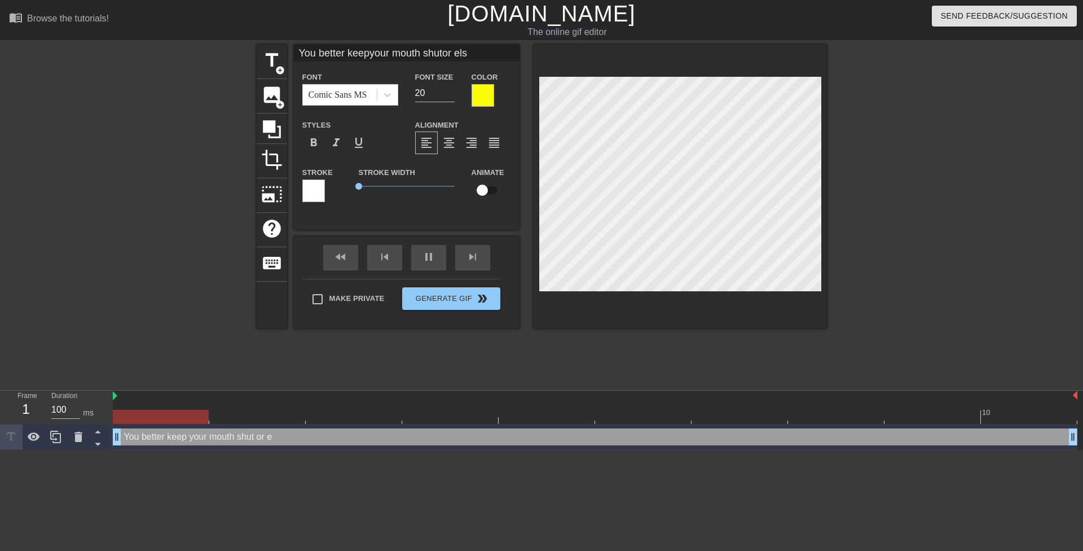
type input "You better keepyour mouth shutor else"
type textarea "You better keep your mouth shut or else"
type input "You better keepyour mouth shutor else"
type textarea "You better keep your mouth shut or else"
type input "You better keepyour mouth shutor else I"
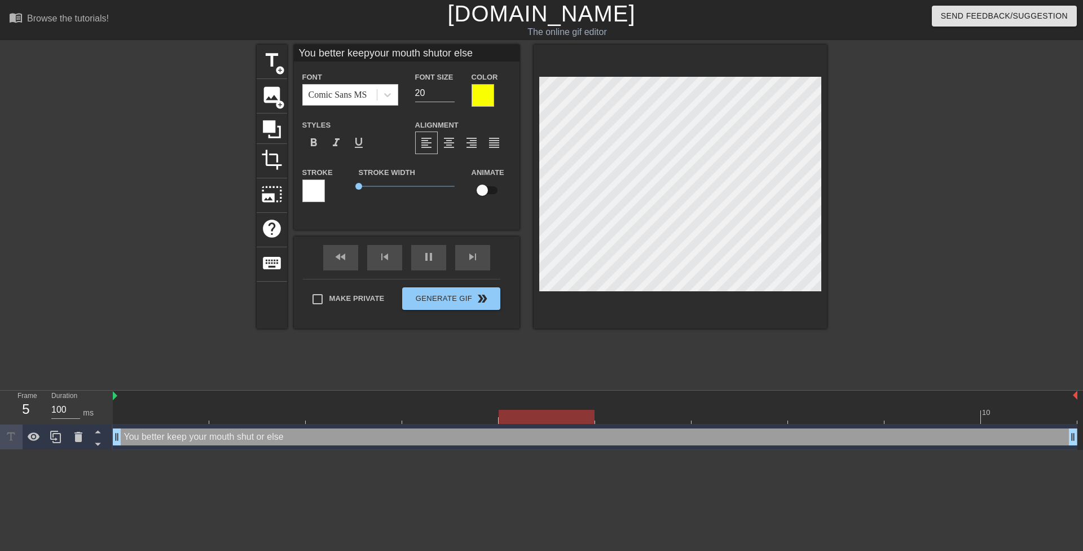
type textarea "You better keep your mouth shut or else I"
type input "You better keepyour mouth shutor else I'"
type textarea "You better keep your mouth shut or else I'"
type input "You better keepyour mouth shutor else I'l"
type textarea "You better keep your mouth shut or else I'l"
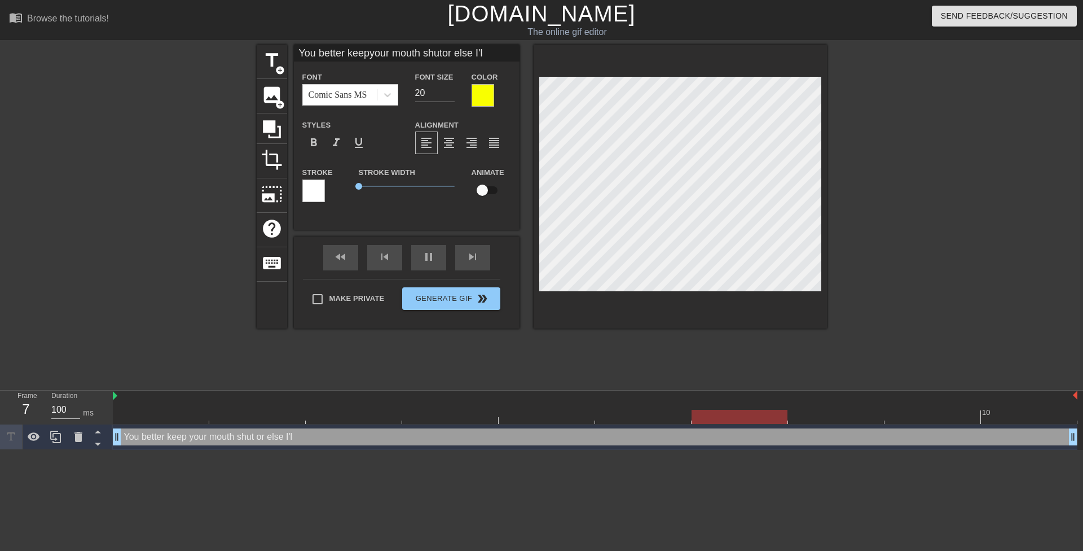
type input "You better keepyour mouth shutor else I'll"
type textarea "You better keep your mouth shut or else I'll"
type input "You better keepyour mouth shutor else I'll"
type textarea "You better keep your mouth shut or else I'll"
type input "You better keepyour mouth shutor else I'll t"
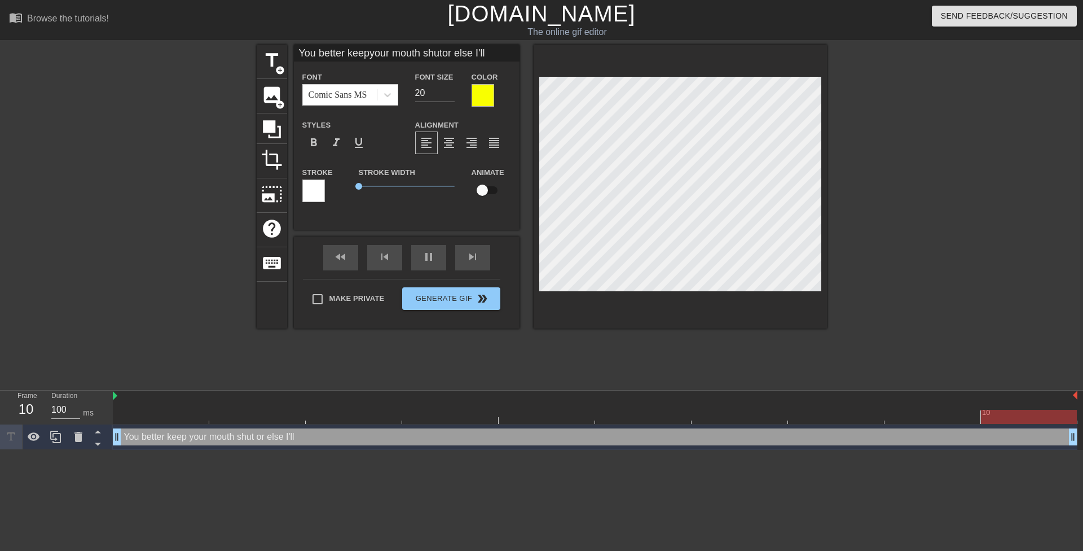
type textarea "You better keep your mouth shut or else I'll t"
type input "You better keepyour mouth shutor else I'll tu"
type textarea "You better keep your mouth shut or else I'll tu"
type input "You better keepyour mouth shutor else I'll tur"
type textarea "You better keep your mouth shut or else I'll tur"
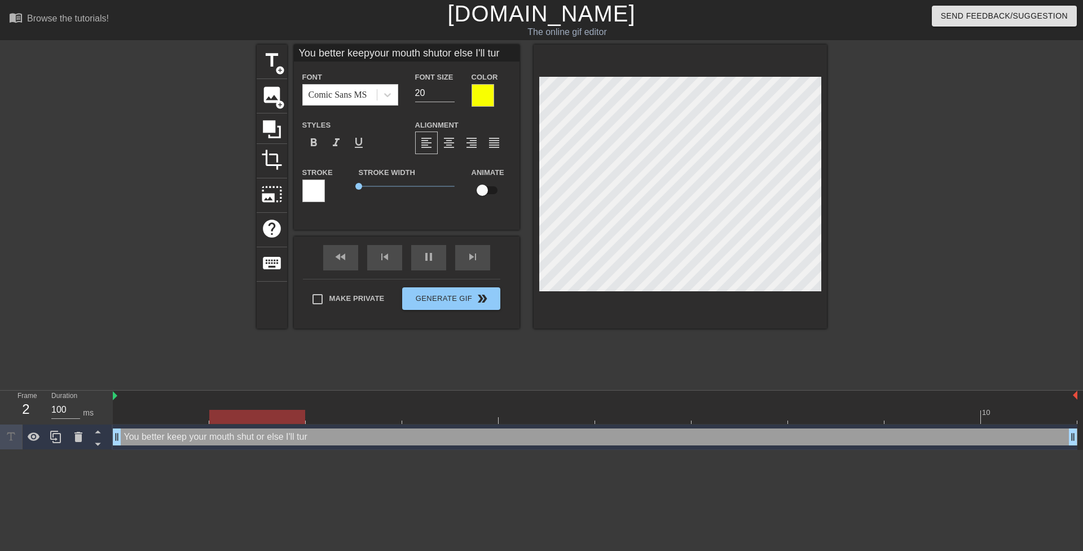
type input "You better keepyour mouth shutor else I'll turn"
type textarea "You better keep your mouth shut or else I'll turn"
type input "You better keepyour mouth shutor else I'll turn"
type textarea "You better keep your mouth shut or else I'll turn"
type input "You better keepyour mouth shutor else I'll turnt"
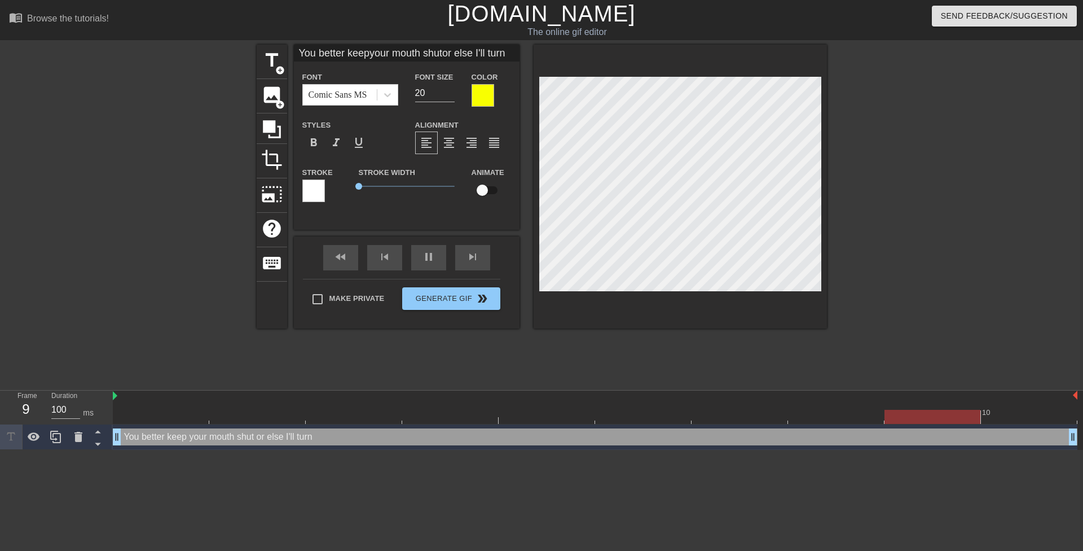
type textarea "You better keep your mouth shut or else I'll turn t"
type input "You better keepyour mouth shutor else I'll turnth"
type textarea "You better keep your mouth shut or else I'll turn th"
type input "You better keepyour mouth shutor else I'll turntha"
type textarea "You better keep your mouth shut or else I'll turn tha"
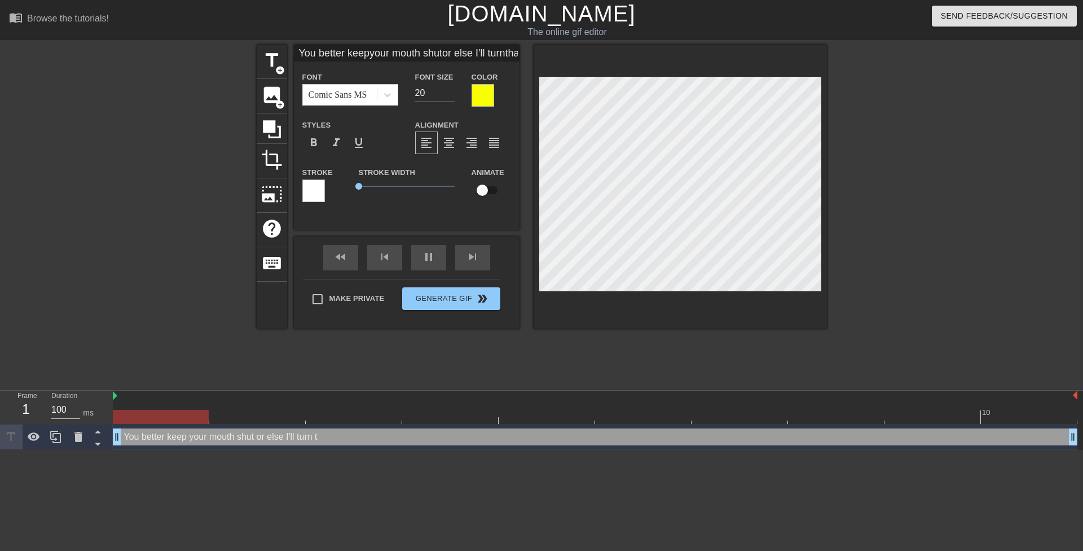
type input "You better keepyour mouth shutor else I'll turnthat"
type textarea "You better keep your mouth shut or else I'll turn that"
type input "You better keepyour mouth shutor else I'll turnthat"
type textarea "You better keep your mouth shut or else I'll turn that"
type input "You better keepyour mouth shutor else I'll turnthat A"
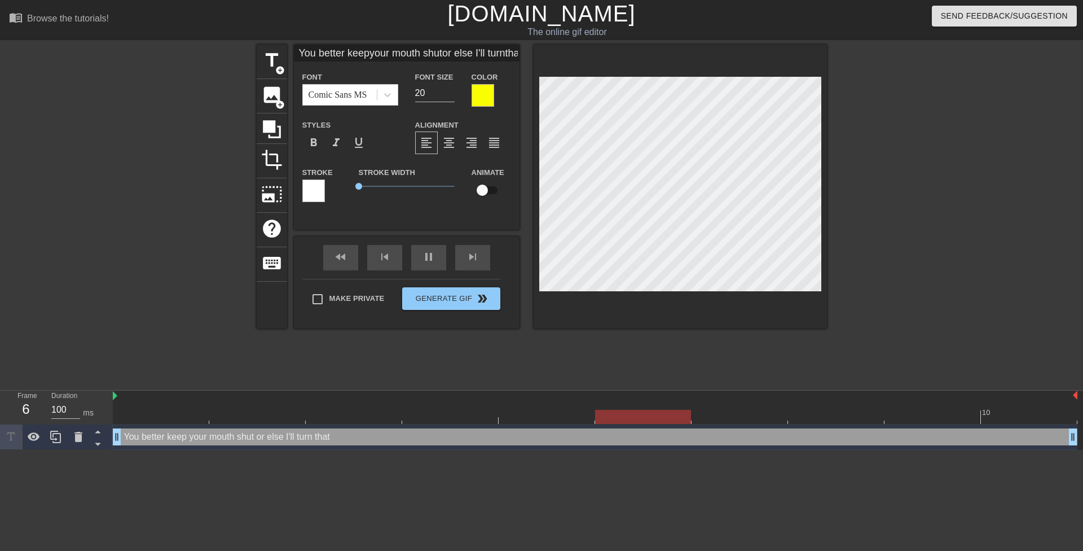
type textarea "You better keep your mouth shut or else I'll turn that A"
type input "You better keepyour mouth shutor else I'll turnthat A"
type textarea "You better keep your mouth shut or else I'll turn that A"
type input "You better keepyour mouth shutor else I'll turnthat A"
type textarea "You better keep your mouth shut or else I'll turn that A"
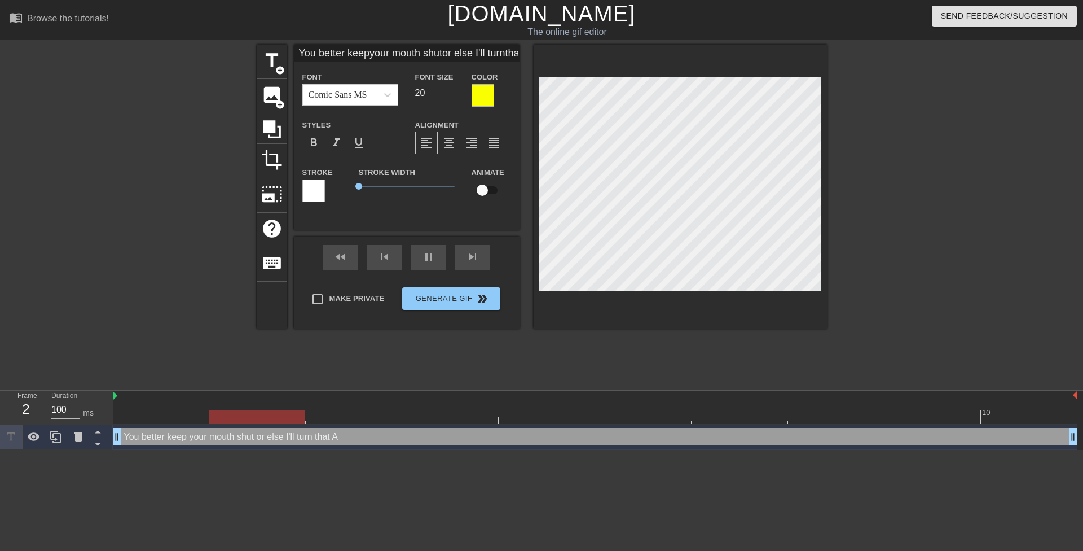
type input "You better keepyour mouth shutor else I'll turnthat"
type textarea "You better keep your mouth shut or else I'll turn that"
type input "You better keepyour mouth shutor else I'll turnthat ""
type textarea "You better keep your mouth shut or else I'll turn that ""
type input "You better keepyour mouth shutor else I'll turnthat "A"
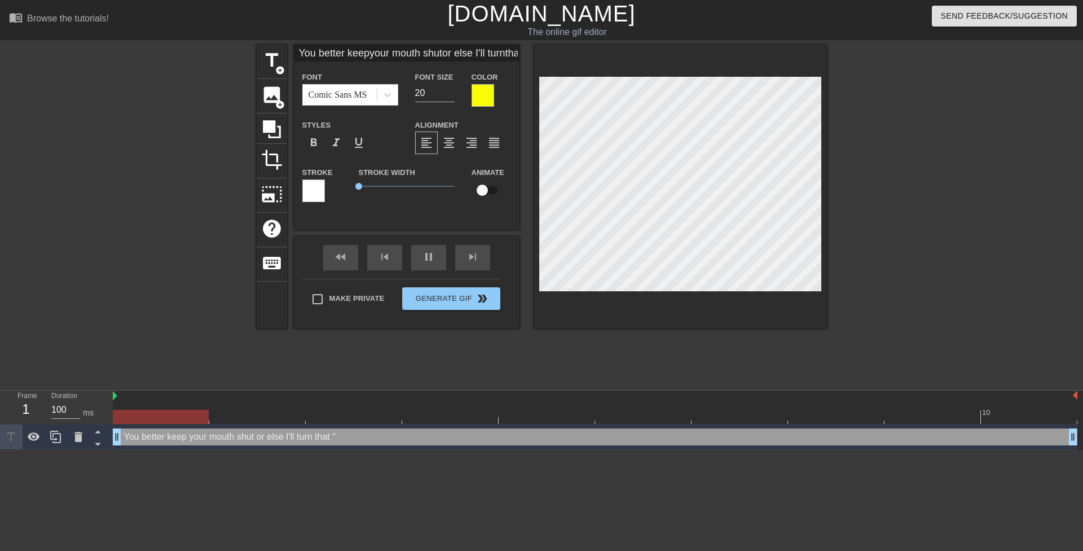
type textarea "You better keep your mouth shut or else I'll turn that "A"
type input "You better keepyour mouth shutor else I'll turnthat "A""
type textarea "You better keep your mouth shut or else I'll turn that "A""
type input "You better keepyour mouth shutor else I'll turnthat "A""
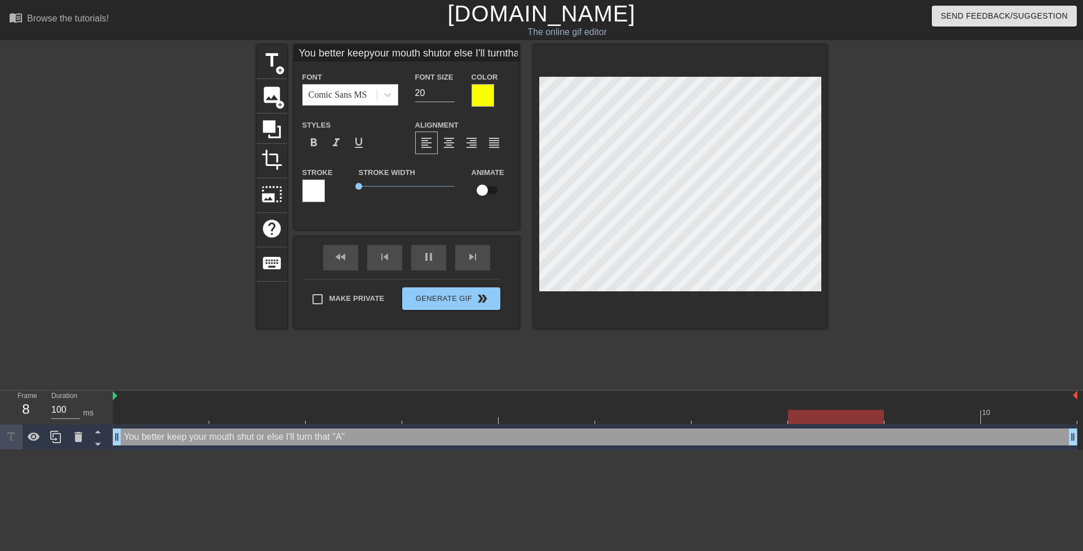
type textarea "You better keep your mouth shut or else I'll turn that "A""
type input "You better keepyour mouth shutor else I'll turnthat "A" i"
type textarea "You better keep your mouth shut or else I'll turn that "A" i"
type input "You better keepyour mouth shutor else I'll turnthat "A" in"
type textarea "You better keep your mouth shut or else I'll turn that "A" in"
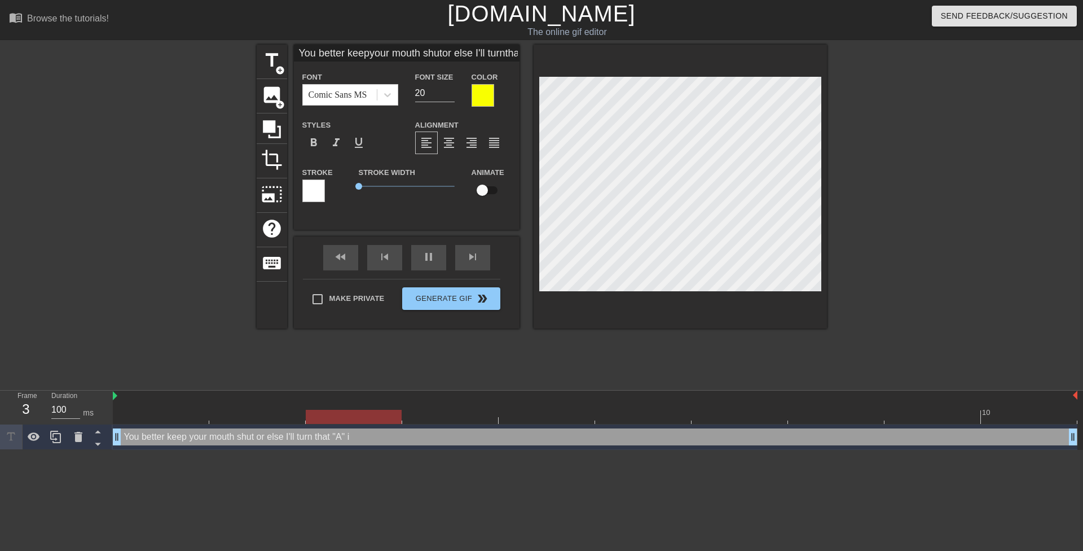
type input "You better keepyour mouth shutor else I'll turnthat "A" int"
type textarea "You better keep your mouth shut or else I'll turn that "A" int"
type input "You better keepyour mouth shutor else I'll turnthat "A" into"
type textarea "You better keep your mouth shut or else I'll turn that "A" into"
type input "You better keepyour mouth shutor else I'll turnthat "A" into"
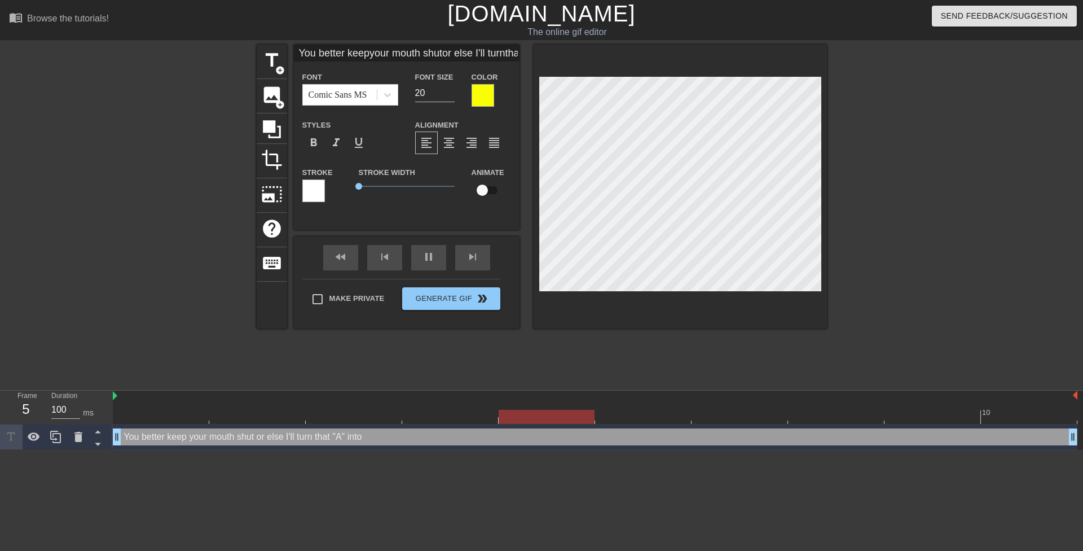
type textarea "You better keep your mouth shut or else I'll turn that "A" into"
type input "You better keepyour mouth shutor else I'll turnthat "A" into a"
type textarea "You better keep your mouth shut or else I'll turn that "A" into a"
type input "You better keepyour mouth shutor else I'll turnthat "A" into an"
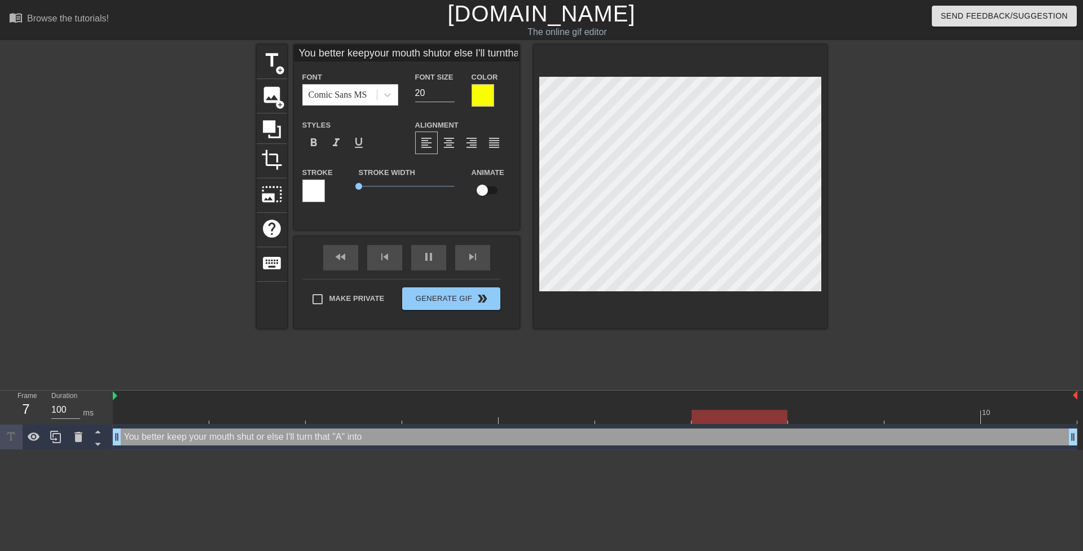
type textarea "You better keep your mouth shut or else I'll turn that "A" into an"
type input "You better keepyour mouth shutor else I'll turnthat "A" into a"
type textarea "You better keep your mouth shut or else I'll turn that "A" into a"
type input "You better keepyour mouth shutor else I'll turnthat "A" into a"
type textarea "You better keep your mouth shut or else I'll turn that "A" into a"
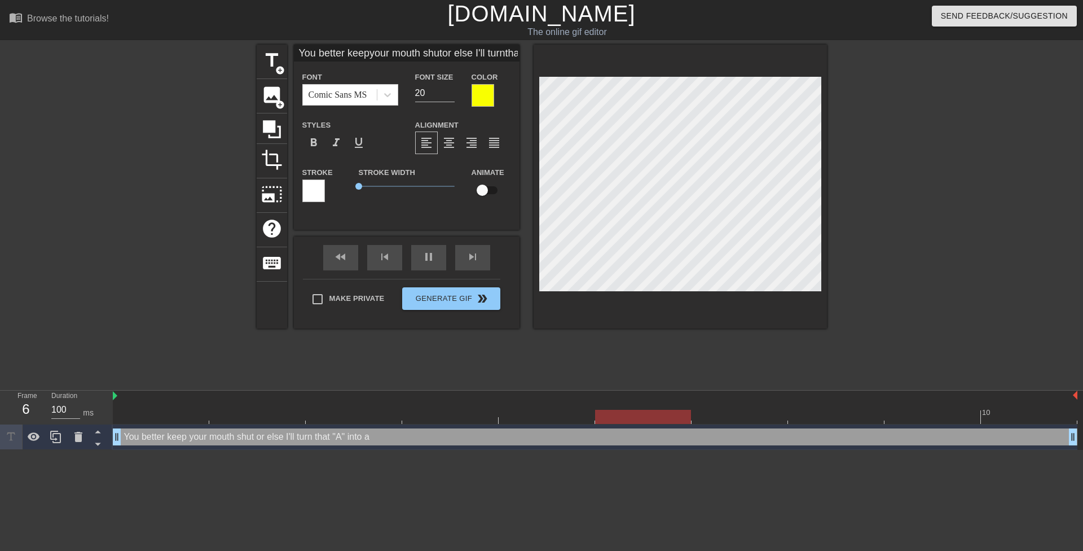
type input "You better keepyour mouth shutor else I'll turnthat "A" into a ""
type textarea "You better keep your mouth shut or else I'll turn that "A" into a ""
type input "You better keepyour mouth shutor else I'll turnthat "A" into a "f"
type textarea "You better keep your mouth shut or else I'll turn that "A" into a "f"
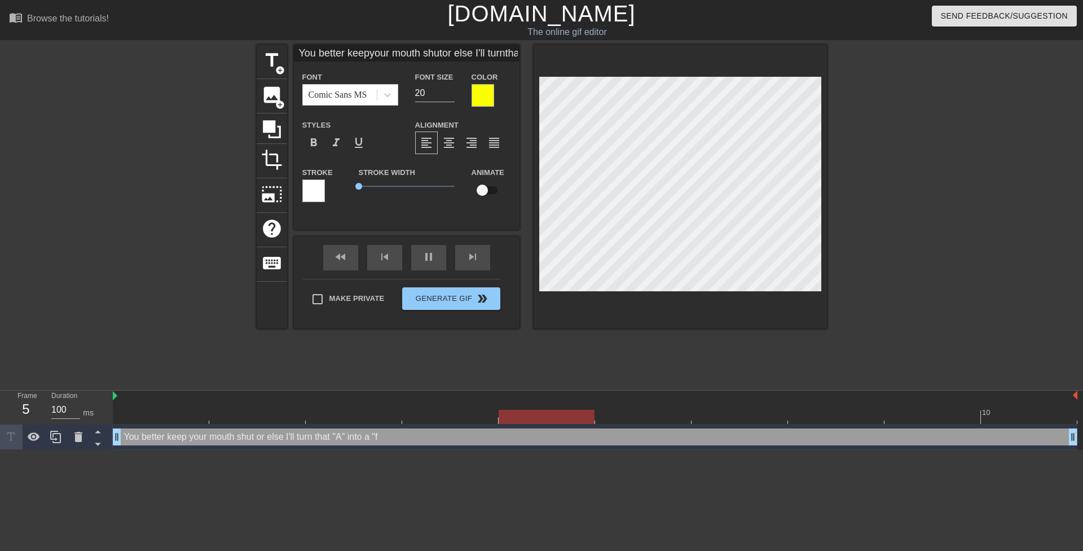
type input "You better keepyour mouth shutor else I'll turnthat "A" into a ""
type textarea "You better keep your mouth shut or else I'll turn that "A" into a ""
type input "You better keepyour mouth shutor else I'll turnthat "A" into a"
type textarea "You better keep your mouth shut or else I'll turn that "A" into a"
type input "You better keepyour mouth shutor else I'll turnthat "A" into a F"
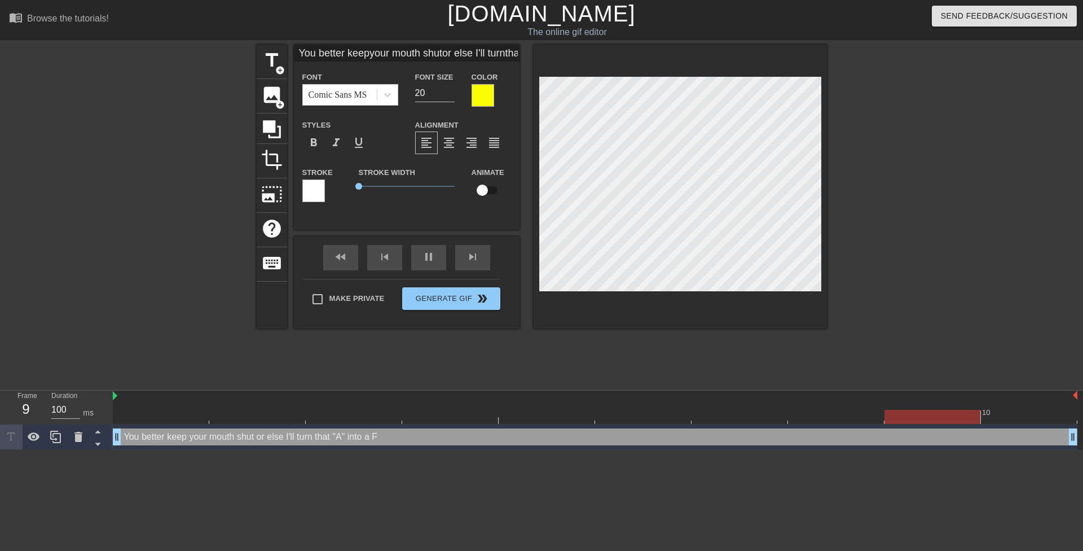
type textarea "You better keep your mouth shut or else I'll turn that "A" into a F"
type input "You better keepyour mouth shutor else I'll turnthat "A into a F"
type textarea "You better keep your mouth shut or else I'll turn that "A into a F"
type input "You better keepyour mouth shutor else I'll turnthat A into a F"
type textarea "You better keep your mouth shut or else I'll turn that A into a F"
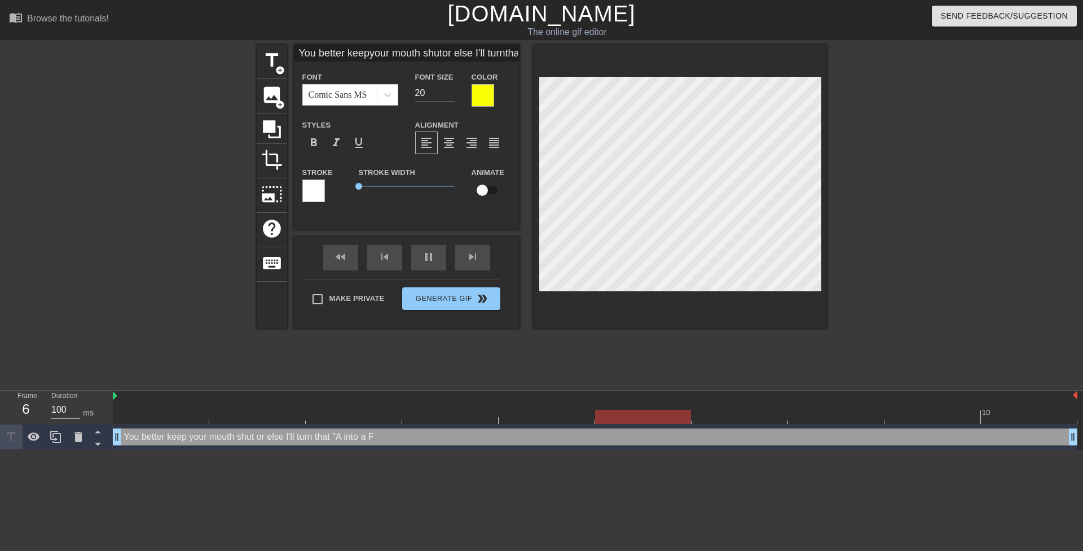
scroll to position [3, 2]
click at [278, 157] on span "crop" at bounding box center [271, 159] width 21 height 21
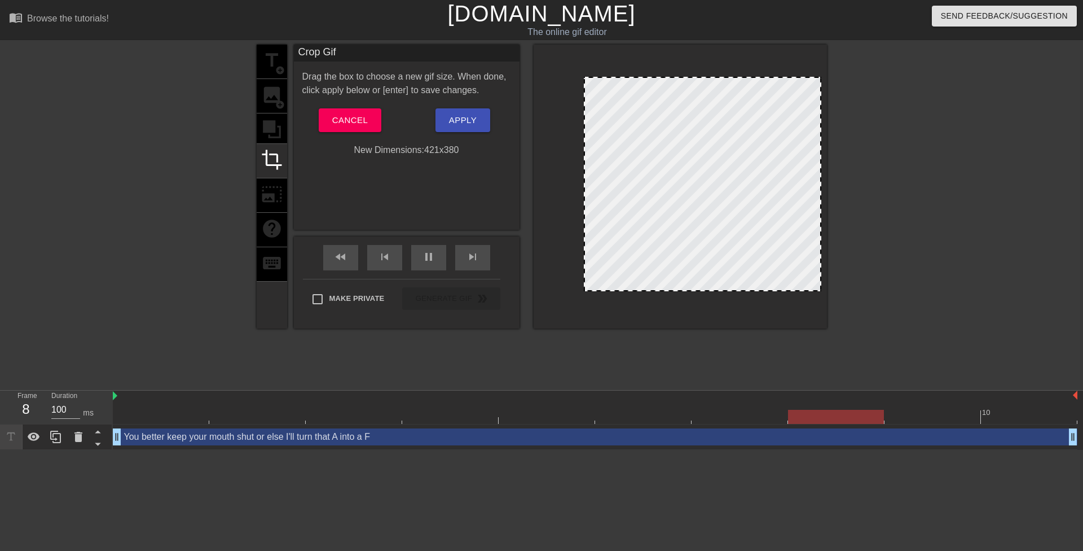
drag, startPoint x: 539, startPoint y: 164, endPoint x: 584, endPoint y: 164, distance: 44.6
click at [584, 164] on div at bounding box center [585, 184] width 6 height 212
click at [478, 124] on button "Apply" at bounding box center [462, 120] width 55 height 24
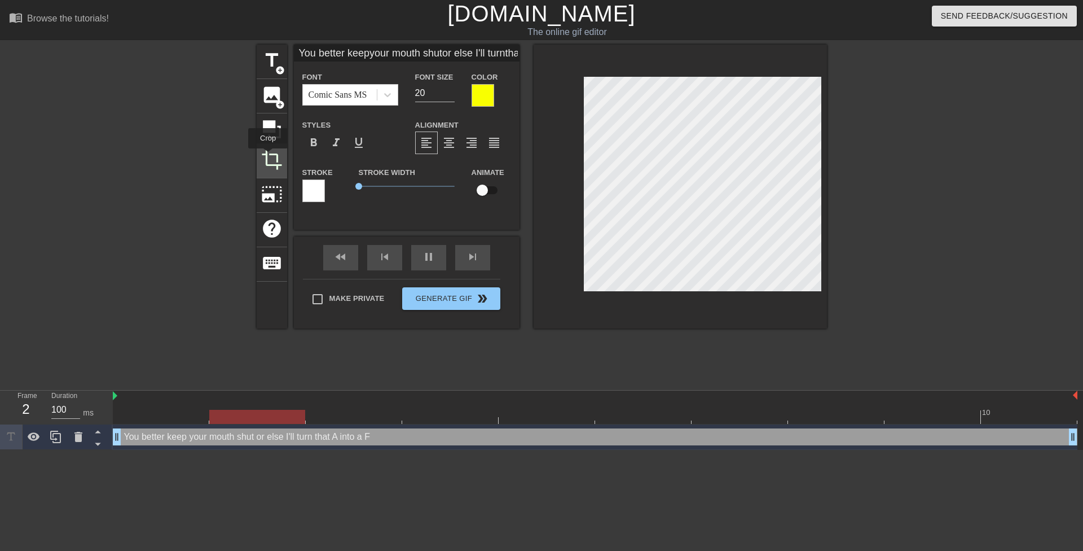
click at [268, 156] on span "crop" at bounding box center [271, 159] width 21 height 21
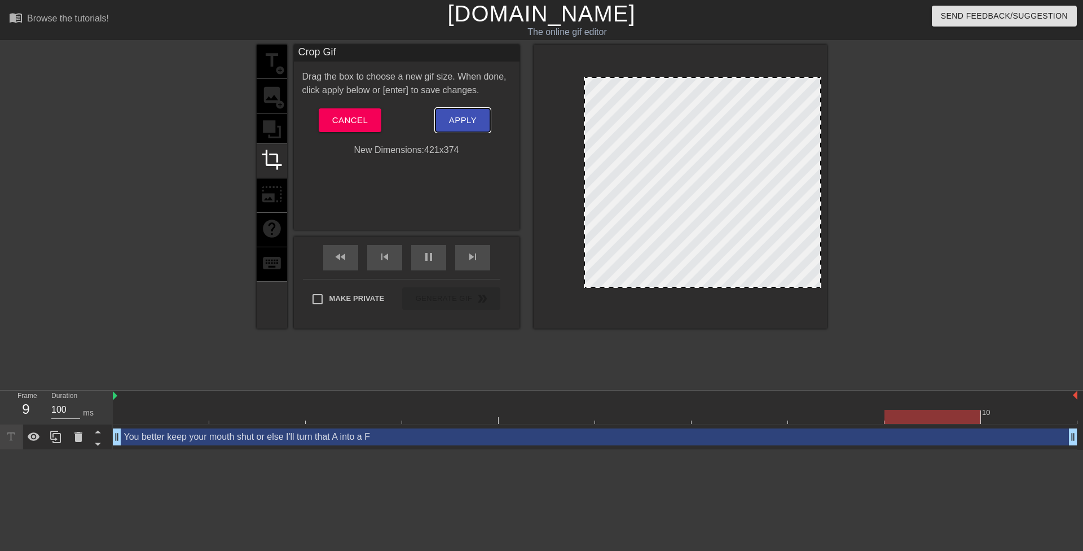
click at [471, 112] on button "Apply" at bounding box center [462, 120] width 55 height 24
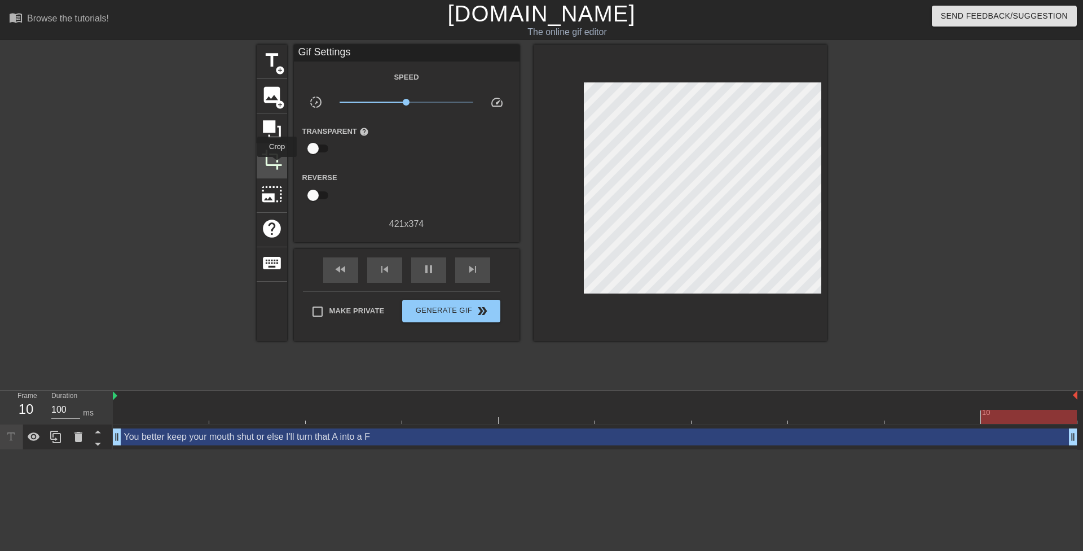
click at [273, 159] on span "crop" at bounding box center [271, 159] width 21 height 21
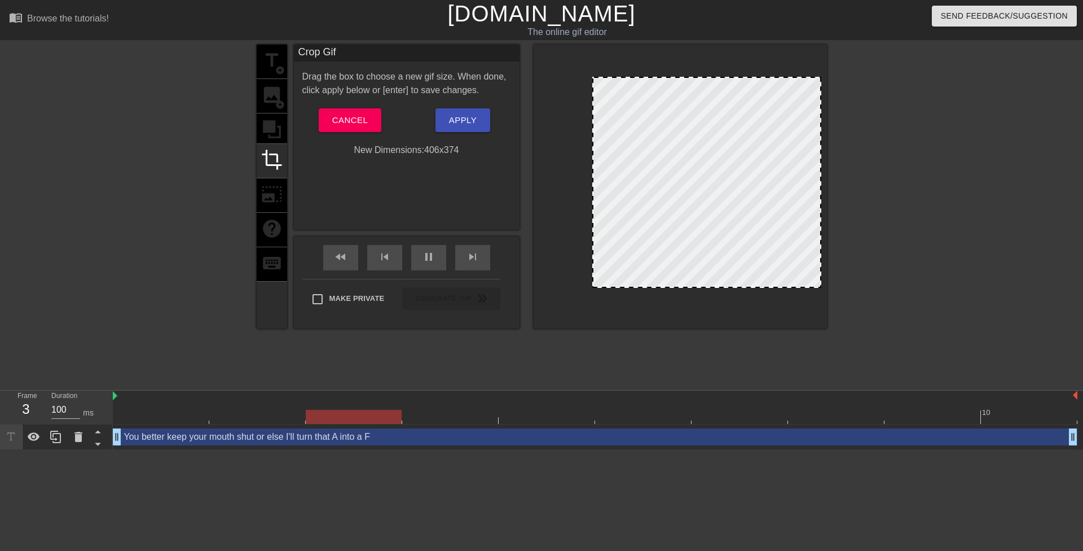
drag, startPoint x: 582, startPoint y: 195, endPoint x: 591, endPoint y: 193, distance: 8.5
click at [591, 193] on div at bounding box center [594, 182] width 6 height 209
click at [473, 117] on span "Apply" at bounding box center [463, 120] width 28 height 15
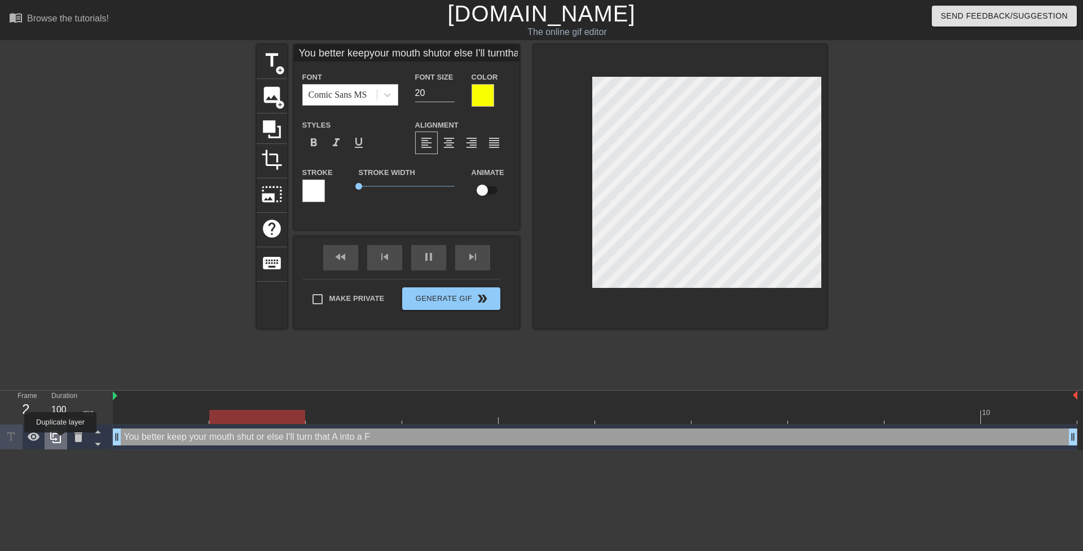
click at [60, 440] on icon at bounding box center [55, 436] width 11 height 12
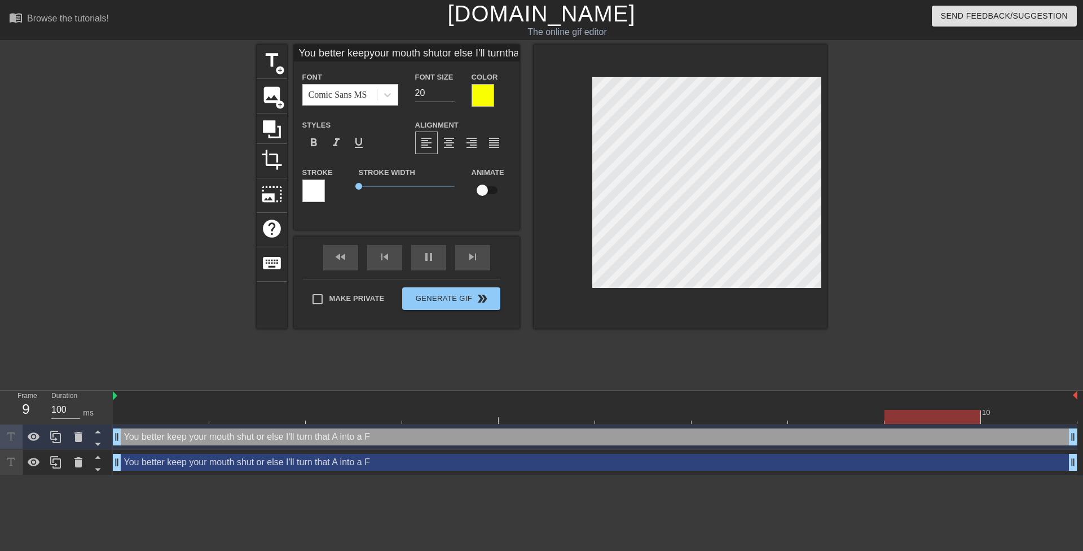
click at [164, 464] on div "You better keep your mouth shut or else I'll turn that A into a F drag_handle d…" at bounding box center [595, 462] width 965 height 17
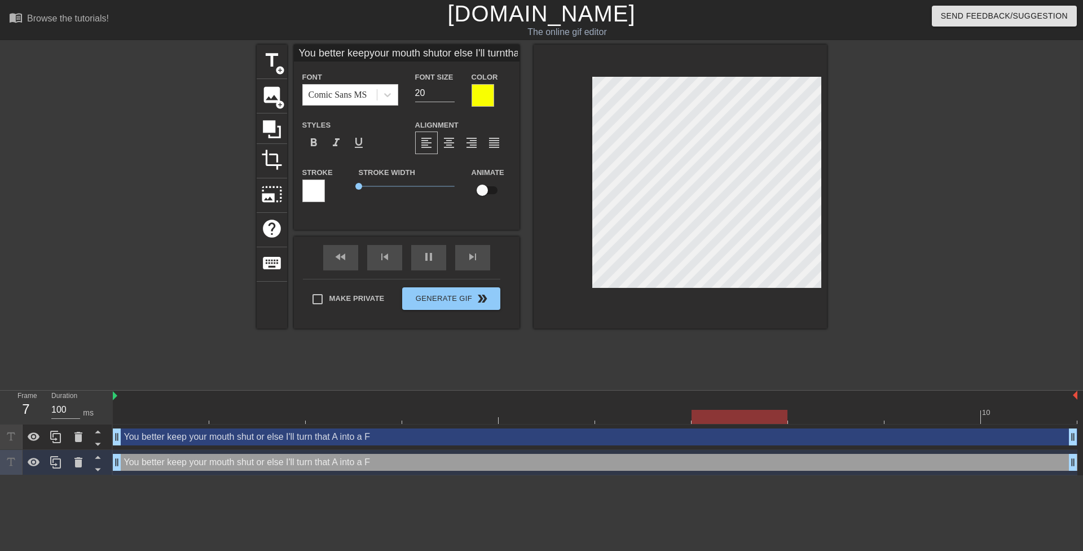
click at [313, 196] on div at bounding box center [313, 190] width 23 height 23
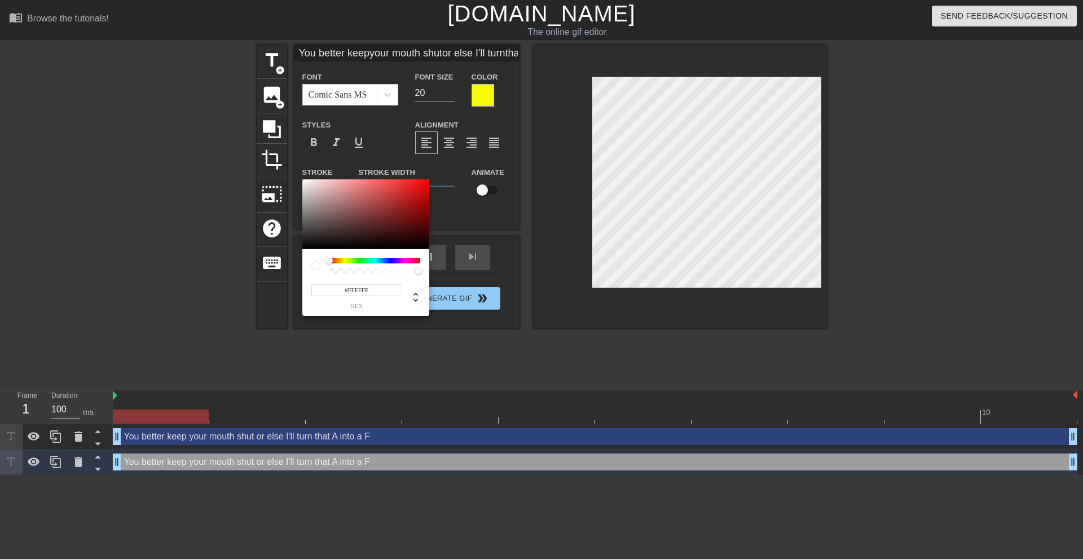
type input "You better keepyour mouth shutor else I'll turnthat A into a F"
type input "#171313"
type input "You better keepyour mouth shutor else I'll turnthat A into a F"
type input "#070606"
type input "You better keepyour mouth shutor else I'll turnthat A into a F"
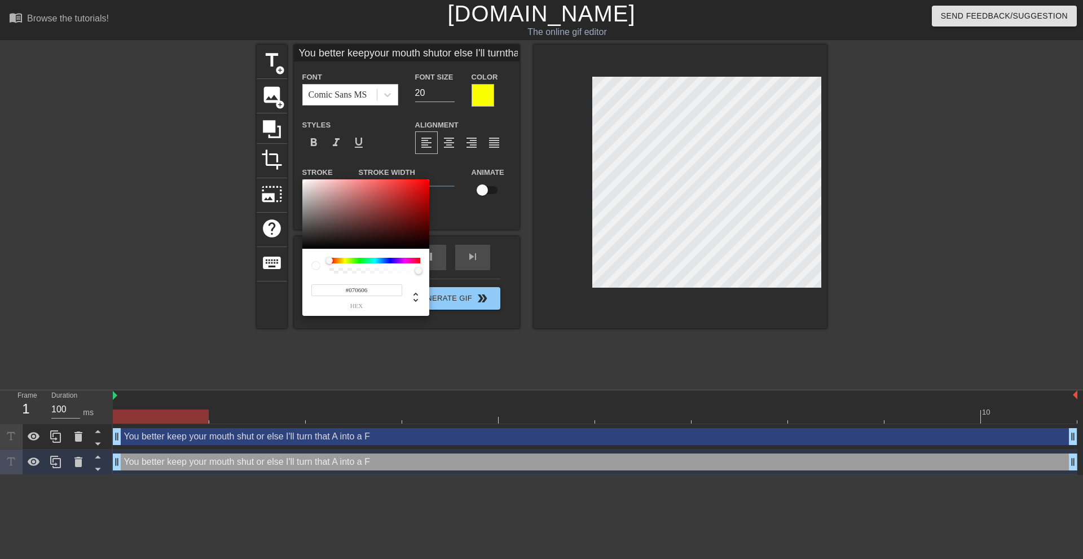
type input "#000000"
drag, startPoint x: 313, startPoint y: 249, endPoint x: 262, endPoint y: 288, distance: 63.2
click at [262, 288] on div "#000000 hex" at bounding box center [541, 279] width 1083 height 559
type input "You better keepyour mouth shutor else I'll turnthat A into a F"
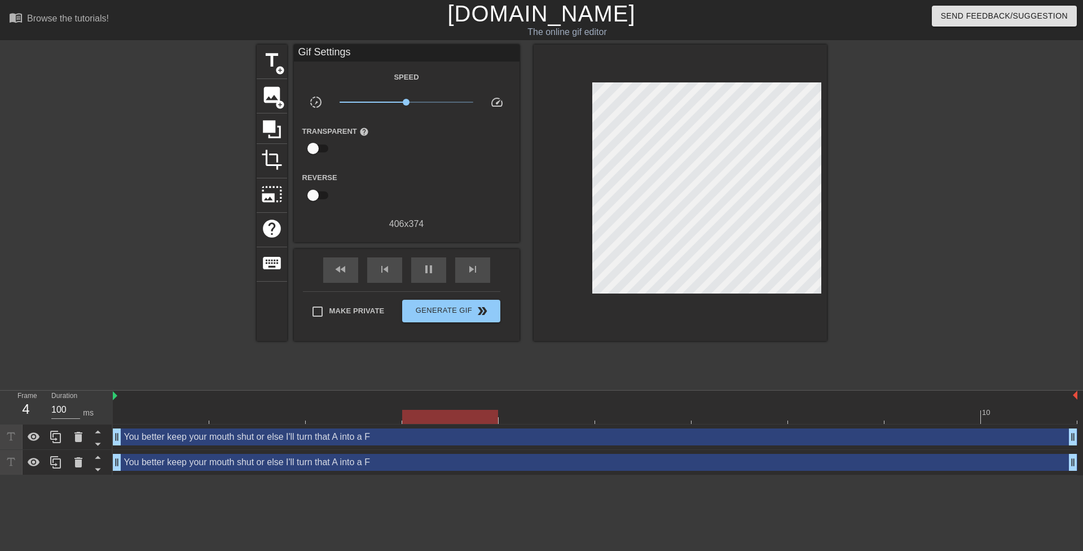
click at [265, 461] on div "You better keep your mouth shut or else I'll turn that A into a F drag_handle d…" at bounding box center [595, 462] width 965 height 17
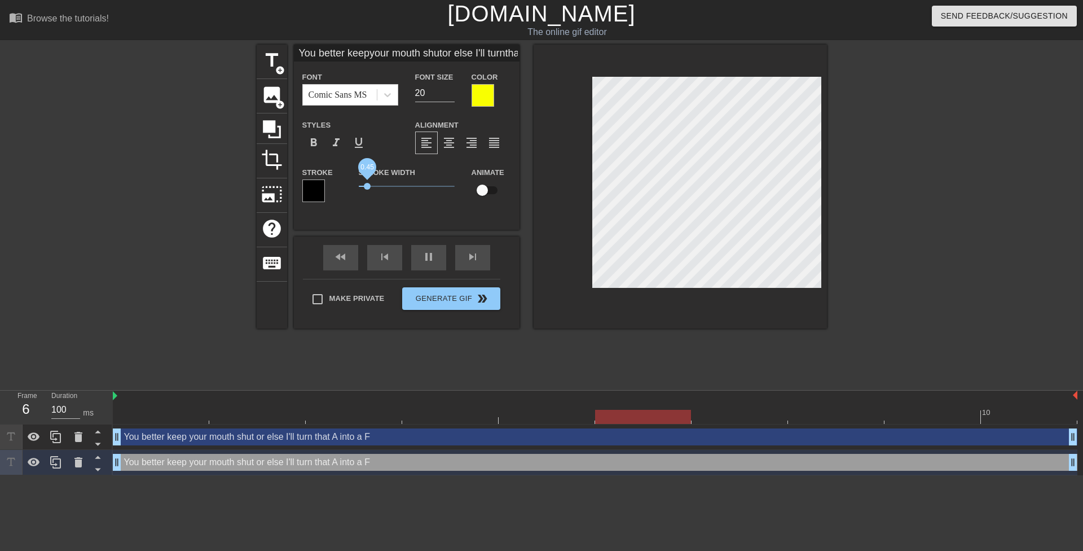
click at [367, 189] on span "0.45" at bounding box center [367, 186] width 7 height 7
click at [370, 190] on span "0.6" at bounding box center [407, 186] width 96 height 14
click at [482, 103] on div at bounding box center [483, 95] width 23 height 23
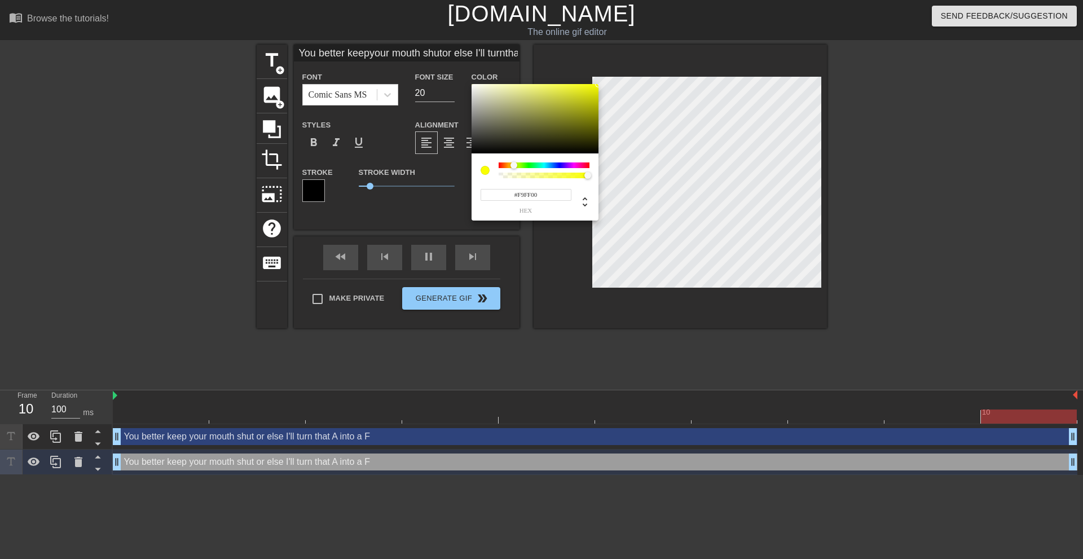
type input "You better keepyour mouth shutor else I'll turnthat A into a F"
type input "#363632"
type input "You better keepyour mouth shutor else I'll turnthat A into a F"
type input "#111111"
type input "You better keepyour mouth shutor else I'll turnthat A into a F"
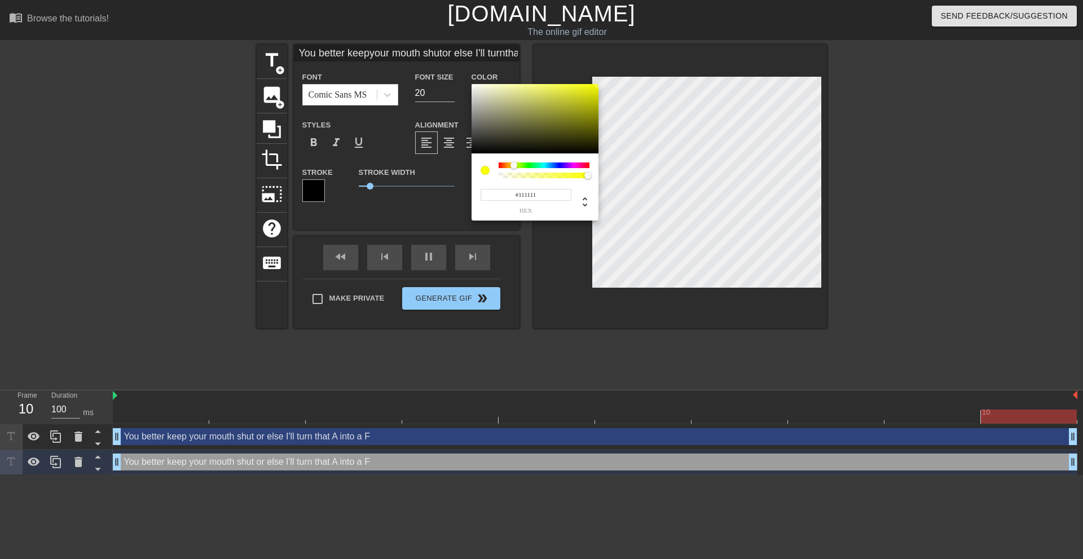
type input "#000000"
drag, startPoint x: 475, startPoint y: 149, endPoint x: 406, endPoint y: 225, distance: 102.2
click at [408, 222] on div "#000000 hex" at bounding box center [541, 279] width 1083 height 559
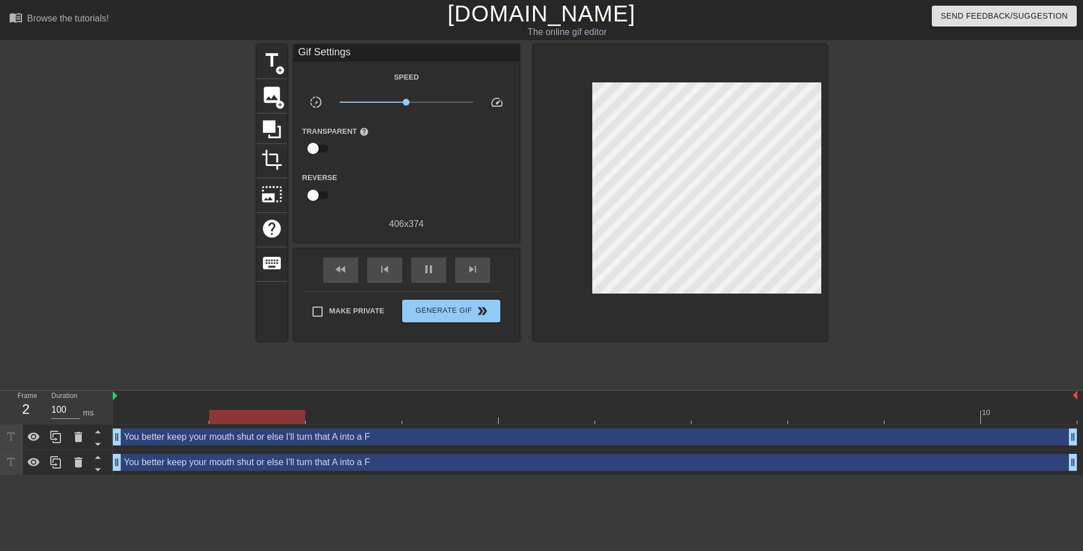
click at [389, 461] on div "You better keep your mouth shut or else I'll turn that A into a F drag_handle d…" at bounding box center [595, 462] width 965 height 17
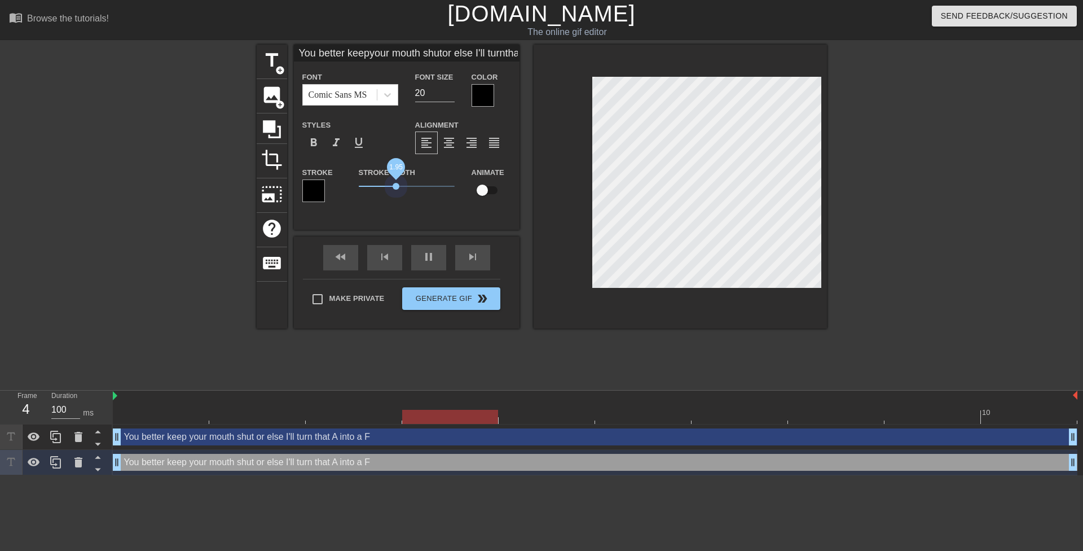
drag, startPoint x: 369, startPoint y: 186, endPoint x: 432, endPoint y: 186, distance: 62.6
click at [396, 186] on span "1.95" at bounding box center [396, 186] width 7 height 7
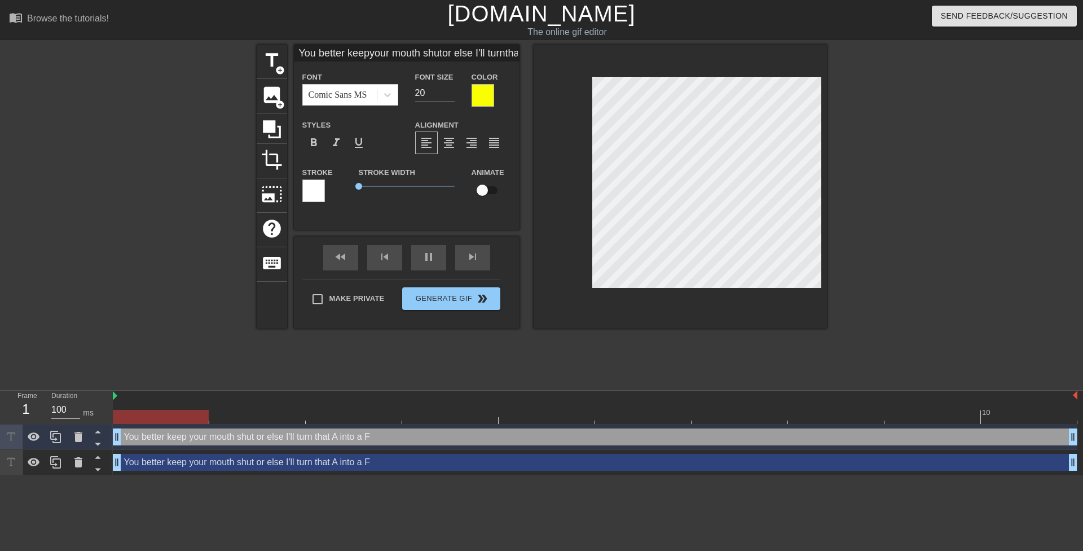
scroll to position [2, 2]
type input "You better keepyour mouth shutor else I'll turnthat A into a F."
type textarea "You better keep your mouth shut or else I'll turn that A into a F."
click at [674, 468] on div "You better keep your mouth shut or else I'll turn that A into a F drag_handle d…" at bounding box center [595, 462] width 965 height 17
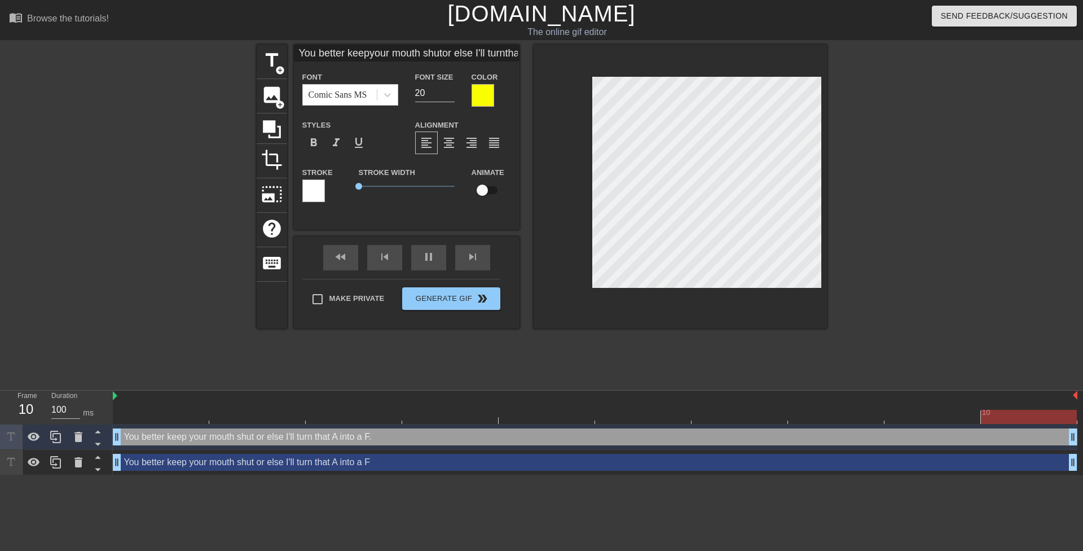
scroll to position [4, 5]
click at [470, 461] on div "You better keep your mouth shut or else I'll turn that A into a F drag_handle d…" at bounding box center [595, 462] width 965 height 17
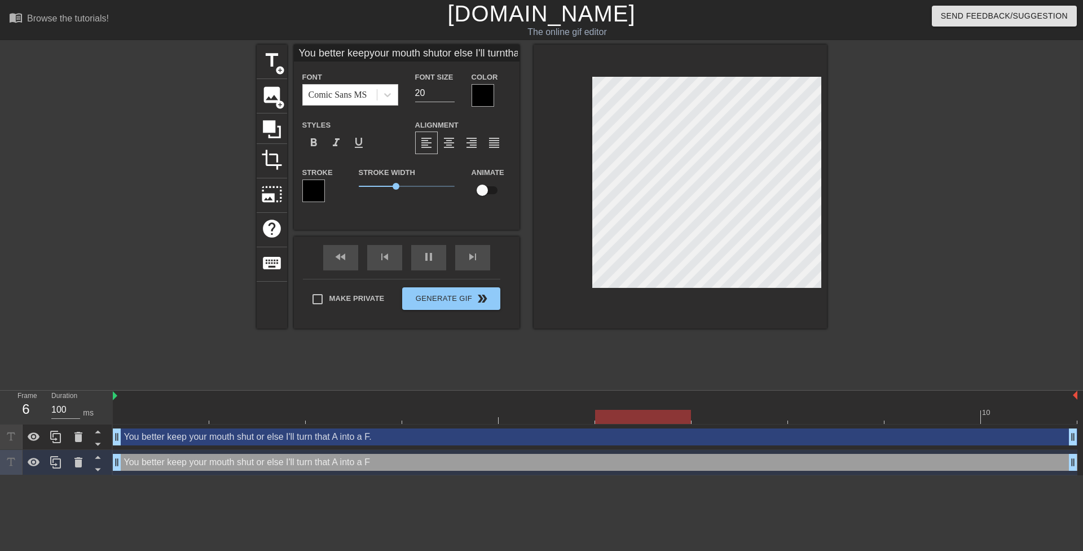
type input "You better keepyour mouth shutor else I'll turnthat A into a F."
type textarea "You better keep your mouth shut or else I'll turn that A into a F."
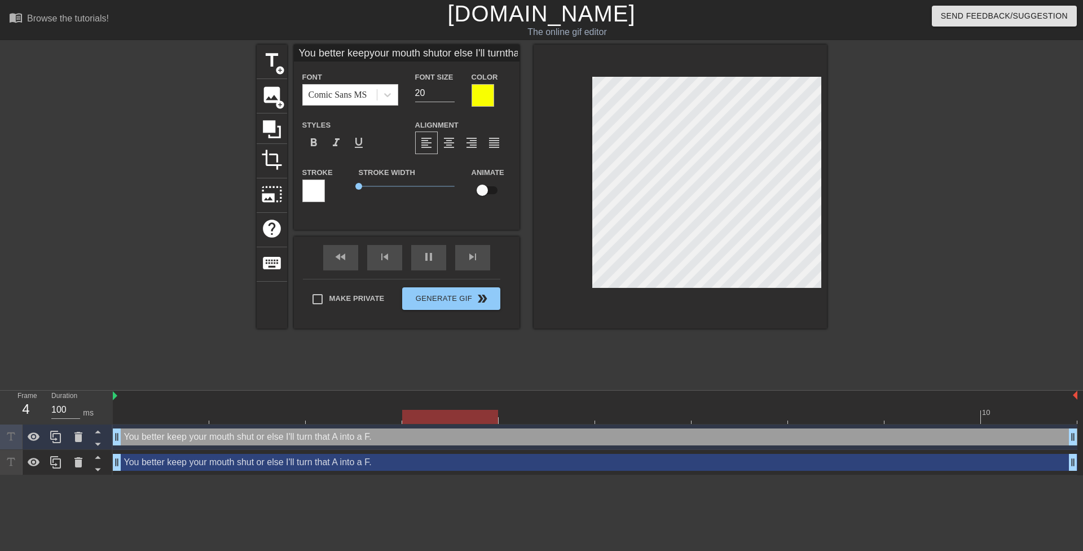
click at [894, 152] on div at bounding box center [925, 214] width 169 height 338
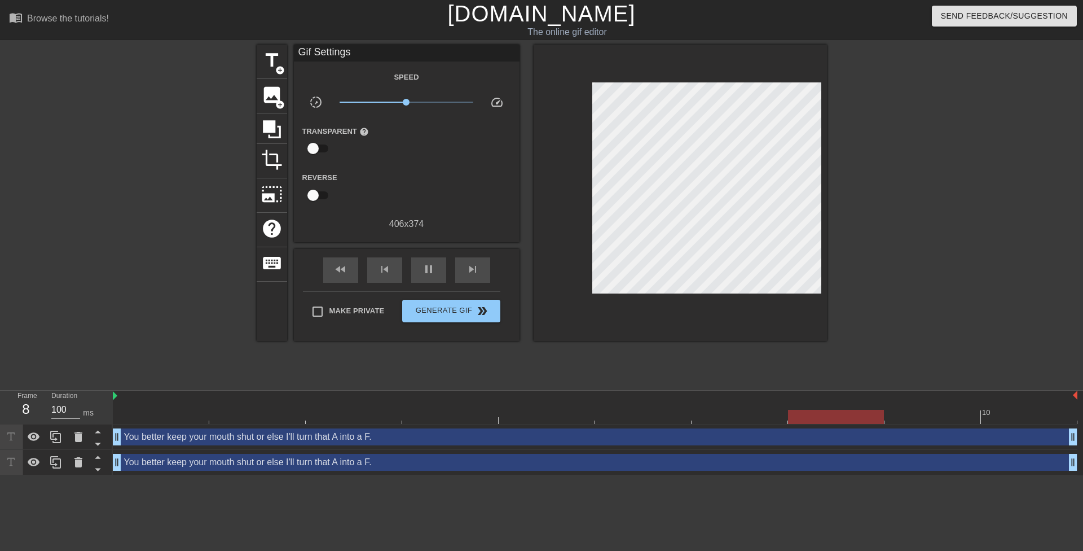
click at [886, 218] on div at bounding box center [925, 214] width 169 height 338
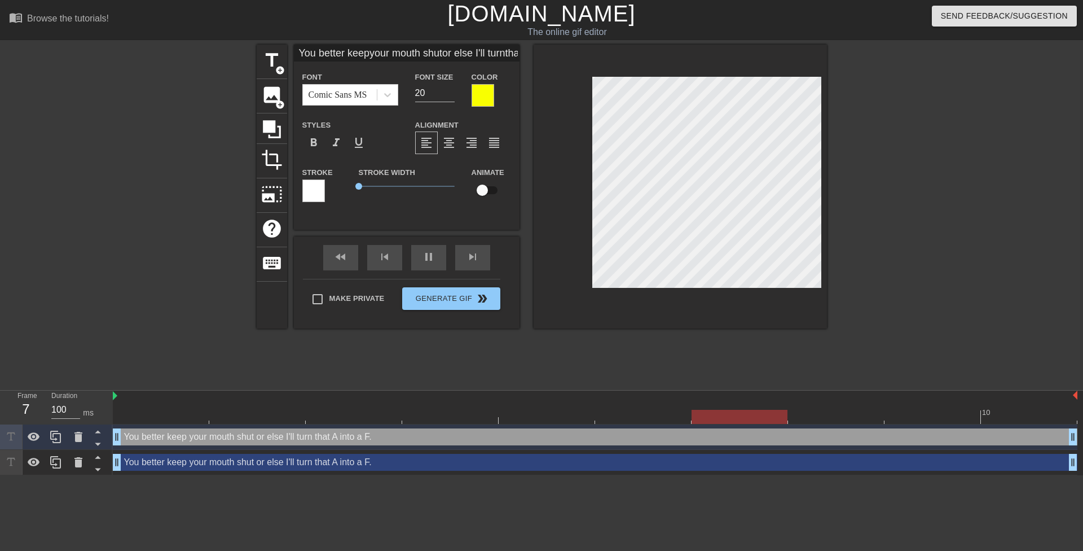
click at [288, 459] on div "You better keep your mouth shut or else I'll turn that A into a F. drag_handle …" at bounding box center [595, 462] width 965 height 17
type input "You better keepyour mouth shutor else I'll turnthat A into a F."
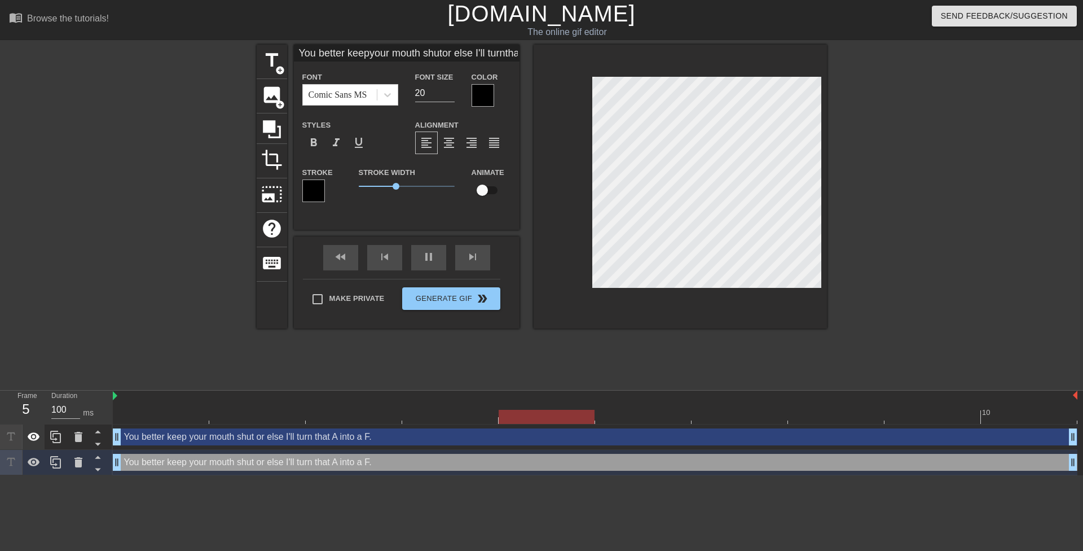
click at [40, 437] on icon at bounding box center [34, 437] width 14 height 14
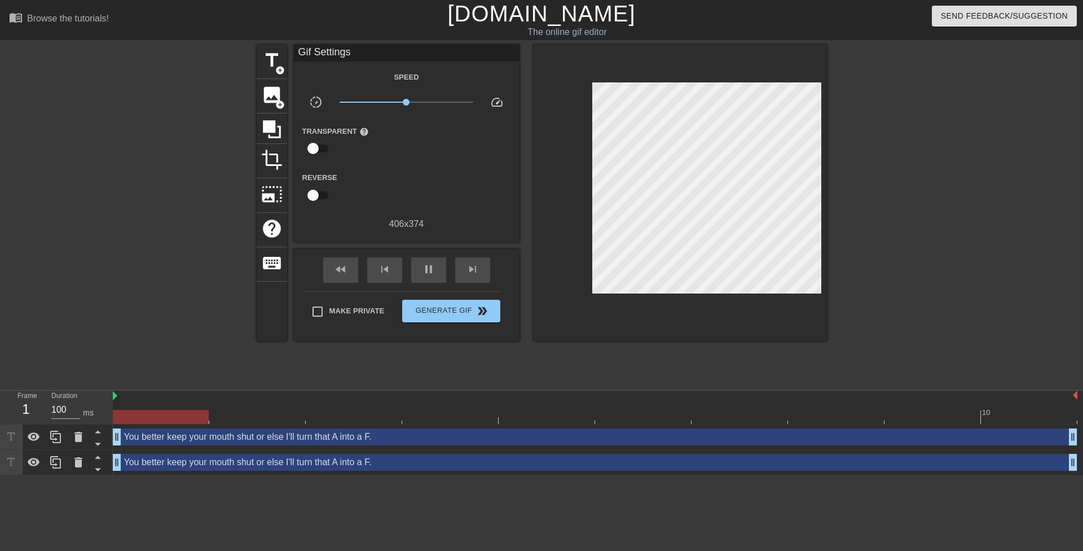
click at [889, 160] on div at bounding box center [925, 214] width 169 height 338
click at [918, 117] on div at bounding box center [925, 214] width 169 height 338
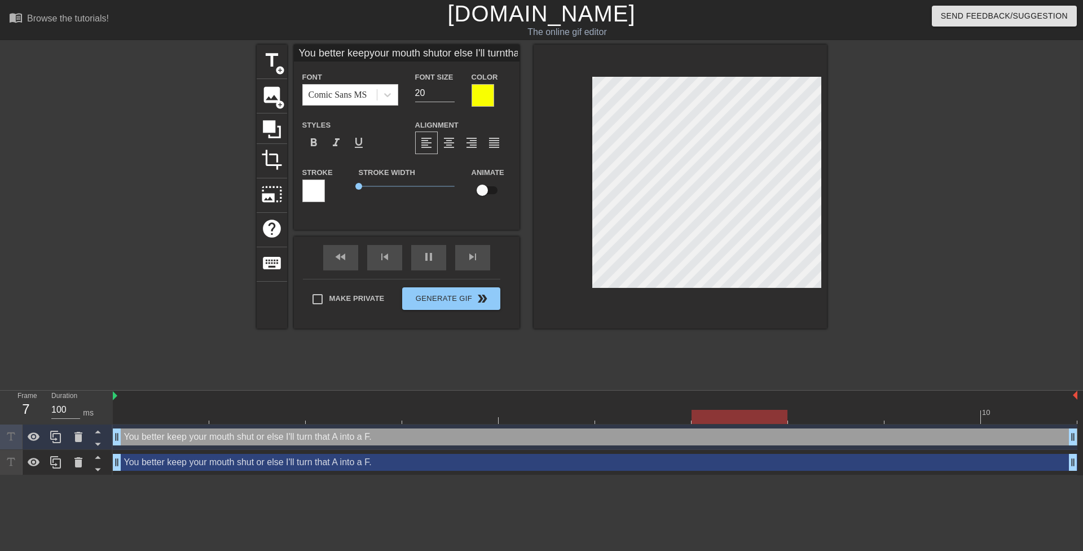
type input "You better keepyour mouth shutor else I'll turnthat A into an F."
type textarea "You better keep your mouth shut or else I'll turn that A into an F."
click at [38, 438] on icon at bounding box center [34, 436] width 12 height 8
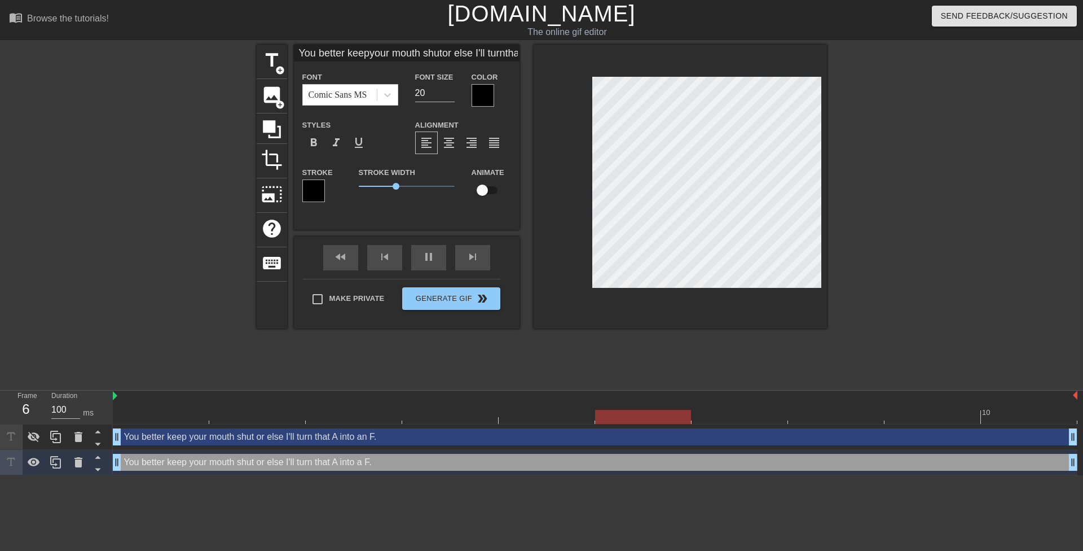
type input "You better keepyour mouth shutor else I'll turnthat A into an F."
type textarea "You better keep your mouth shut or else I'll turn that A into an F."
click at [38, 431] on icon at bounding box center [34, 437] width 14 height 14
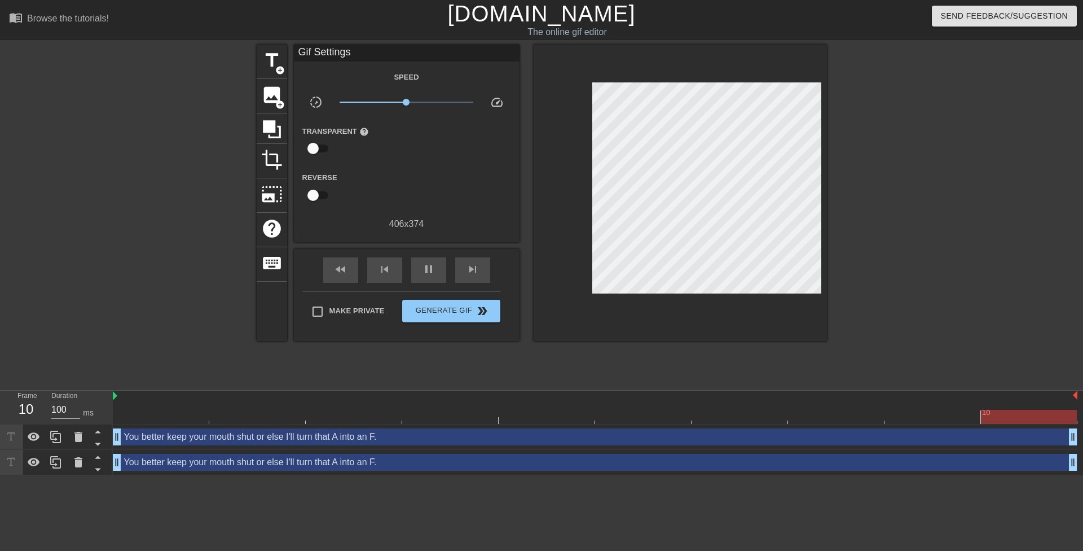
click at [853, 194] on div at bounding box center [925, 214] width 169 height 338
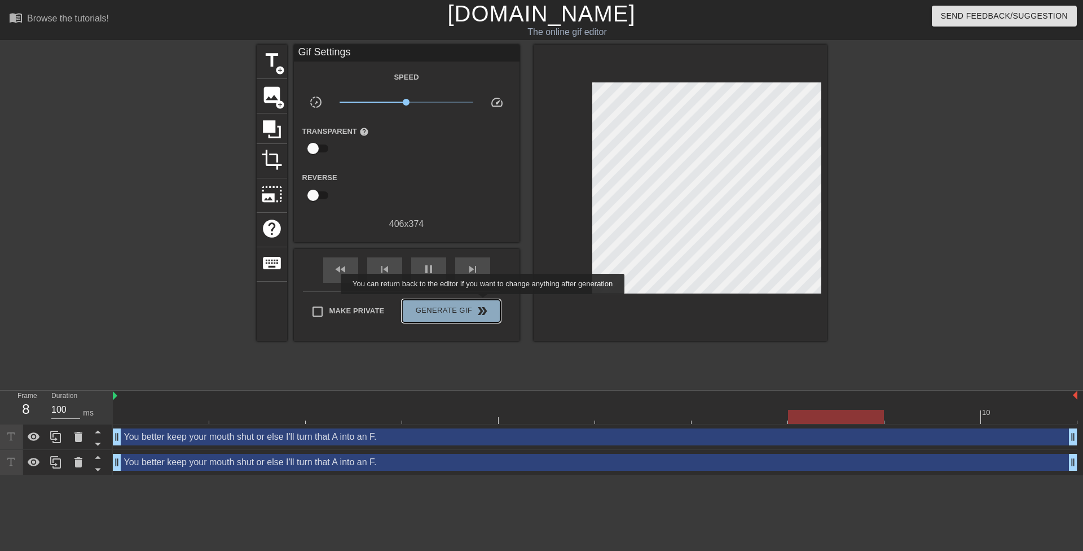
click at [484, 302] on button "Generate Gif double_arrow" at bounding box center [451, 311] width 98 height 23
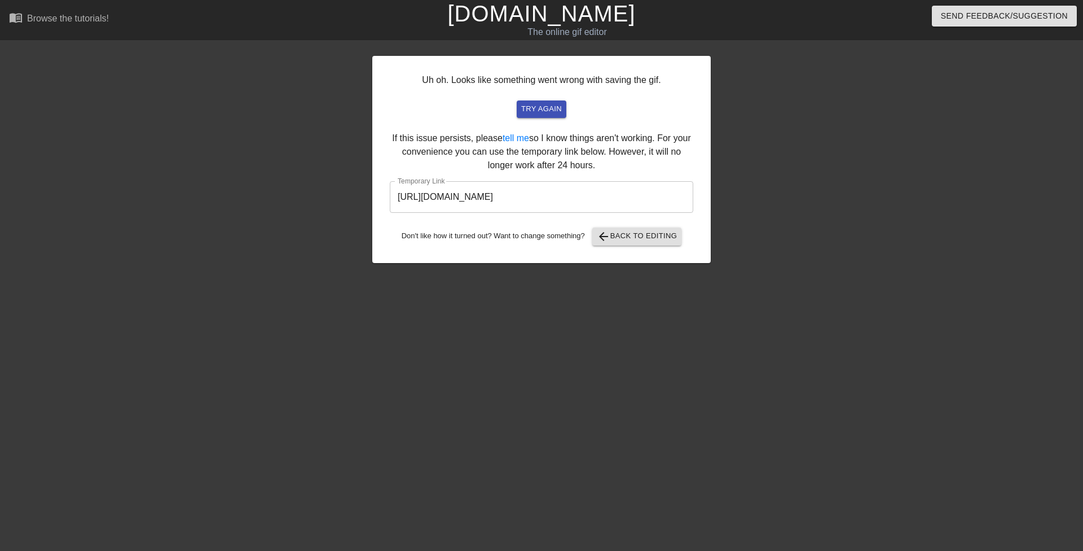
click at [547, 198] on input "https://www.gifntext.com/temp_generations/o9g62Ruf.gif" at bounding box center [541, 197] width 303 height 32
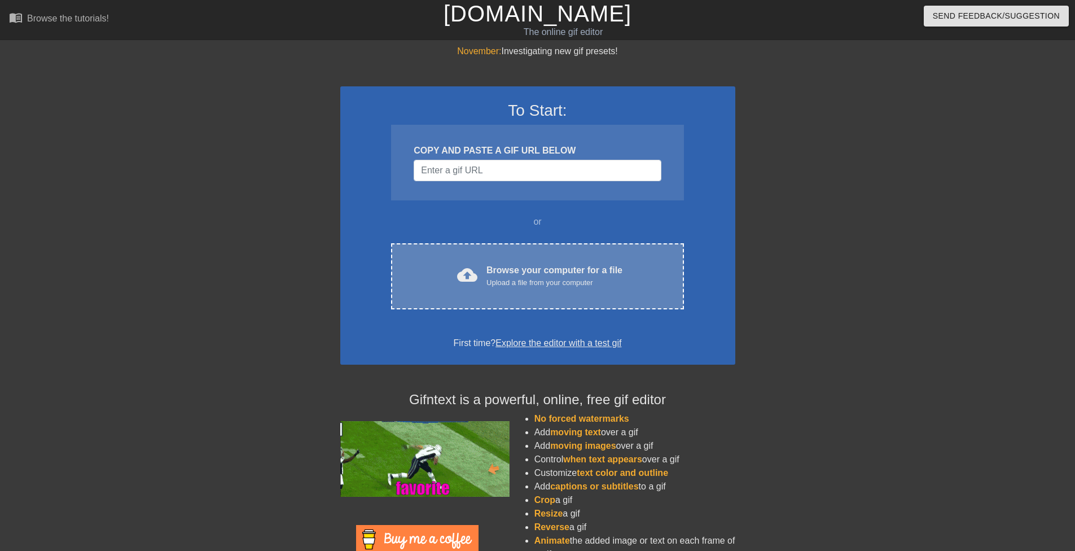
click at [543, 256] on div "cloud_upload Browse your computer for a file Upload a file from your computer C…" at bounding box center [537, 276] width 292 height 66
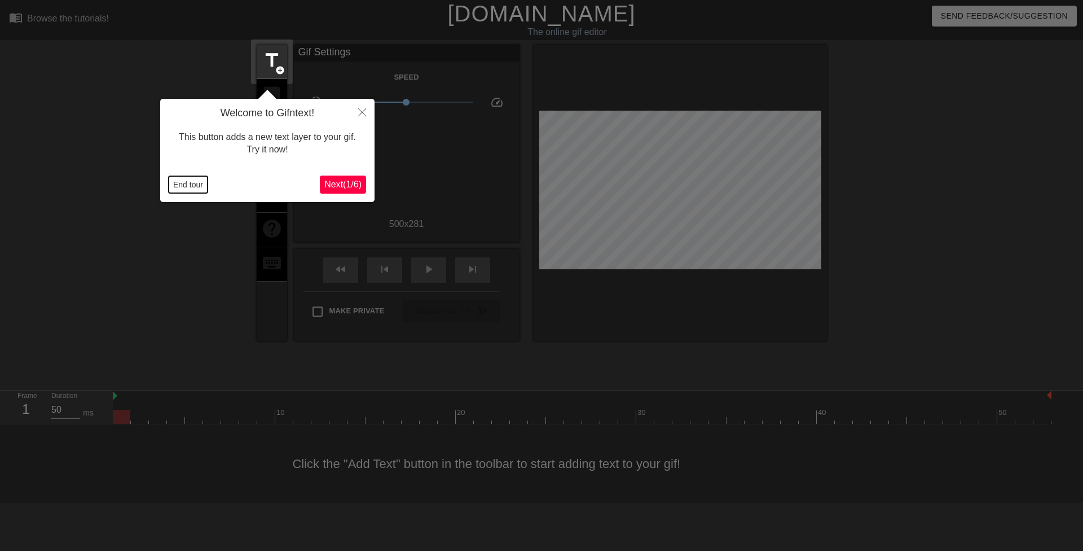
click at [181, 182] on button "End tour" at bounding box center [188, 184] width 39 height 17
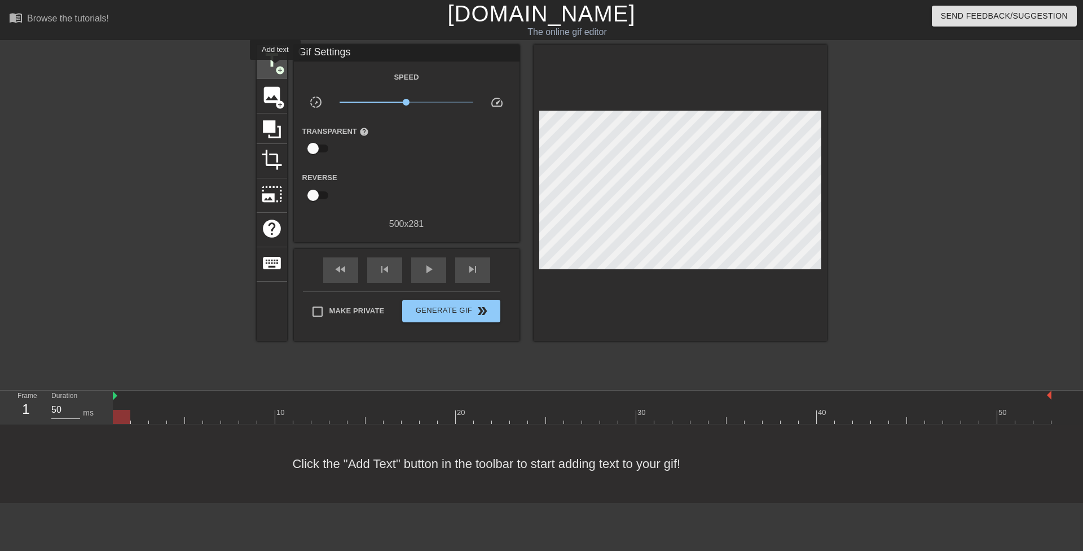
click at [276, 67] on span "add_circle" at bounding box center [280, 70] width 10 height 10
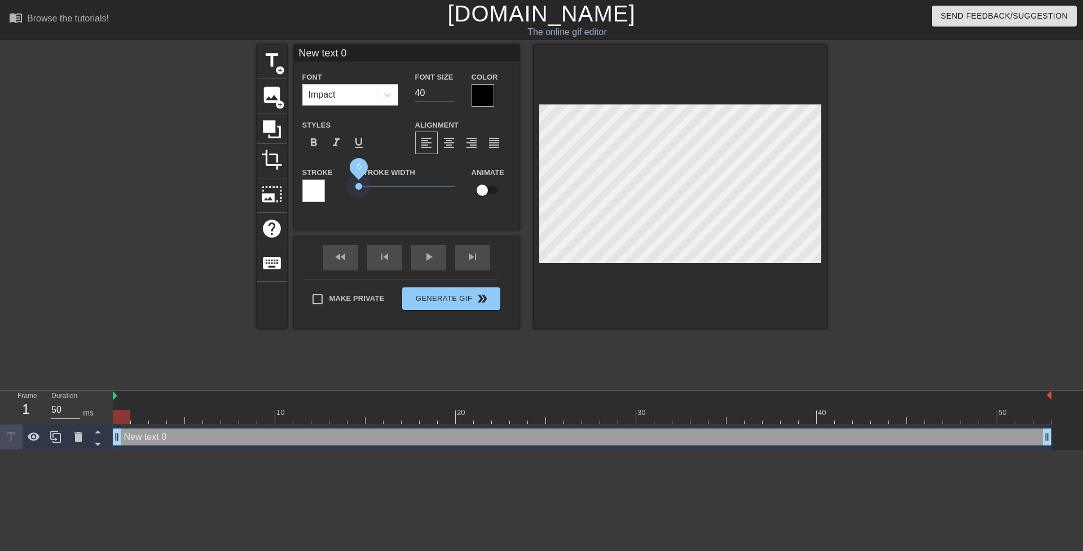
drag, startPoint x: 363, startPoint y: 190, endPoint x: 338, endPoint y: 191, distance: 25.4
click at [339, 191] on div "Stroke Stroke Width 0 Animate" at bounding box center [407, 188] width 226 height 47
click at [390, 99] on icon at bounding box center [387, 94] width 11 height 11
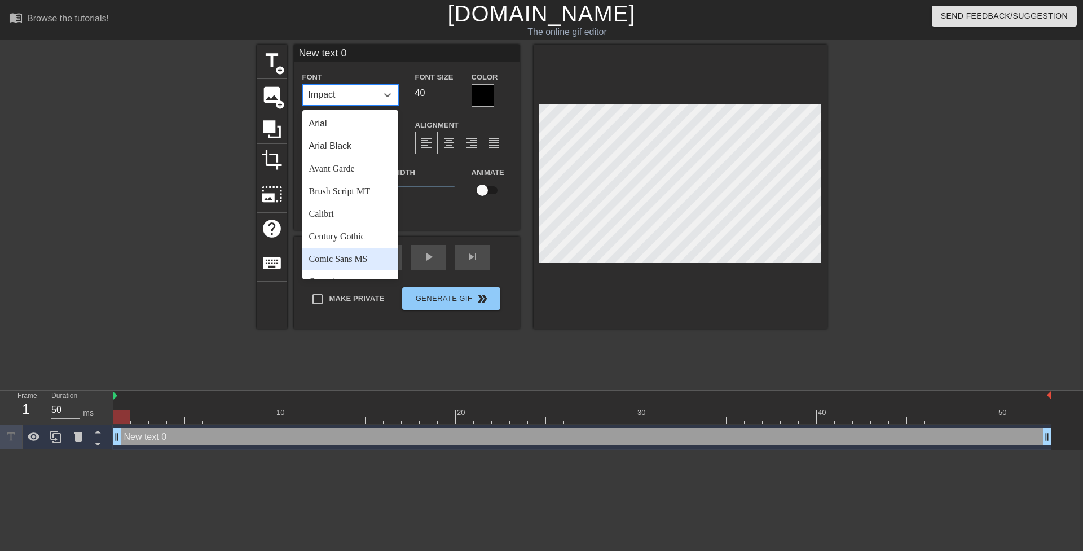
click at [368, 255] on div "Comic Sans MS" at bounding box center [350, 259] width 96 height 23
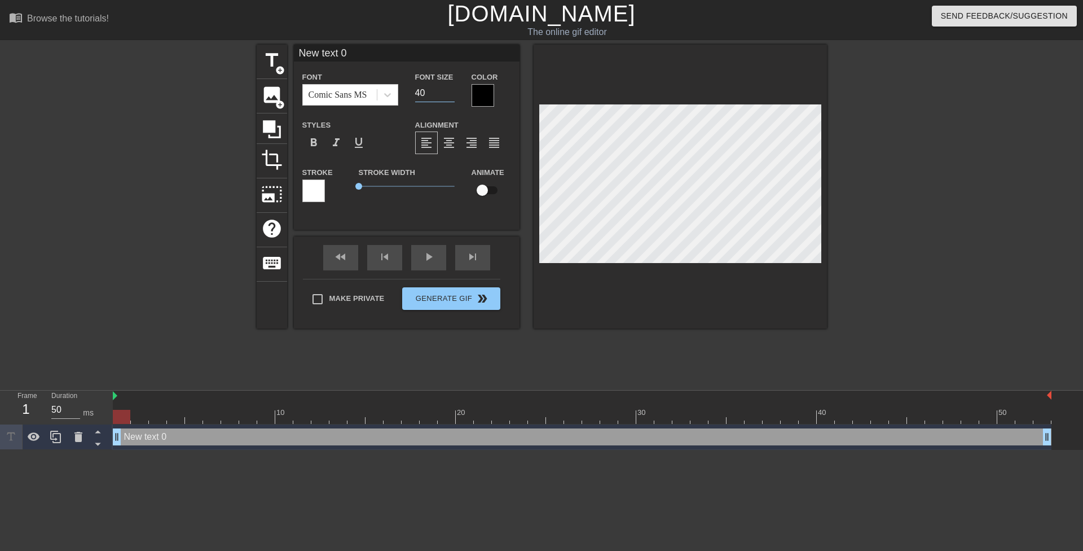
drag, startPoint x: 419, startPoint y: 91, endPoint x: 412, endPoint y: 91, distance: 6.8
click at [412, 91] on div "Font Size 40" at bounding box center [435, 88] width 56 height 37
type input "20"
paste textarea "Oh my god sweetie, look at the mess you made"
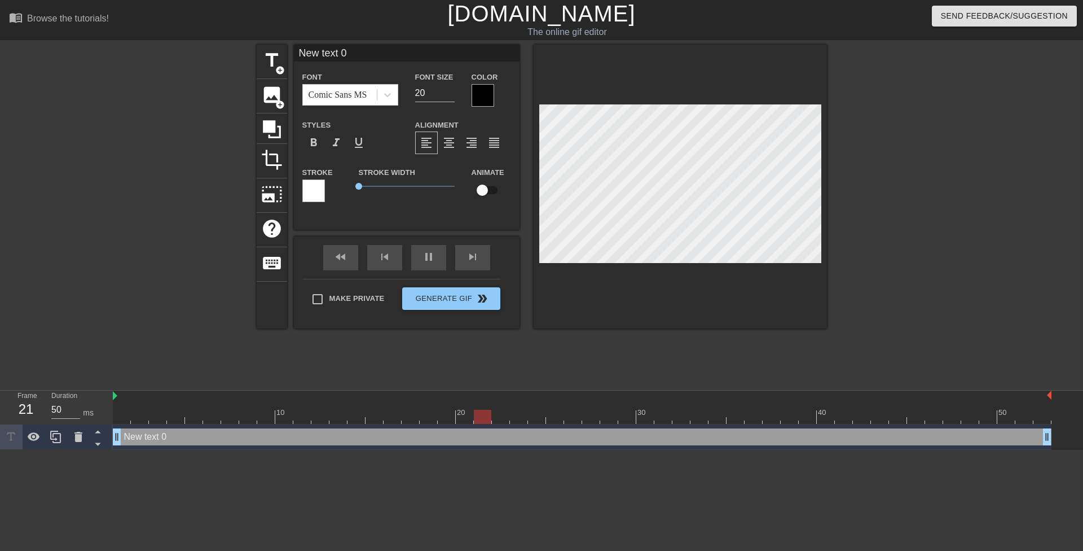
type input "Oh my god sweetie, look at the mess you made"
type textarea "Oh my god sweetie, look at the mess you made"
click at [902, 208] on div at bounding box center [925, 214] width 169 height 338
type input "Oh my god sweetie,look at the mess you made"
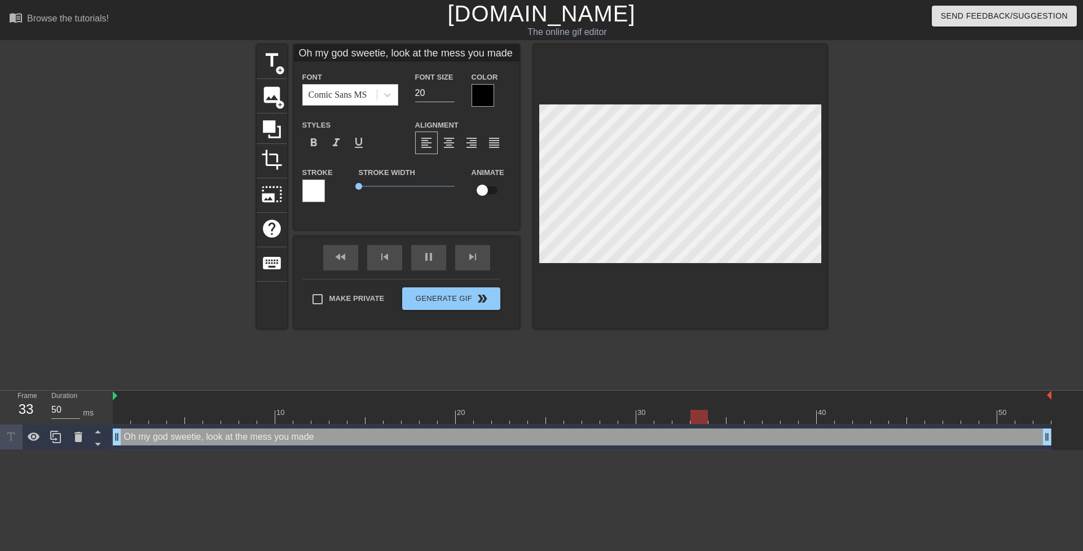
type textarea "Oh my god sweetie,look at the mess you made"
type input "Oh my god sweetie,look at the mess you made"
type textarea "Oh my god sweetie, look at the mess you made"
type input "Oh my god sweetie,look at the mess youmade"
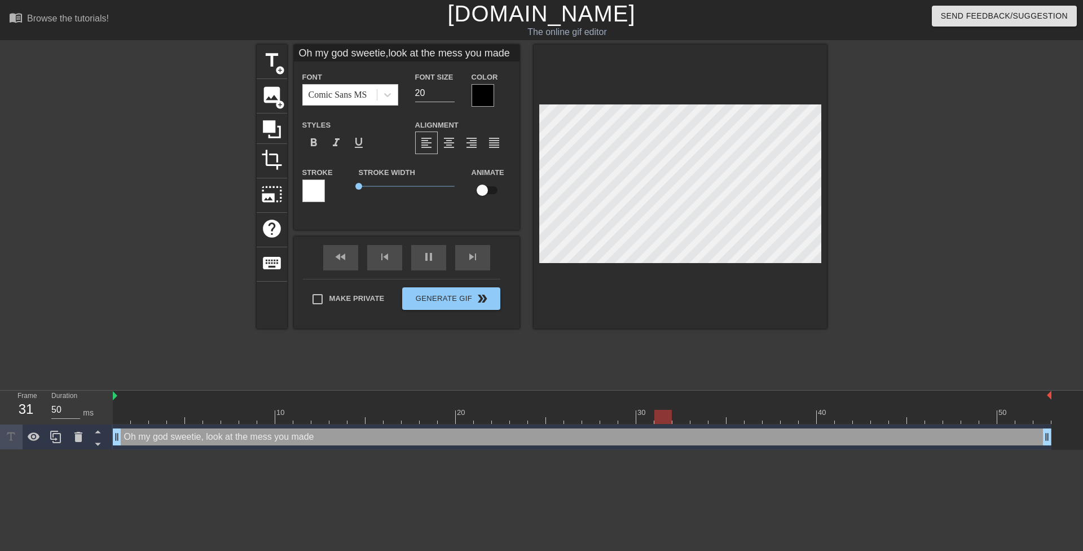
type textarea "Oh my god sweetie, look at the mess youmade"
type input "Oh my god sweetie,look at the mess youmade"
type textarea "Oh my god sweetie, look at the mess you made"
type input "Oh my god sweetie,look at the mess youmade"
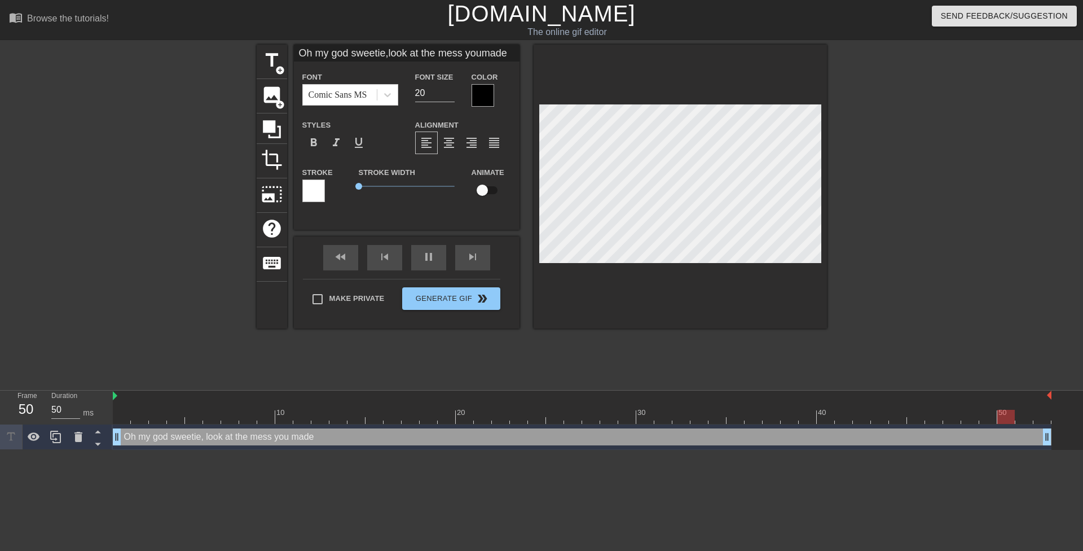
type textarea "Oh my god sweetie, look at the mess you made"
type input "Oh my god sweetie,look at the mess youmade i"
type textarea "Oh my god sweetie, look at the mess you made i"
type input "Oh my god sweetie,look at the mess youmade in"
type textarea "Oh my god sweetie, look at the mess you made in"
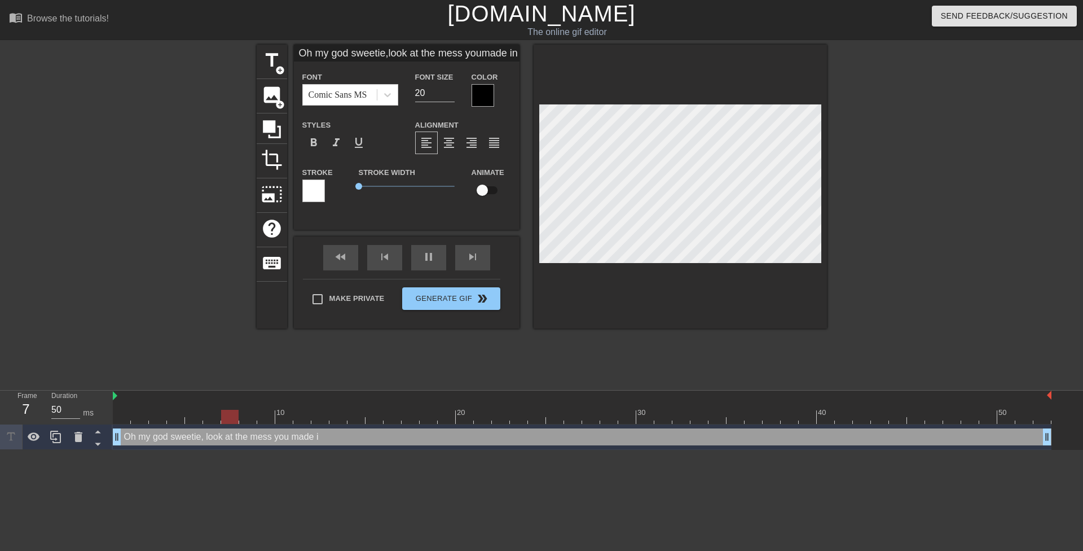
type input "Oh my god sweetie,look at the mess youmade ins"
type textarea "Oh my god sweetie, look at the mess you made ins"
type input "Oh my god sweetie,look at the mess youmade insi"
type textarea "Oh my god sweetie, look at the mess you made insi"
type input "Oh my god sweetie,look at the mess youmade insid"
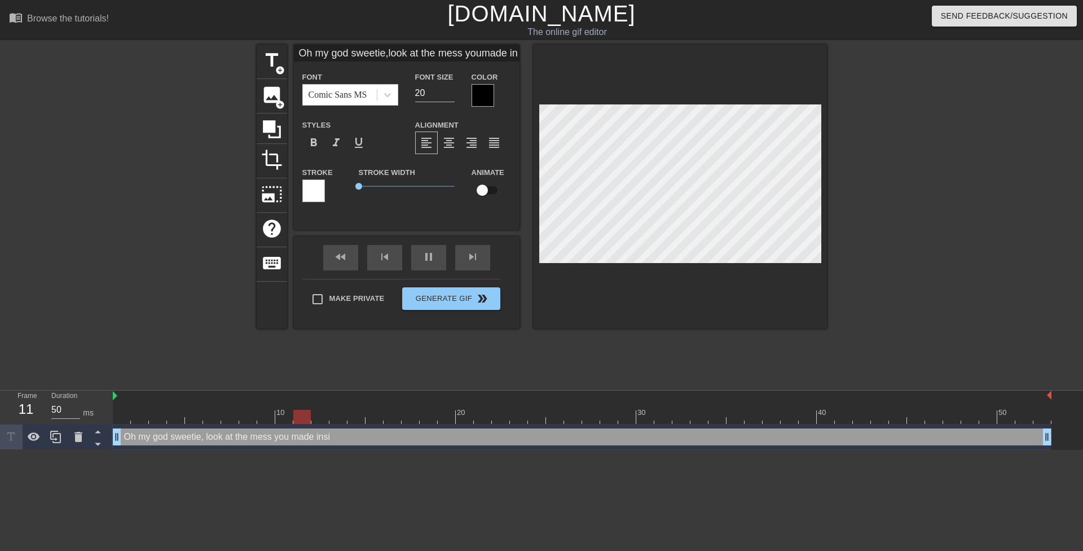
type textarea "Oh my god sweetie, look at the mess you made insid"
type input "Oh my god sweetie,look at the mess youmade inside"
type textarea "Oh my god sweetie, look at the mess you made inside"
type input "Oh my god sweetie,look at the mess youmade inside"
type textarea "Oh my god sweetie, look at the mess you made inside"
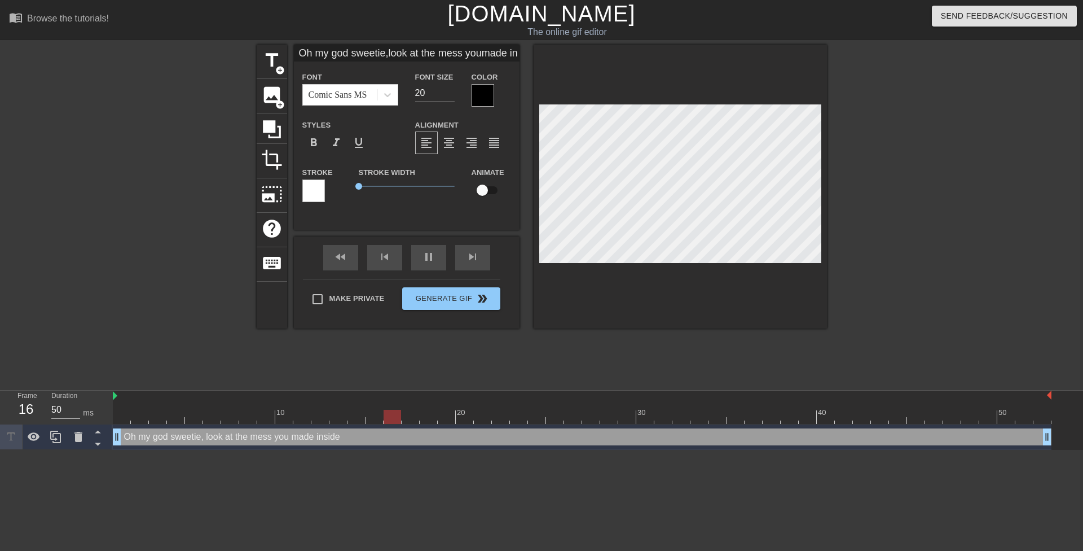
type input "Oh my god sweetie,look at the mess youmade inside y"
type textarea "Oh my god sweetie, look at the mess you made inside y"
type input "Oh my god sweetie,look at the mess youmade inside yo"
type textarea "Oh my god sweetie, look at the mess you made inside yo"
type input "Oh my god sweetie,look at the mess youmade inside you"
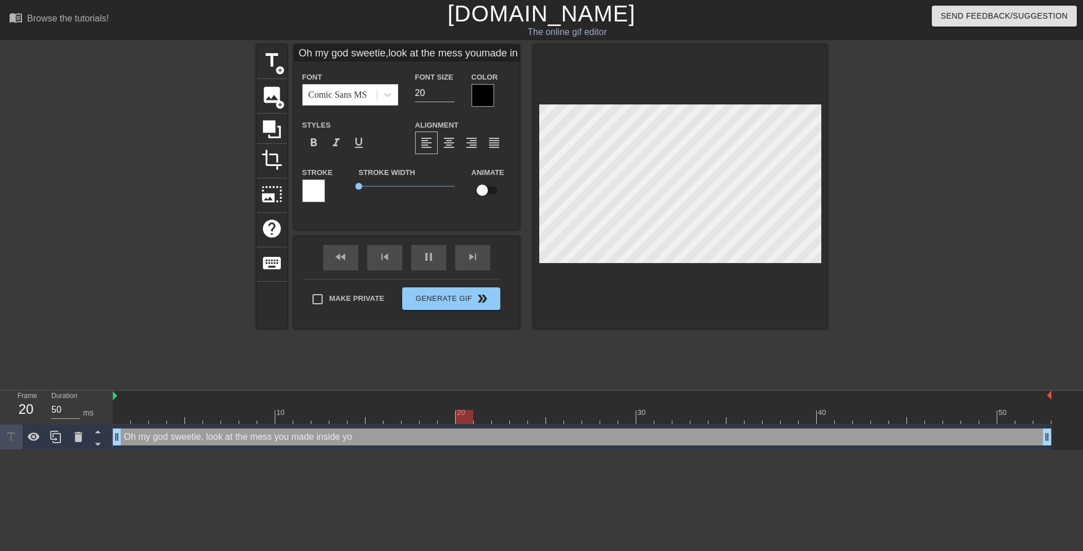
type textarea "Oh my god sweetie, look at the mess you made inside you"
type input "Oh my god sweetie,look at the mess youmade inside your"
type textarea "Oh my god sweetie, look at the mess you made inside your"
type input "Oh my god sweetie,look at the mess youmade inside your"
type textarea "Oh my god sweetie, look at the mess you made inside your"
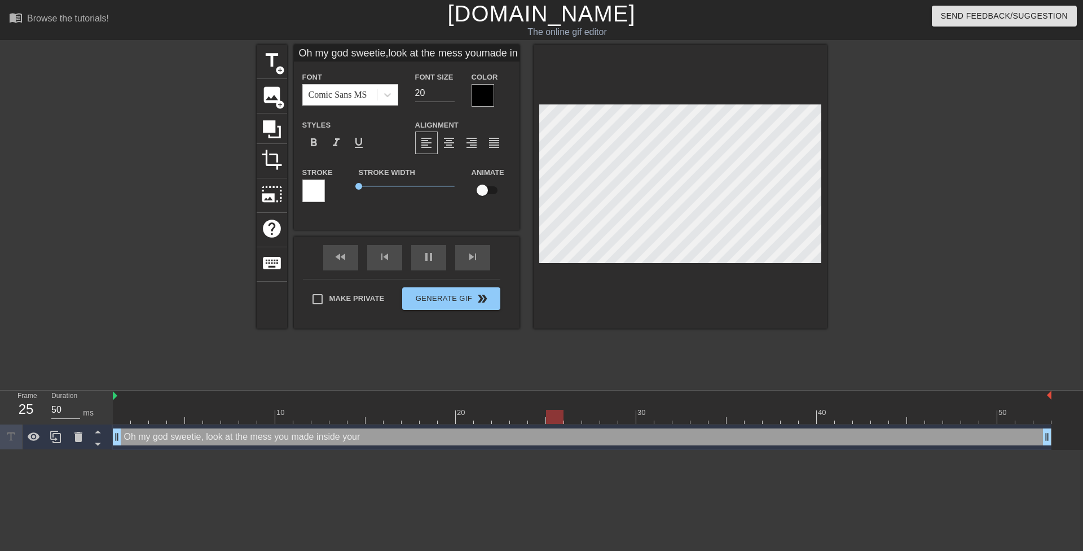
type input "Oh my god sweetie,look at the mess youmade inside your t"
type textarea "Oh my god sweetie, look at the mess you made inside your t"
type input "Oh my god sweetie,look at the mess youmade inside your te"
type textarea "Oh my god sweetie, look at the mess you made inside your te"
type input "Oh my god sweetie,look at the mess youmade inside your tea"
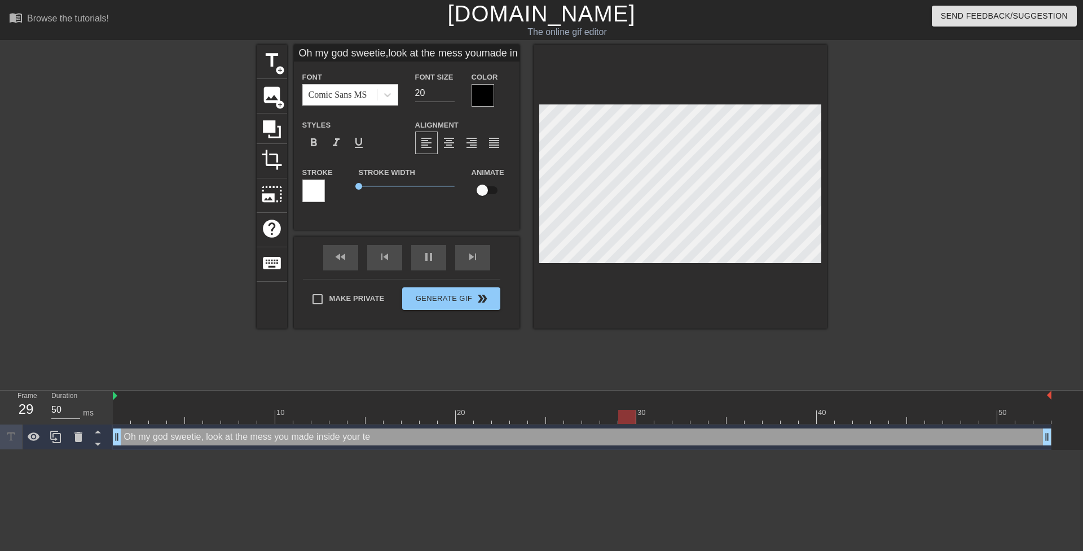
type textarea "Oh my god sweetie, look at the mess you made inside your tea"
type input "Oh my god sweetie,look at the mess youmade inside your teac"
type textarea "Oh my god sweetie, look at the mess you made inside your teac"
type input "Oh my god sweetie,look at the mess youmade inside your teach"
type textarea "Oh my god sweetie, look at the mess you made inside your teach"
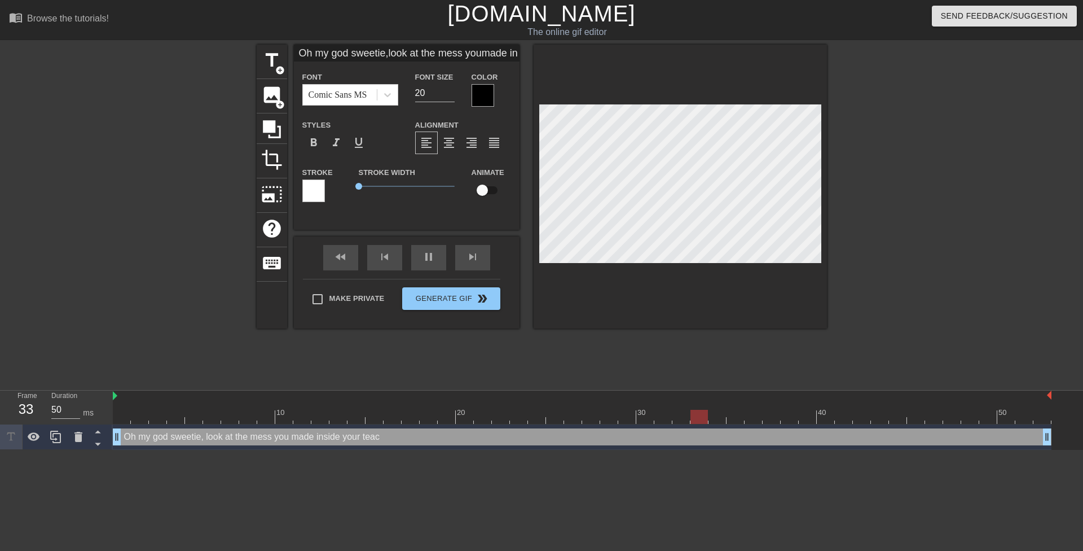
scroll to position [3, 6]
type input "Oh my god sweetie,look at the mess youmade inside your teache"
type textarea "Oh my god sweetie, look at the mess you made inside your teache"
type input "Oh my god sweetie,look at the mess youmade inside your teacher"
type textarea "Oh my god sweetie, look at the mess you made inside your teacher"
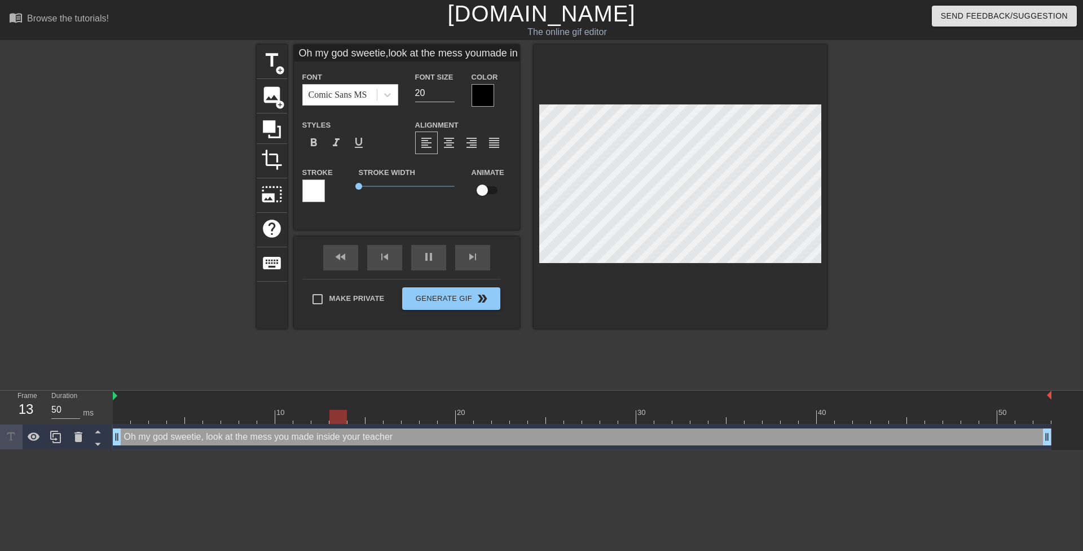
type input "Oh my god sweetie,look at the mess youmade inside your teacher"
type textarea "Oh my god sweetie,look at the mess you made inside your teacher"
type input "Oh my god sweetie, look at the mess youmade inside your teacher"
type textarea "Oh my god sweetie, look at the mess you made inside your teacher"
type input "Oh my god sweetie, lookat the mess youmade inside your teacher"
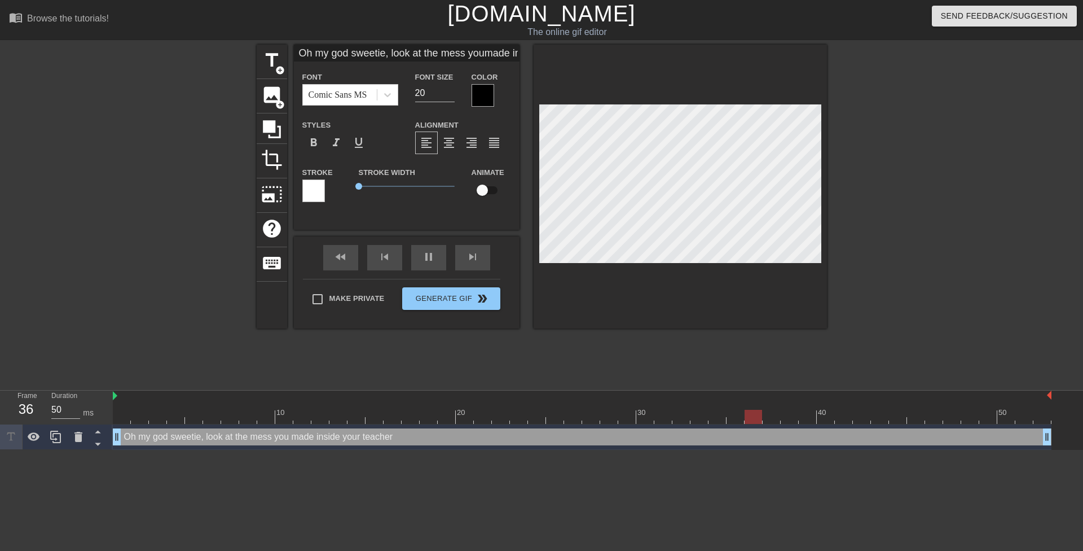
type textarea "Oh my god sweetie, lookat the mess you made inside your teacher"
type input "Oh my god sweetie, lookat the mess youmade inside your teacher"
type textarea "Oh my god sweetie, look at the mess you made inside your teacher"
type input "Oh my god sweetie, lookat the mess youmade inside your teacher"
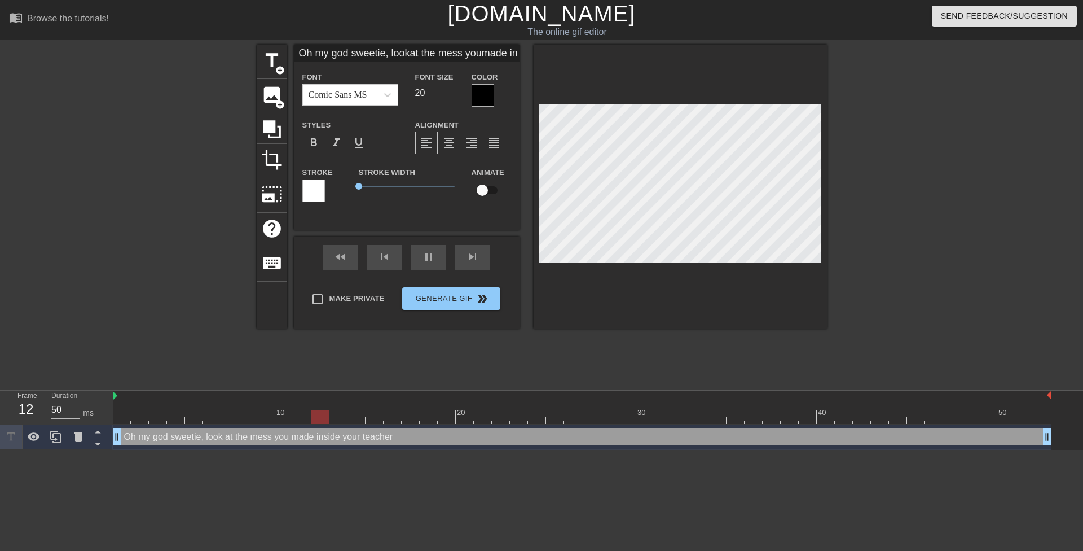
type textarea "Oh my god sweetie, look at the mess youmade inside your teacher"
type input "Oh my god sweetie, lookat the mess you made inside your teacher"
type textarea "Oh my god sweetie, look at the mess you made inside your teacher"
type input "Oh my god sweetie, lookat the mess you madeinside your teacher"
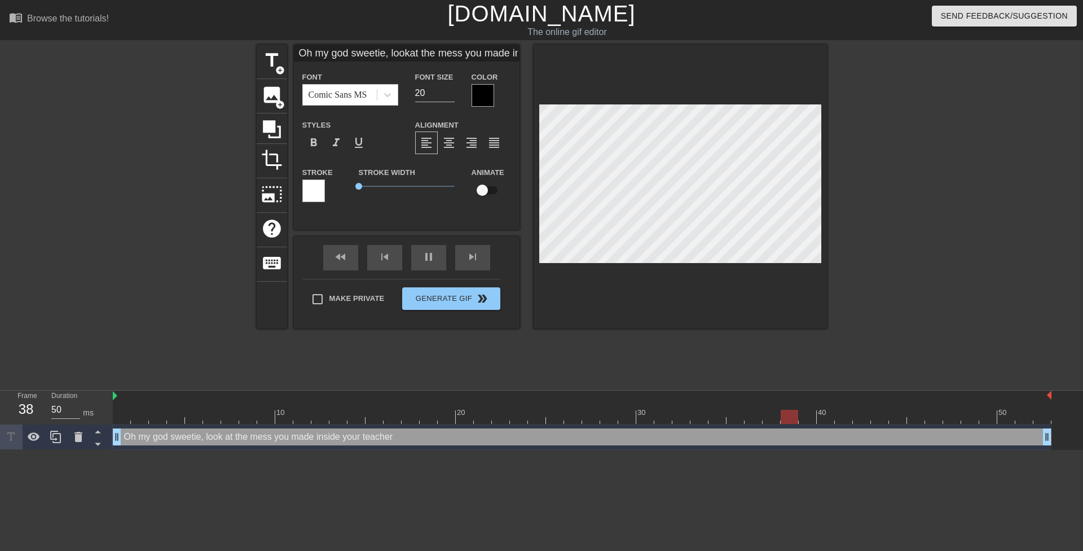
type textarea "Oh my god sweetie, look at the mess you madeinside your teacher"
type input "Oh my god sweetie, lookat the mess you madeinside your teacher"
type textarea "Oh my god sweetie, look at the mess you made inside your teacher"
click at [480, 100] on div at bounding box center [483, 95] width 23 height 23
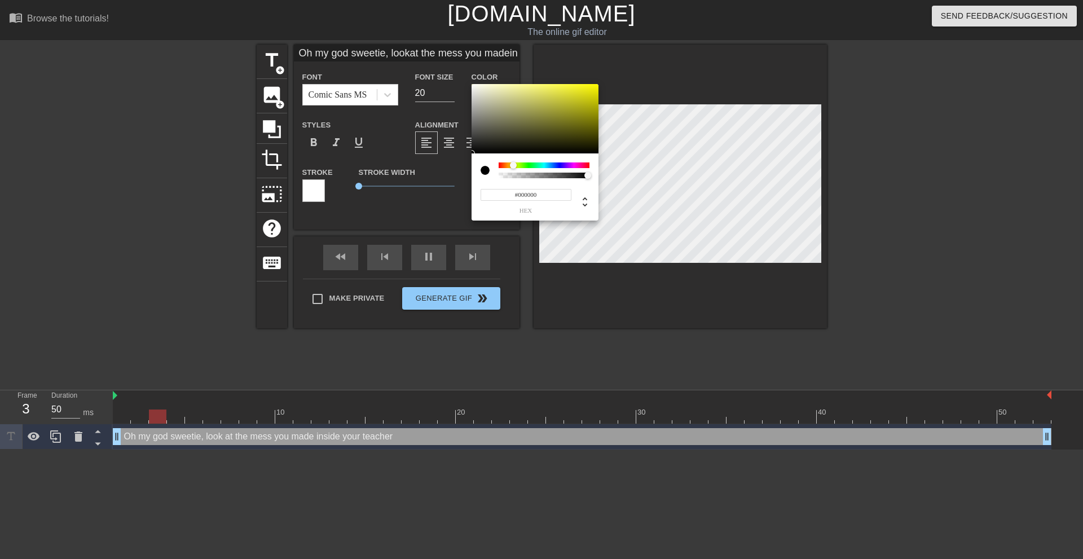
click at [512, 164] on div at bounding box center [544, 165] width 91 height 6
type input "Oh my god sweetie, lookat the mess you madeinside your teacher"
type input "#6C6735"
type input "Oh my god sweetie, lookat the mess you madeinside your teacher"
type input "#8F873A"
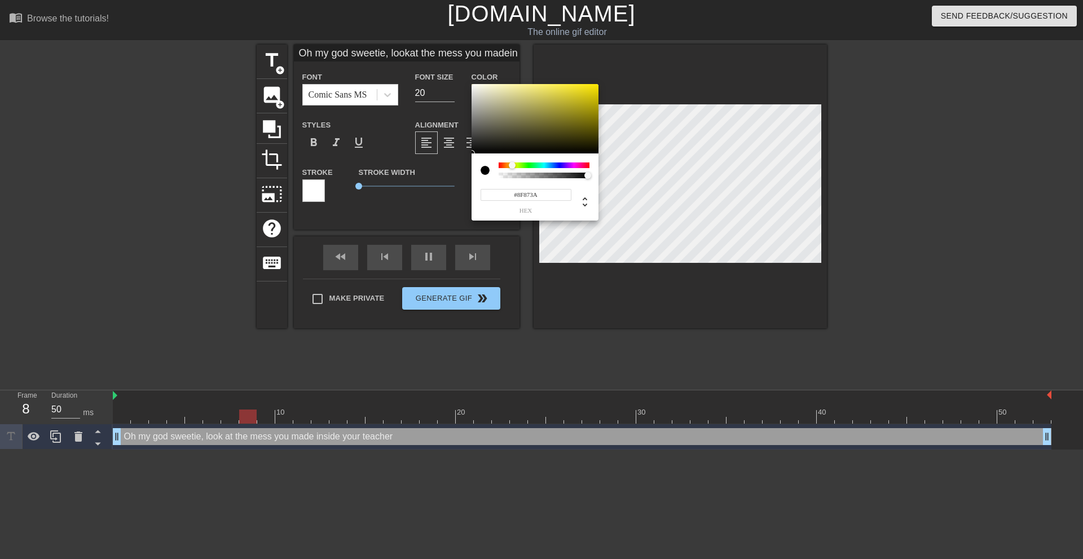
type input "Oh my god sweetie, lookat the mess you madeinside your teacher"
type input "#DDCC26"
type input "Oh my god sweetie, lookat the mess you madeinside your teacher"
type input "#FFE700"
drag, startPoint x: 566, startPoint y: 102, endPoint x: 640, endPoint y: 45, distance: 93.3
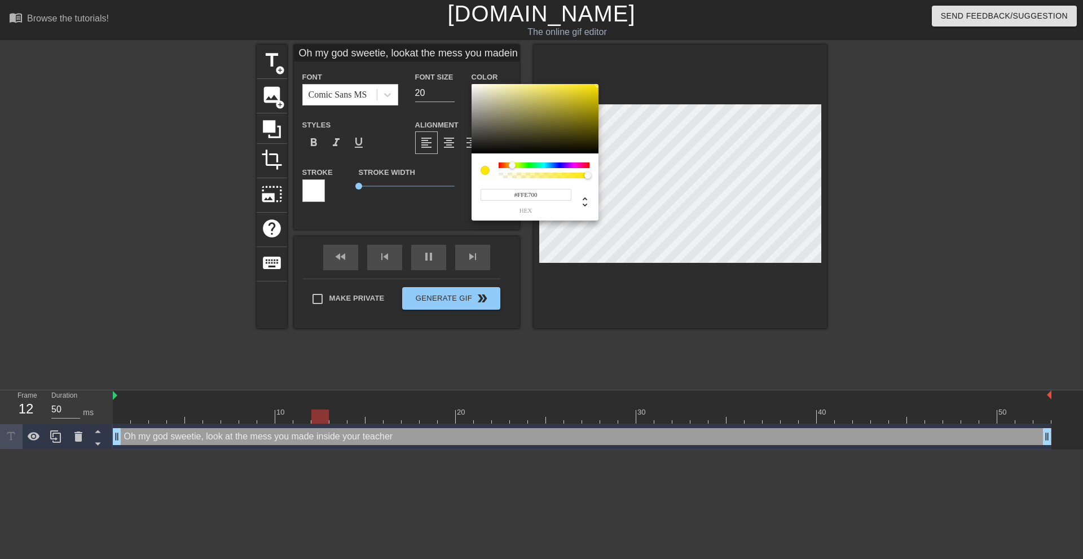
click at [640, 44] on div "#FFE700 hex" at bounding box center [541, 279] width 1083 height 559
type input "Oh my god sweetie, lookat the mess you madeinside your teacher"
type input "#FFD600"
type input "Oh my god sweetie, lookat the mess you madeinside your teacher"
type input "#FFDF00"
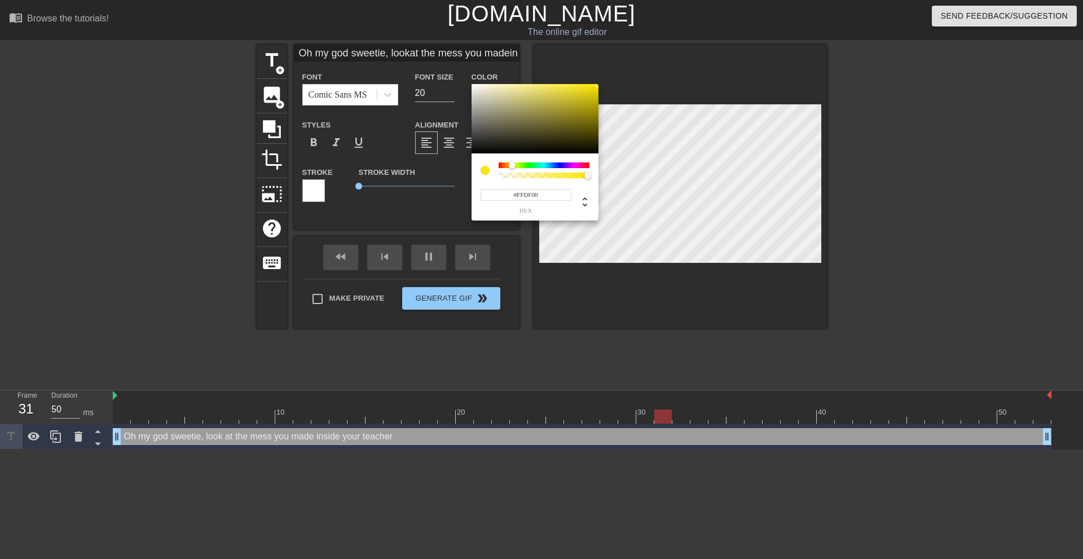
type input "Oh my god sweetie, lookat the mess you madeinside your teacher"
type input "#FFE900"
type input "Oh my god sweetie, lookat the mess you madeinside your teacher"
type input "#FFF200"
type input "Oh my god sweetie, lookat the mess you madeinside your teacher"
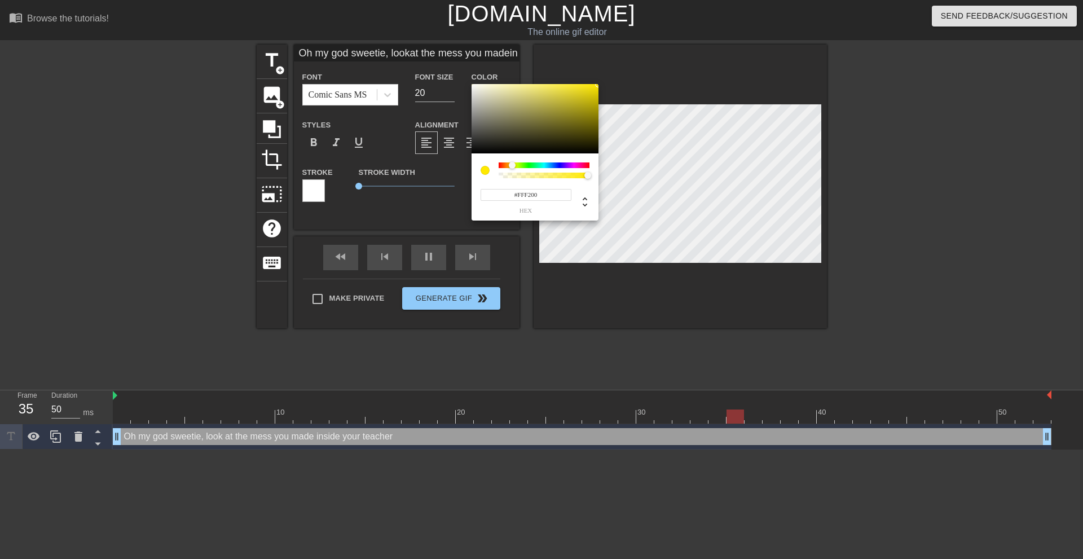
type input "#FFFC00"
type input "Oh my god sweetie, lookat the mess you madeinside your teacher"
type input "#F9FF00"
type input "Oh my god sweetie, lookat the mess you madeinside your teacher"
type input "#EFFF00"
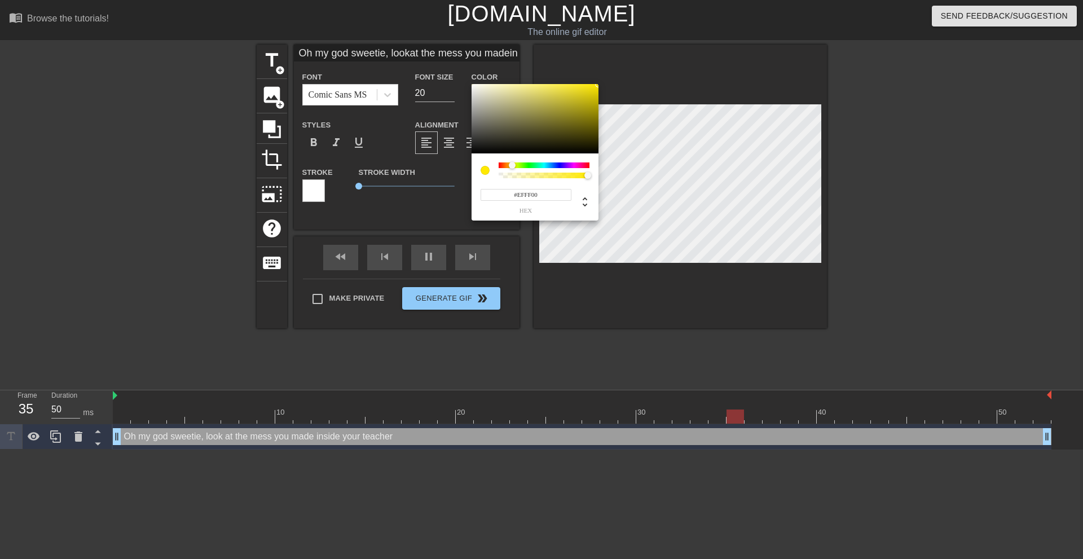
type input "Oh my god sweetie, lookat the mess you madeinside your teacher"
type input "#E6FF00"
type input "Oh my god sweetie, lookat the mess you madeinside your teacher"
type input "#DCFF00"
type input "Oh my god sweetie, lookat the mess you madeinside your teacher"
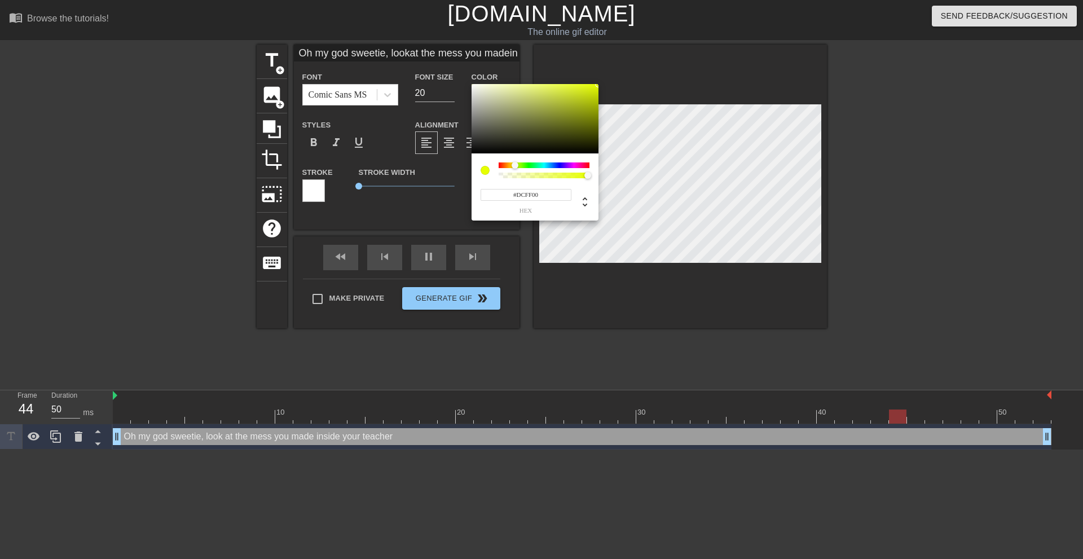
type input "#D3FF00"
type input "Oh my god sweetie, lookat the mess you madeinside your teacher"
type input "#C9FF00"
type input "Oh my god sweetie, lookat the mess you madeinside your teacher"
type input "#C0FF00"
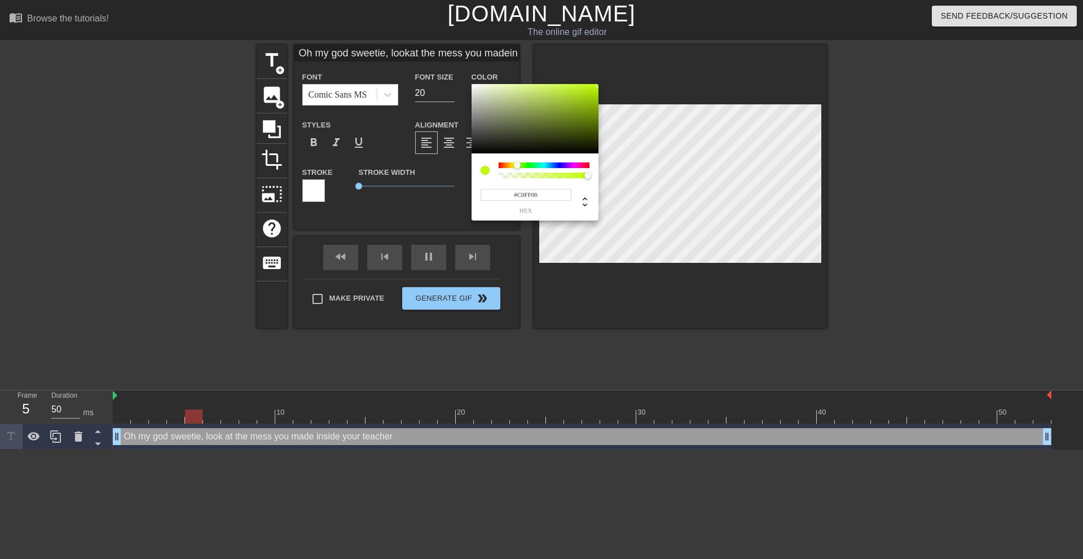
type input "Oh my god sweetie, lookat the mess you madeinside your teacher"
type input "#B6FF00"
type input "Oh my god sweetie, lookat the mess you madeinside your teacher"
type input "#ADFF00"
type input "Oh my god sweetie, lookat the mess you madeinside your teacher"
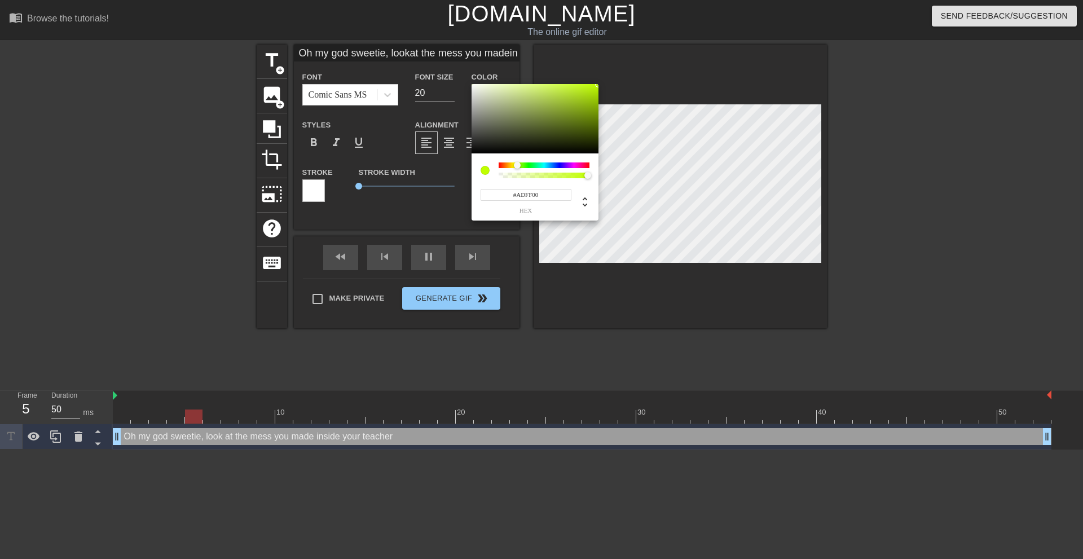
type input "#A3FF00"
type input "Oh my god sweetie, lookat the mess you madeinside your teacher"
type input "#ADFF00"
type input "Oh my god sweetie, lookat the mess you madeinside your teacher"
type input "#B6FF00"
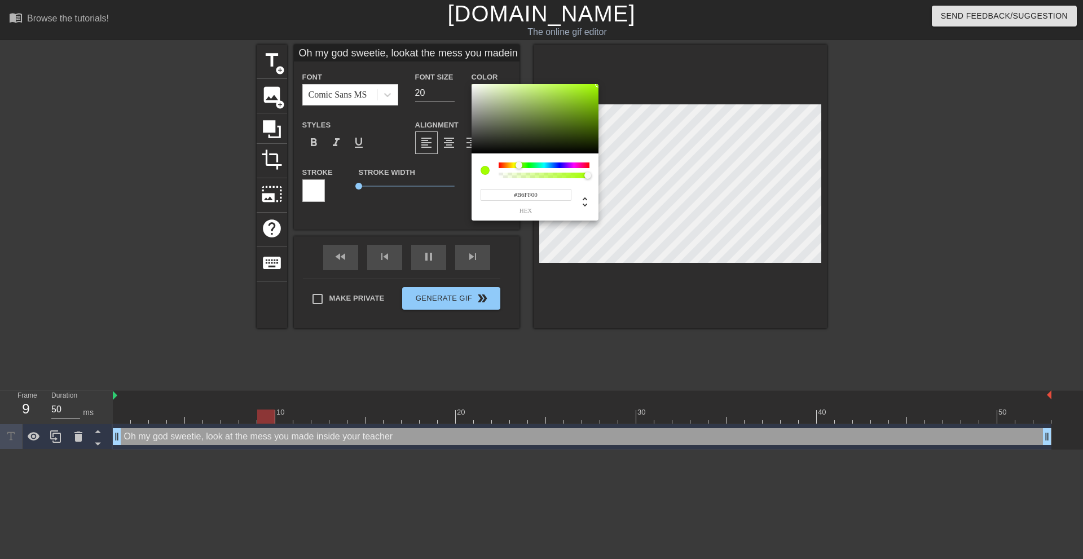
type input "Oh my god sweetie, lookat the mess you madeinside your teacher"
type input "#C0FF00"
type input "Oh my god sweetie, lookat the mess you madeinside your teacher"
type input "#C9FF00"
type input "Oh my god sweetie, lookat the mess you madeinside your teacher"
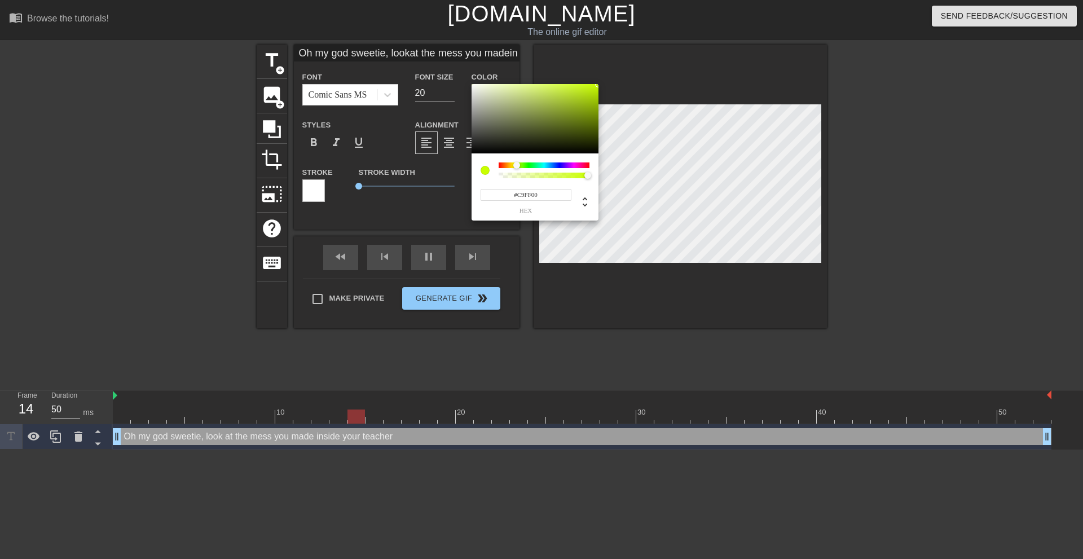
type input "#D3FF00"
type input "Oh my god sweetie, lookat the mess you madeinside your teacher"
type input "#DCFF00"
type input "Oh my god sweetie, lookat the mess you madeinside your teacher"
type input "#E6FF00"
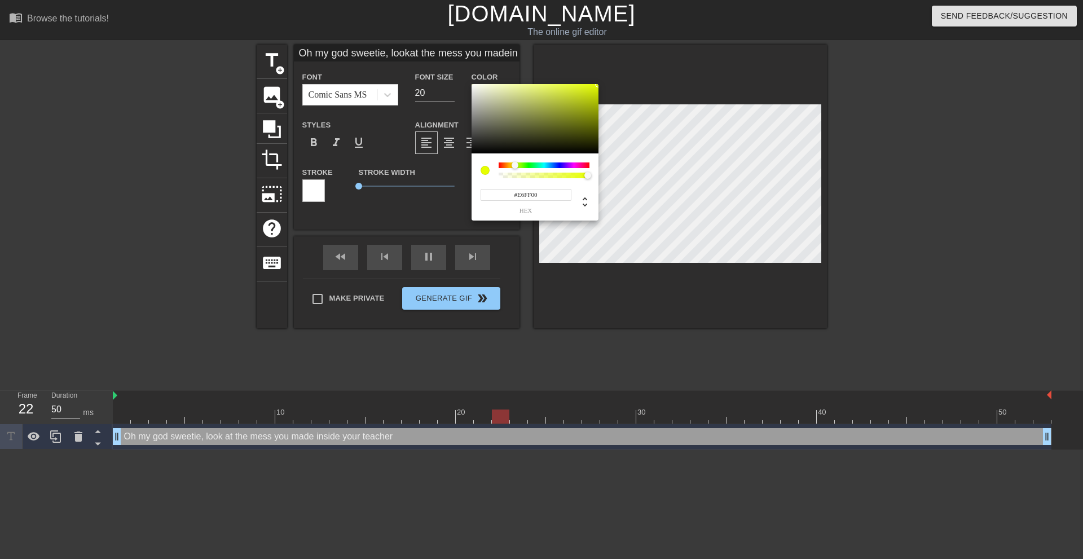
type input "Oh my god sweetie, lookat the mess you madeinside your teacher"
type input "#EFFF00"
type input "Oh my god sweetie, lookat the mess you madeinside your teacher"
type input "#F9FF00"
type input "Oh my god sweetie, lookat the mess you madeinside your teacher"
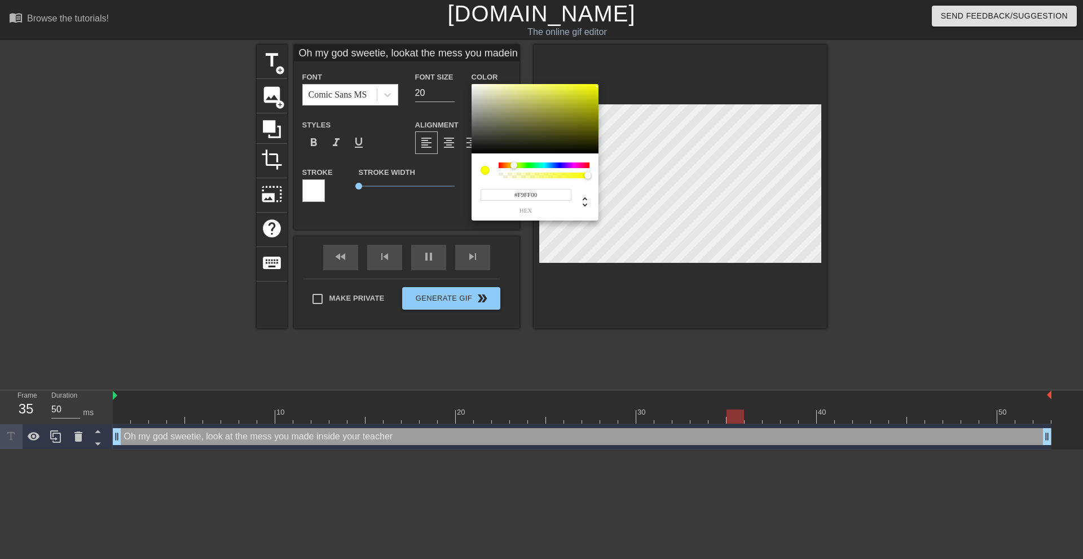
type input "#FFFC00"
drag, startPoint x: 511, startPoint y: 166, endPoint x: 534, endPoint y: 168, distance: 22.6
click at [513, 168] on div at bounding box center [514, 165] width 7 height 7
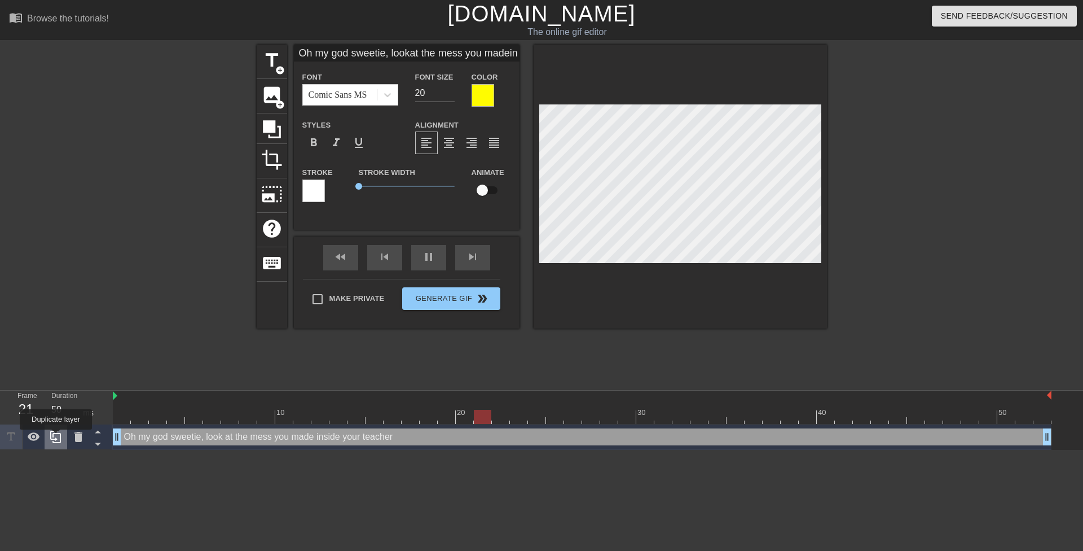
click at [56, 437] on icon at bounding box center [56, 437] width 14 height 14
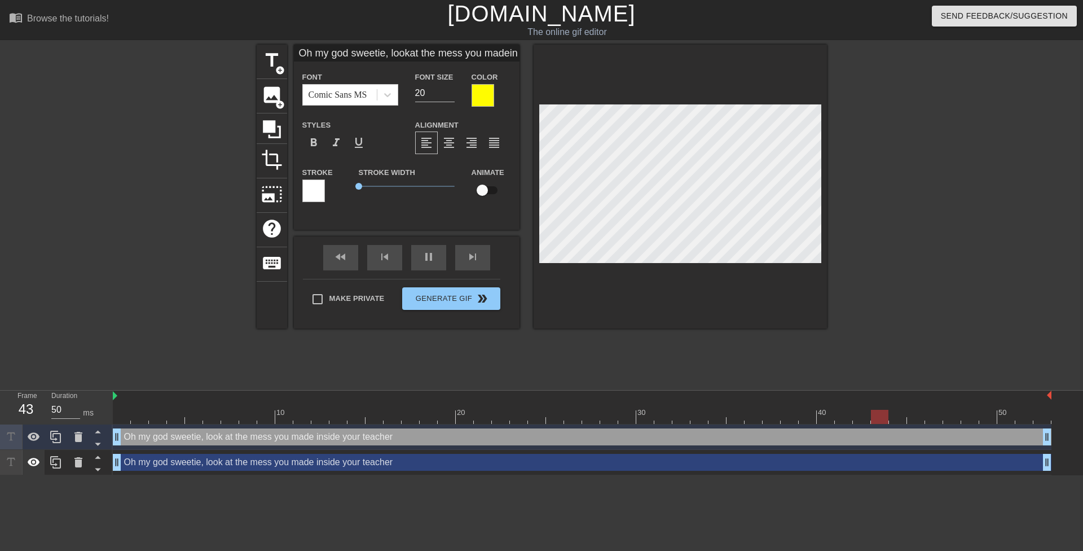
click at [36, 456] on icon at bounding box center [34, 462] width 14 height 14
type input "Oh my god sweetie,"
type textarea "Oh my god sweetie,"
type input "Oh my god sweetie,"
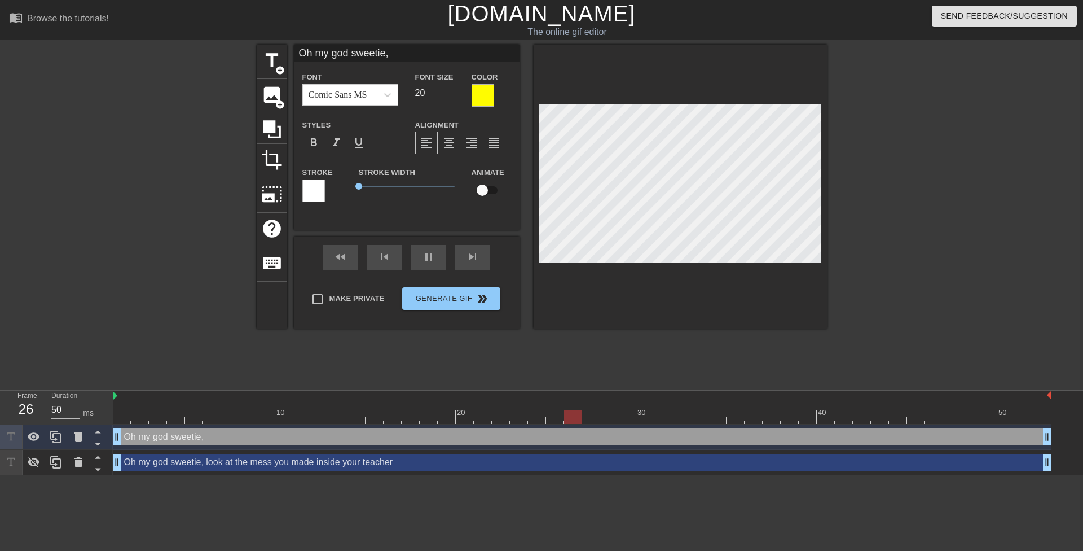
type textarea "Oh my god sweetie,"
type input "Oh my god sweetie,"
type textarea "Oh my god sweetie,"
type input "Oh my god sweetie,y"
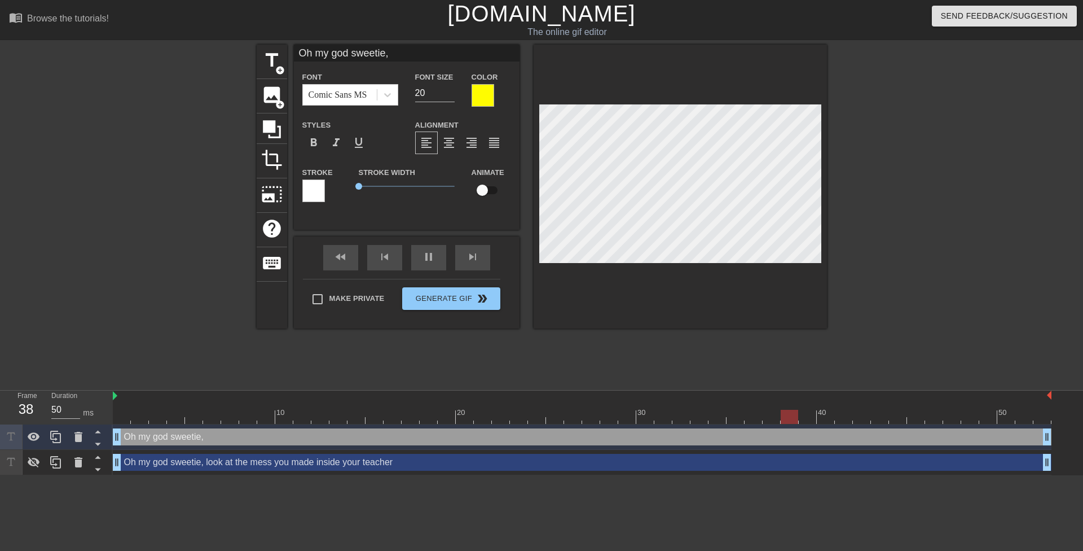
type textarea "Oh my god sweetie, y"
type input "Oh my god sweetie,yo"
type textarea "Oh my god sweetie, yo"
type input "Oh my god sweetie,you"
type textarea "Oh my god sweetie, you"
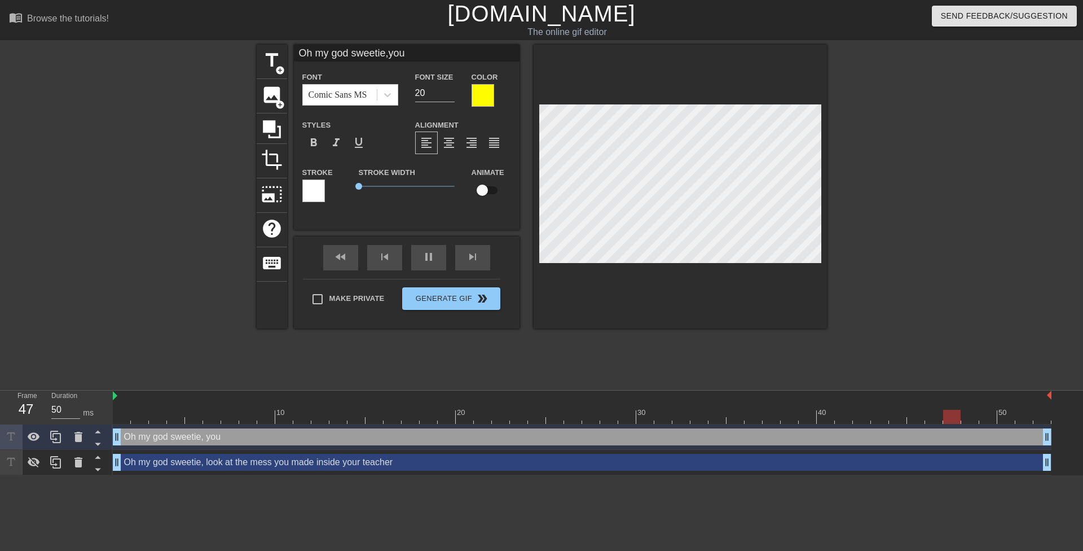
type input "Oh my god sweetie,you"
type textarea "Oh my god sweetie, you"
type input "Oh my god sweetie,you r"
type textarea "Oh my god sweetie, you r"
type input "Oh my god sweetie,you re"
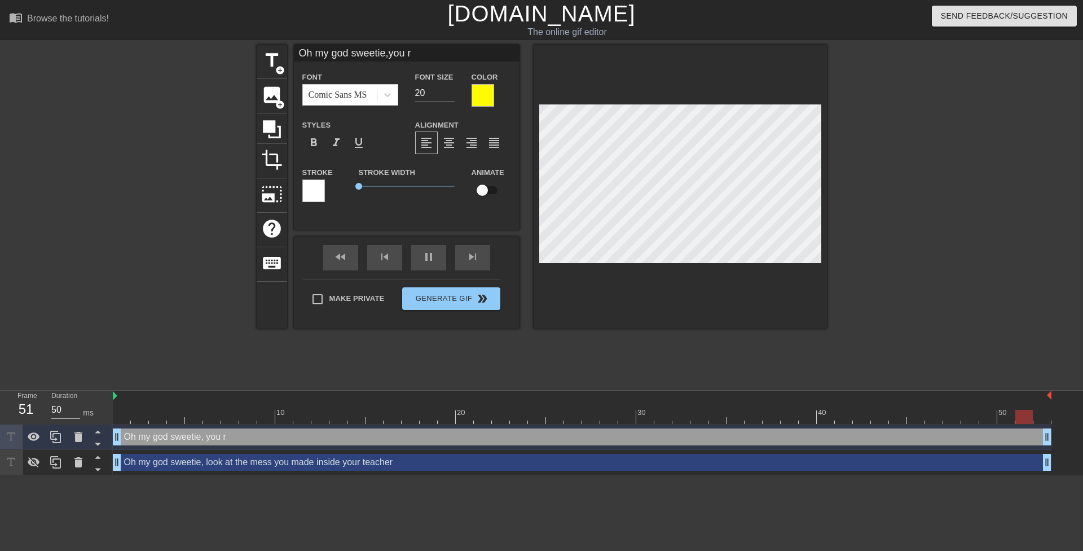
type textarea "Oh my god sweetie, you re"
type input "Oh my god sweetie,you rea"
type textarea "Oh my god sweetie, you rea"
type input "Oh my god sweetie,you real"
type textarea "Oh my god sweetie, you real"
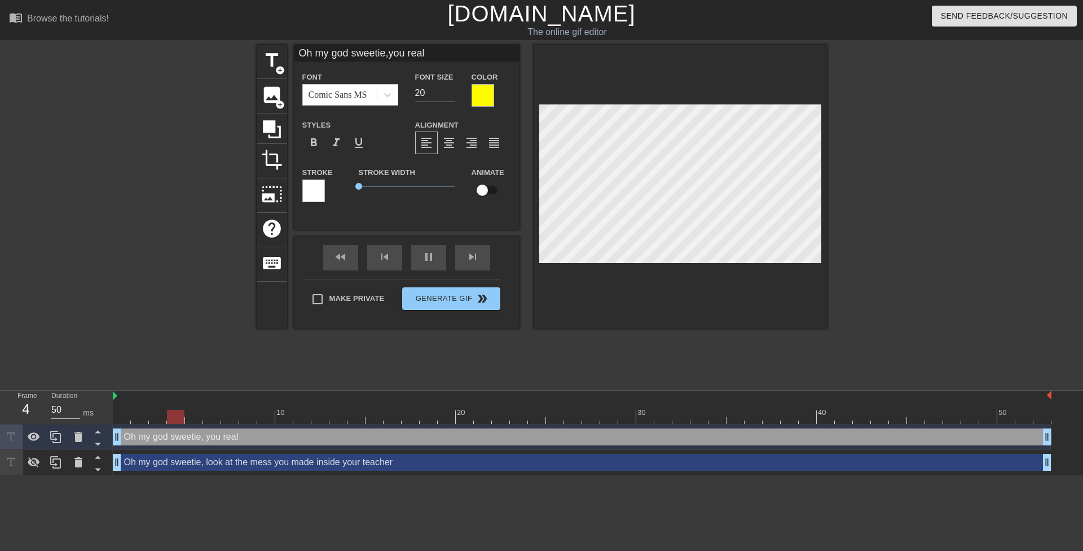
type input "Oh my god sweetie,you reall"
type textarea "Oh my god sweetie, you reall"
type input "Oh my god sweetie,you really"
type textarea "Oh my god sweetie, you really"
type input "Oh my god sweetie,you really"
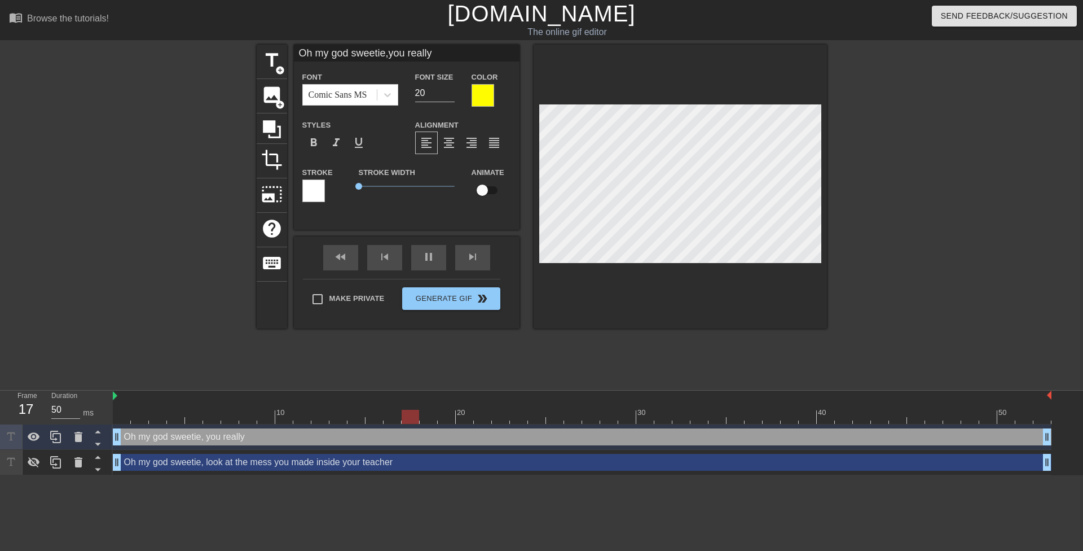
type textarea "Oh my god sweetie, you really"
type input "Oh my god sweetie,you really a"
type textarea "Oh my god sweetie, you really a"
type input "Oh my god sweetie,you really ar"
type textarea "Oh my god sweetie, you really ar"
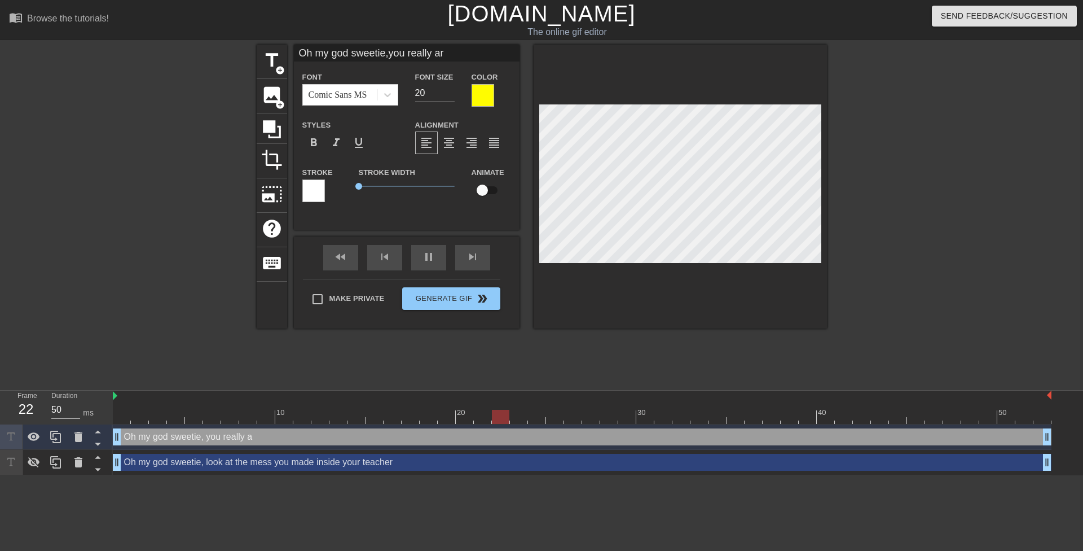
type input "Oh my god sweetie,you really are"
type textarea "Oh my god sweetie, you really are"
type input "Oh my god sweetie,you really are"
type textarea "Oh my god sweetie, you really are"
type input "Oh my god sweetie,you really are g"
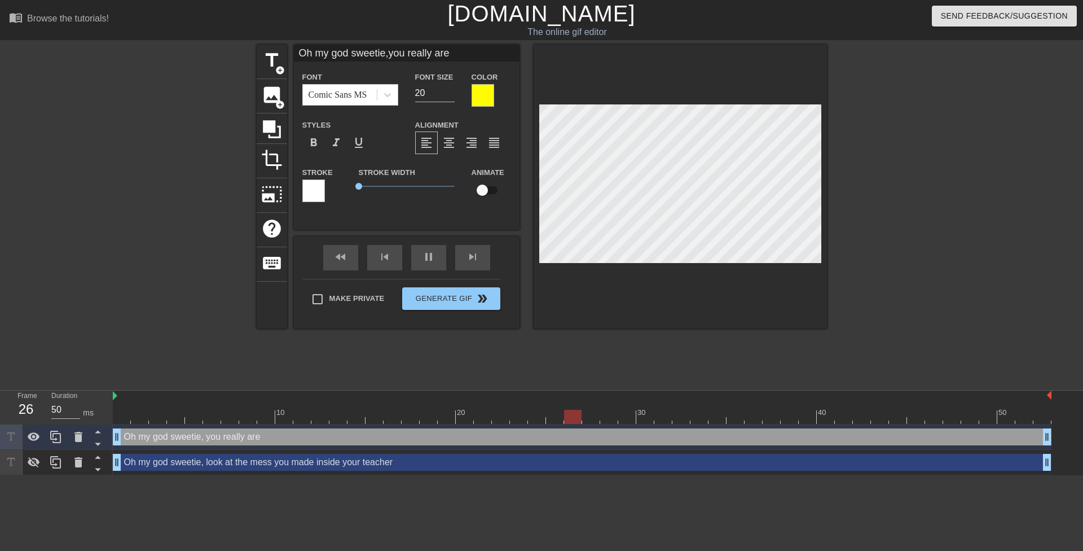
type textarea "Oh my god sweetie, you really are g"
type input "Oh my god sweetie,you really are go"
type textarea "Oh my god sweetie, you really are go"
type input "Oh my god sweetie,you really are goo"
type textarea "Oh my god sweetie, you really are good"
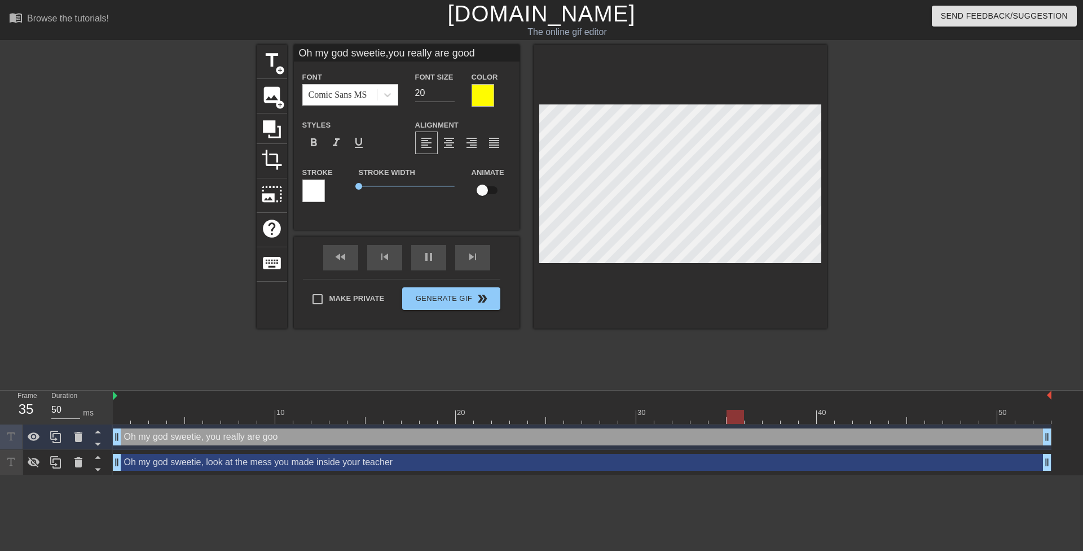
type input "Oh my god sweetie,you really are good"
type textarea "Oh my god sweetie, you really are good"
type input "Oh my god sweetie,you really are gooda"
type textarea "Oh my god sweetie, you really are good a"
type input "Oh my god sweetie,you really are goodat"
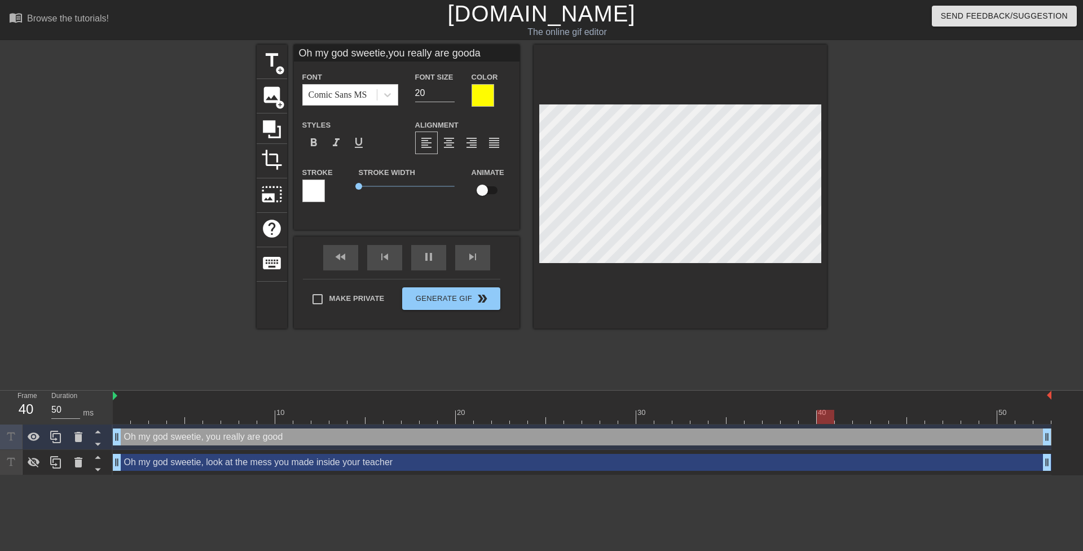
type textarea "Oh my god sweetie, you really are good at"
type input "Oh my god sweetie,you really are goodat"
type textarea "Oh my god sweetie, you really are good at"
type input "Oh my god sweetie,you really are goodat m"
type textarea "Oh my god sweetie, you really are good at m"
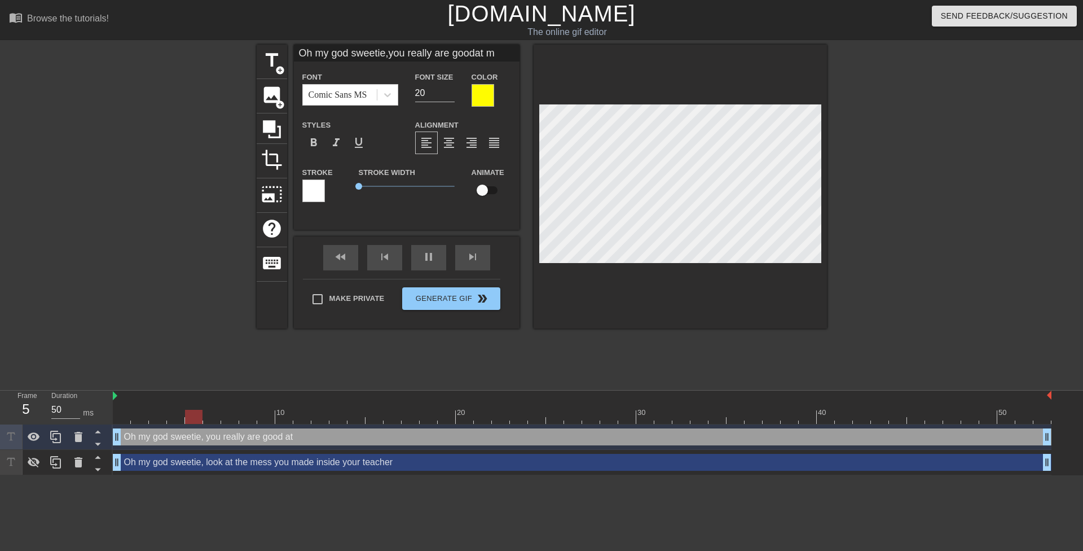
type input "Oh my god sweetie,you really are goodat ma"
type textarea "Oh my god sweetie, you really are good at ma"
type input "Oh my god sweetie,you really are goodat mak"
type textarea "Oh my god sweetie, you really are good at mak"
type input "Oh my god sweetie,you really are goodat maki"
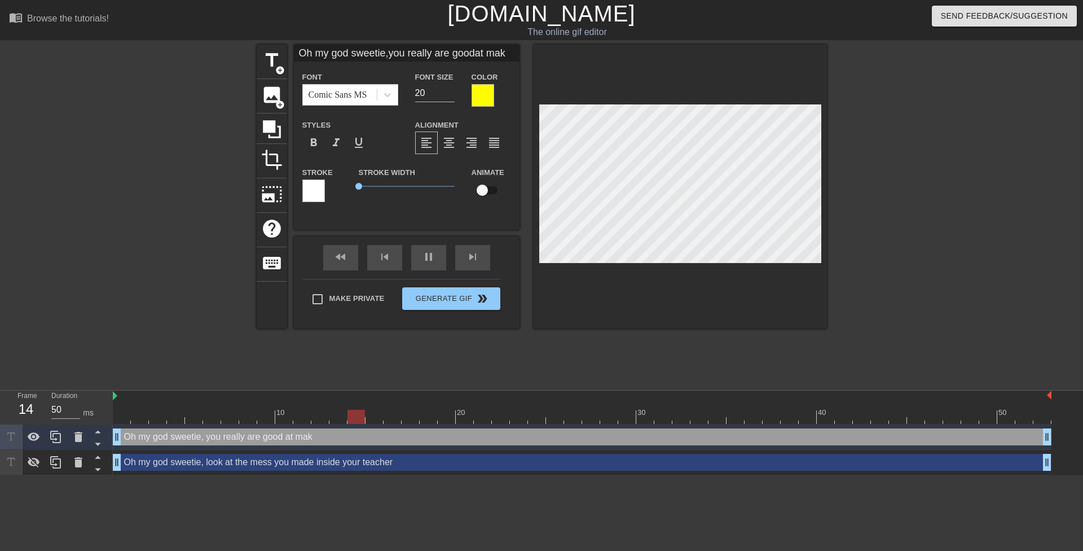
type textarea "Oh my god sweetie, you really are good at maki"
type input "Oh my god sweetie,you really are goodat makin"
type textarea "Oh my god sweetie, you really are good at makin"
type input "Oh my god sweetie,you really are goodat making"
type textarea "Oh my god sweetie, you really are good at making"
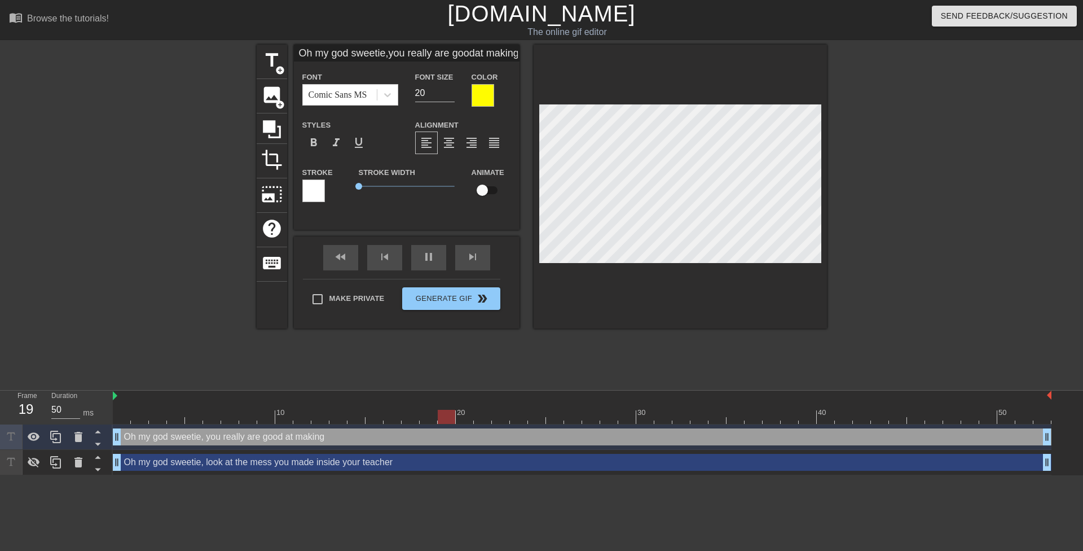
type input "Oh my god sweetie,you really are goodat making"
type textarea "Oh my god sweetie, you really are good at making"
type input "Oh my god sweetie,you really are goodat making a"
type textarea "Oh my god sweetie, you really are good at making a"
type input "Oh my god sweetie,you really are goodat making a"
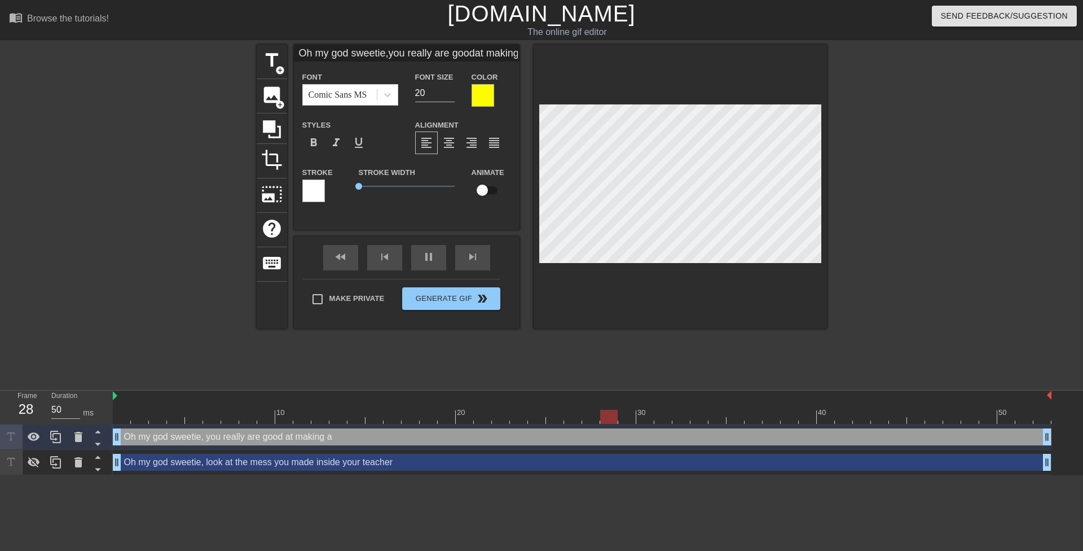
type textarea "Oh my god sweetie, you really are good at making a"
type input "Oh my god sweetie,you really are goodat making a m"
type textarea "Oh my god sweetie, you really are good at making a m"
type input "Oh my god sweetie,you really are goodat making a me"
type textarea "Oh my god sweetie, you really are good at making a me"
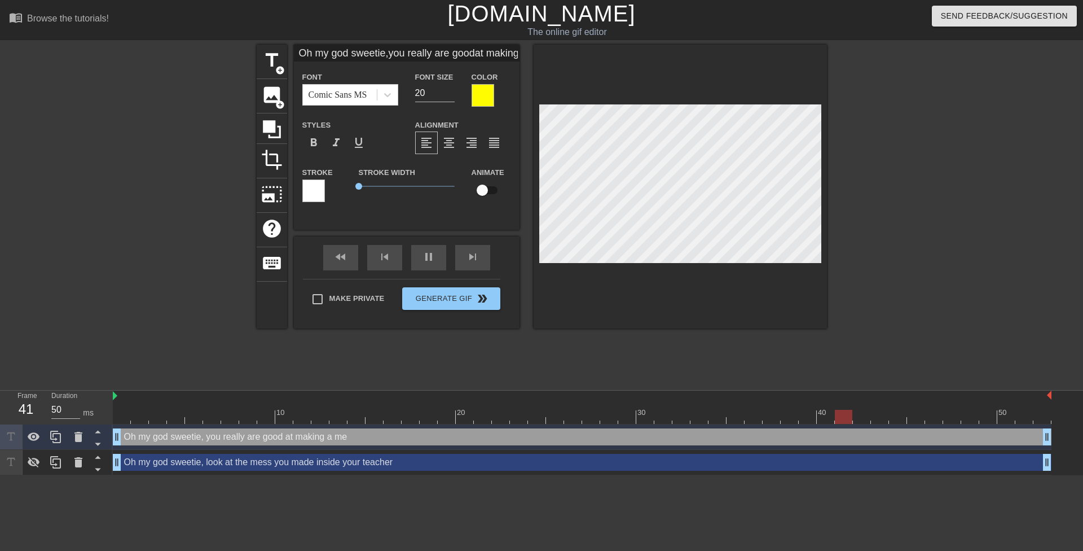
type input "Oh my god sweetie,you really are goodat making a mes"
type textarea "Oh my god sweetie, you really are good at making a mes"
type input "Oh my god sweetie,you really are goodat making a mess"
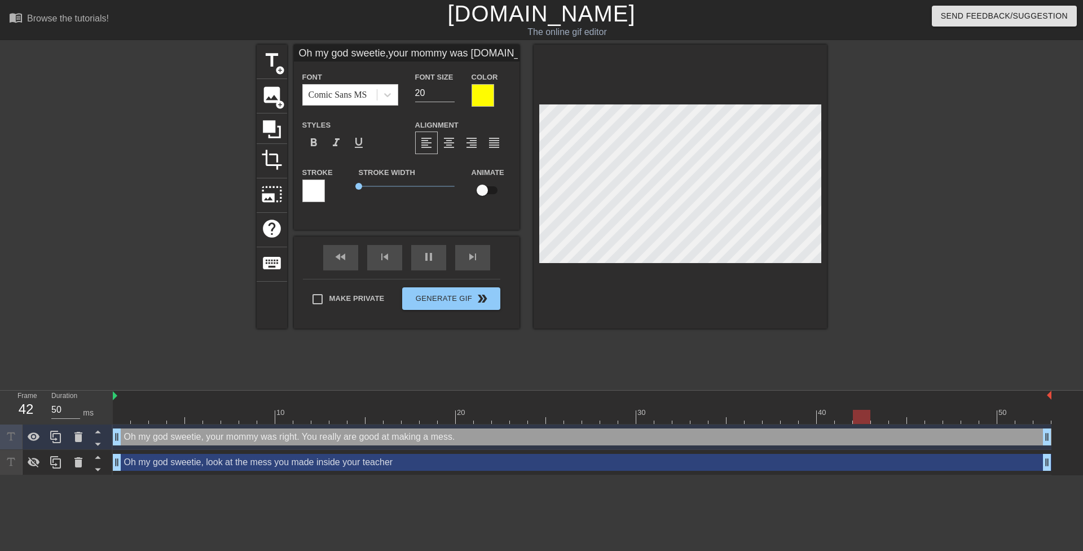
click at [874, 208] on div at bounding box center [925, 214] width 169 height 338
click at [895, 266] on div at bounding box center [925, 214] width 169 height 338
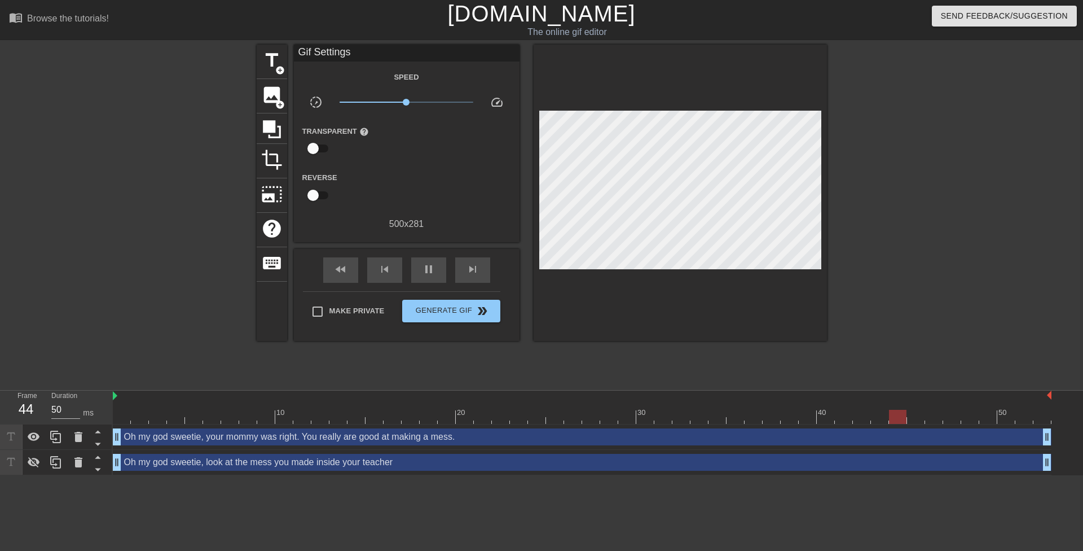
click at [388, 466] on div "Oh my god sweetie, look at the mess you made inside your teacher drag_handle dr…" at bounding box center [582, 462] width 939 height 17
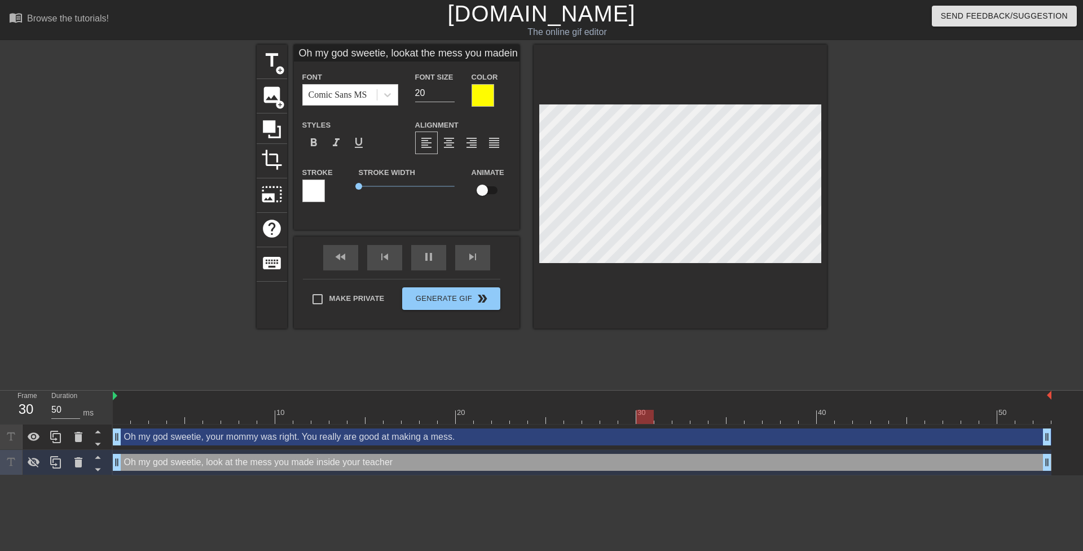
click at [214, 463] on div "Oh my god sweetie, look at the mess you made inside your teacher drag_handle dr…" at bounding box center [582, 462] width 939 height 17
click at [217, 464] on div "Oh my god sweetie, look at the mess you made inside your teacher drag_handle dr…" at bounding box center [582, 462] width 939 height 17
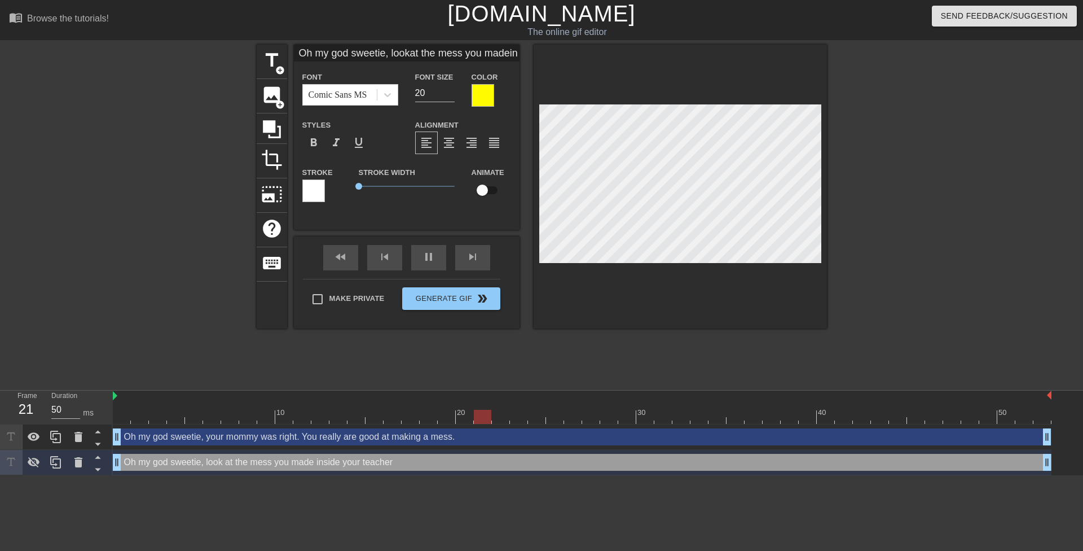
click at [353, 51] on input "Oh my god sweetie, lookat the mess you madeinside your teacher" at bounding box center [407, 53] width 226 height 17
click at [969, 251] on div at bounding box center [925, 214] width 169 height 338
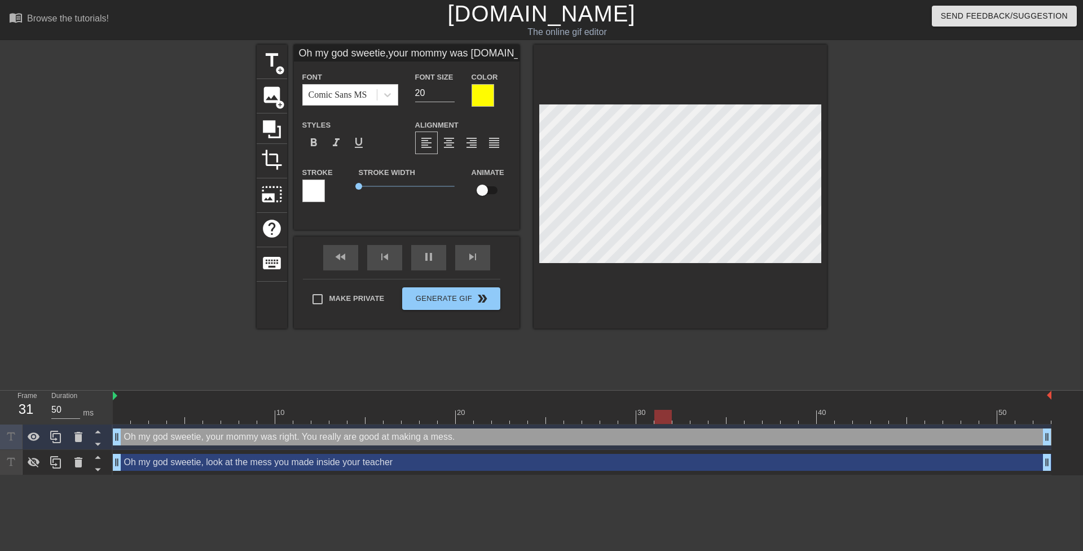
scroll to position [2, 6]
click at [265, 153] on span "crop" at bounding box center [271, 159] width 21 height 21
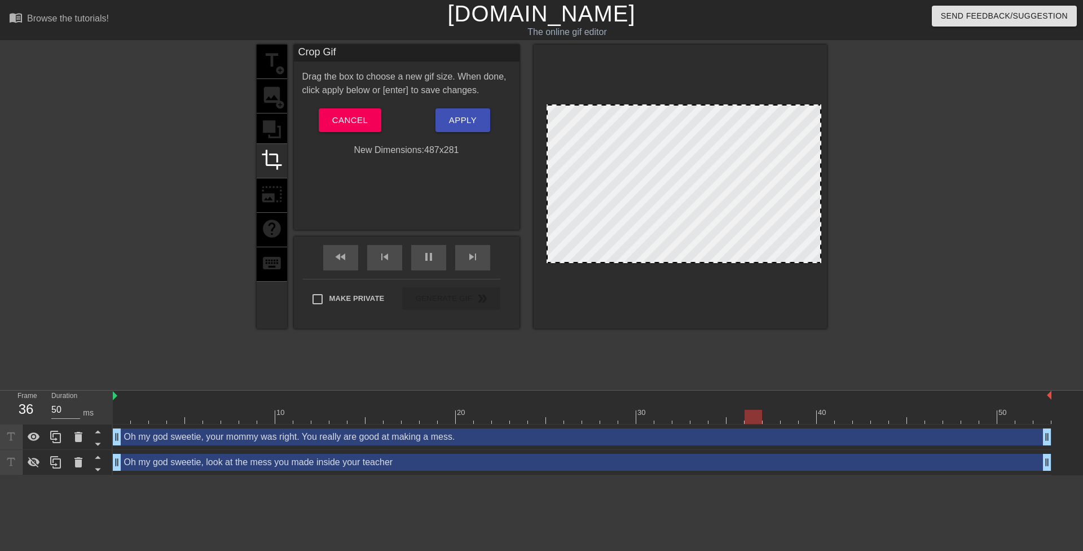
drag, startPoint x: 540, startPoint y: 181, endPoint x: 547, endPoint y: 179, distance: 7.5
click at [459, 118] on span "Apply" at bounding box center [463, 120] width 28 height 15
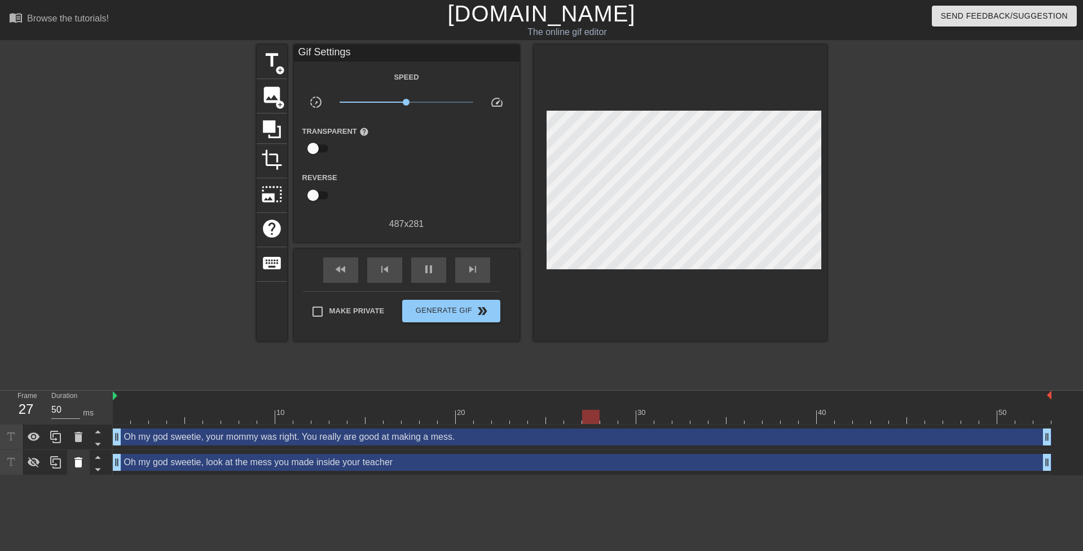
click at [76, 459] on icon at bounding box center [78, 462] width 8 height 10
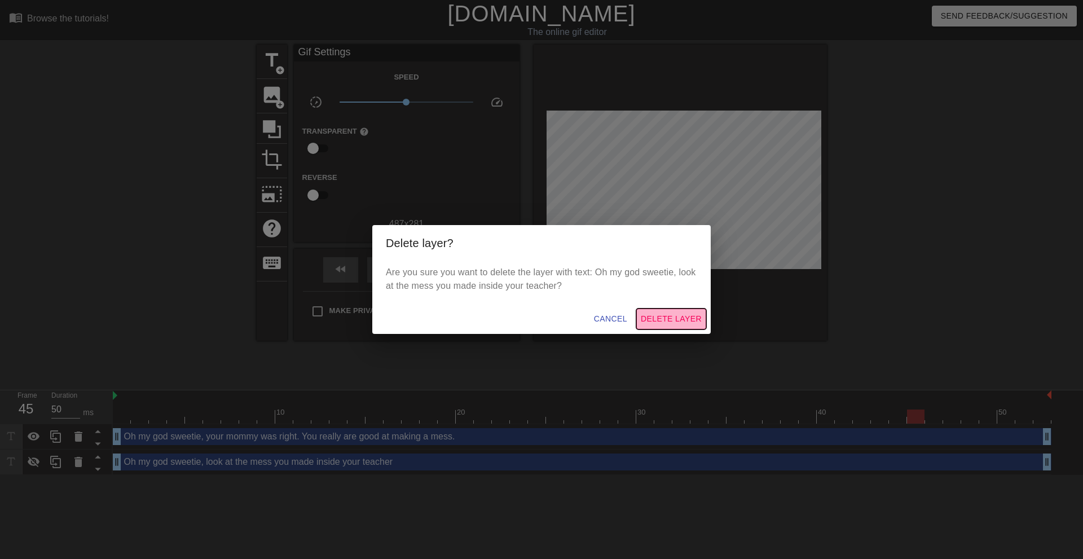
click at [672, 325] on span "Delete Layer" at bounding box center [671, 319] width 61 height 14
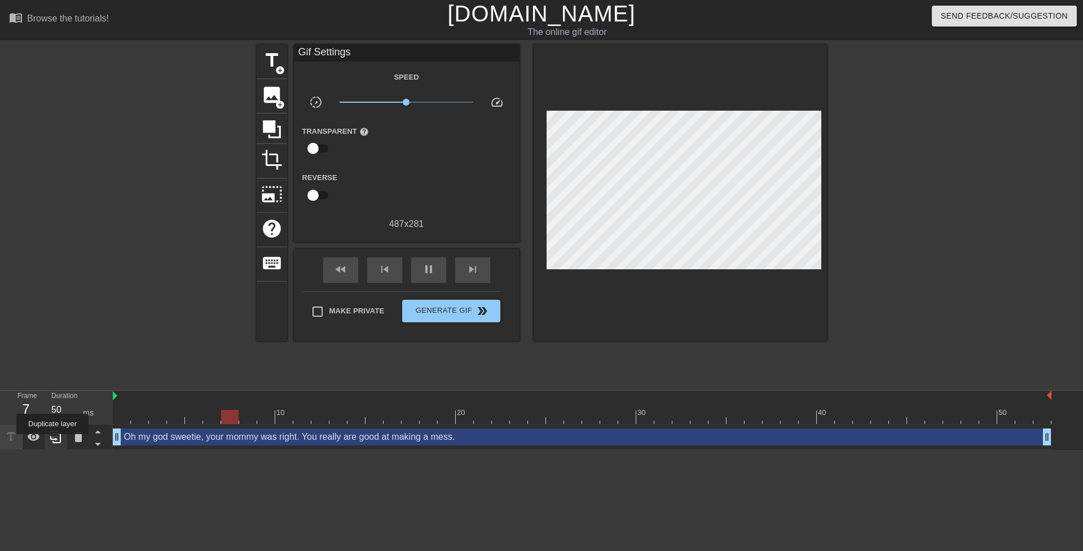
click at [52, 442] on icon at bounding box center [56, 437] width 14 height 14
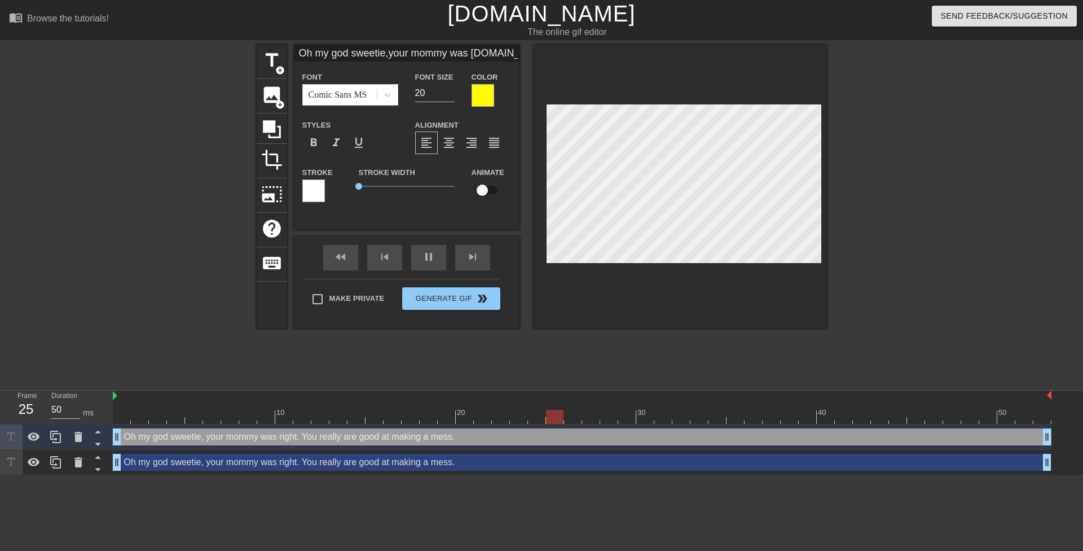
click at [171, 464] on div "Oh my god sweetie, your mommy was right. You really are good at making a mess. …" at bounding box center [582, 462] width 939 height 17
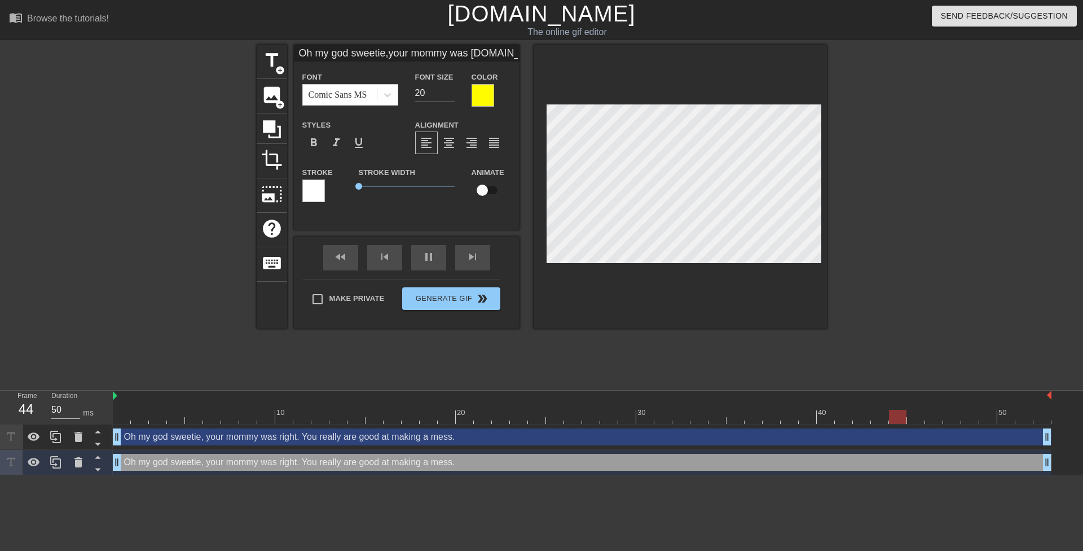
click at [321, 192] on div at bounding box center [313, 190] width 23 height 23
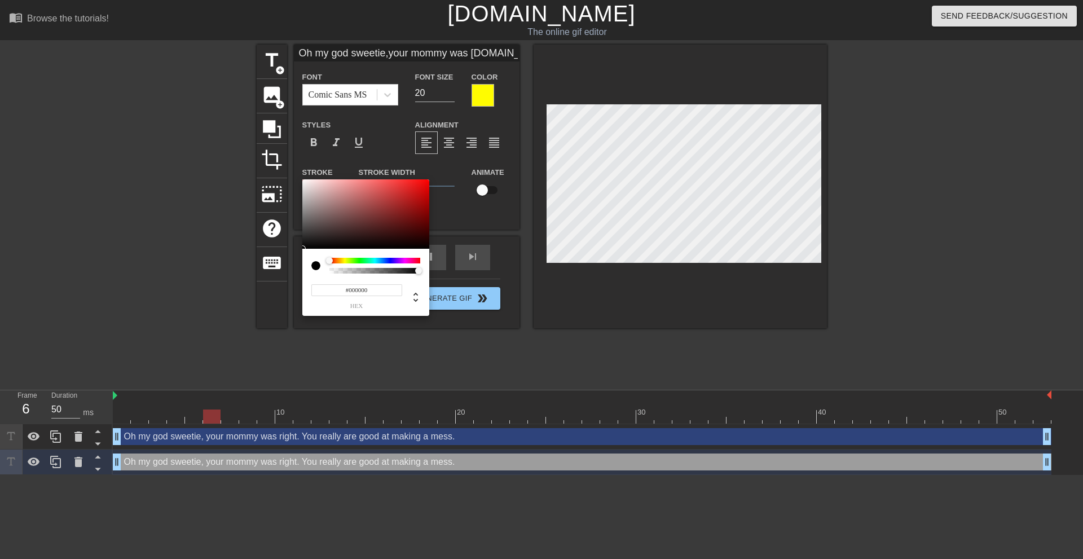
drag, startPoint x: 293, startPoint y: 261, endPoint x: 252, endPoint y: 304, distance: 59.9
click at [252, 304] on div "#000000 hex" at bounding box center [541, 279] width 1083 height 559
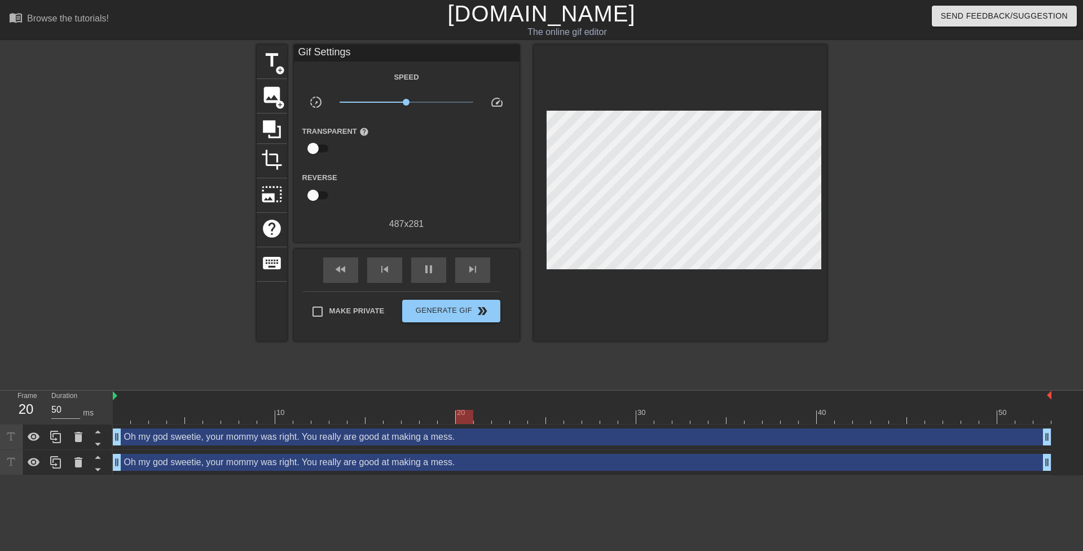
click at [265, 461] on div "Oh my god sweetie, your mommy was right. You really are good at making a mess. …" at bounding box center [582, 462] width 939 height 17
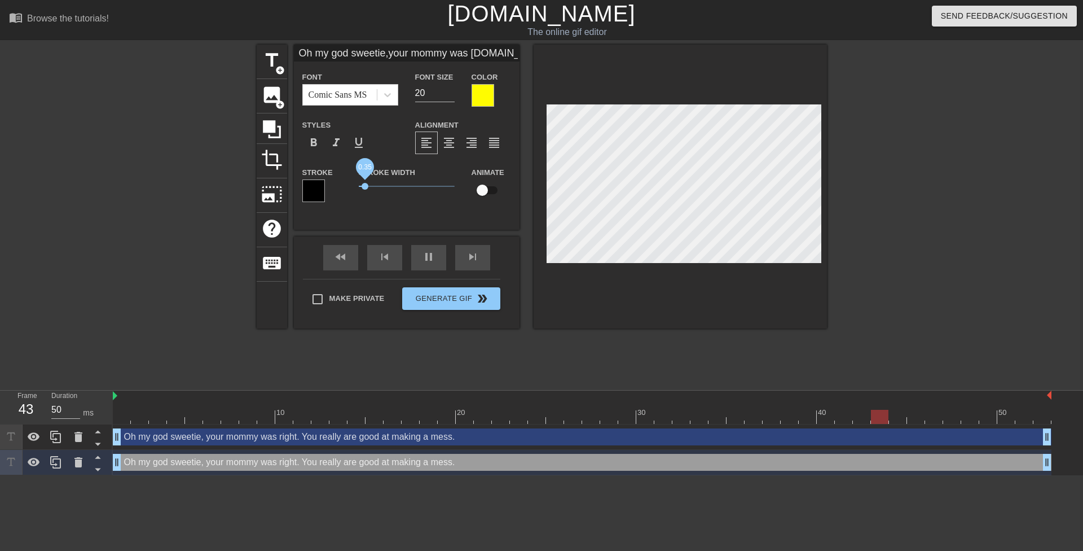
drag, startPoint x: 358, startPoint y: 188, endPoint x: 365, endPoint y: 188, distance: 7.4
click at [365, 188] on span "0.35" at bounding box center [365, 186] width 7 height 7
click at [485, 100] on div at bounding box center [483, 95] width 23 height 23
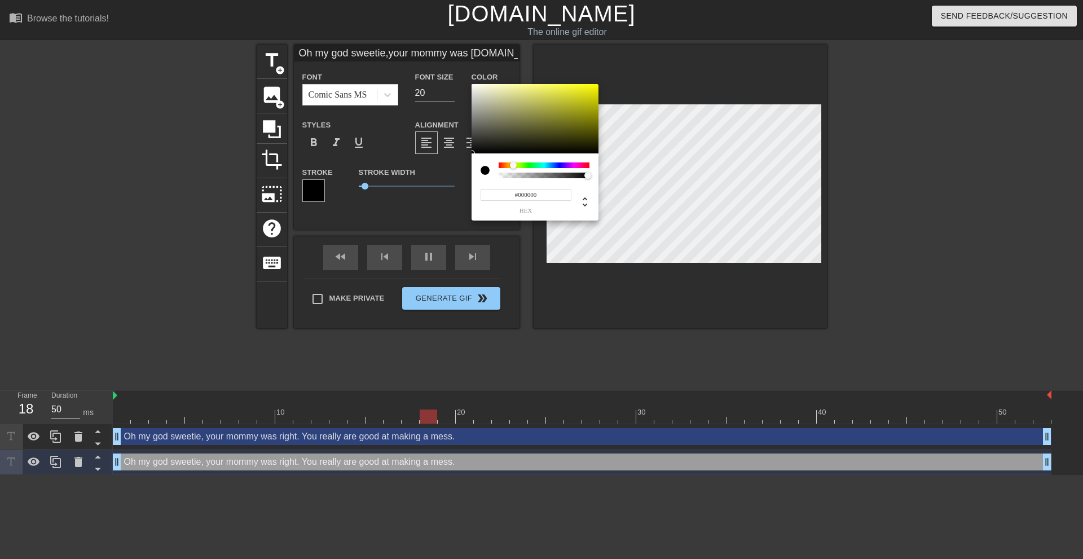
drag, startPoint x: 477, startPoint y: 152, endPoint x: 355, endPoint y: 300, distance: 191.2
click at [384, 269] on div "#000000 hex" at bounding box center [541, 279] width 1083 height 559
drag, startPoint x: 341, startPoint y: 473, endPoint x: 341, endPoint y: 466, distance: 7.3
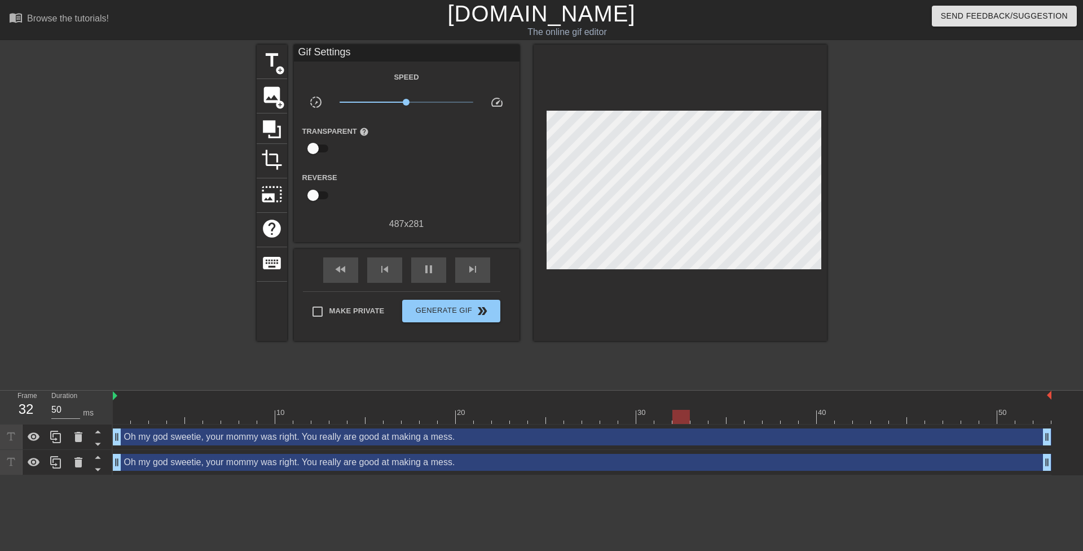
click at [341, 464] on div "Oh my god sweetie, your mommy was right. You really are good at making a mess. …" at bounding box center [582, 462] width 939 height 17
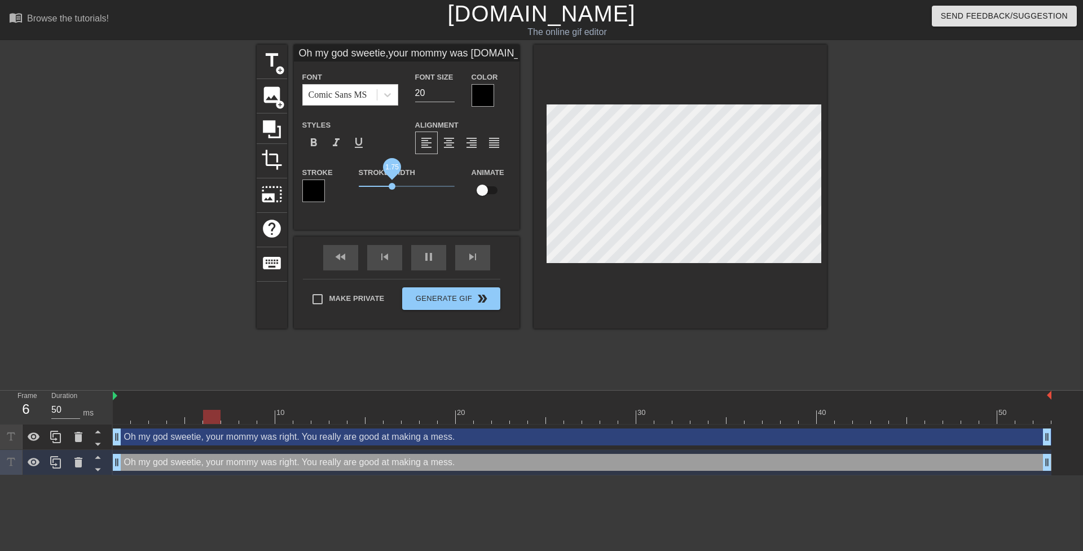
drag, startPoint x: 367, startPoint y: 185, endPoint x: 392, endPoint y: 186, distance: 24.8
click at [392, 186] on span "1.75" at bounding box center [392, 186] width 7 height 7
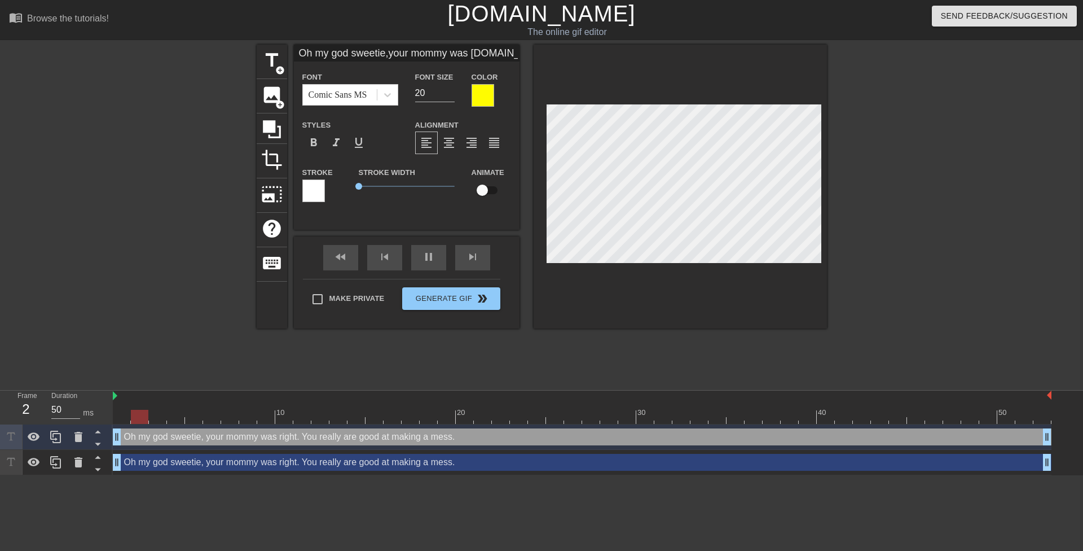
scroll to position [2, 1]
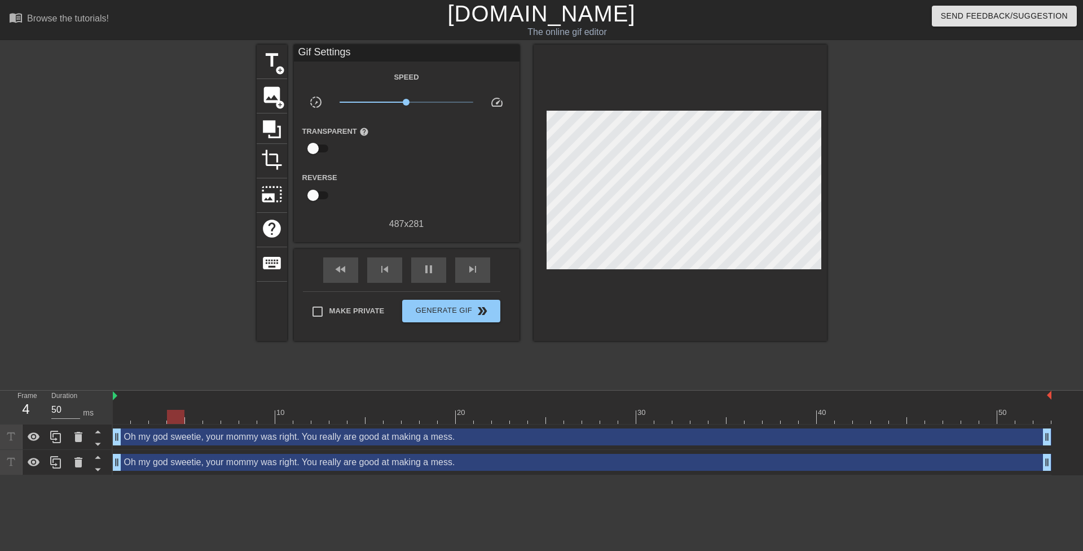
click at [442, 460] on div "Oh my god sweetie, your mommy was right. You really are good at making a mess. …" at bounding box center [582, 462] width 939 height 17
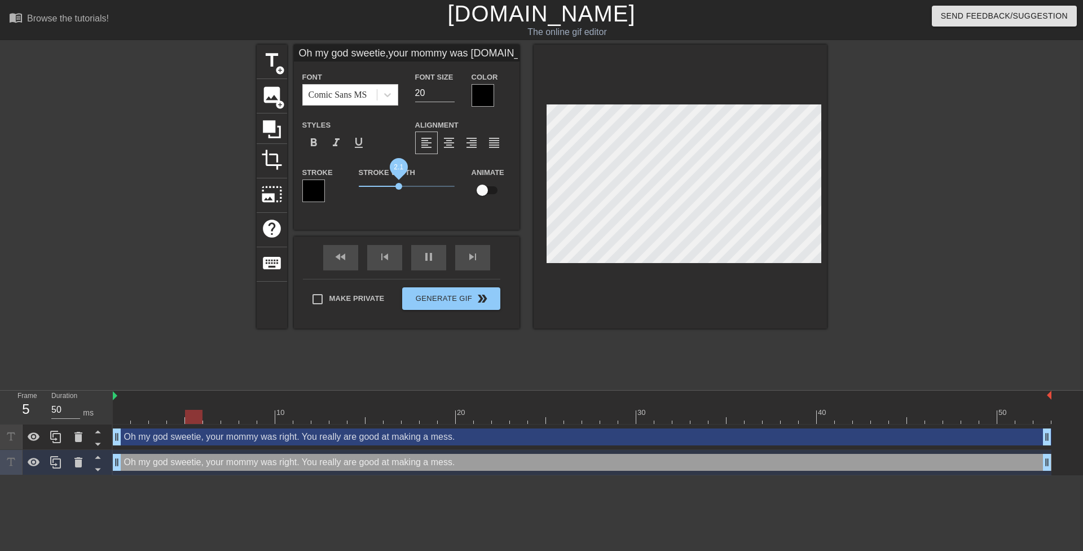
drag, startPoint x: 392, startPoint y: 186, endPoint x: 399, endPoint y: 190, distance: 8.1
click at [399, 190] on span "2.1" at bounding box center [407, 186] width 96 height 14
click at [415, 214] on div "Oh my god sweetie,your mommy was right.You really are good atmaking a mess. Fon…" at bounding box center [407, 137] width 226 height 185
click at [620, 279] on div at bounding box center [680, 187] width 293 height 284
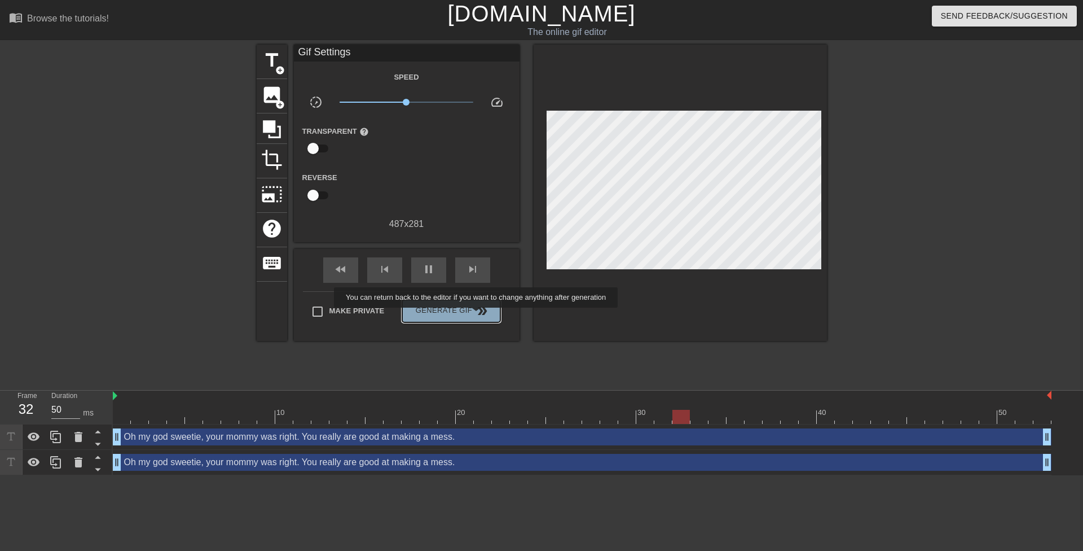
click at [477, 315] on span "double_arrow" at bounding box center [483, 311] width 14 height 14
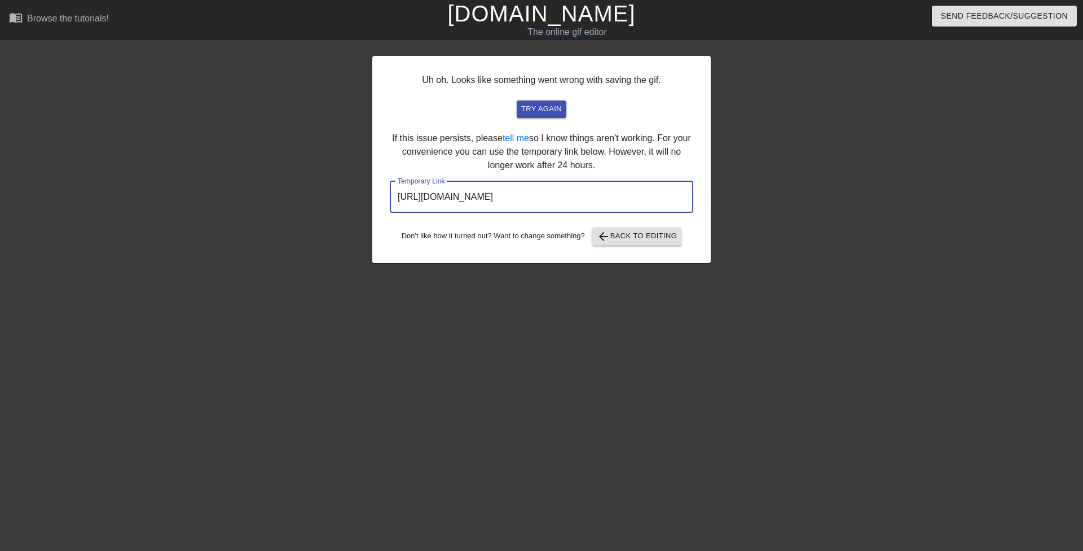
click at [590, 193] on input "https://www.gifntext.com/temp_generations/3Rj0Rzp5.gif" at bounding box center [541, 197] width 303 height 32
click at [280, 76] on div at bounding box center [274, 214] width 169 height 338
click at [635, 237] on span "arrow_back Back to Editing" at bounding box center [637, 237] width 81 height 14
